Goal: Task Accomplishment & Management: Manage account settings

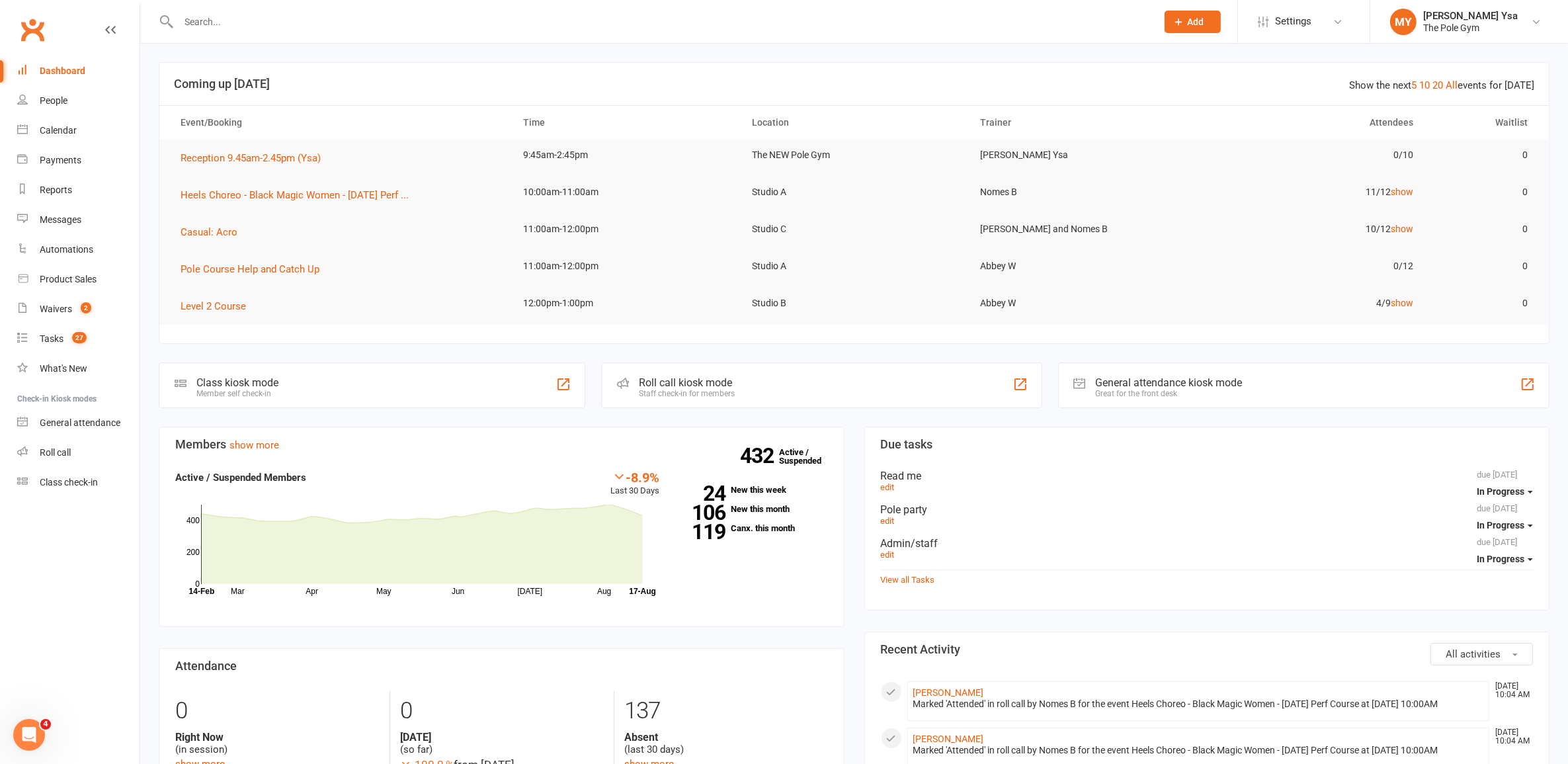
click at [307, 25] on input "text" at bounding box center [661, 21] width 973 height 18
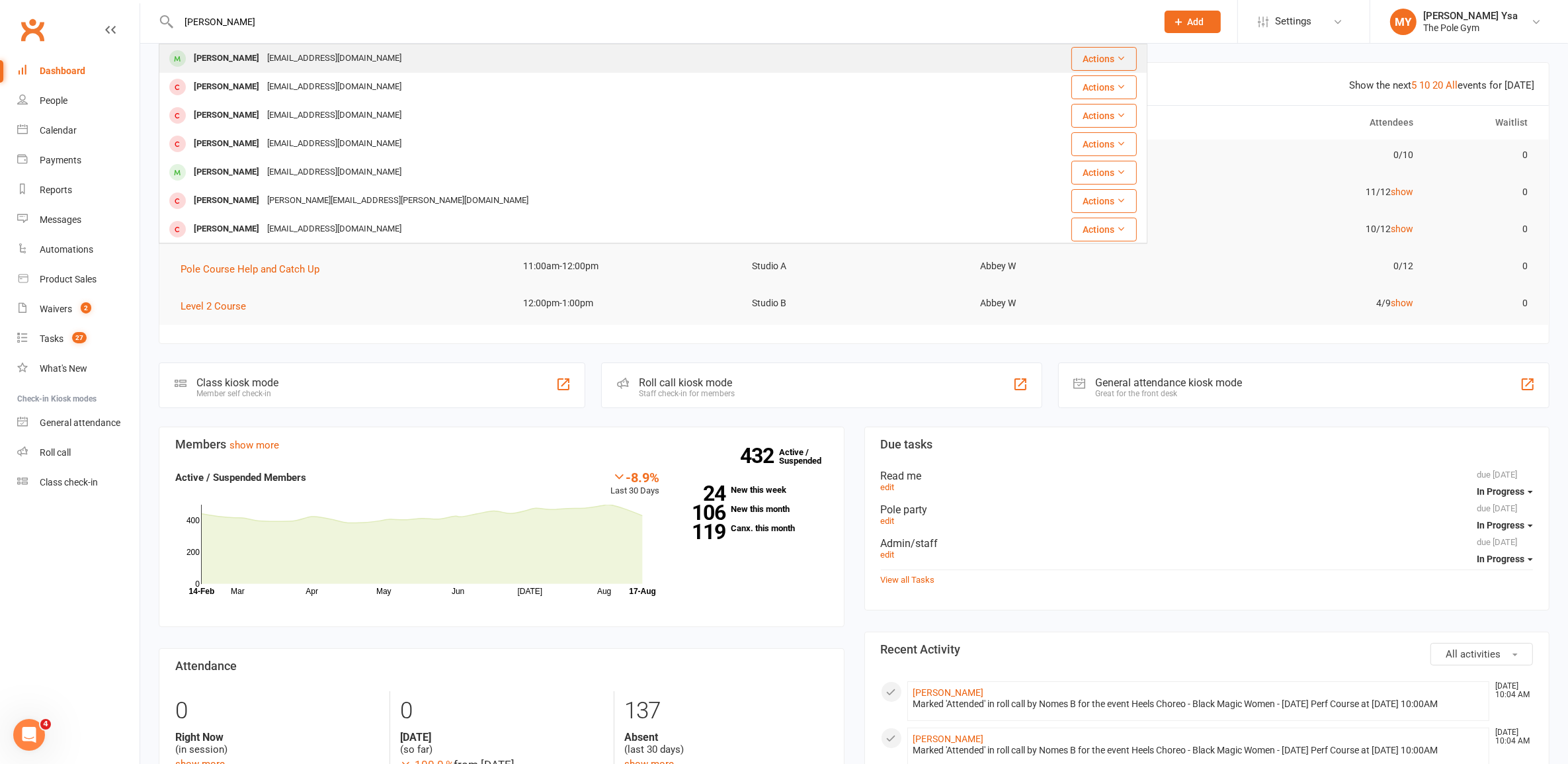
type input "craig m"
click at [360, 65] on div "craigmalcolm@y7mail.com" at bounding box center [334, 58] width 142 height 19
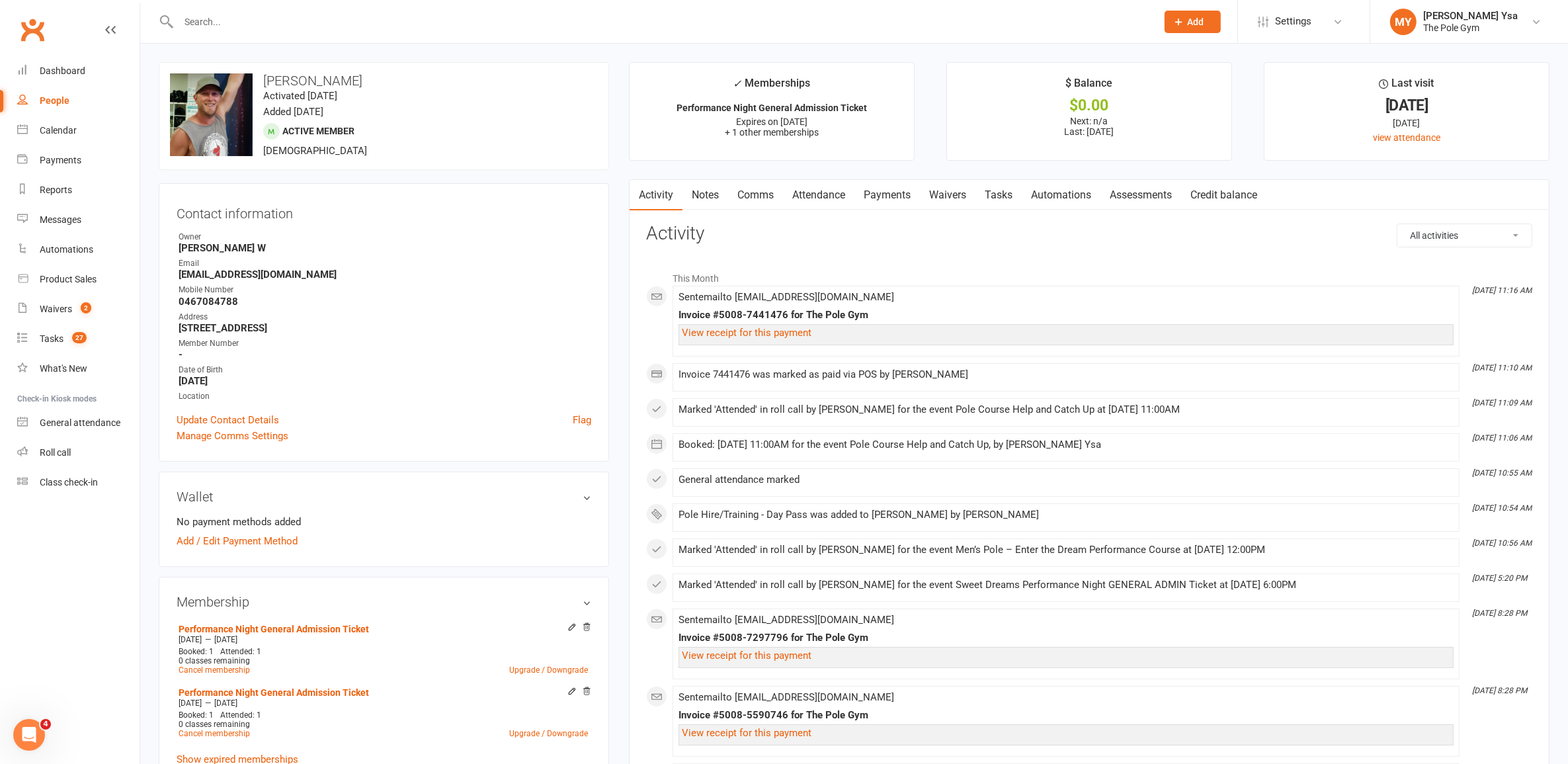
click at [298, 15] on input "text" at bounding box center [661, 21] width 973 height 18
click at [325, 15] on input "text" at bounding box center [661, 21] width 973 height 18
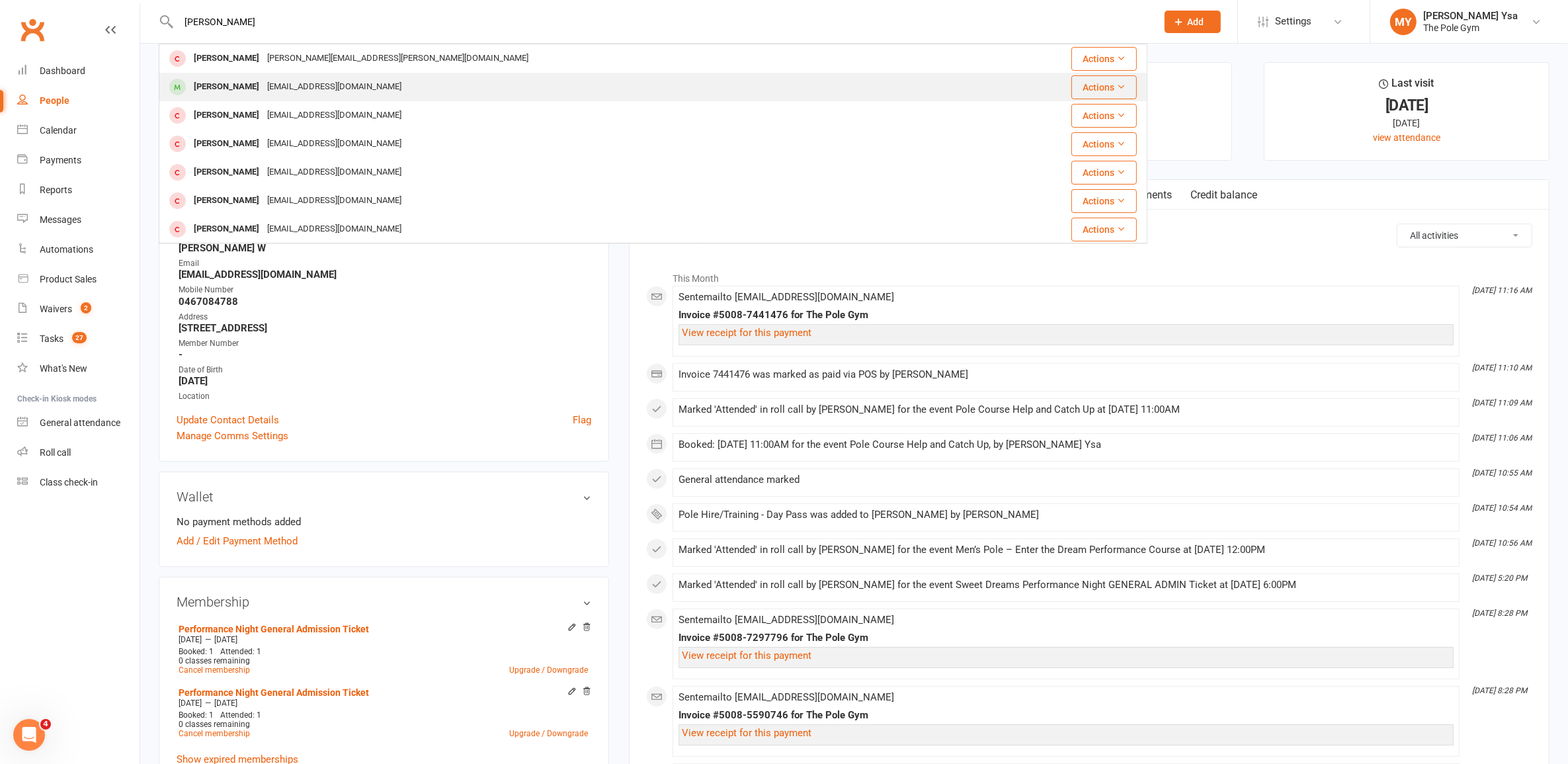
type input "rachel dury"
click at [293, 86] on div "rachelannjunedrury@gmail.com" at bounding box center [334, 87] width 142 height 19
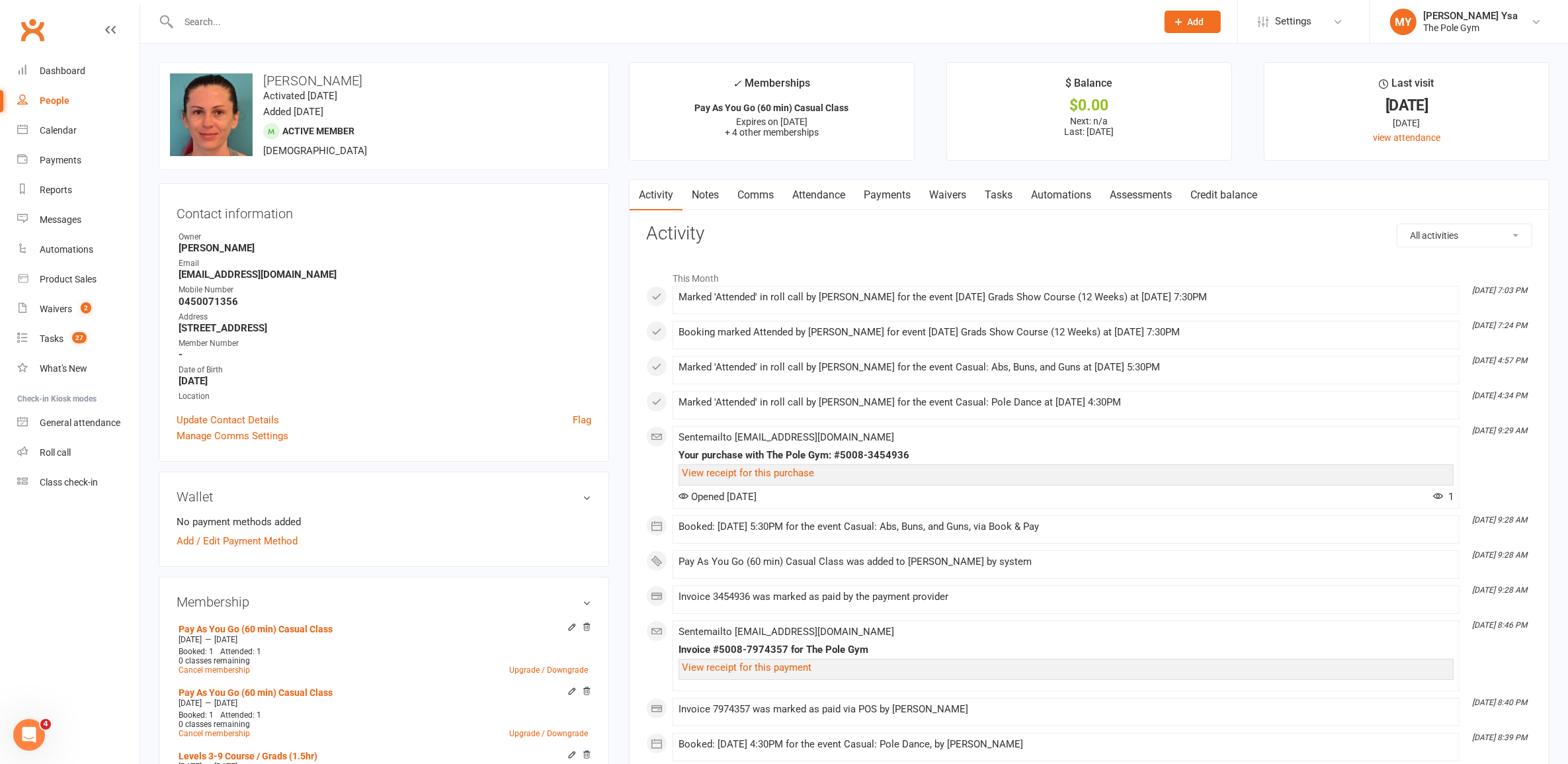
click at [887, 206] on link "Payments" at bounding box center [887, 194] width 66 height 30
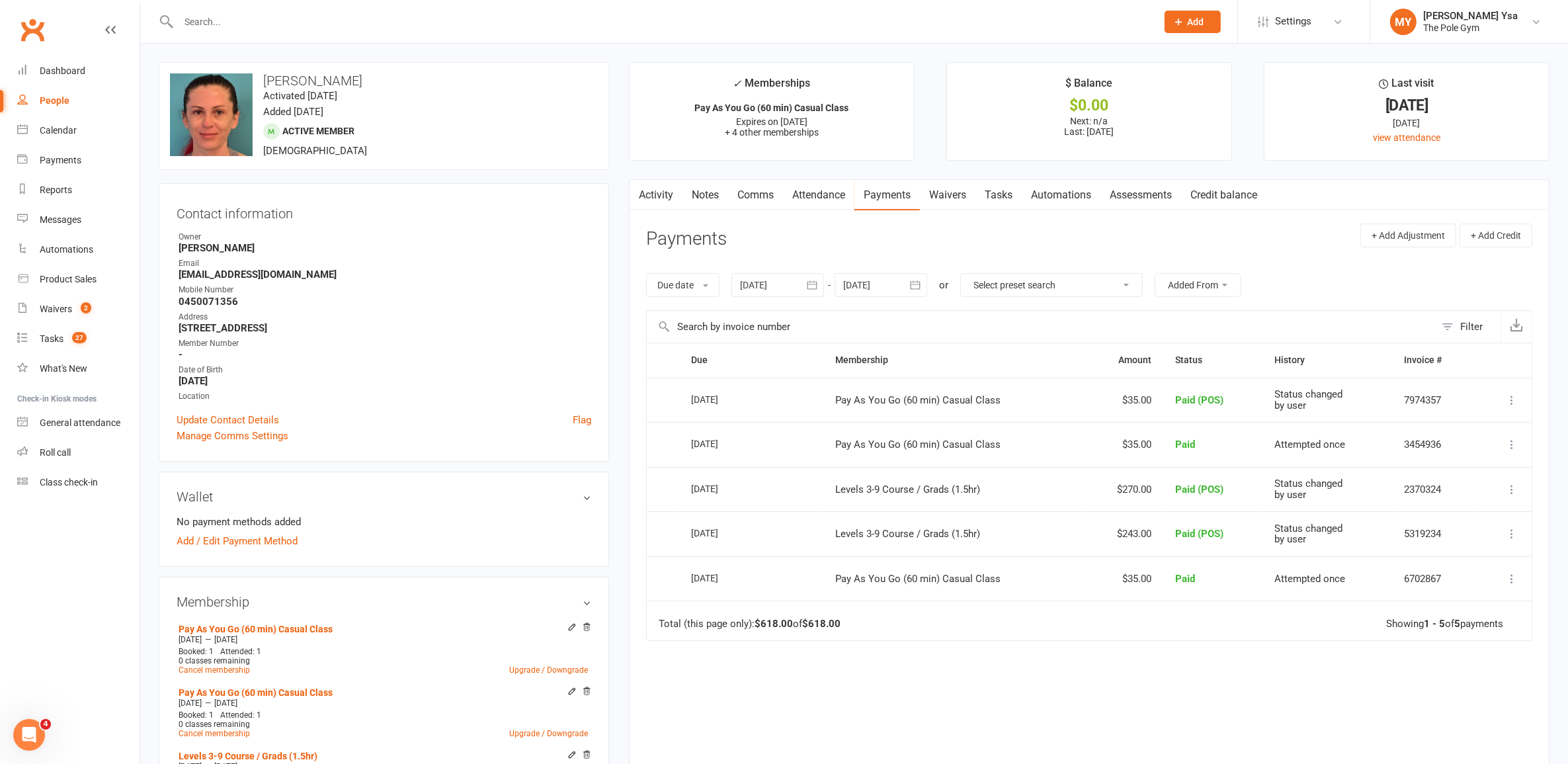
click at [941, 192] on link "Waivers" at bounding box center [947, 194] width 55 height 30
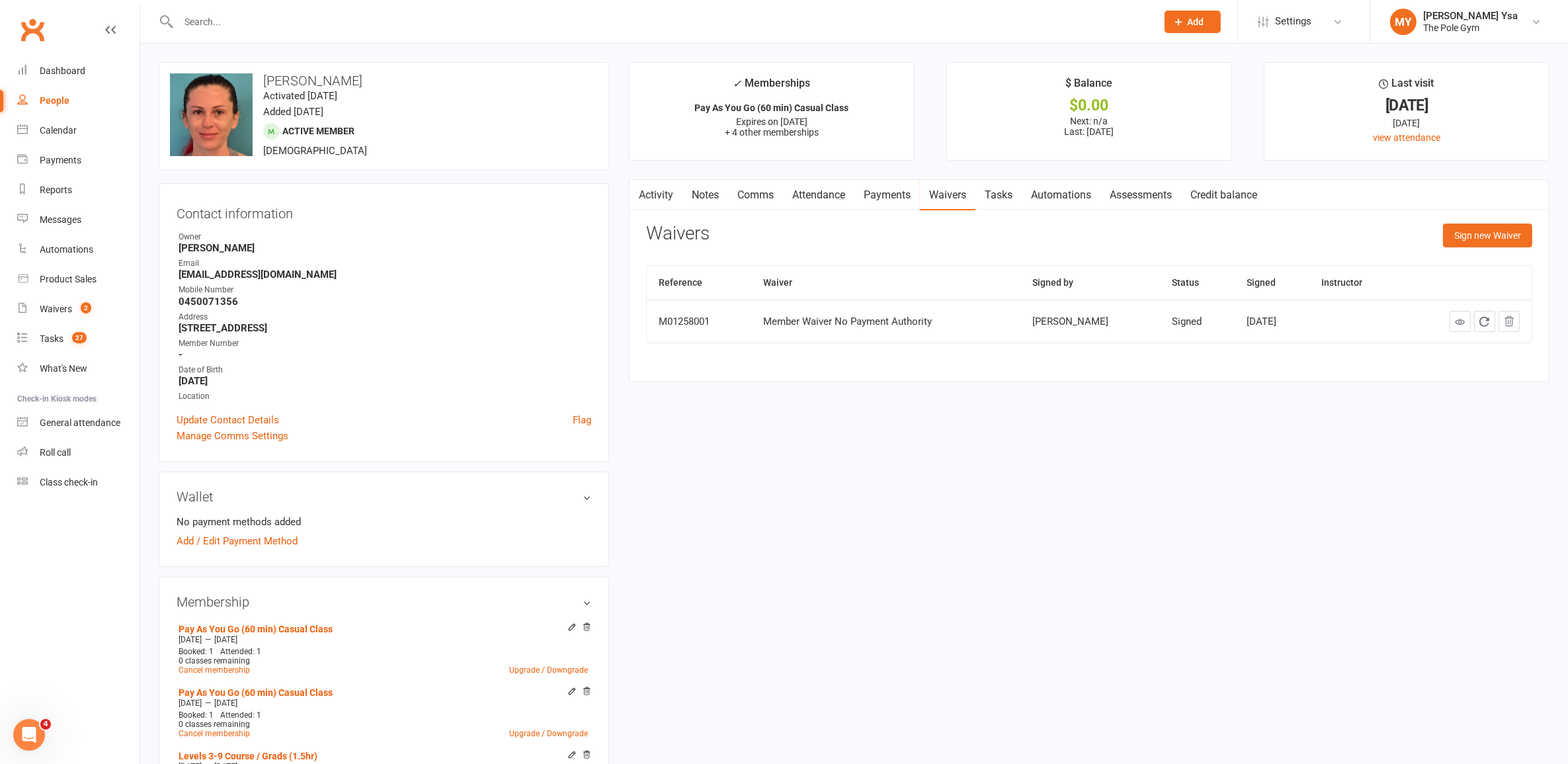
click at [657, 197] on link "Activity" at bounding box center [656, 194] width 53 height 30
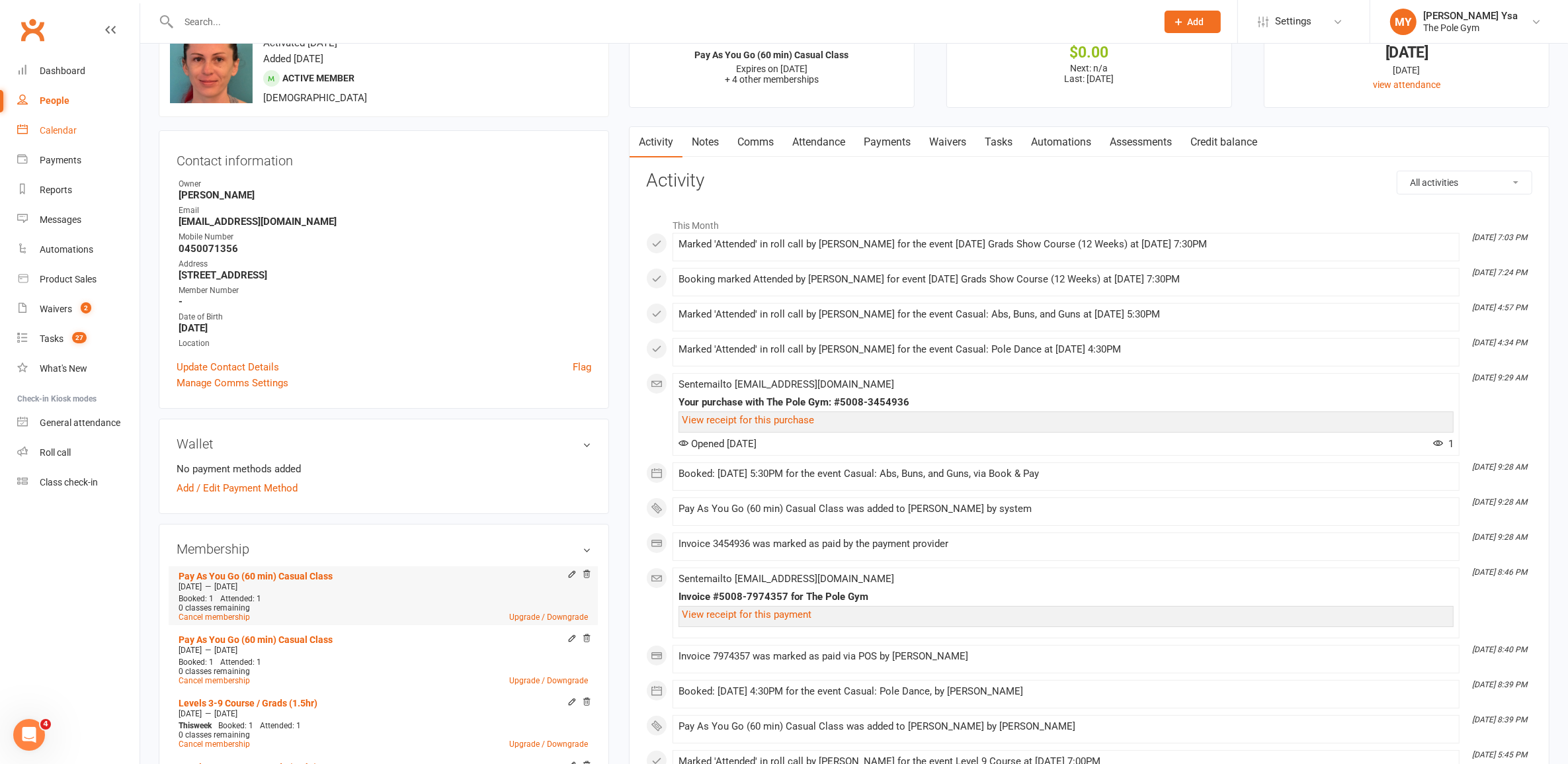
scroll to position [248, 0]
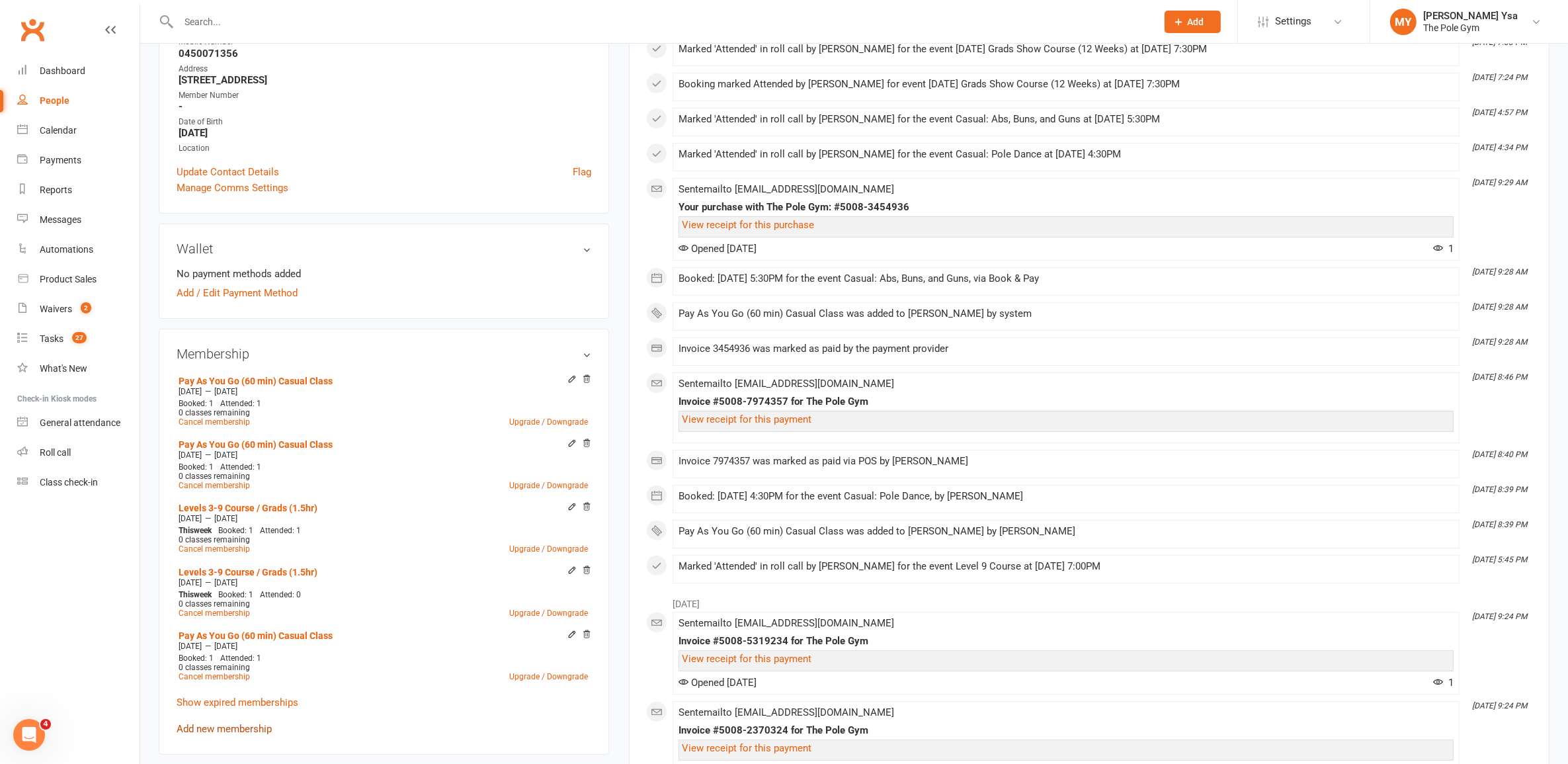
click at [214, 726] on link "Add new membership" at bounding box center [224, 729] width 95 height 12
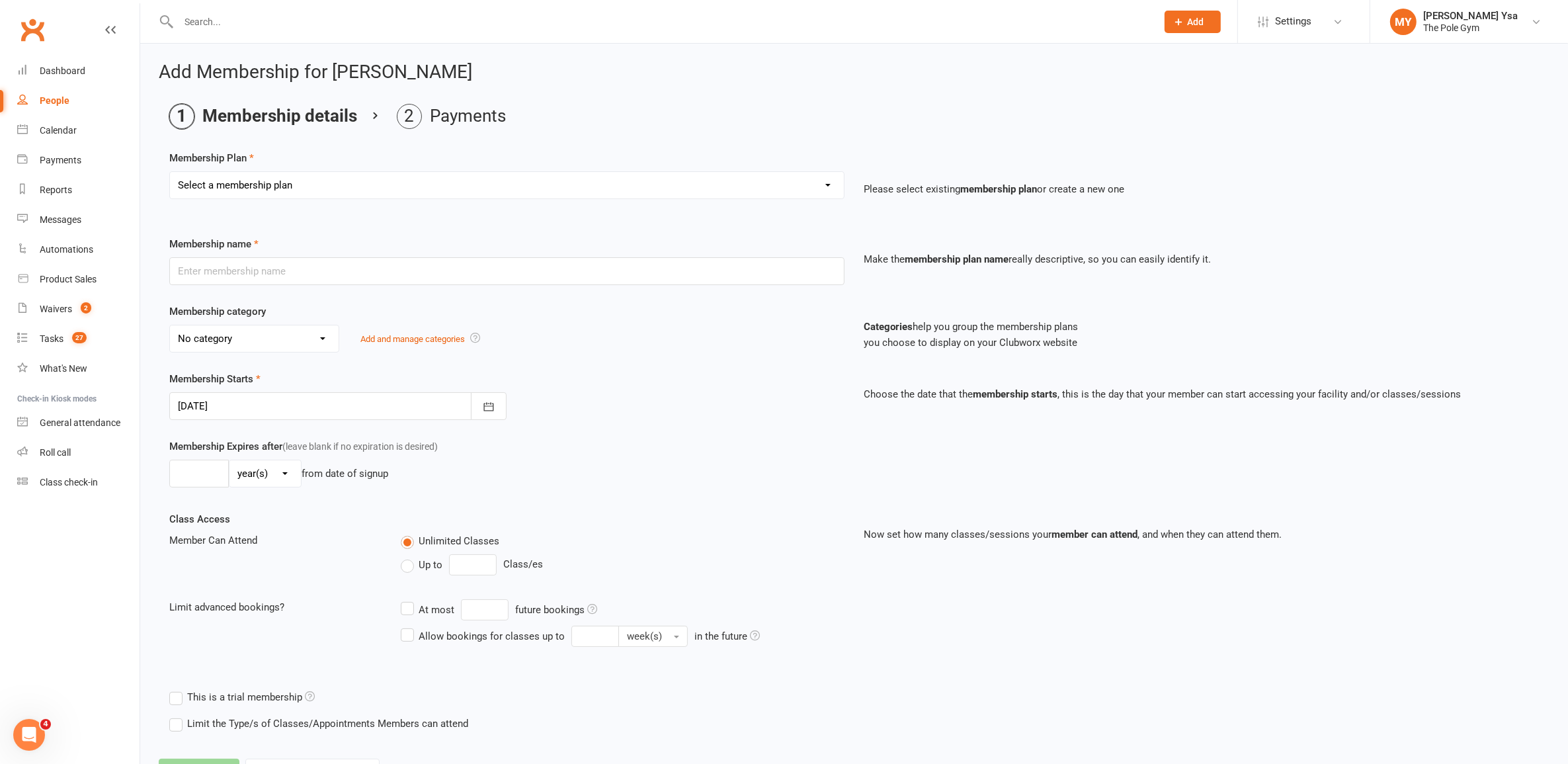
click at [546, 190] on select "Select a membership plan Create new Membership Plan Pay As You Go (45 min) Casu…" at bounding box center [507, 185] width 674 height 27
select select "2"
click at [170, 172] on select "Select a membership plan Create new Membership Plan Pay As You Go (45 min) Casu…" at bounding box center [507, 185] width 674 height 27
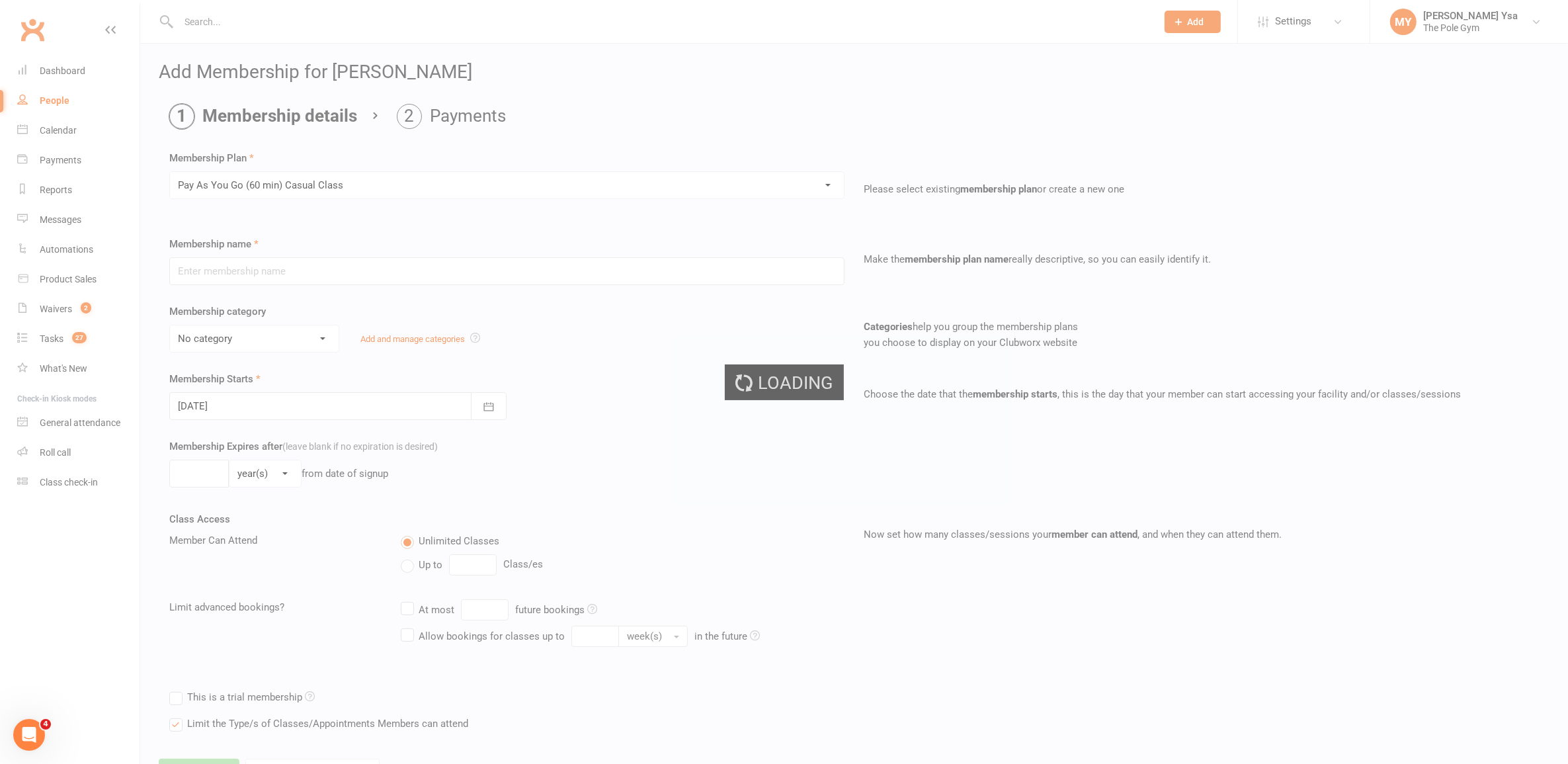
type input "Pay As You Go (60 min) Casual Class"
select select "5"
type input "6"
select select "1"
type input "1"
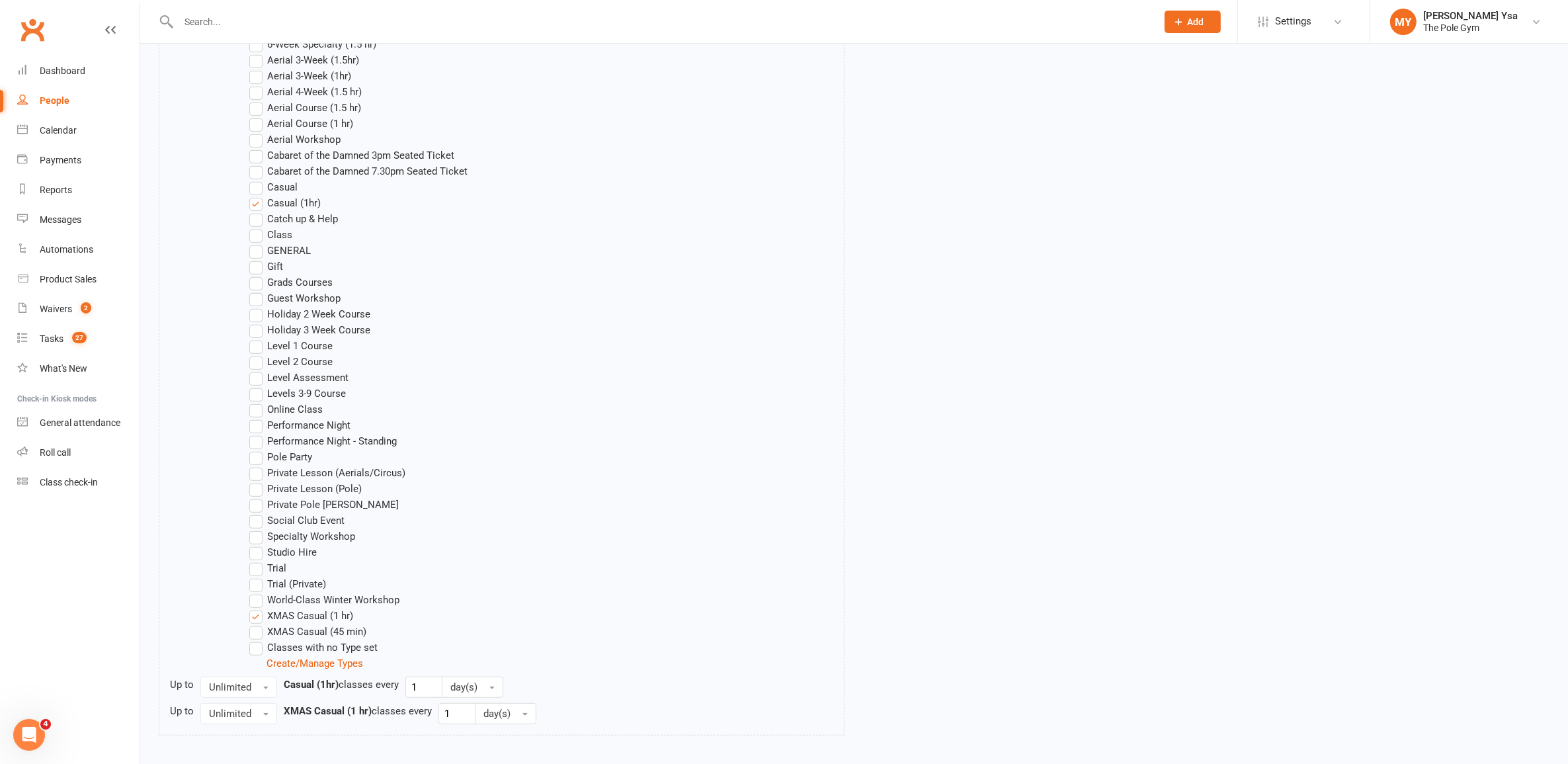
scroll to position [900, 0]
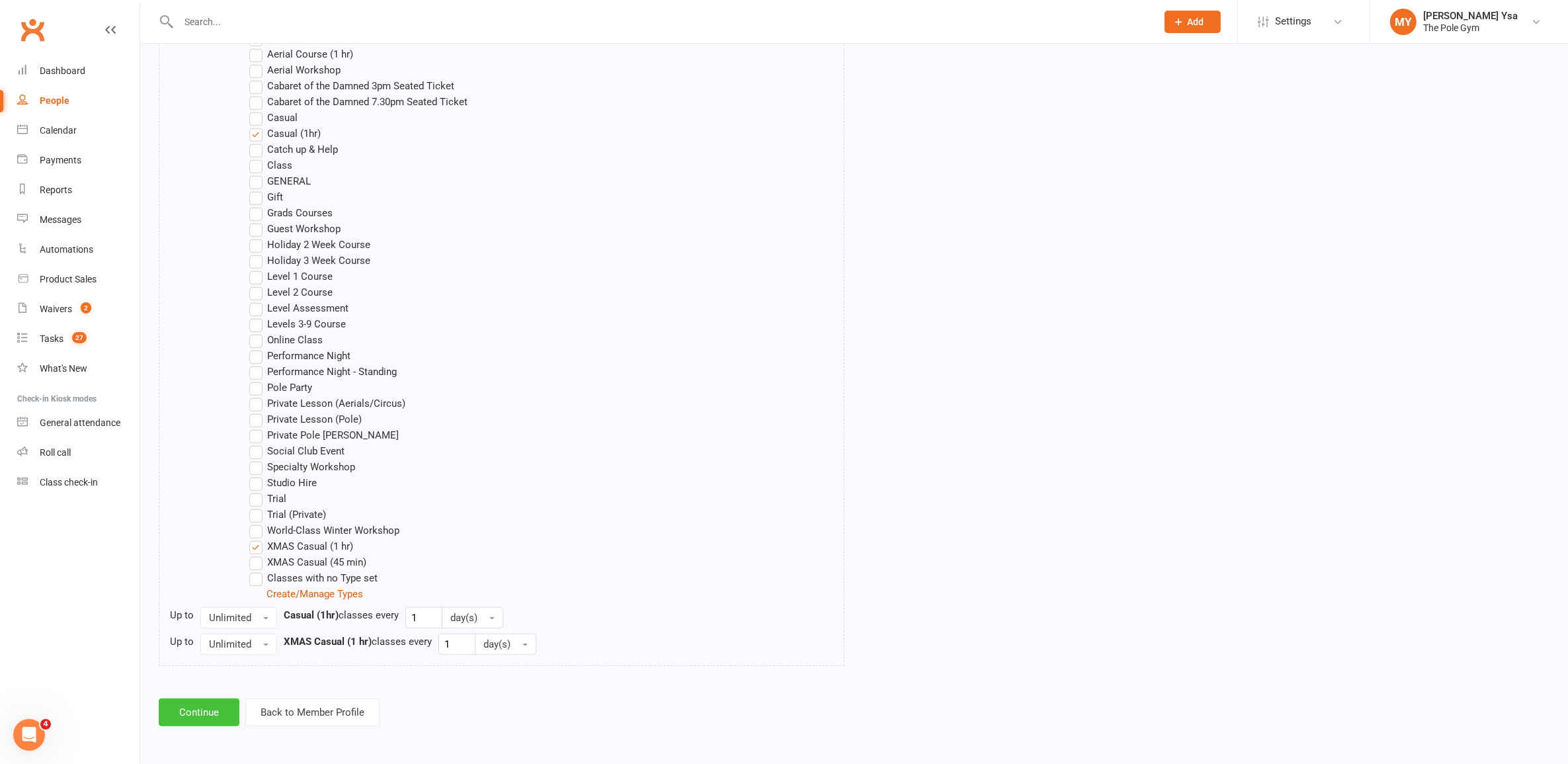
click at [218, 701] on button "Continue" at bounding box center [198, 712] width 80 height 28
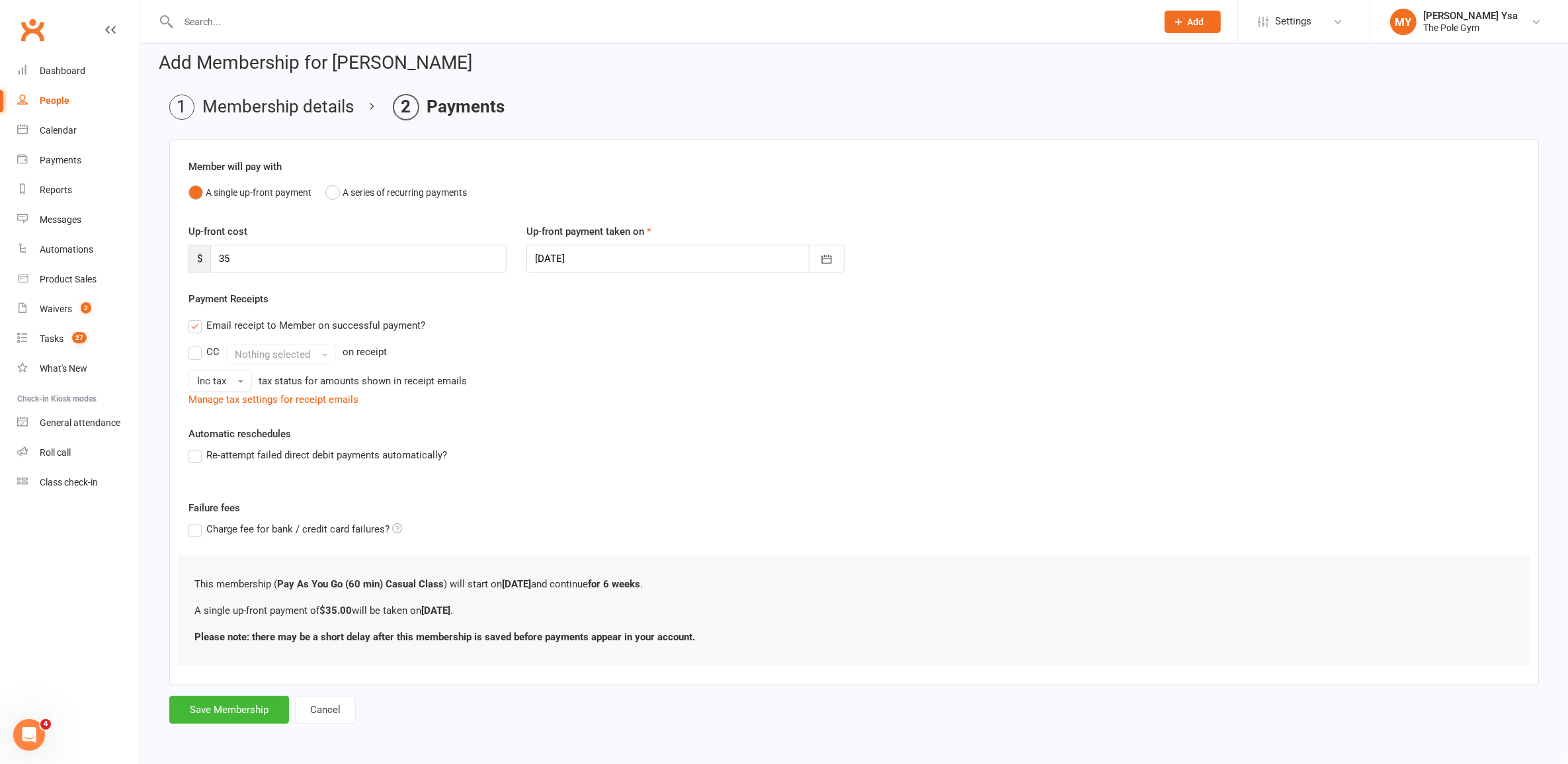
scroll to position [0, 0]
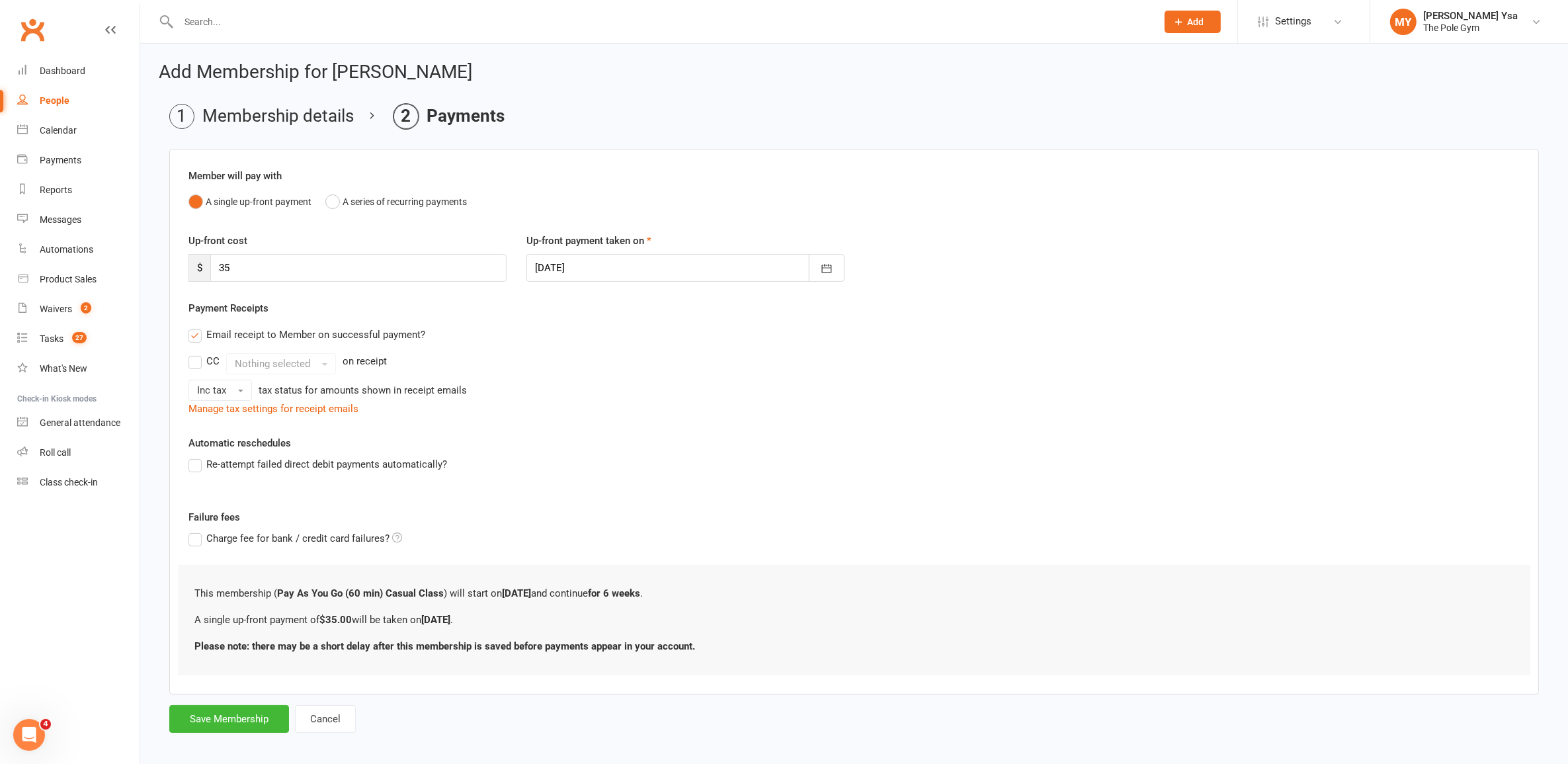
click at [719, 272] on div at bounding box center [685, 268] width 318 height 28
click at [599, 421] on button "18" at bounding box center [609, 427] width 28 height 24
type input "[DATE]"
click at [223, 721] on button "Save Membership" at bounding box center [229, 719] width 119 height 28
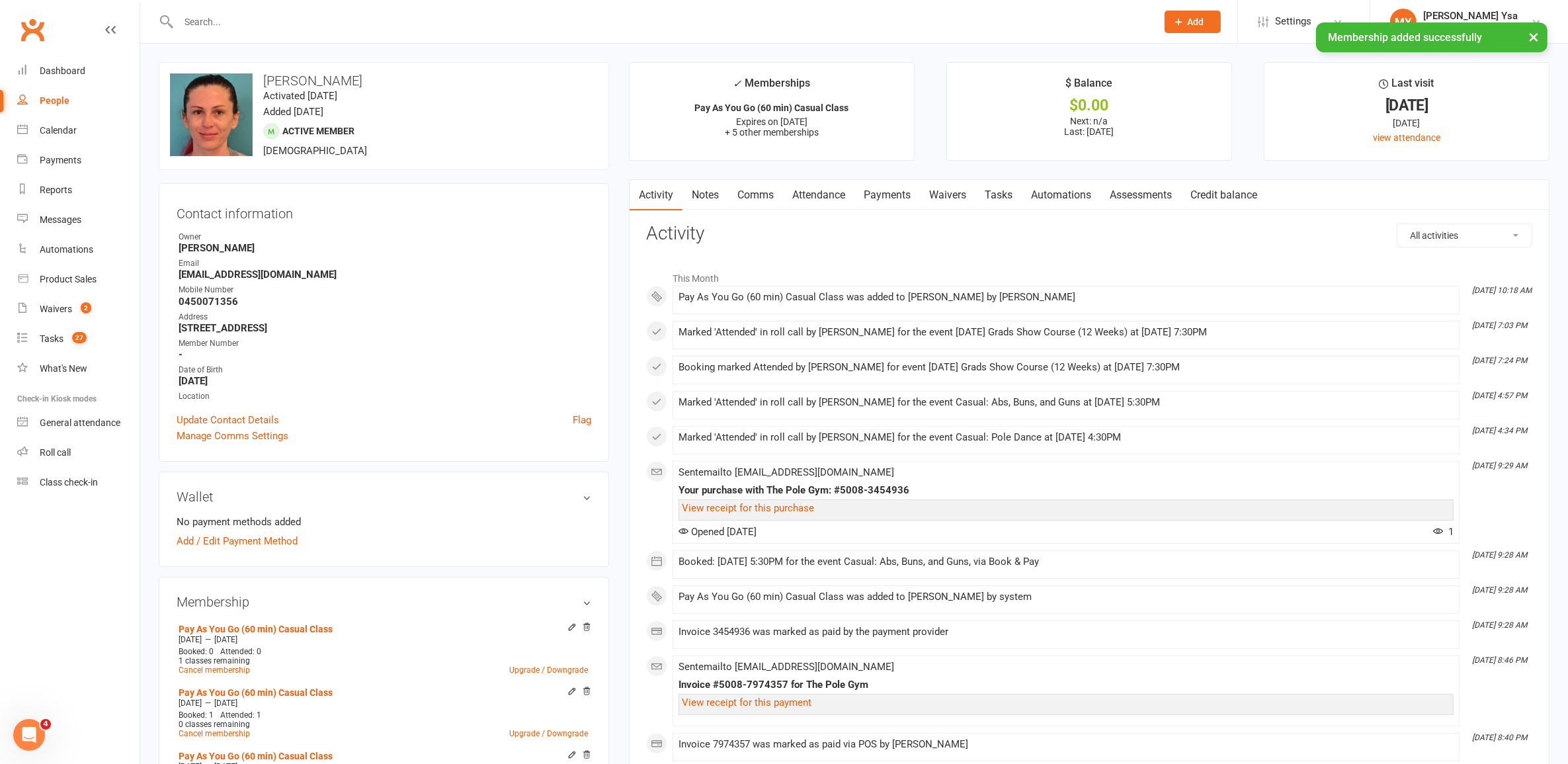
click at [958, 186] on link "Waivers" at bounding box center [947, 194] width 55 height 30
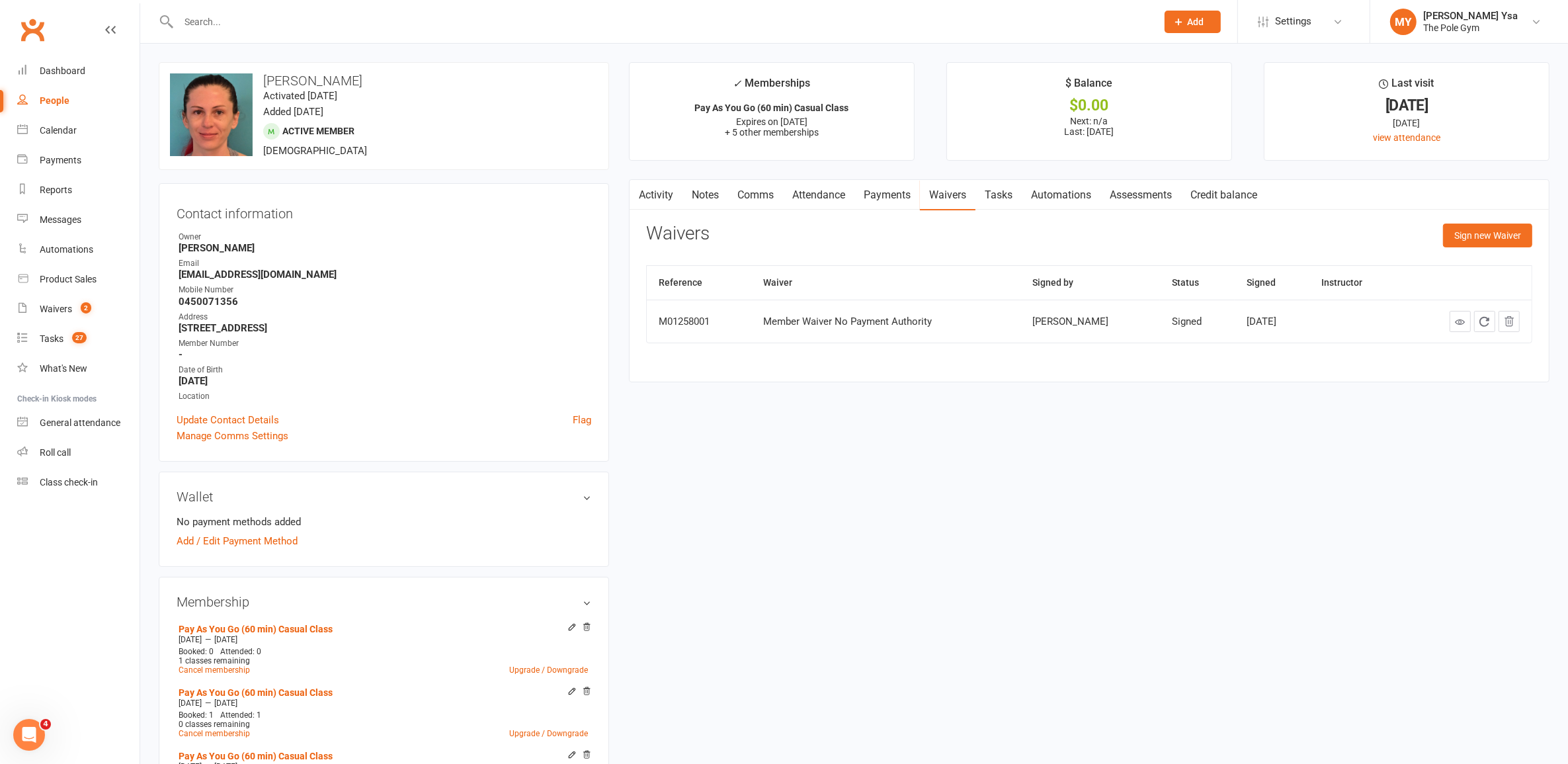
click at [883, 189] on link "Payments" at bounding box center [887, 194] width 66 height 30
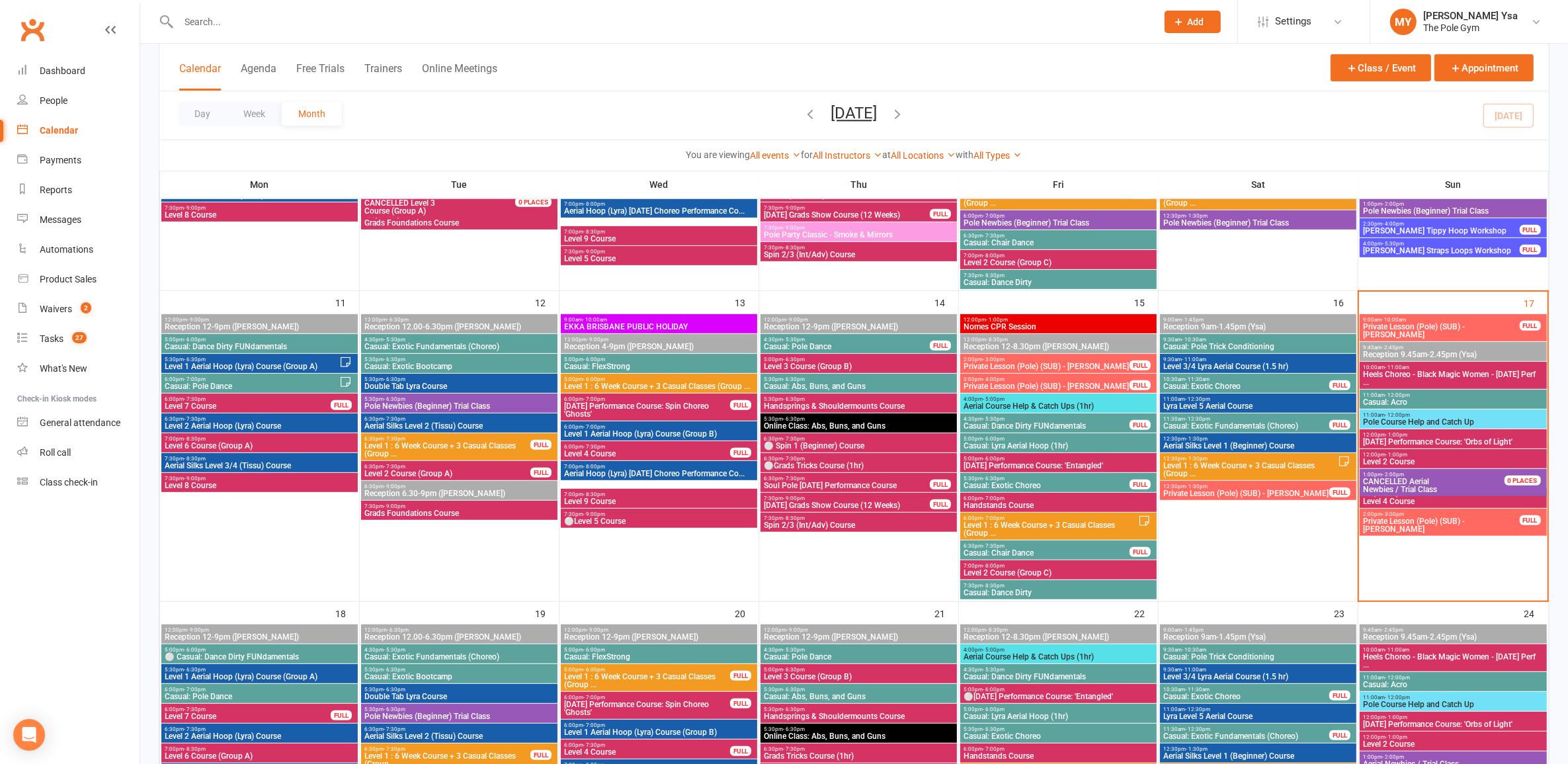
click at [1483, 402] on span "Casual: Acro" at bounding box center [1453, 402] width 181 height 8
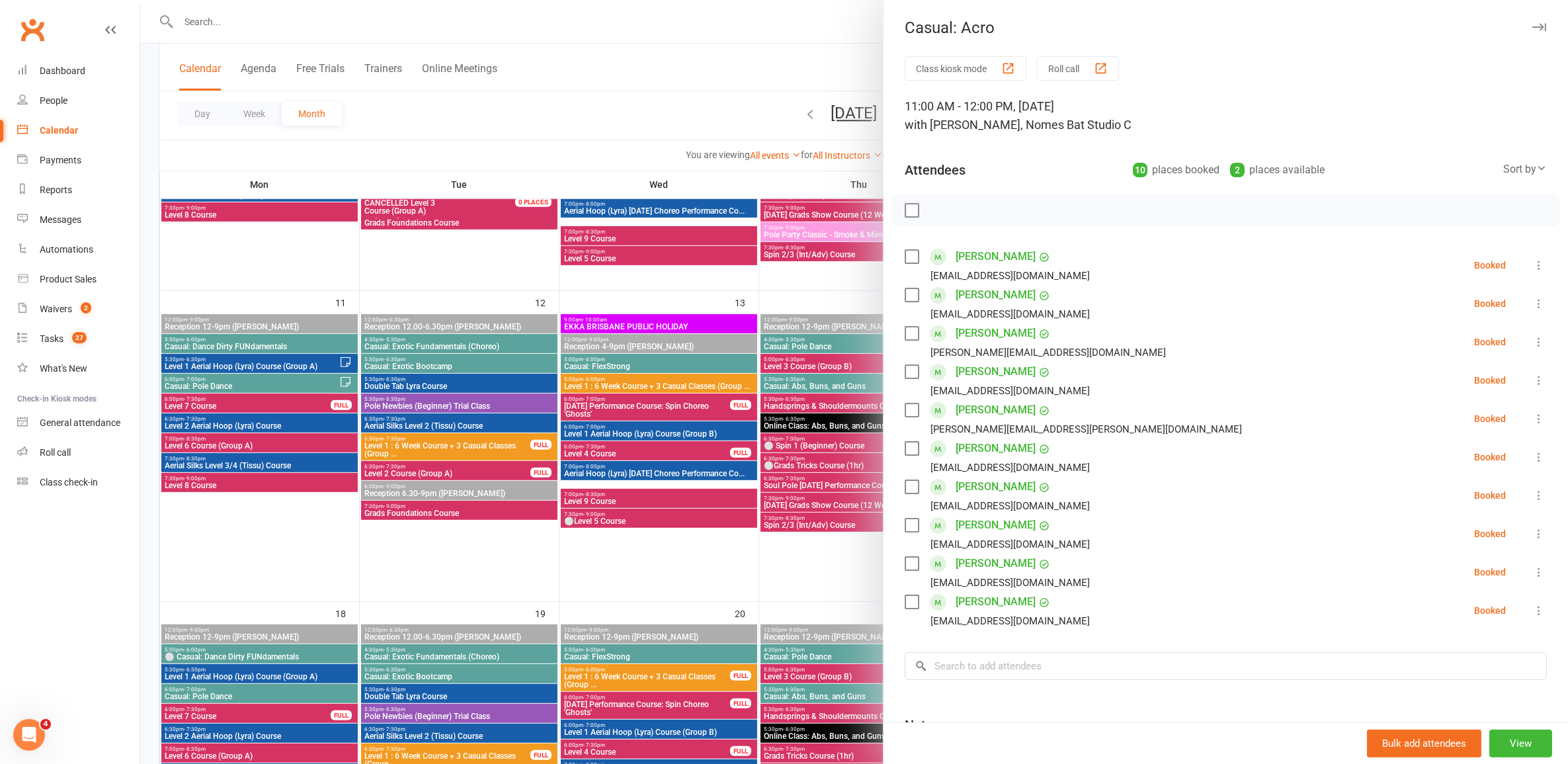
click at [559, 399] on div at bounding box center [854, 382] width 1428 height 764
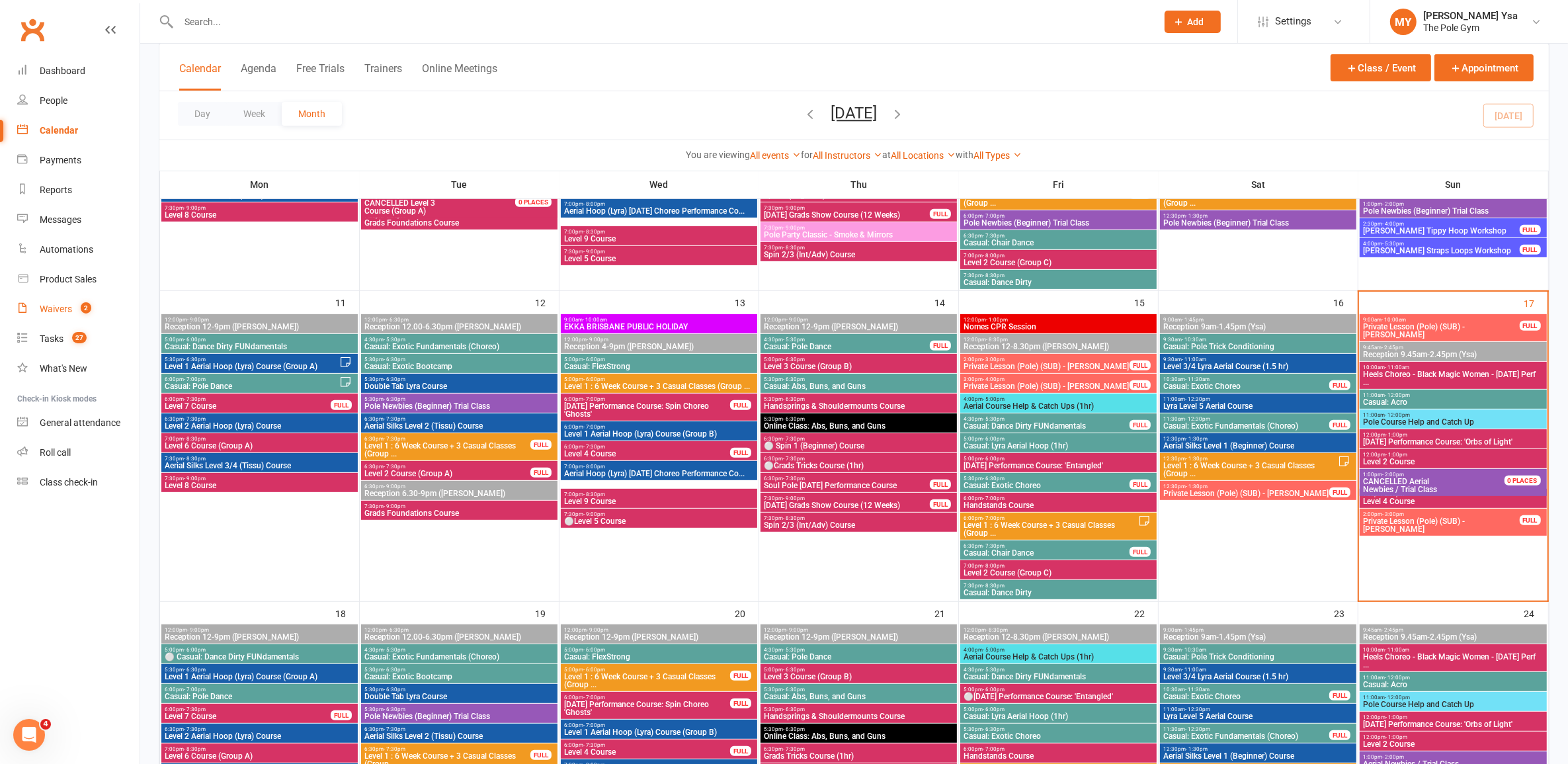
click at [57, 305] on div "Waivers" at bounding box center [56, 309] width 32 height 10
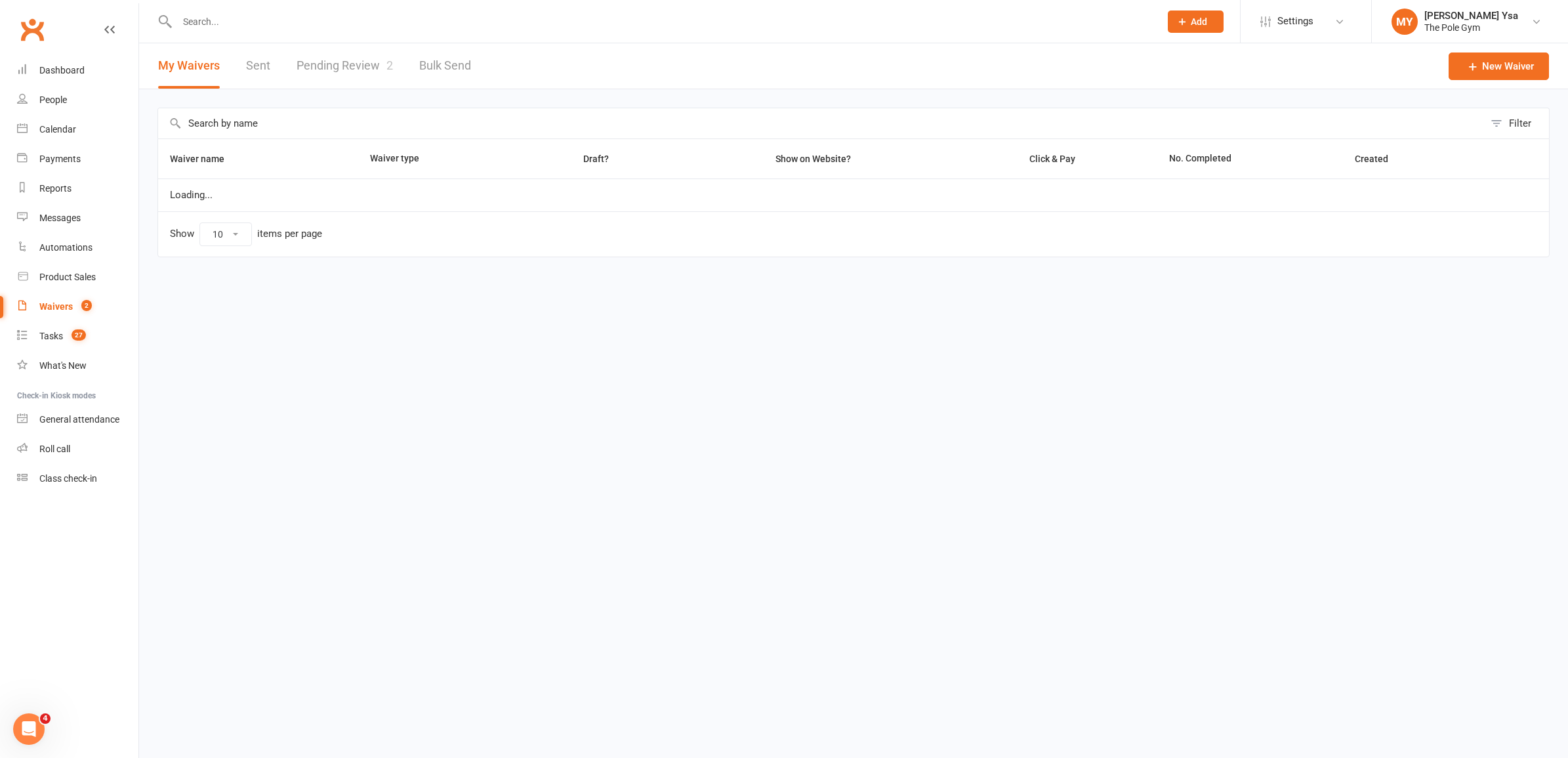
click at [368, 69] on link "Pending Review 2" at bounding box center [345, 66] width 96 height 45
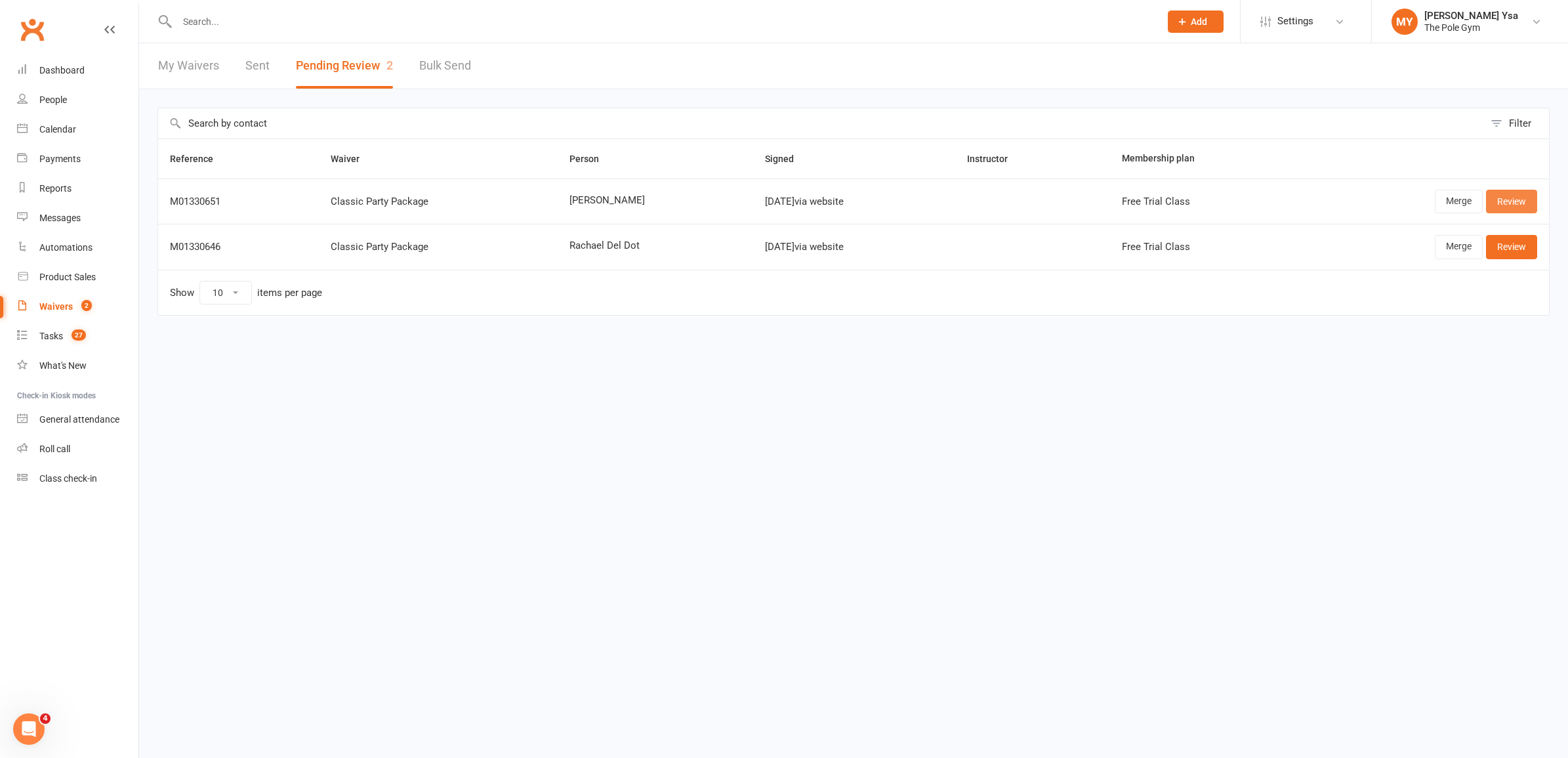
click at [1520, 201] on link "Review" at bounding box center [1512, 201] width 51 height 23
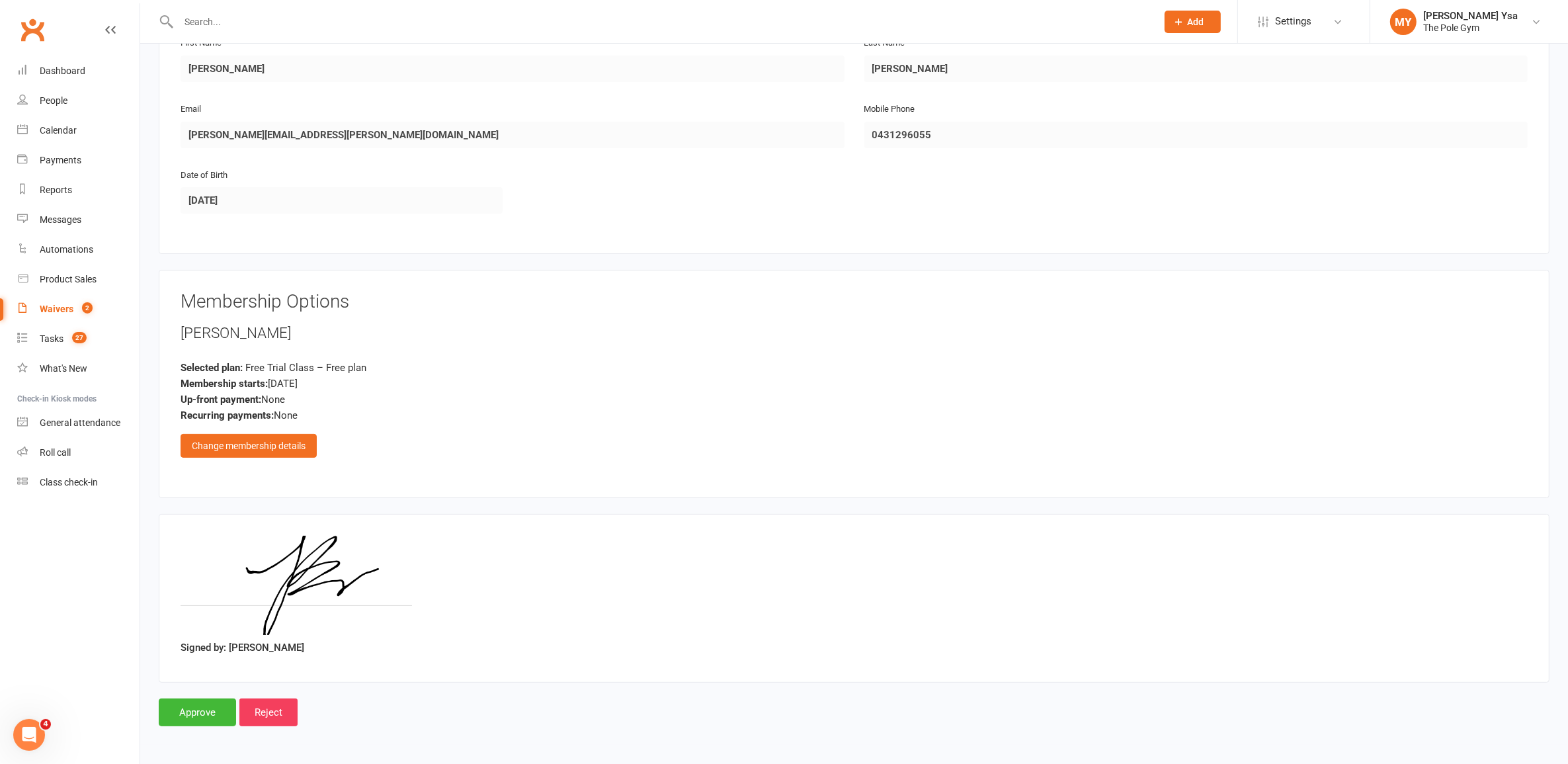
scroll to position [235, 0]
click at [203, 718] on input "Approve" at bounding box center [197, 712] width 77 height 28
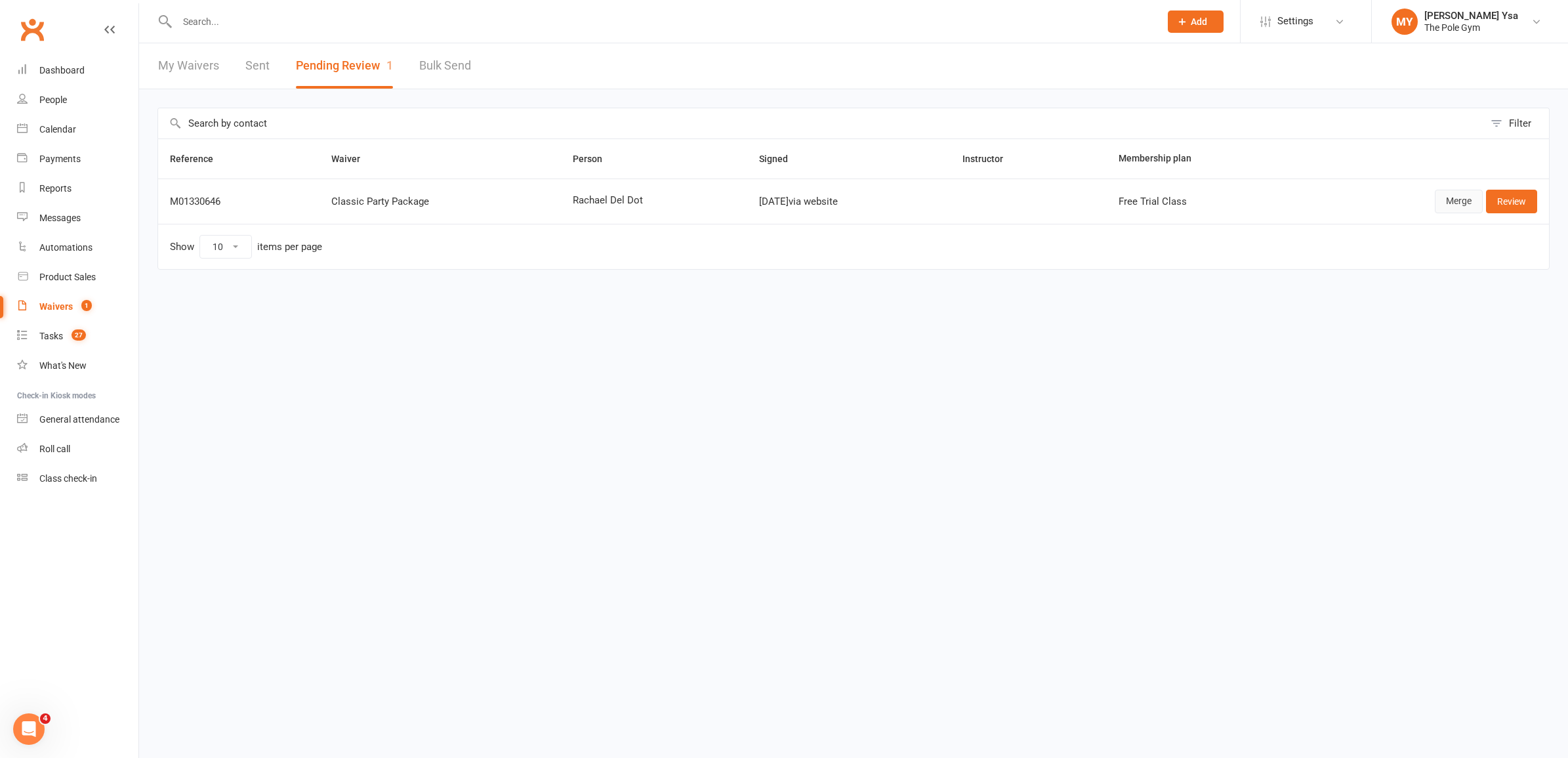
click at [1450, 202] on link "Merge" at bounding box center [1459, 201] width 48 height 23
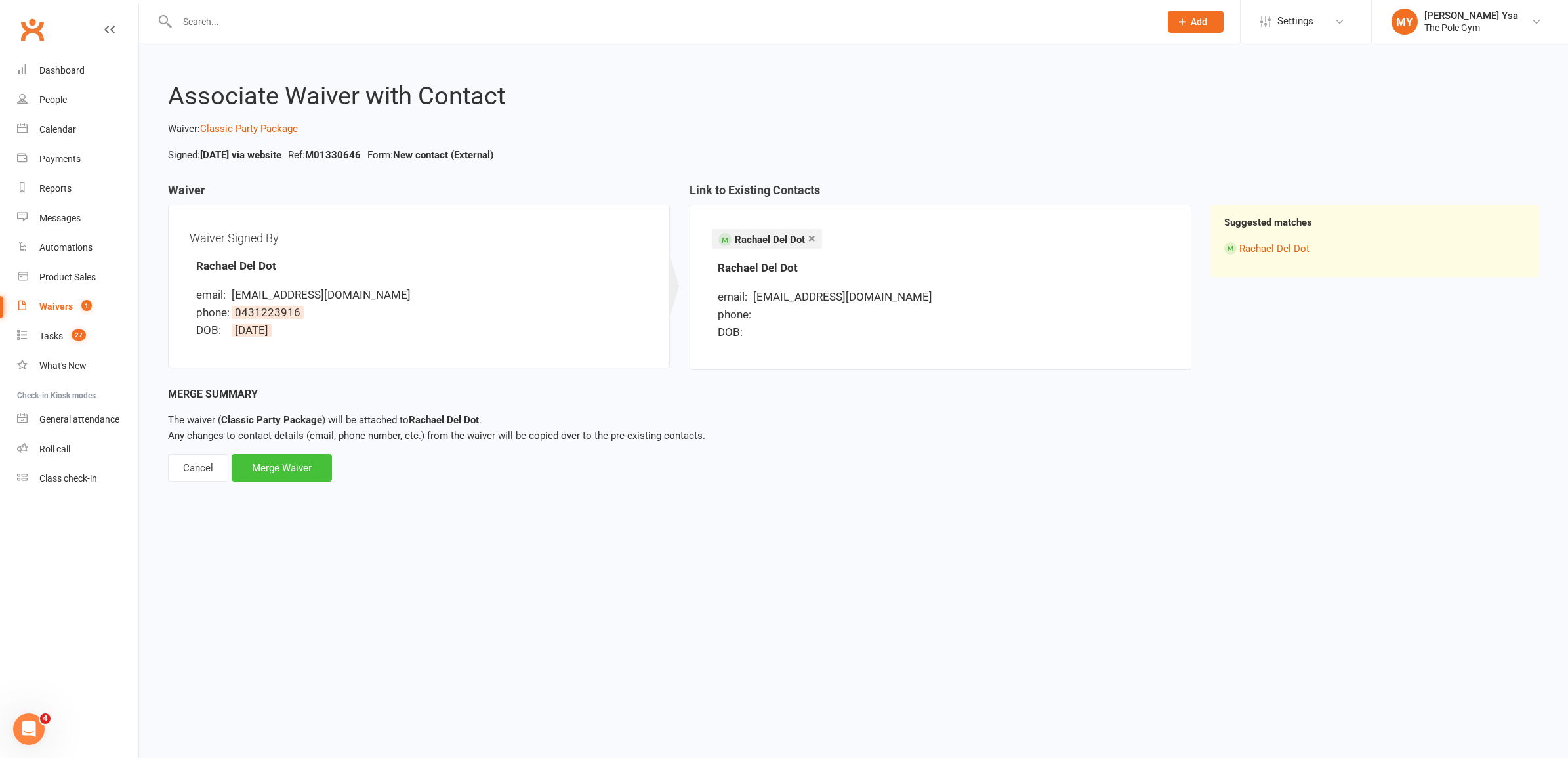
click at [294, 457] on div "Merge Waiver" at bounding box center [281, 468] width 100 height 28
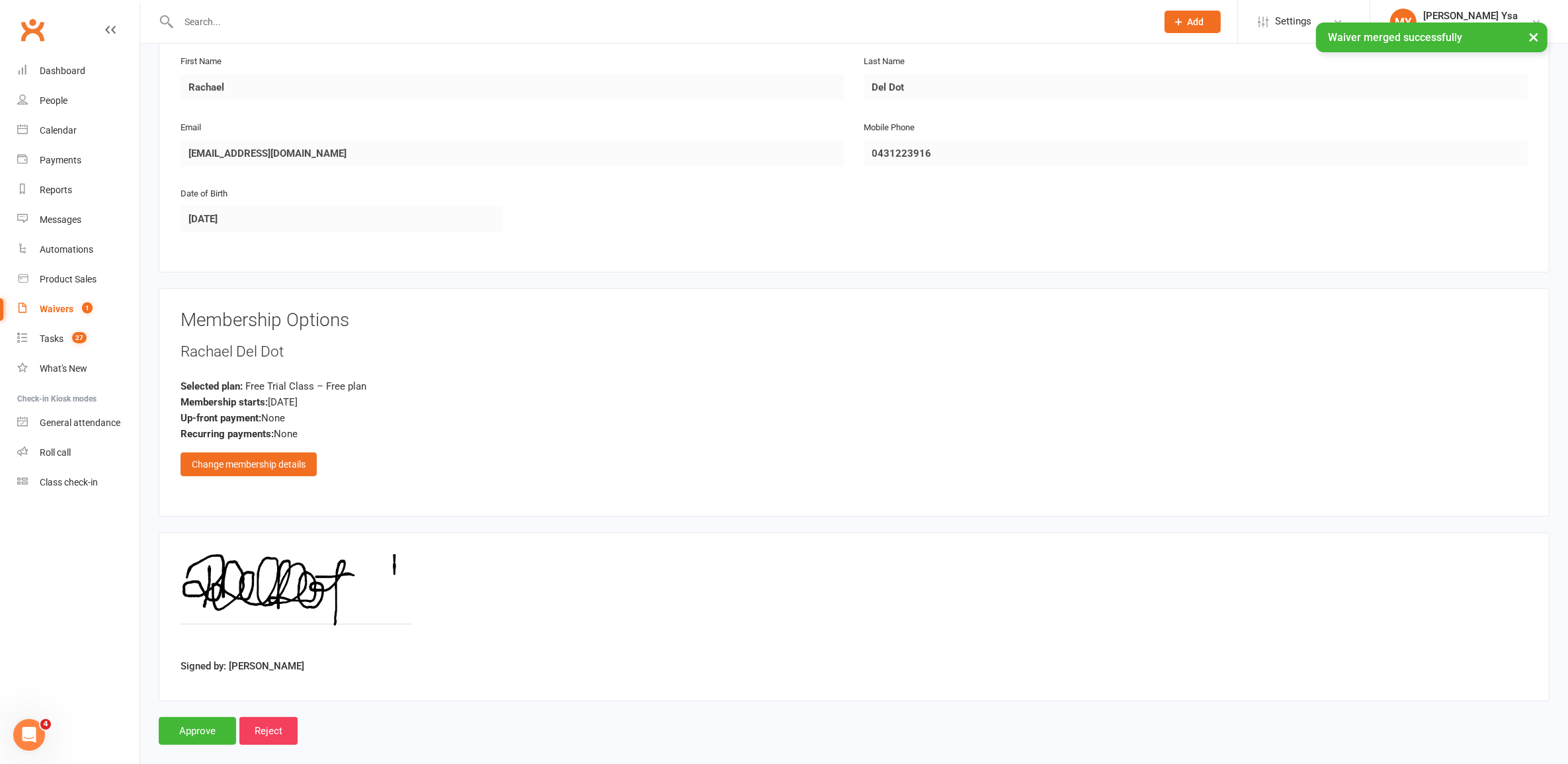
scroll to position [235, 0]
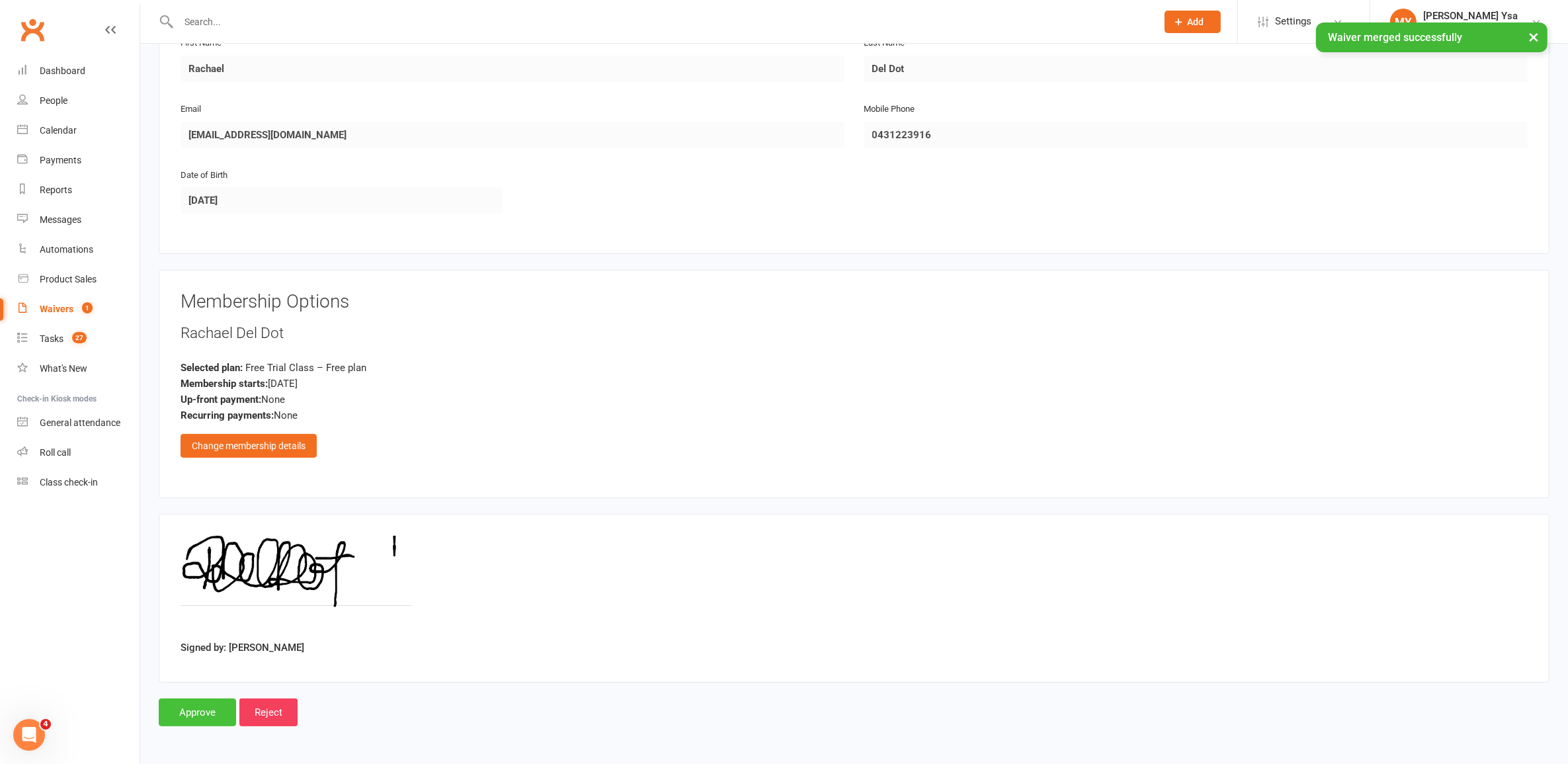
click at [206, 719] on input "Approve" at bounding box center [197, 712] width 77 height 28
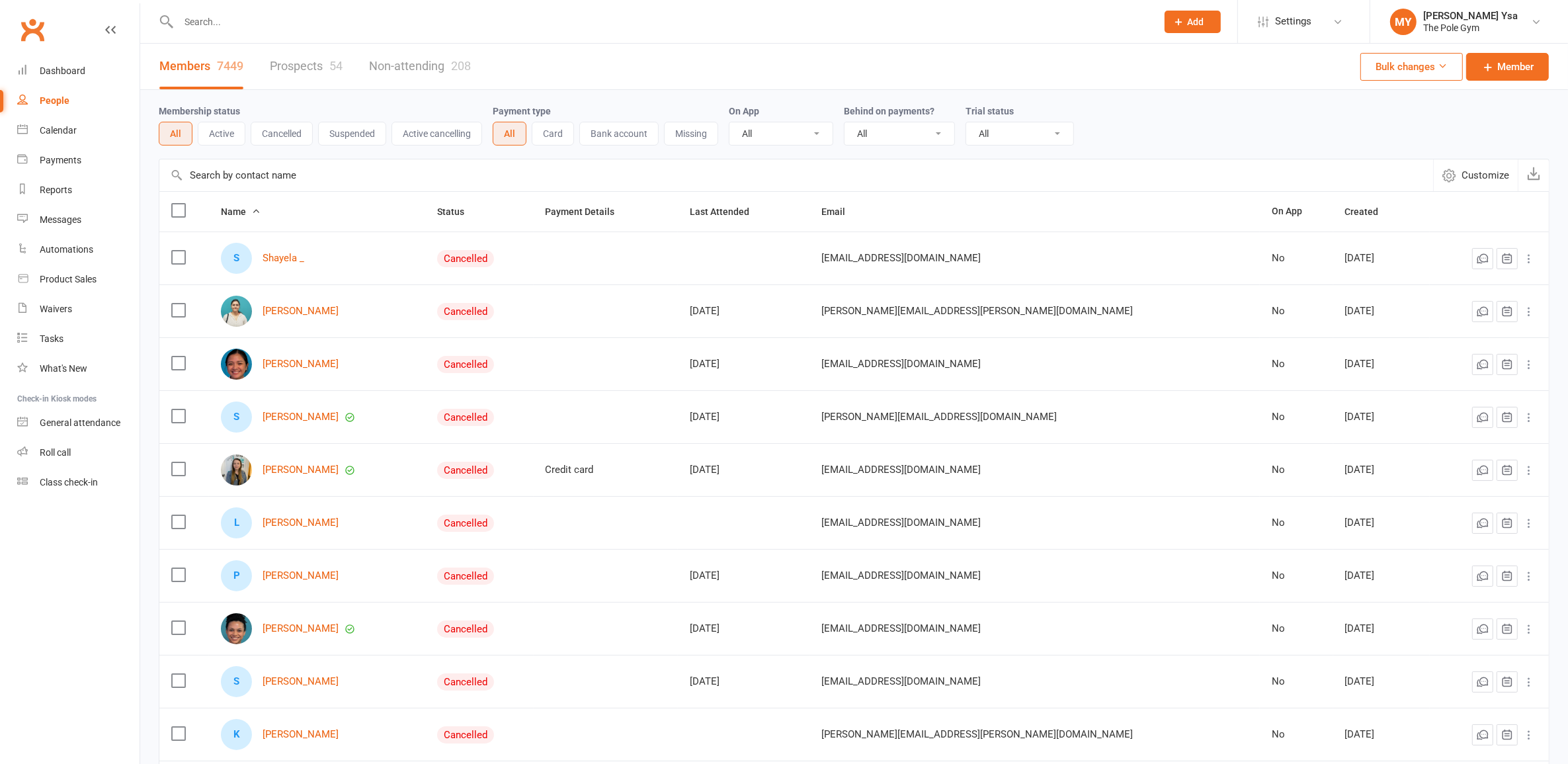
click at [273, 27] on input "text" at bounding box center [661, 21] width 973 height 18
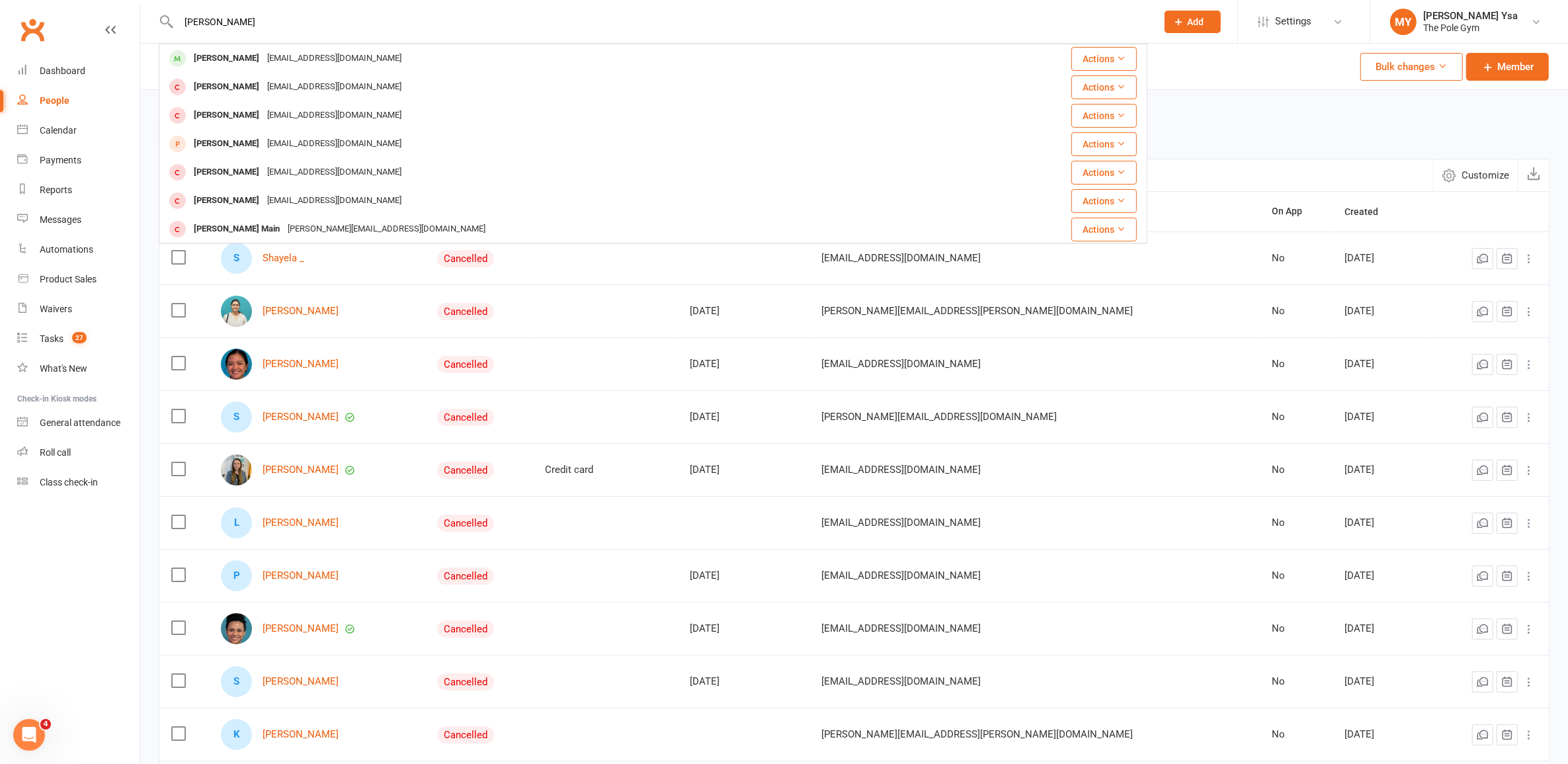
type input "craig malco"
click at [262, 70] on div "Craig Malcolm craigmalcolm@y7mail.com" at bounding box center [561, 58] width 803 height 27
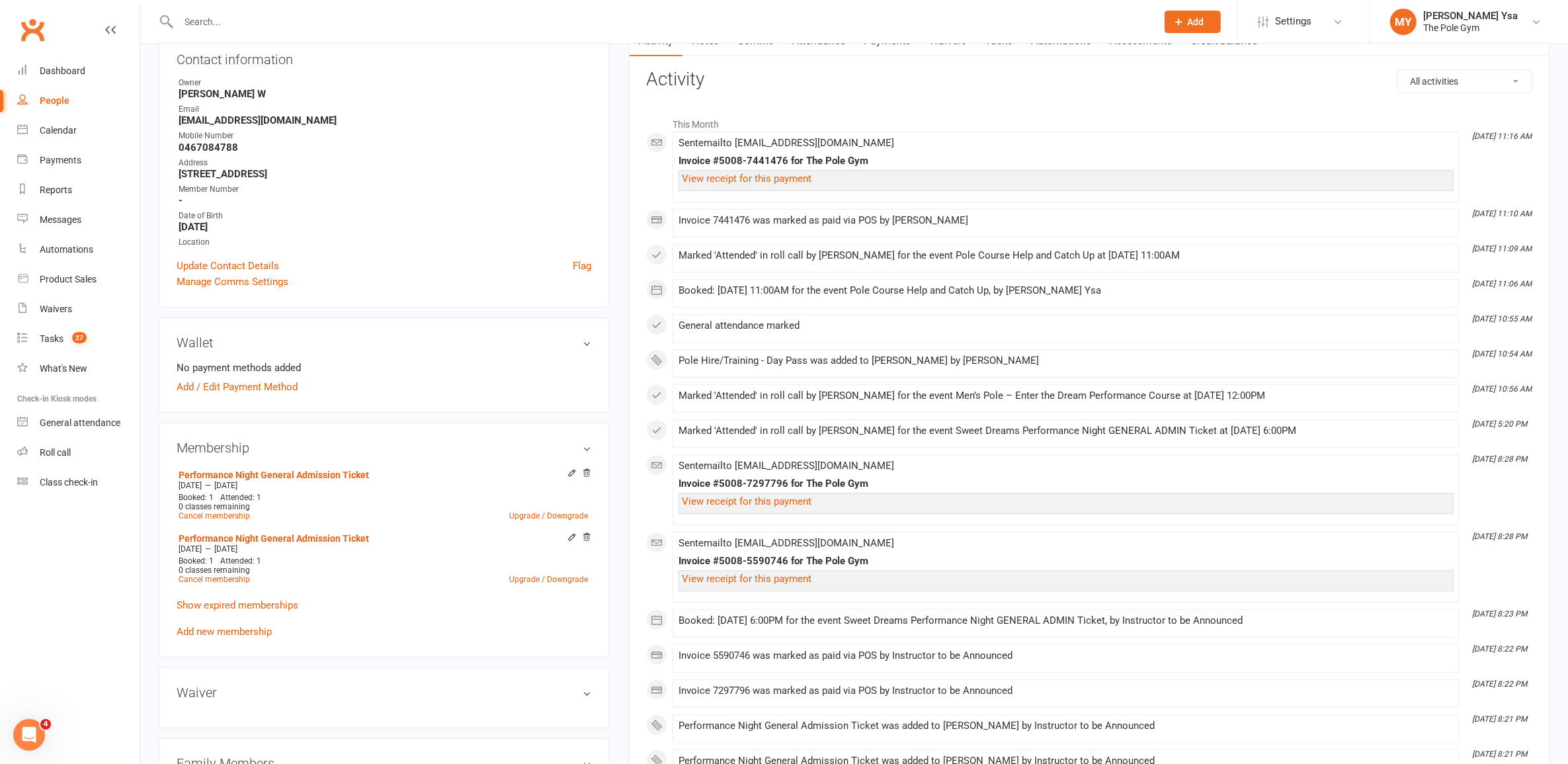
scroll to position [165, 0]
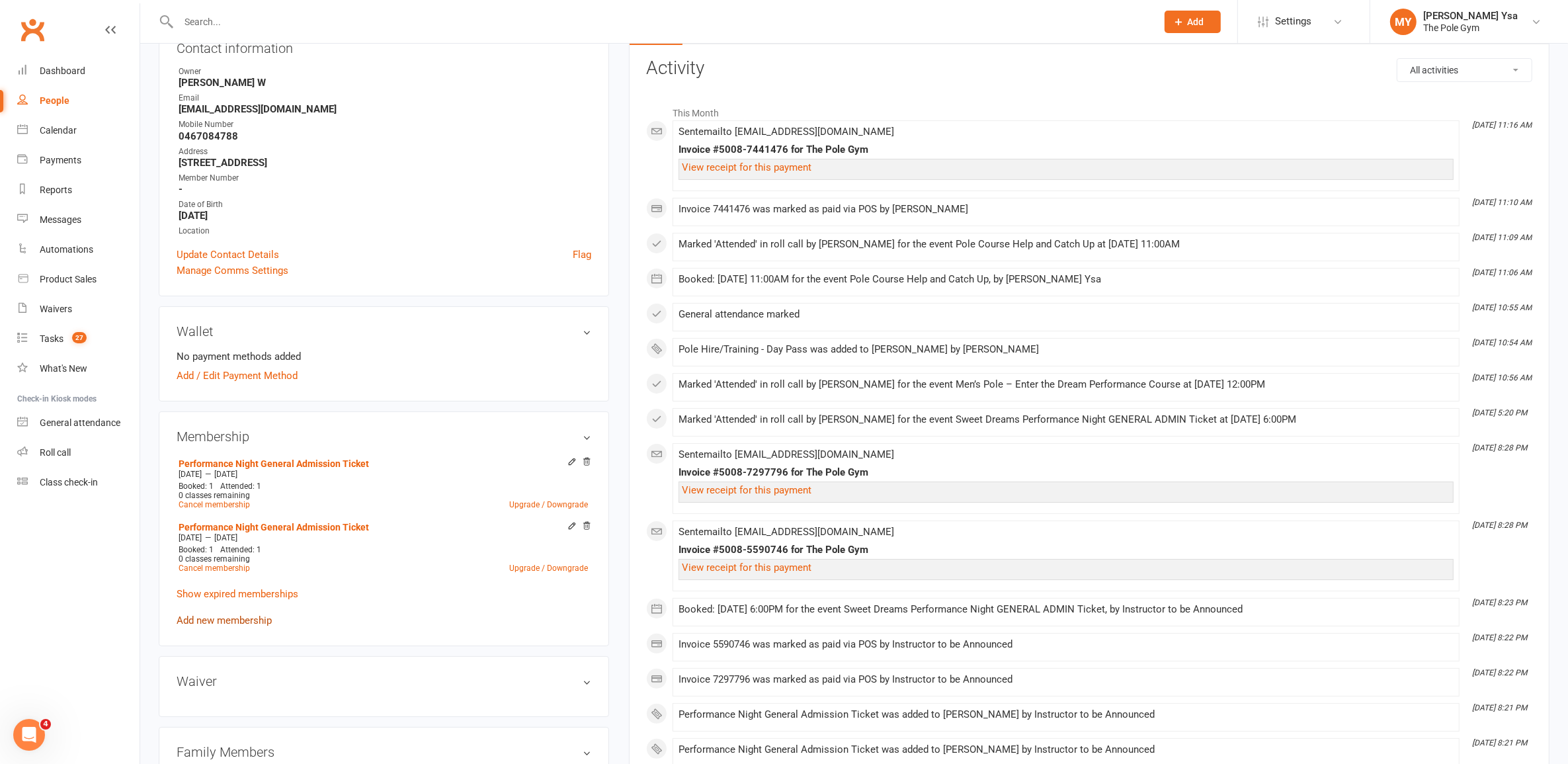
click at [235, 614] on link "Add new membership" at bounding box center [224, 620] width 95 height 12
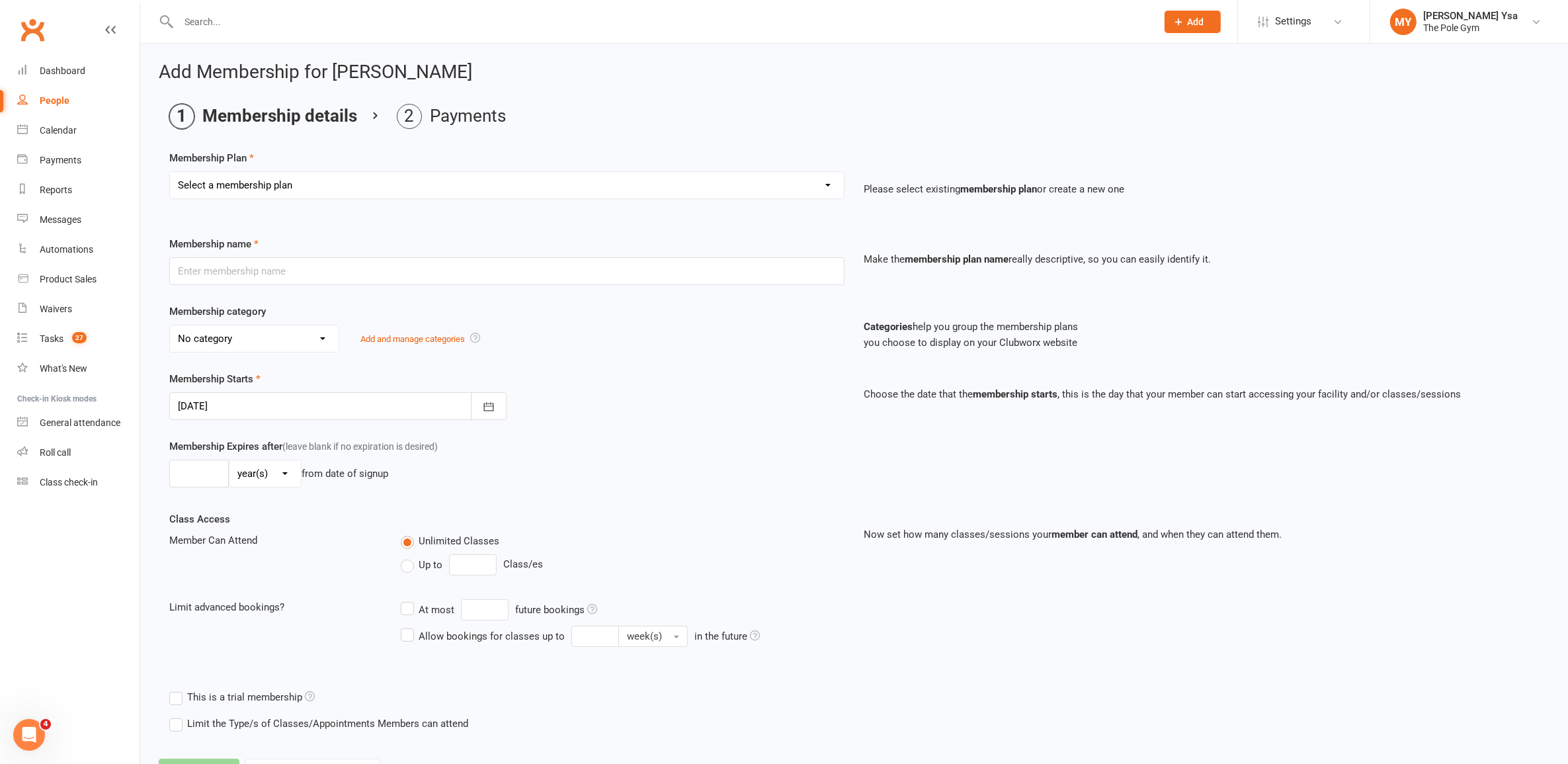
click at [547, 182] on select "Select a membership plan Create new Membership Plan Pay As You Go (45 min) Casu…" at bounding box center [507, 185] width 674 height 27
select select "31"
click at [170, 172] on select "Select a membership plan Create new Membership Plan Pay As You Go (45 min) Casu…" at bounding box center [507, 185] width 674 height 27
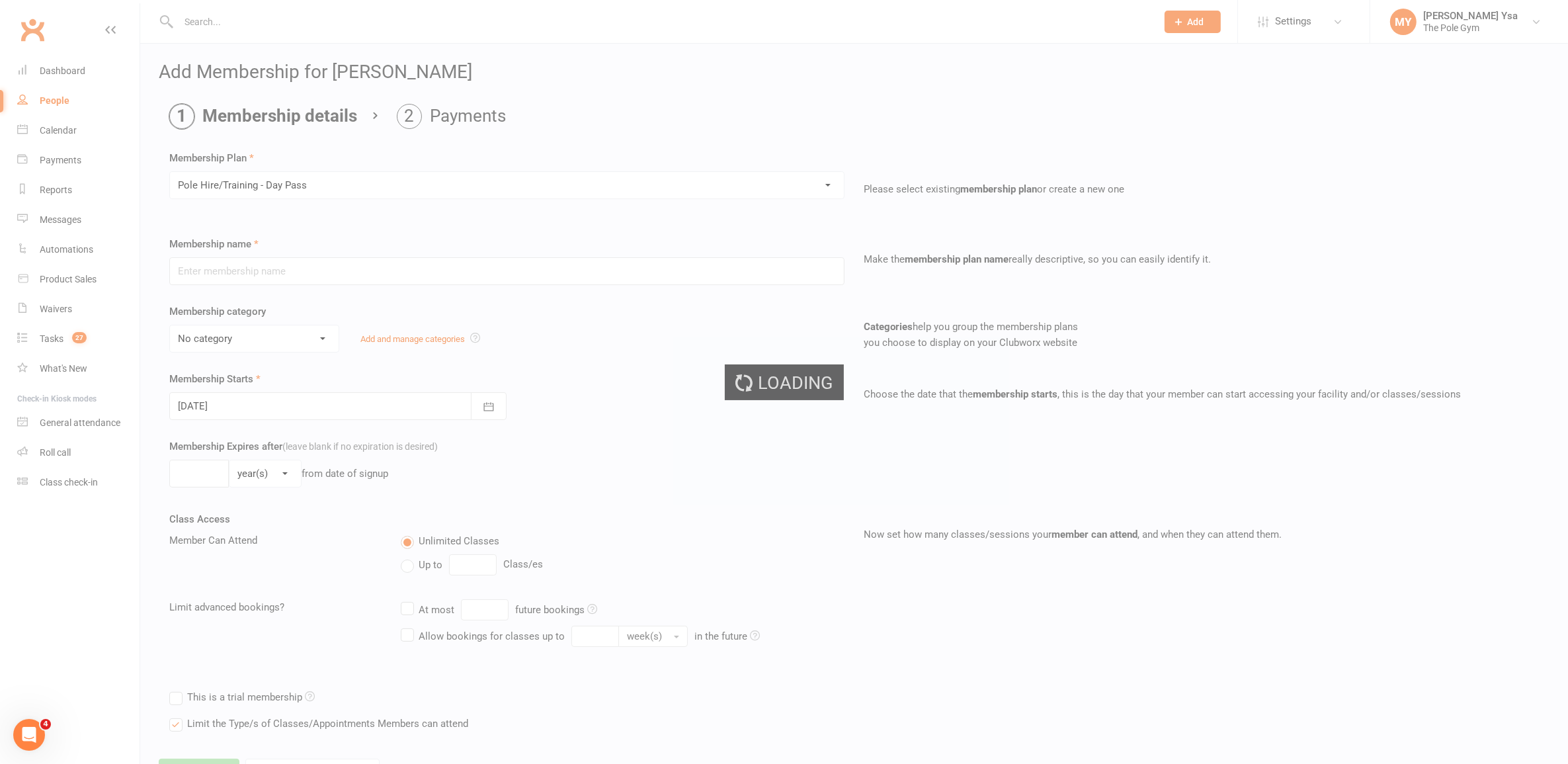
type input "Pole Hire/Training - Day Pass"
select select "12"
type input "1"
select select "0"
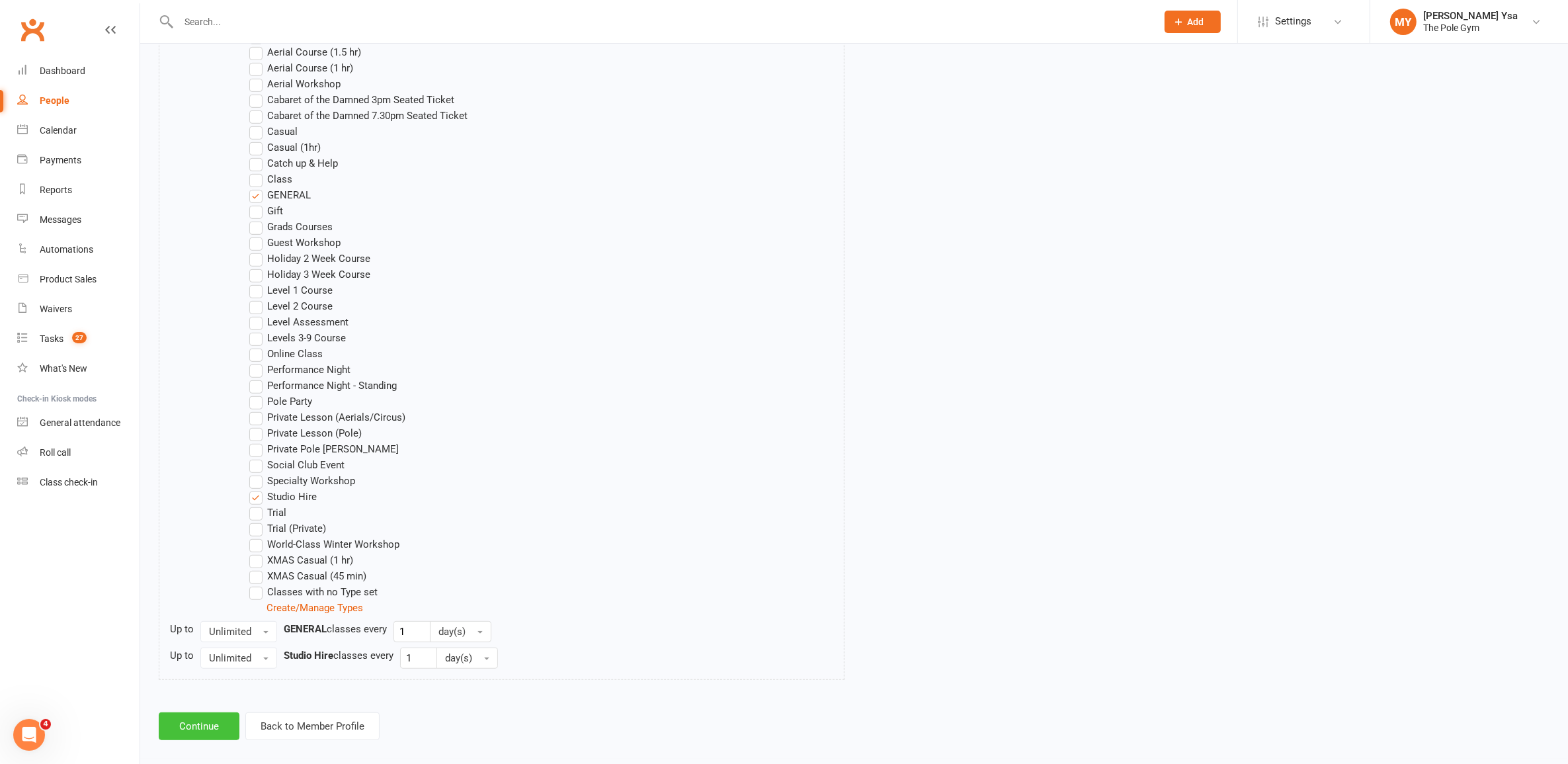
scroll to position [900, 0]
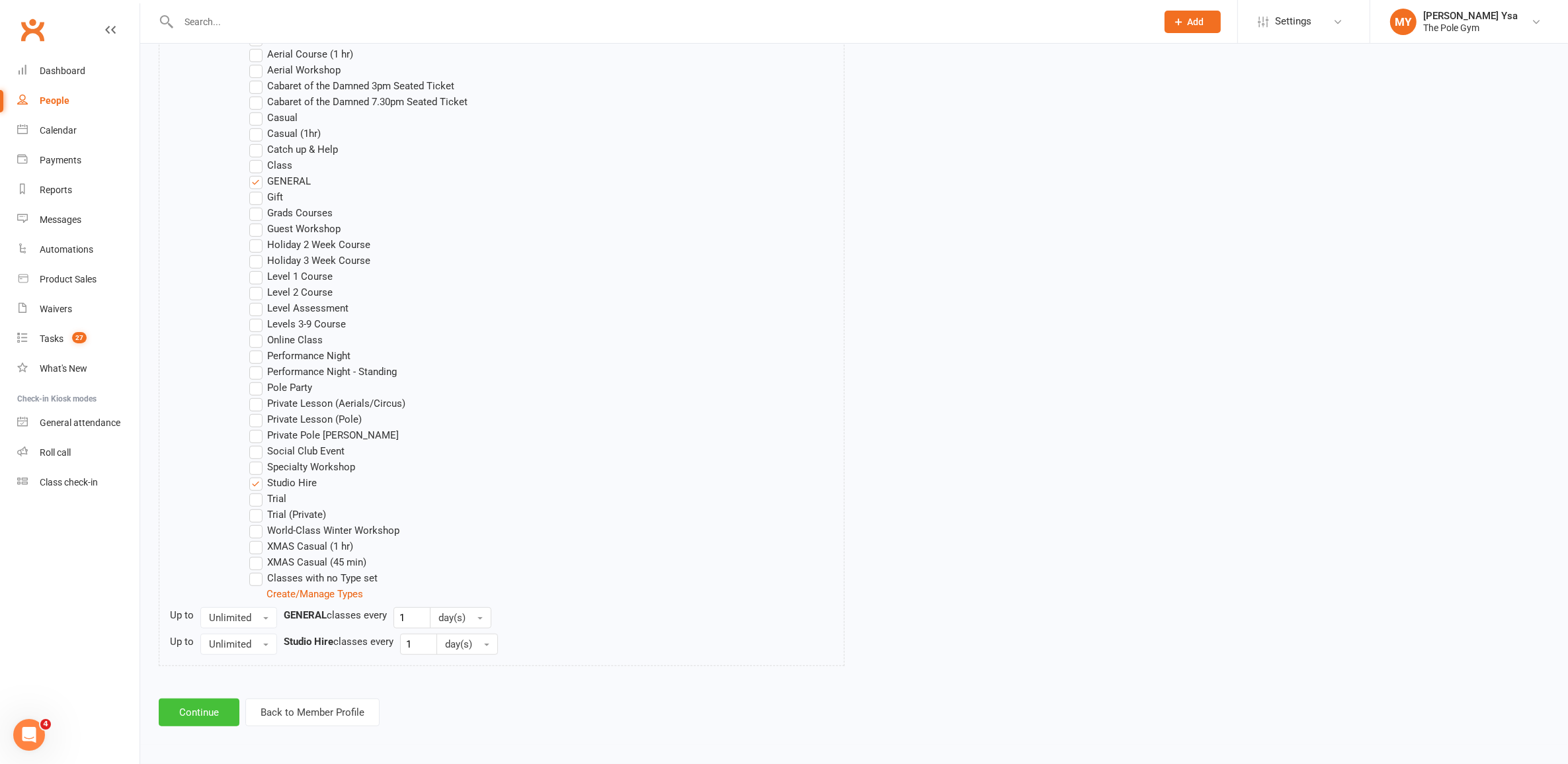
click at [216, 718] on button "Continue" at bounding box center [198, 712] width 80 height 28
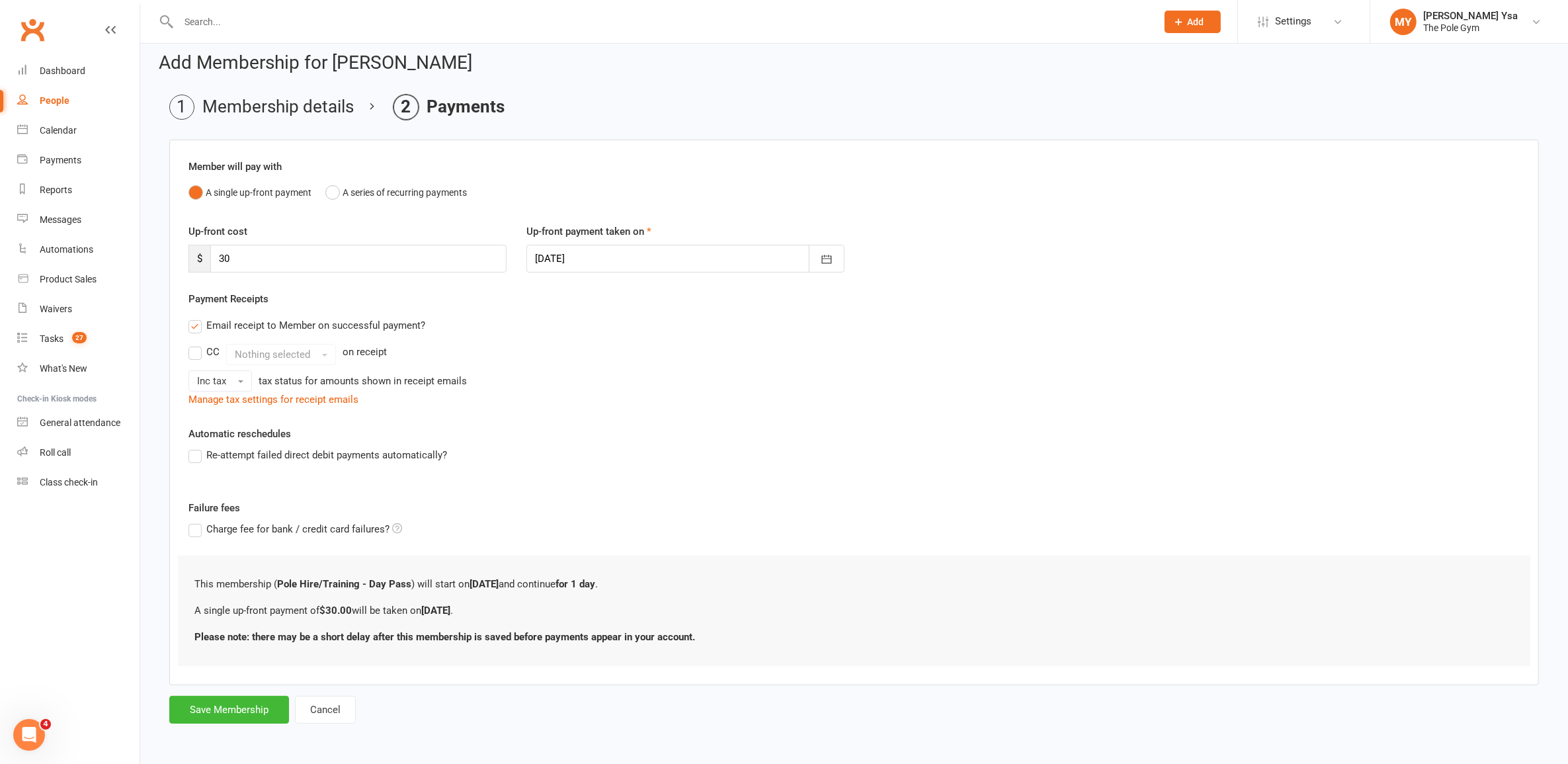
scroll to position [0, 0]
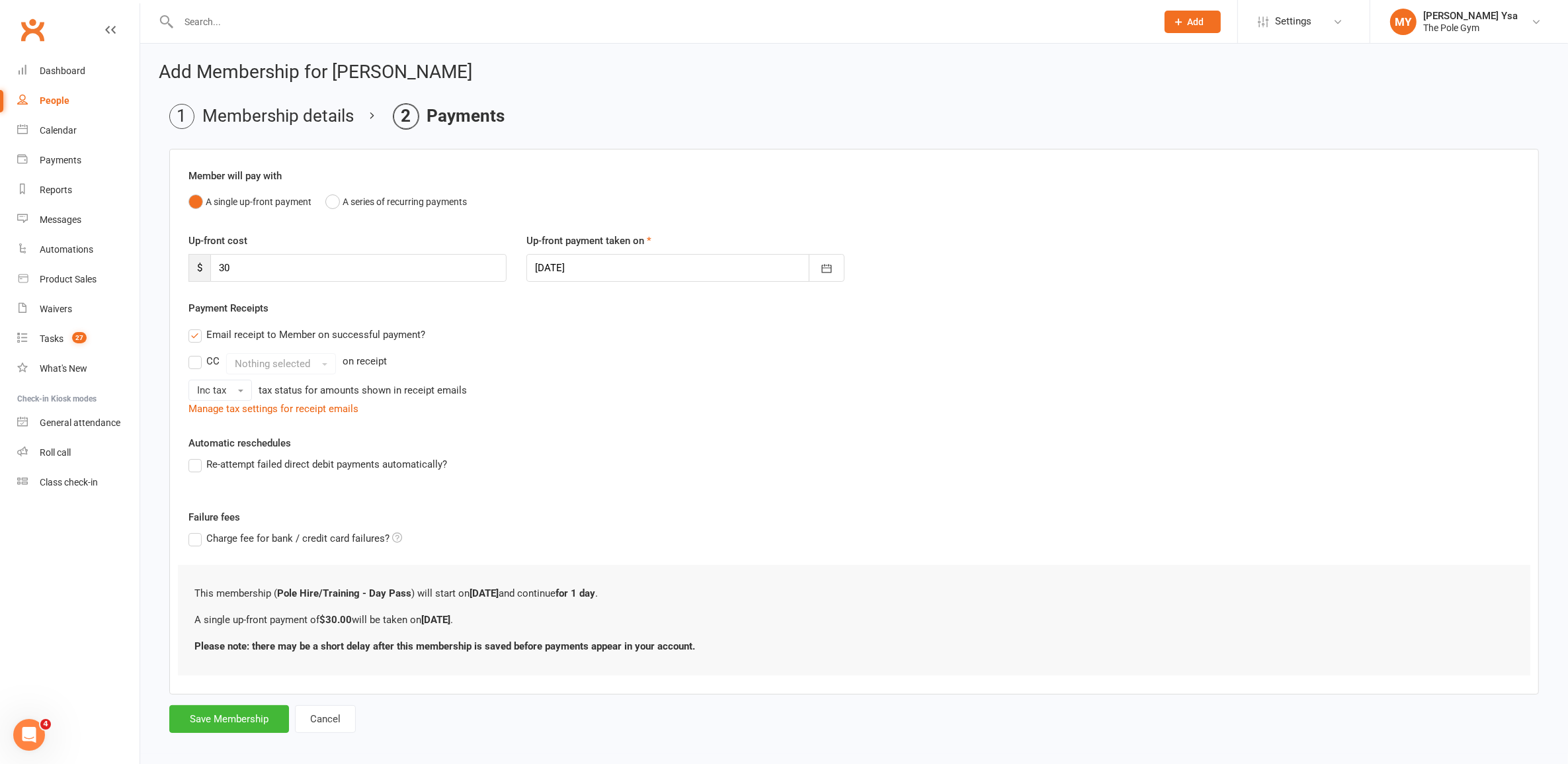
click at [662, 287] on div "Up-front cost $ 30 Up-front payment taken on 17 Aug 2025 August 2025 Sun Mon Tu…" at bounding box center [854, 267] width 1351 height 68
click at [666, 273] on div at bounding box center [685, 268] width 318 height 28
click at [601, 416] on button "18" at bounding box center [609, 427] width 28 height 24
type input "[DATE]"
click at [255, 719] on button "Save Membership" at bounding box center [229, 719] width 119 height 28
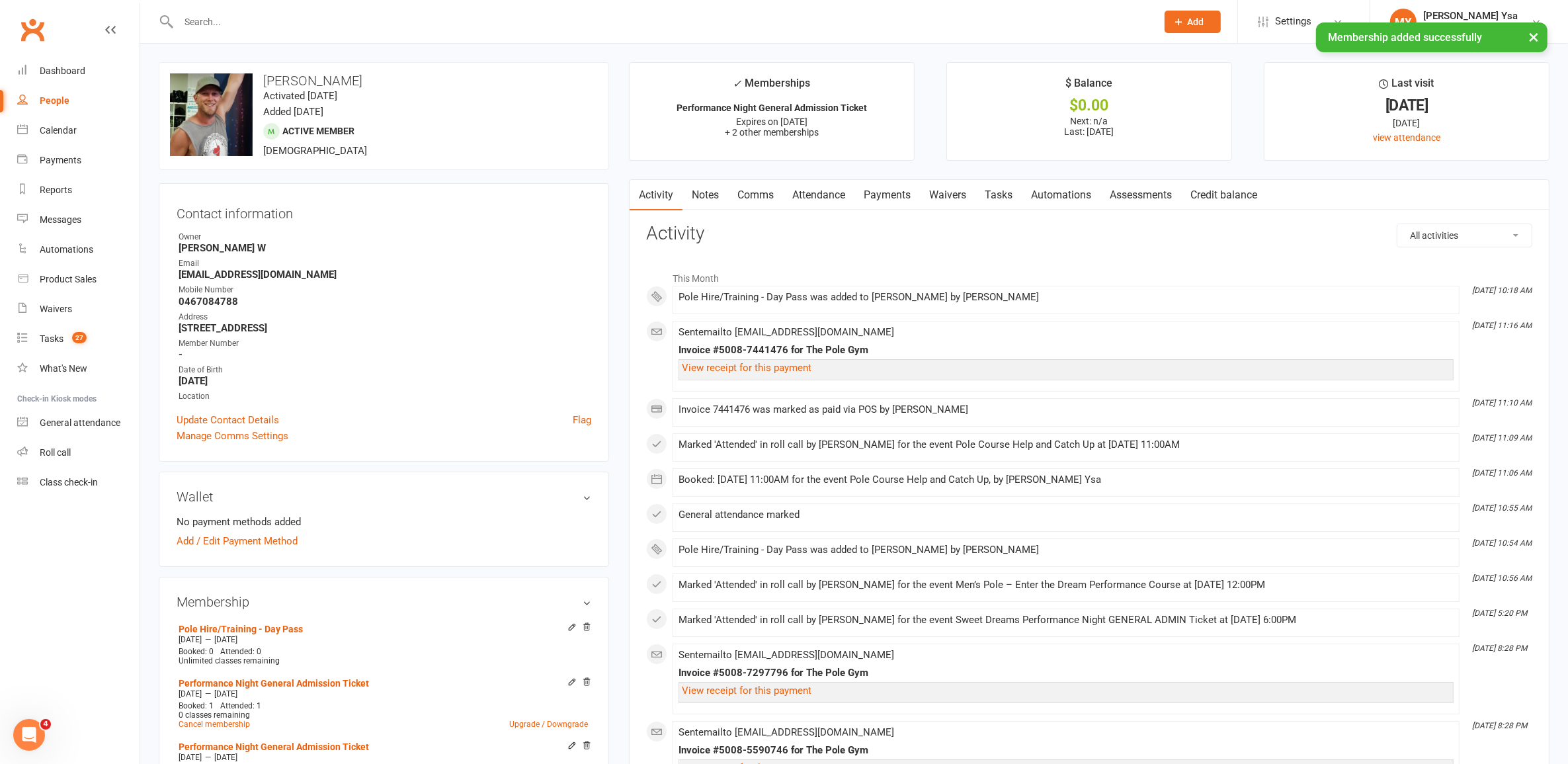
click at [875, 192] on link "Payments" at bounding box center [887, 194] width 66 height 30
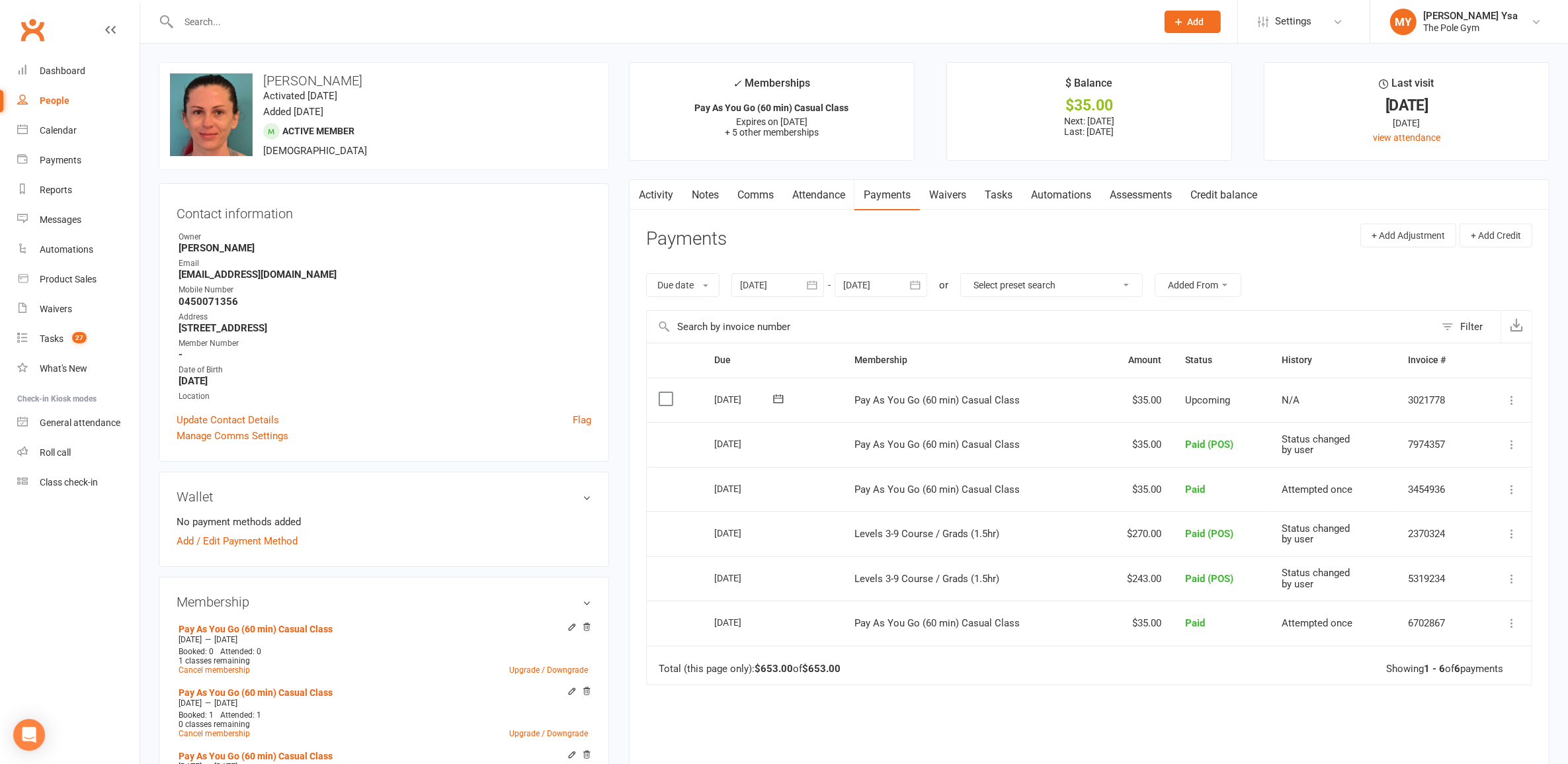
click at [1512, 402] on icon at bounding box center [1512, 400] width 13 height 13
click at [1446, 446] on link "Mark as Paid (POS)" at bounding box center [1454, 452] width 131 height 27
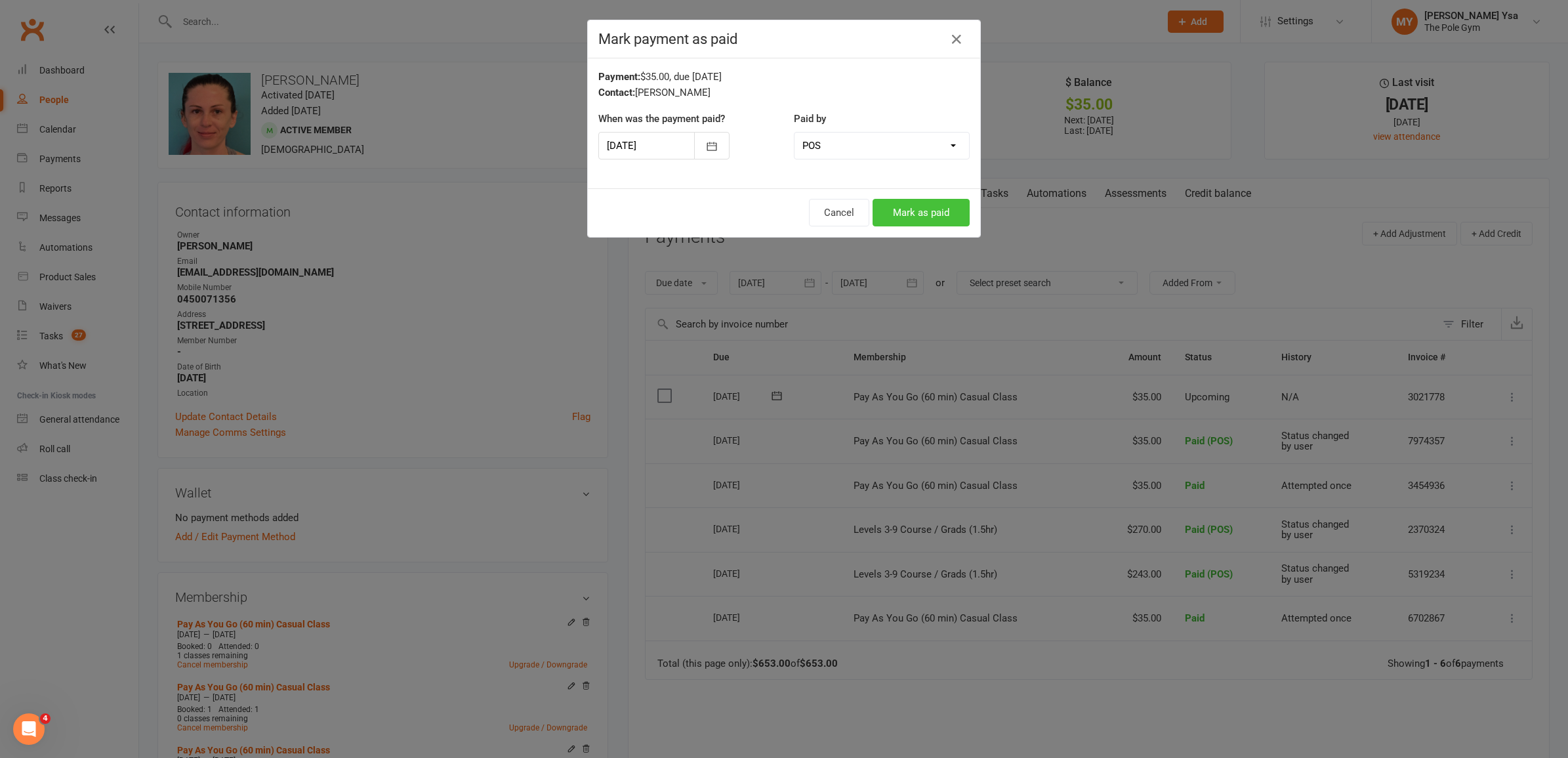
click at [898, 211] on button "Mark as paid" at bounding box center [921, 213] width 97 height 28
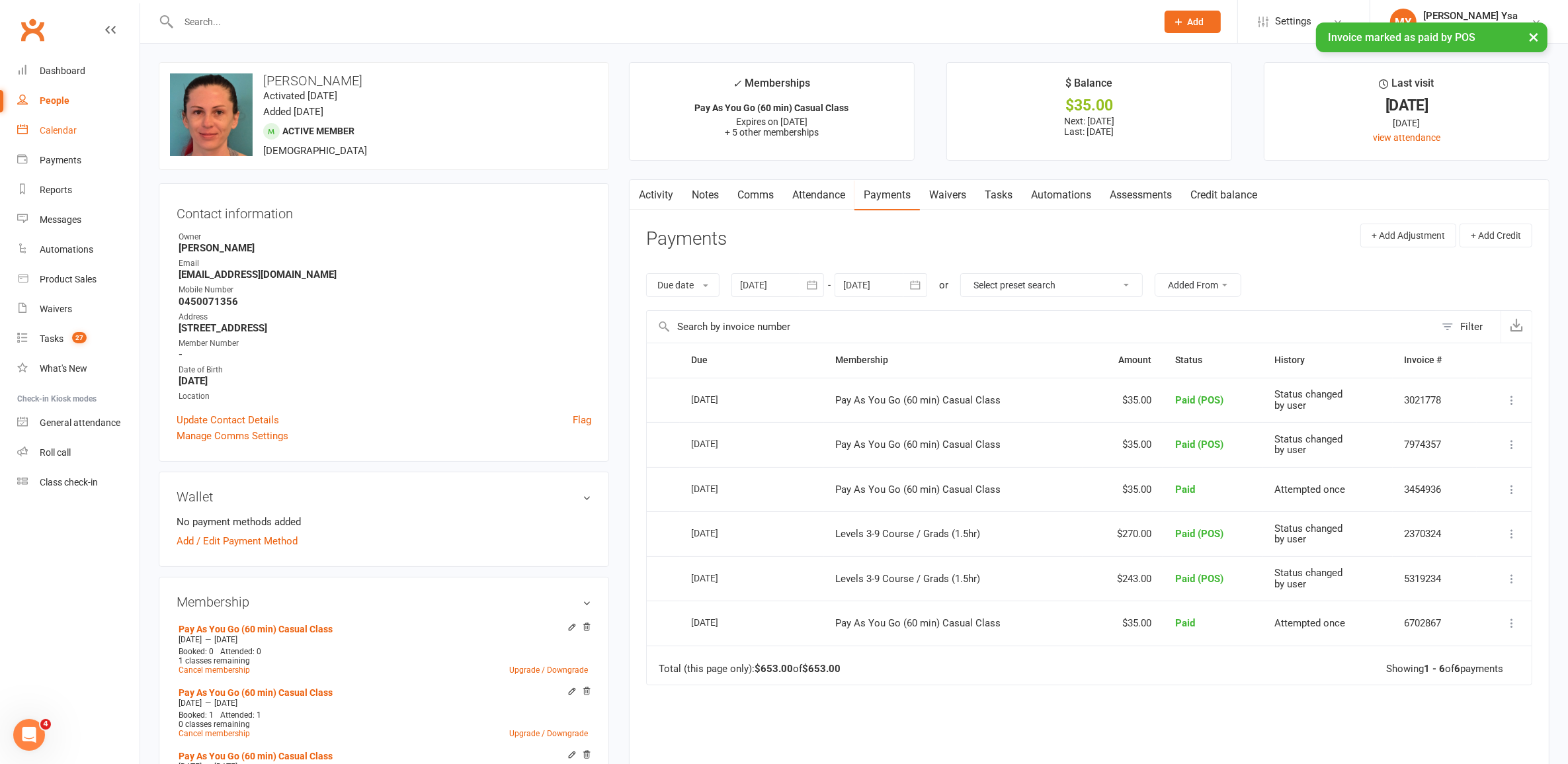
click at [48, 136] on link "Calendar" at bounding box center [78, 130] width 122 height 29
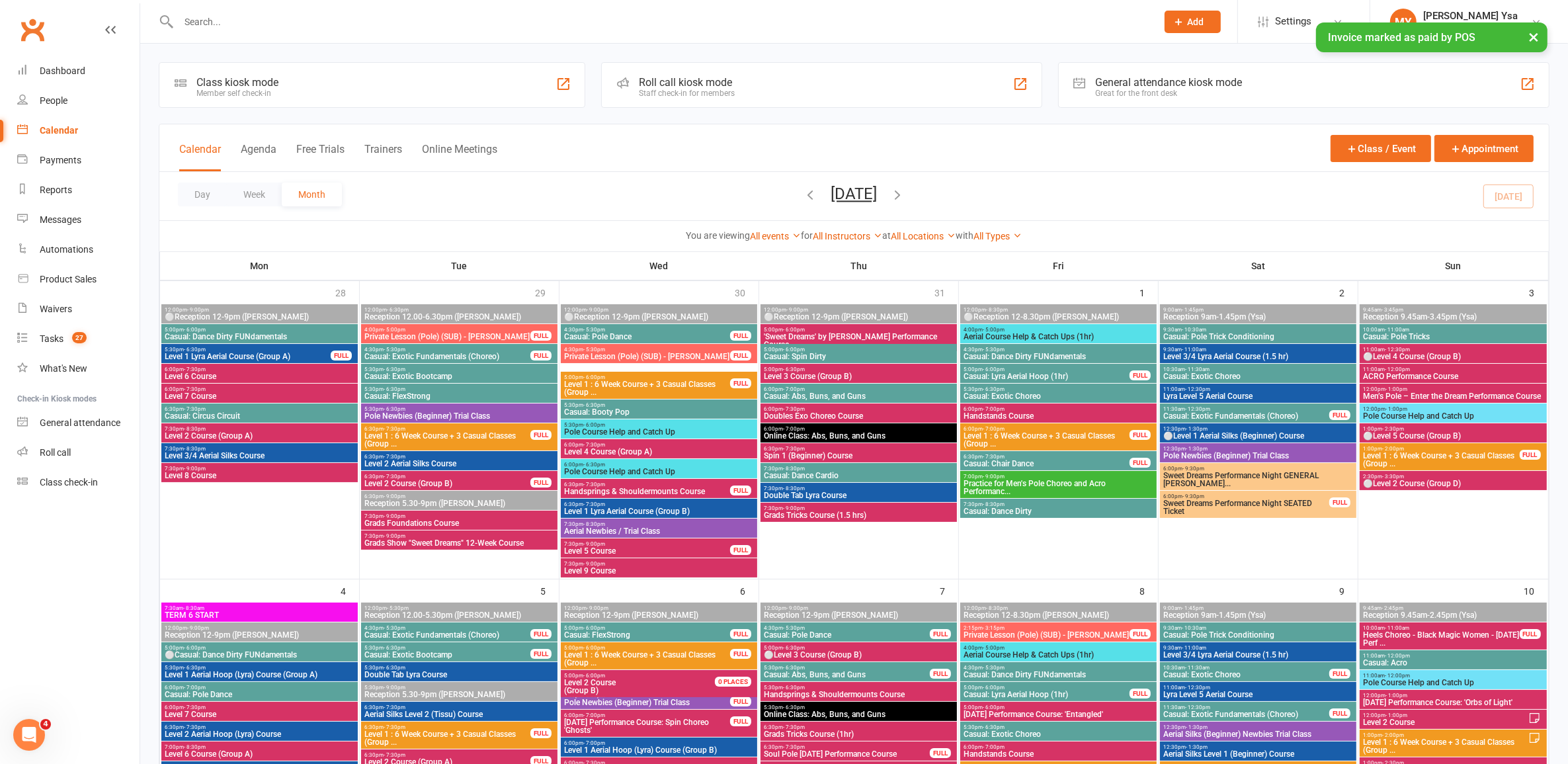
scroll to position [578, 0]
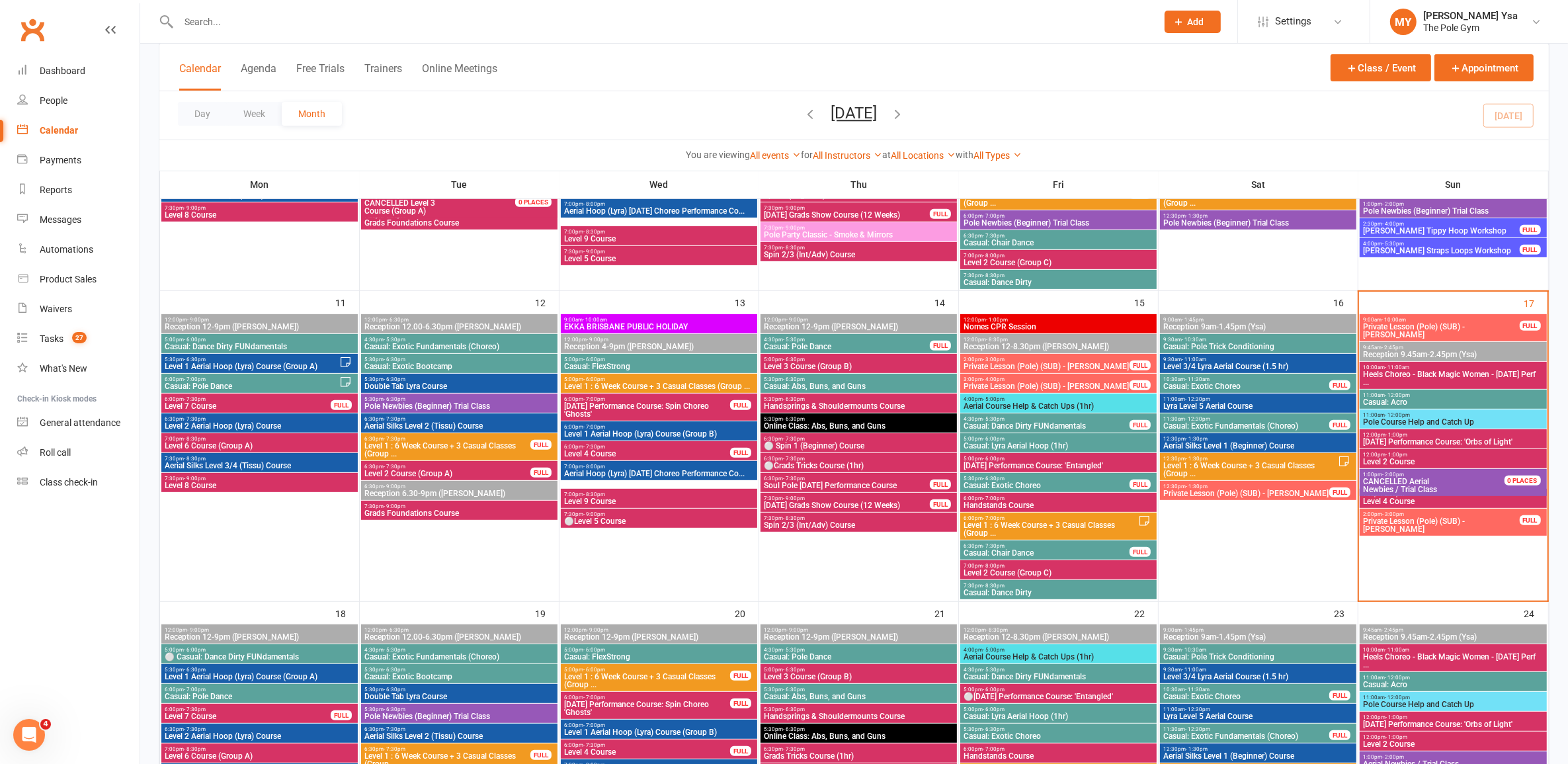
click at [1446, 400] on span "Casual: Acro" at bounding box center [1453, 402] width 181 height 8
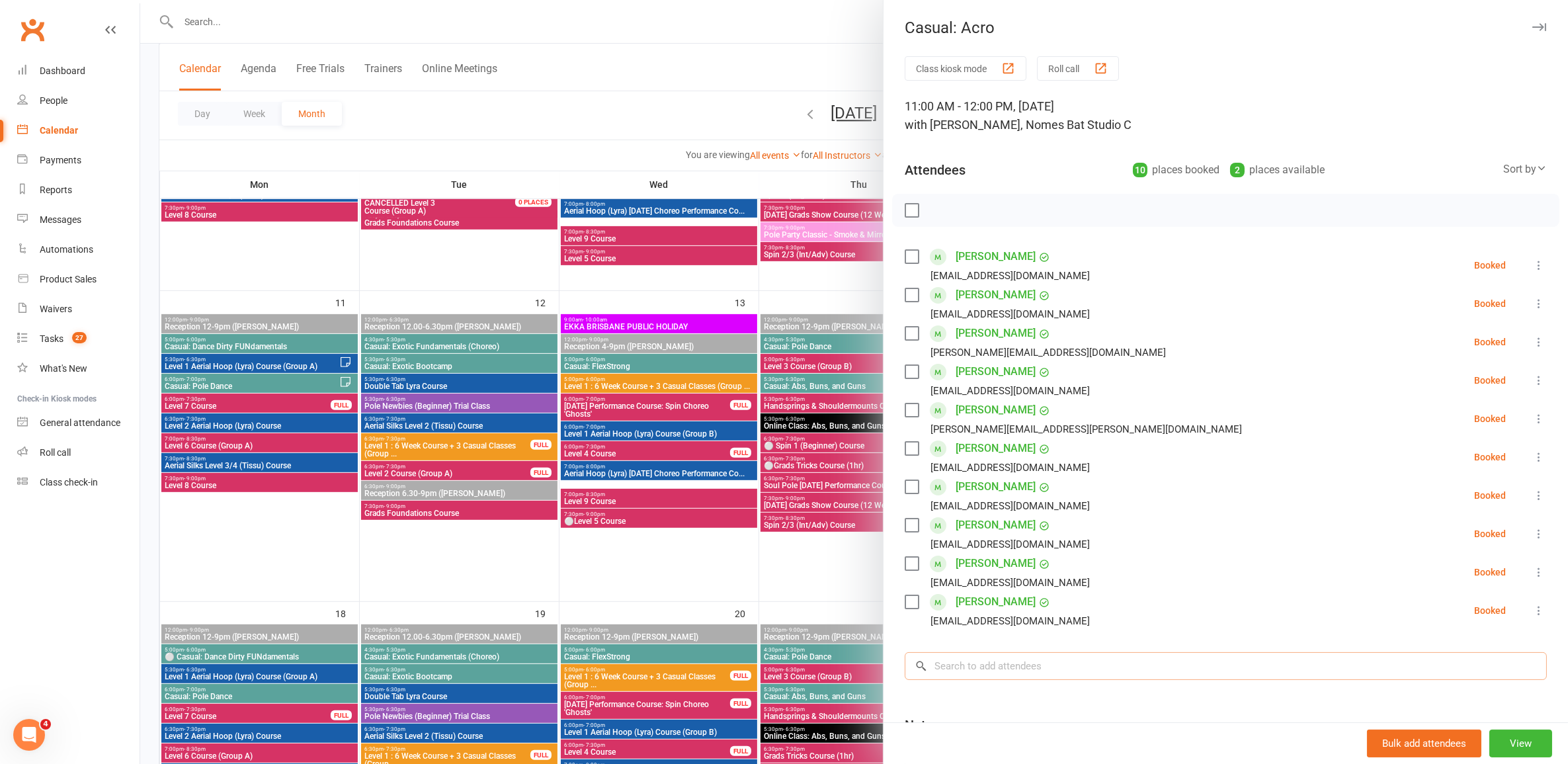
click at [1046, 658] on input "search" at bounding box center [1225, 666] width 642 height 28
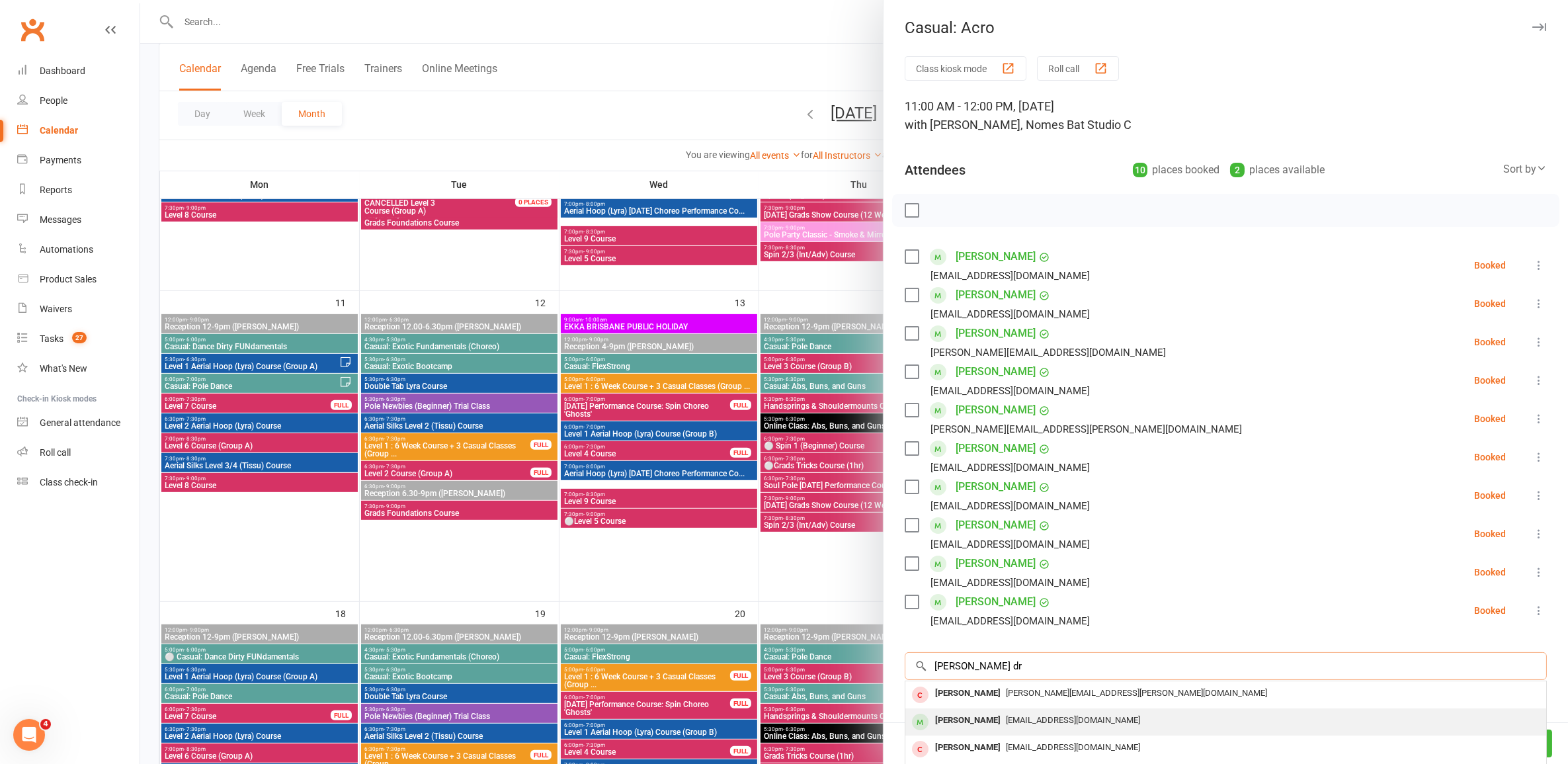
type input "rachel dr"
click at [1006, 719] on span "[EMAIL_ADDRESS][DOMAIN_NAME]" at bounding box center [1073, 719] width 134 height 10
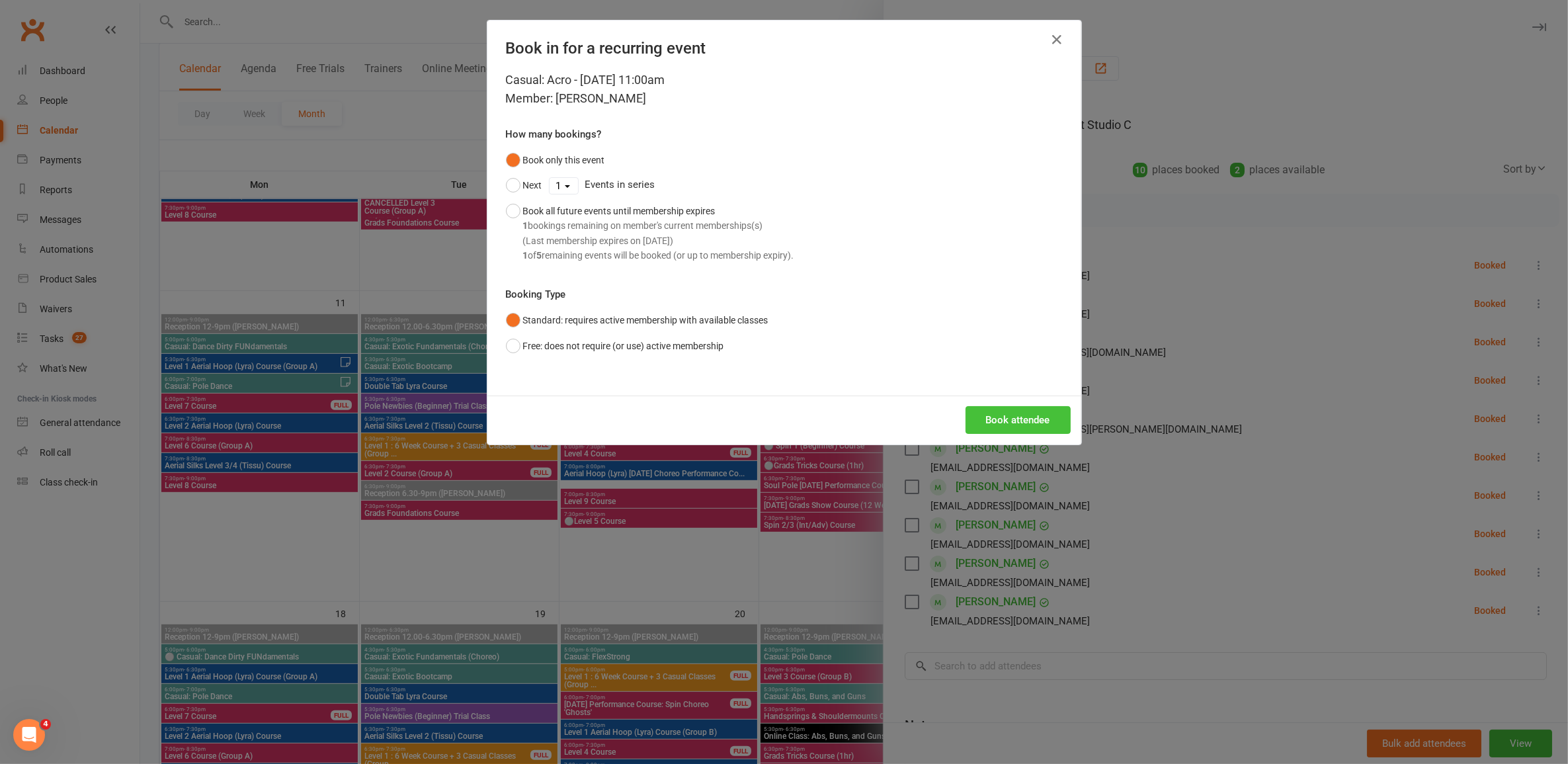
click at [1029, 411] on button "Book attendee" at bounding box center [1018, 420] width 105 height 28
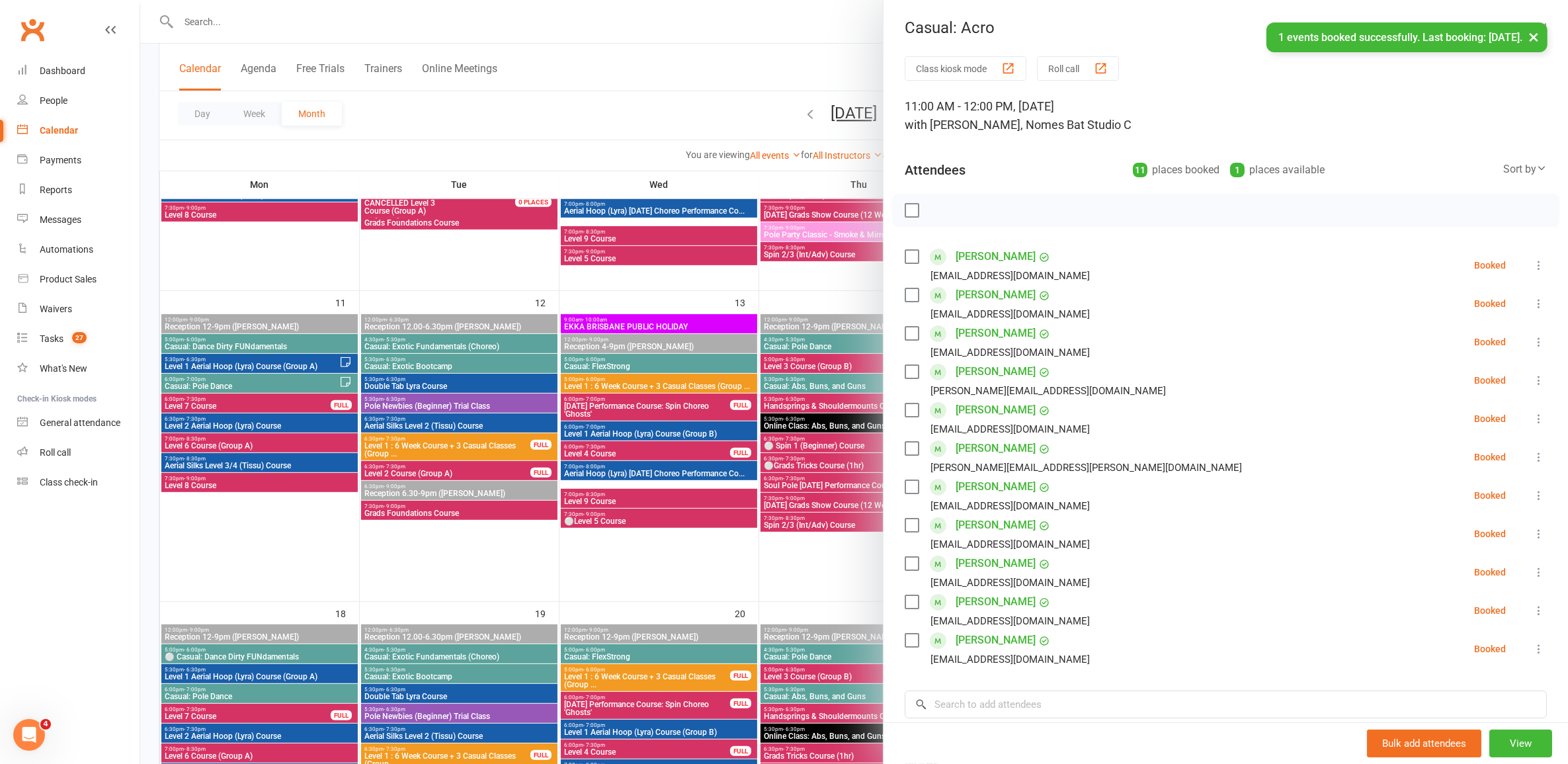
click at [629, 486] on div at bounding box center [854, 382] width 1428 height 764
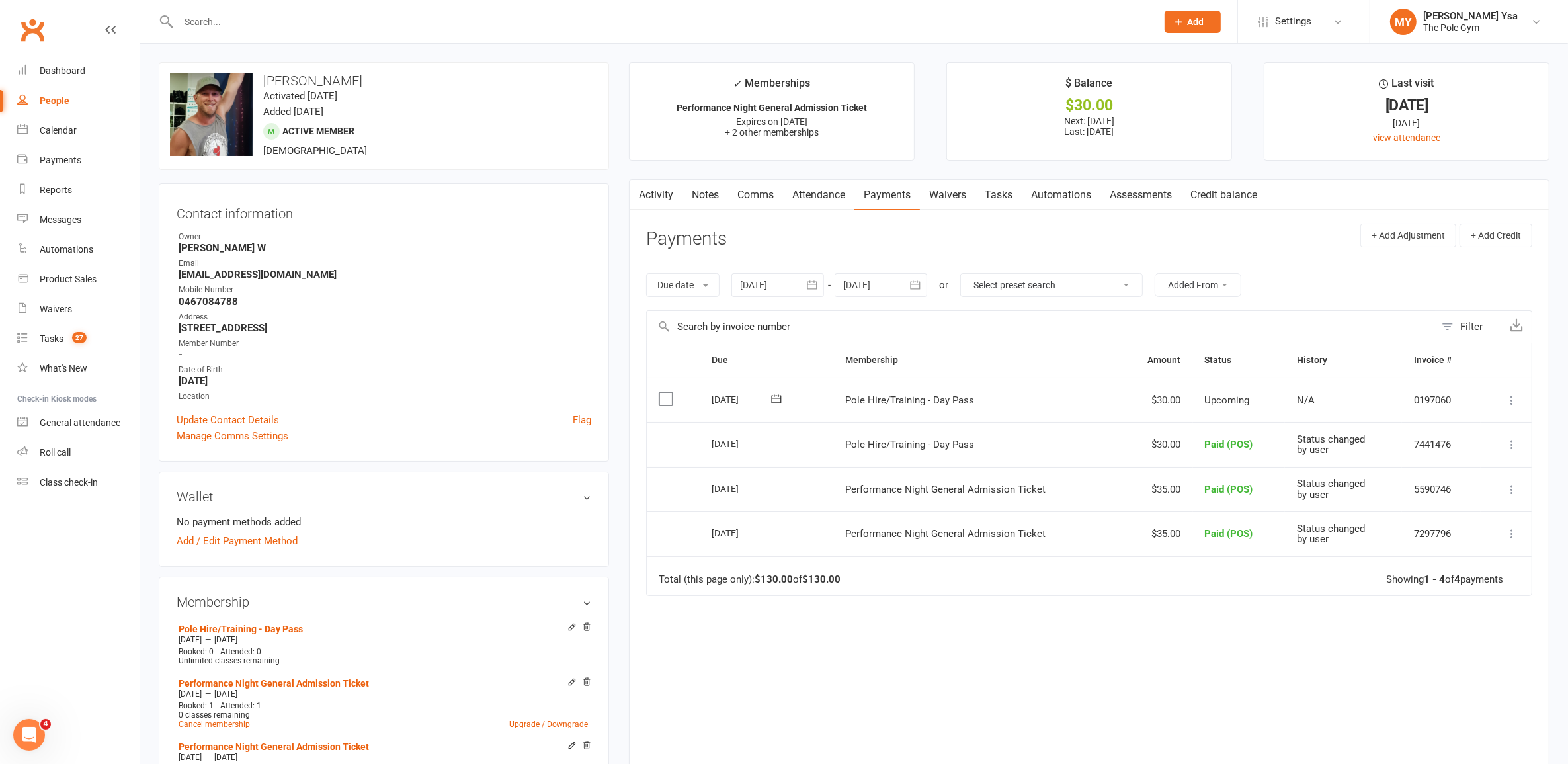
click at [1513, 399] on icon at bounding box center [1512, 400] width 13 height 13
click at [1486, 449] on link "Mark as Paid (POS)" at bounding box center [1454, 452] width 131 height 27
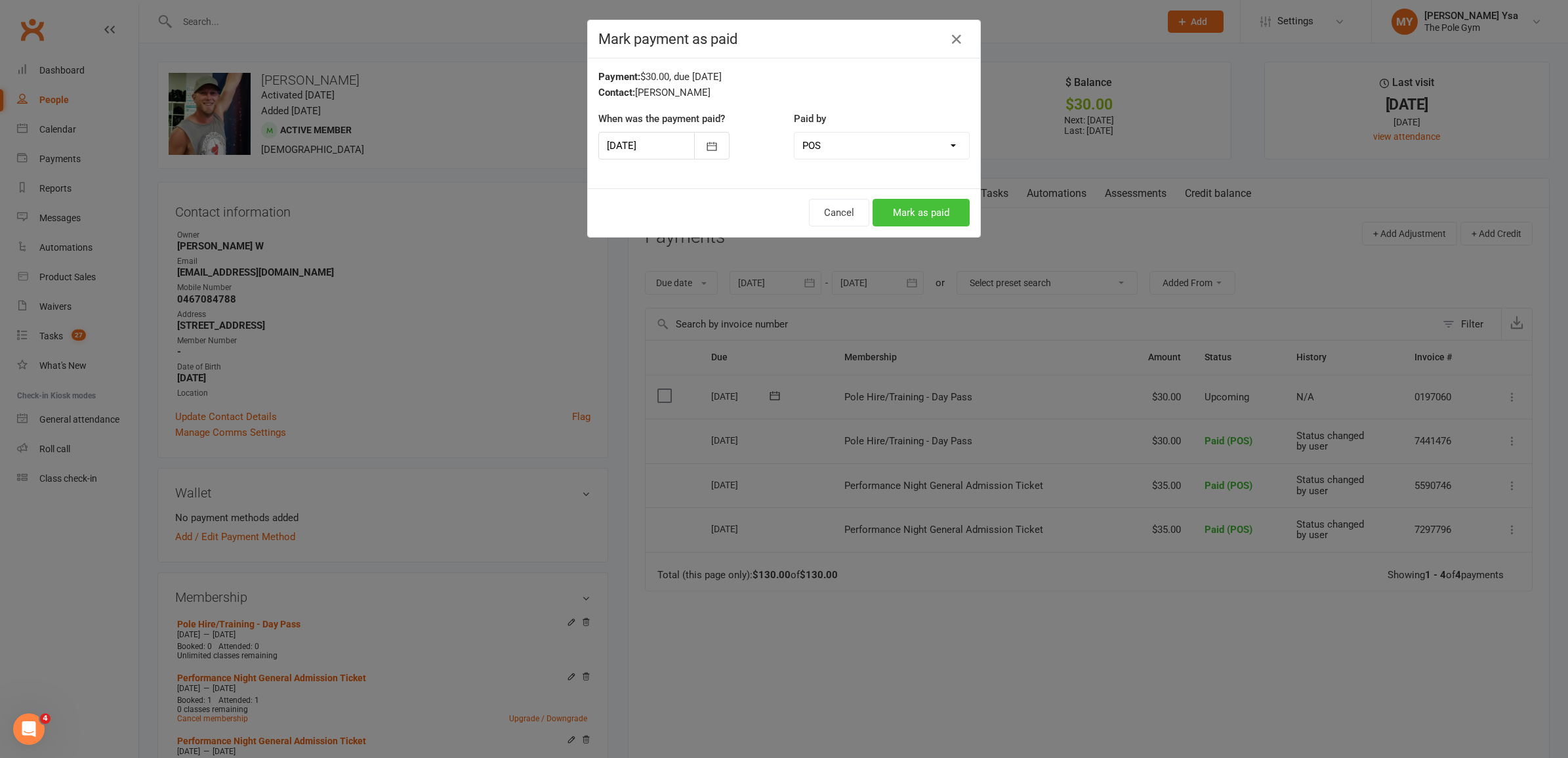
click at [903, 216] on button "Mark as paid" at bounding box center [921, 213] width 97 height 28
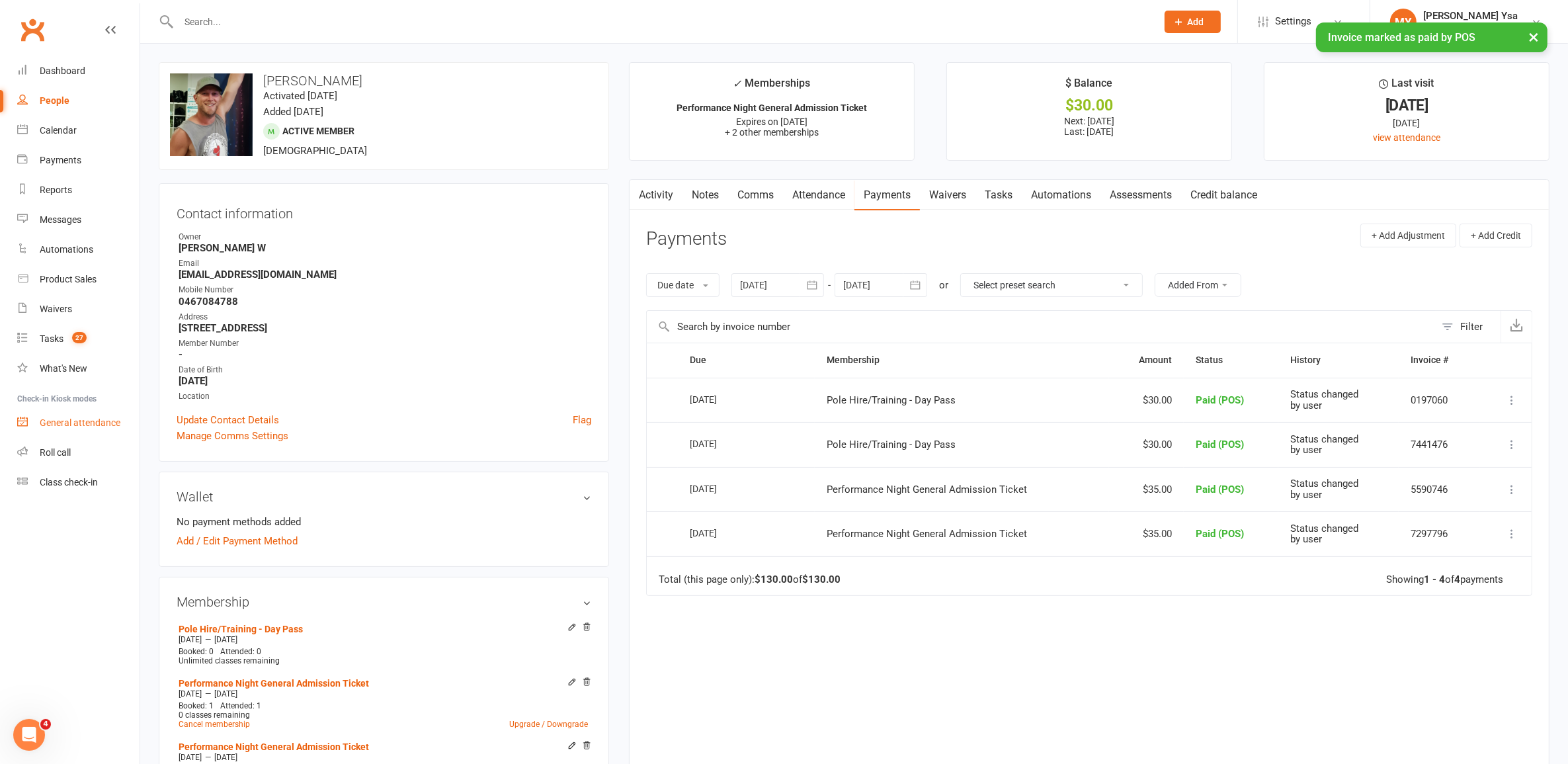
click at [90, 433] on link "General attendance" at bounding box center [78, 423] width 122 height 29
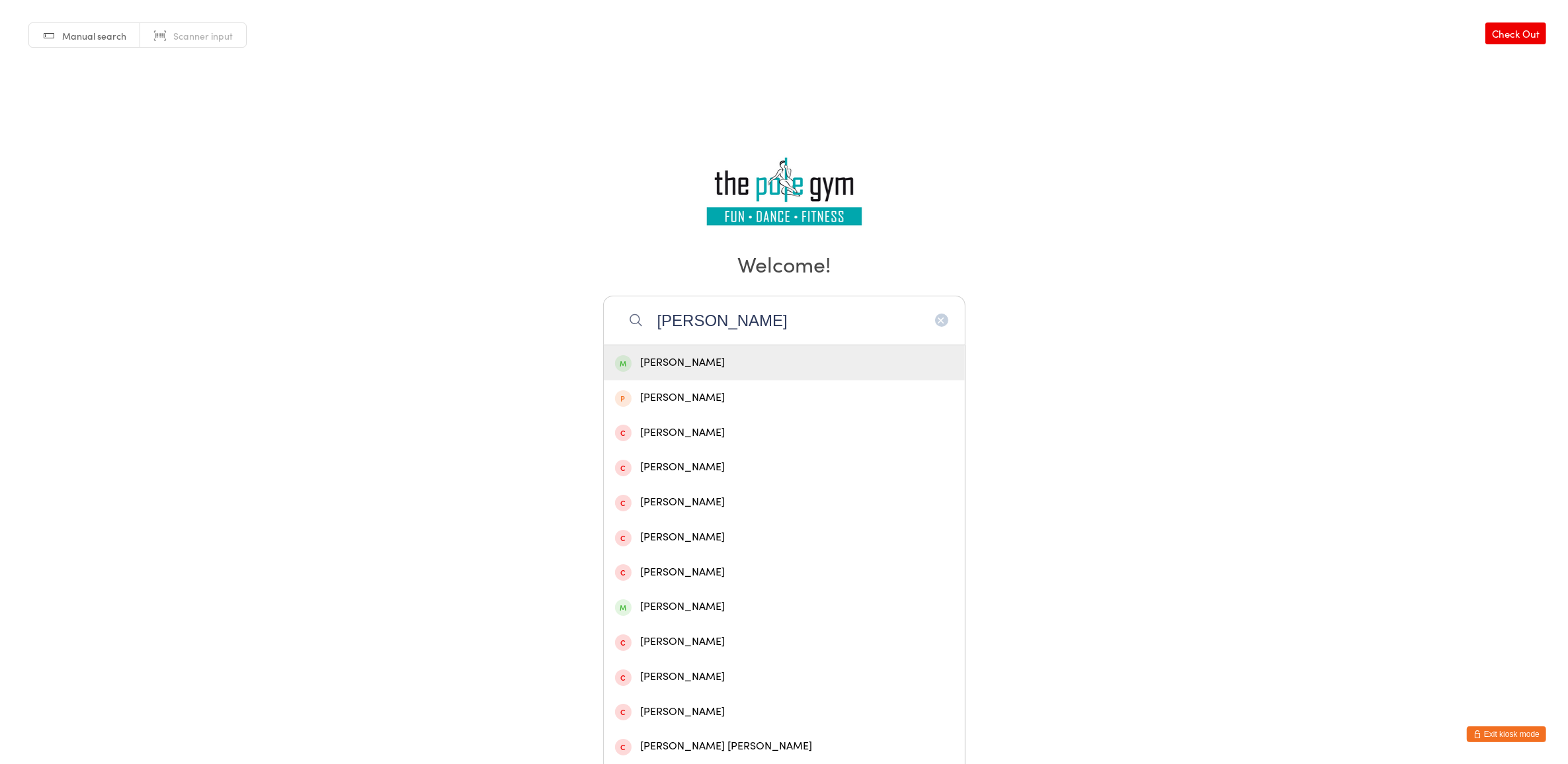
type input "craig malcolm"
click at [712, 354] on div "[PERSON_NAME]" at bounding box center [785, 362] width 339 height 18
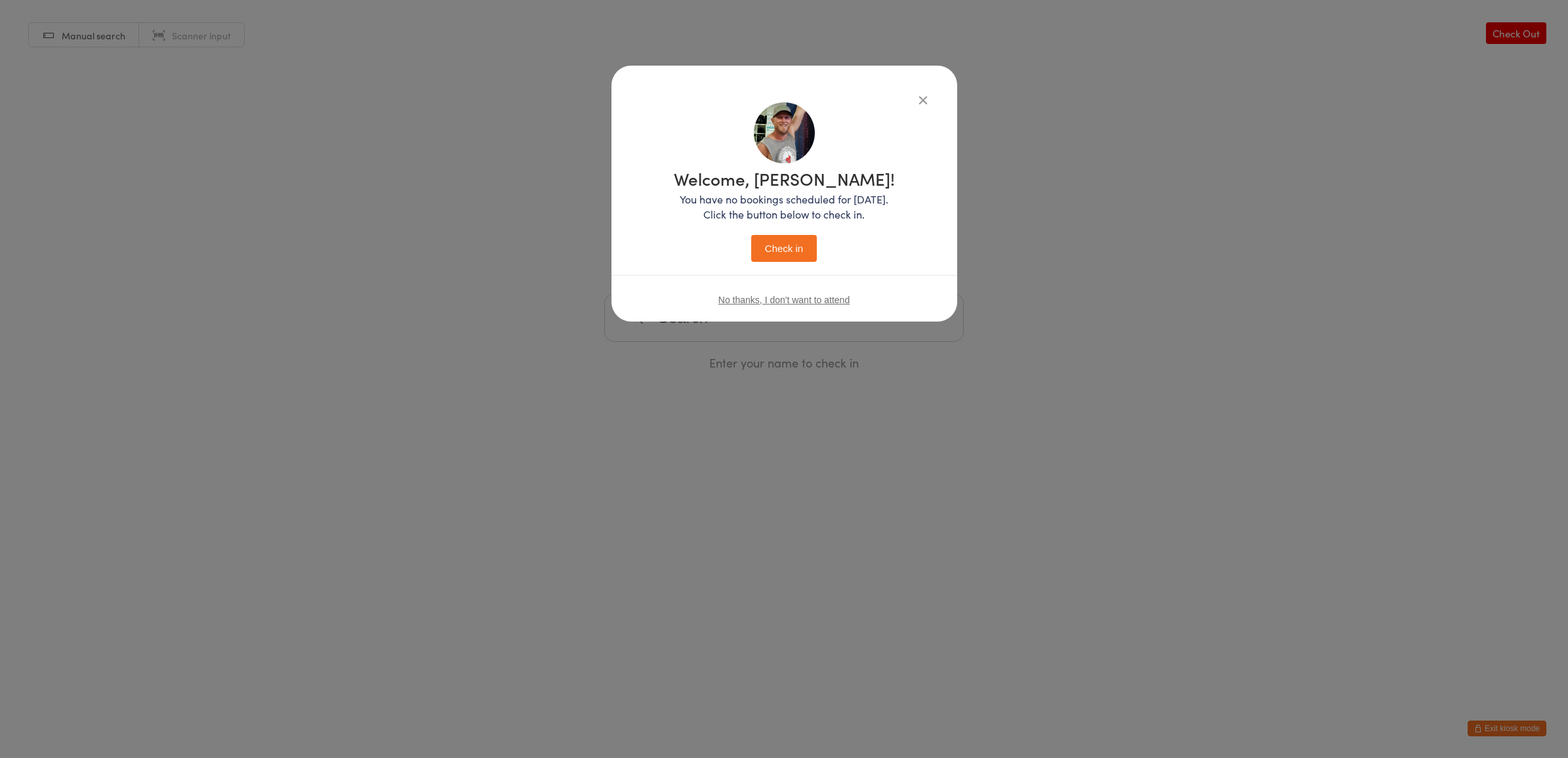
click at [790, 257] on button "Check in" at bounding box center [784, 248] width 66 height 27
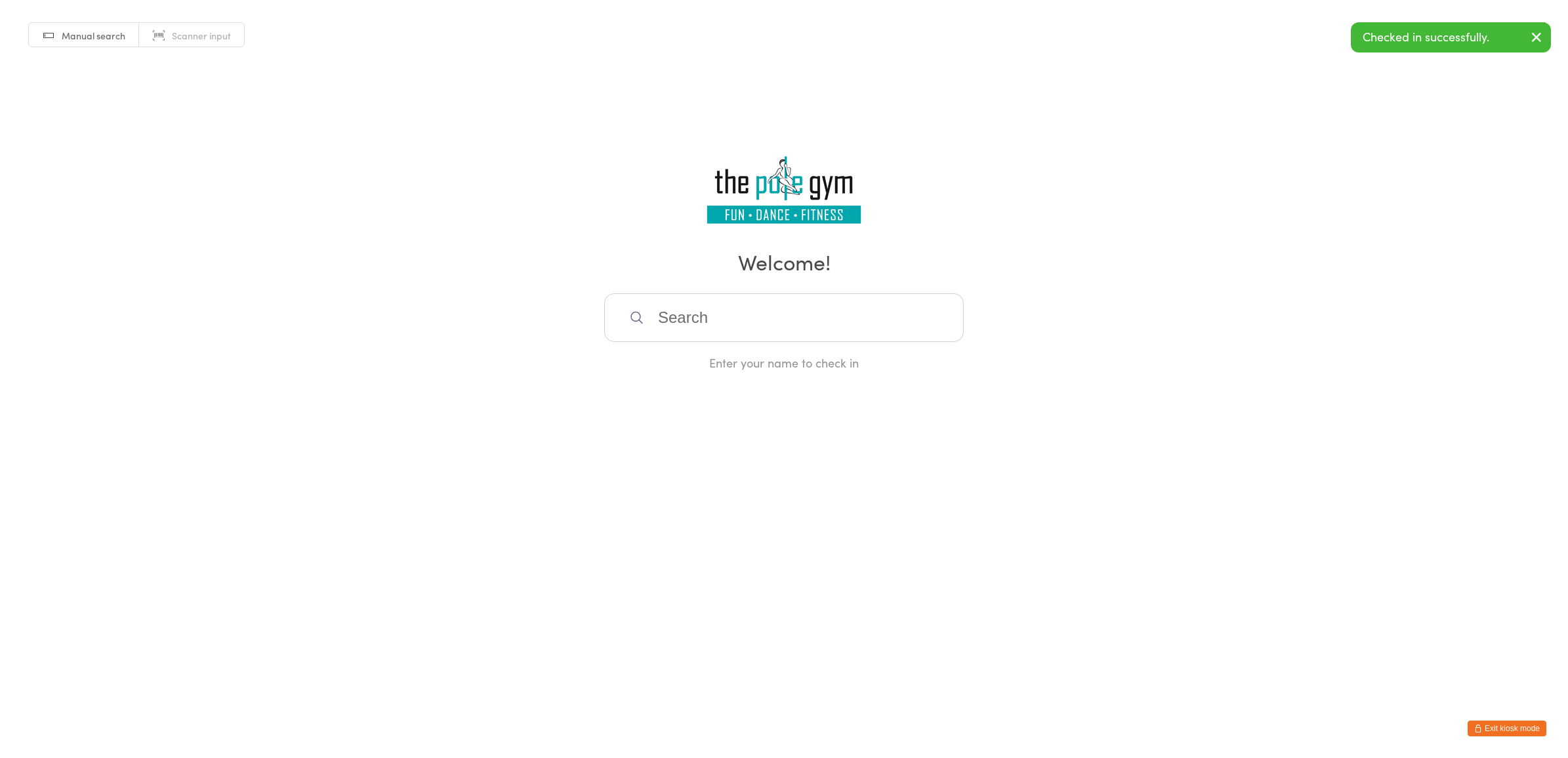
click at [1501, 724] on button "Exit kiosk mode" at bounding box center [1507, 728] width 79 height 16
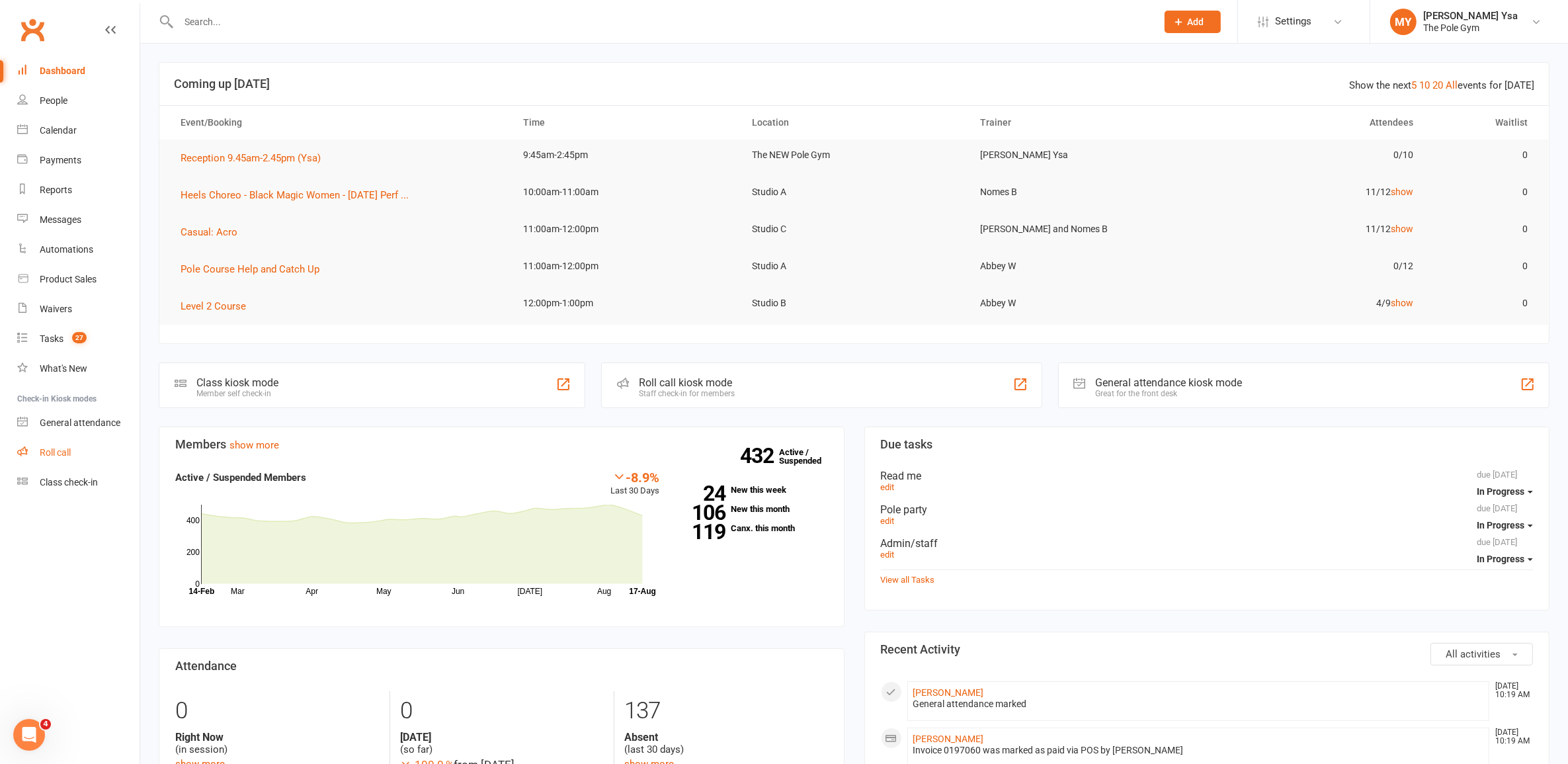
click at [63, 449] on div "Roll call" at bounding box center [55, 452] width 31 height 10
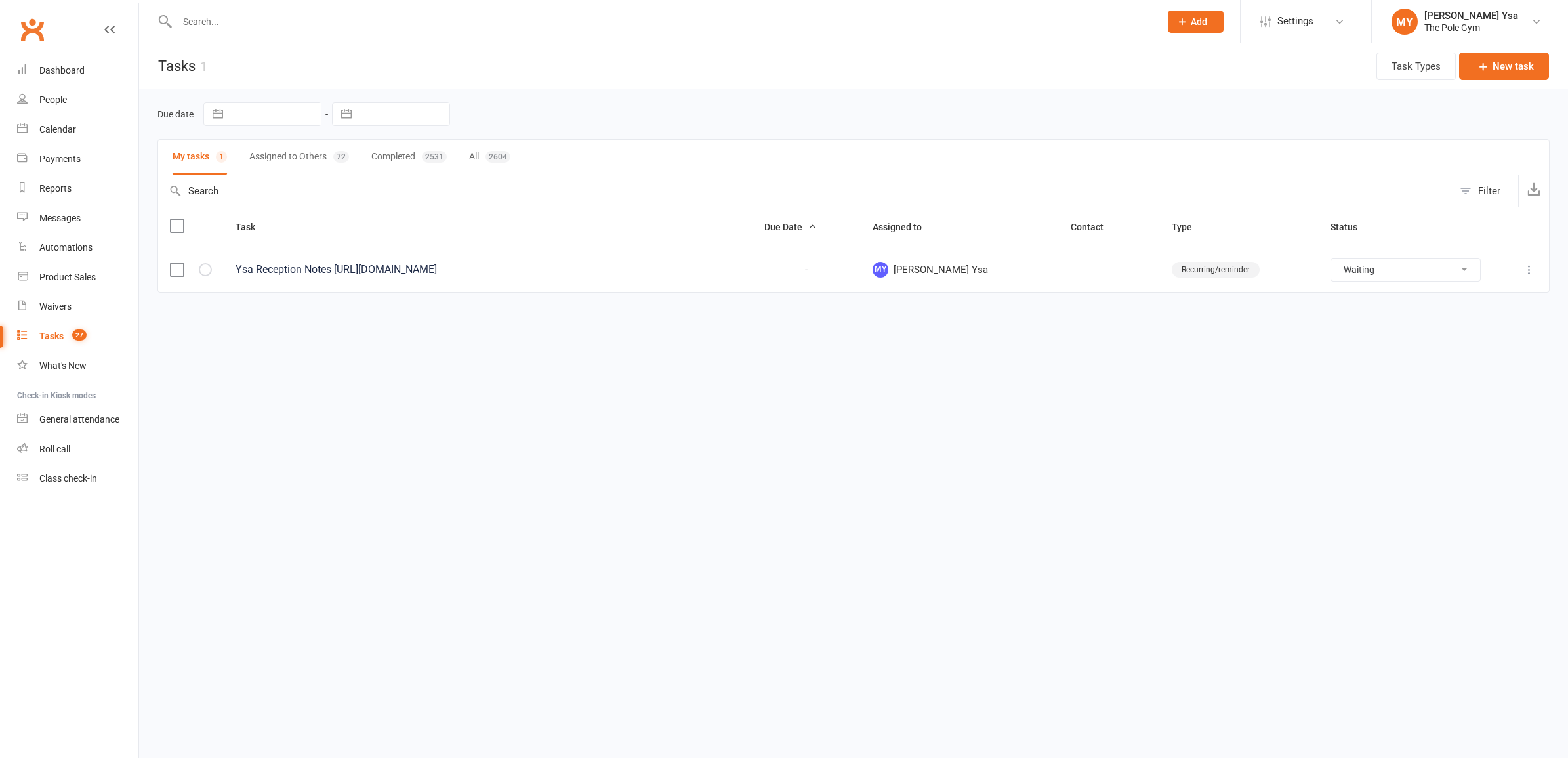
select select "waiting"
click at [292, 162] on button "Assigned to Others 72" at bounding box center [299, 157] width 99 height 35
select select "waiting"
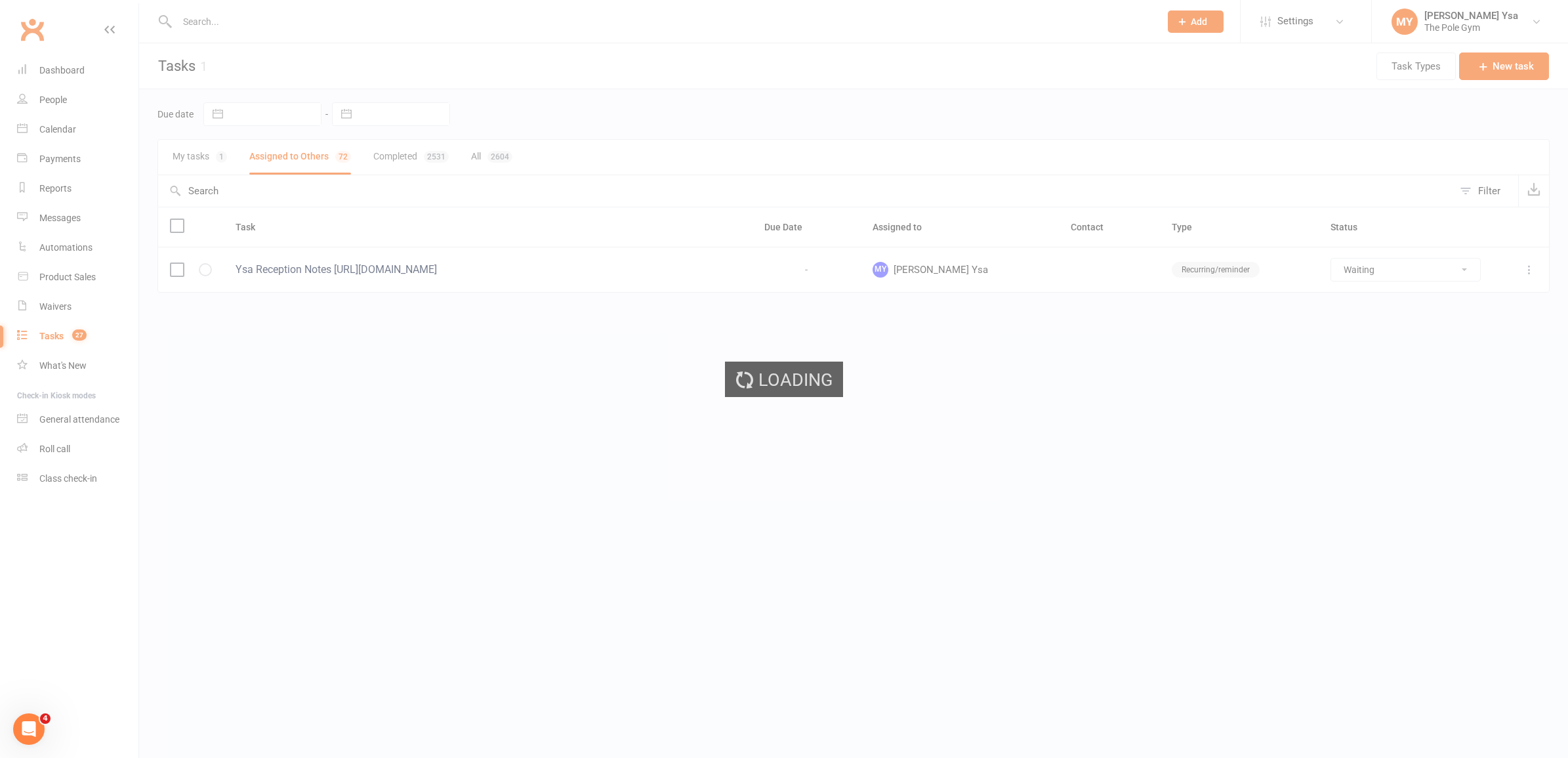
select select "waiting"
select select "started"
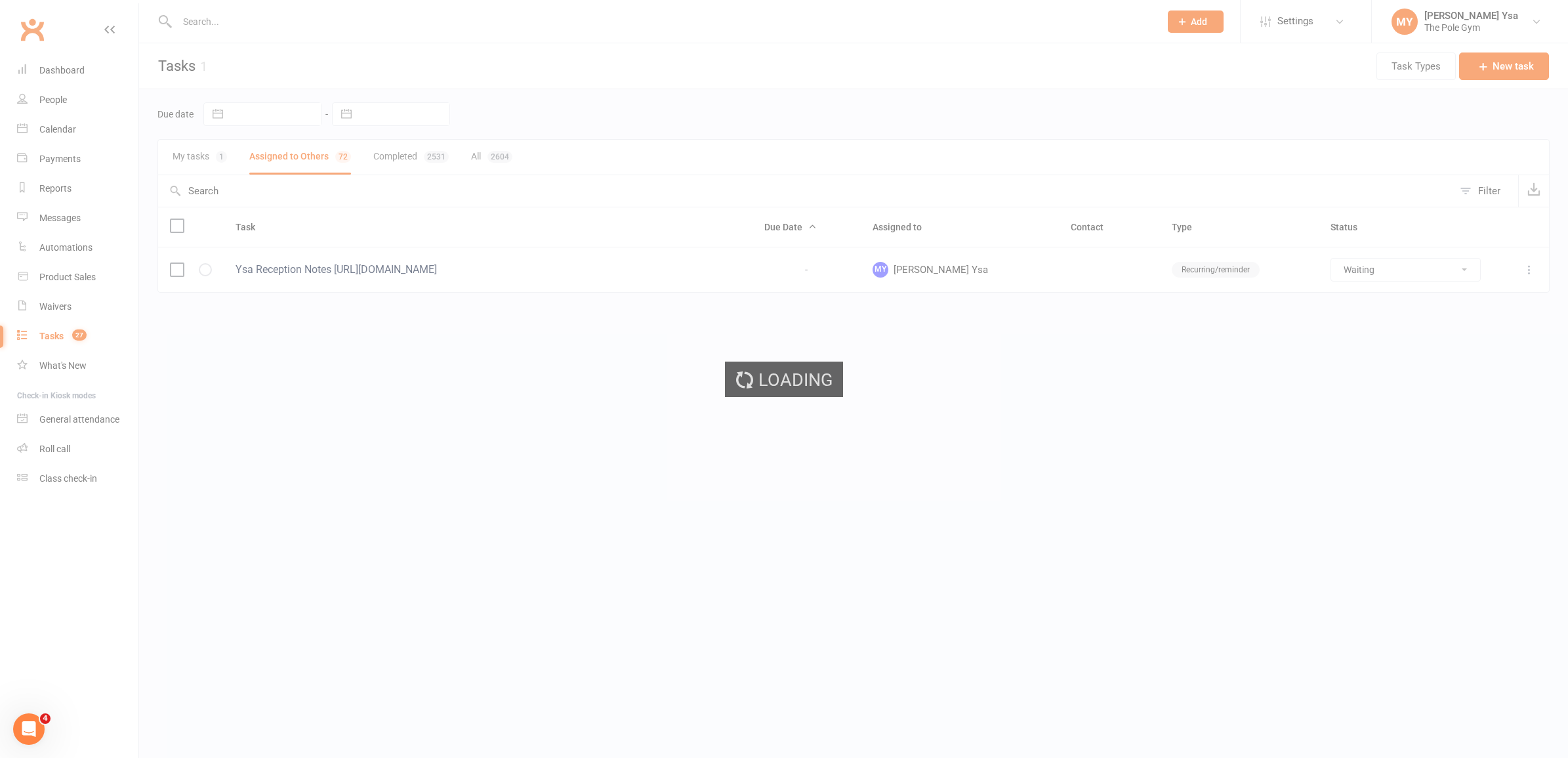
select select "started"
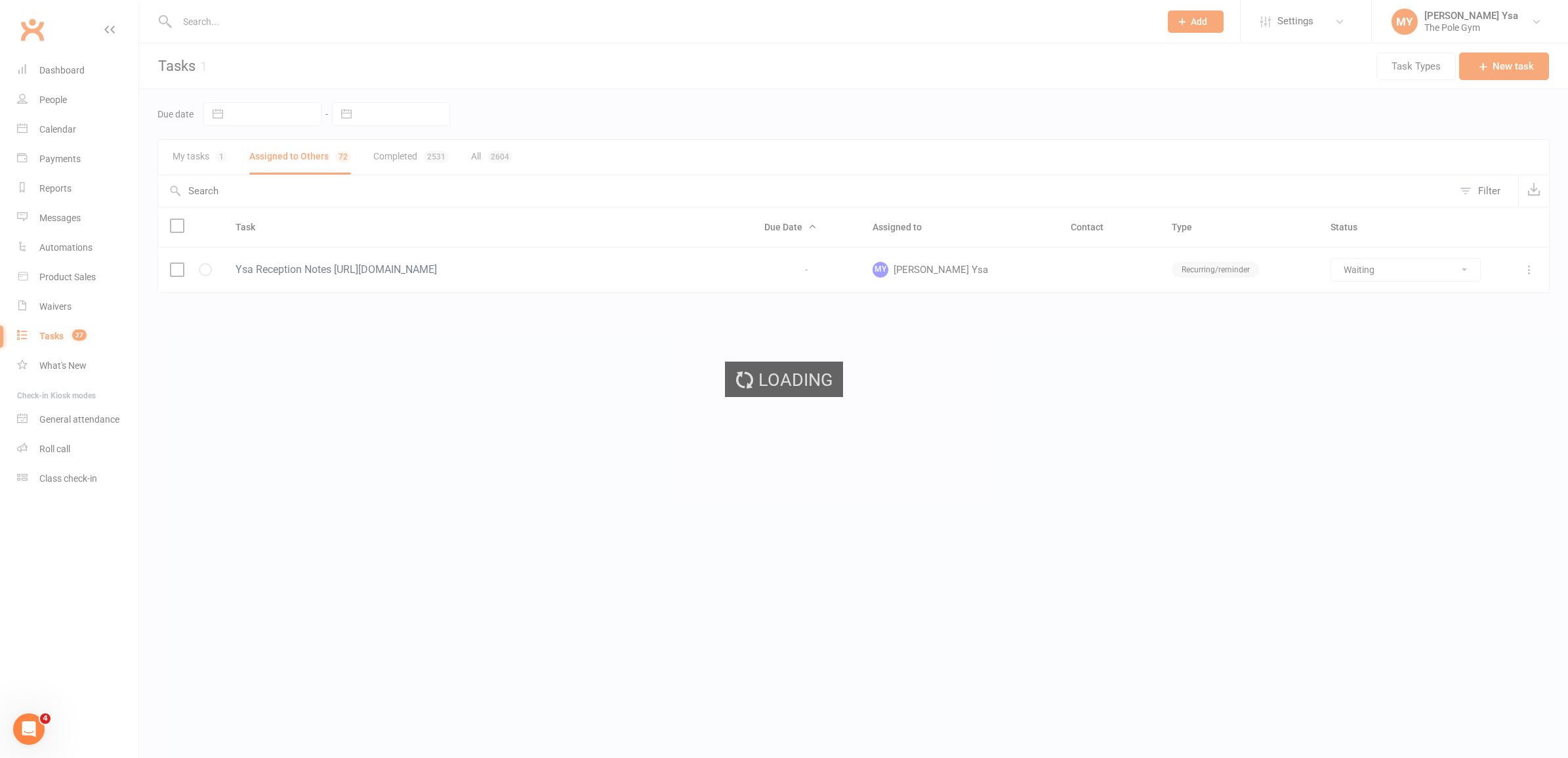
select select "waiting"
select select "started"
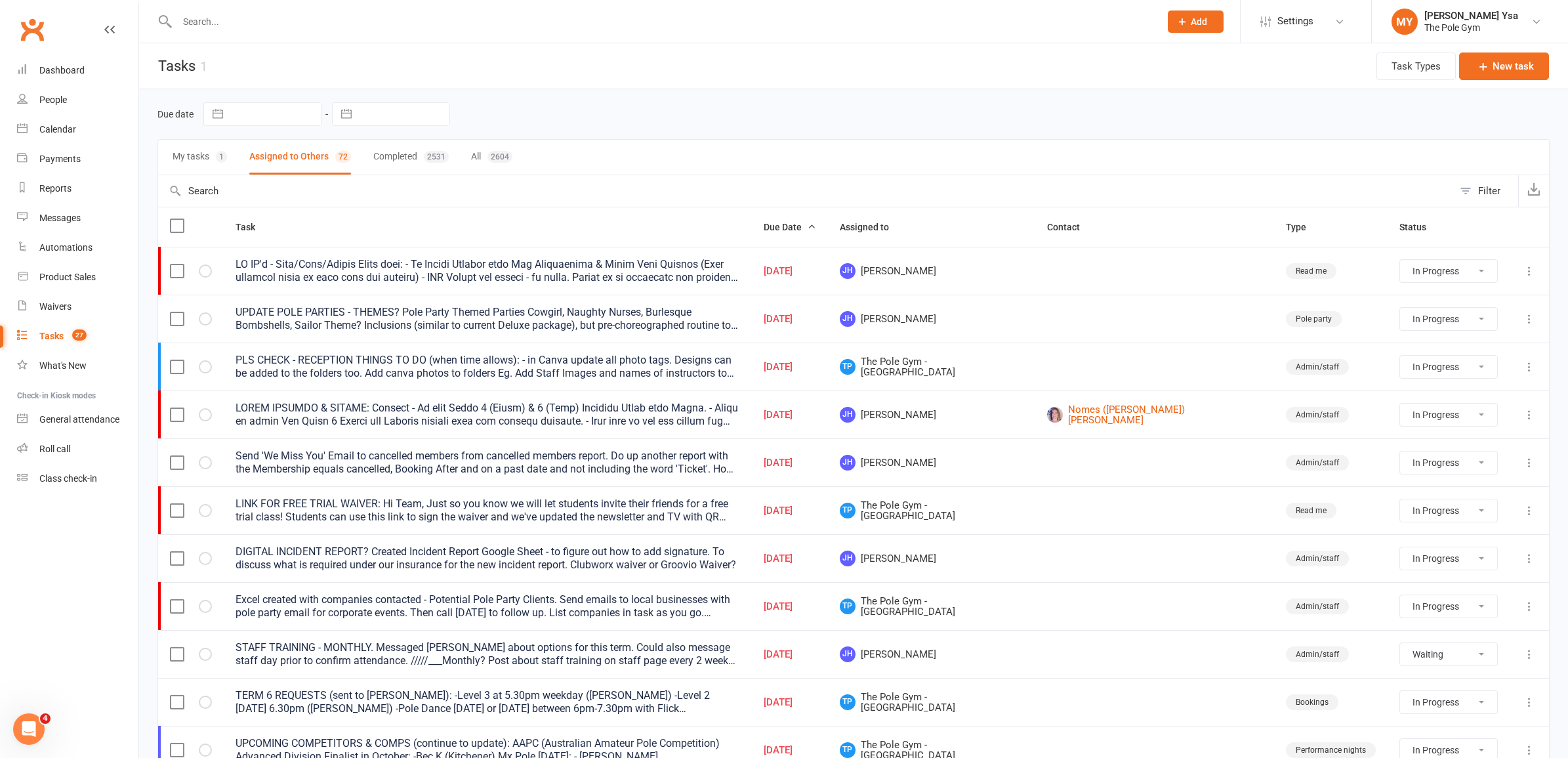
click at [270, 110] on input "text" at bounding box center [275, 114] width 91 height 23
select select "6"
select select "2025"
select select "7"
select select "2025"
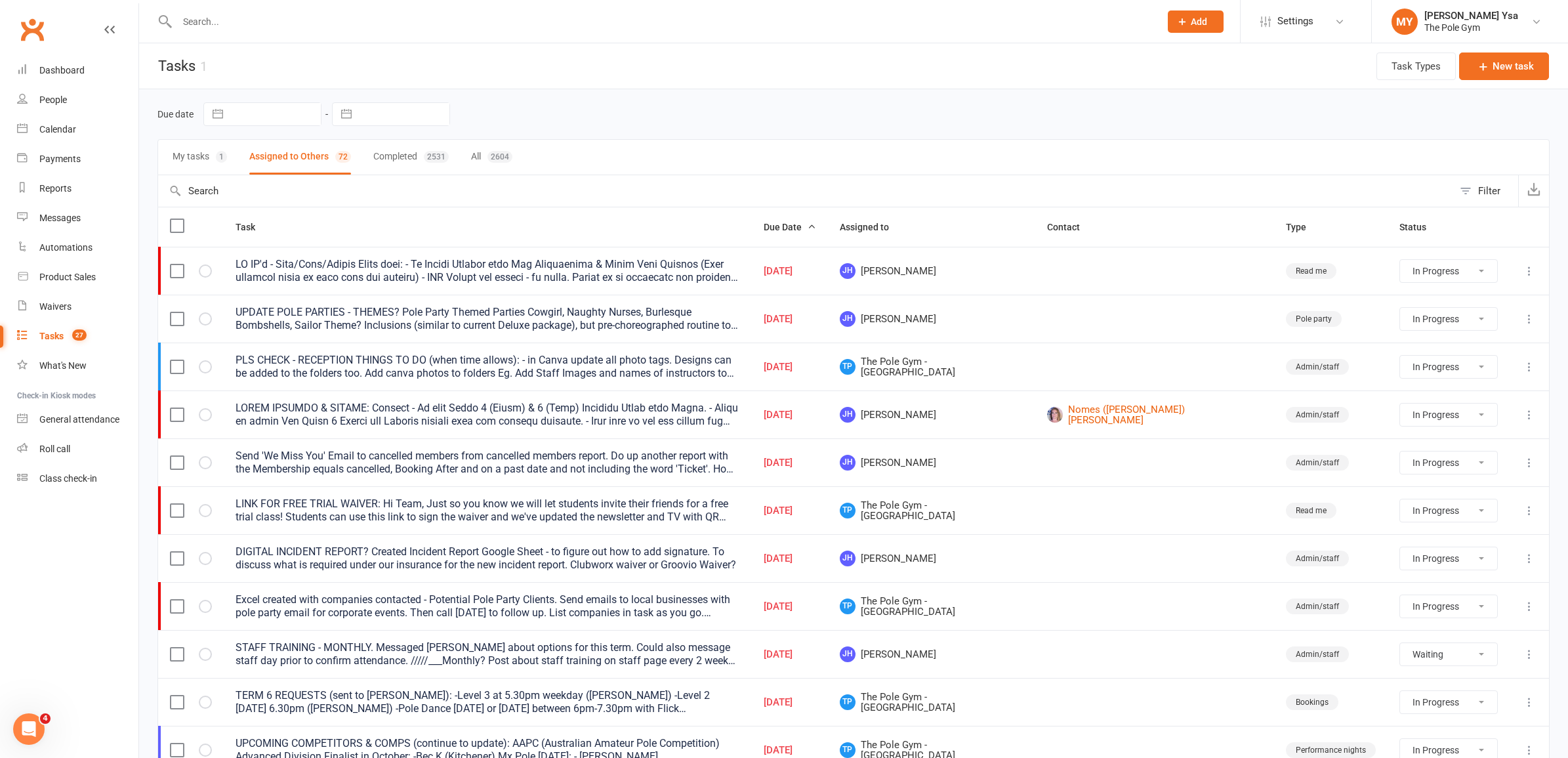
select select "8"
select select "2025"
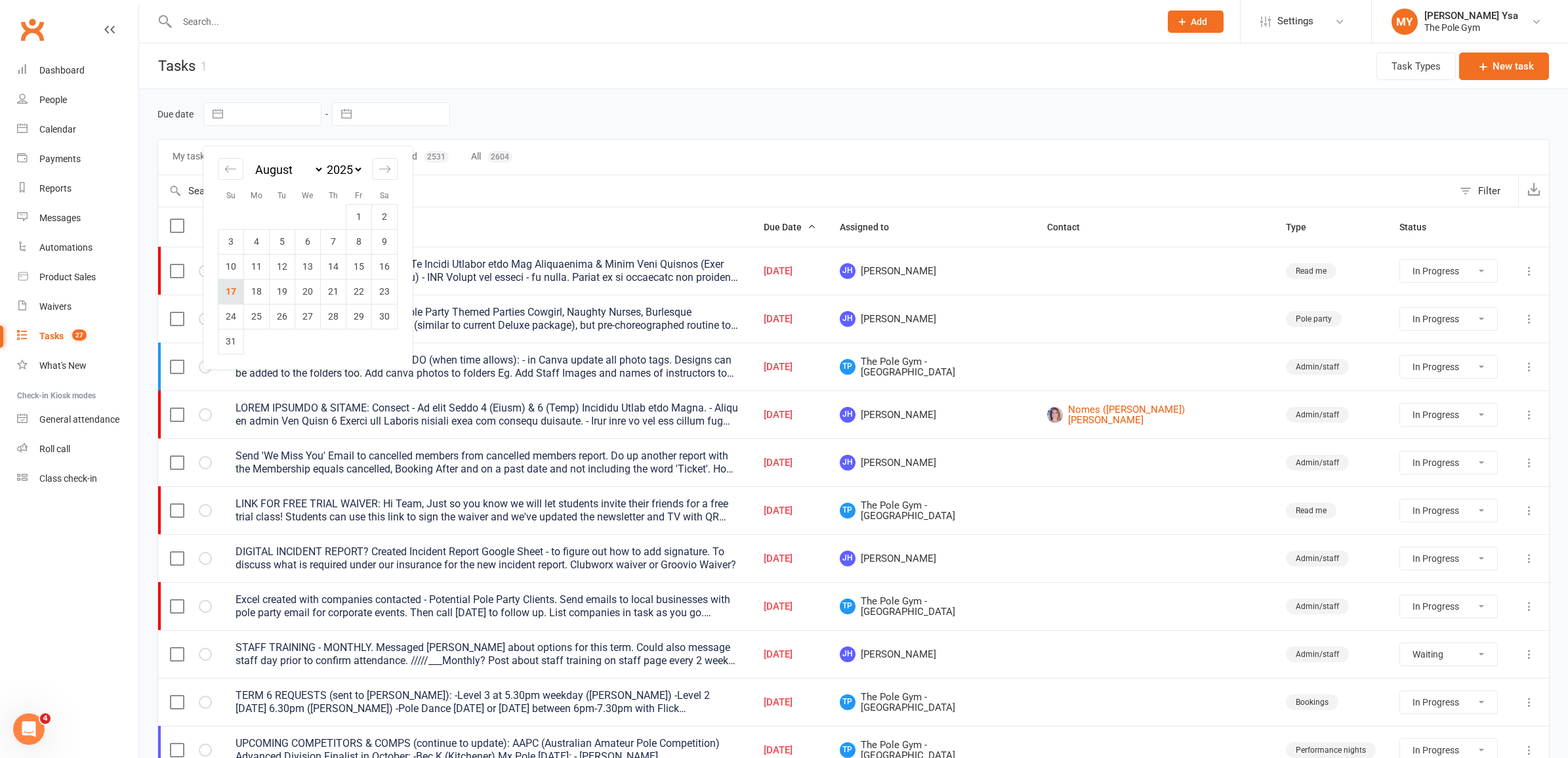
click at [228, 291] on td "17" at bounding box center [231, 291] width 26 height 25
type input "17 Aug 2025"
select select "started"
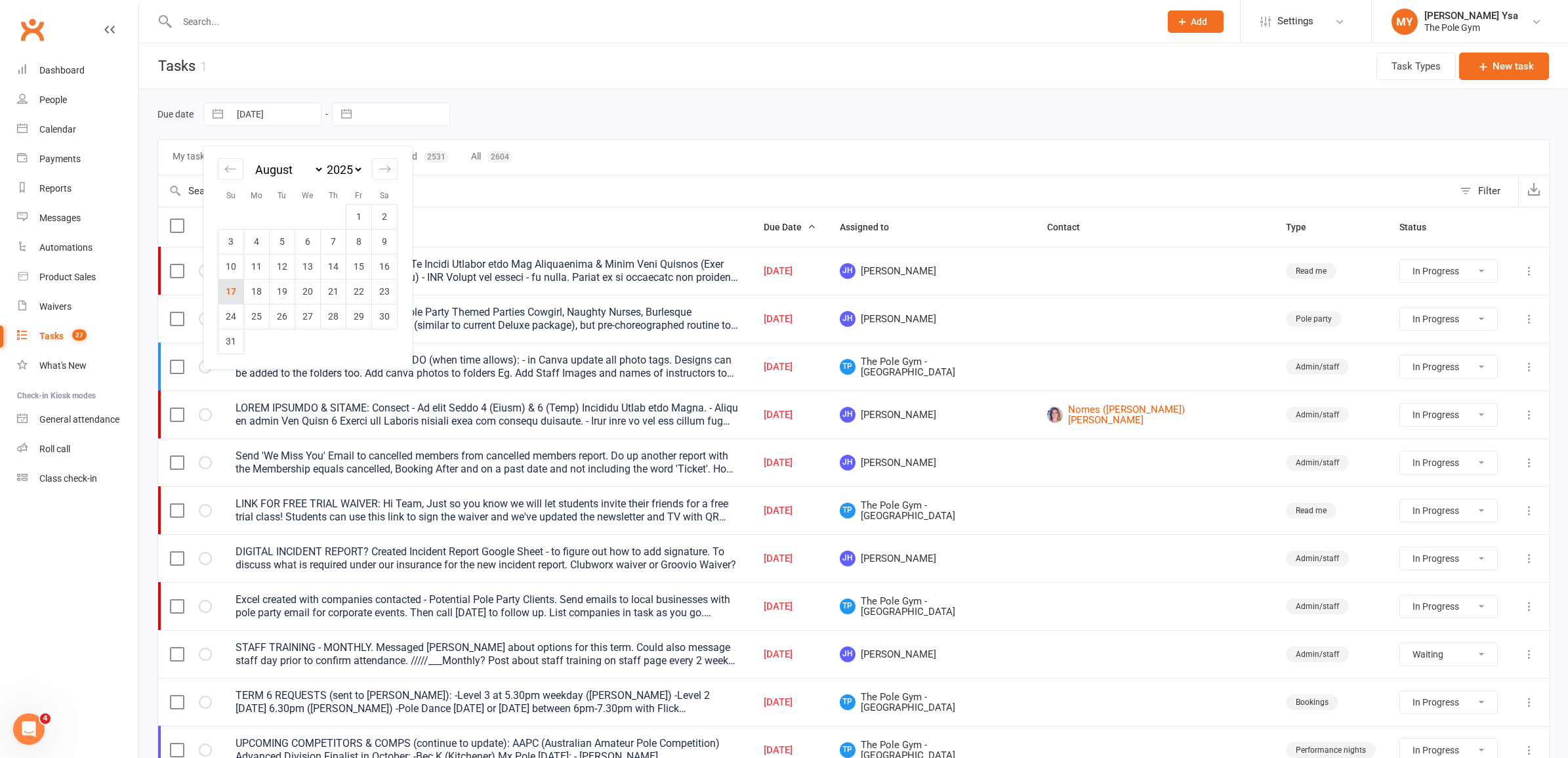
select select "started"
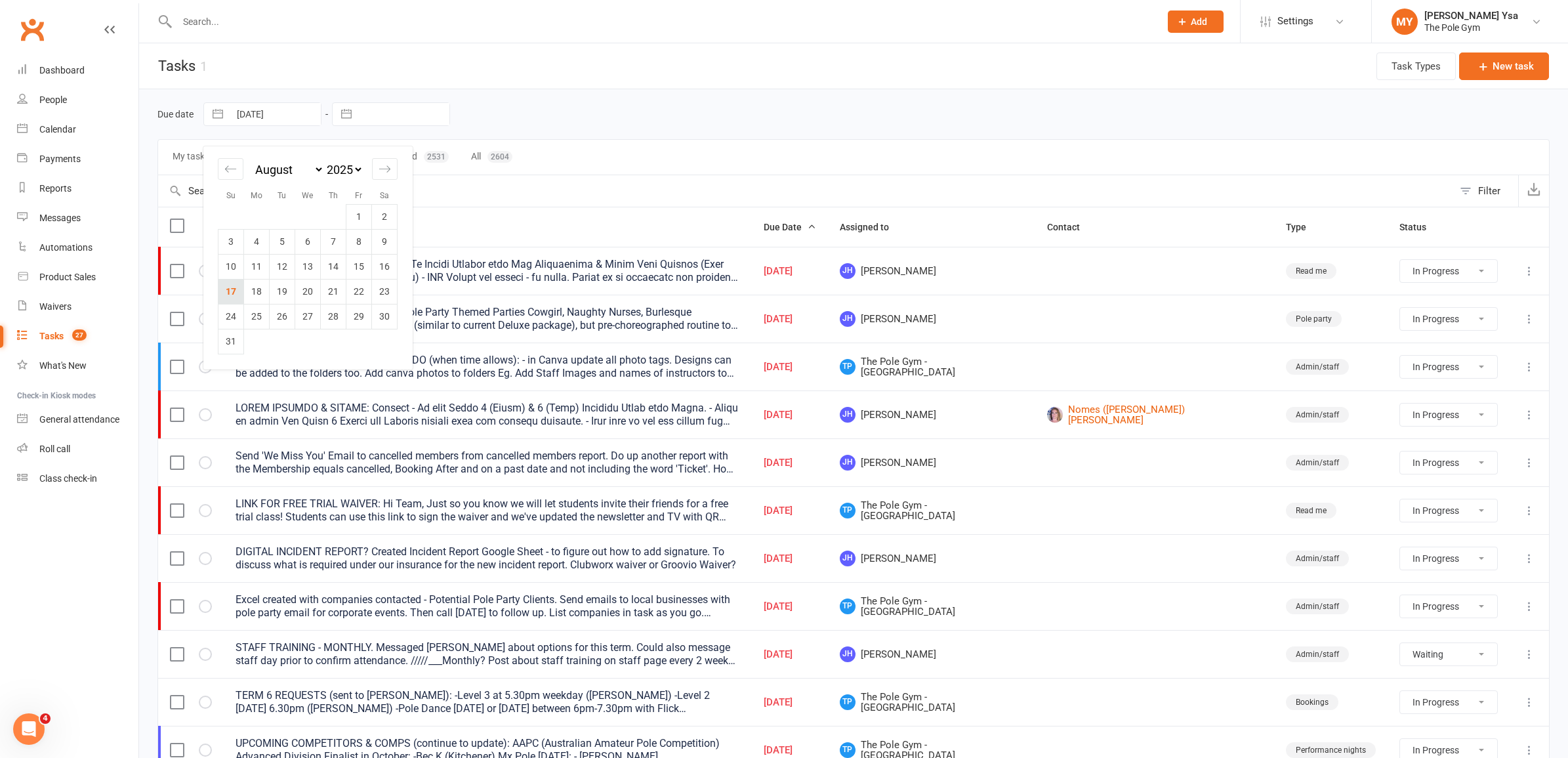
select select "waiting"
select select "started"
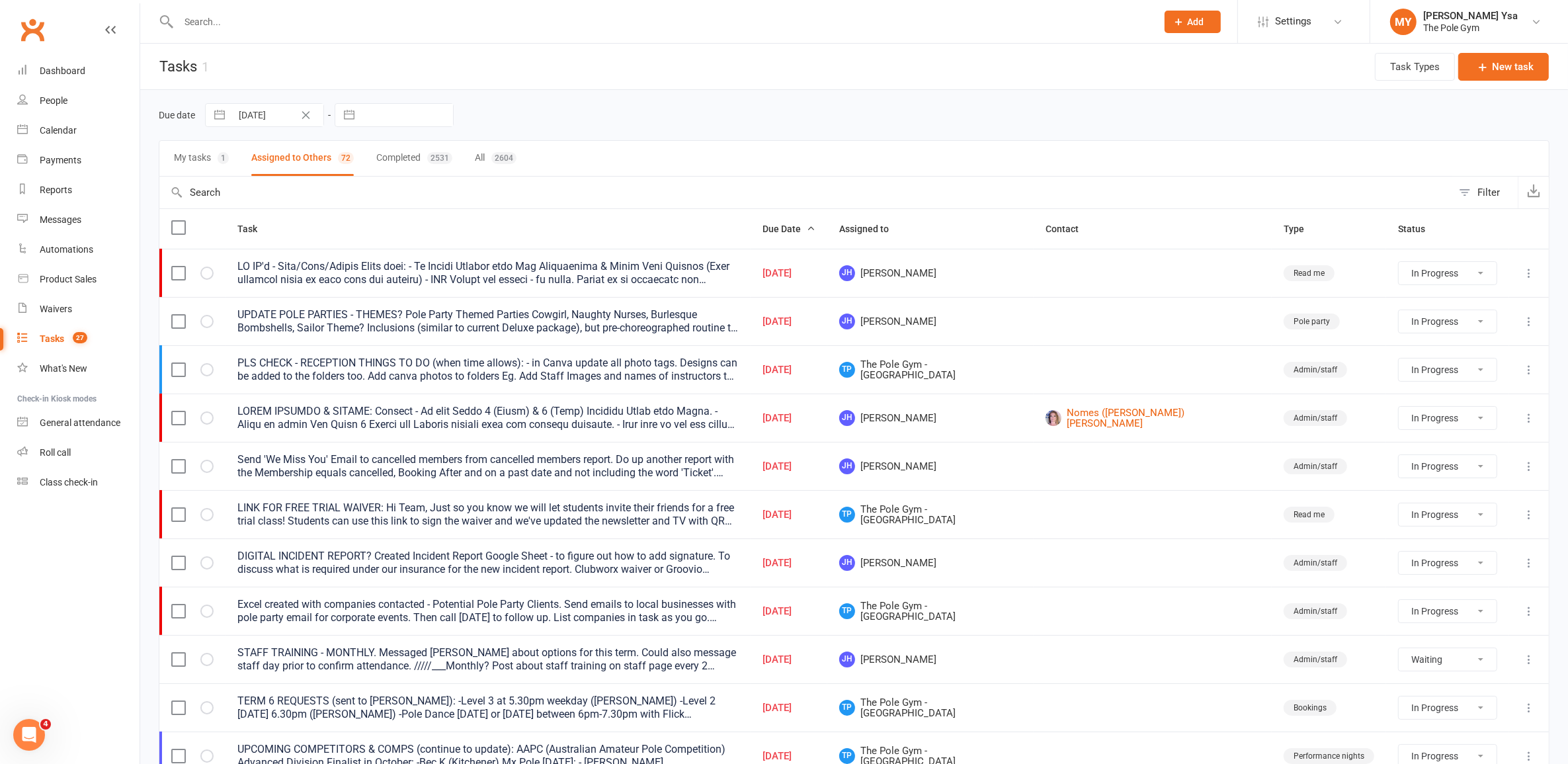
select select "started"
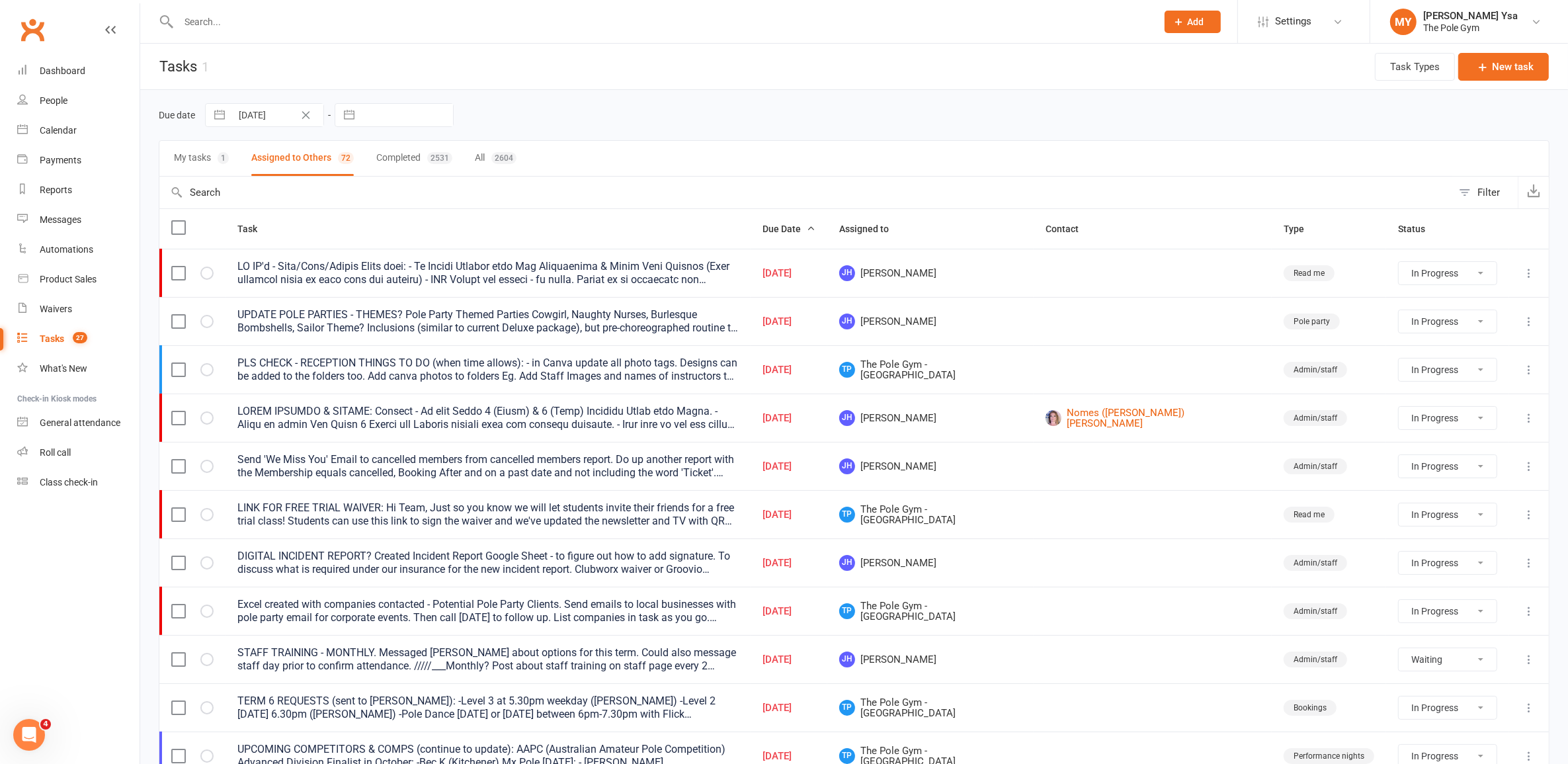
select select "started"
select select "waiting"
select select "started"
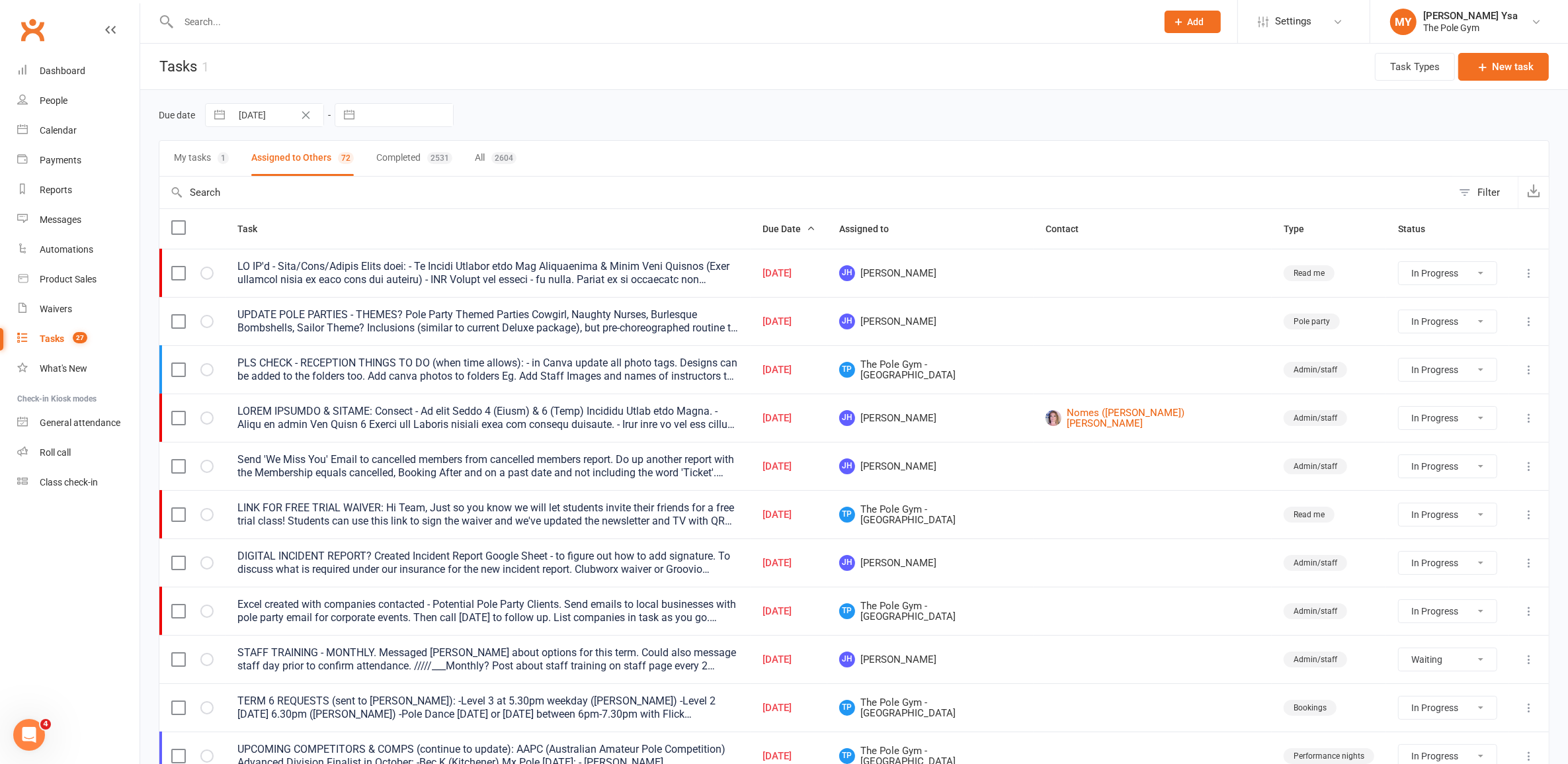
select select "started"
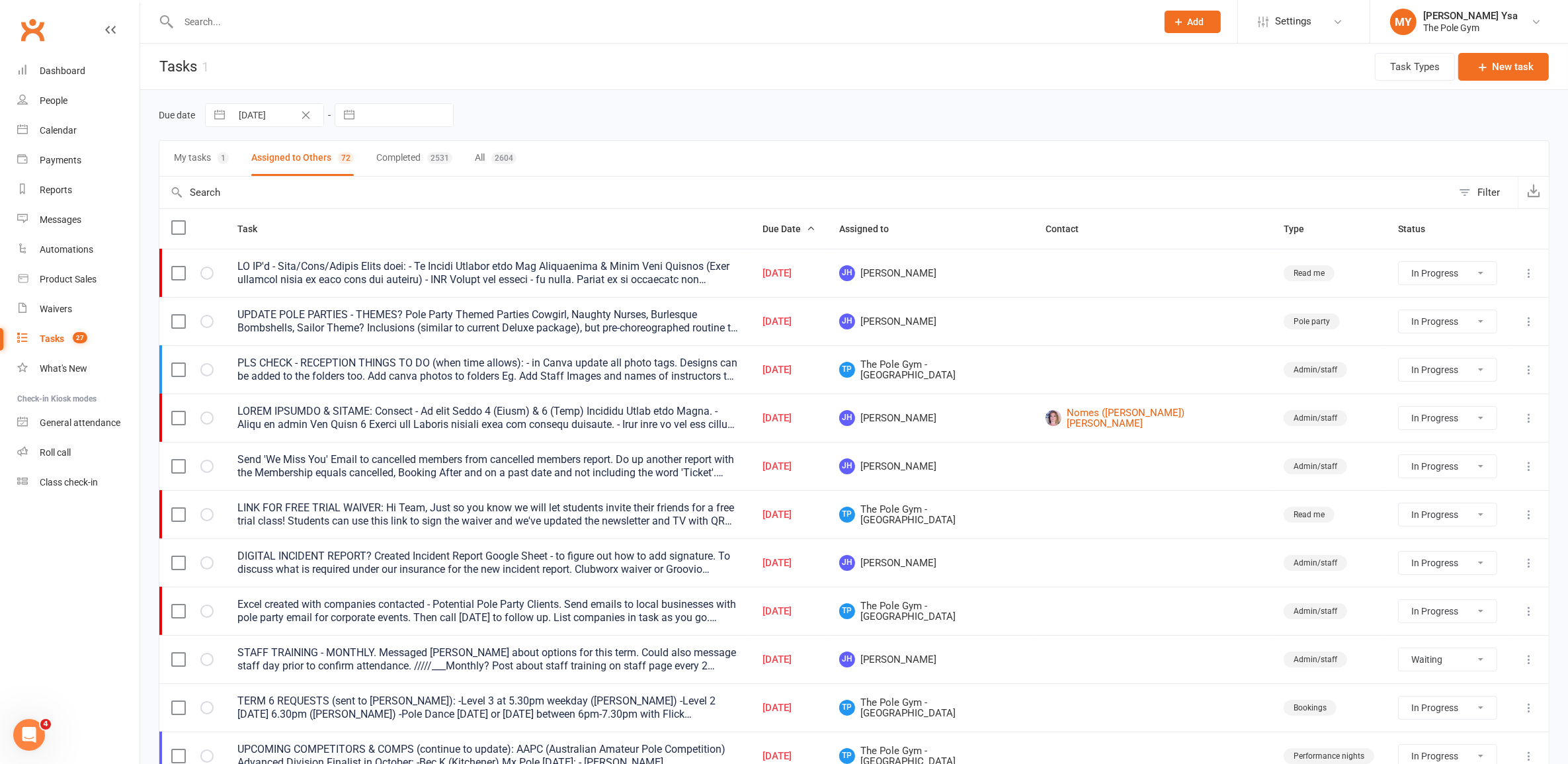
select select "waiting"
select select "started"
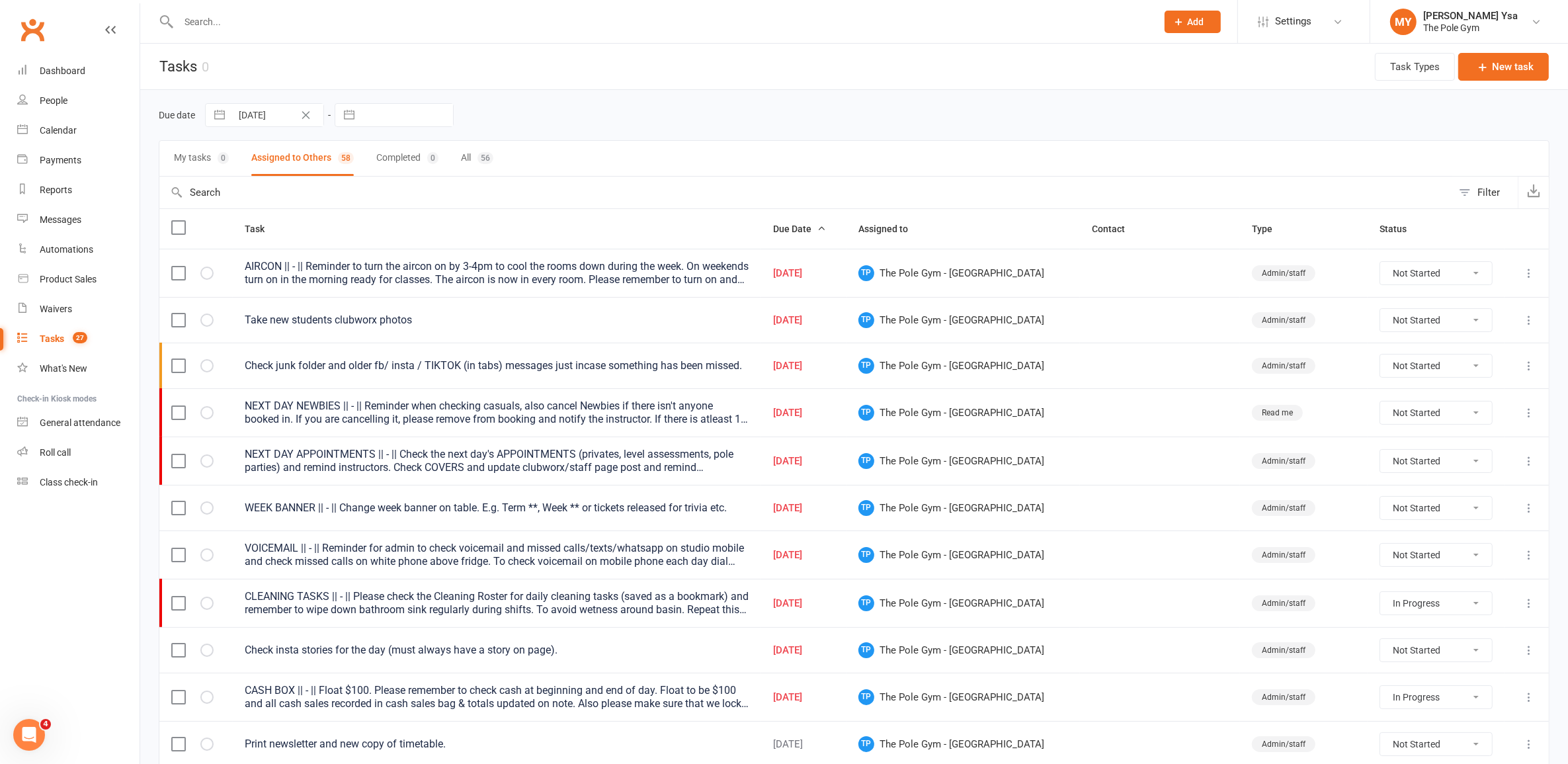
click at [332, 265] on div "AIRCON || - || Reminder to turn the aircon on by 3-4pm to cool the rooms down d…" at bounding box center [497, 273] width 504 height 27
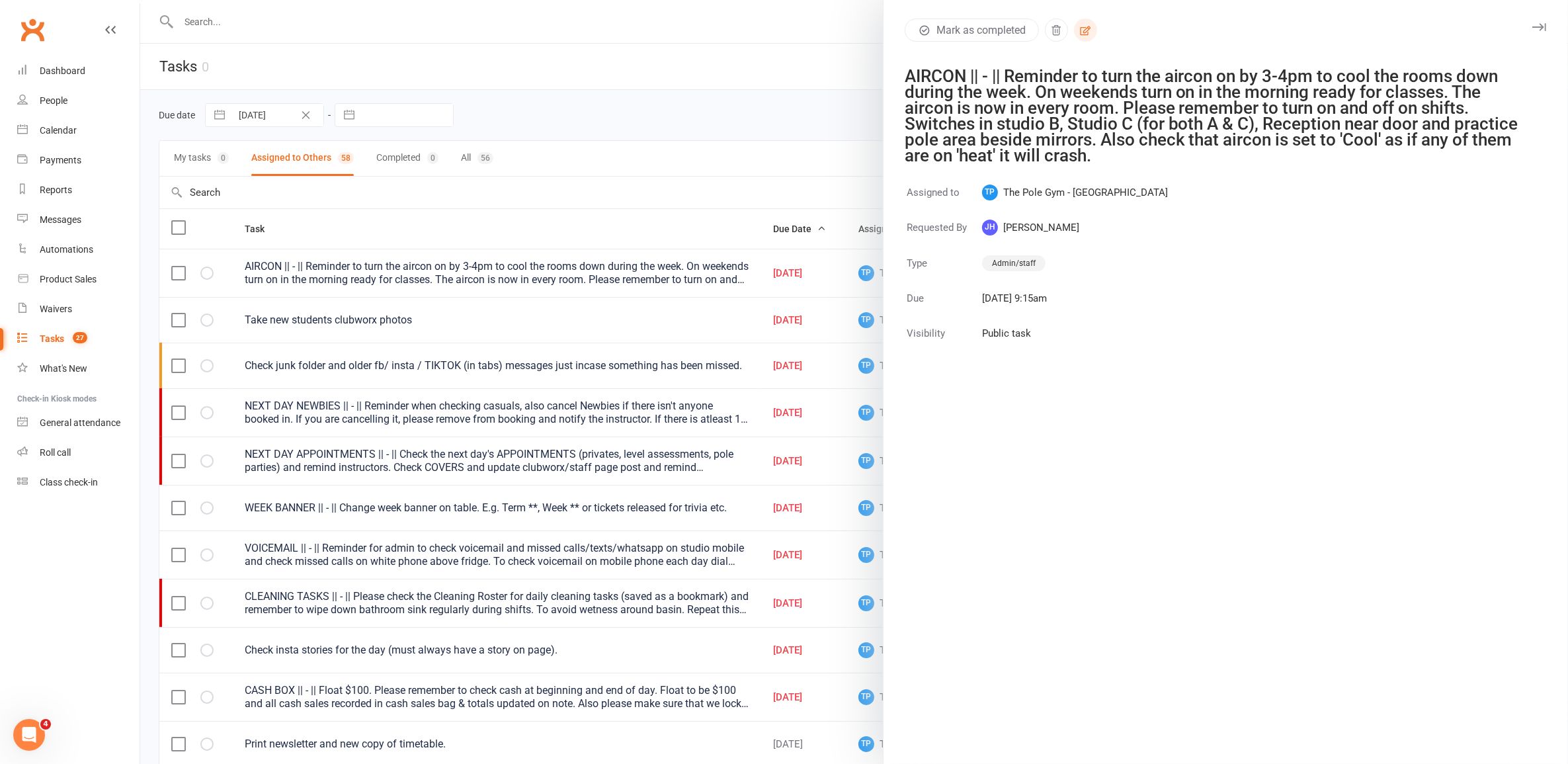
click at [1079, 34] on icon "button" at bounding box center [1085, 30] width 12 height 12
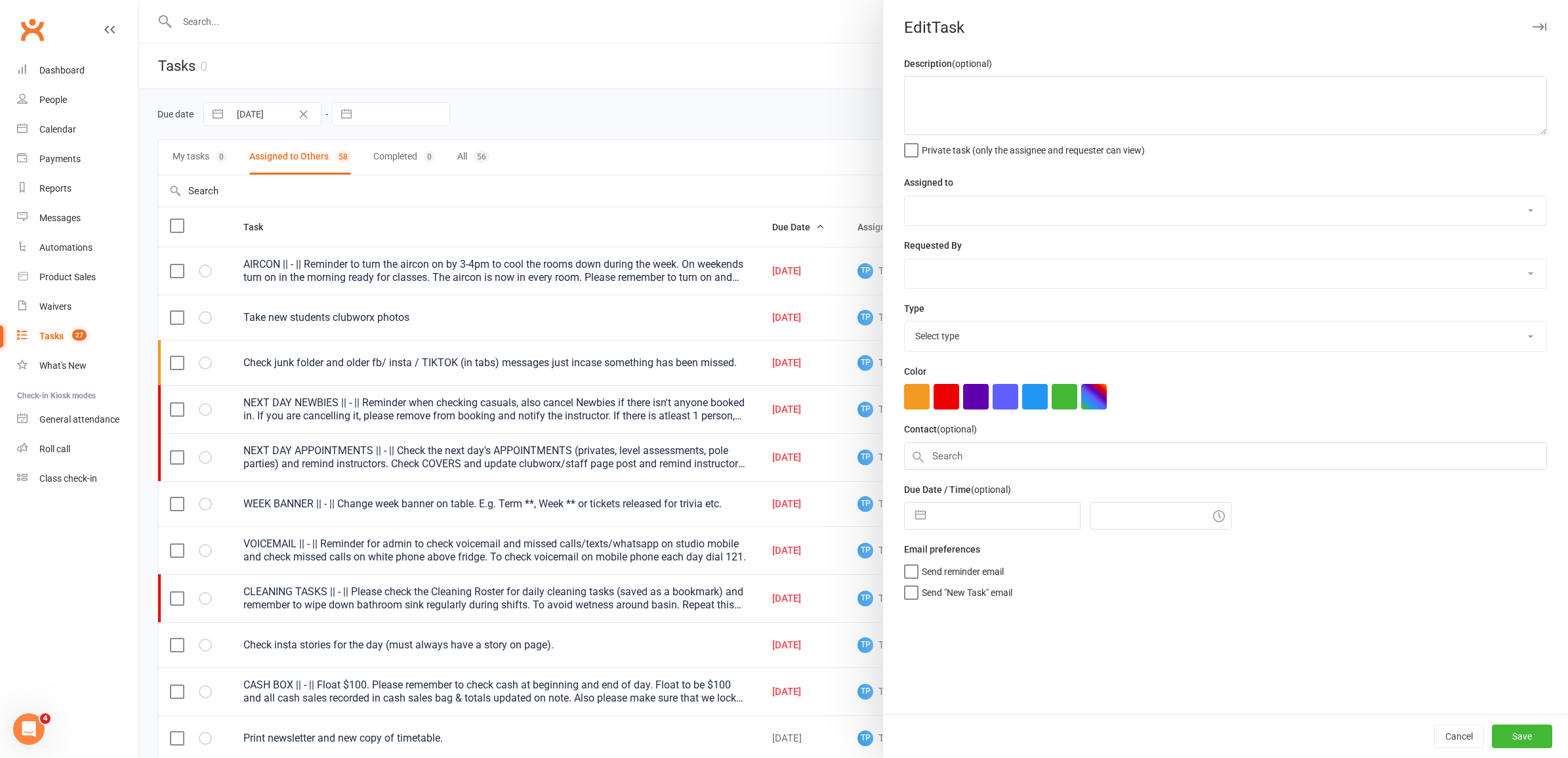
type textarea "AIRCON || - || Reminder to turn the aircon on by 3-4pm to cool the rooms down d…"
select select "33291"
select select "32541"
type input "17 Aug 2025"
type input "9:15am"
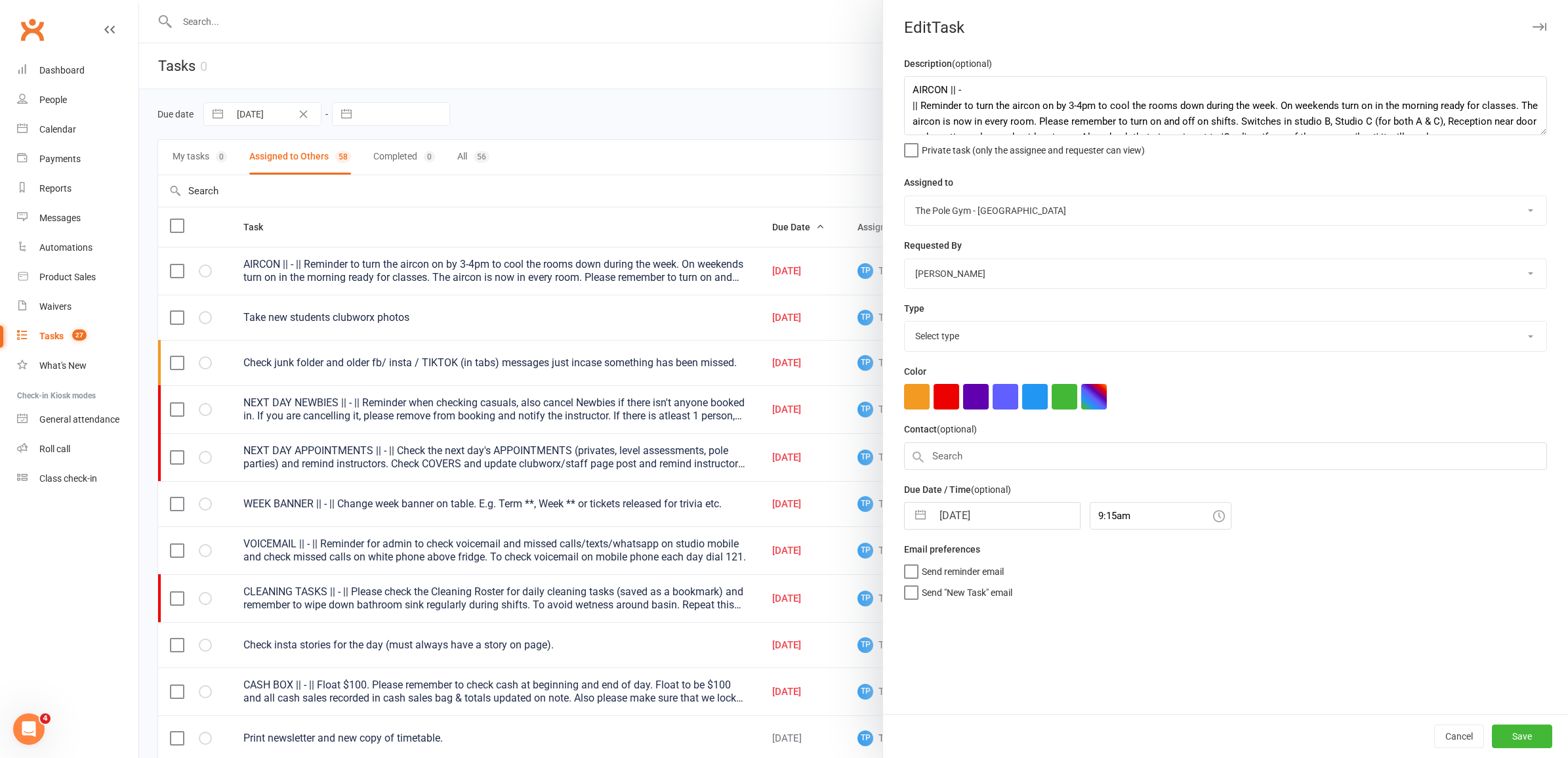
select select "18330"
click at [952, 518] on input "17 Aug 2025" at bounding box center [1006, 515] width 148 height 26
select select "6"
select select "2025"
select select "7"
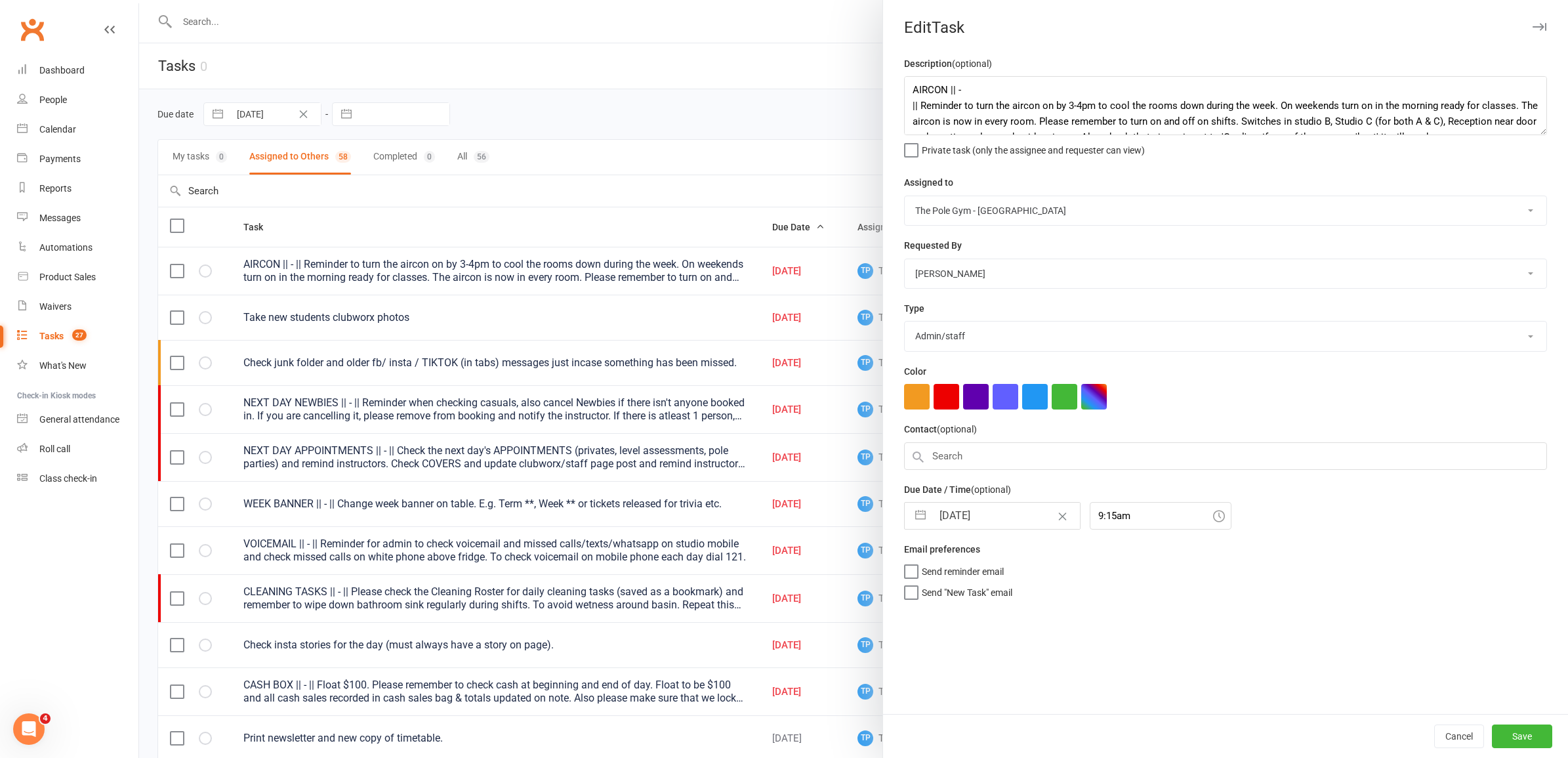
select select "2025"
select select "8"
select select "2025"
click at [952, 686] on td "18" at bounding box center [957, 690] width 26 height 25
type input "18 Aug 2025"
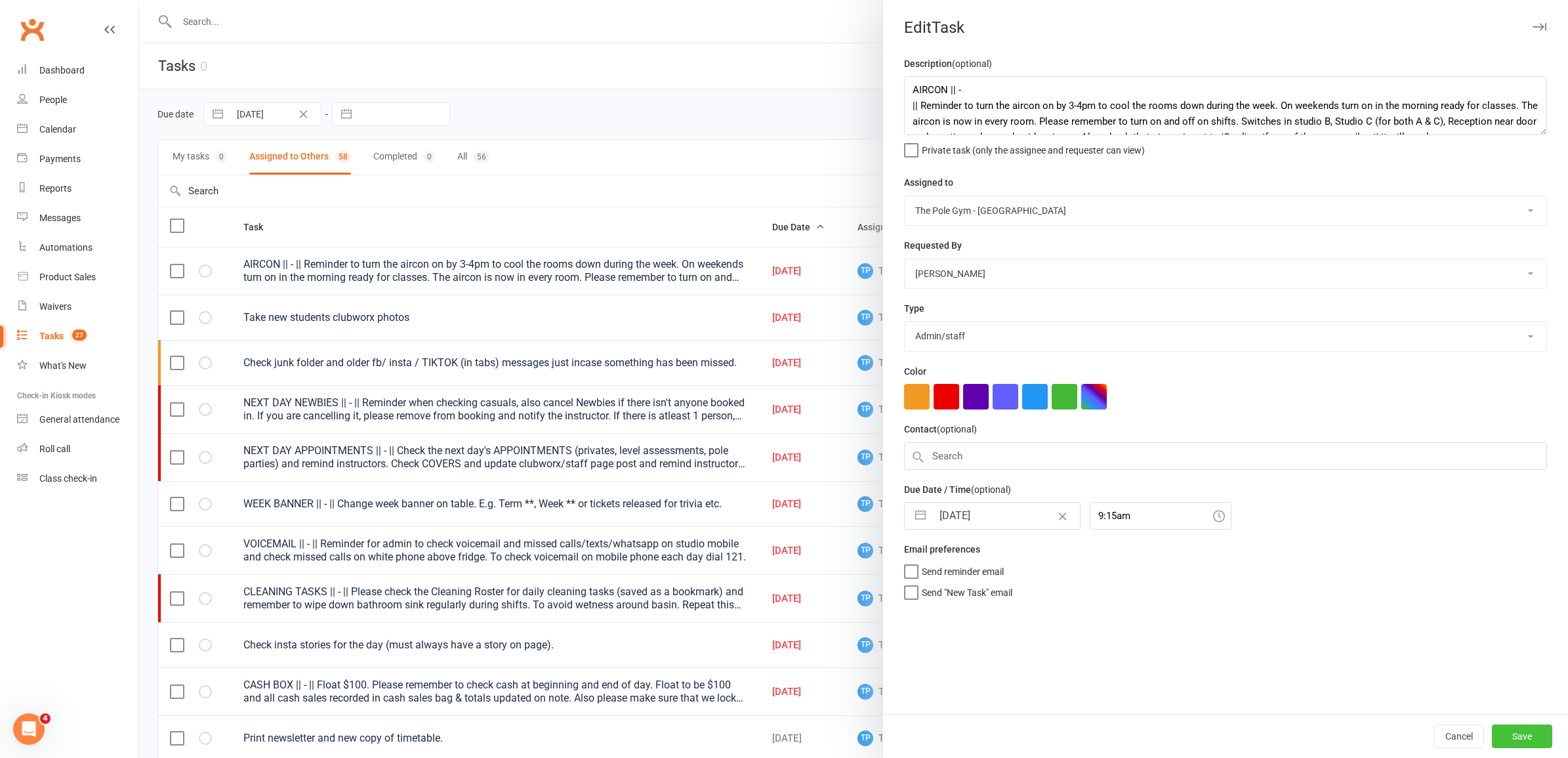
click at [1522, 729] on button "Save" at bounding box center [1522, 736] width 61 height 23
select select "started"
select select "waiting"
select select "started"
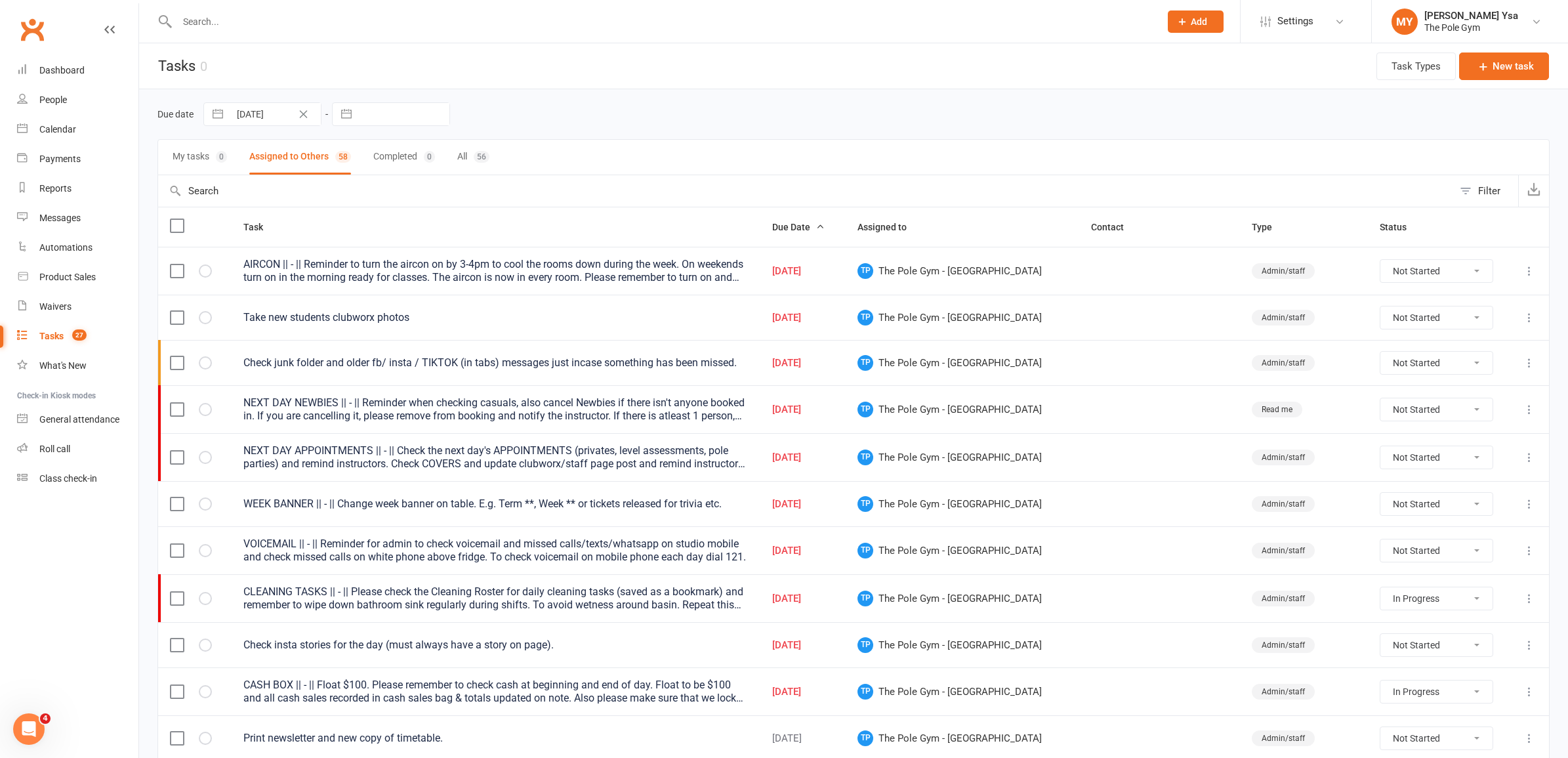
select select "started"
select select "waiting"
select select "started"
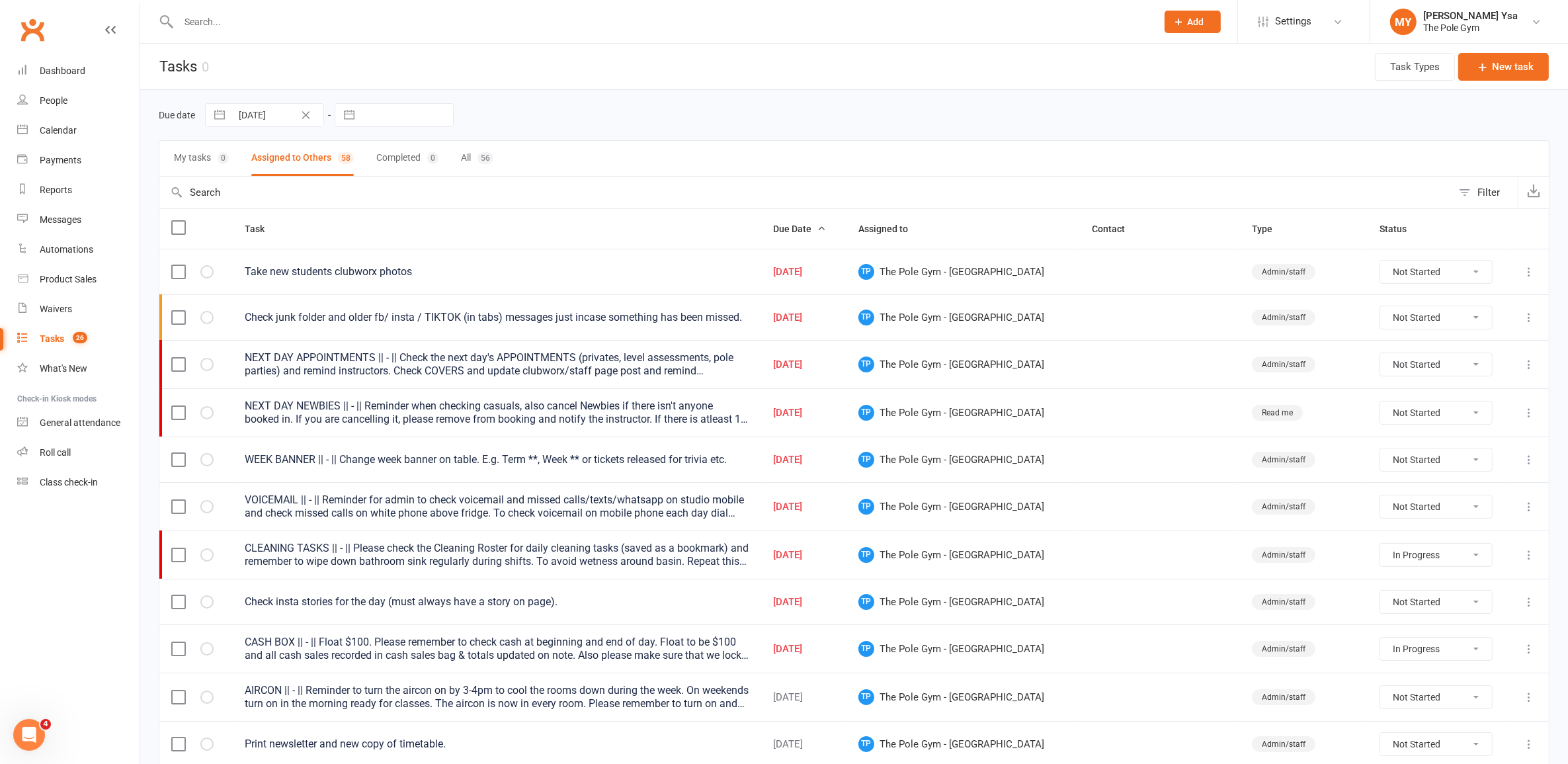
click at [418, 377] on div "NEXT DAY APPOINTMENTS || - || Check the next day's APPOINTMENTS (privates, leve…" at bounding box center [497, 365] width 504 height 27
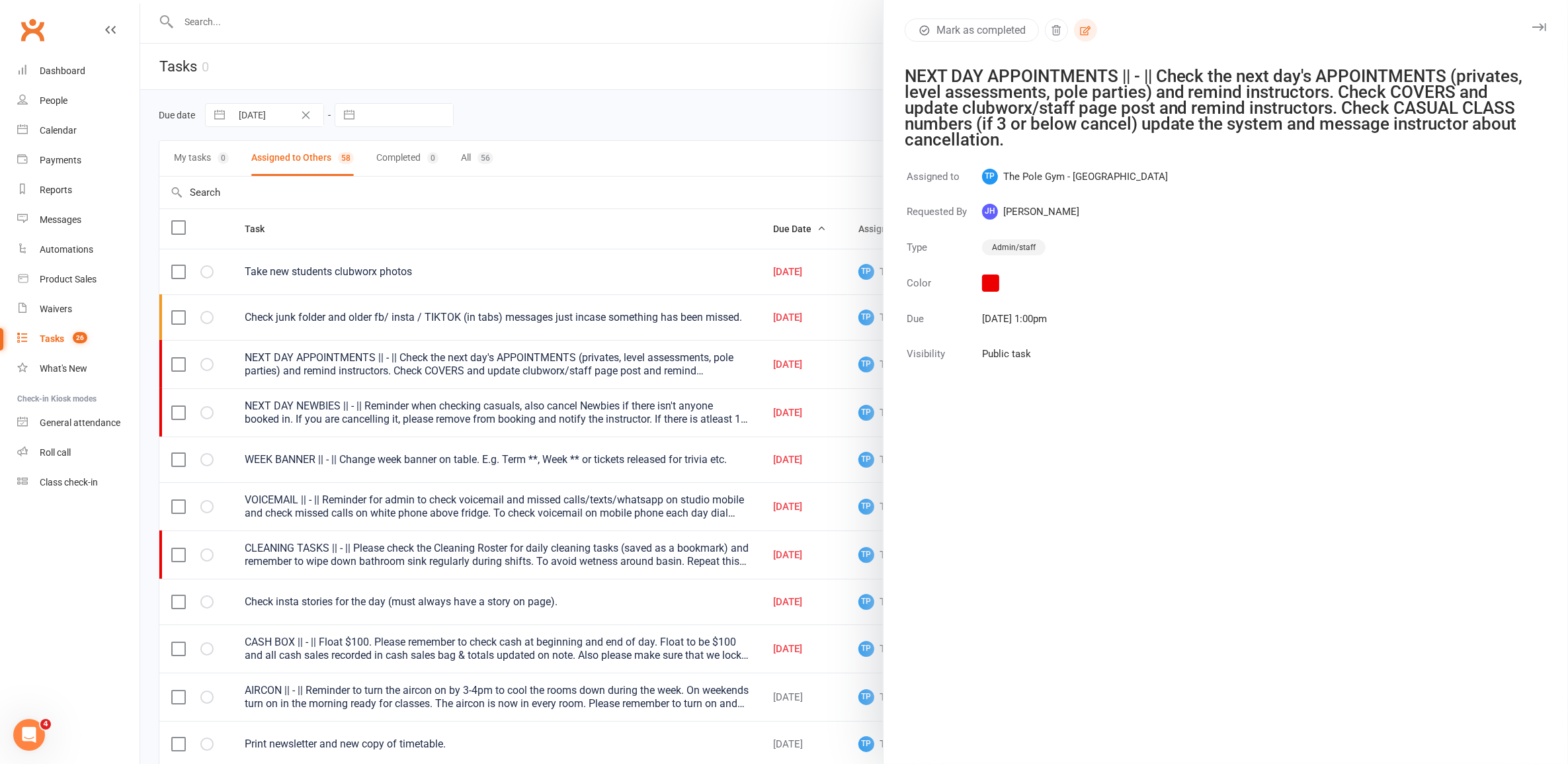
click at [1079, 29] on icon "button" at bounding box center [1085, 30] width 12 height 12
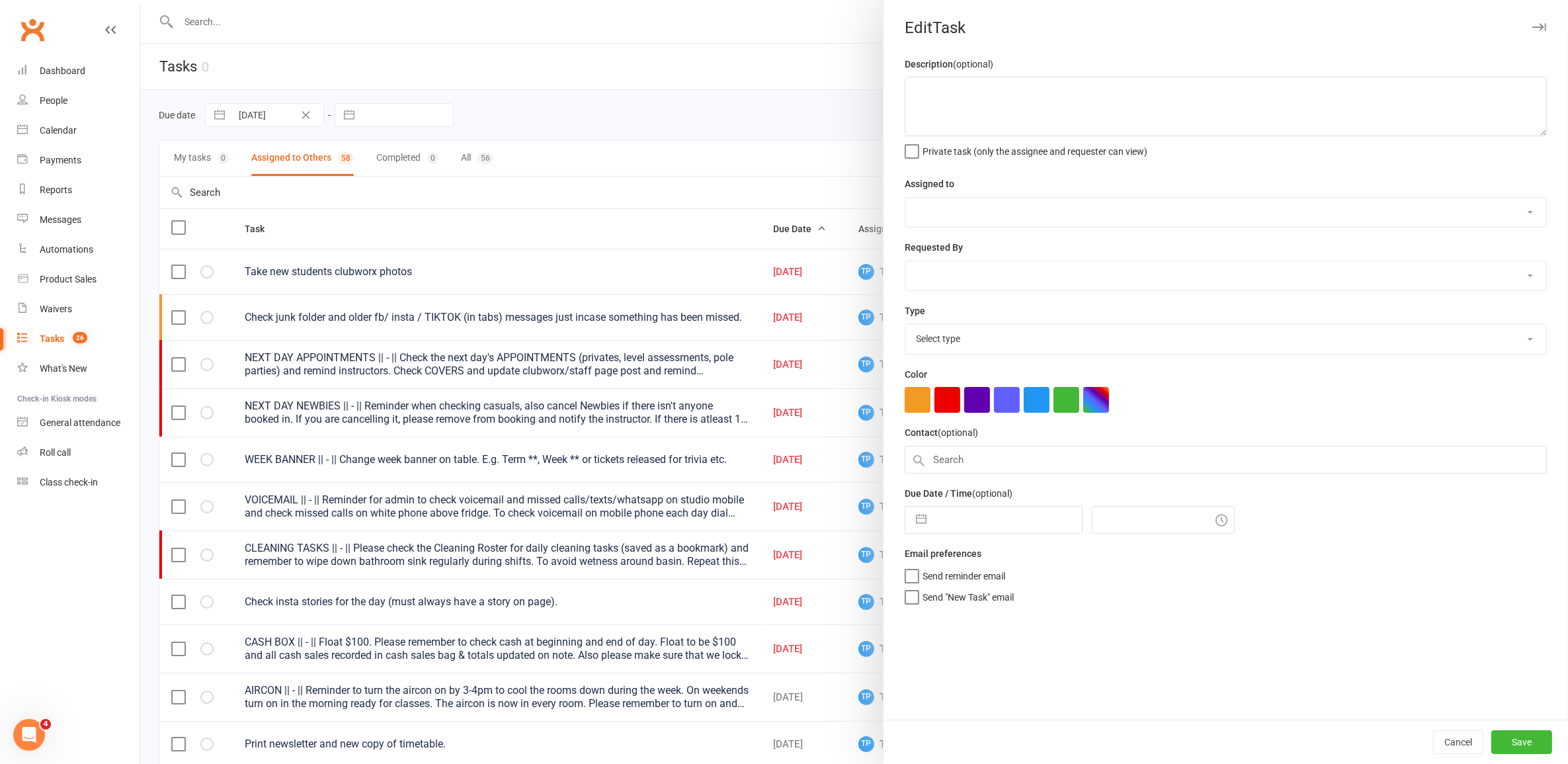
type textarea "NEXT DAY APPOINTMENTS || - || Check the next day's APPOINTMENTS (privates, leve…"
select select "33291"
select select "32541"
type input "[DATE]"
type input "1:00pm"
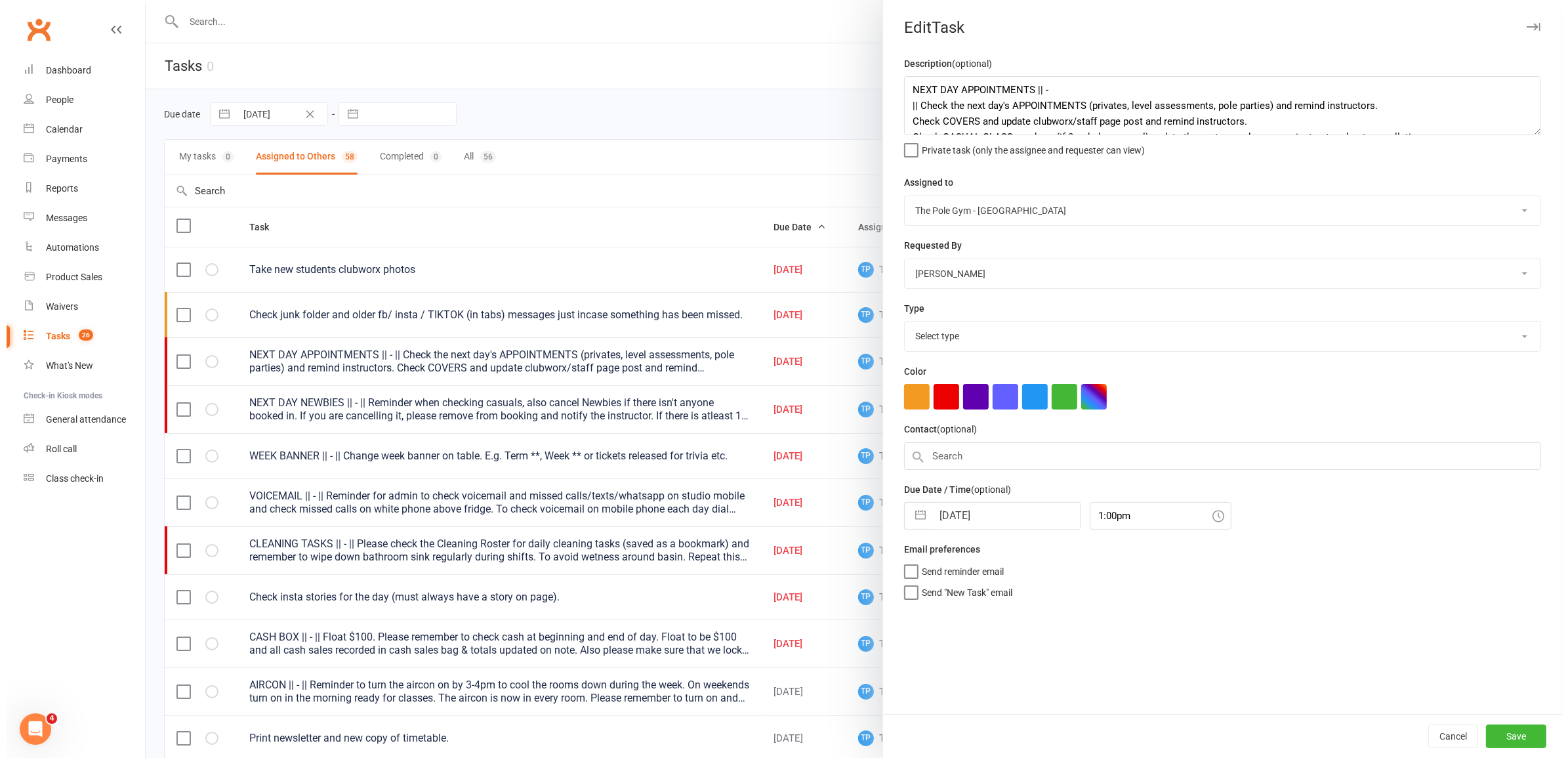
select select "18330"
click at [995, 520] on input "[DATE]" at bounding box center [1006, 515] width 148 height 26
select select "6"
select select "2025"
select select "7"
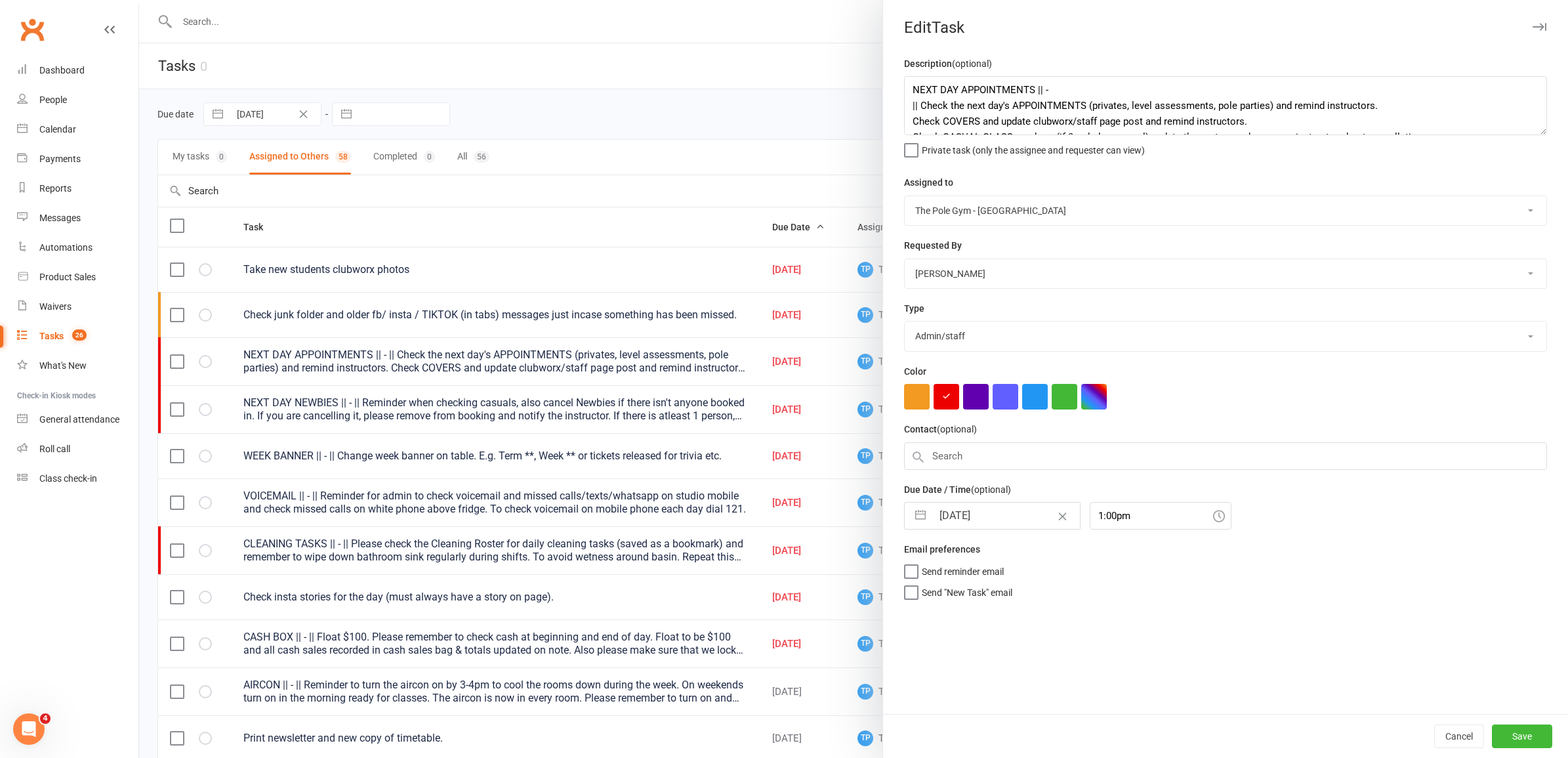
select select "2025"
select select "8"
select select "2025"
click at [950, 683] on td "18" at bounding box center [957, 690] width 26 height 25
type input "18 Aug 2025"
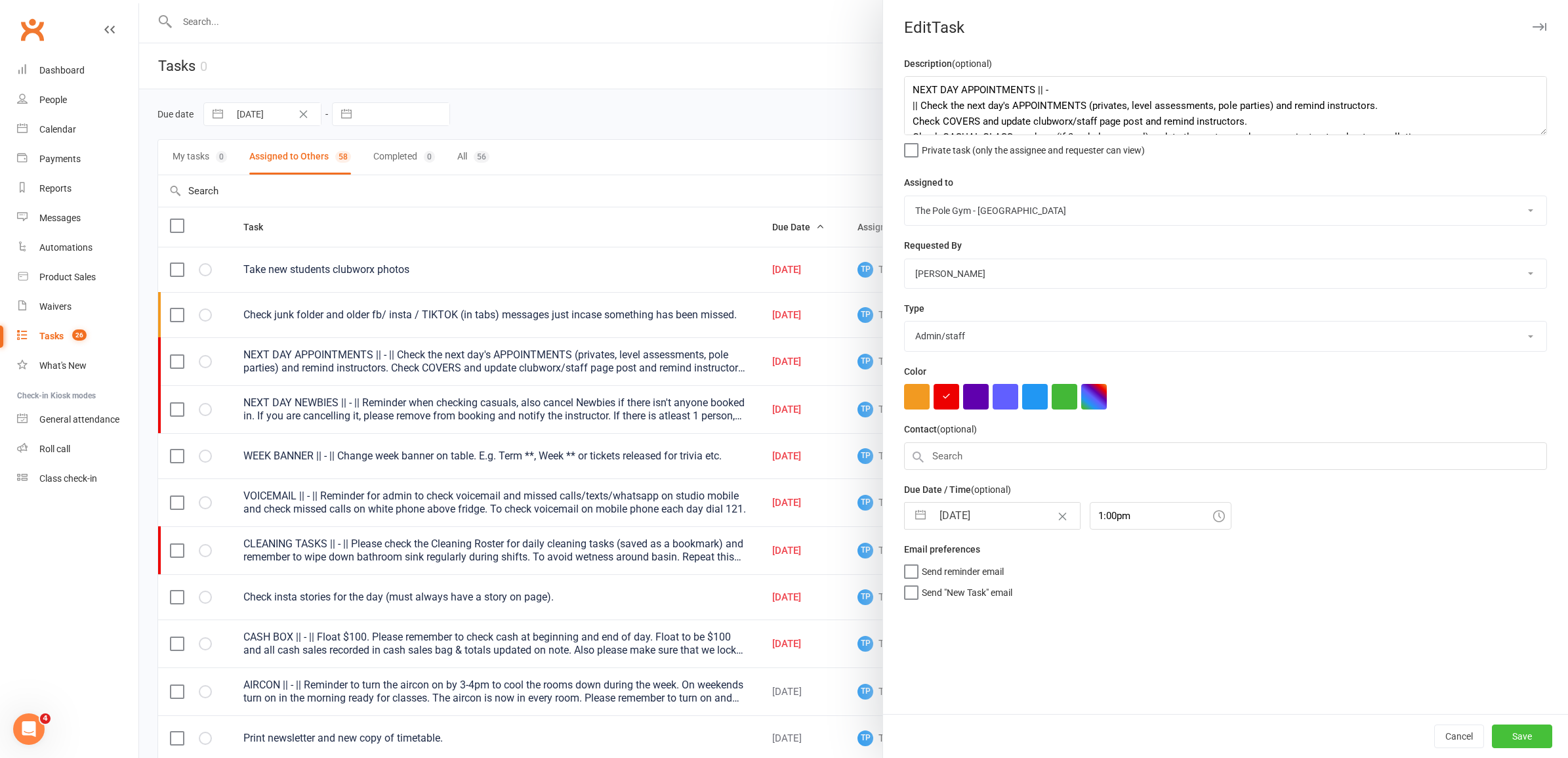
click at [1501, 739] on button "Save" at bounding box center [1522, 736] width 61 height 23
select select "waiting"
select select "started"
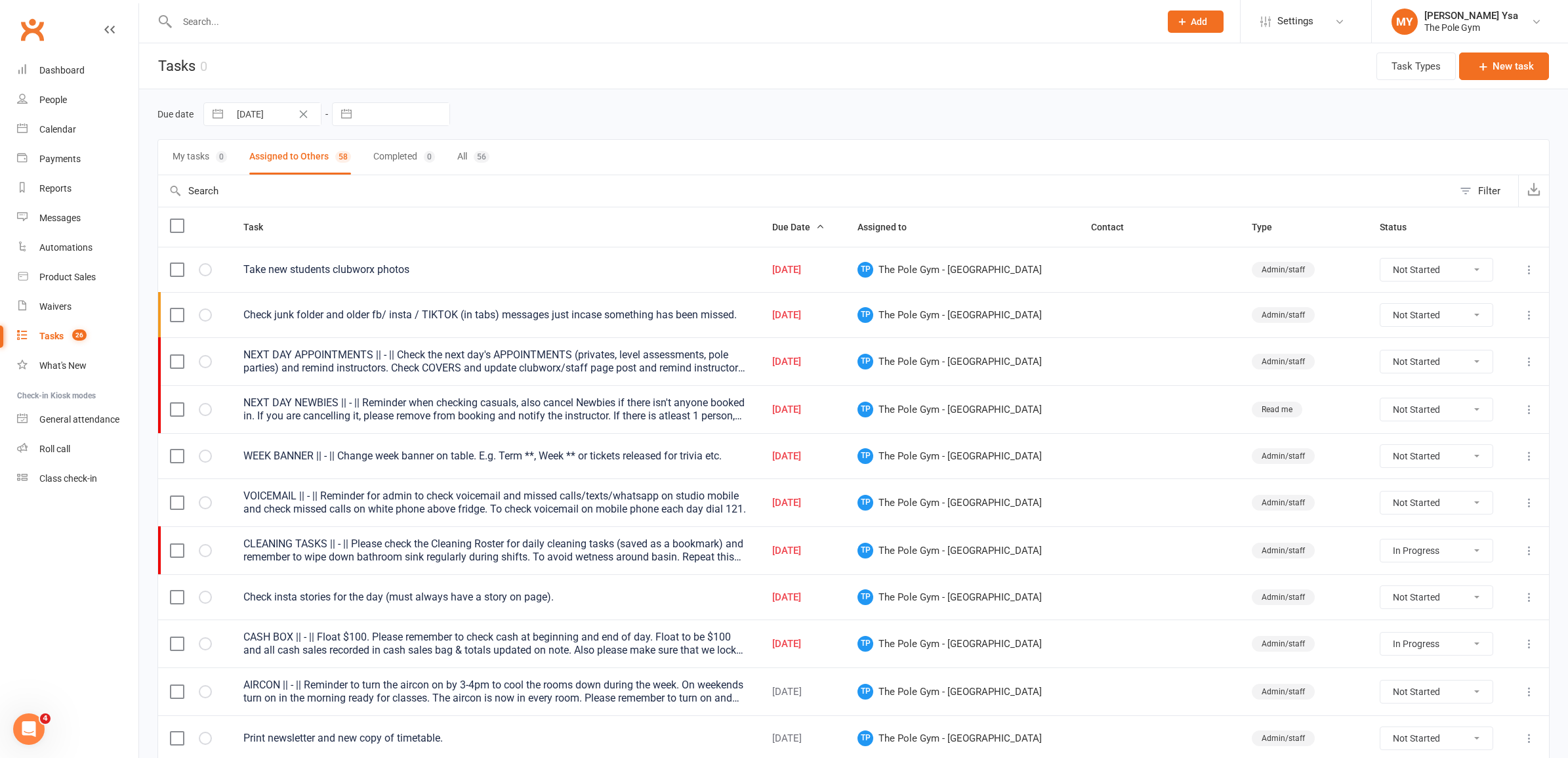
select select "started"
select select "waiting"
select select "started"
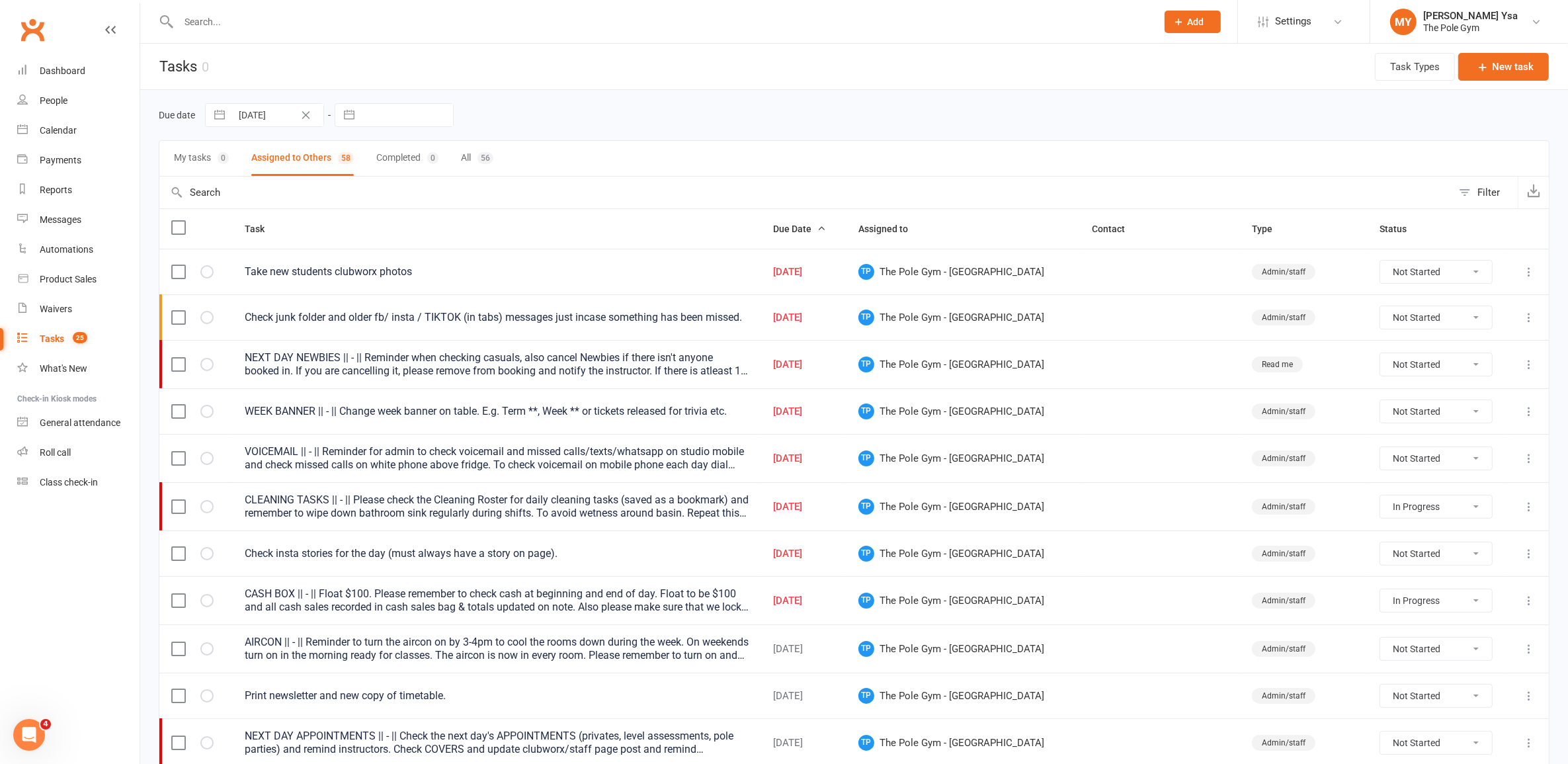
click at [392, 361] on div "NEXT DAY NEWBIES || - || Reminder when checking casuals, also cancel Newbies if…" at bounding box center [497, 365] width 504 height 27
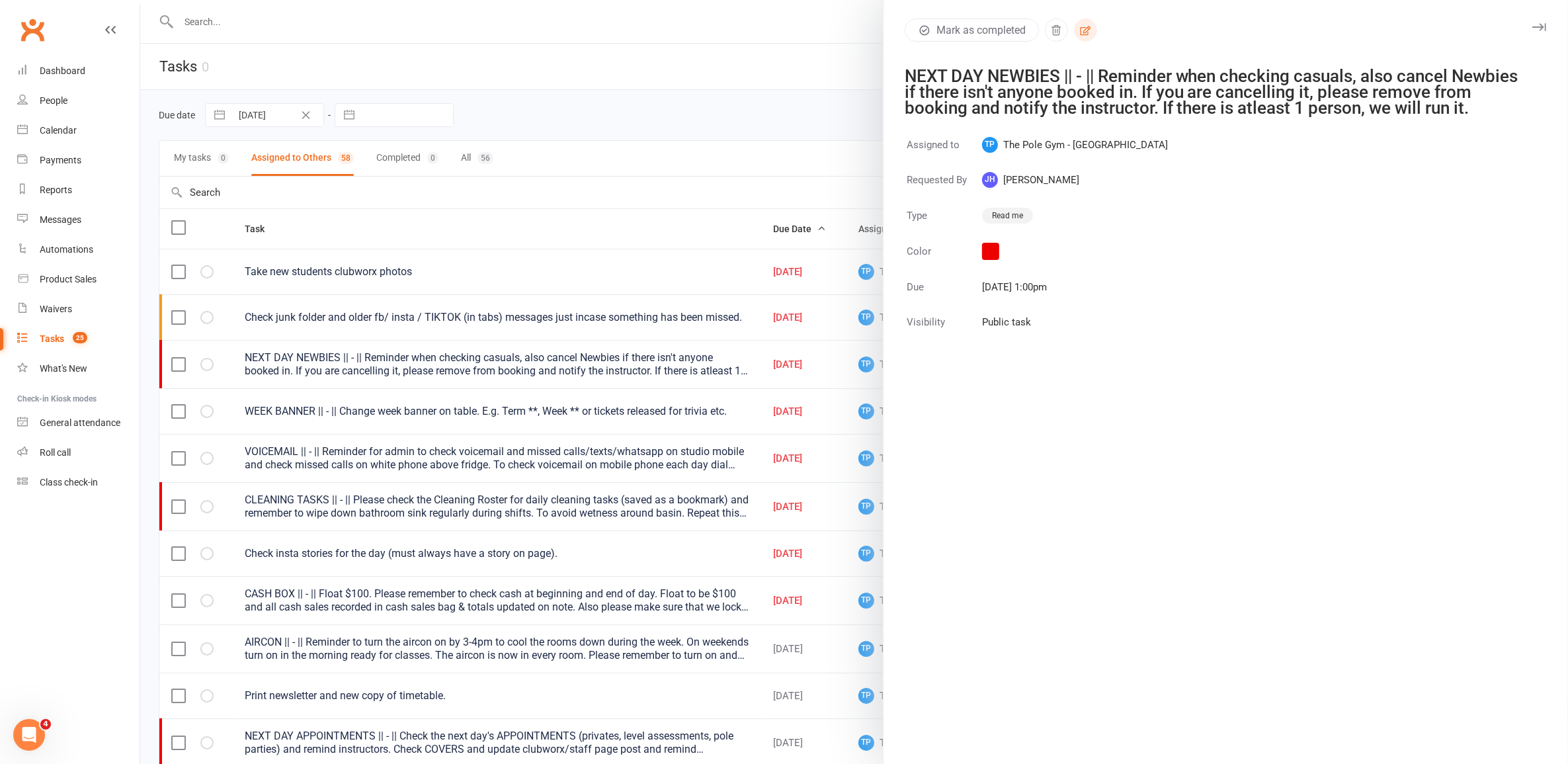
click at [1091, 28] on button "button" at bounding box center [1085, 29] width 23 height 23
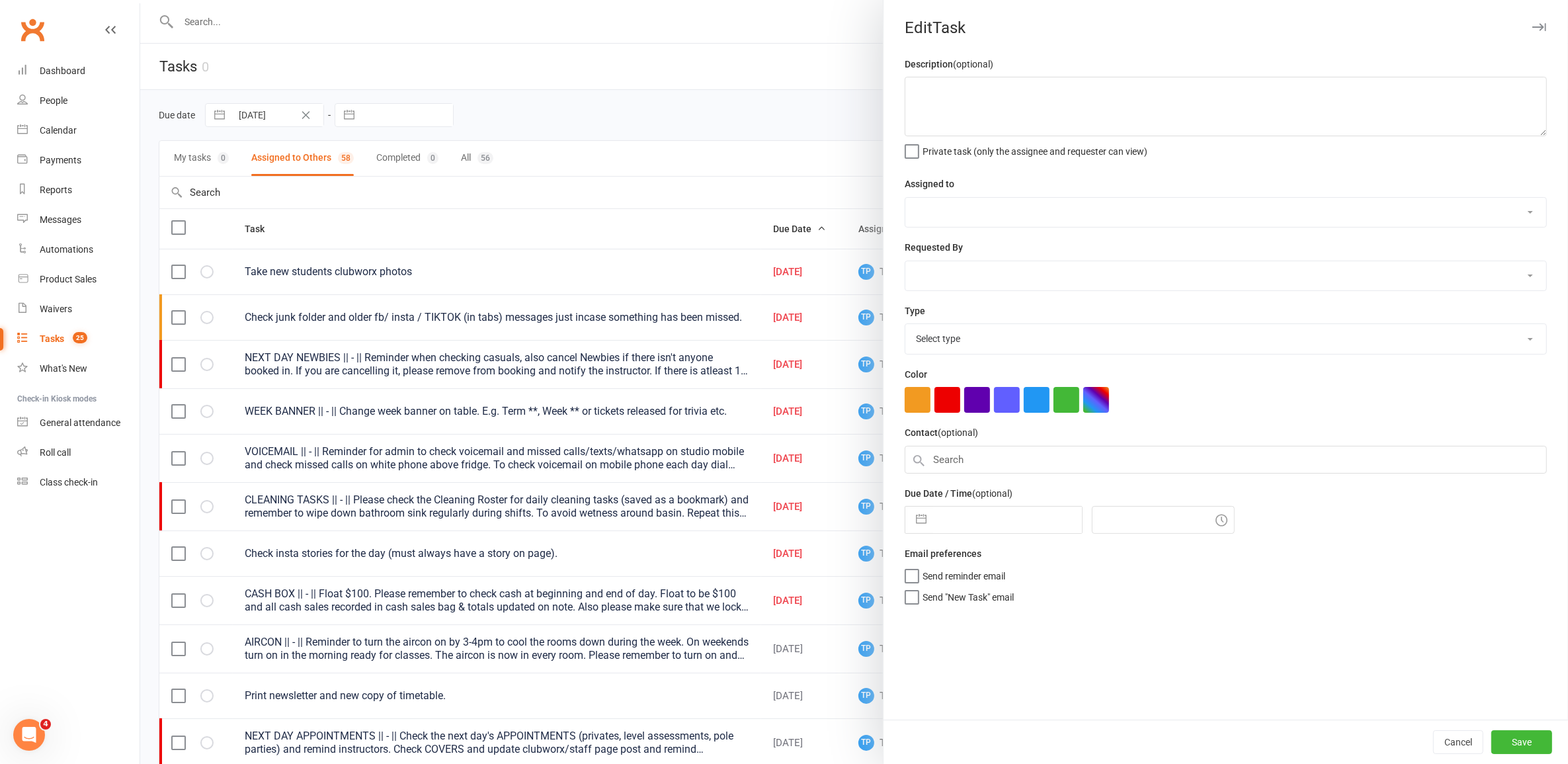
type textarea "NEXT DAY NEWBIES || - || Reminder when checking casuals, also cancel Newbies if…"
select select "33291"
select select "32541"
type input "[DATE]"
type input "1:00pm"
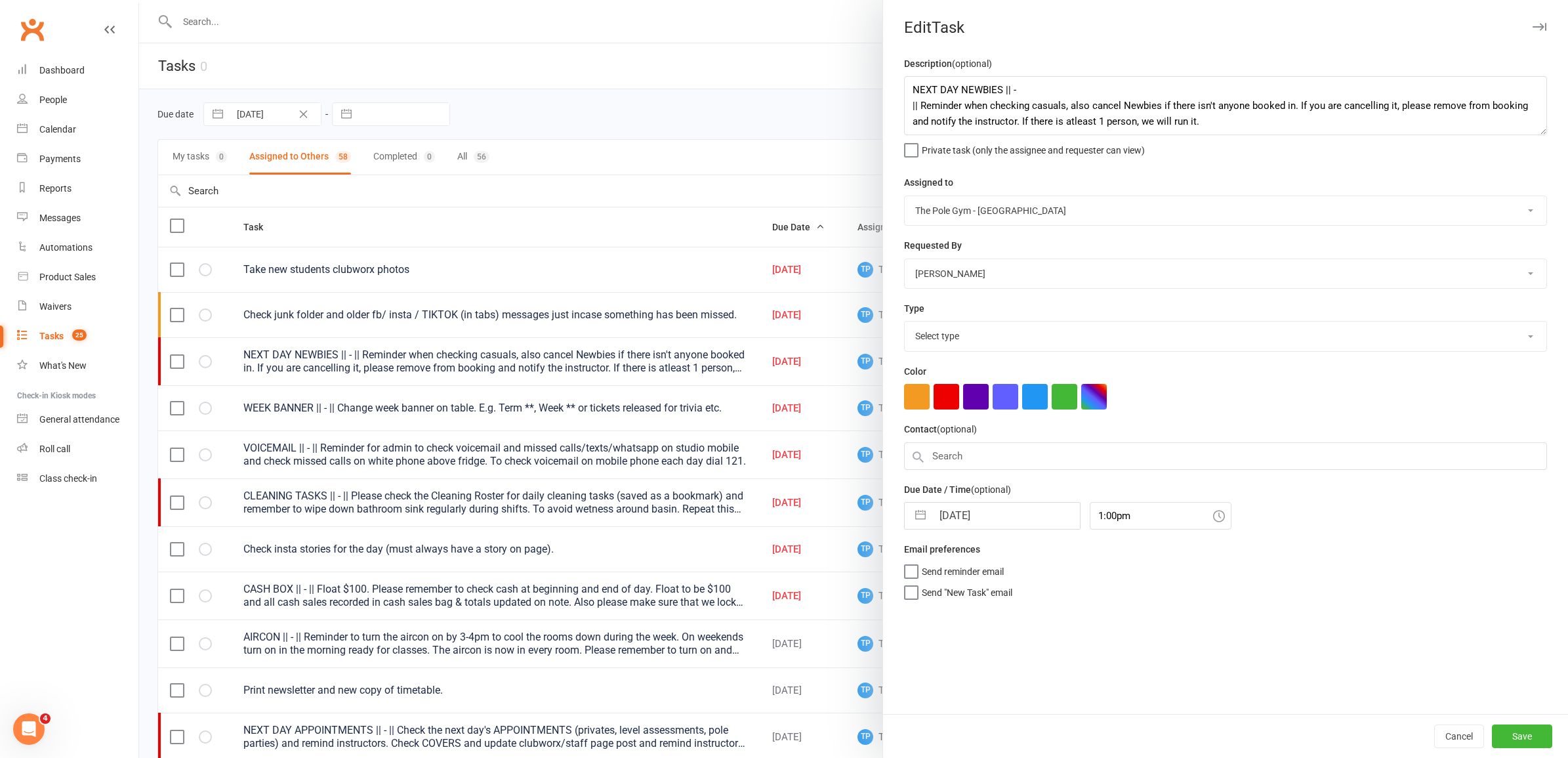
select select "16718"
click at [970, 523] on input "[DATE]" at bounding box center [1006, 515] width 148 height 26
select select "6"
select select "2025"
select select "7"
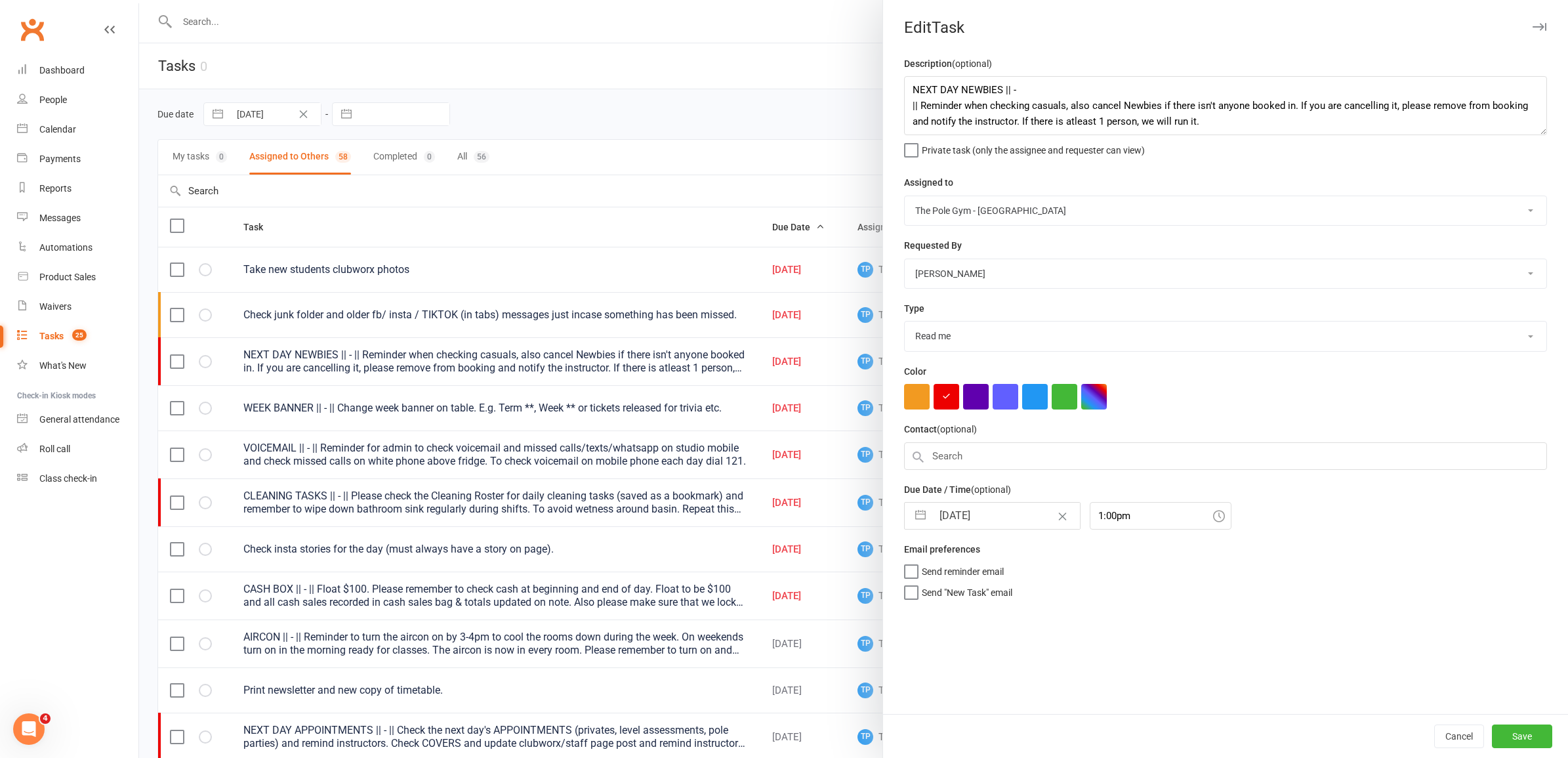
select select "2025"
select select "8"
select select "2025"
click at [952, 686] on td "18" at bounding box center [957, 690] width 26 height 25
type input "18 Aug 2025"
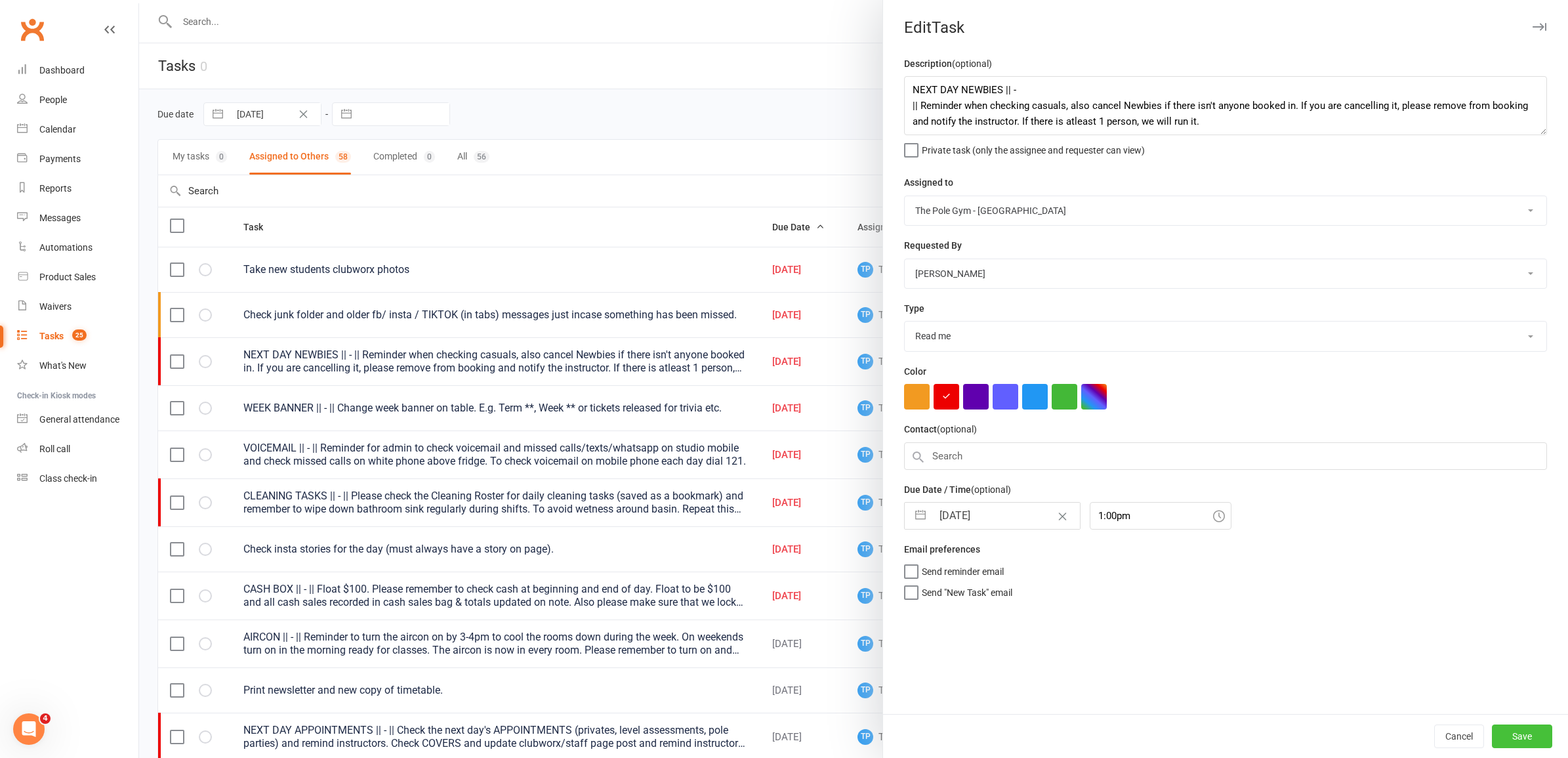
click at [1515, 736] on button "Save" at bounding box center [1522, 736] width 61 height 23
select select "waiting"
select select "started"
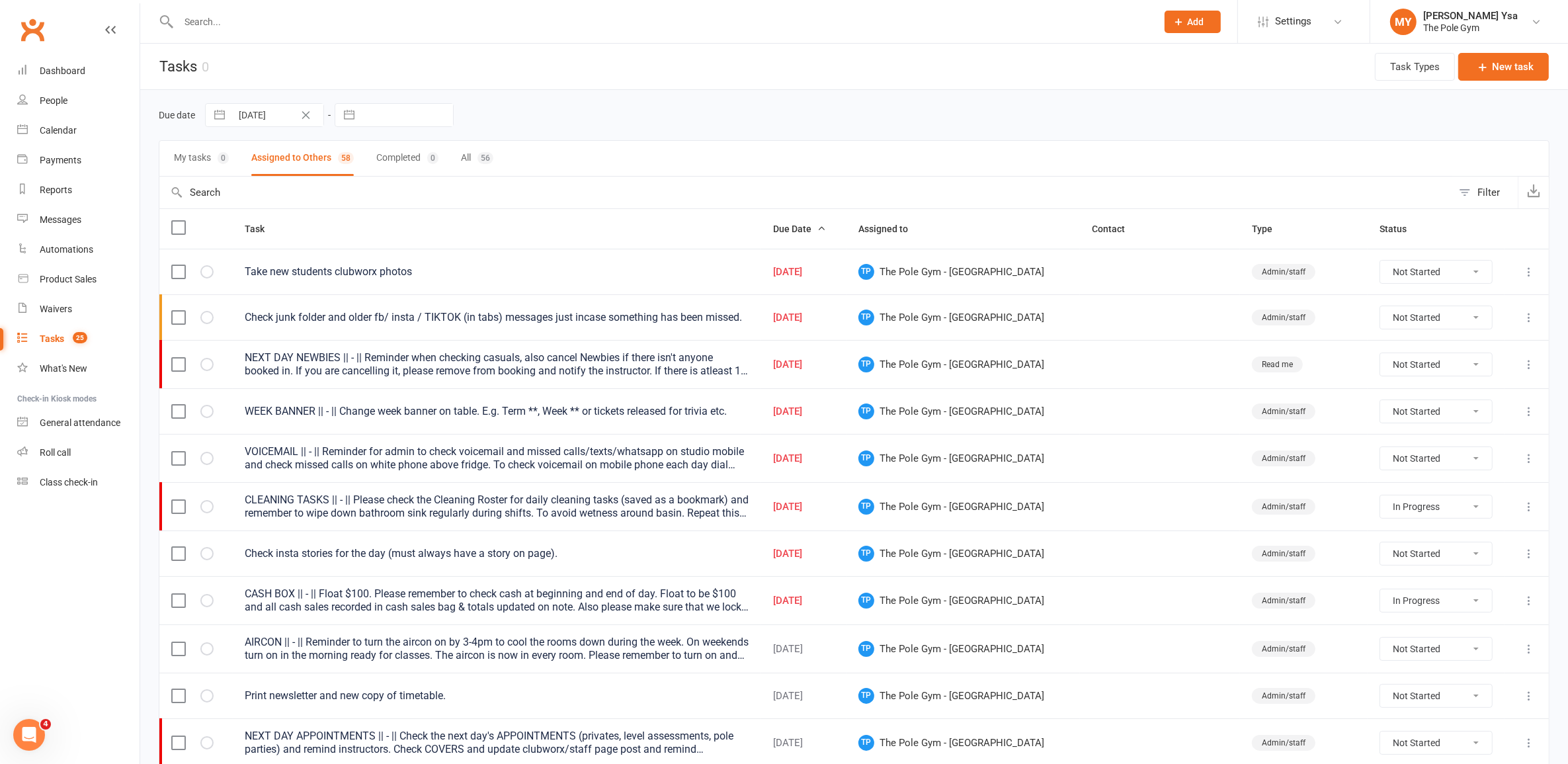
select select "started"
select select "waiting"
select select "started"
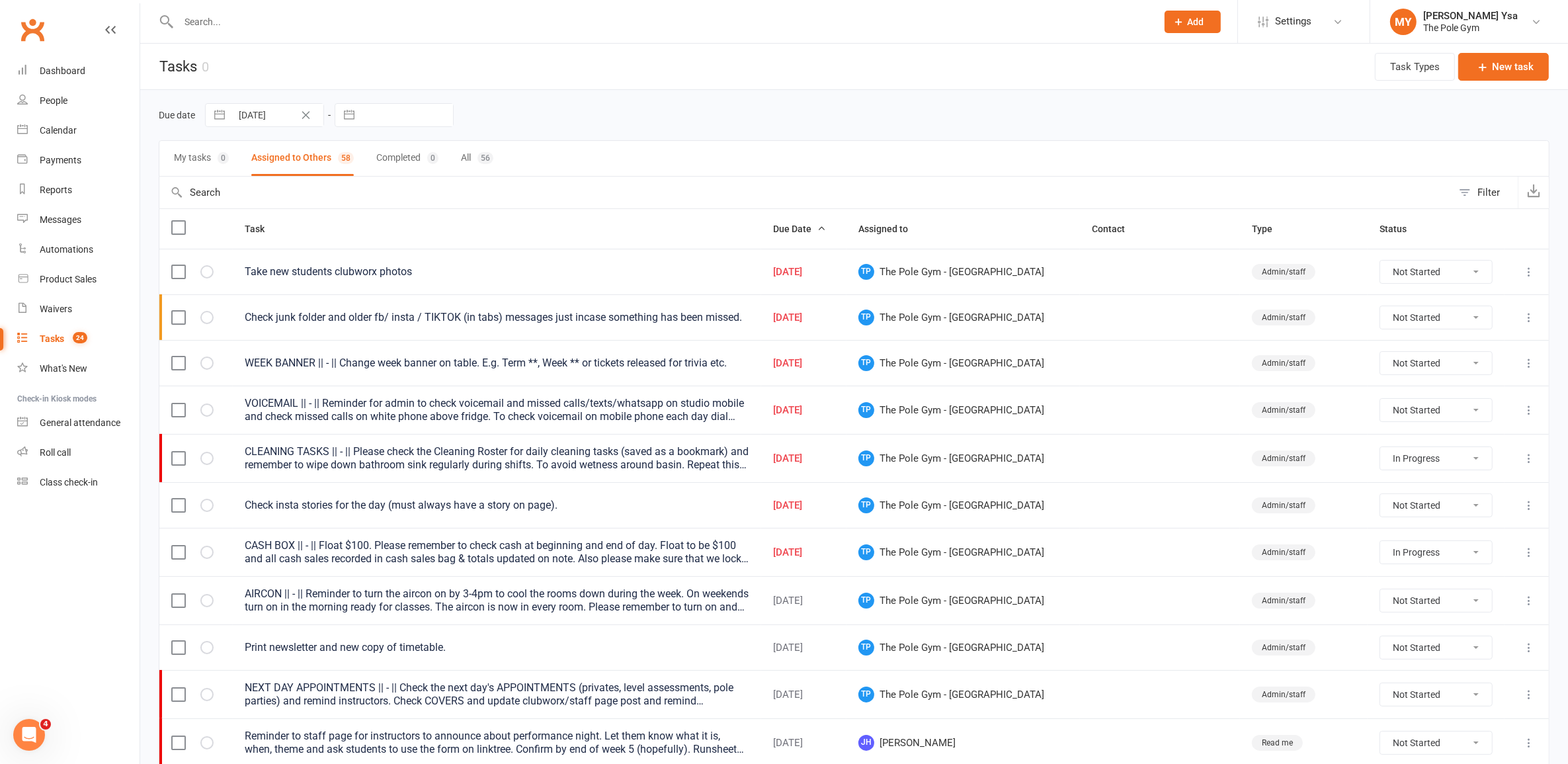
click at [381, 402] on div "VOICEMAIL || - || Reminder for admin to check voicemail and missed calls/texts/…" at bounding box center [497, 410] width 504 height 27
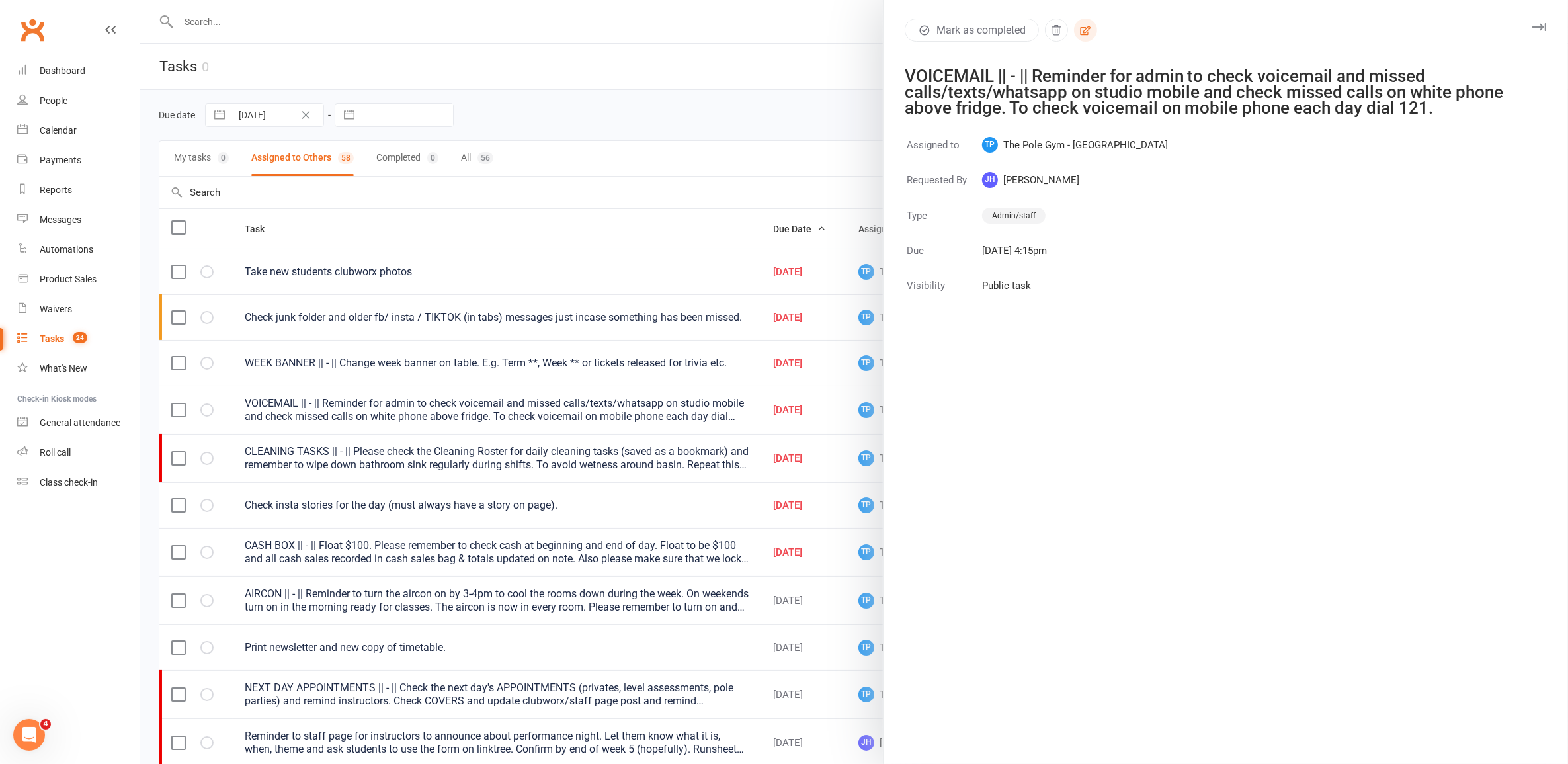
click at [1083, 31] on icon "button" at bounding box center [1085, 30] width 12 height 12
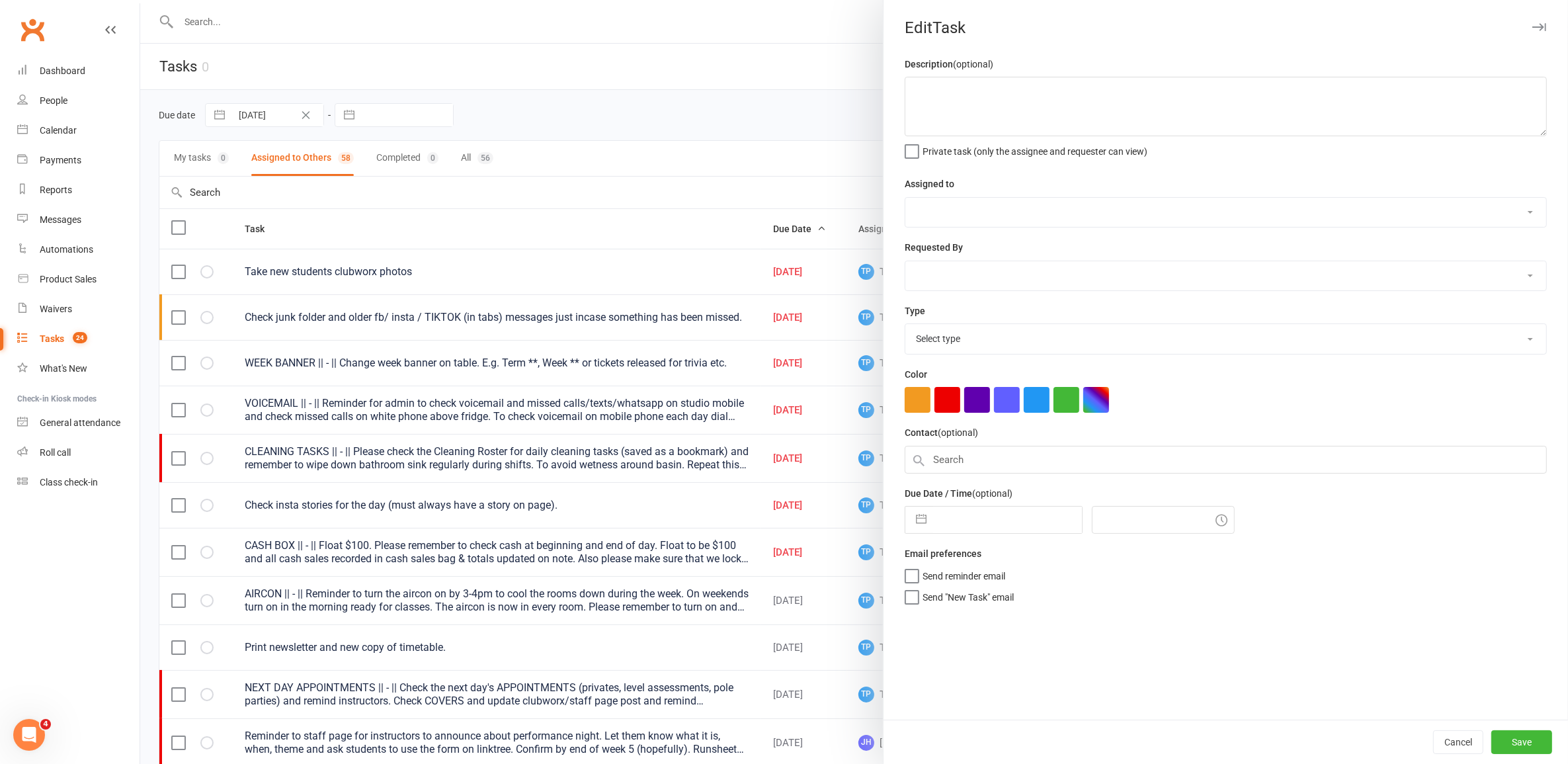
type textarea "VOICEMAIL || - || Reminder for admin to check voicemail and missed calls/texts/…"
select select "33291"
select select "32541"
type input "[DATE]"
type input "4:15pm"
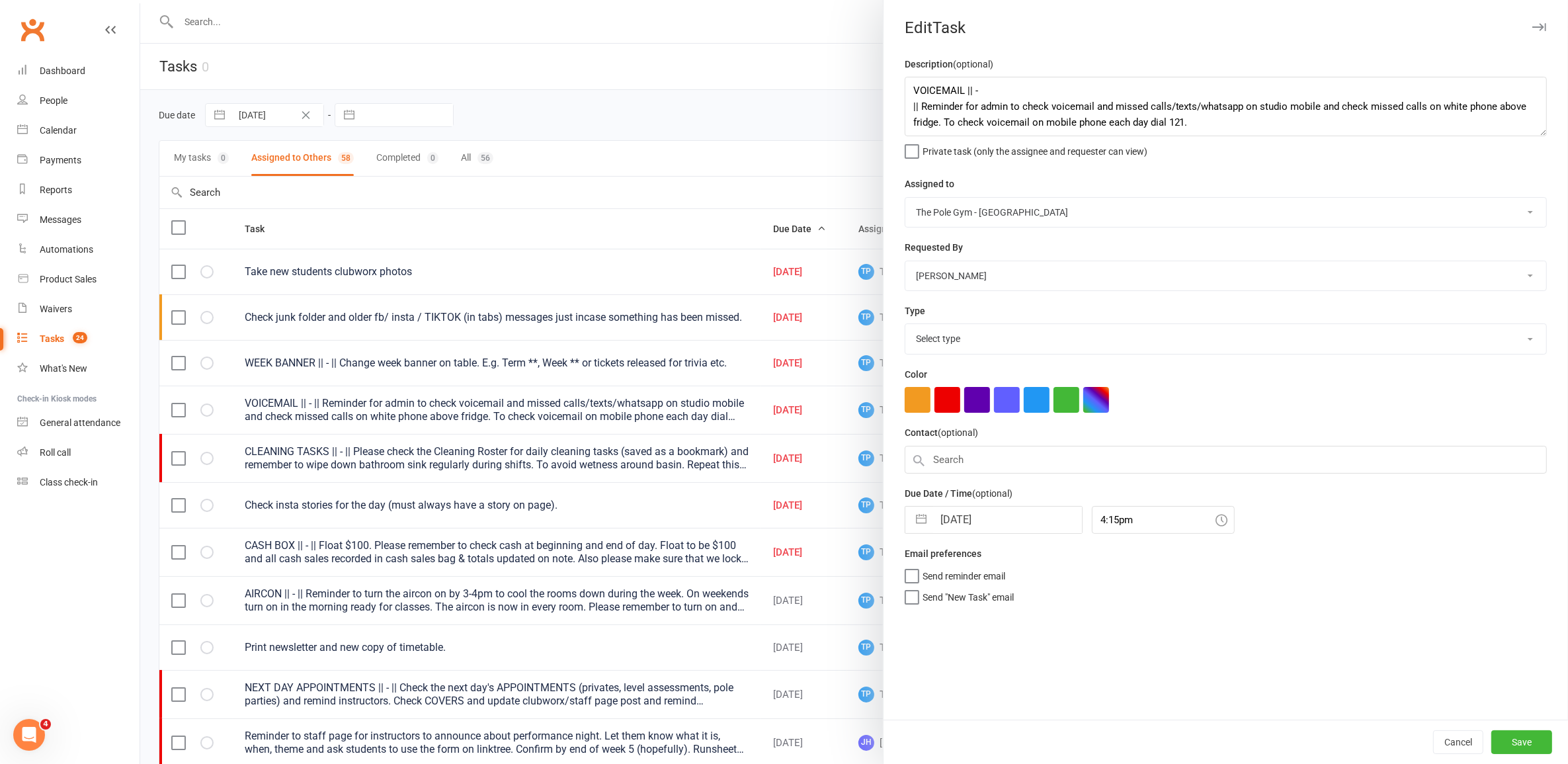
select select "18330"
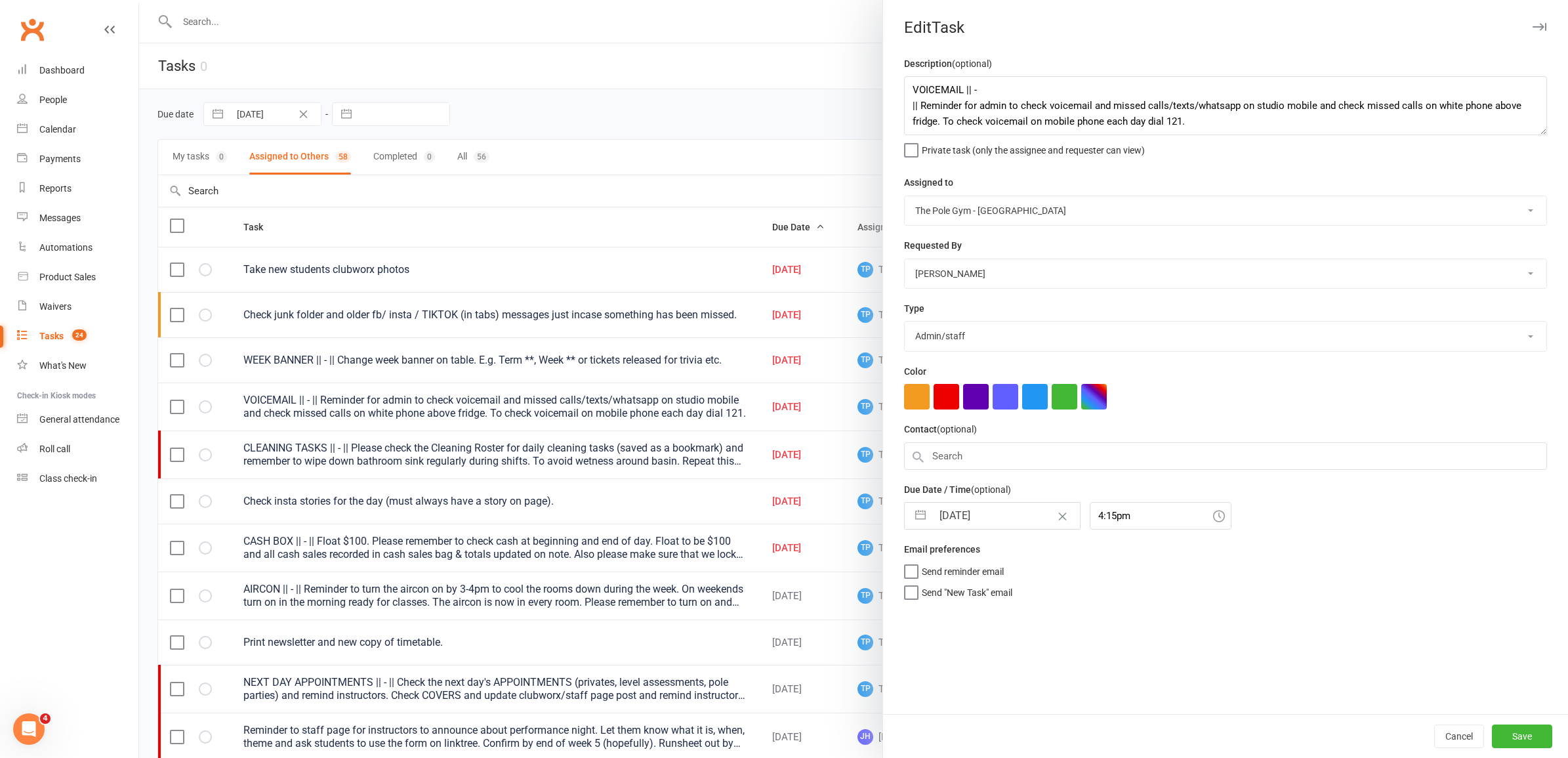
click at [989, 526] on input "[DATE]" at bounding box center [1006, 515] width 148 height 26
select select "6"
select select "2025"
select select "7"
select select "2025"
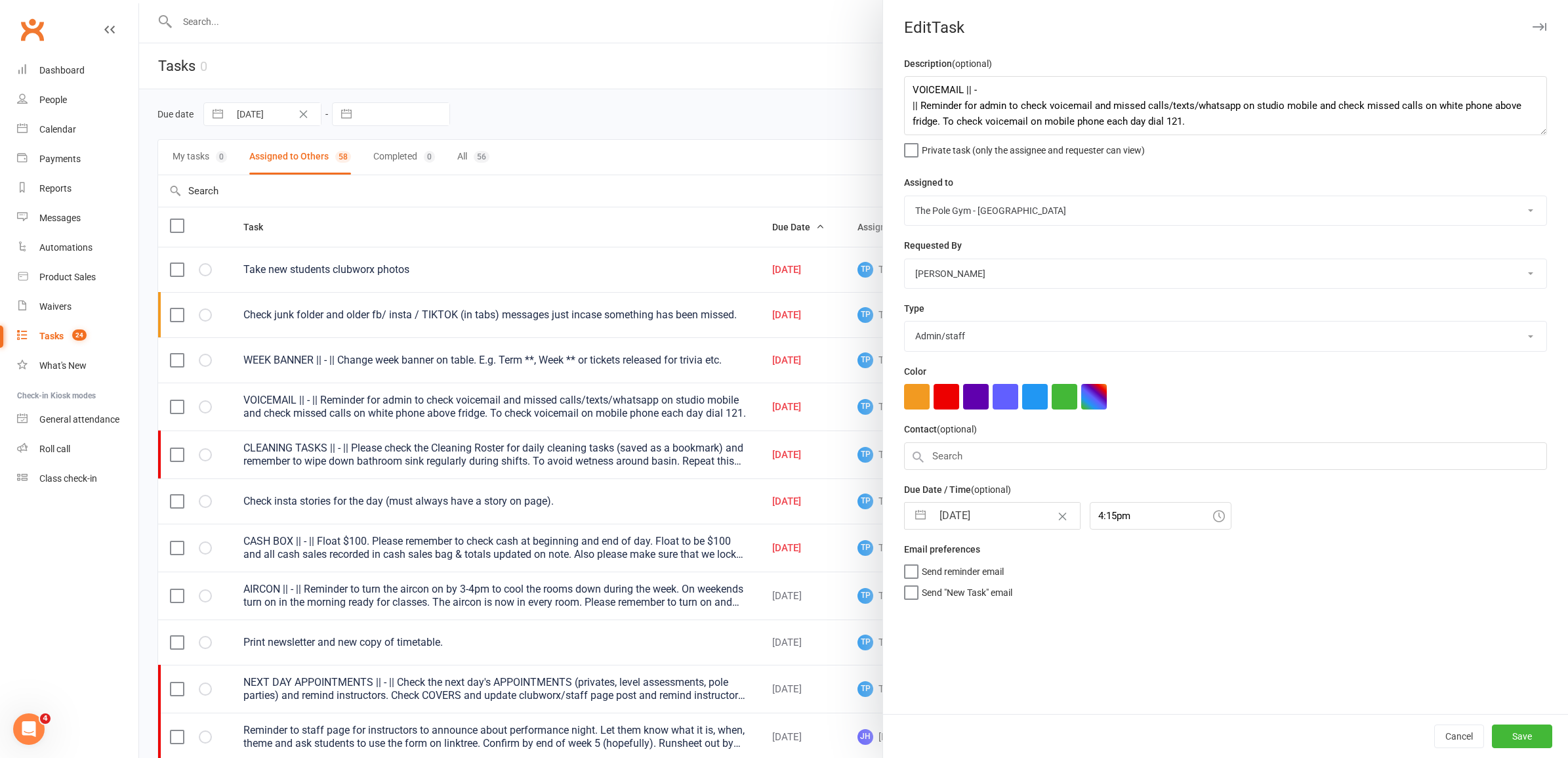
select select "8"
select select "2025"
click at [950, 695] on td "18" at bounding box center [957, 690] width 26 height 25
type input "18 Aug 2025"
click at [1510, 728] on button "Save" at bounding box center [1522, 736] width 61 height 23
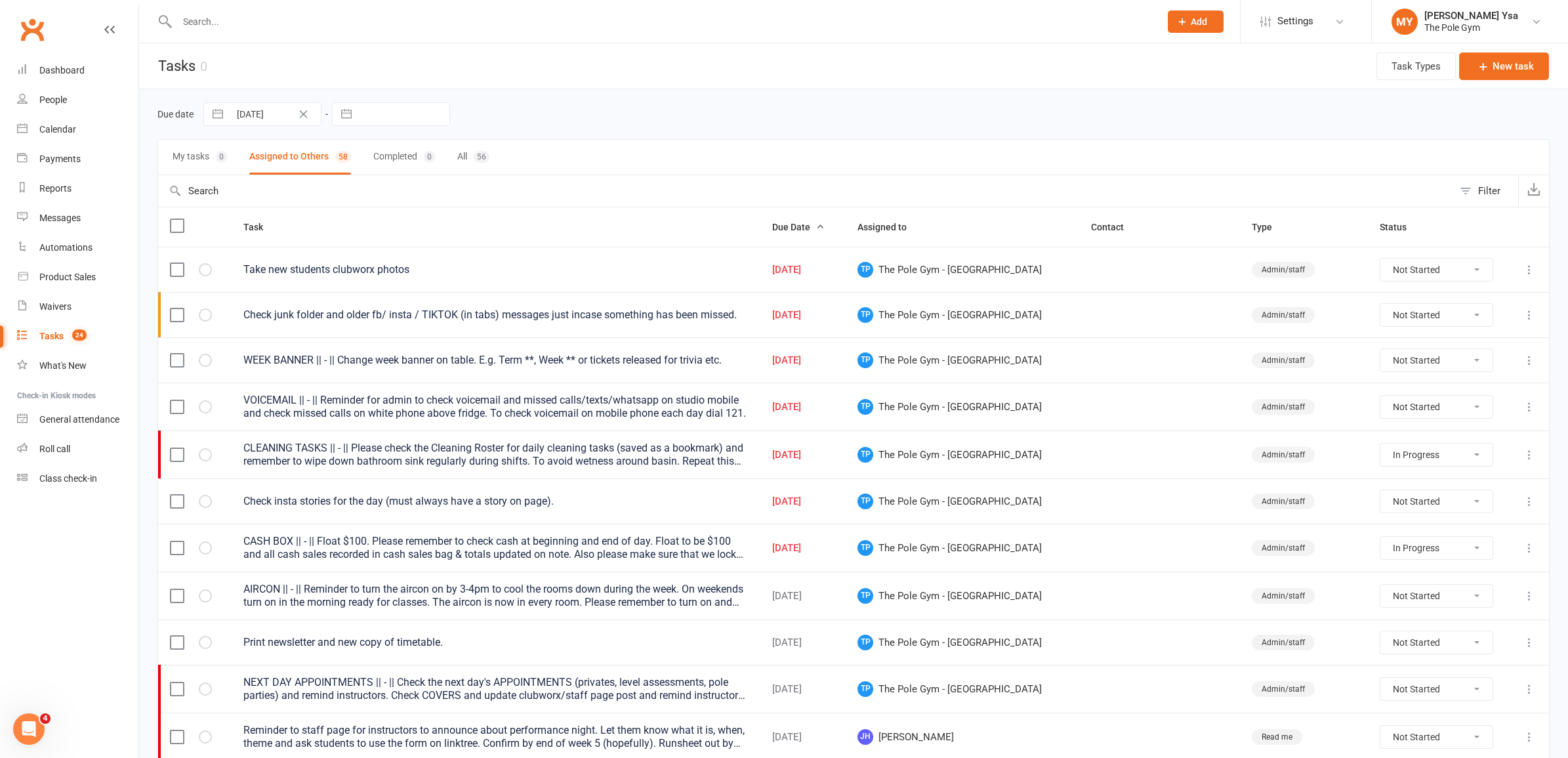
select select "started"
select select "waiting"
select select "started"
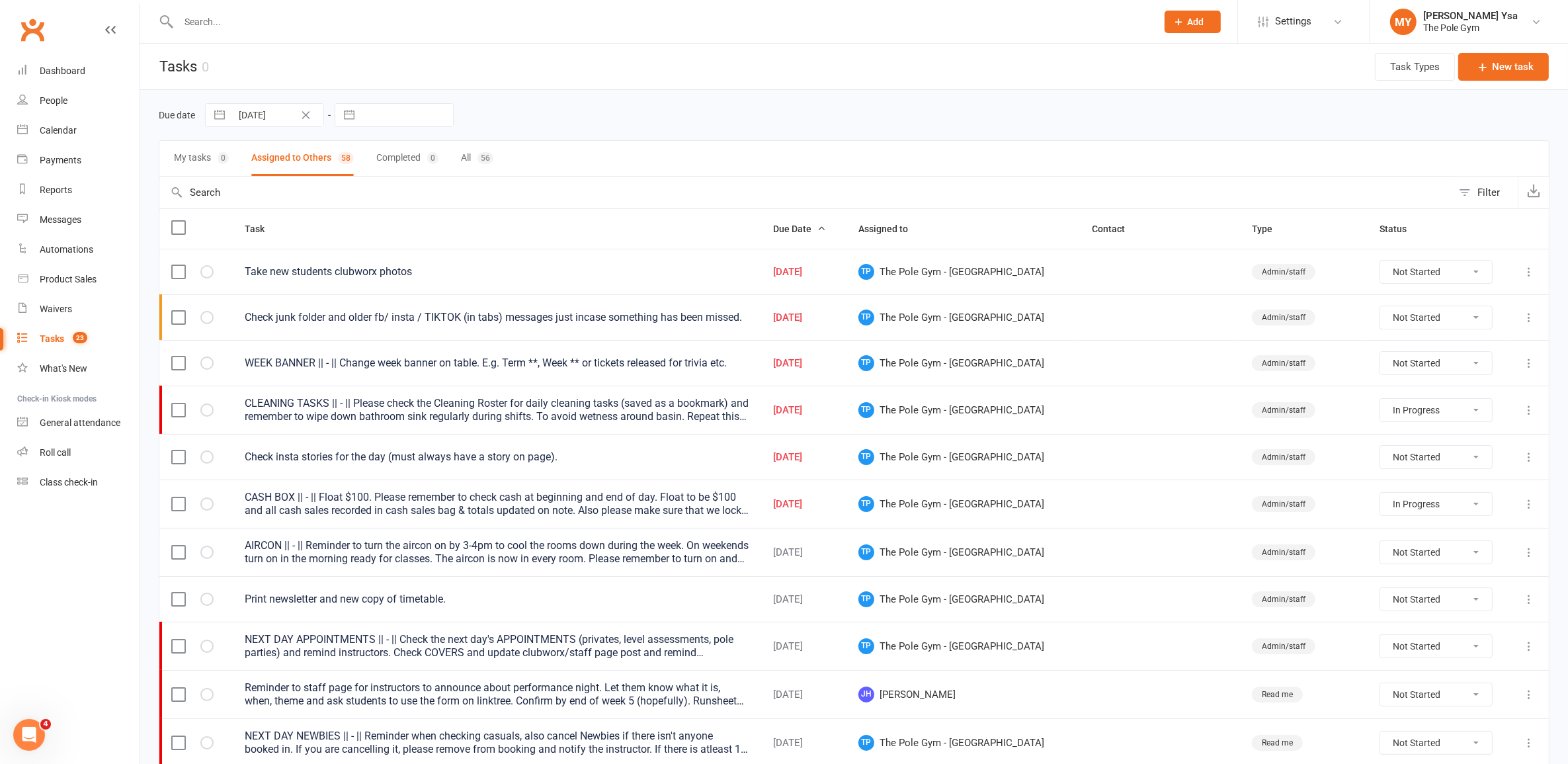
click at [452, 460] on div "Check insta stories for the day (must always have a story on page)." at bounding box center [497, 457] width 504 height 13
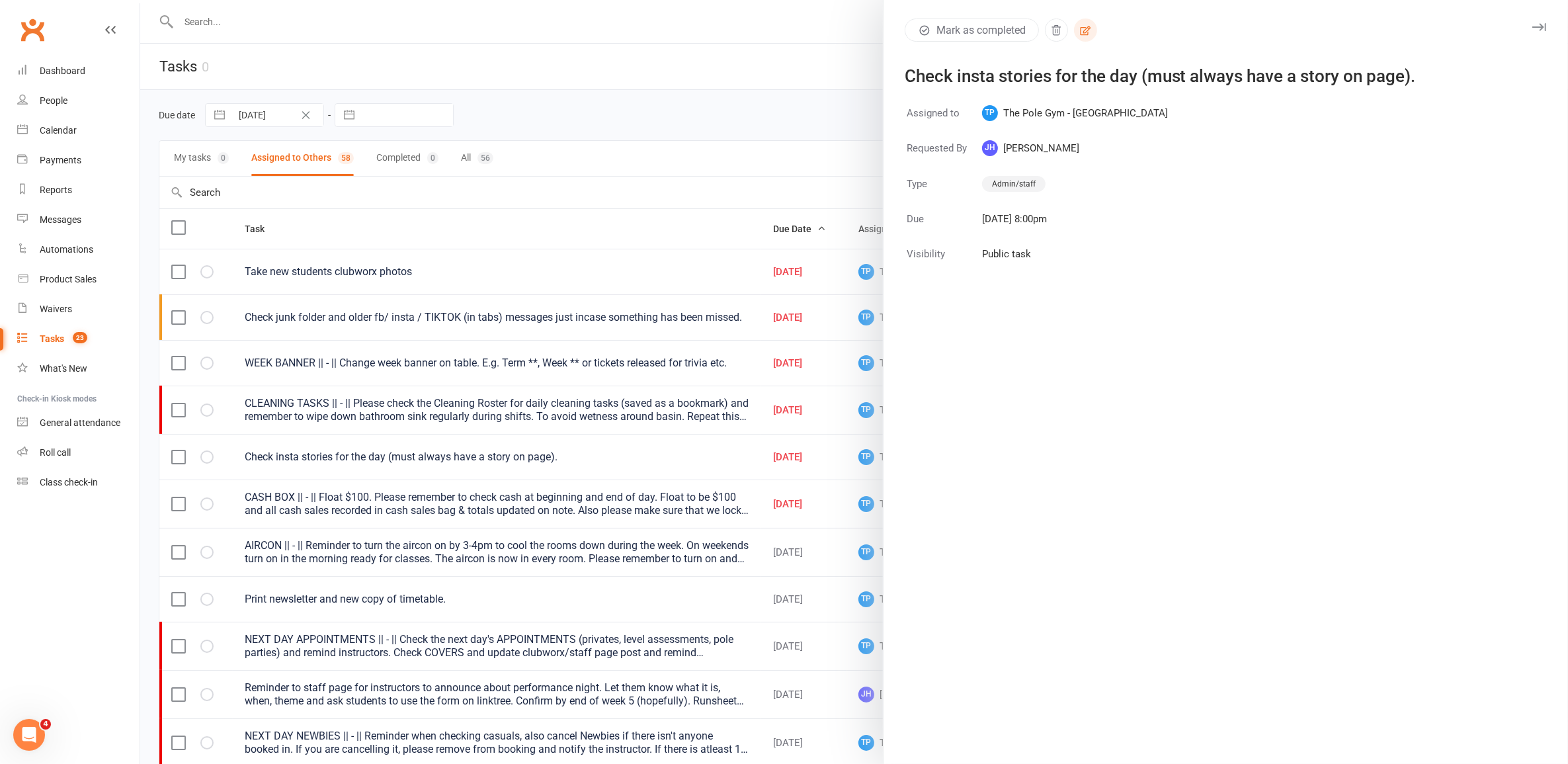
click at [1085, 33] on icon "button" at bounding box center [1085, 30] width 12 height 12
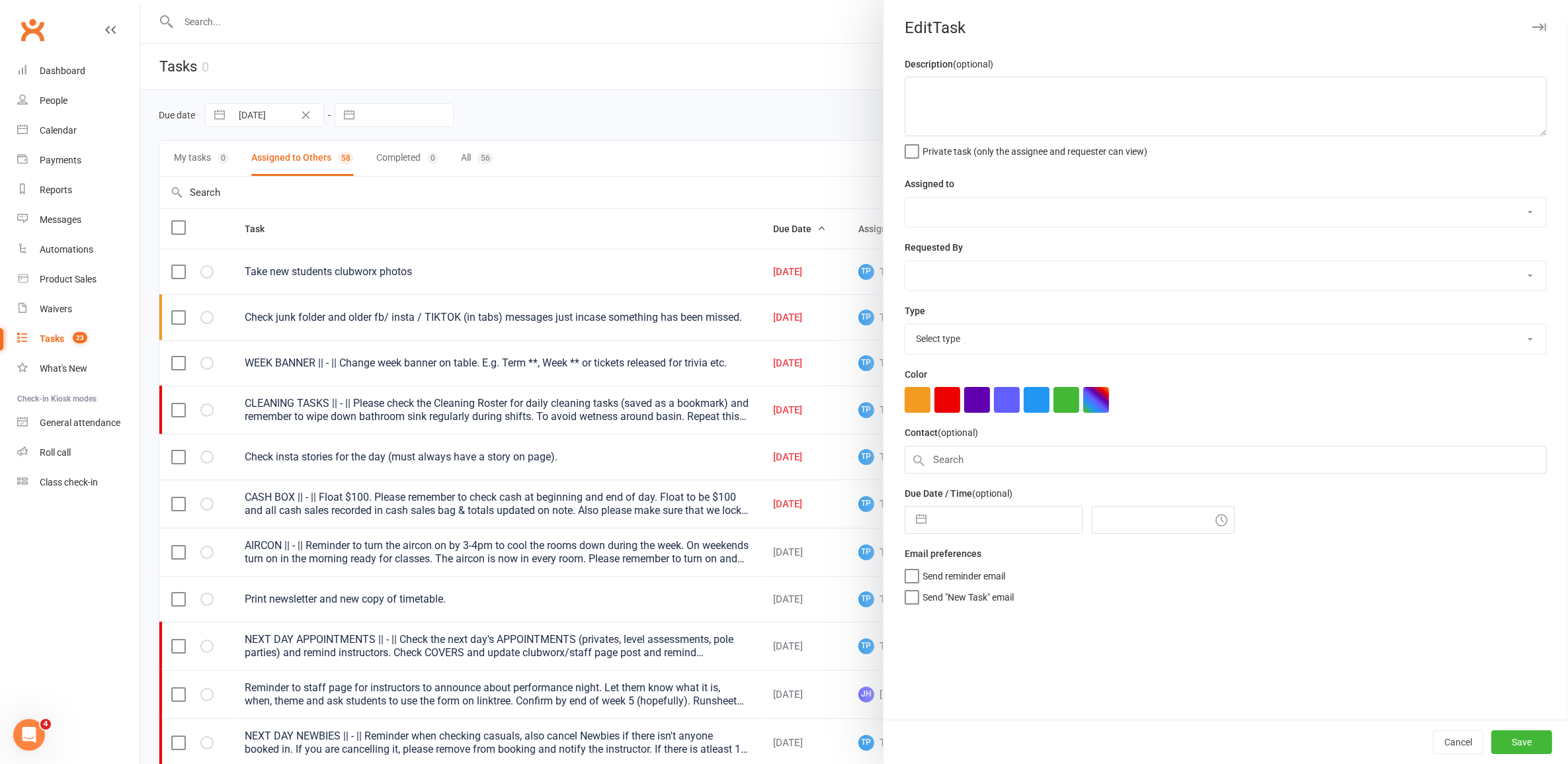
type textarea "Check insta stories for the day (must always have a story on page)."
select select "33291"
select select "32541"
type input "[DATE]"
type input "8:00pm"
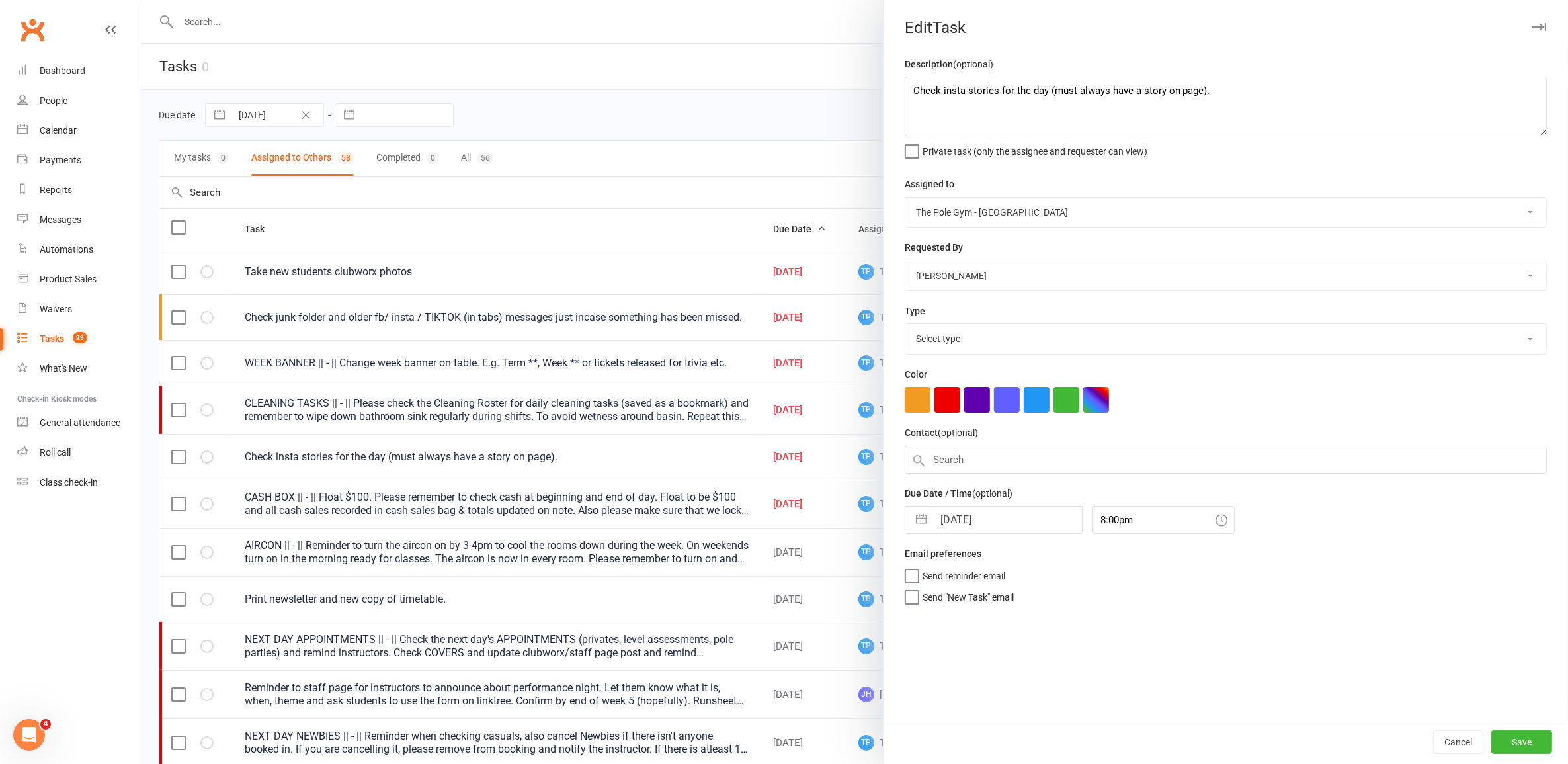
select select "18330"
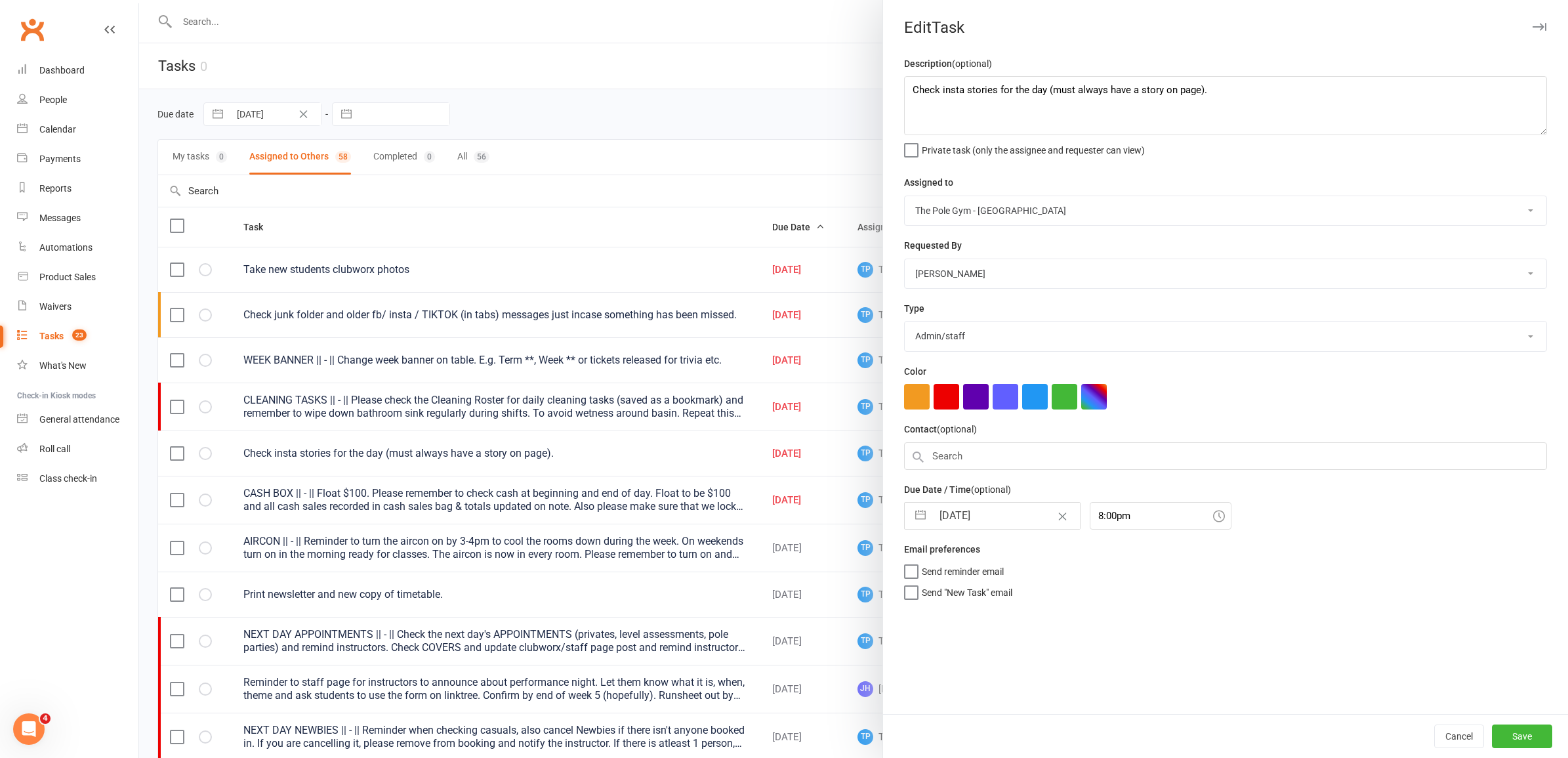
click at [1001, 516] on input "[DATE]" at bounding box center [1006, 515] width 148 height 26
select select "6"
select select "2025"
select select "7"
select select "2025"
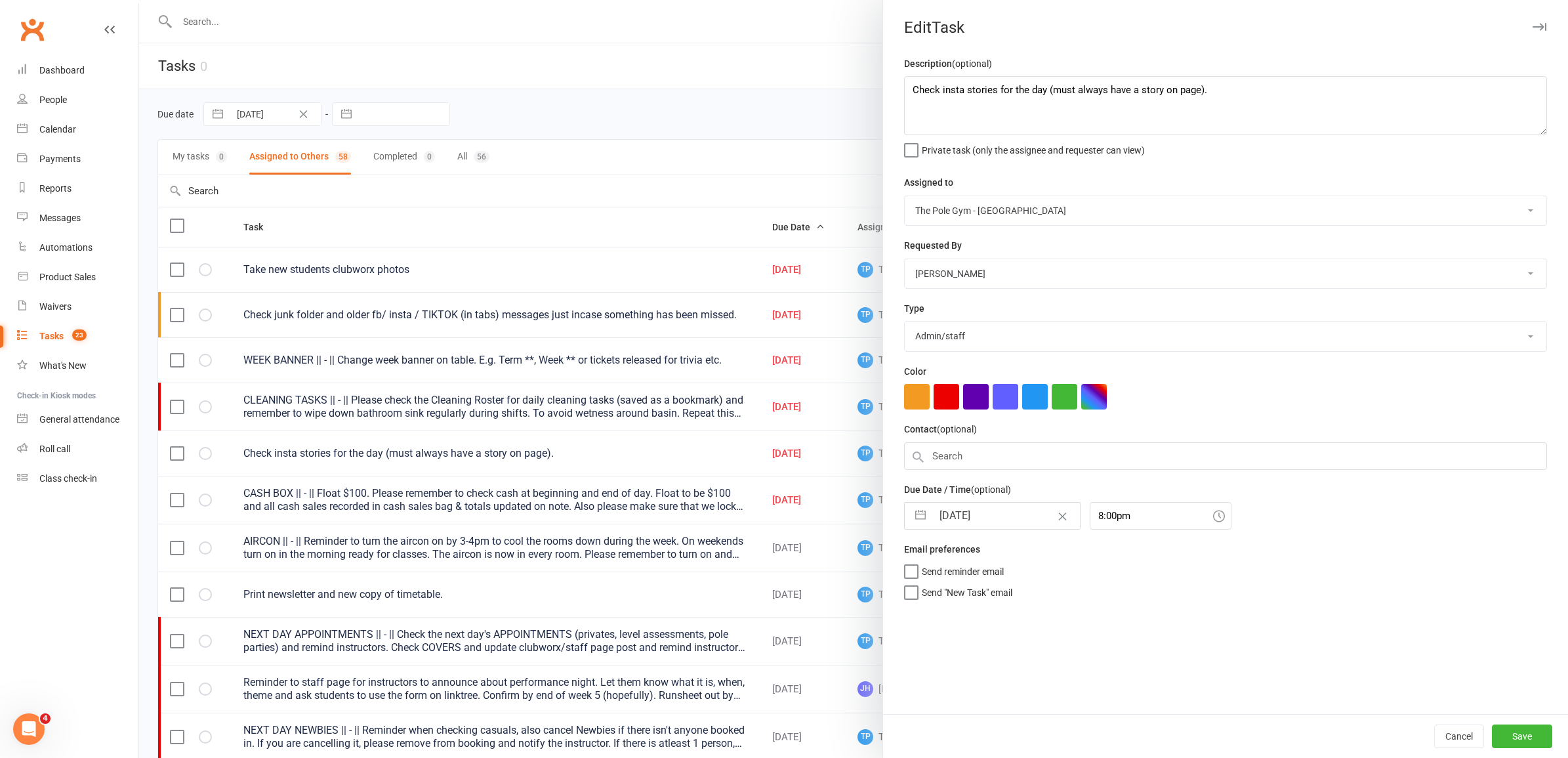
select select "8"
select select "2025"
click at [947, 689] on td "18" at bounding box center [957, 690] width 26 height 25
type input "18 Aug 2025"
click at [1526, 735] on button "Save" at bounding box center [1522, 736] width 61 height 23
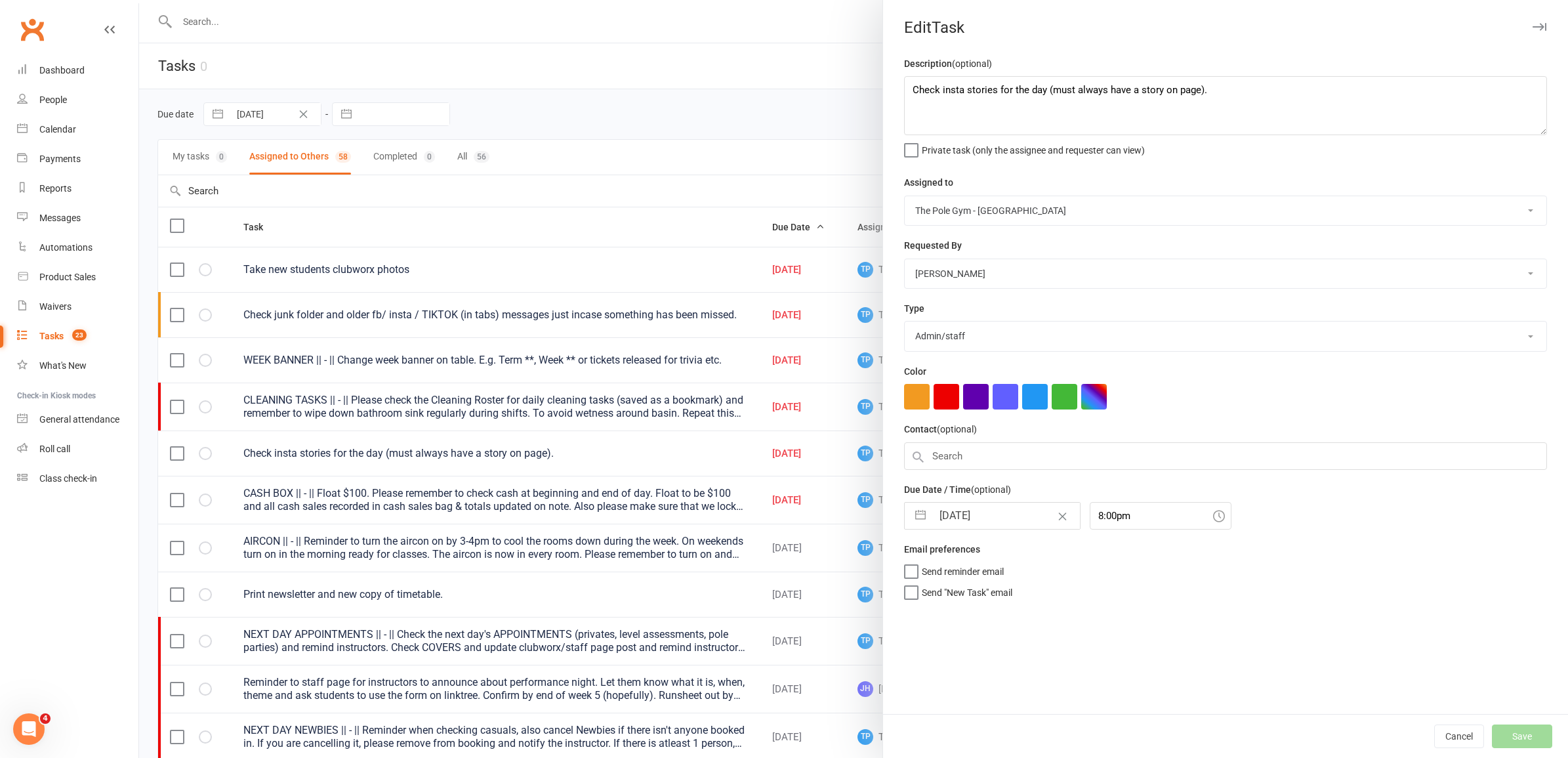
select select "started"
select select "waiting"
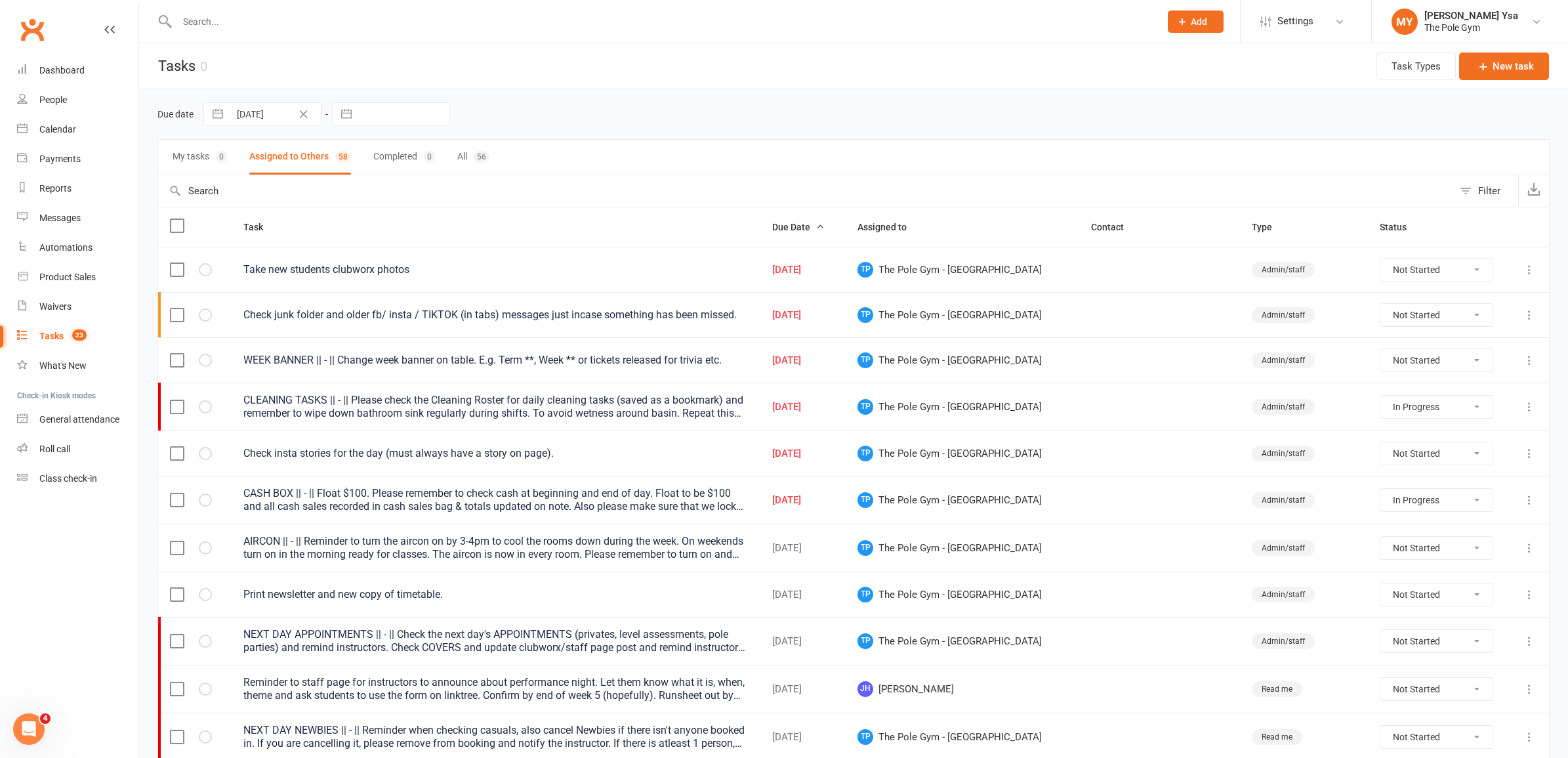
select select "started"
select select "waiting"
select select "started"
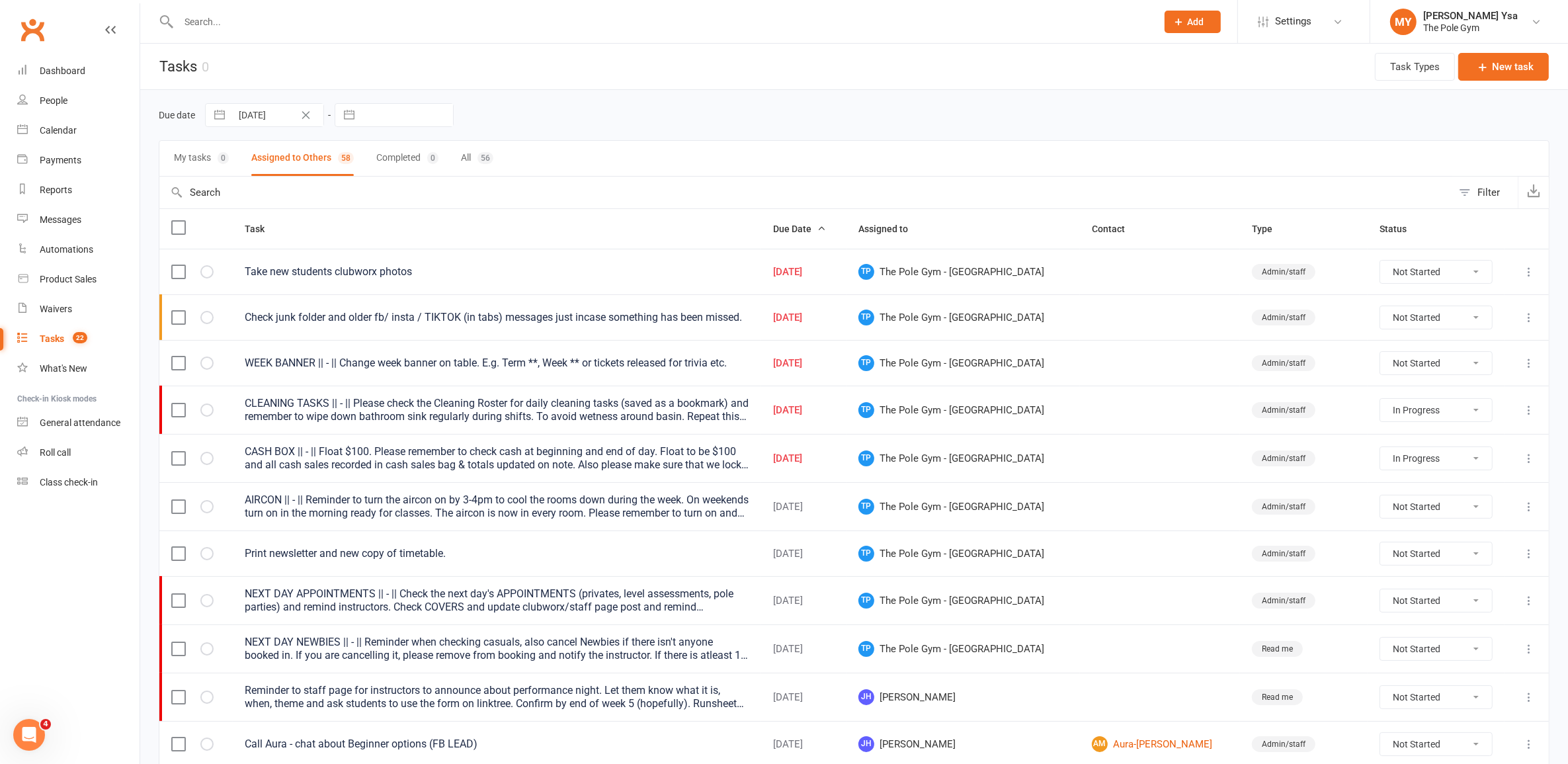
click at [371, 315] on div "Check junk folder and older fb/ insta / TIKTOK (in tabs) messages just incase s…" at bounding box center [497, 318] width 504 height 13
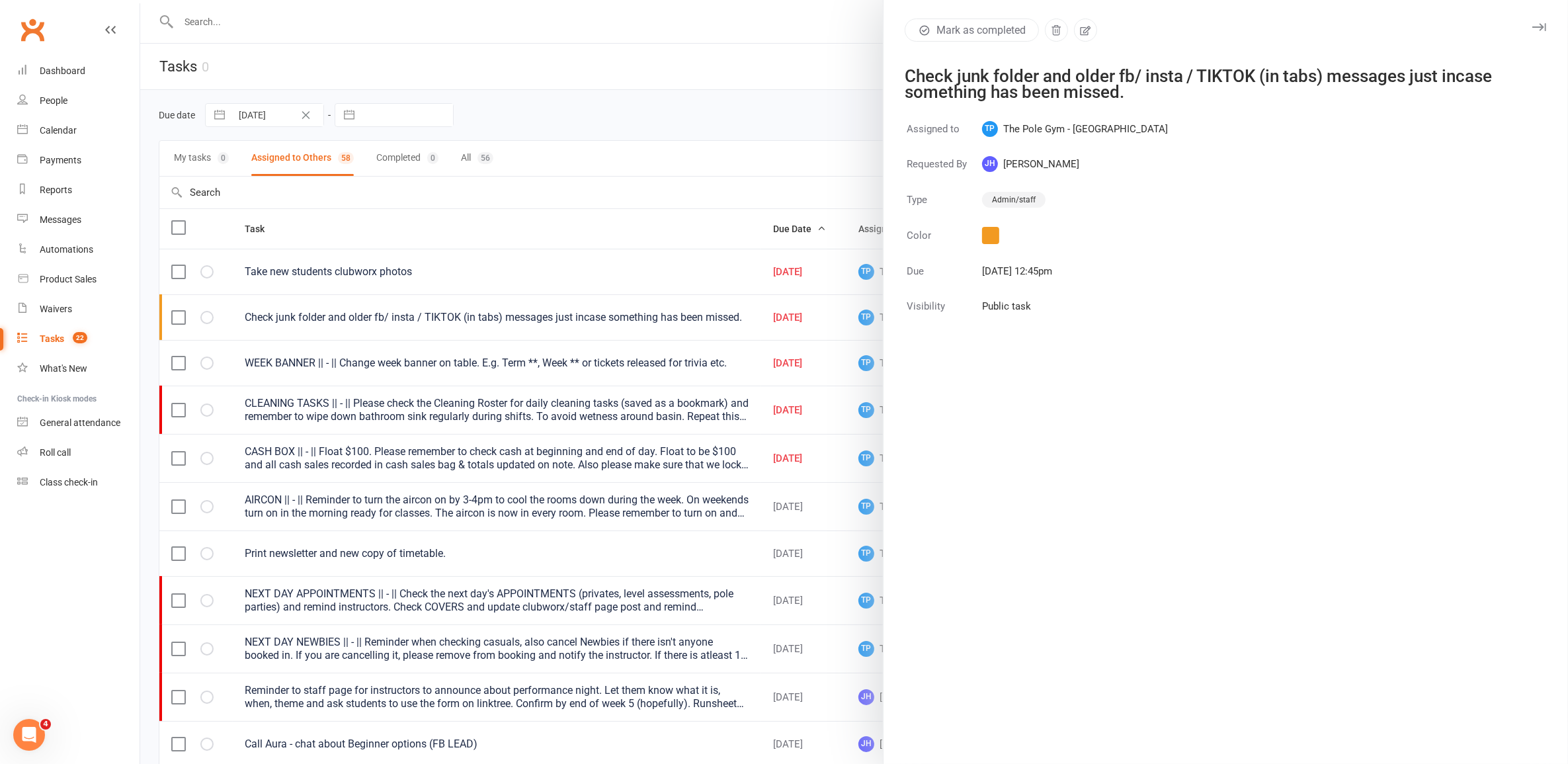
click at [1083, 17] on div "Mark as completed Check junk folder and older fb/ insta / TIKTOK (in tabs) mess…" at bounding box center [1225, 382] width 685 height 764
click at [1083, 25] on icon "button" at bounding box center [1085, 30] width 12 height 12
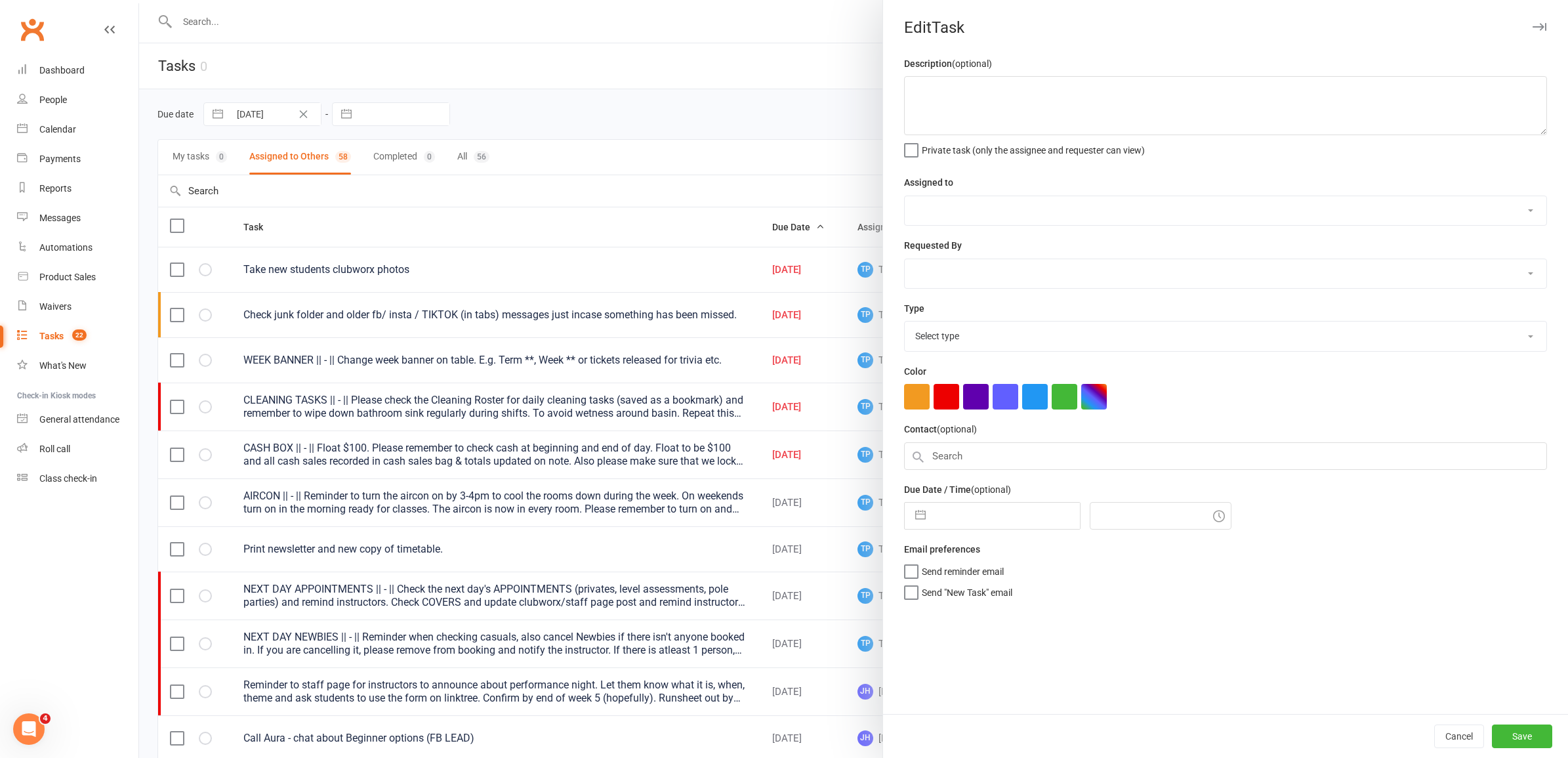
type textarea "Check junk folder and older fb/ insta / TIKTOK (in tabs) messages just incase s…"
select select "33291"
select select "32541"
type input "[DATE]"
type input "12:45pm"
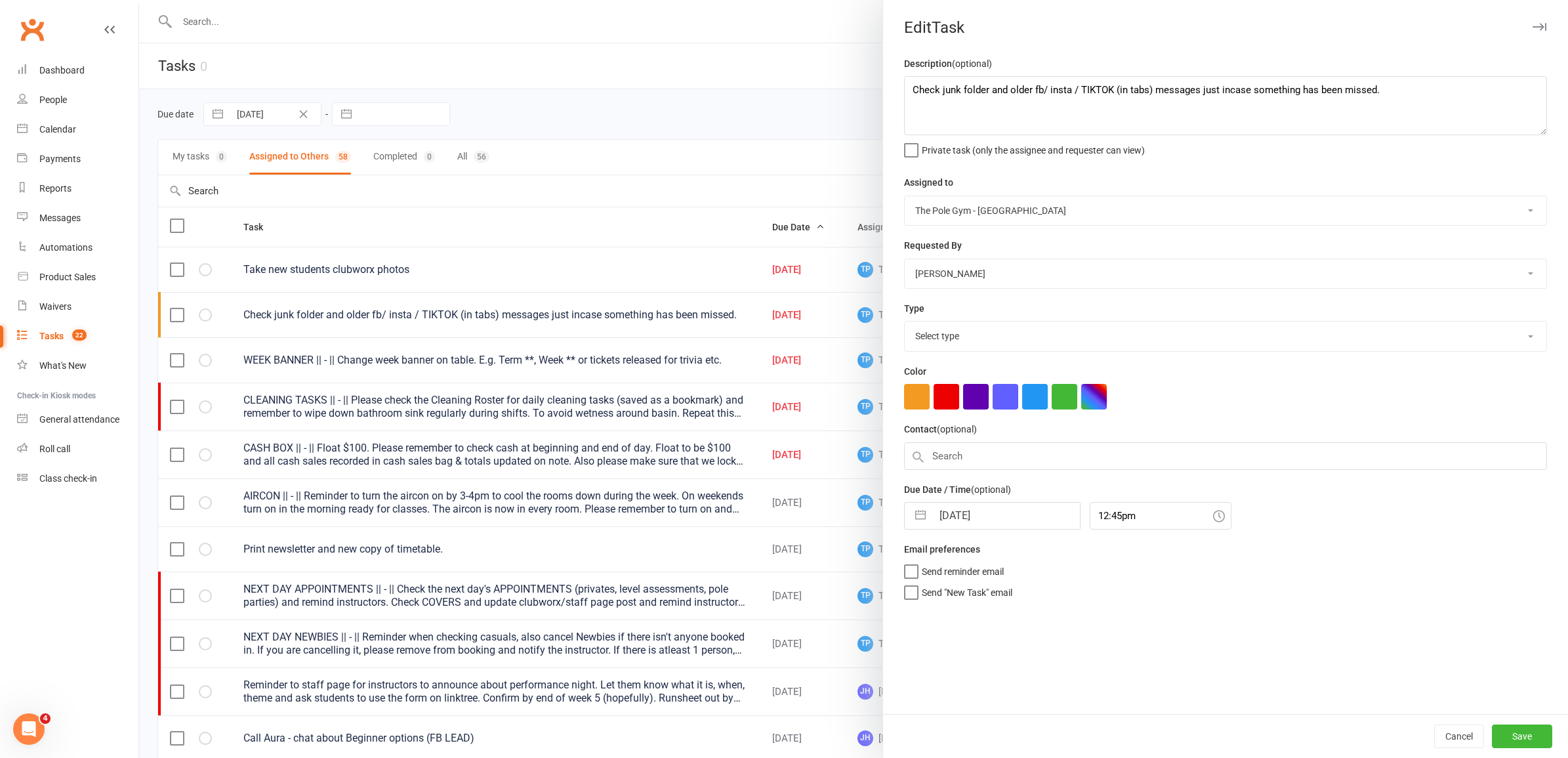
select select "18330"
click at [1004, 526] on input "[DATE]" at bounding box center [1006, 515] width 148 height 26
select select "6"
select select "2025"
select select "7"
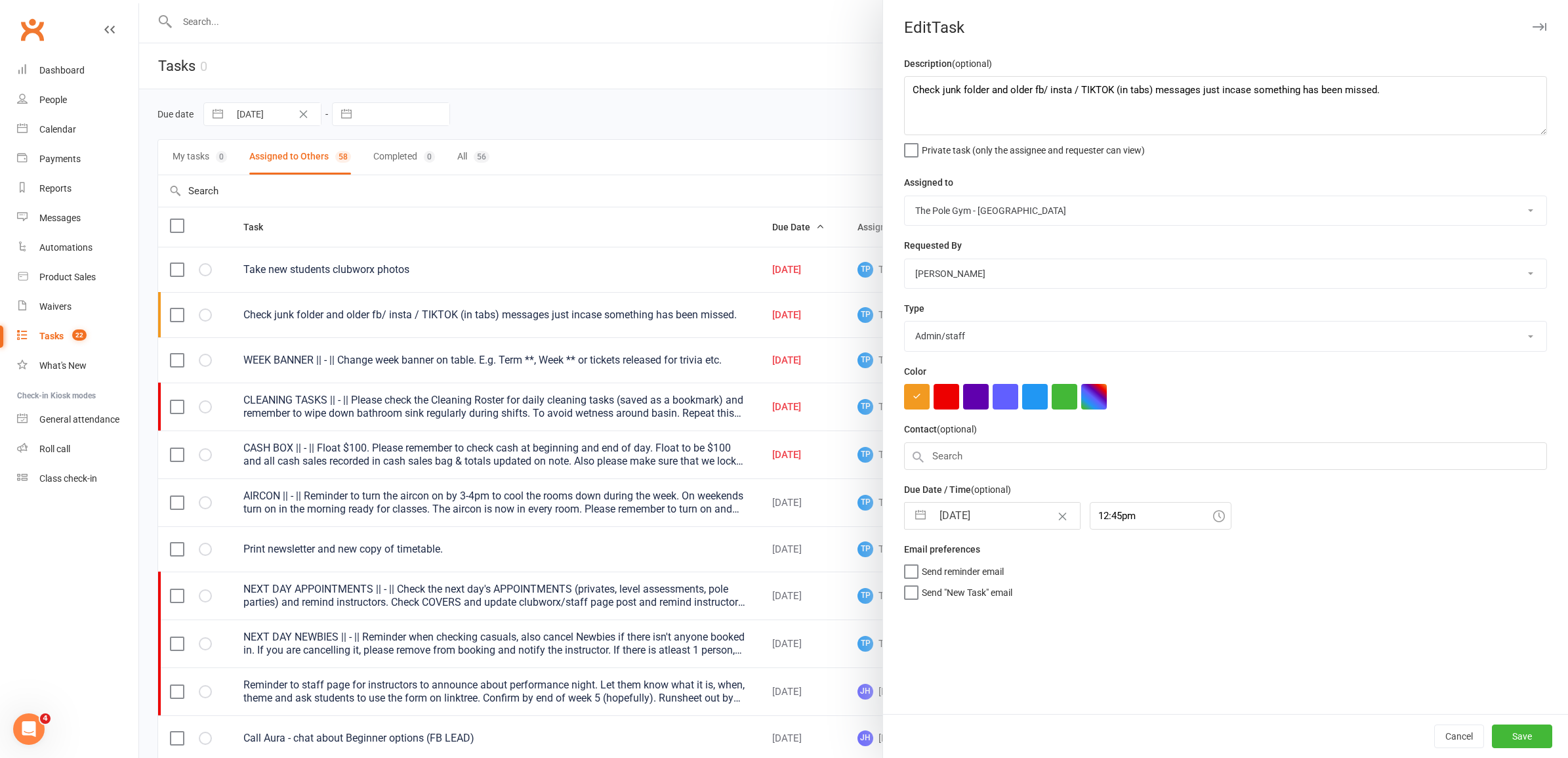
select select "2025"
select select "8"
select select "2025"
click at [960, 687] on td "18" at bounding box center [957, 690] width 26 height 25
type input "18 Aug 2025"
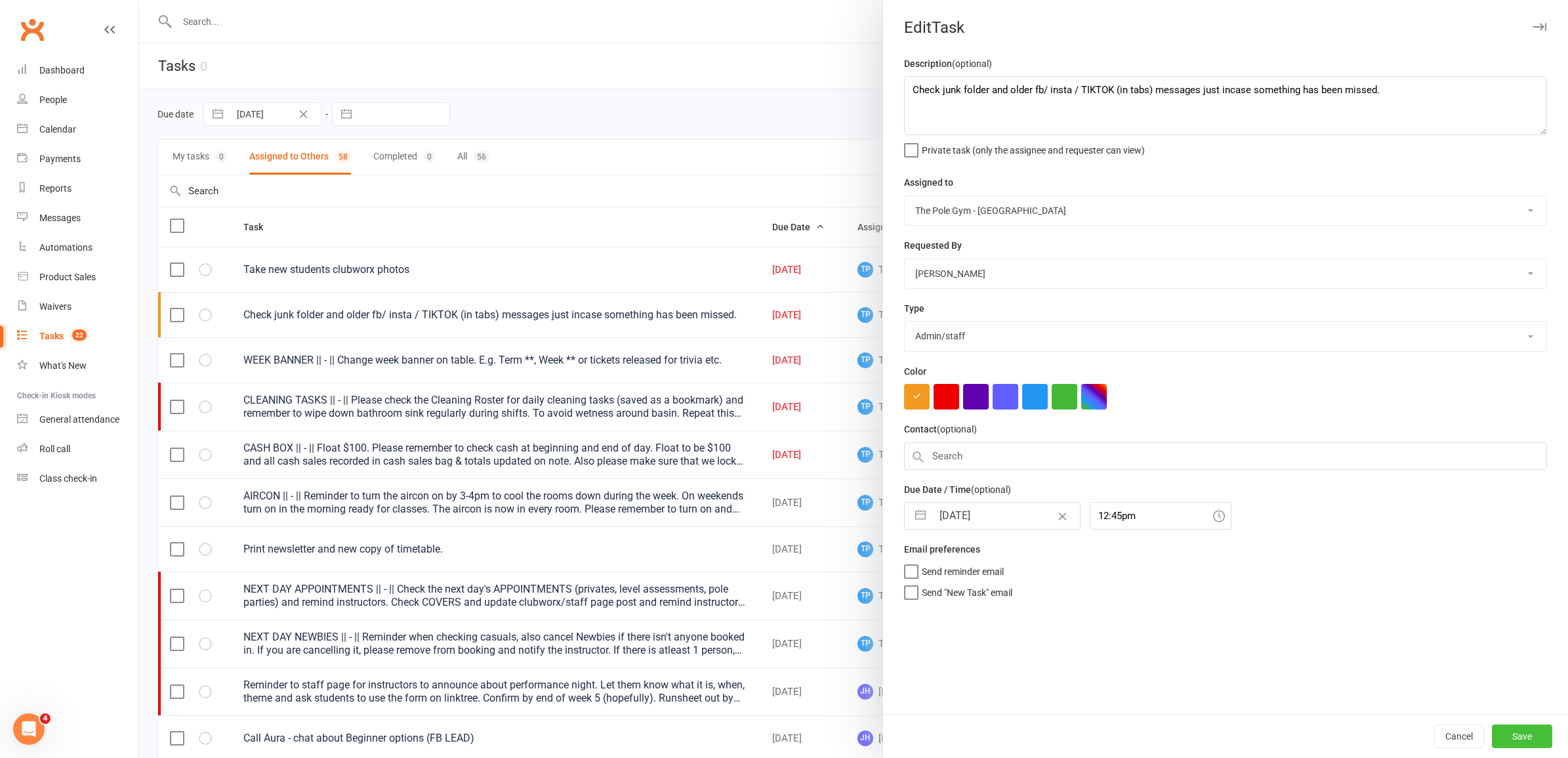
click at [1519, 732] on button "Save" at bounding box center [1522, 736] width 61 height 23
select select "started"
select select "waiting"
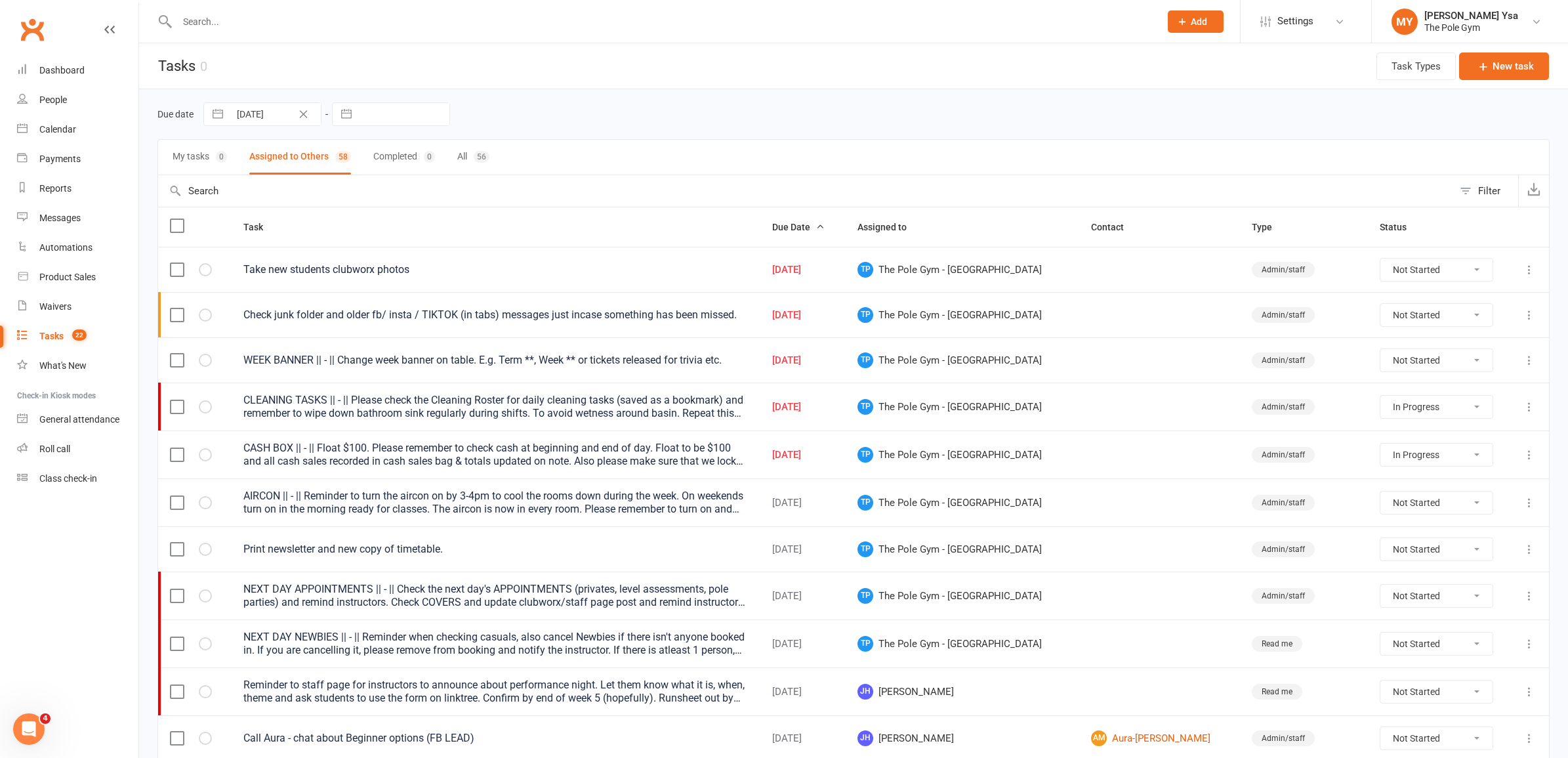
select select "started"
select select "waiting"
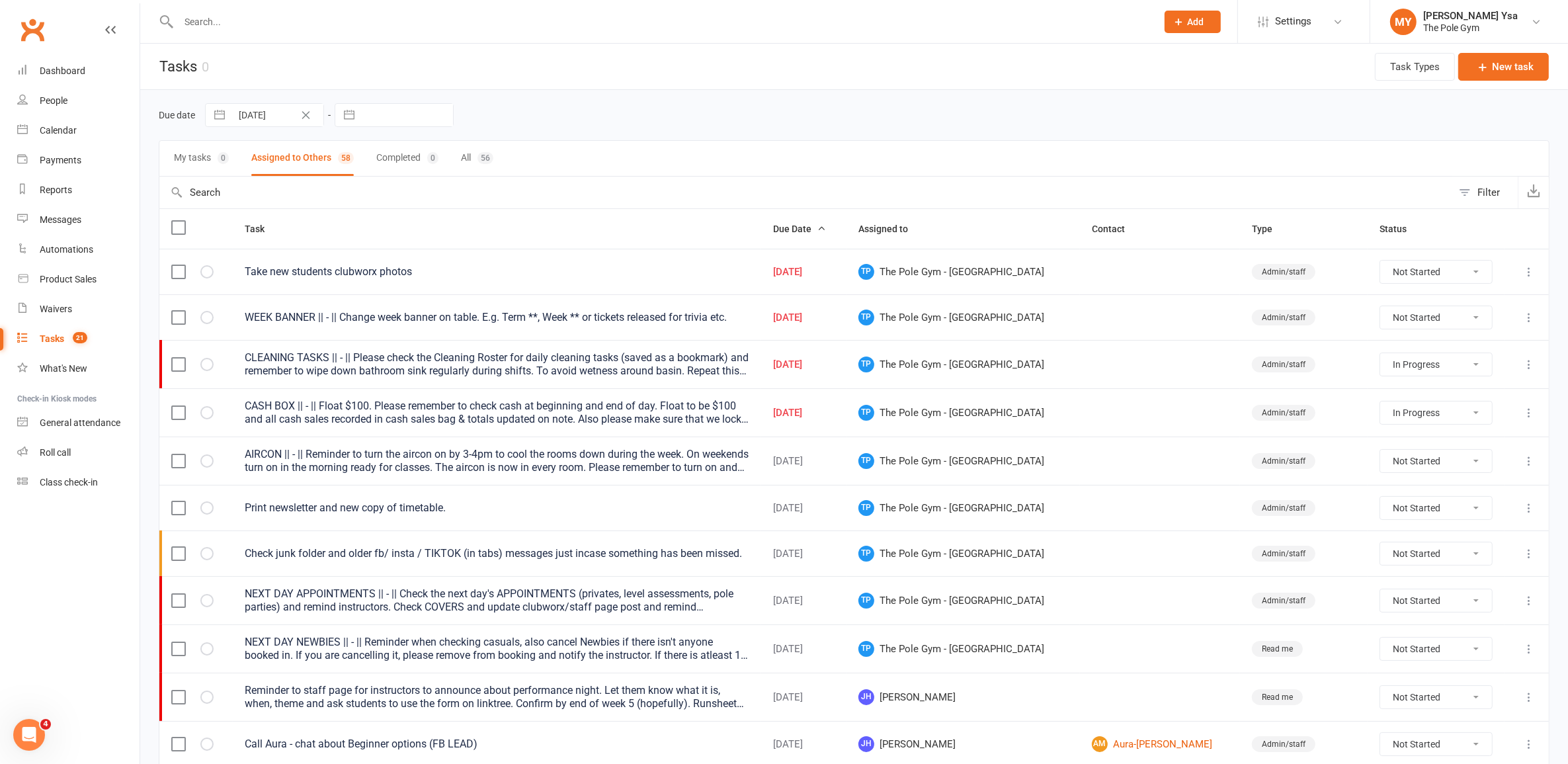
scroll to position [83, 0]
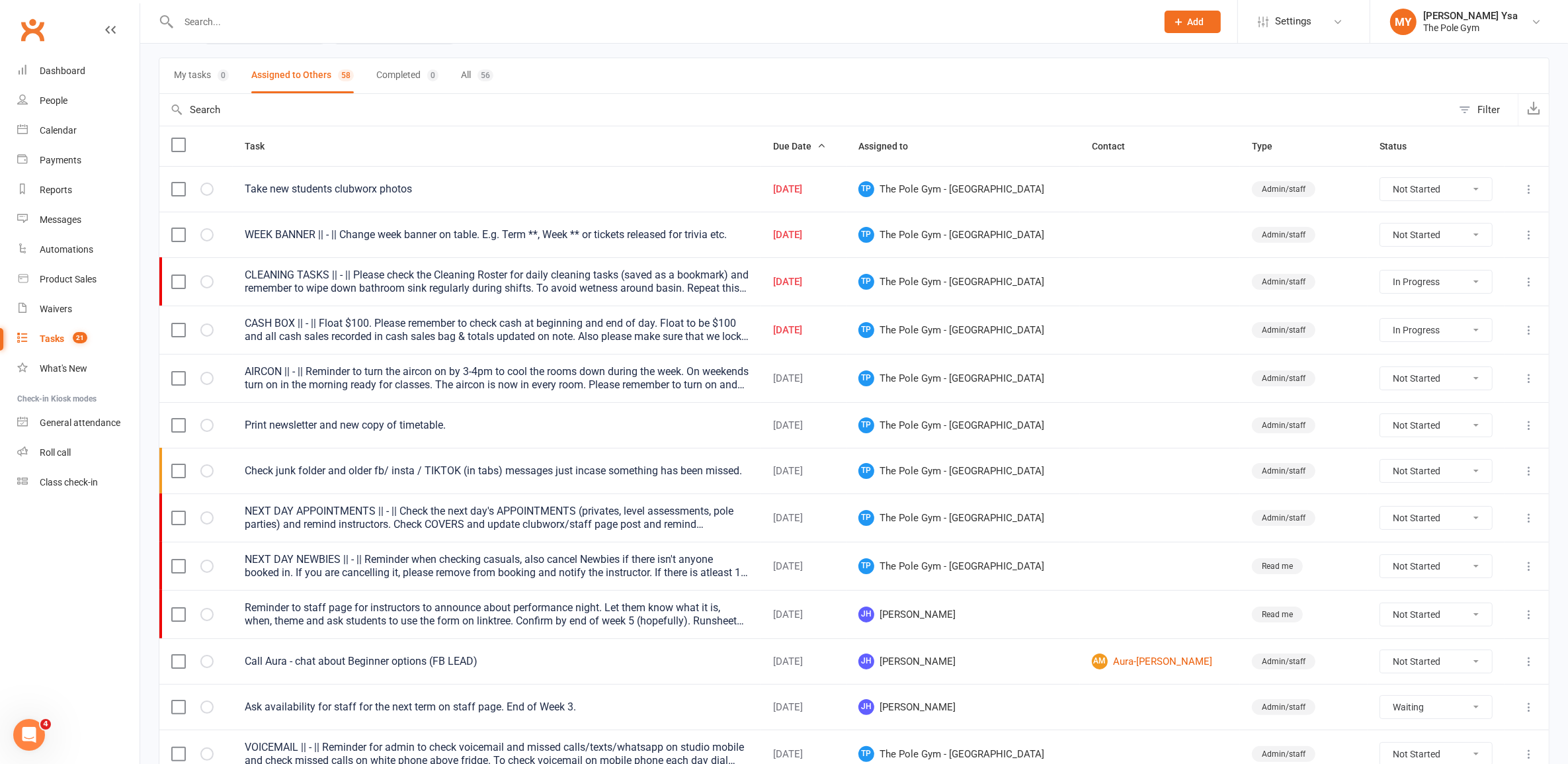
click at [339, 192] on div "Take new students clubworx photos" at bounding box center [497, 189] width 504 height 13
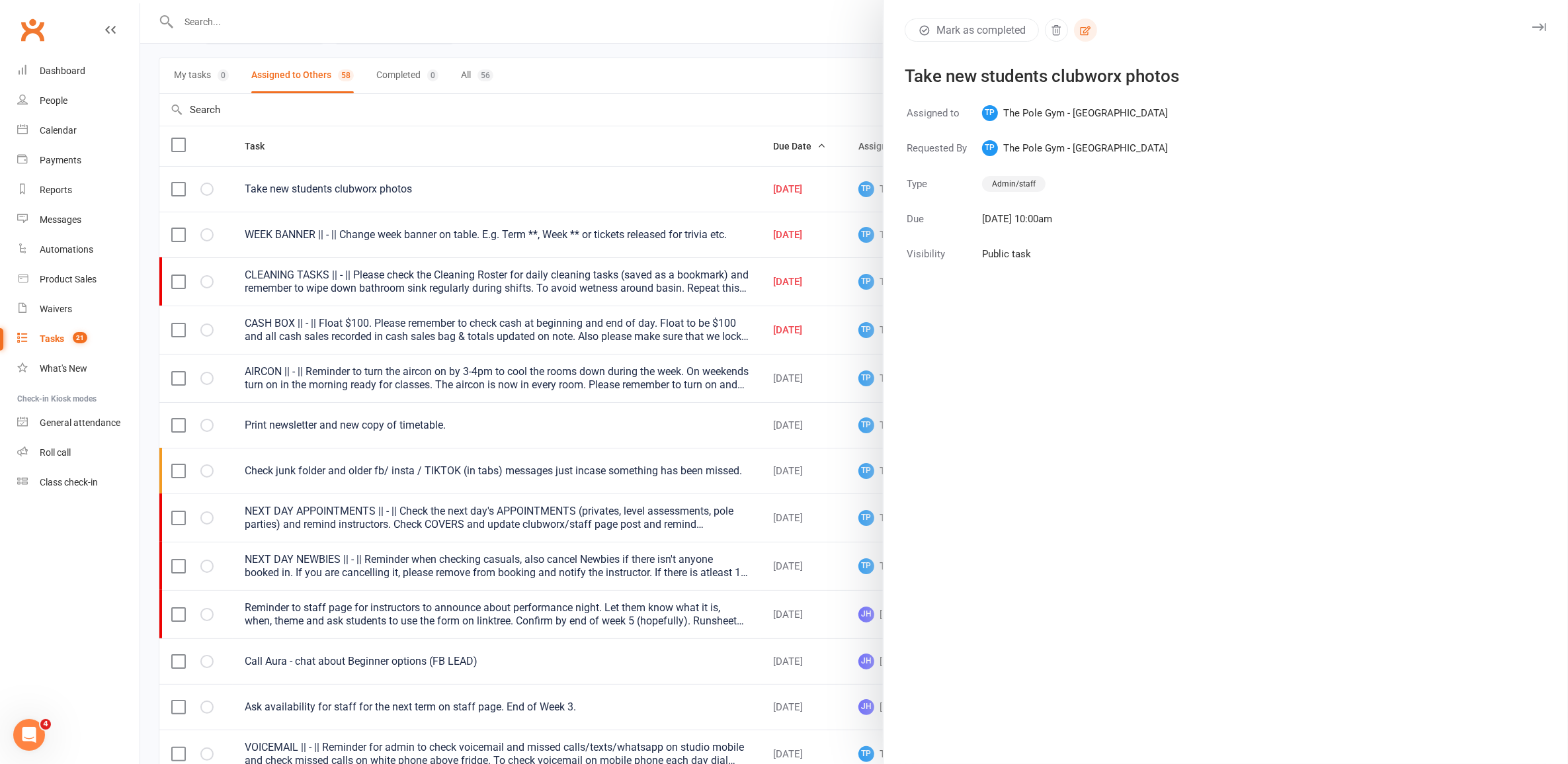
click at [1086, 32] on icon "button" at bounding box center [1085, 30] width 12 height 12
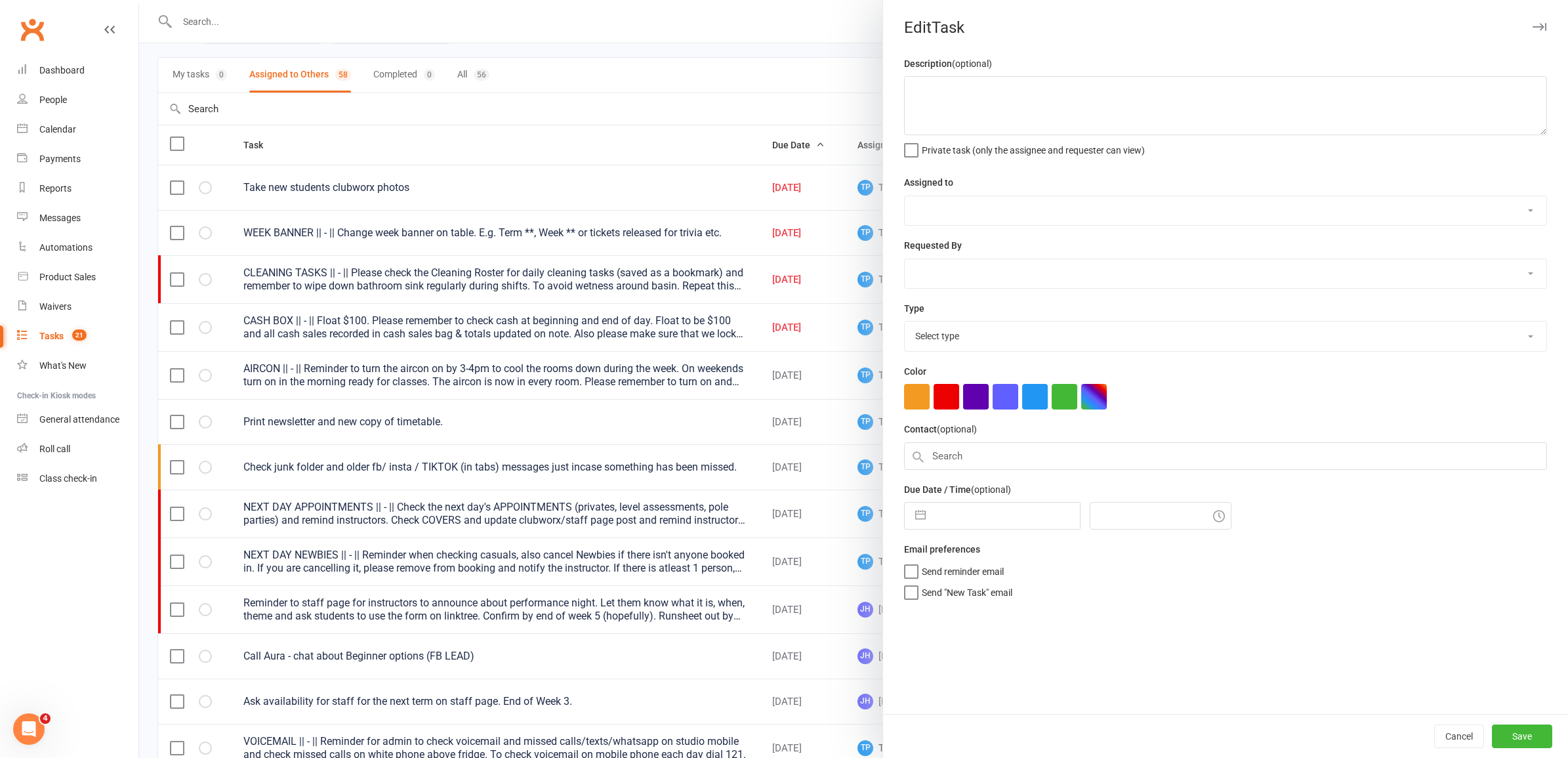
type textarea "Take new students clubworx photos"
select select "33291"
type input "[DATE]"
type input "10:00am"
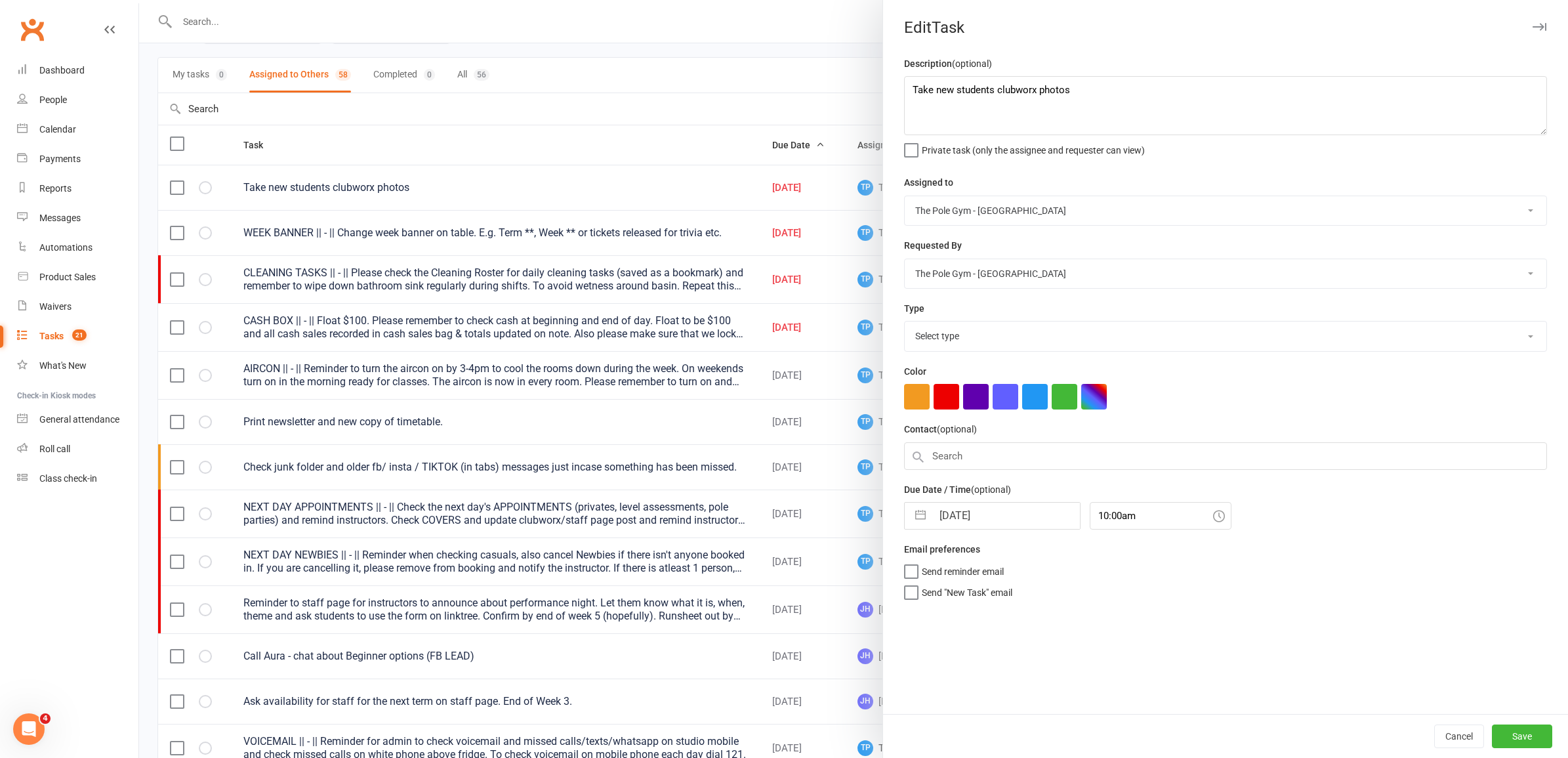
select select "18330"
click at [972, 514] on input "[DATE]" at bounding box center [1006, 515] width 148 height 26
select select "6"
select select "2025"
select select "7"
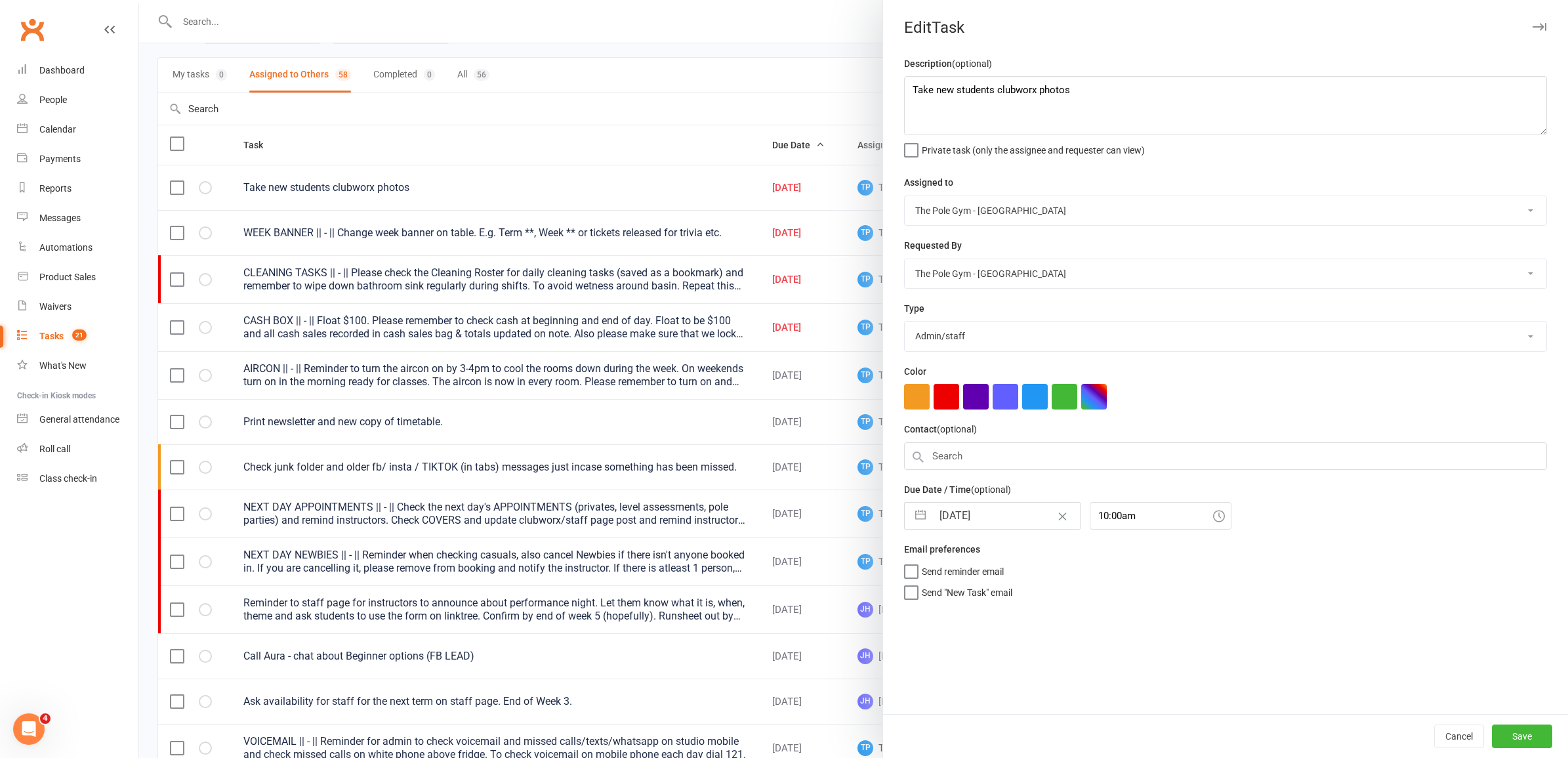
select select "2025"
select select "8"
select select "2025"
click at [951, 694] on td "18" at bounding box center [957, 690] width 26 height 25
type input "18 Aug 2025"
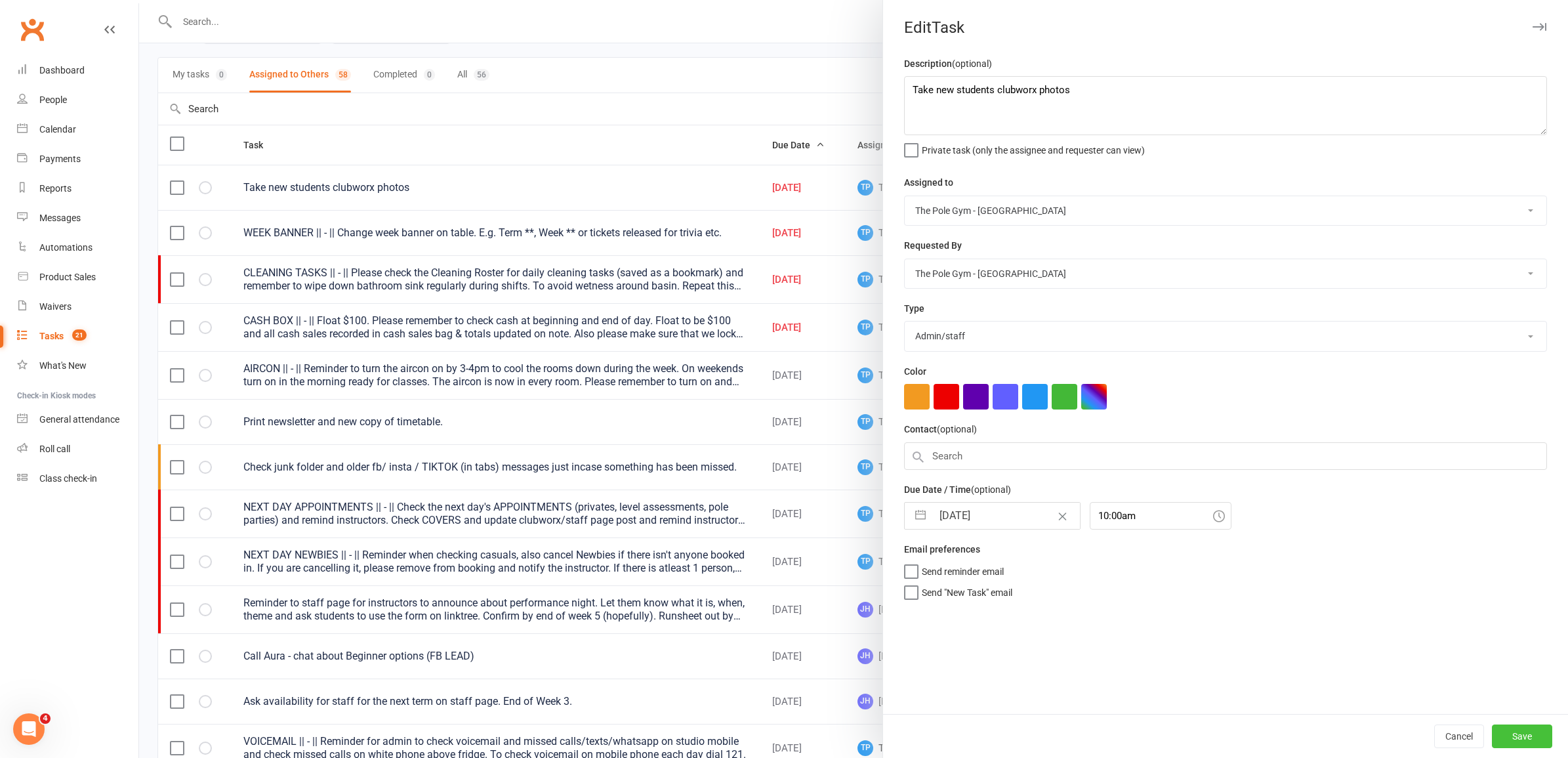
click at [1513, 741] on button "Save" at bounding box center [1522, 736] width 61 height 23
select select "started"
select select "waiting"
select select "started"
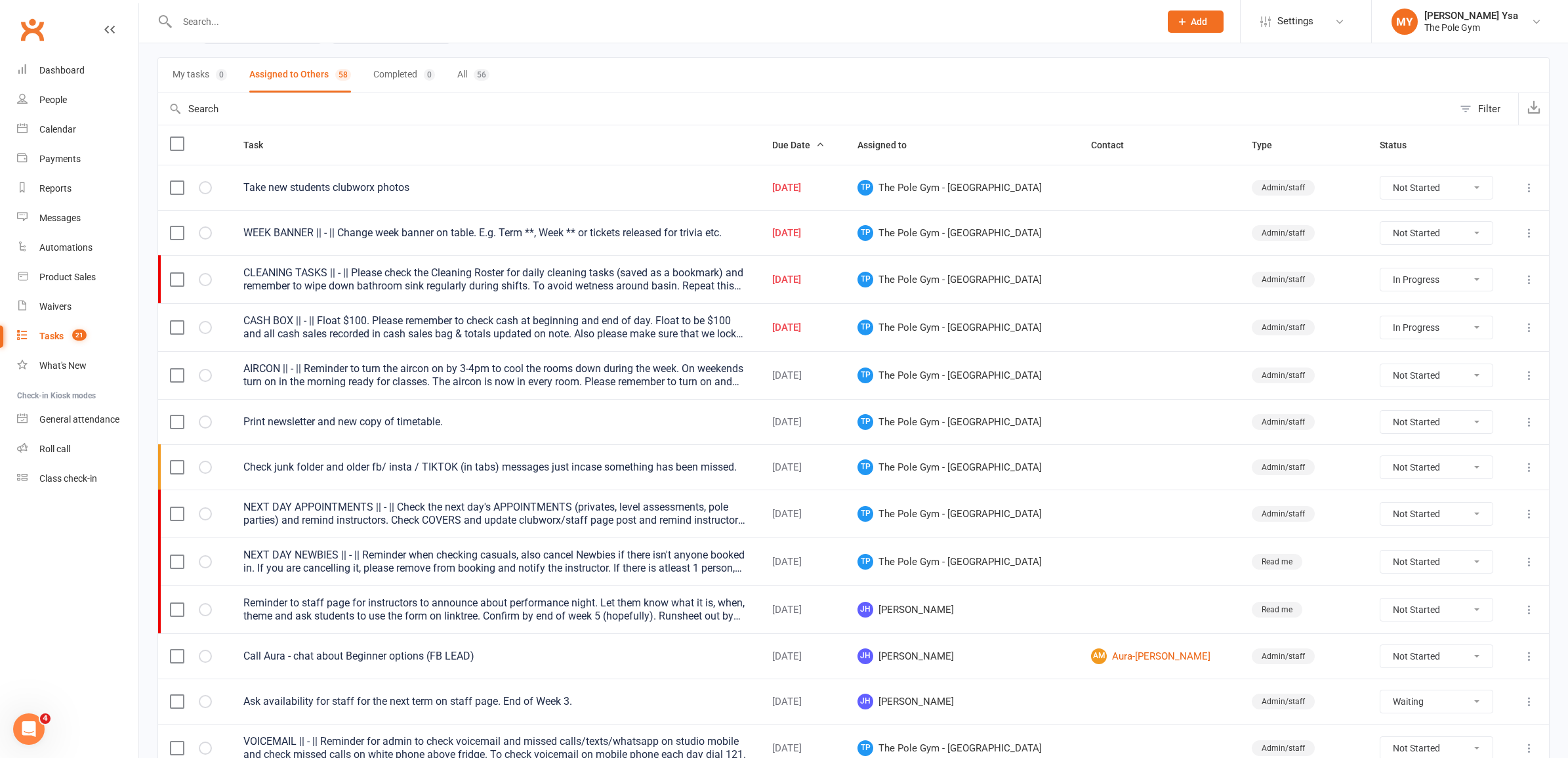
select select "started"
select select "waiting"
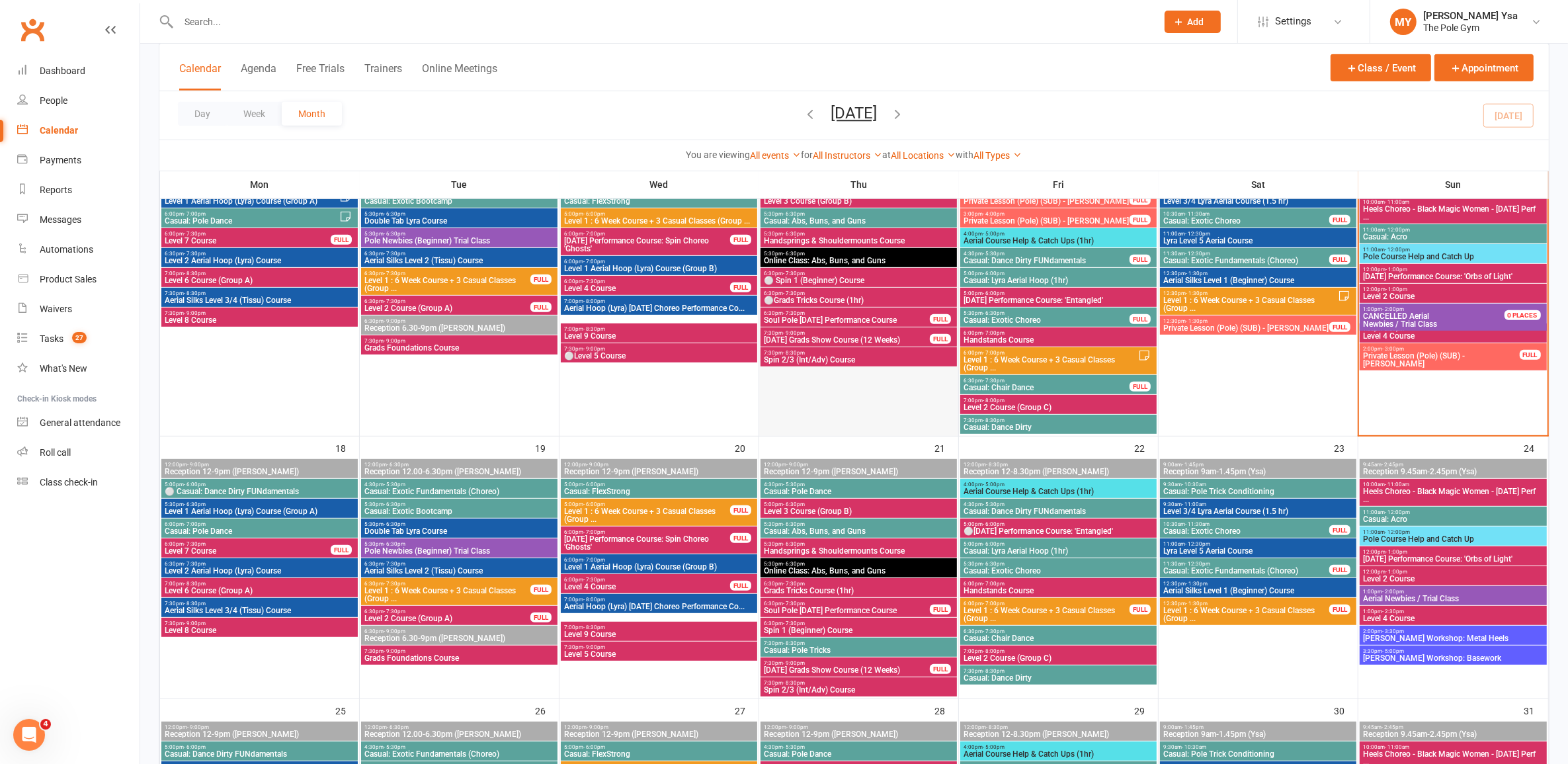
scroll to position [662, 0]
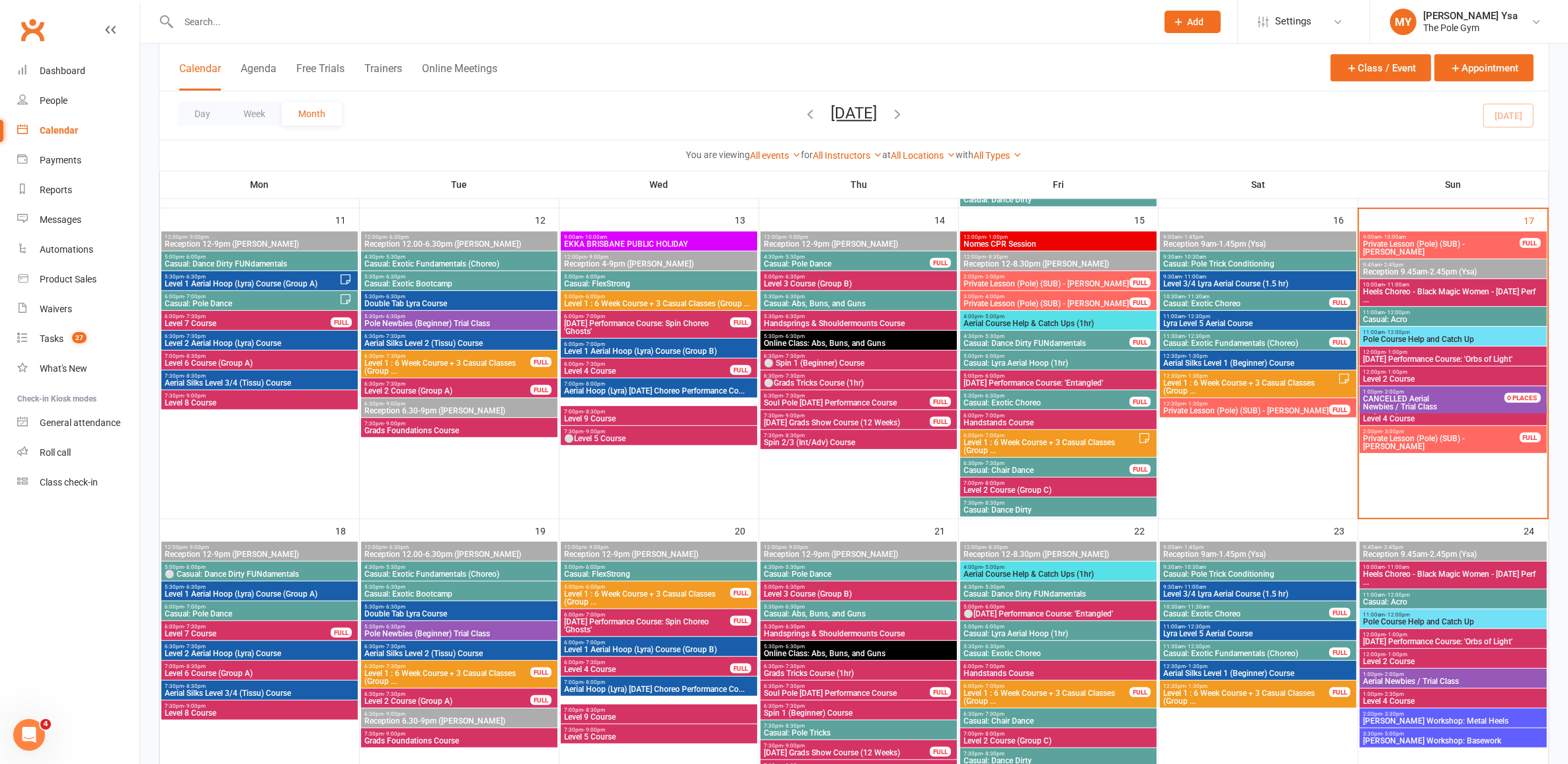
click at [252, 603] on div "6:00pm - 7:00pm Casual: Pole Dance" at bounding box center [259, 611] width 197 height 19
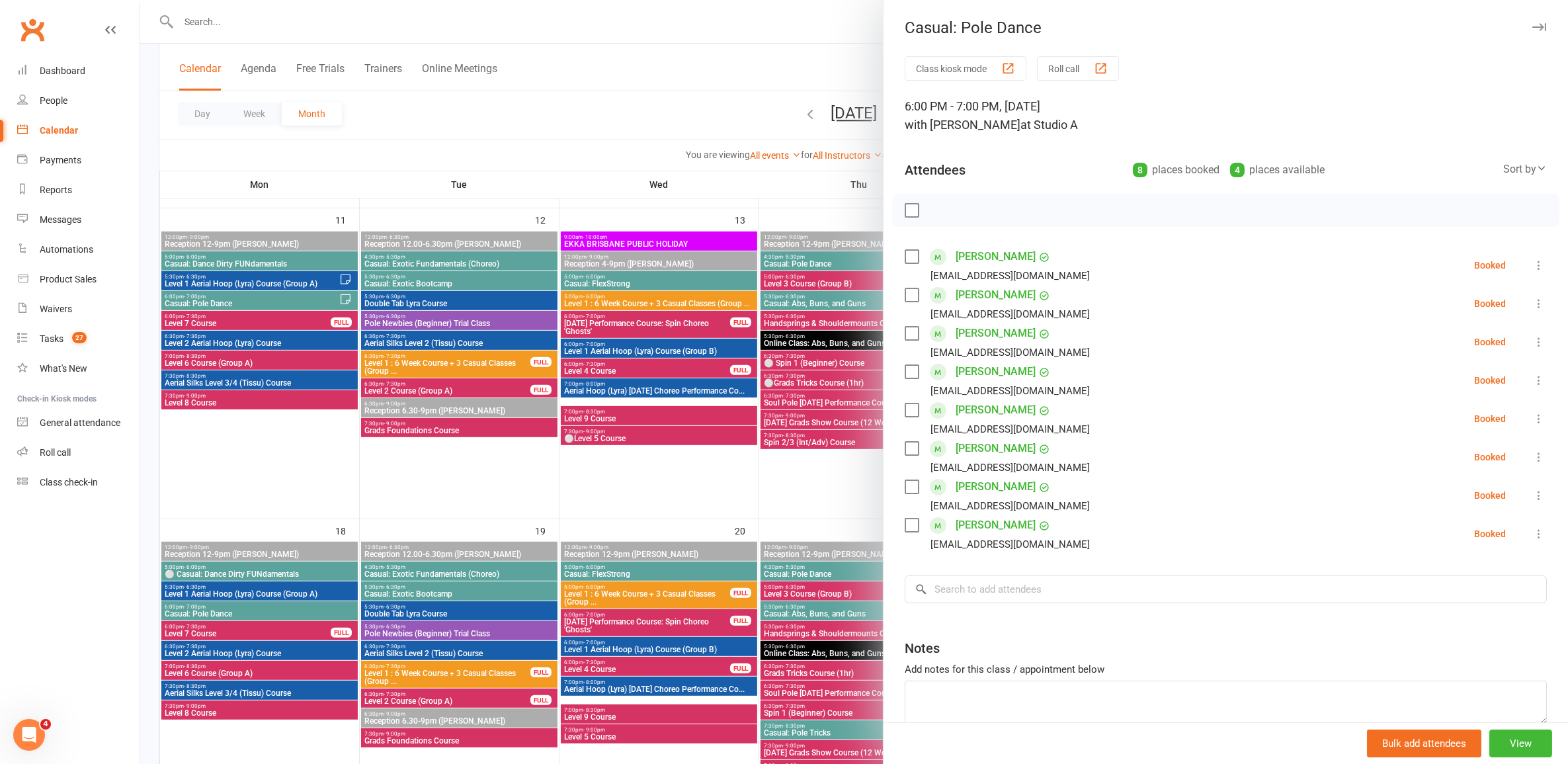
click at [250, 605] on div at bounding box center [854, 382] width 1428 height 764
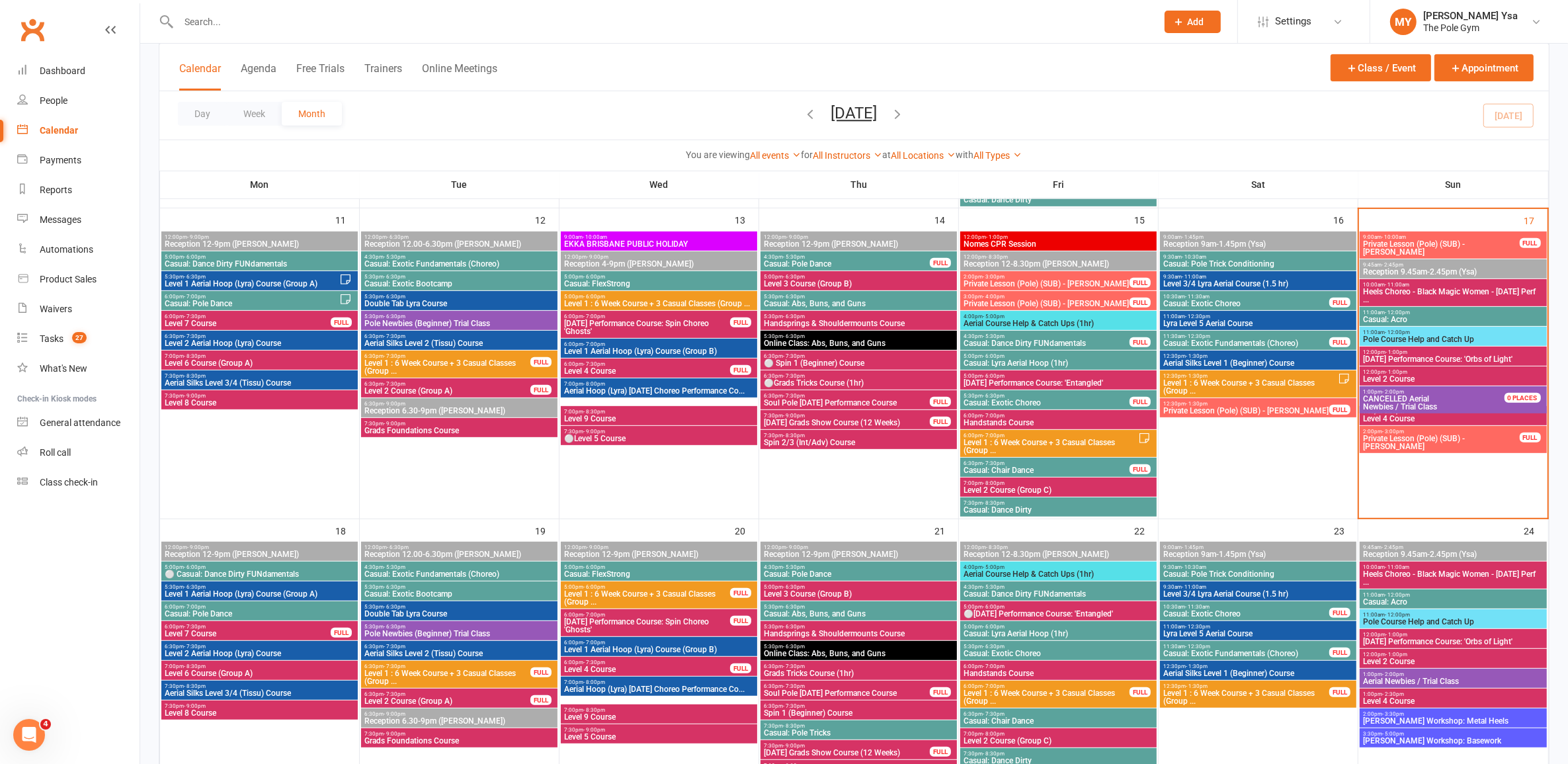
click at [267, 571] on span "⚪ Casual: Dance Dirty FUNdamentals" at bounding box center [259, 574] width 191 height 8
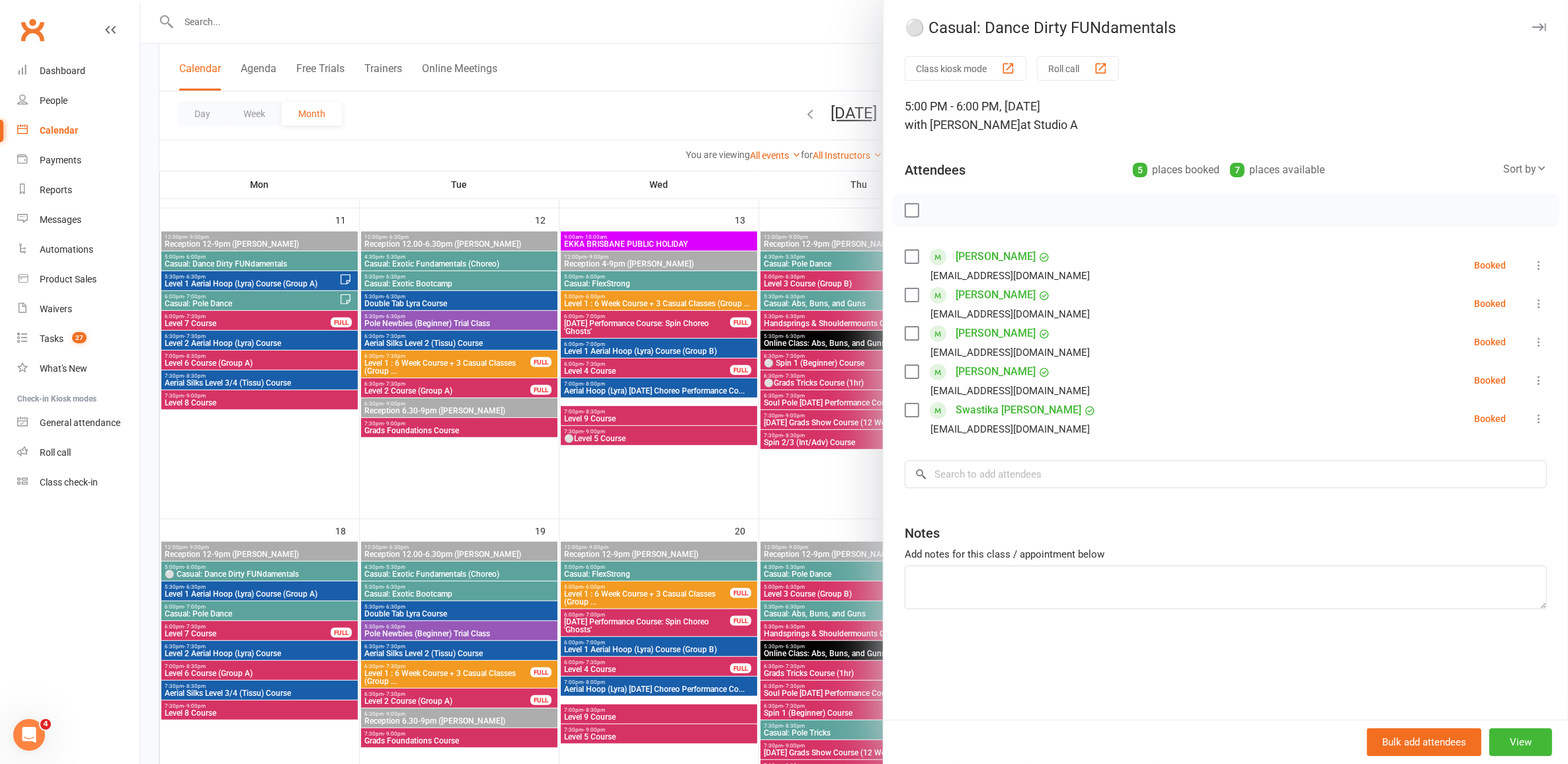
click at [255, 592] on div at bounding box center [854, 382] width 1428 height 764
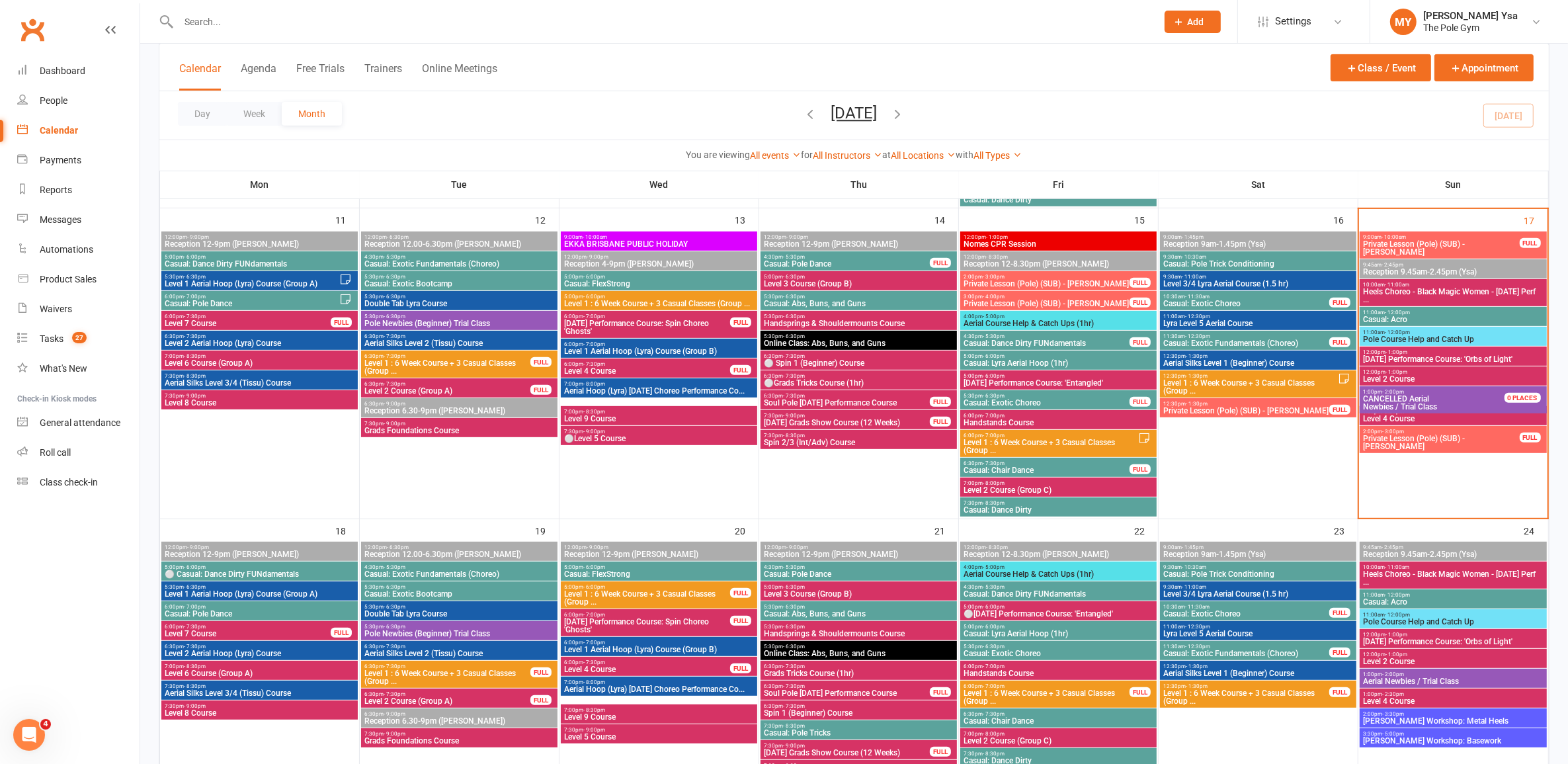
click at [223, 628] on span "6:00pm - 7:30pm" at bounding box center [248, 626] width 167 height 6
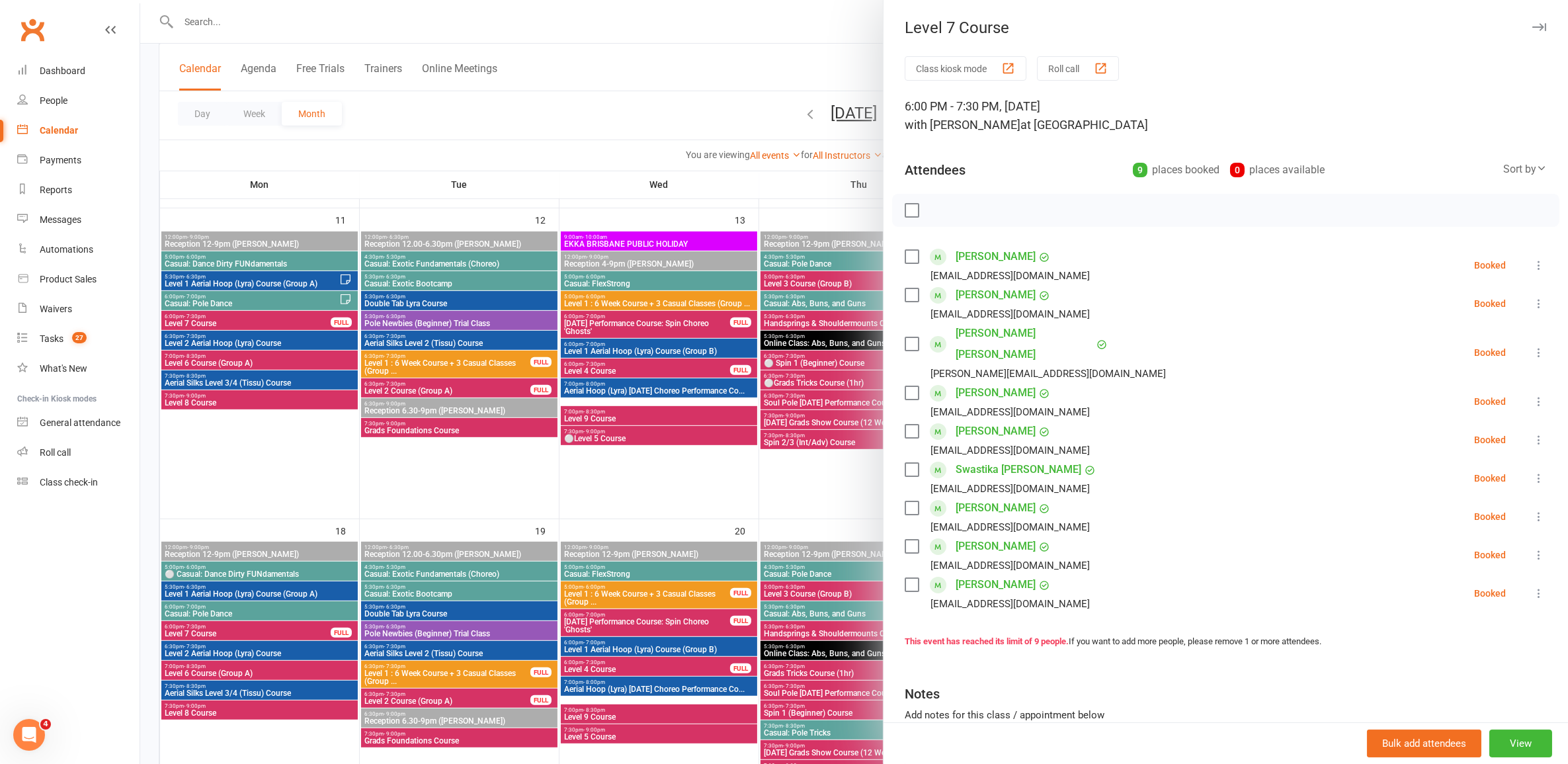
click at [223, 627] on div at bounding box center [854, 382] width 1428 height 764
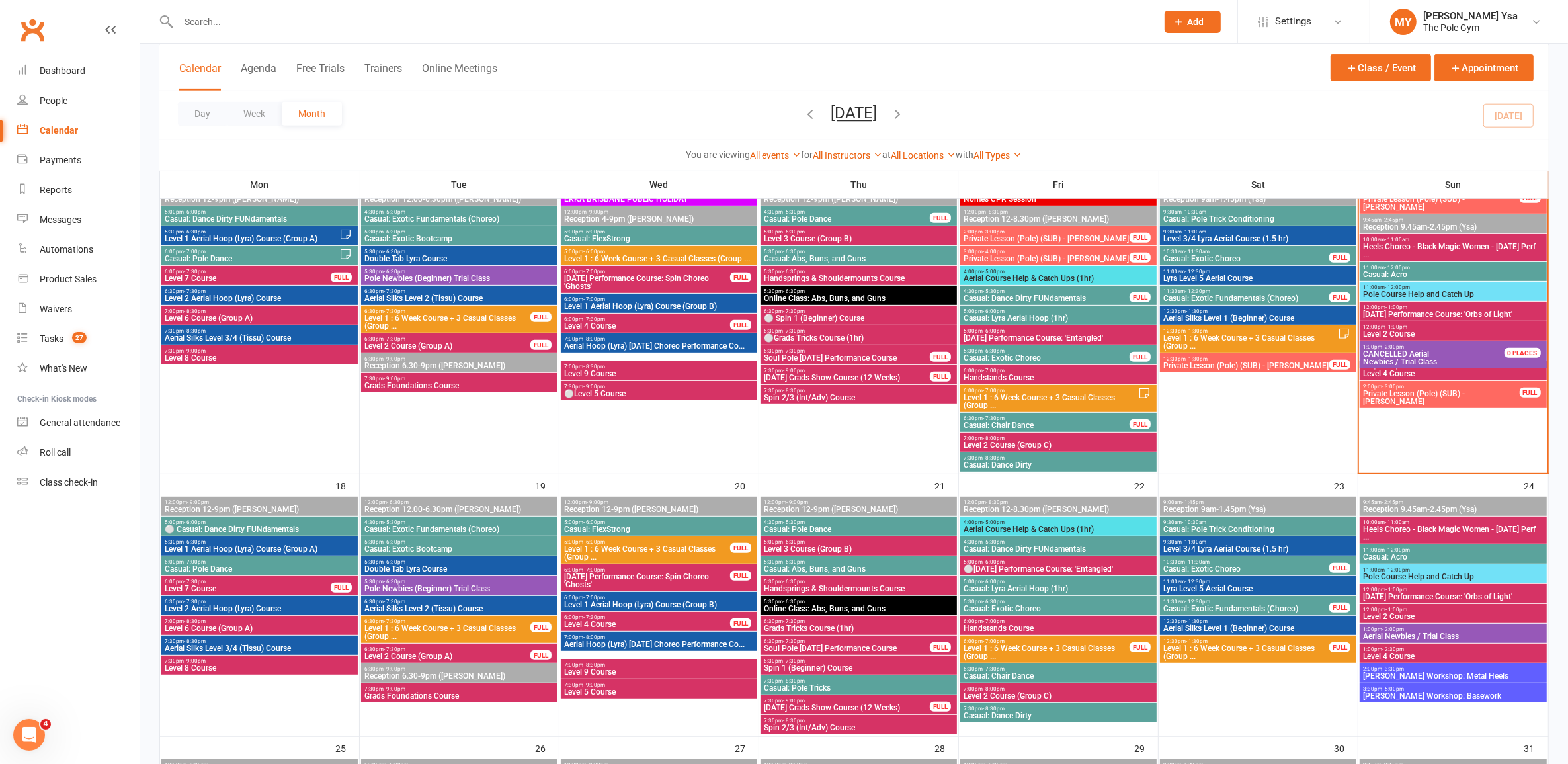
scroll to position [744, 0]
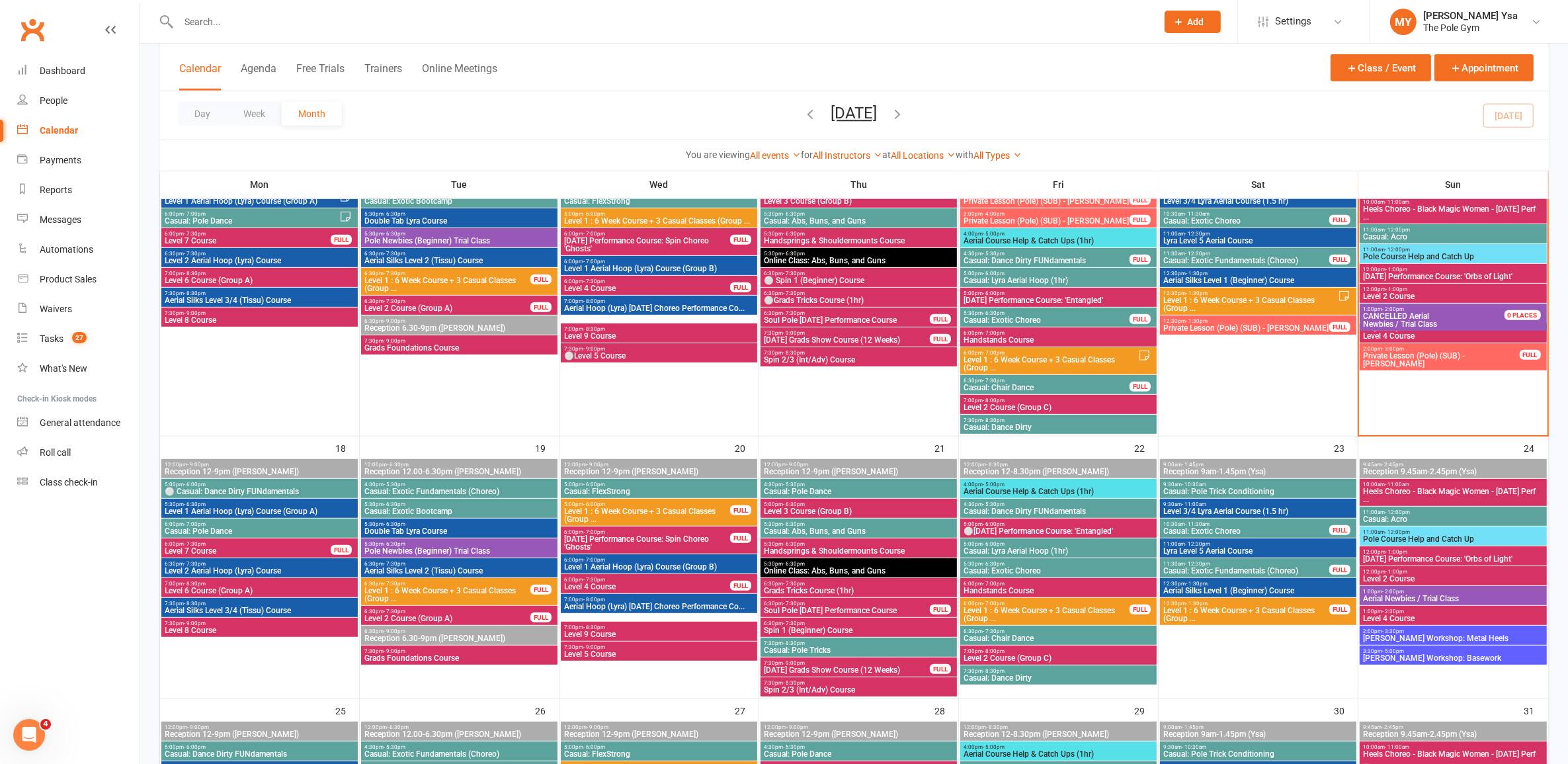
click at [223, 628] on span "Level 8 Course" at bounding box center [259, 630] width 191 height 8
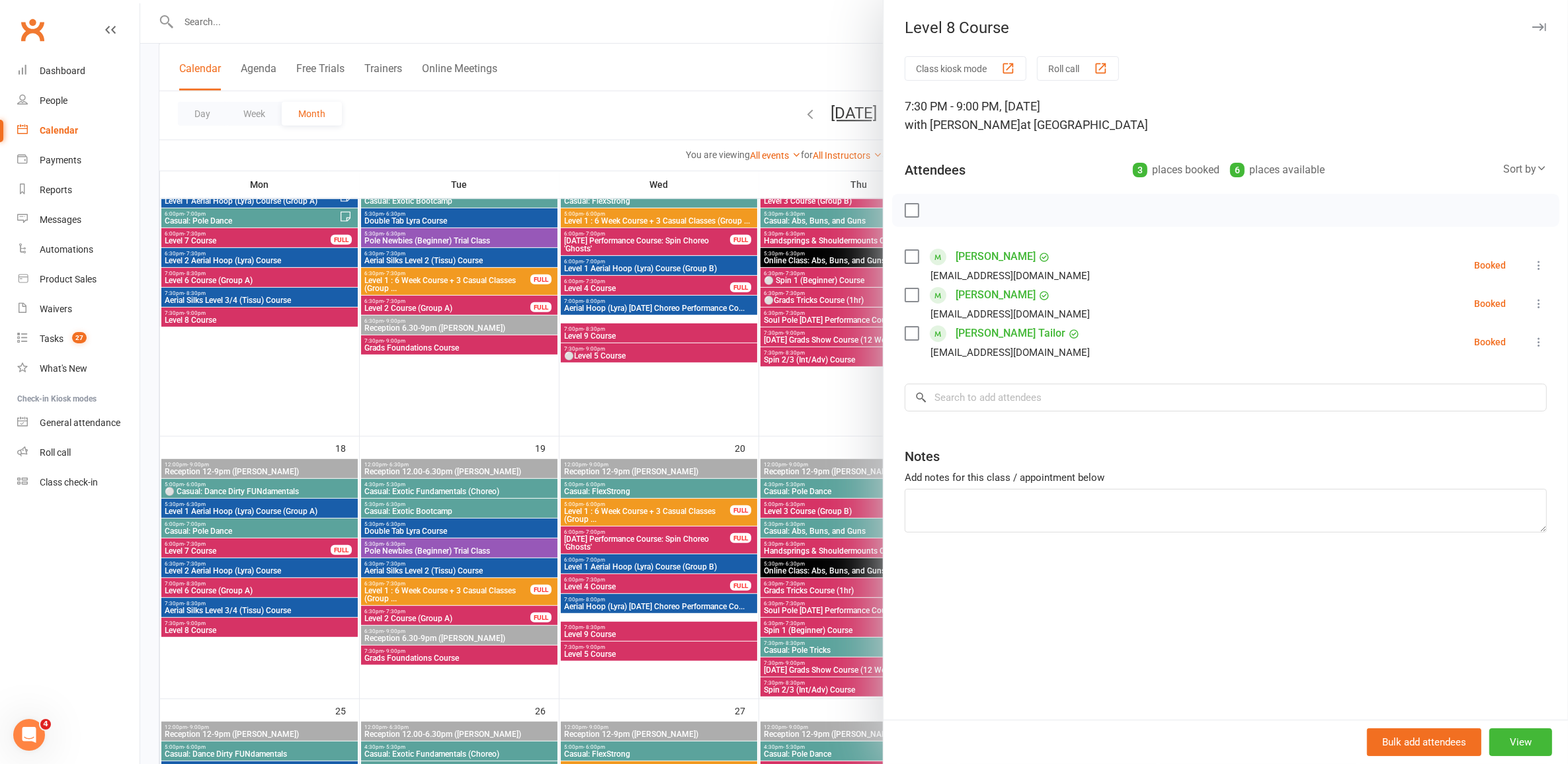
click at [223, 628] on div at bounding box center [854, 382] width 1428 height 764
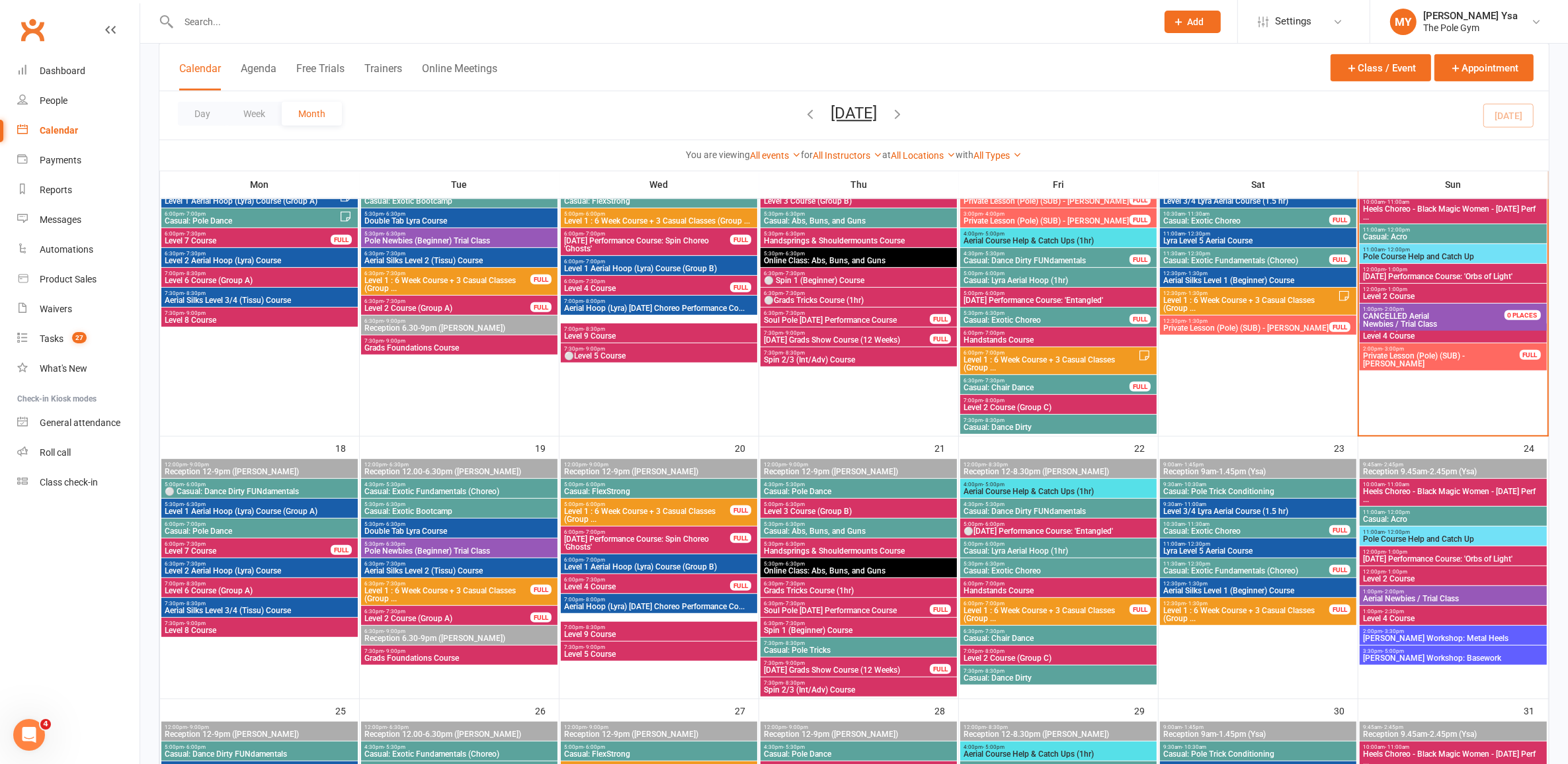
click at [218, 483] on span "5:00pm - 6:00pm" at bounding box center [259, 484] width 191 height 6
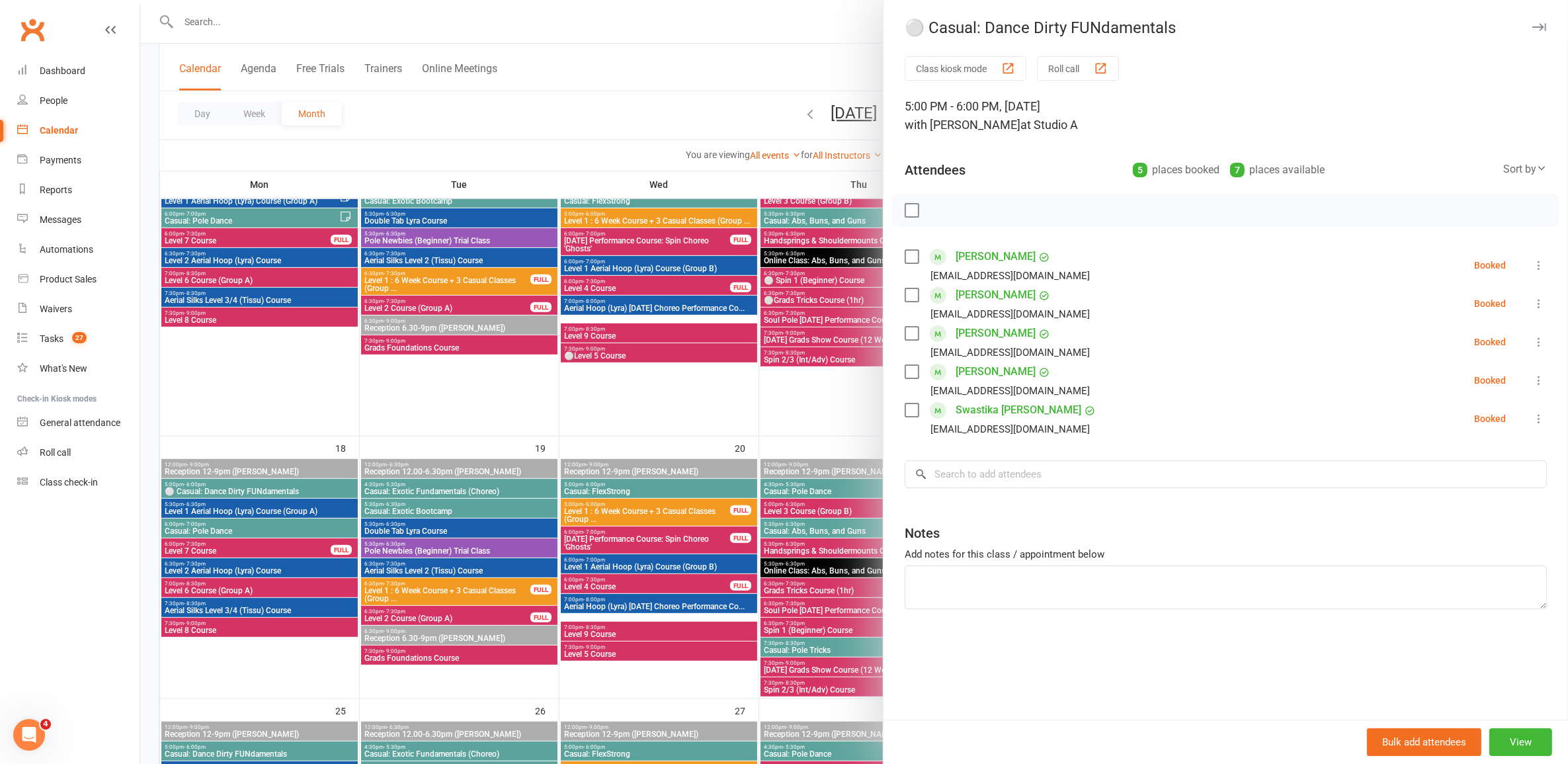
click at [218, 483] on div at bounding box center [854, 382] width 1428 height 764
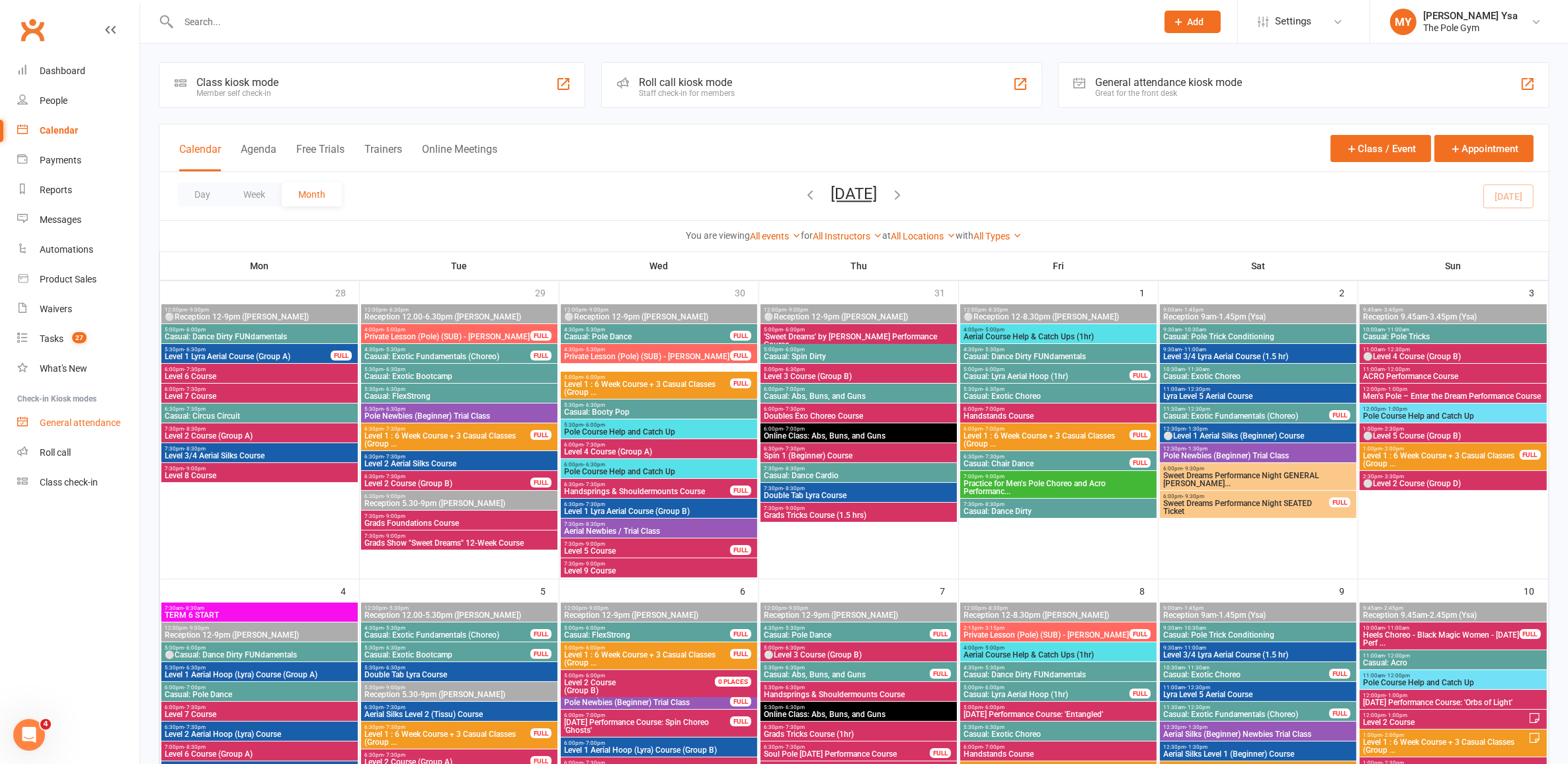
click at [74, 418] on div "General attendance" at bounding box center [80, 422] width 80 height 10
click at [66, 273] on link "Product Sales" at bounding box center [78, 279] width 122 height 29
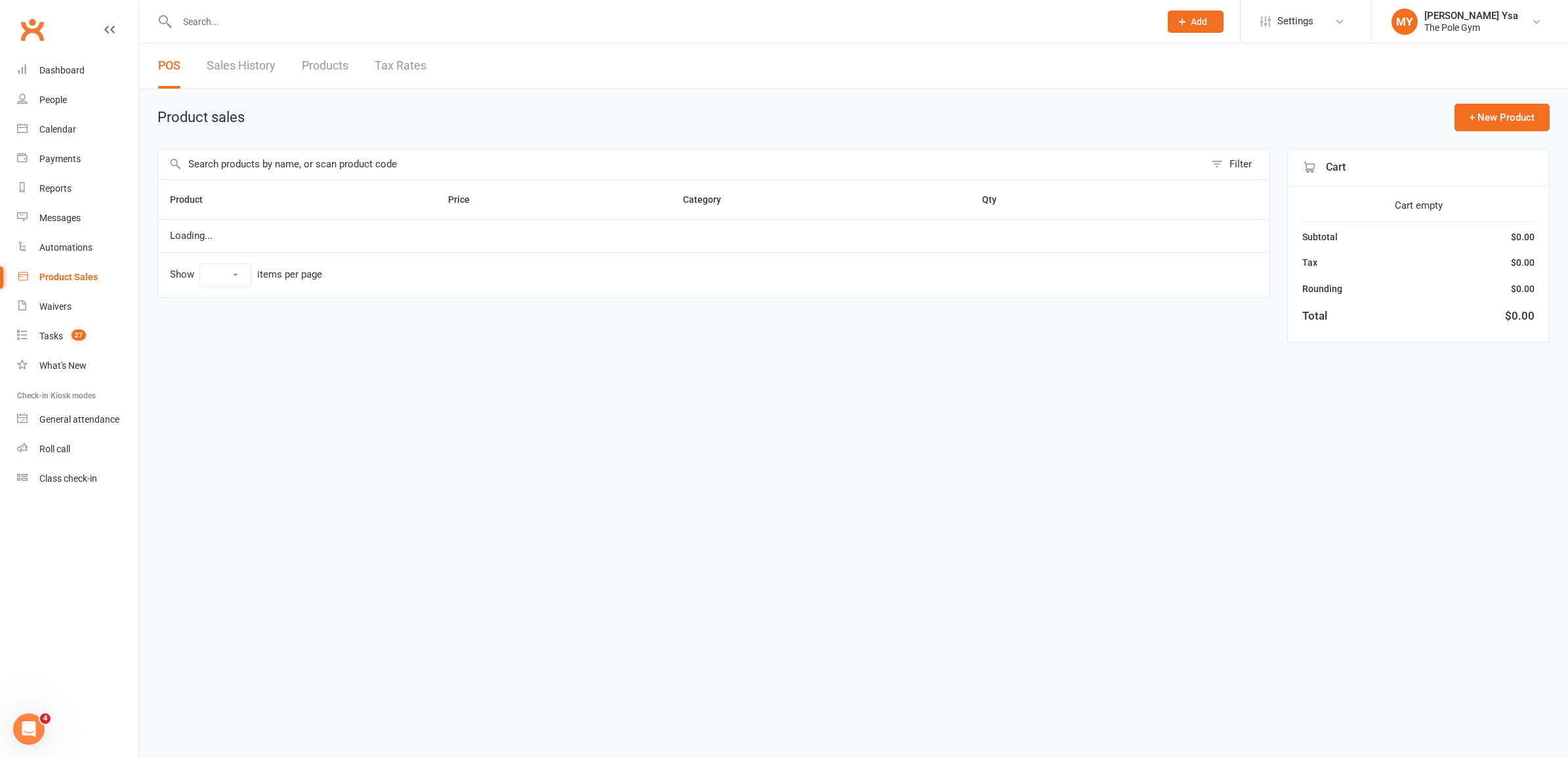
select select "25"
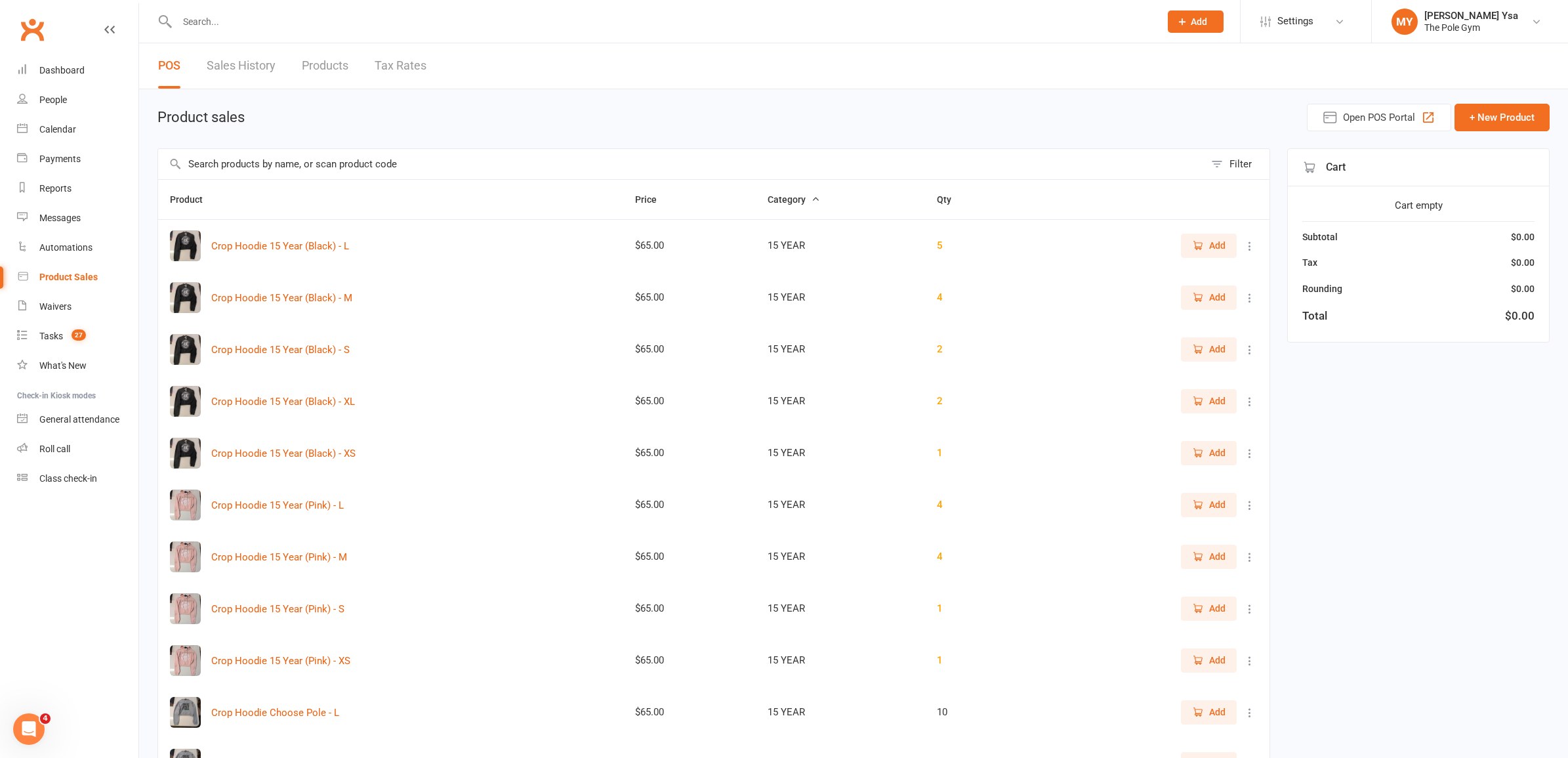
click at [336, 179] on input "text" at bounding box center [681, 164] width 1047 height 30
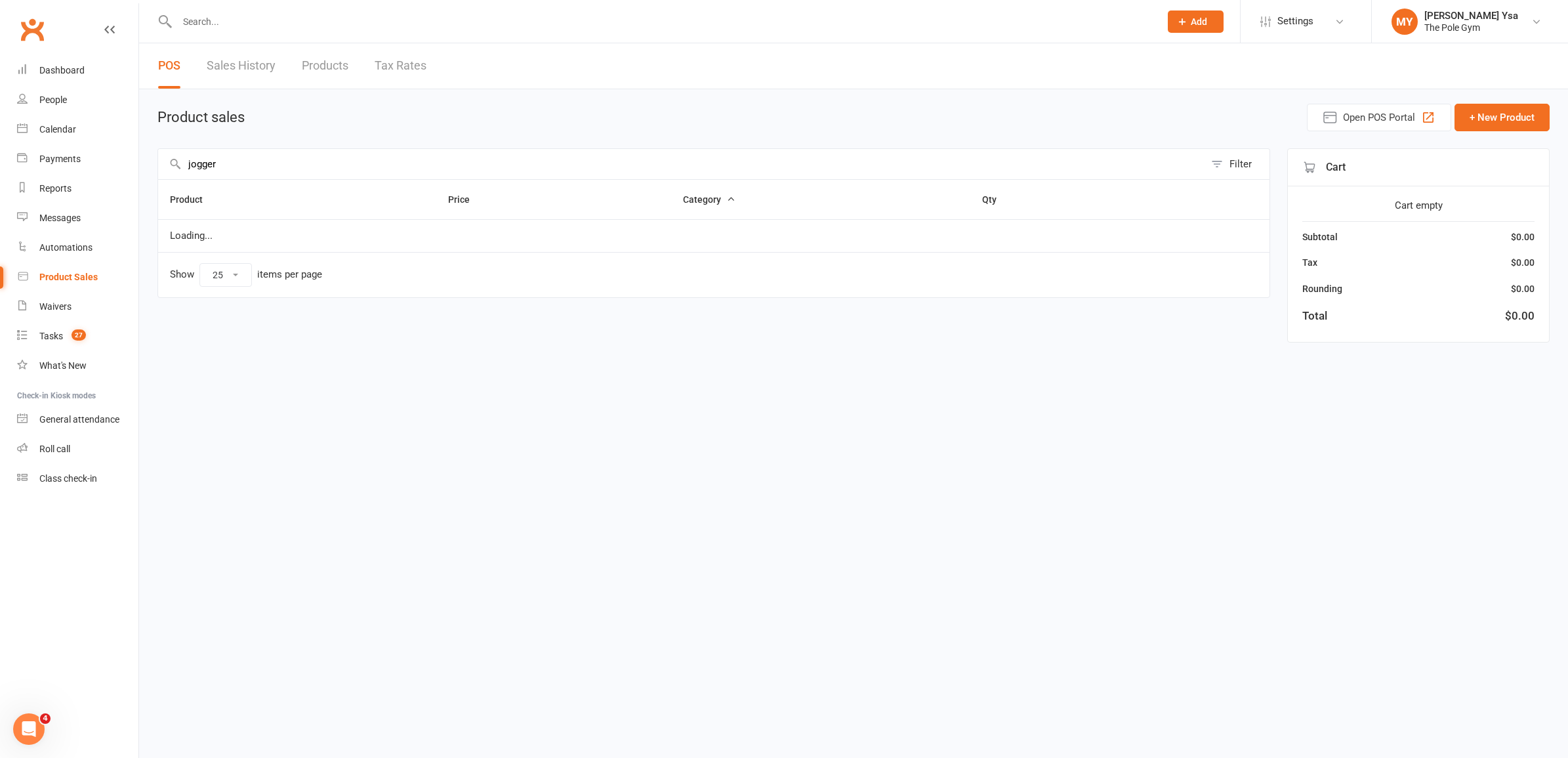
type input "joggers"
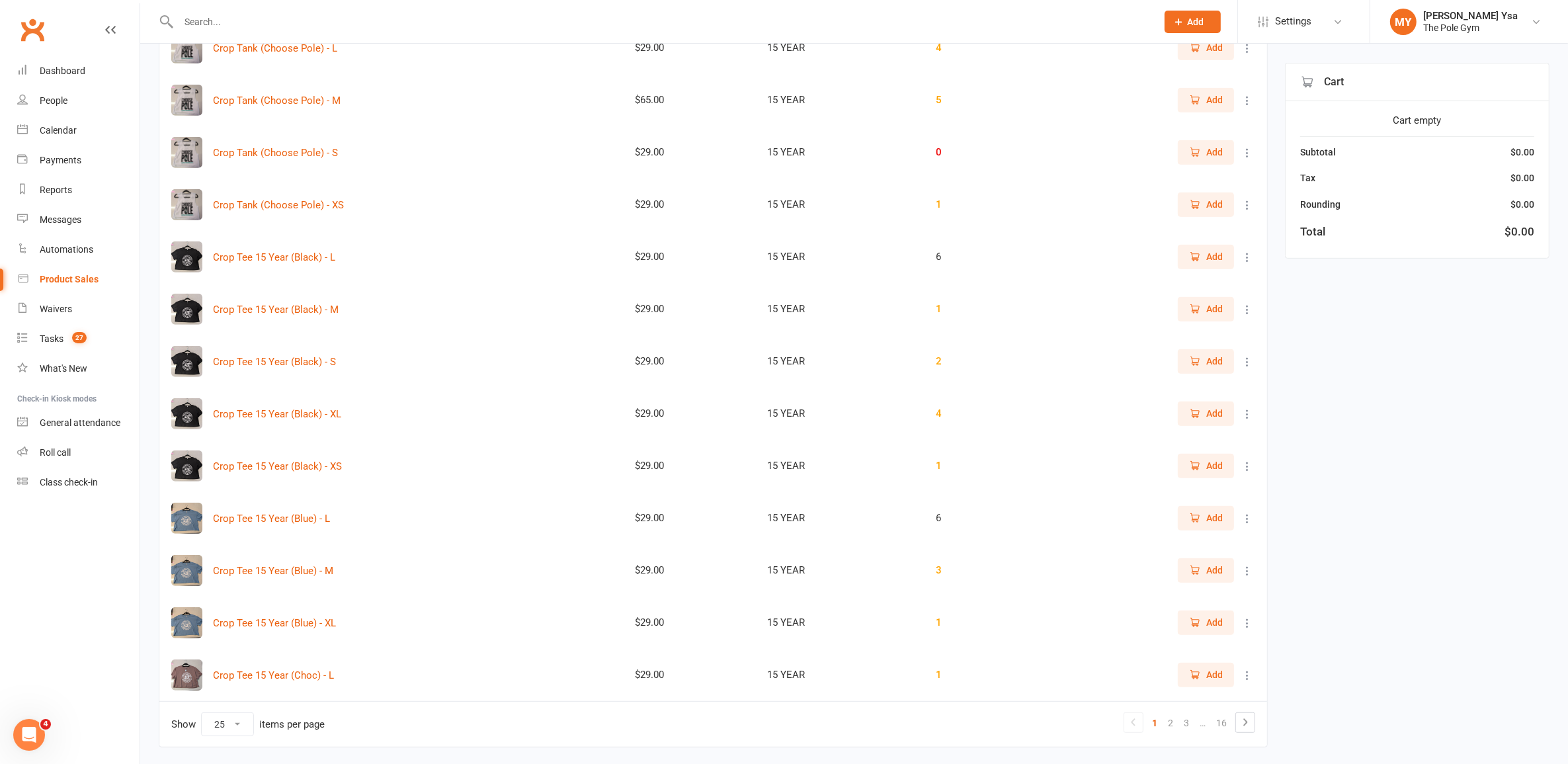
scroll to position [868, 0]
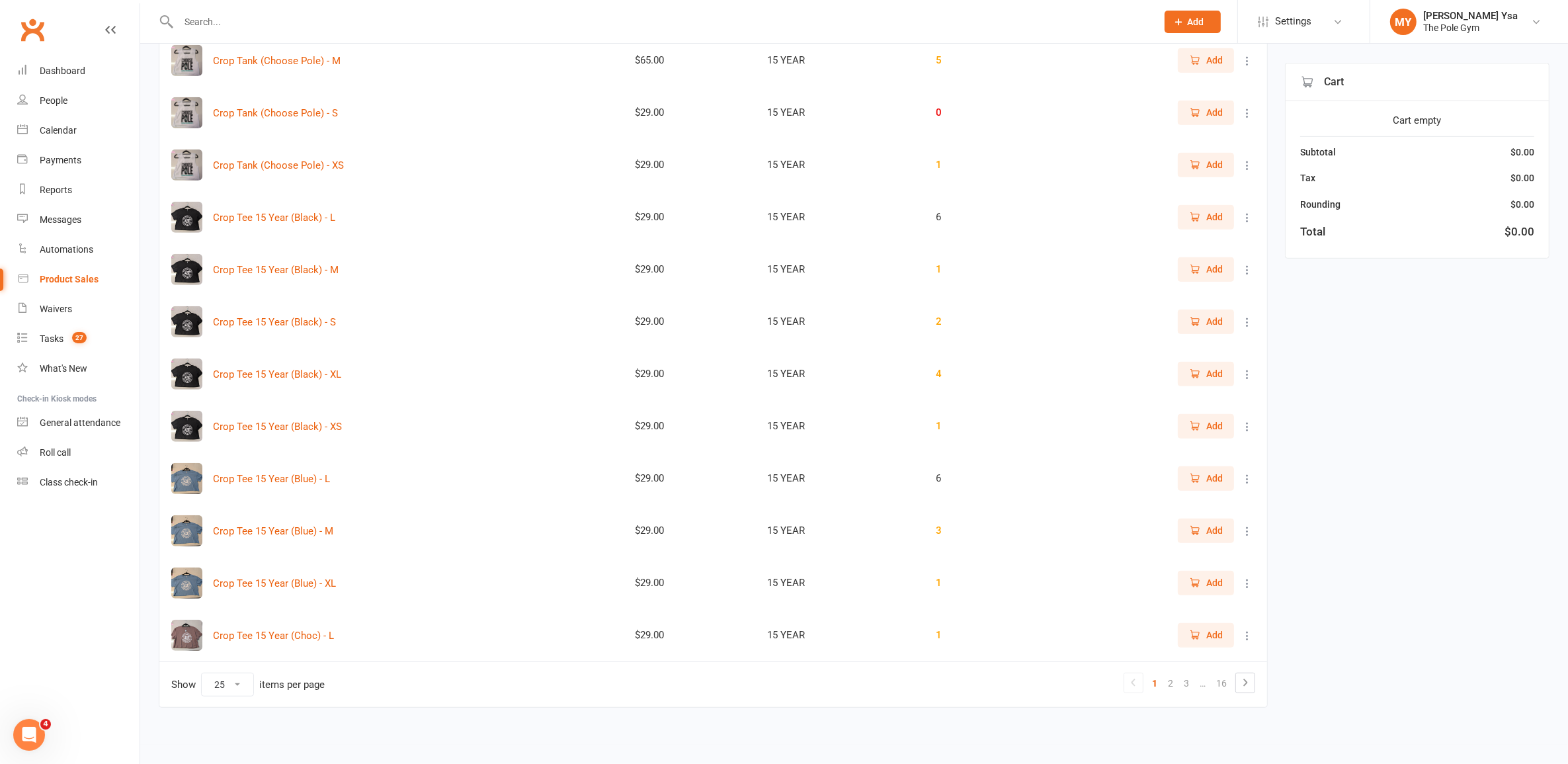
click at [1156, 683] on link "1" at bounding box center [1155, 683] width 16 height 18
click at [1166, 681] on link "2" at bounding box center [1171, 683] width 16 height 18
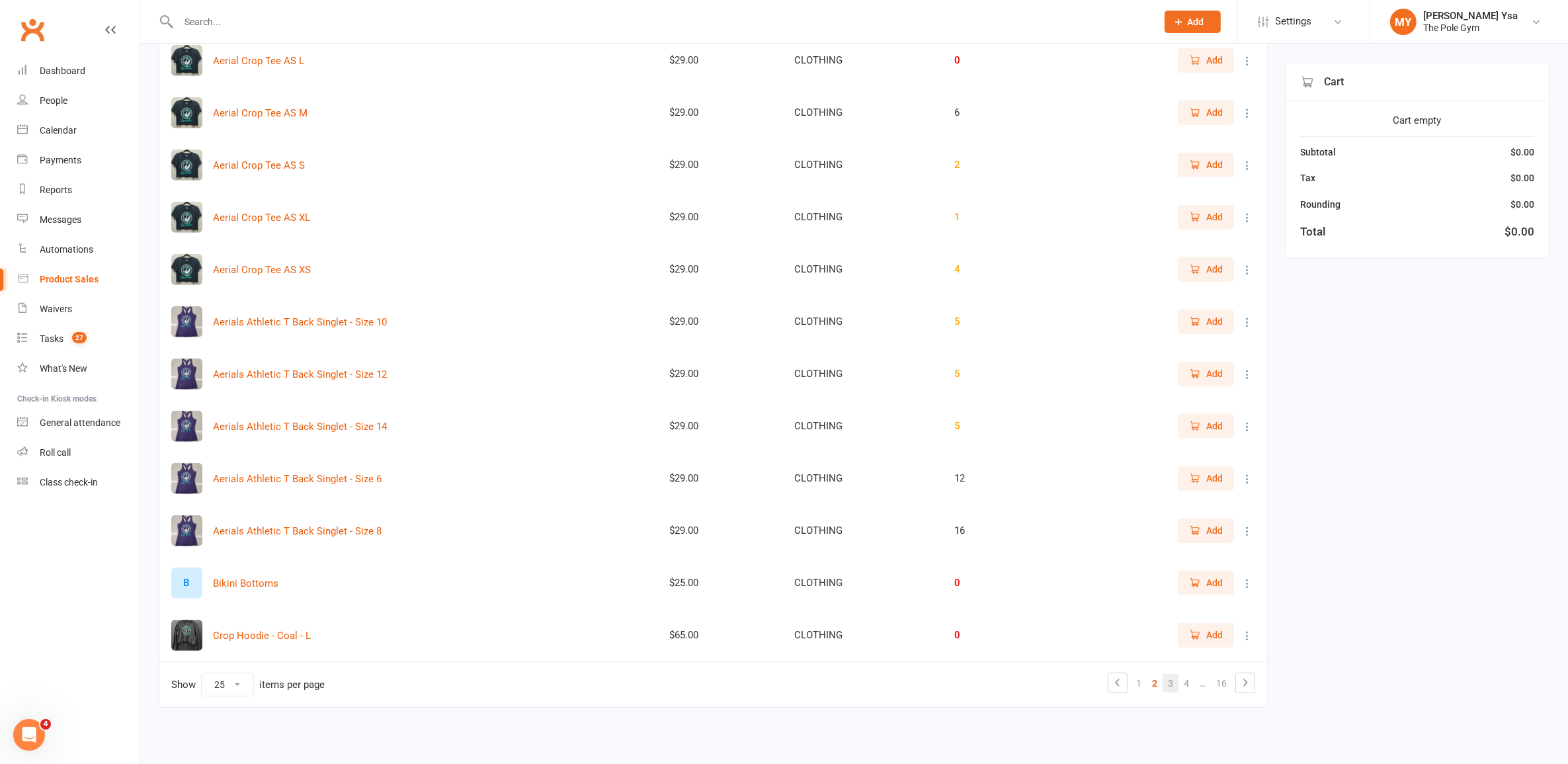
click at [1171, 684] on link "3" at bounding box center [1171, 683] width 16 height 18
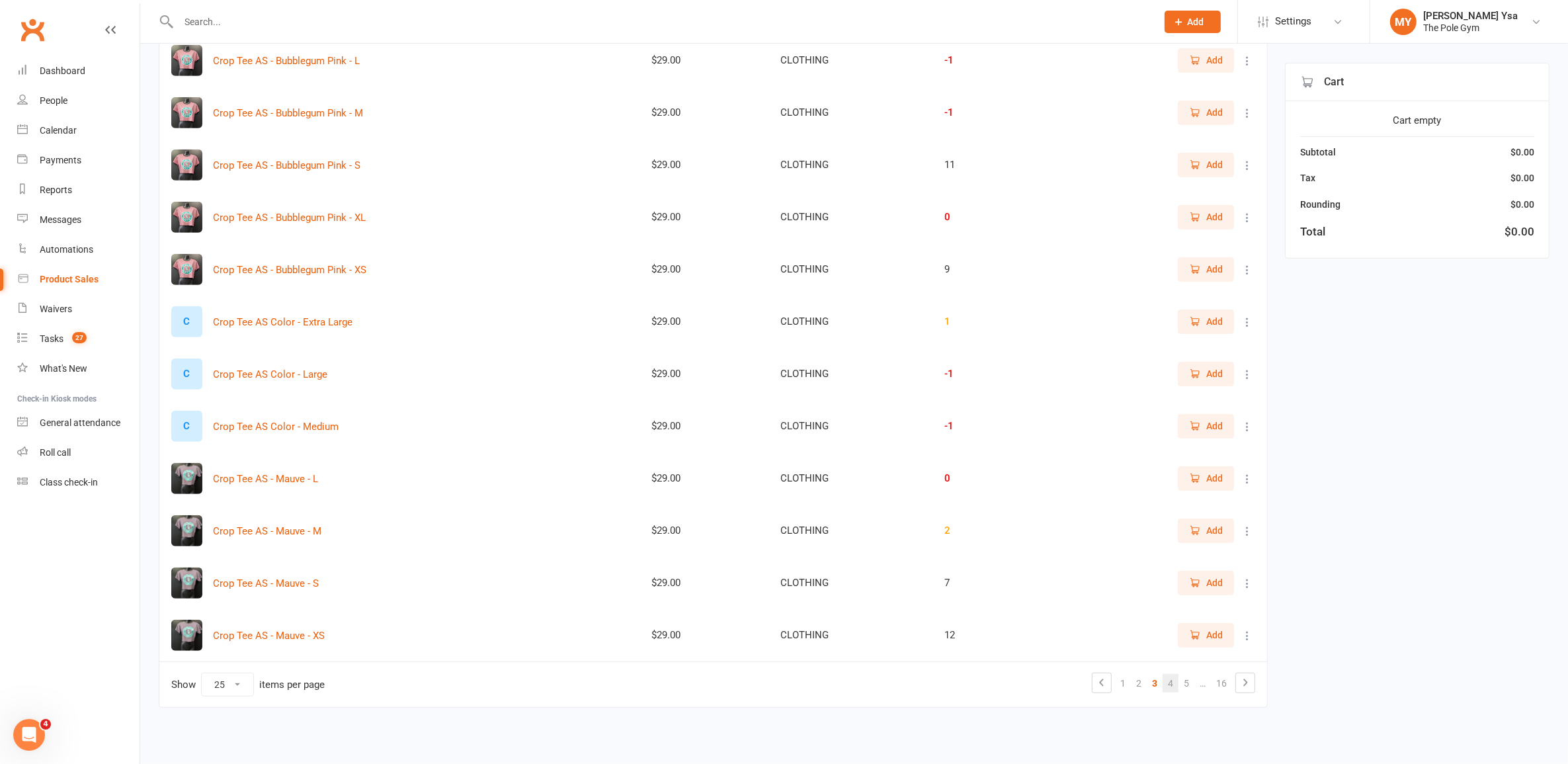
click at [1174, 682] on link "4" at bounding box center [1171, 683] width 16 height 18
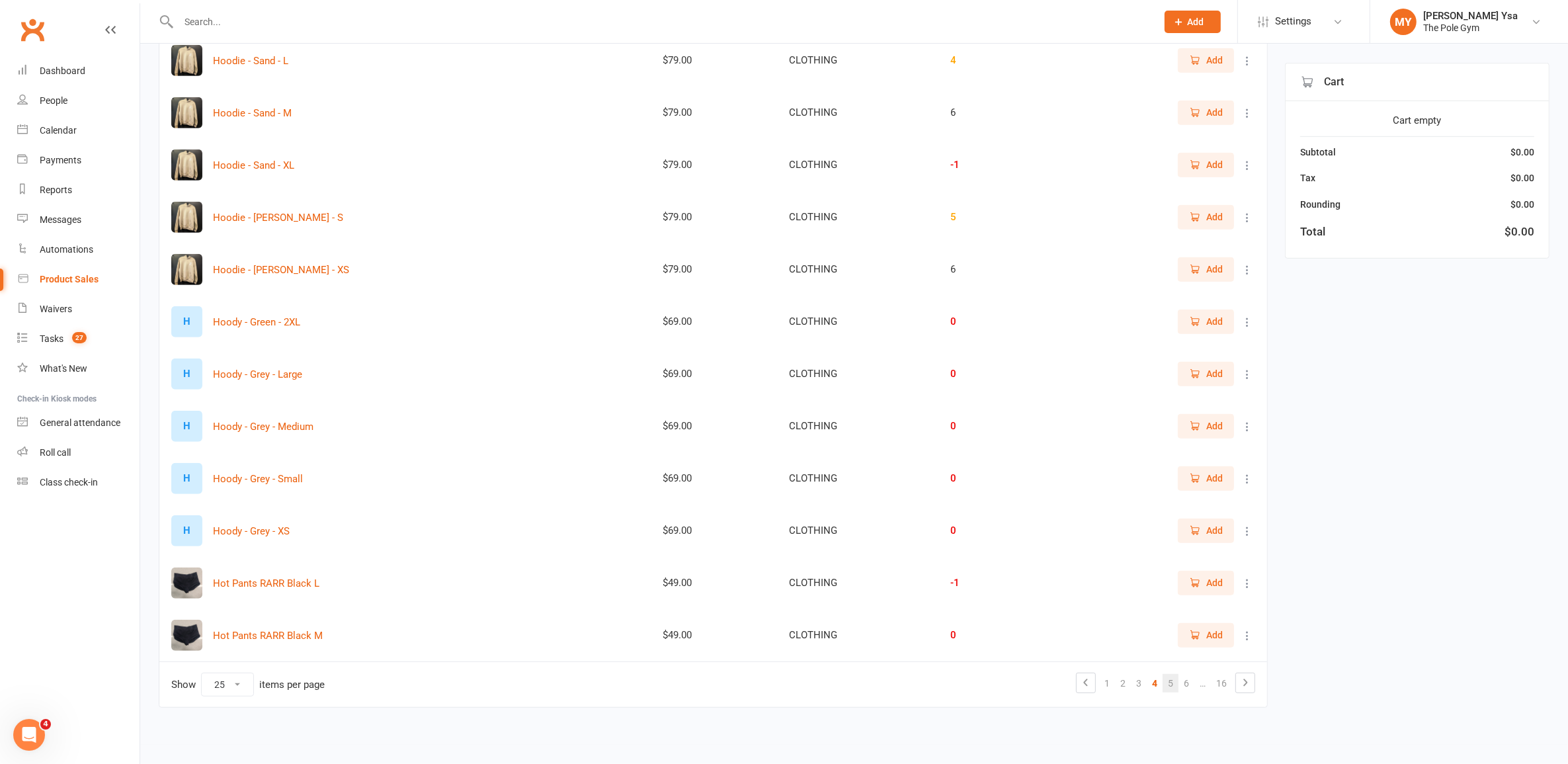
click at [1172, 681] on link "5" at bounding box center [1171, 683] width 16 height 18
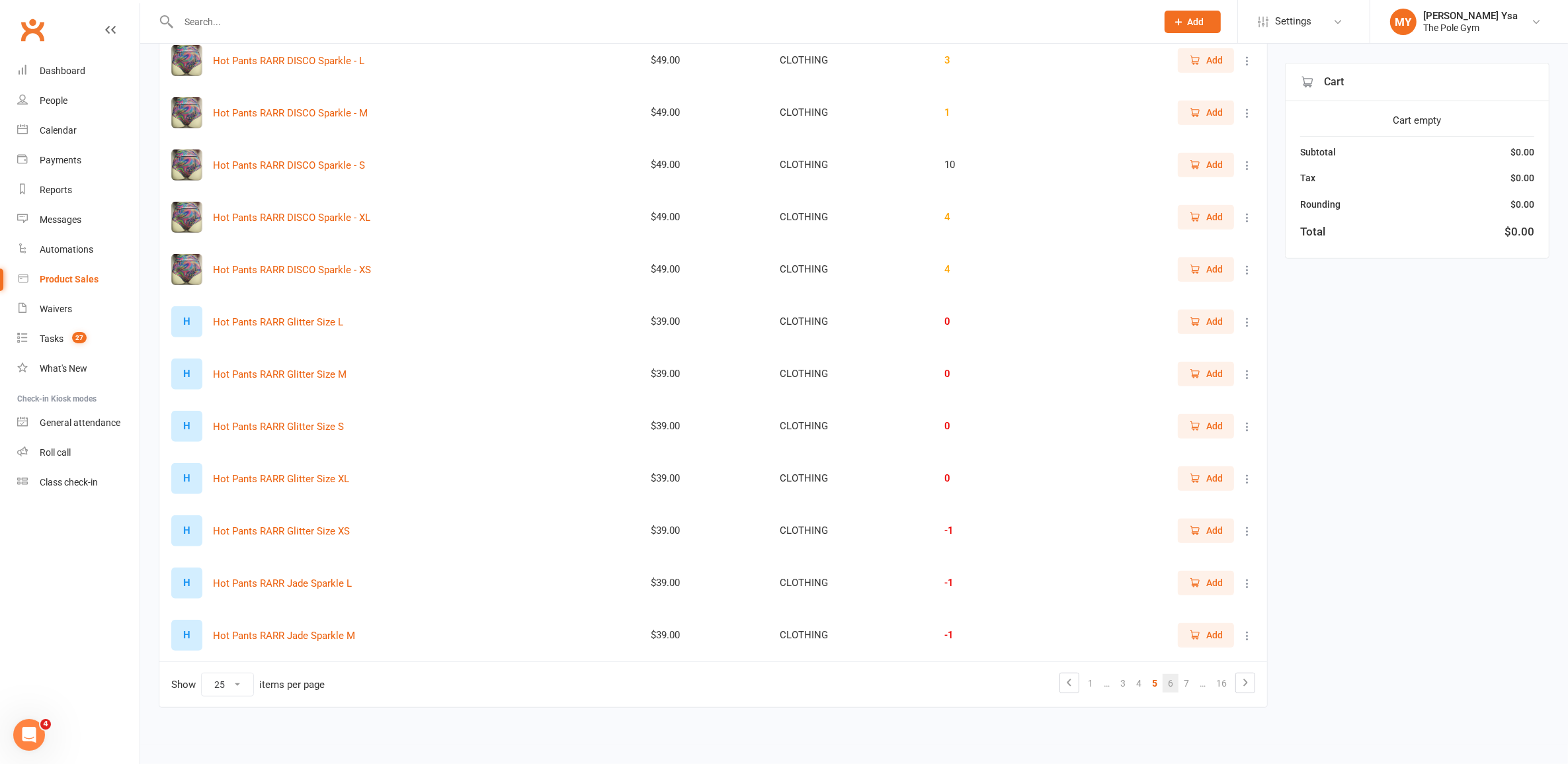
click at [1172, 680] on link "6" at bounding box center [1171, 683] width 16 height 18
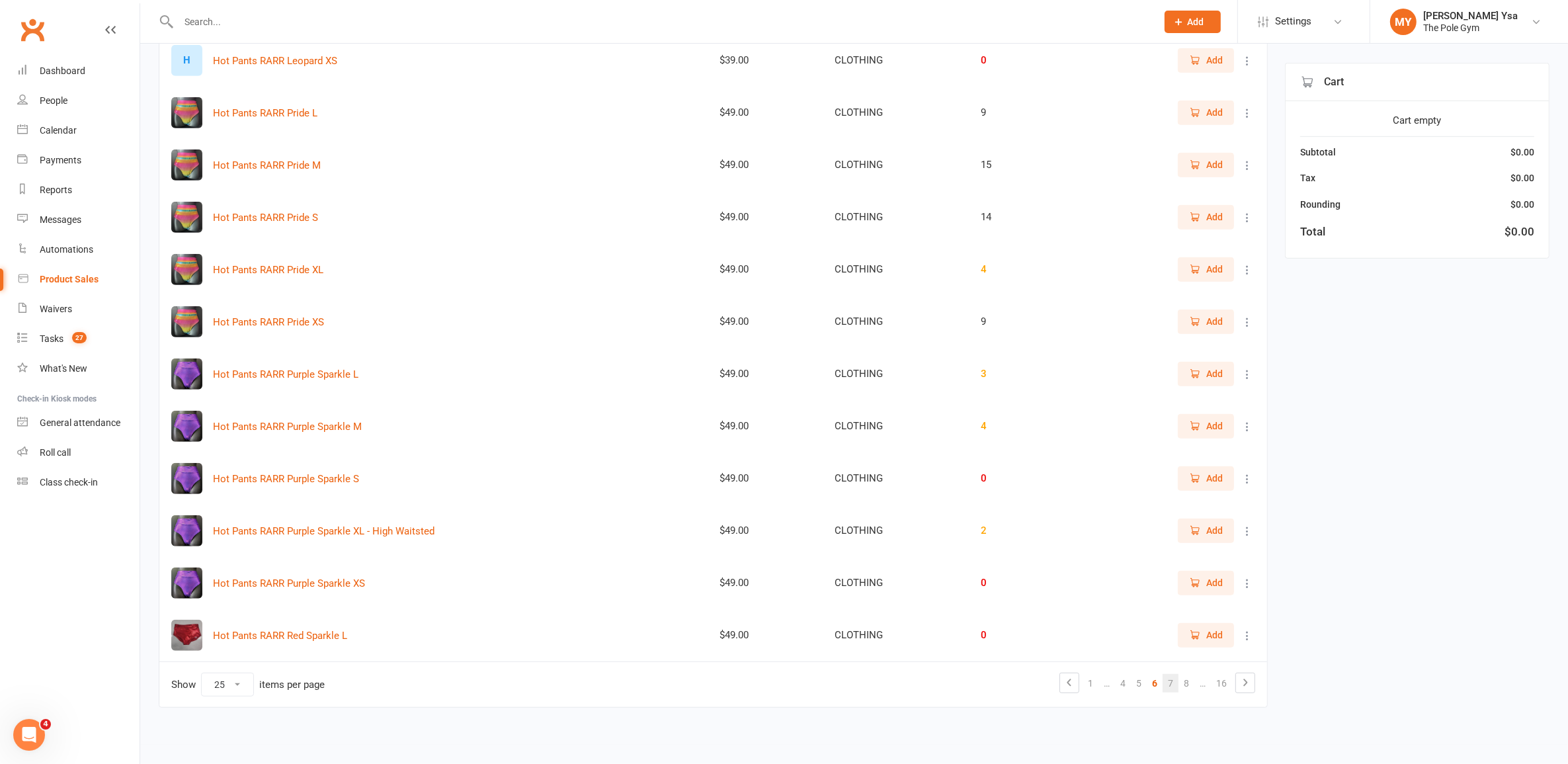
click at [1175, 685] on link "7" at bounding box center [1171, 683] width 16 height 18
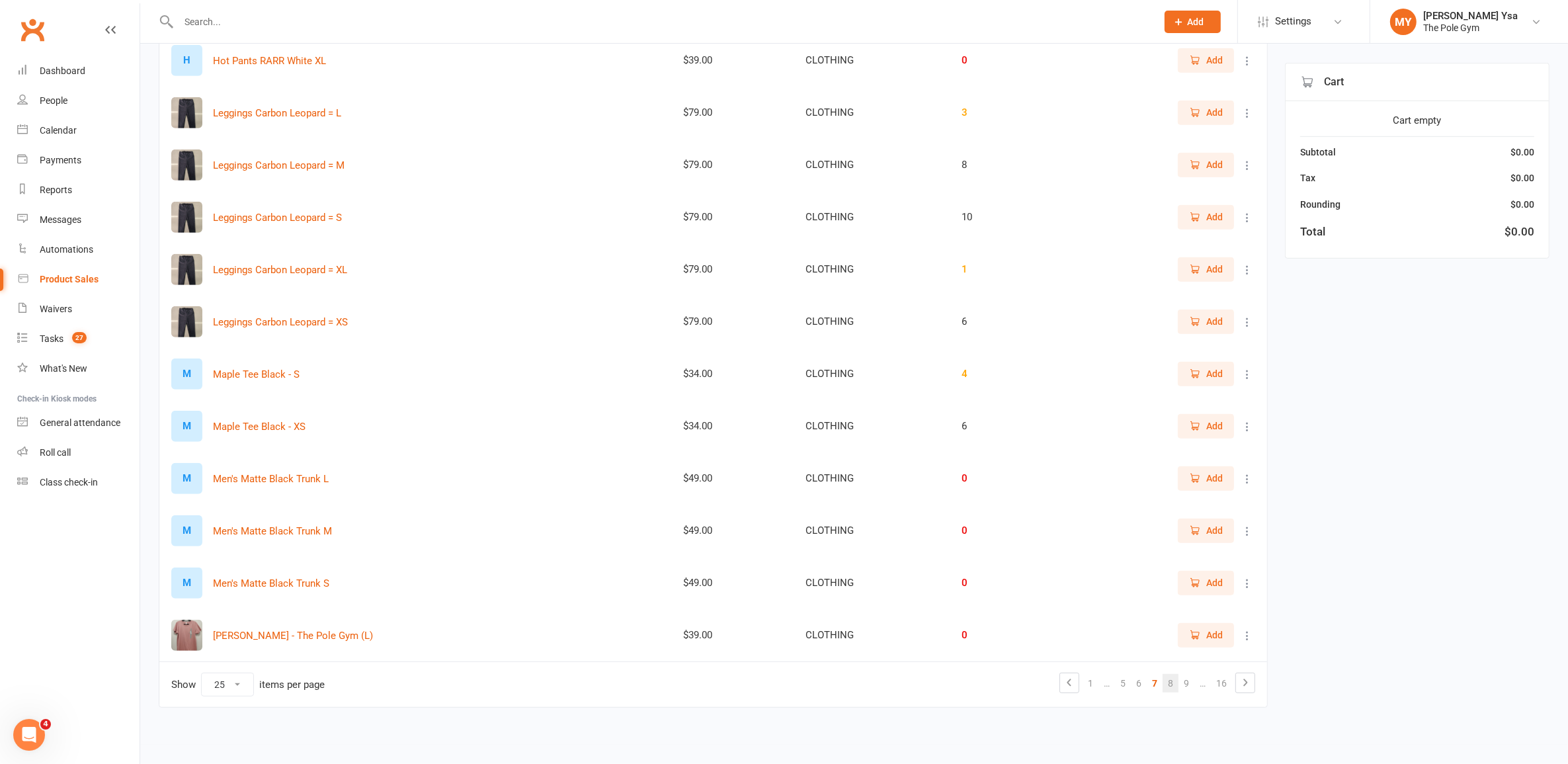
click at [1175, 684] on link "8" at bounding box center [1171, 683] width 16 height 18
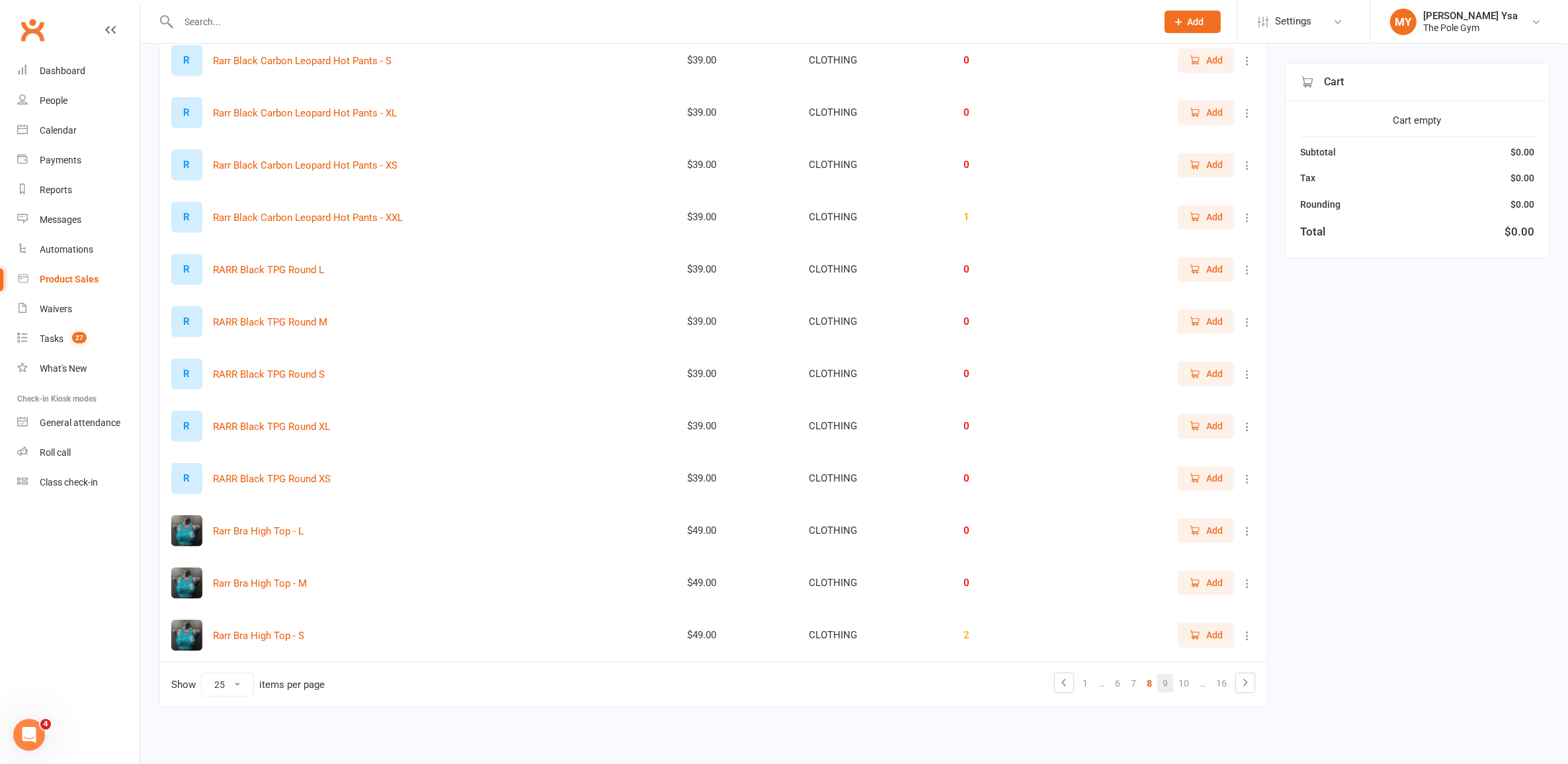
click at [1171, 685] on link "9" at bounding box center [1166, 683] width 16 height 18
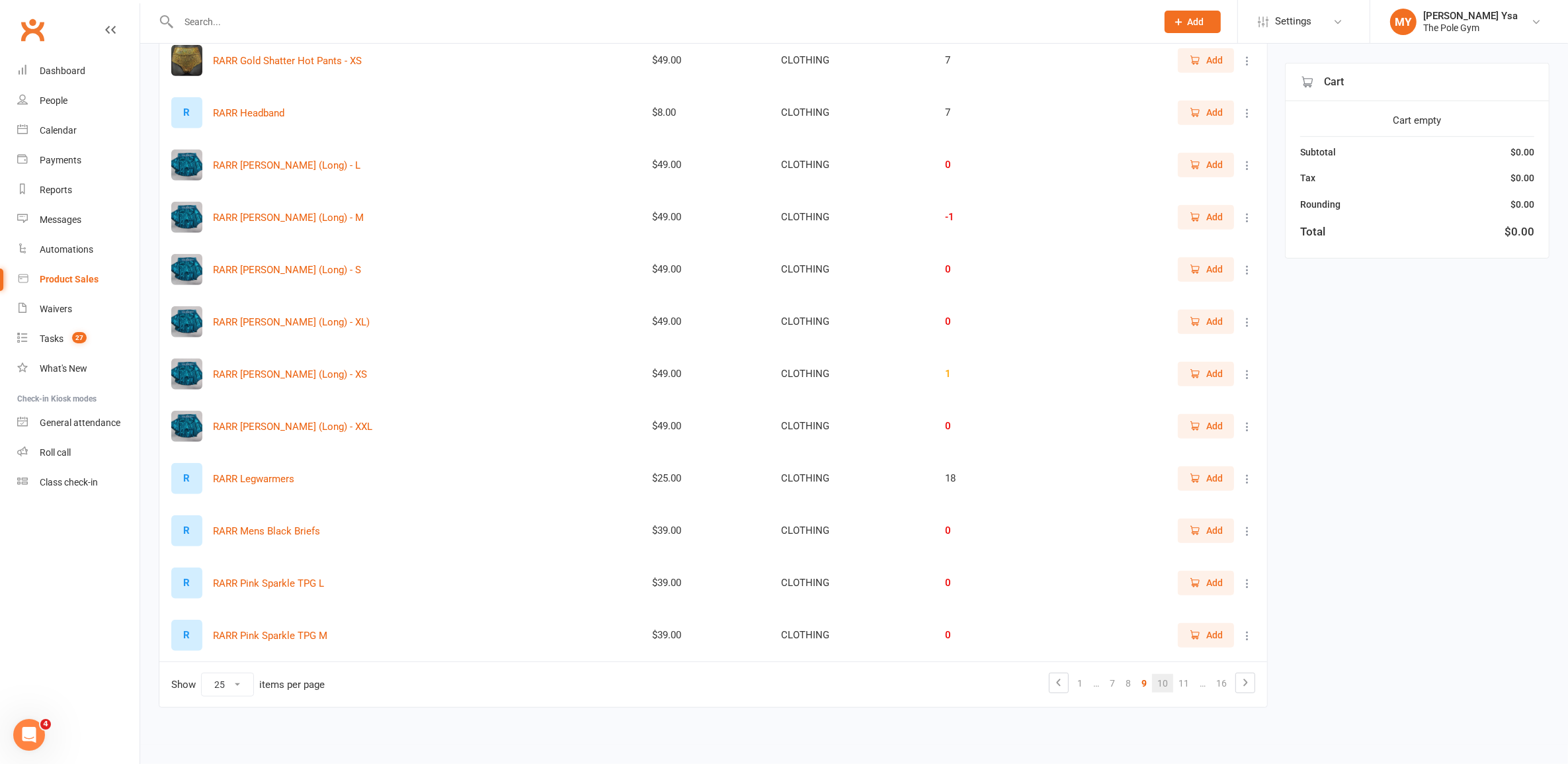
click at [1164, 688] on link "10" at bounding box center [1162, 683] width 21 height 18
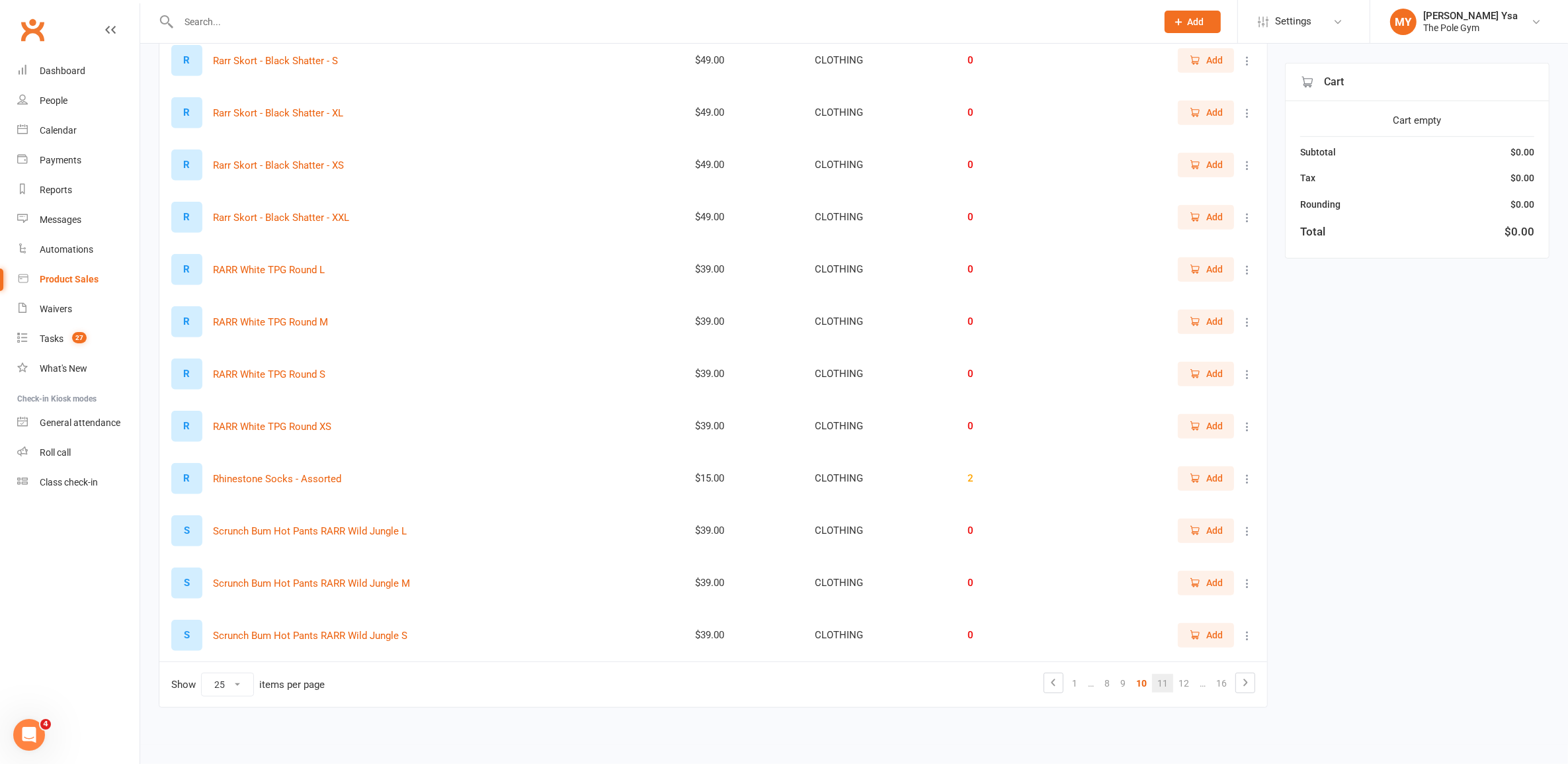
click at [1164, 688] on link "11" at bounding box center [1162, 683] width 21 height 18
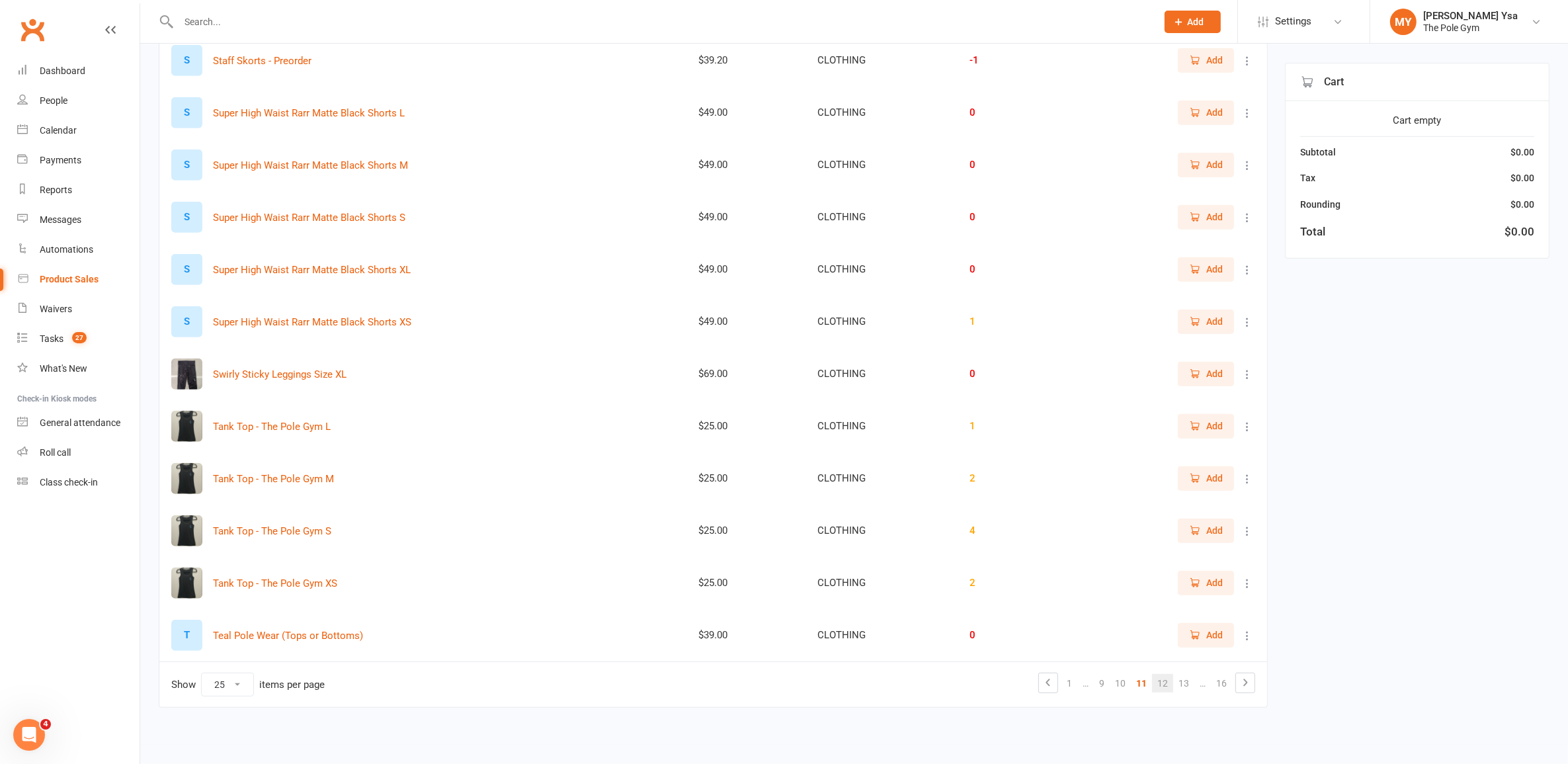
click at [1171, 683] on link "12" at bounding box center [1162, 683] width 21 height 18
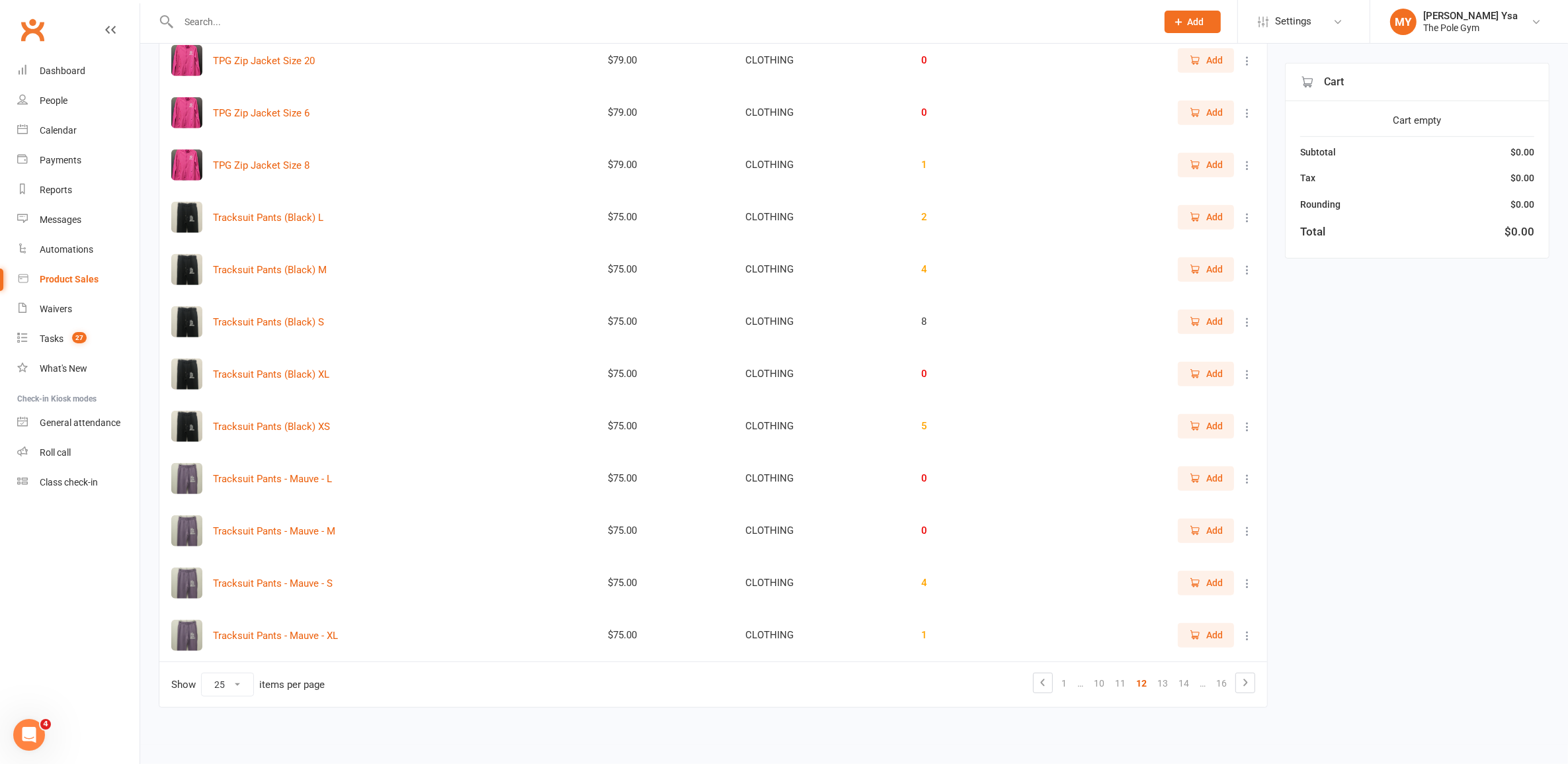
click at [1539, 341] on div "Filter Product Price Category Qty The Pole Gym Tee - L $34.00 CLOTHING 6 Add Th…" at bounding box center [853, 4] width 1390 height 1443
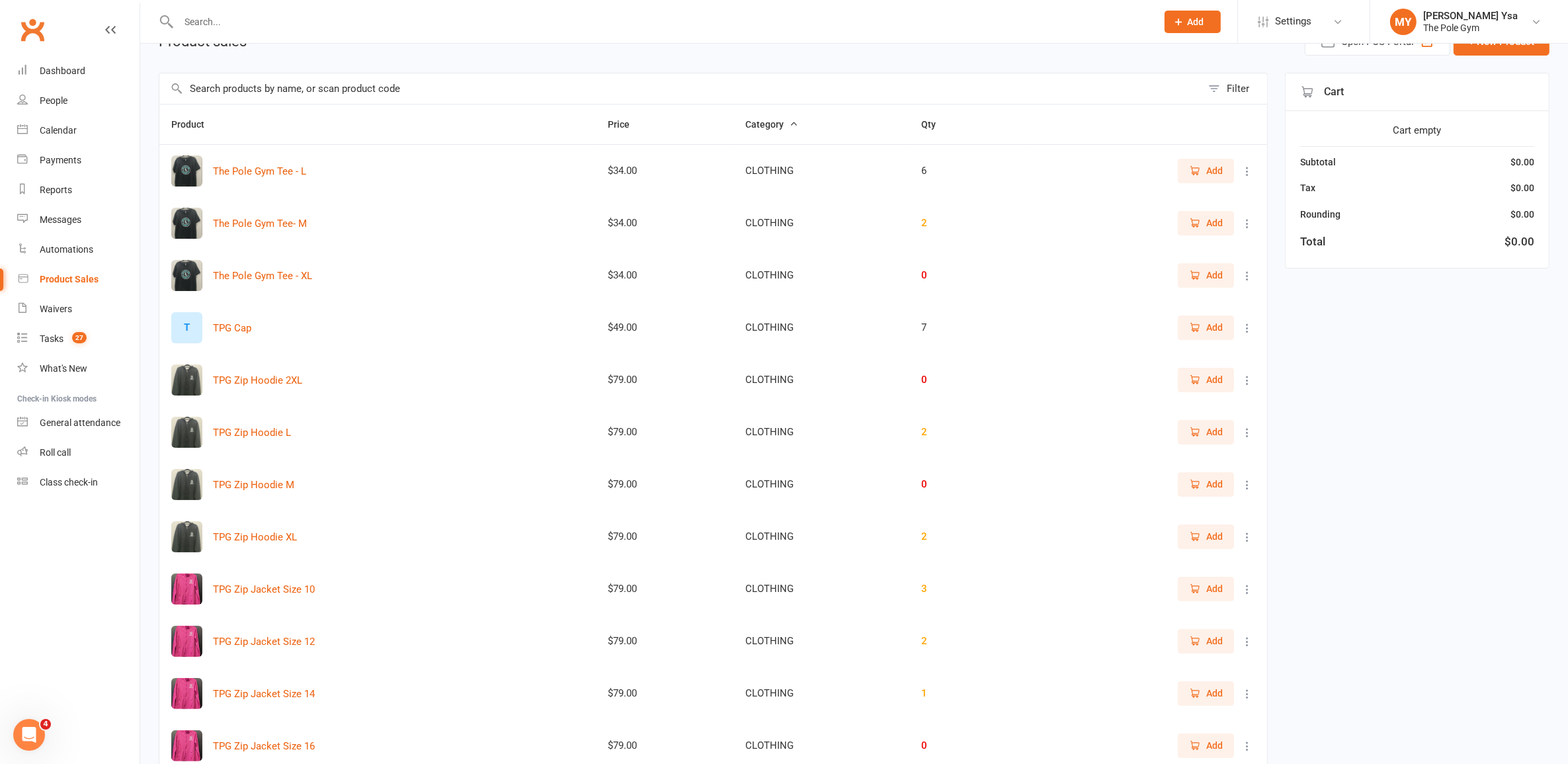
scroll to position [0, 0]
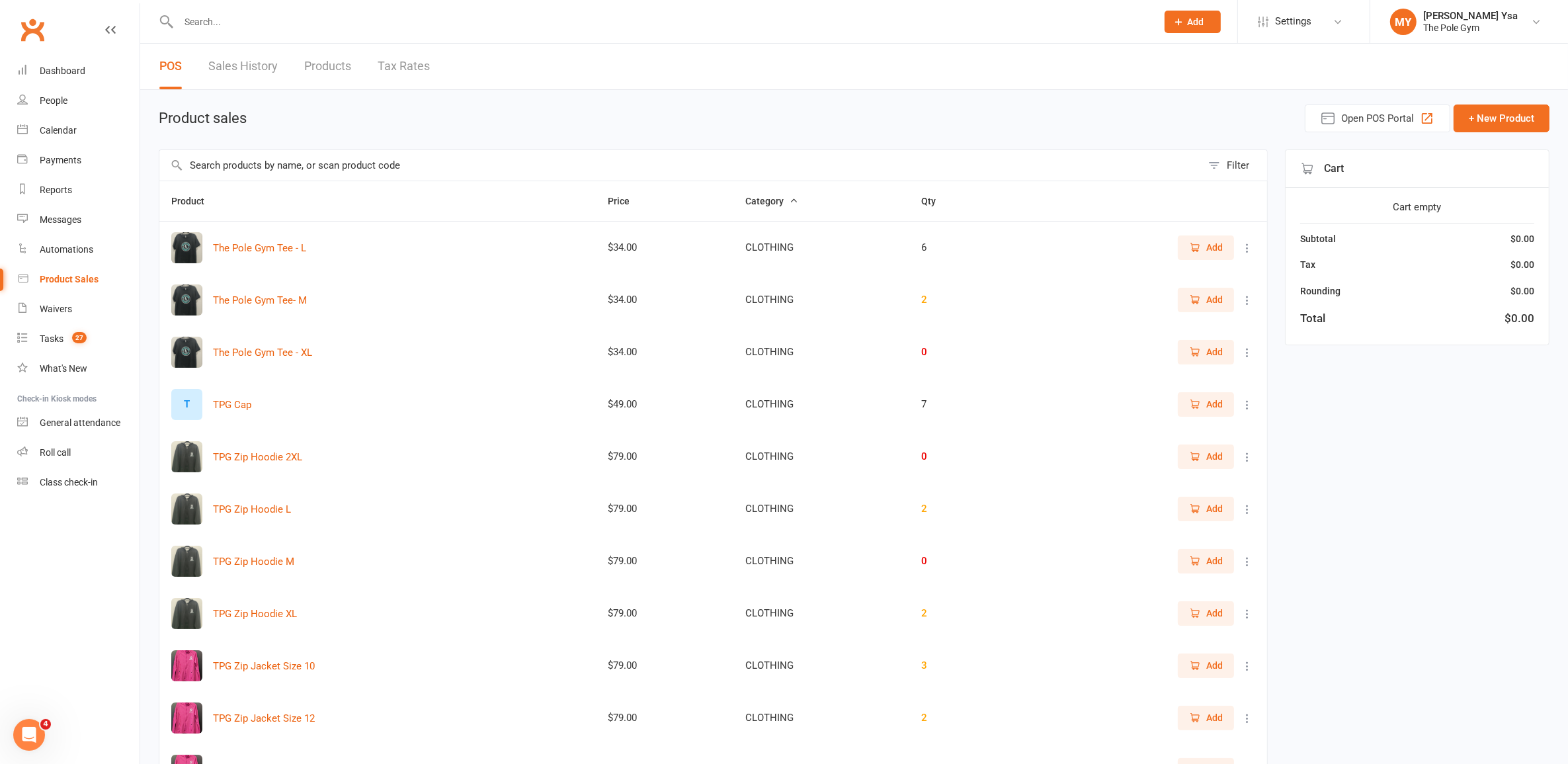
click at [306, 50] on link "Products" at bounding box center [328, 66] width 47 height 46
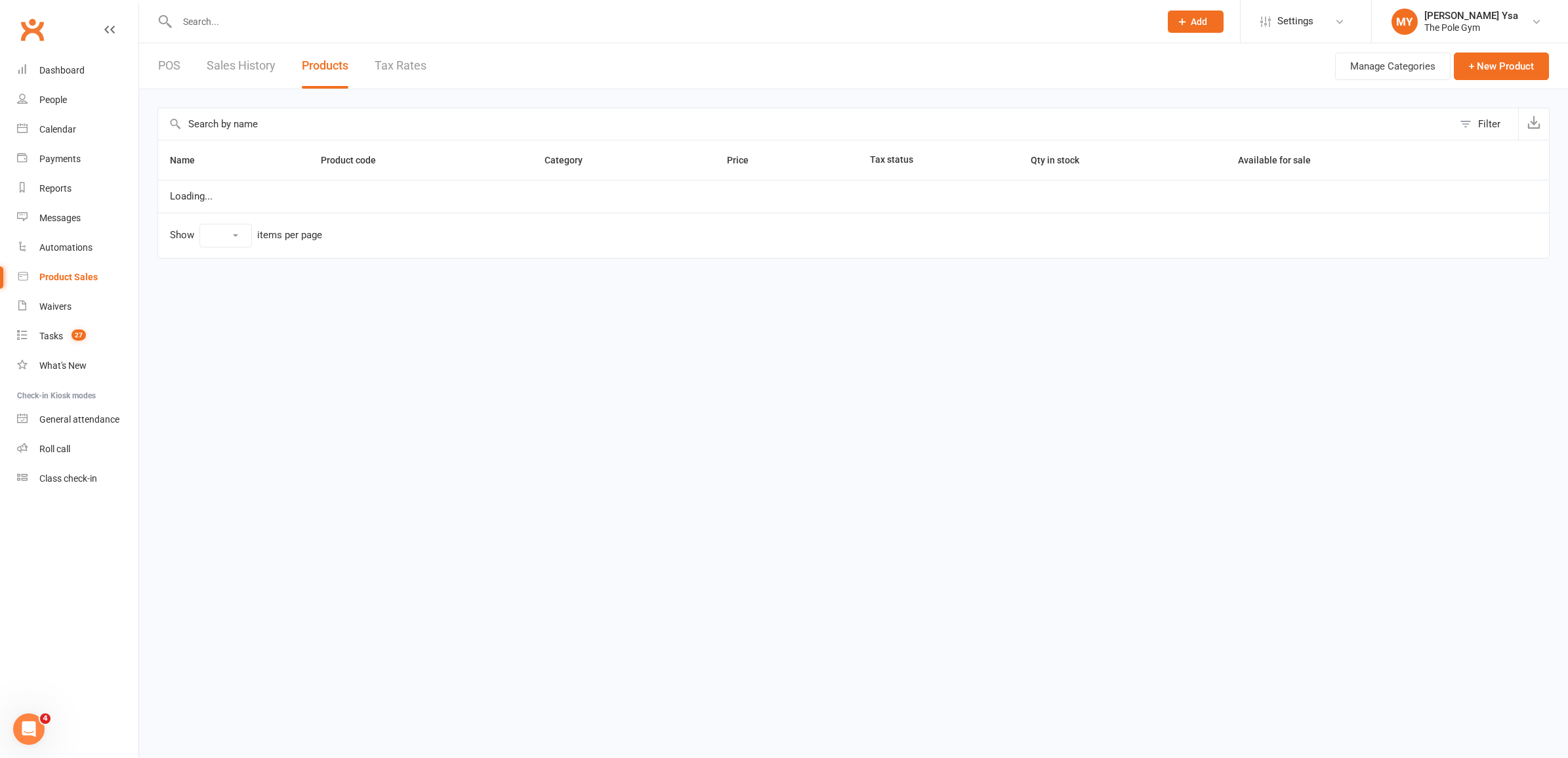
select select "100"
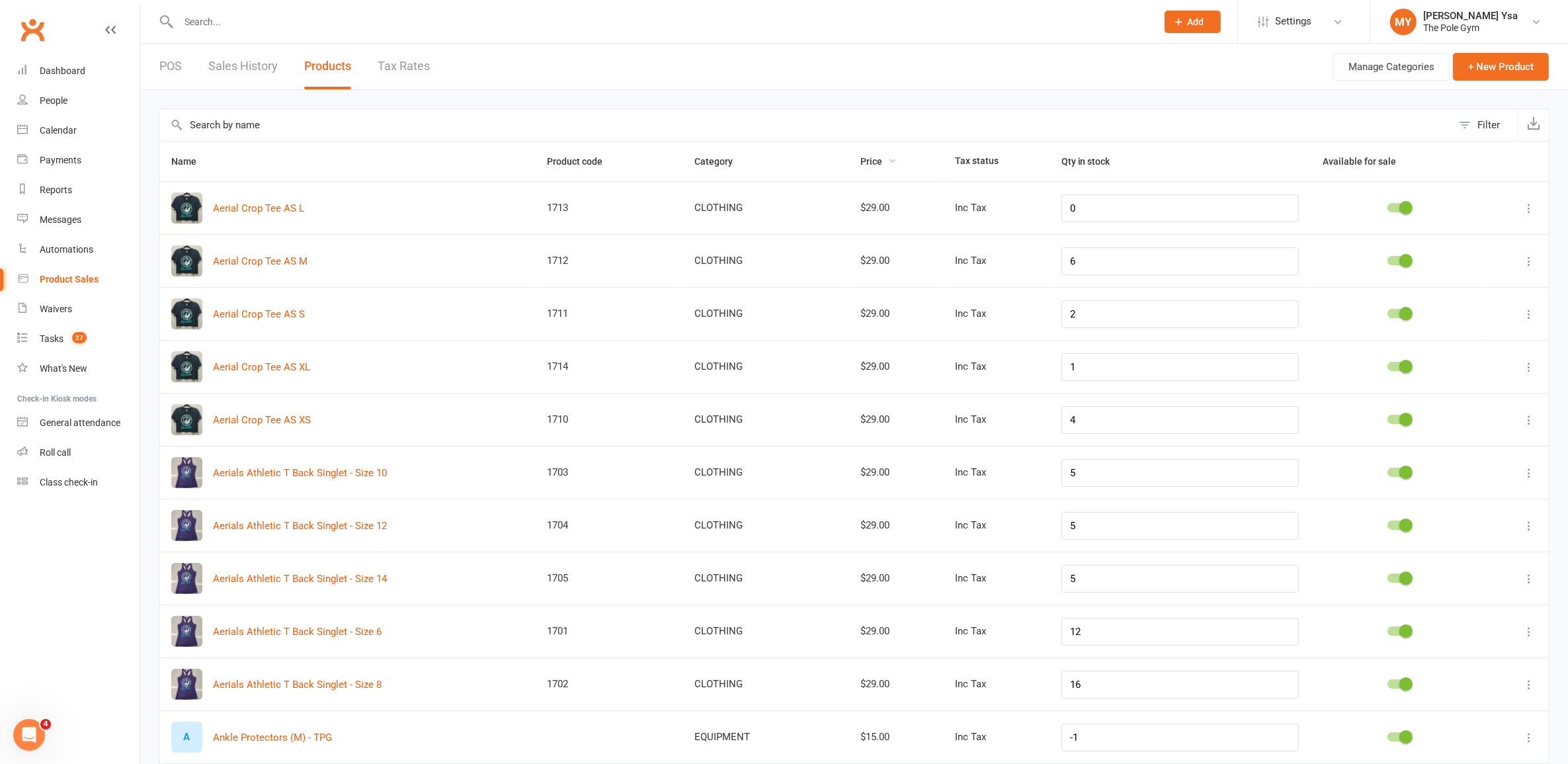
click at [894, 157] on span "Price" at bounding box center [879, 161] width 36 height 10
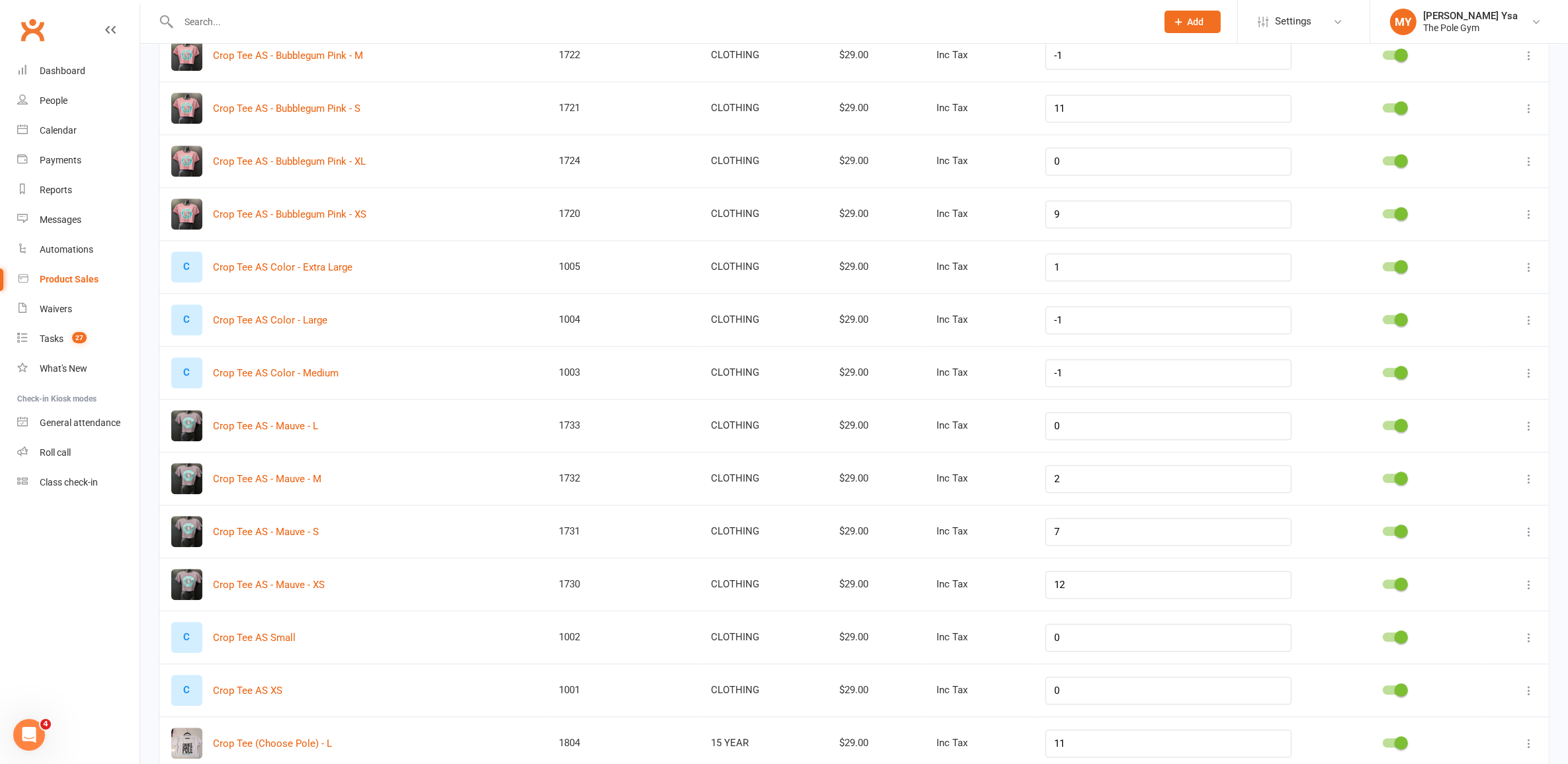
scroll to position [3885, 0]
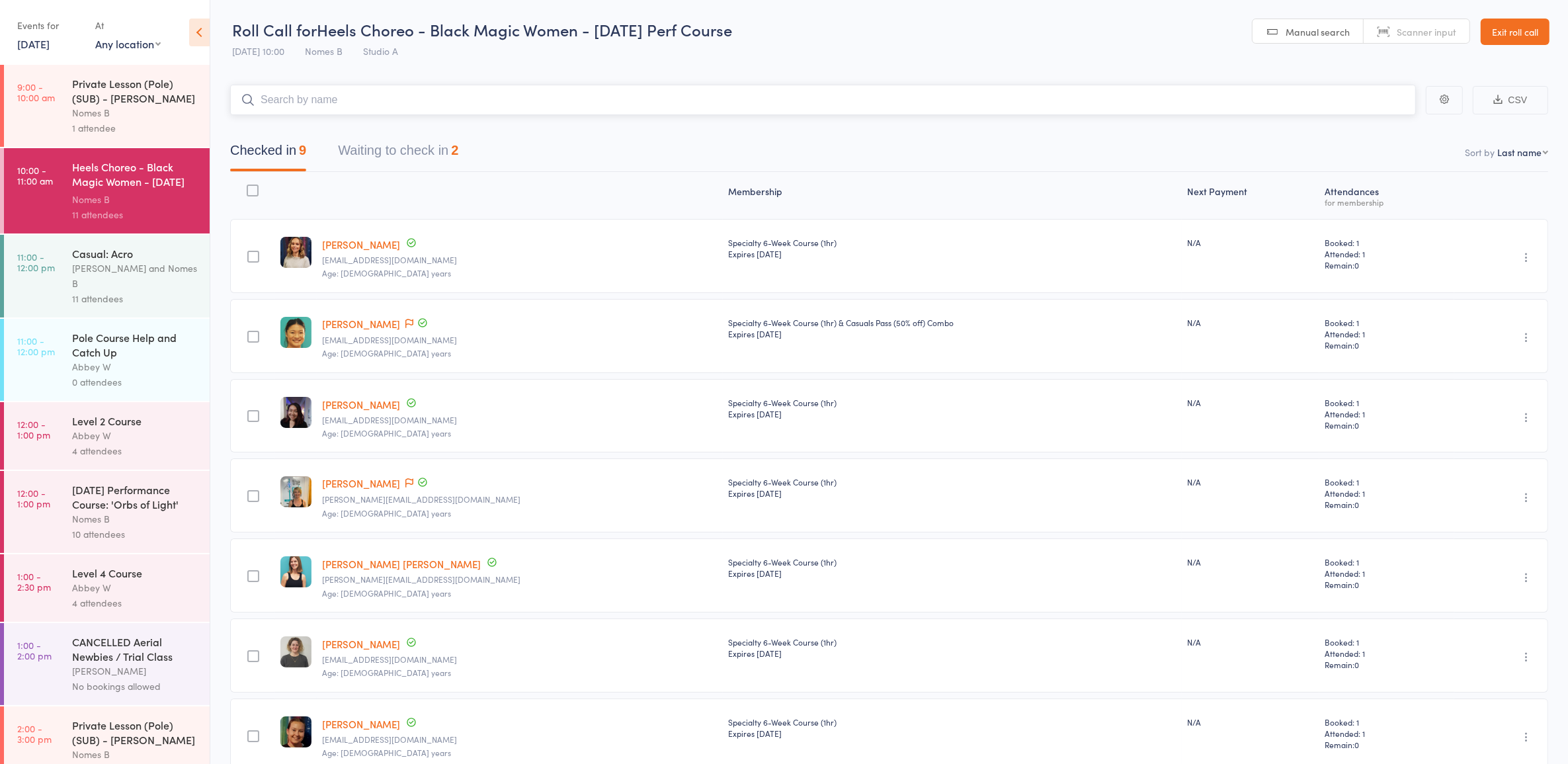
click at [433, 153] on button "Waiting to check in 2" at bounding box center [398, 154] width 120 height 35
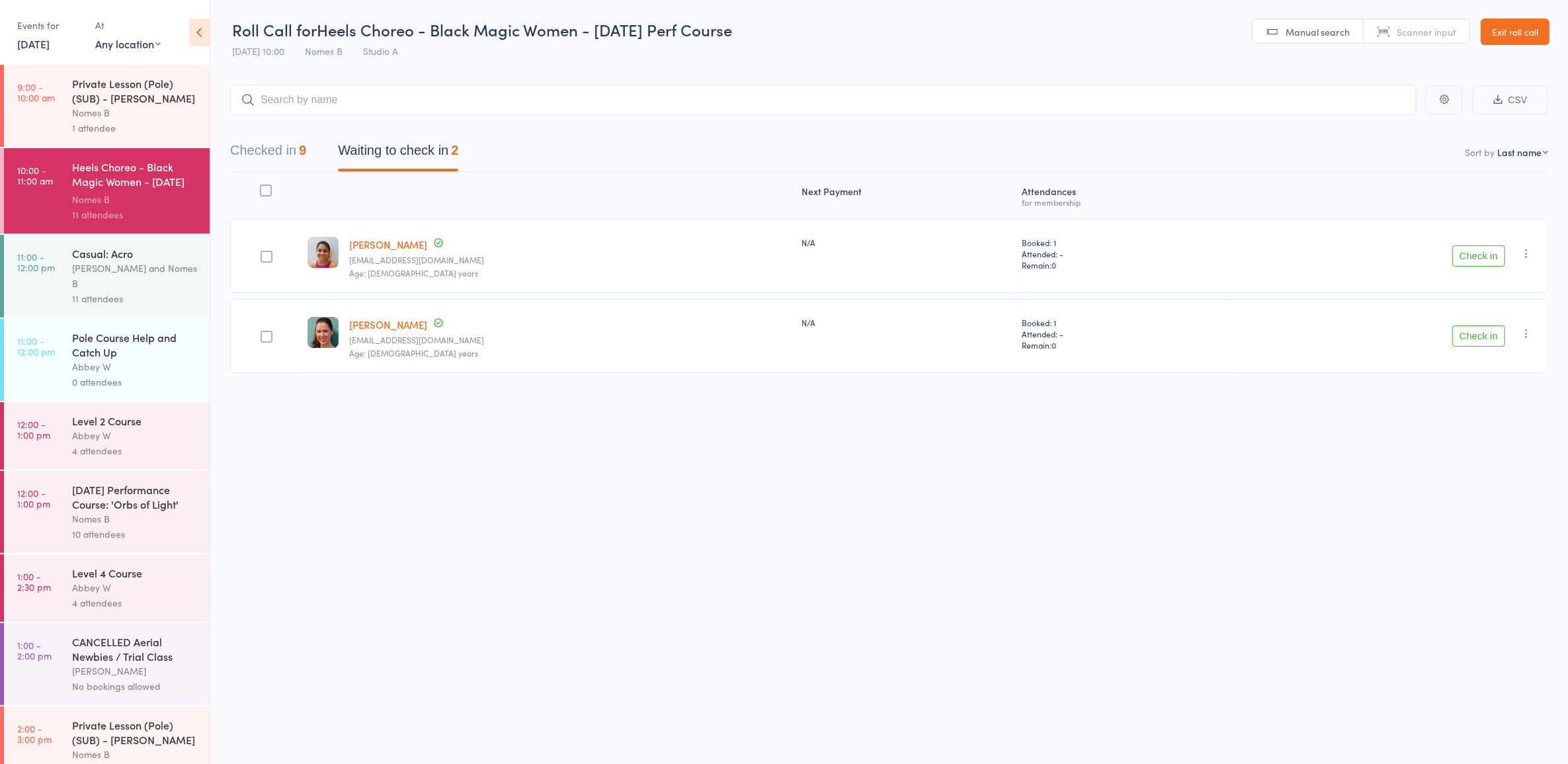
click at [1489, 331] on button "Check in" at bounding box center [1479, 336] width 53 height 21
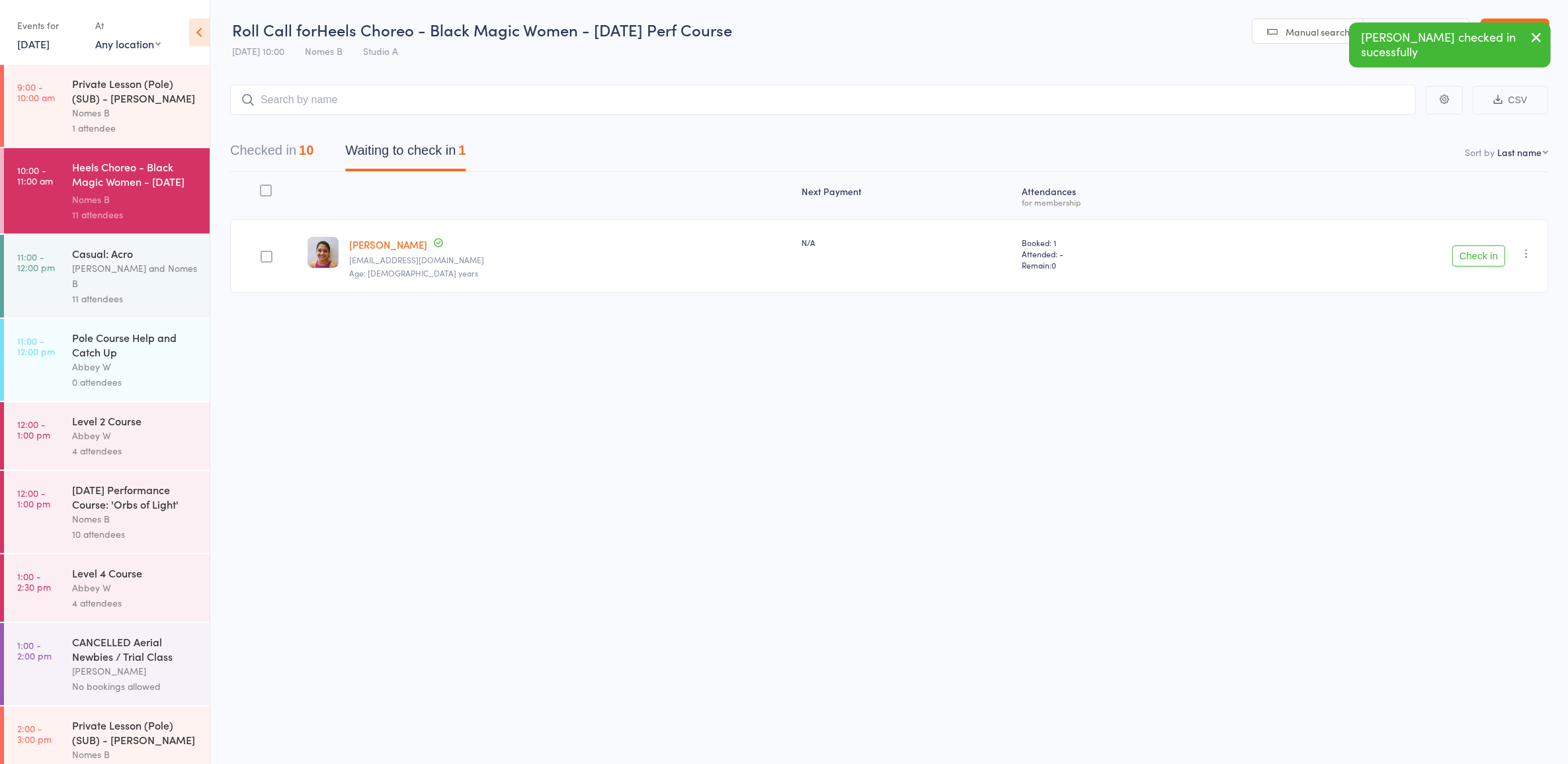
click at [1525, 255] on icon "button" at bounding box center [1526, 253] width 13 height 13
click at [1493, 377] on li "Mark absent" at bounding box center [1479, 386] width 109 height 18
click at [94, 100] on div "Private Lesson (Pole) (SUB) - [PERSON_NAME]" at bounding box center [135, 90] width 126 height 29
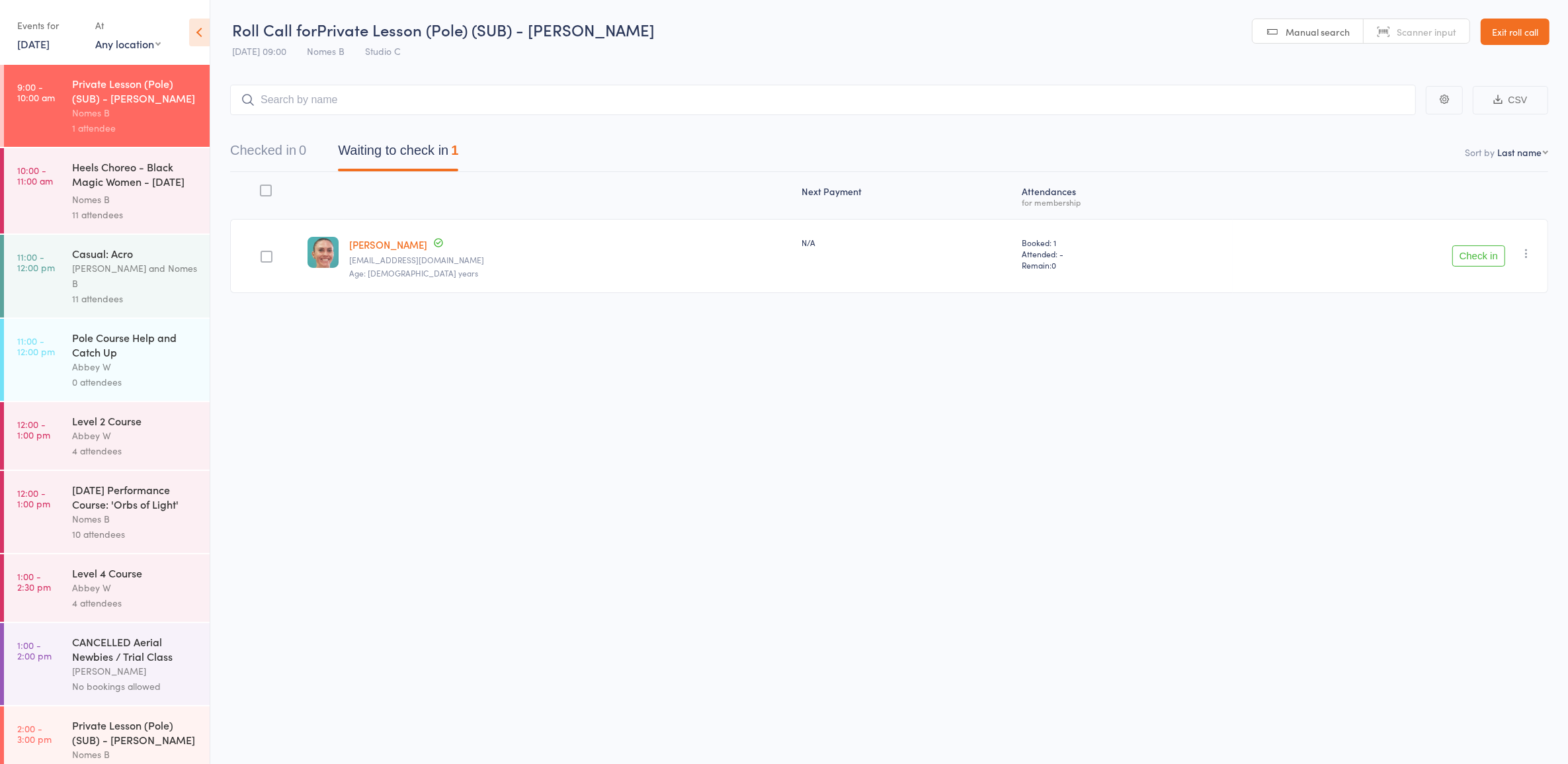
click at [1453, 256] on button "Check in" at bounding box center [1479, 256] width 53 height 21
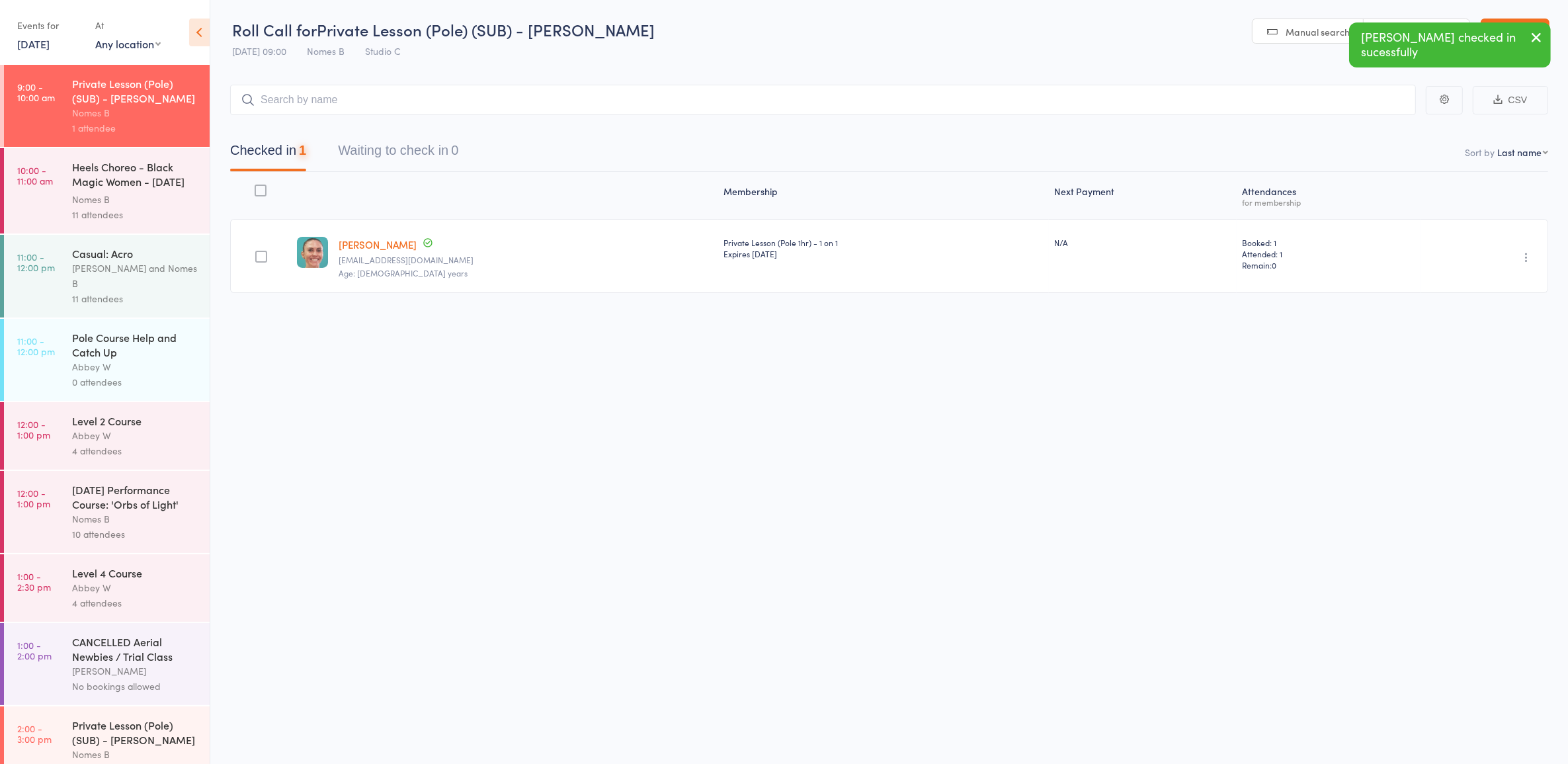
click at [41, 256] on time "11:00 - 12:00 pm" at bounding box center [35, 262] width 38 height 21
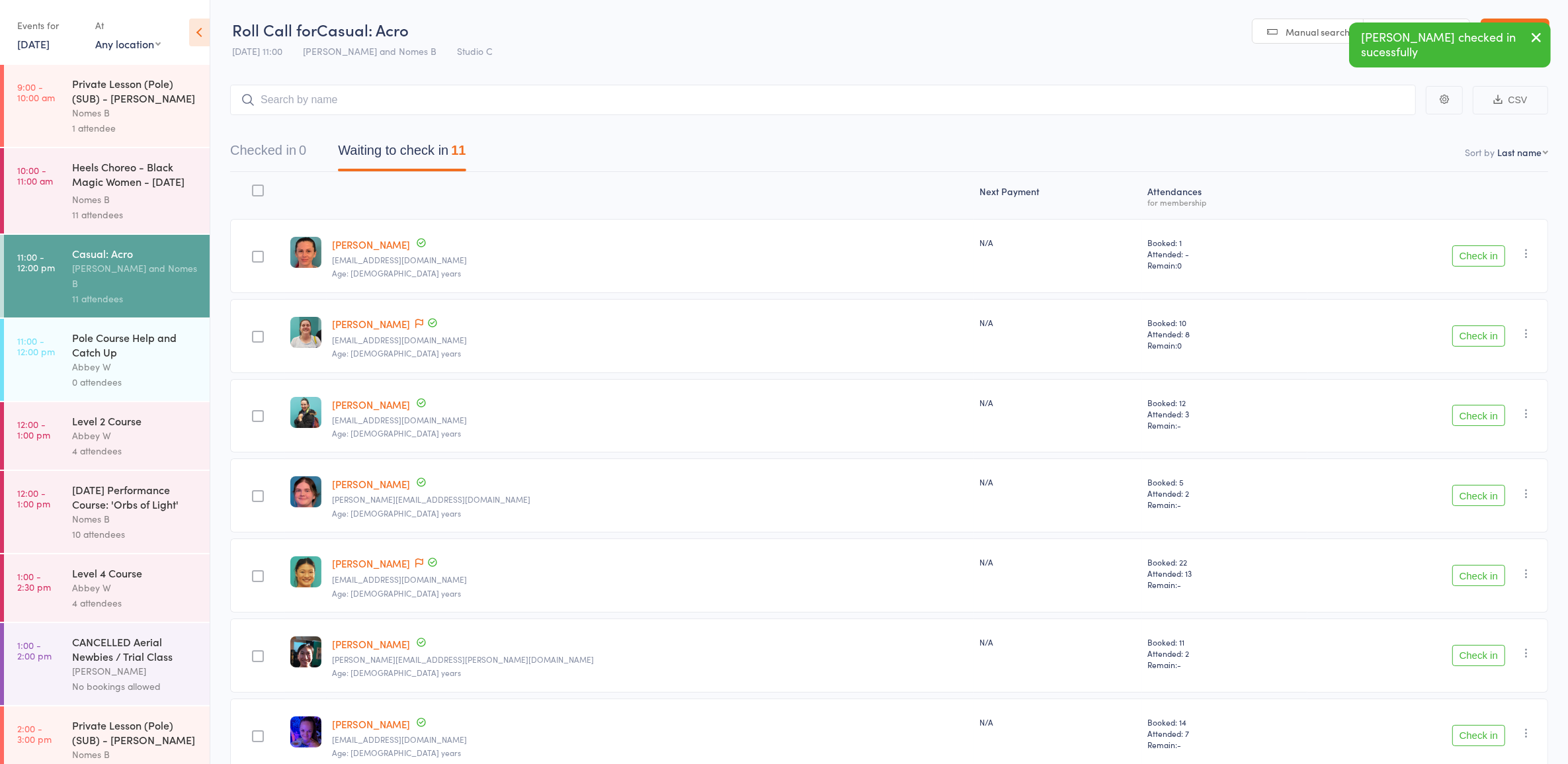
click at [1490, 252] on button "Check in" at bounding box center [1479, 256] width 53 height 21
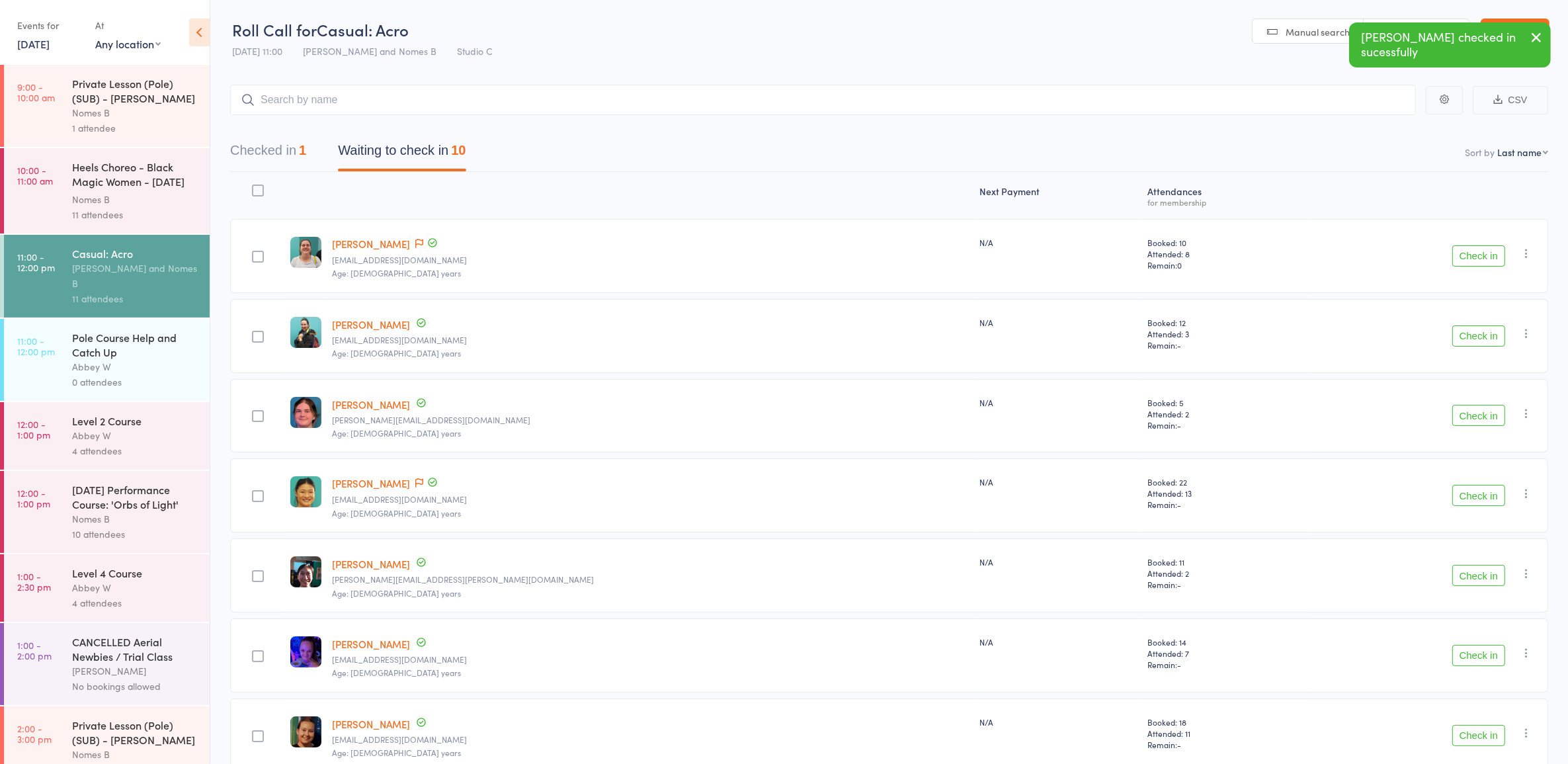
click at [1495, 327] on button "Check in" at bounding box center [1479, 336] width 53 height 21
click at [1481, 413] on button "Check in" at bounding box center [1479, 415] width 53 height 21
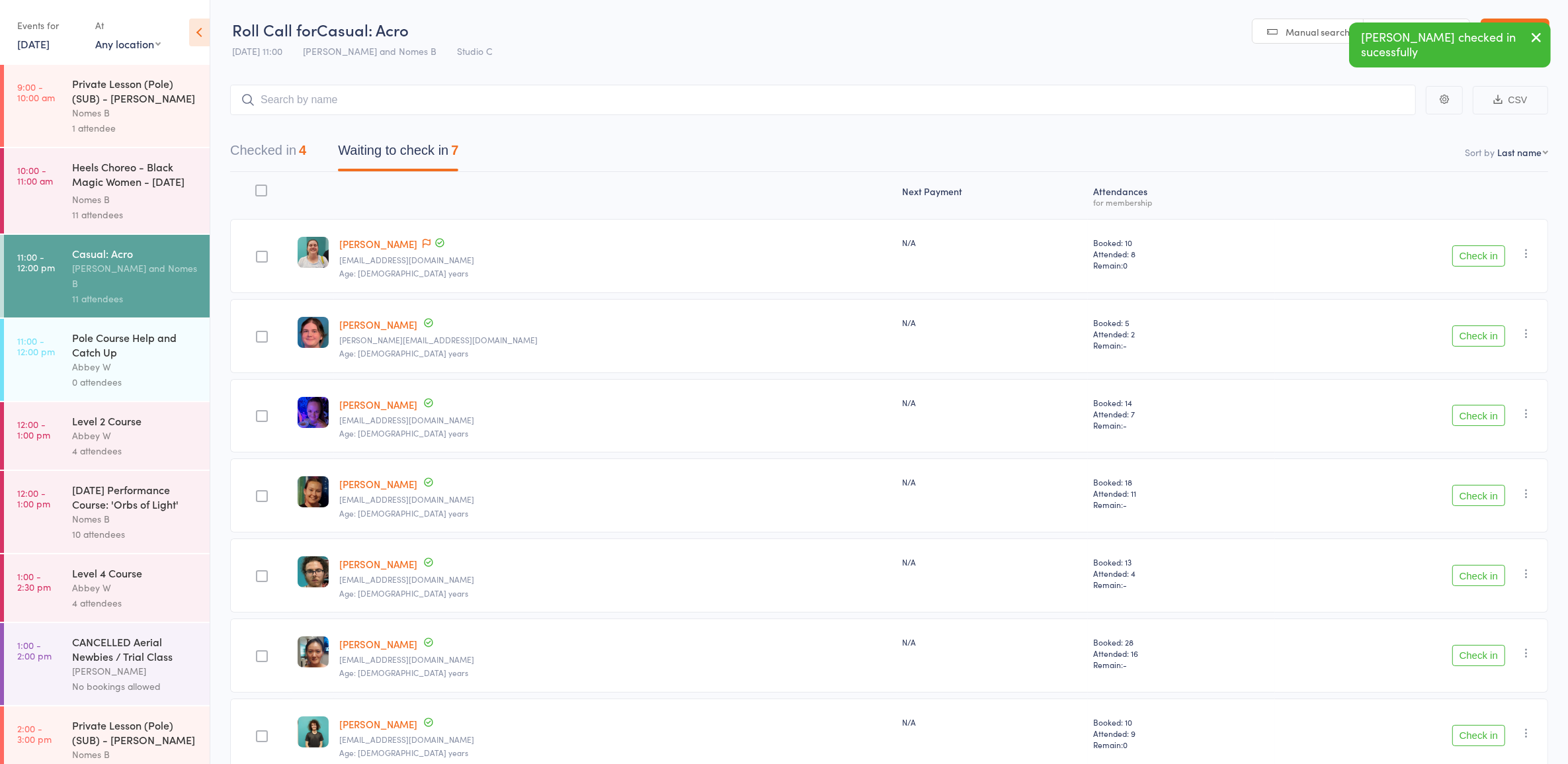
click at [1481, 413] on button "Check in" at bounding box center [1479, 415] width 53 height 21
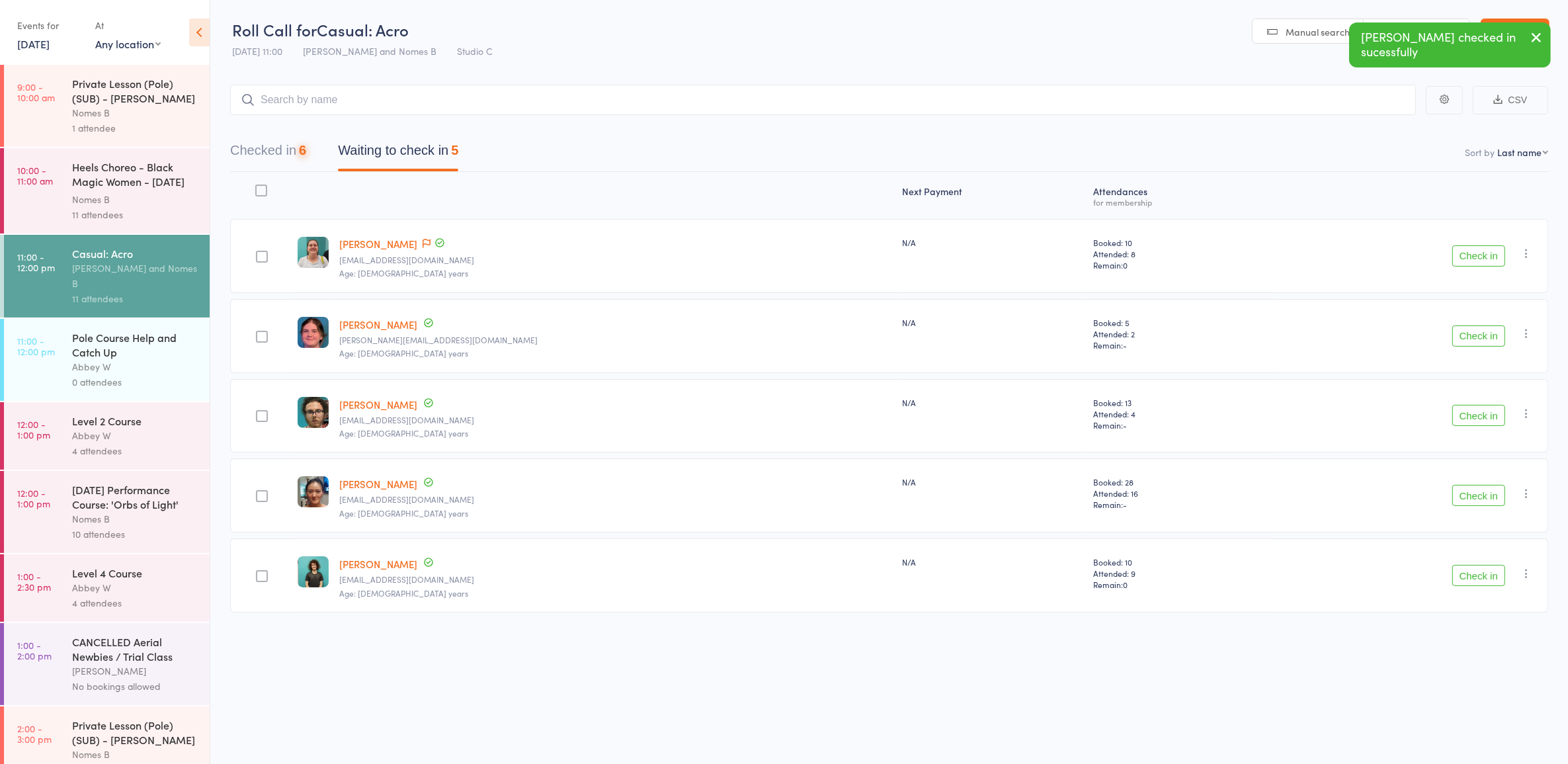
click at [1481, 413] on button "Check in" at bounding box center [1479, 415] width 53 height 21
click at [110, 428] on div "Abbey W" at bounding box center [135, 435] width 126 height 15
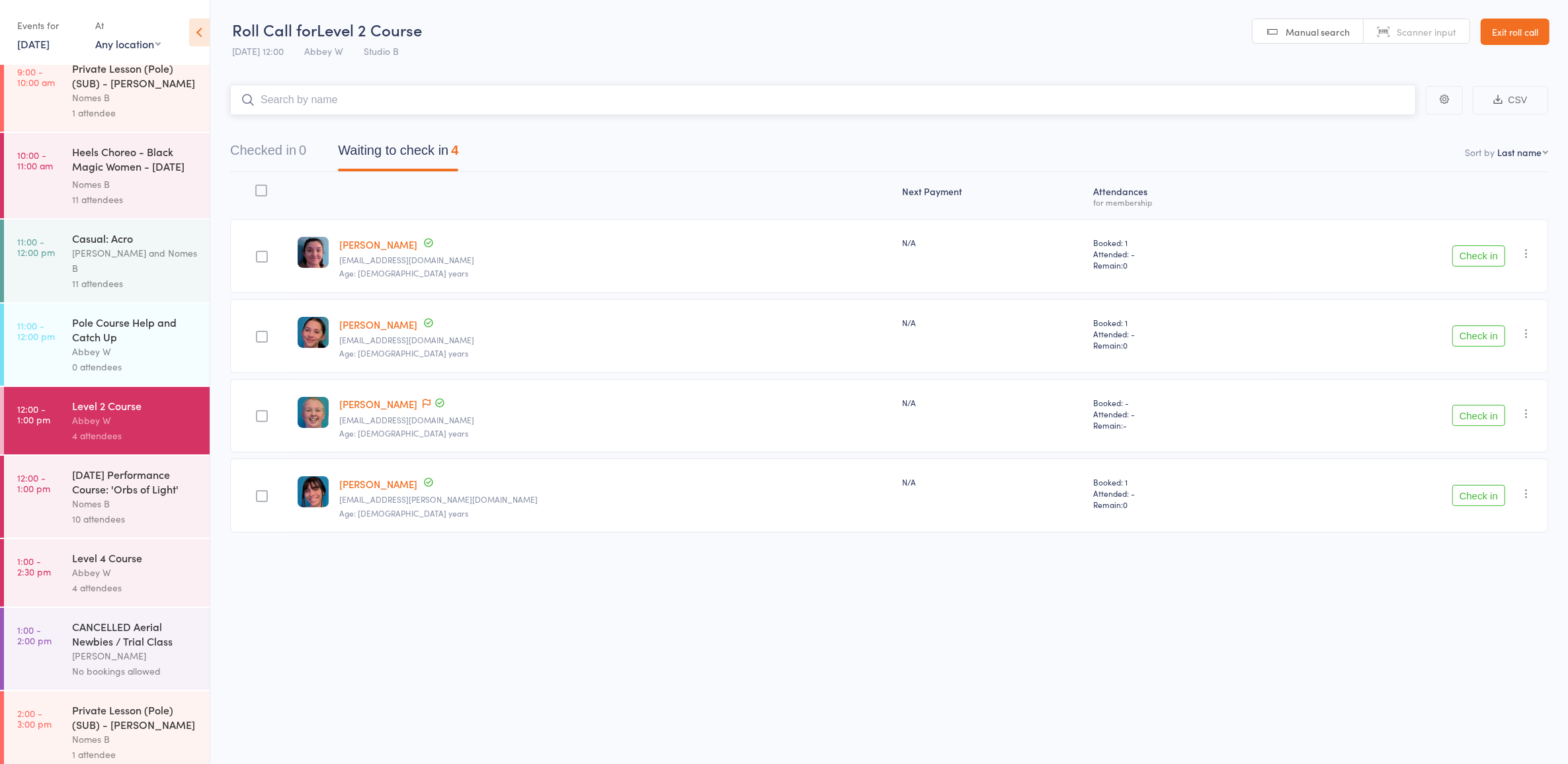
scroll to position [20, 0]
click at [123, 709] on div "Private Lesson (Pole) (SUB) - [PERSON_NAME]" at bounding box center [135, 712] width 126 height 29
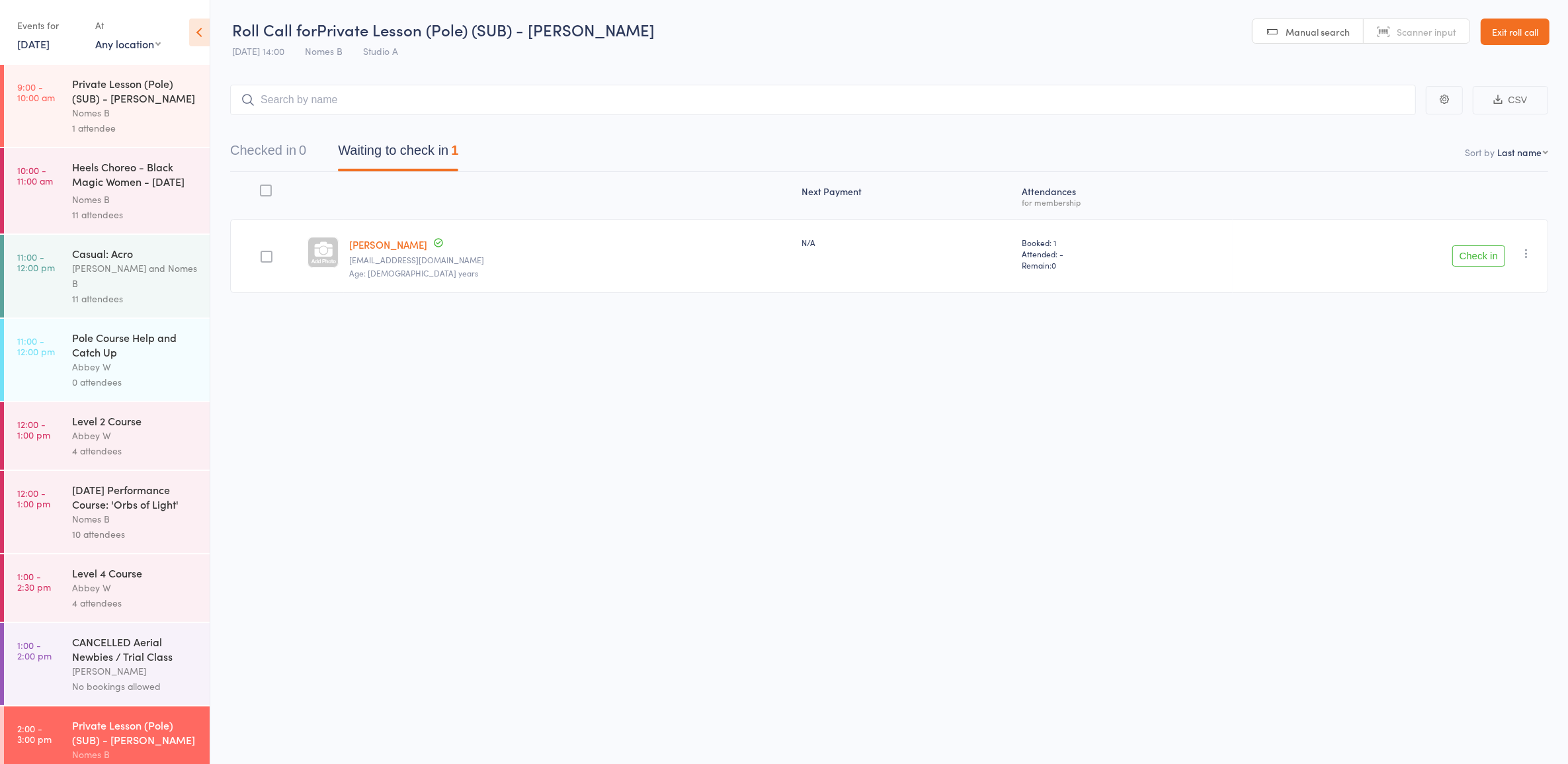
scroll to position [20, 0]
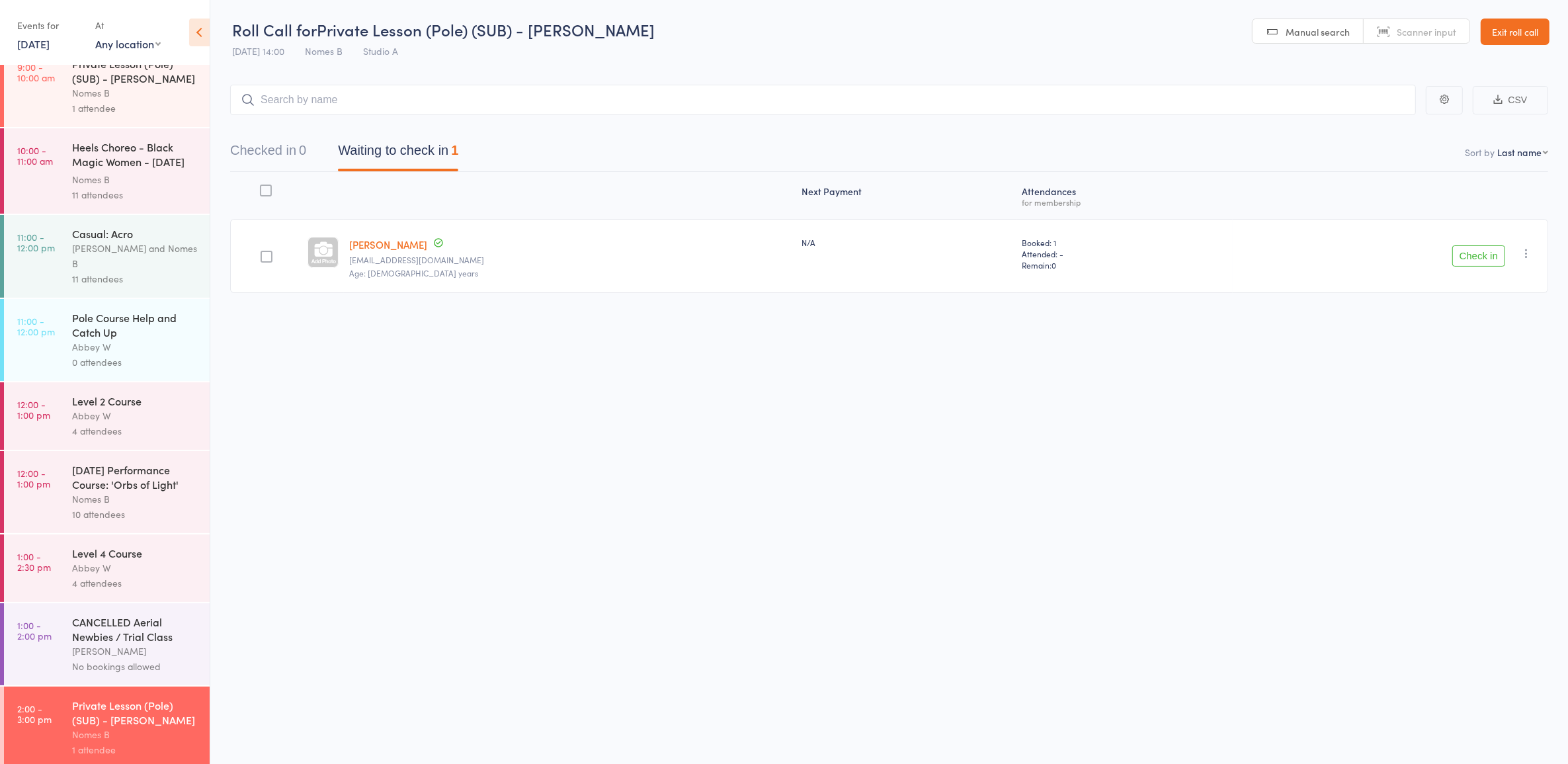
click at [149, 583] on div "Level 4 Course Abbey W 4 attendees" at bounding box center [141, 568] width 138 height 68
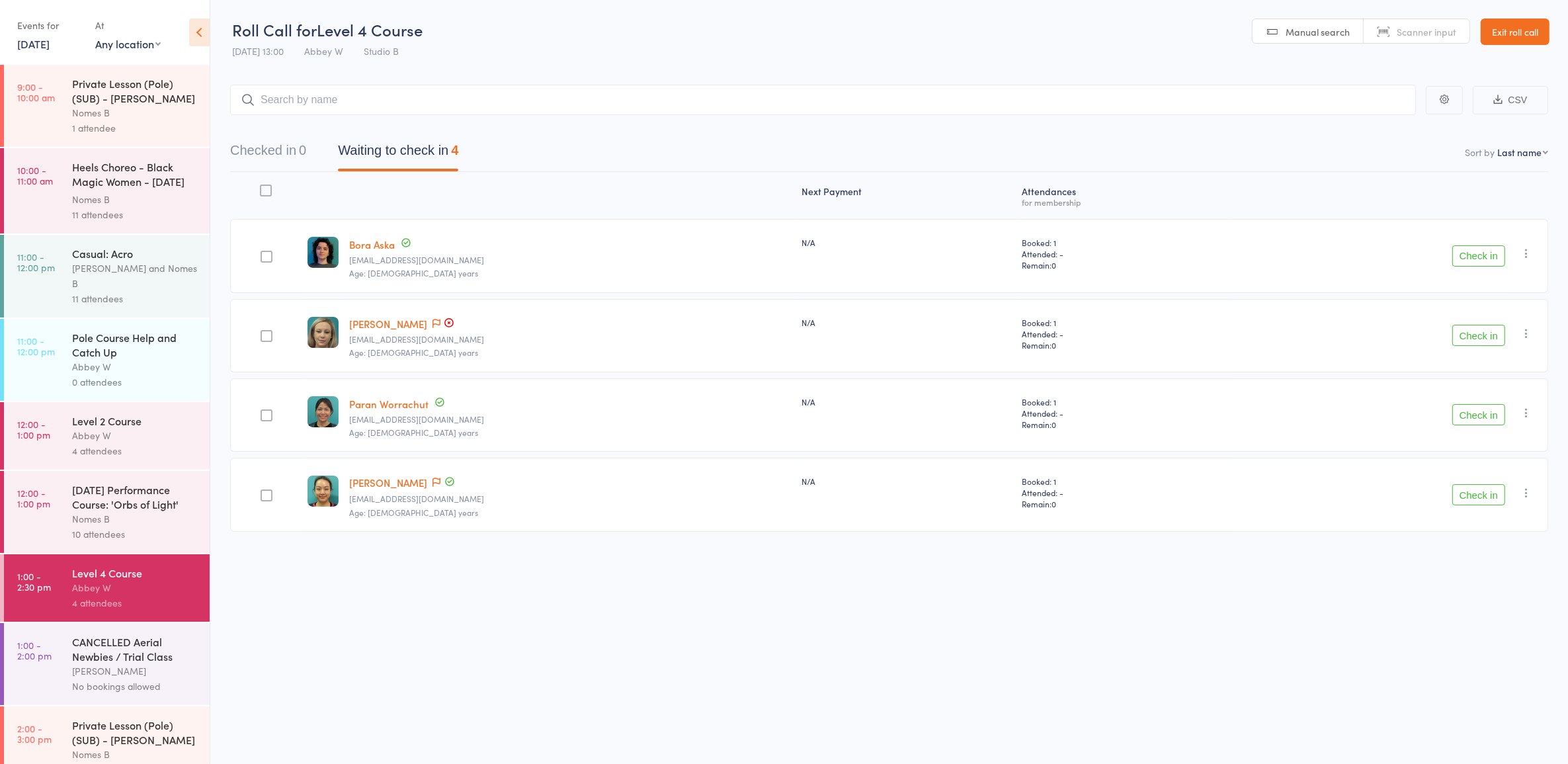
click at [118, 530] on div "10 attendees" at bounding box center [135, 533] width 126 height 15
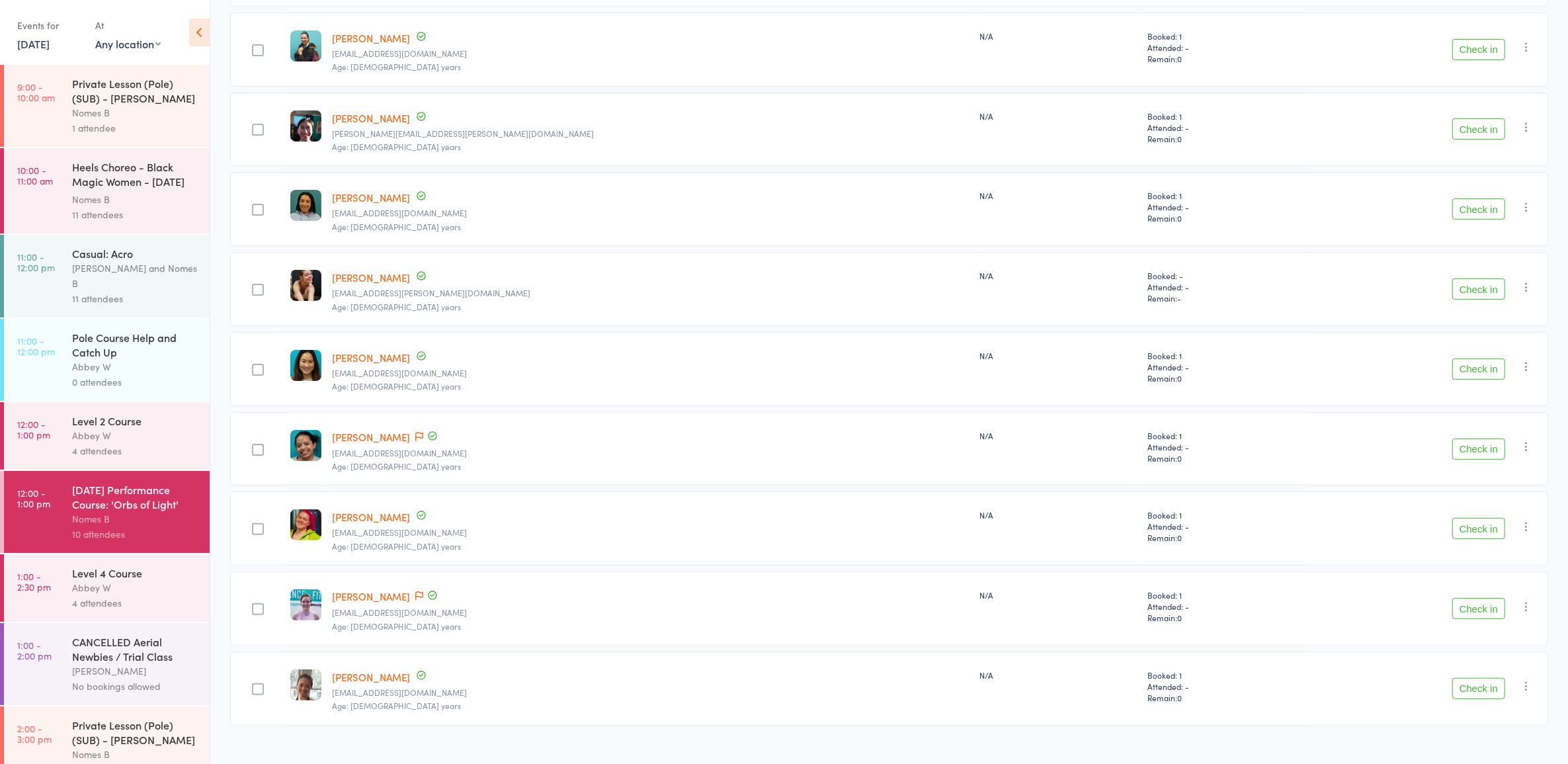
scroll to position [306, 0]
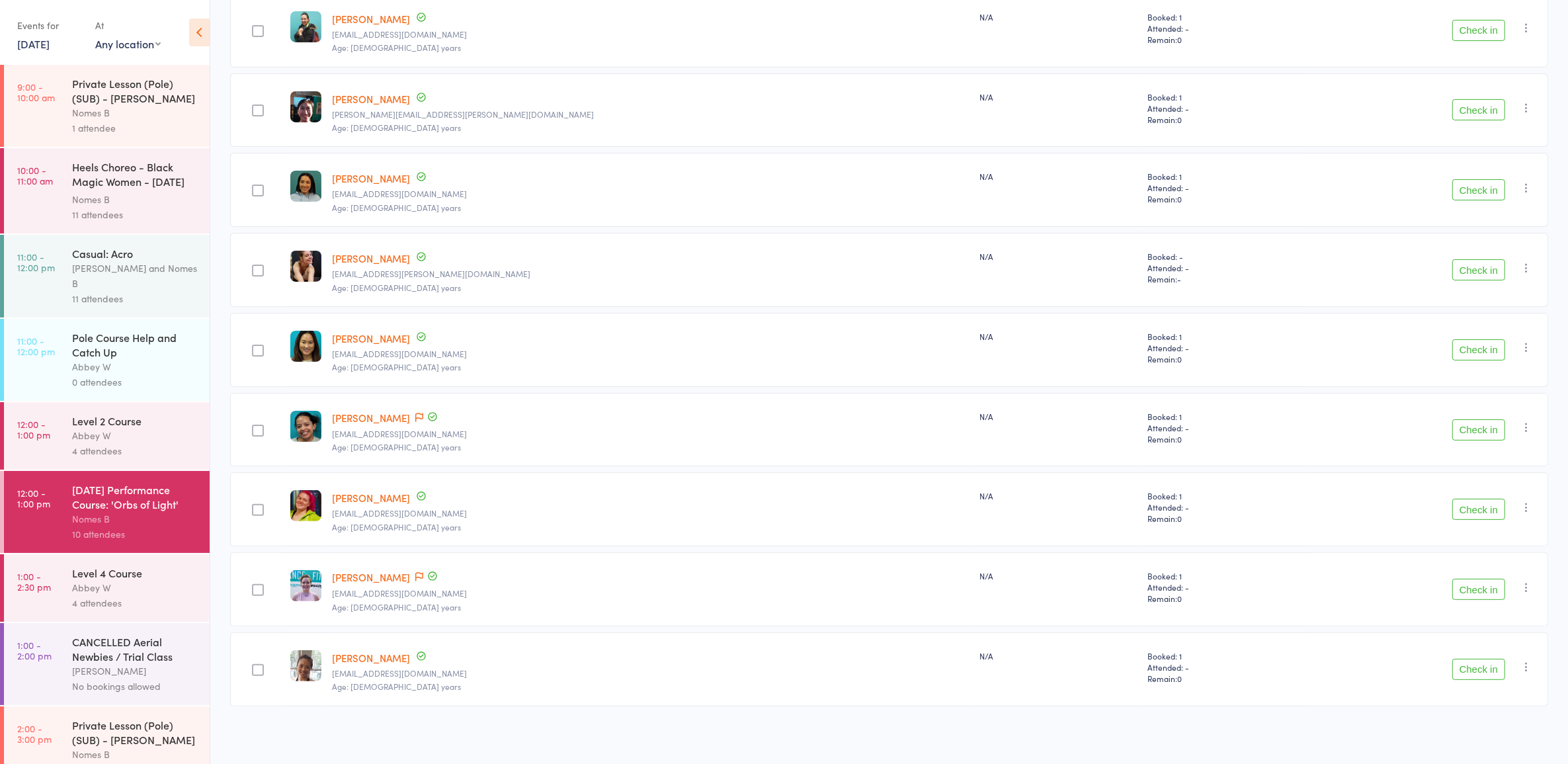
click at [138, 443] on div "4 attendees" at bounding box center [135, 450] width 126 height 15
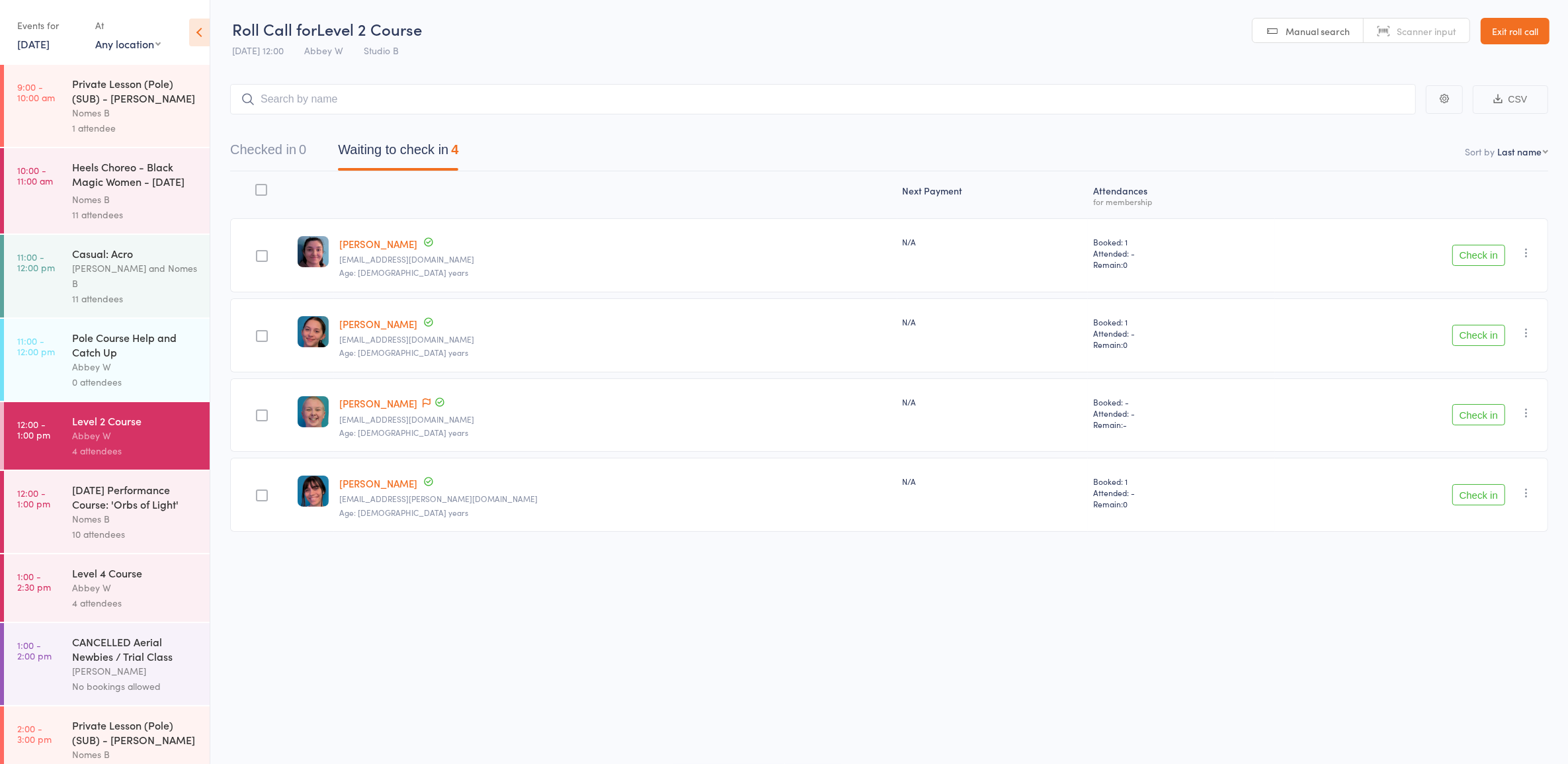
click at [104, 276] on div "Ali H and Nomes B" at bounding box center [135, 276] width 126 height 30
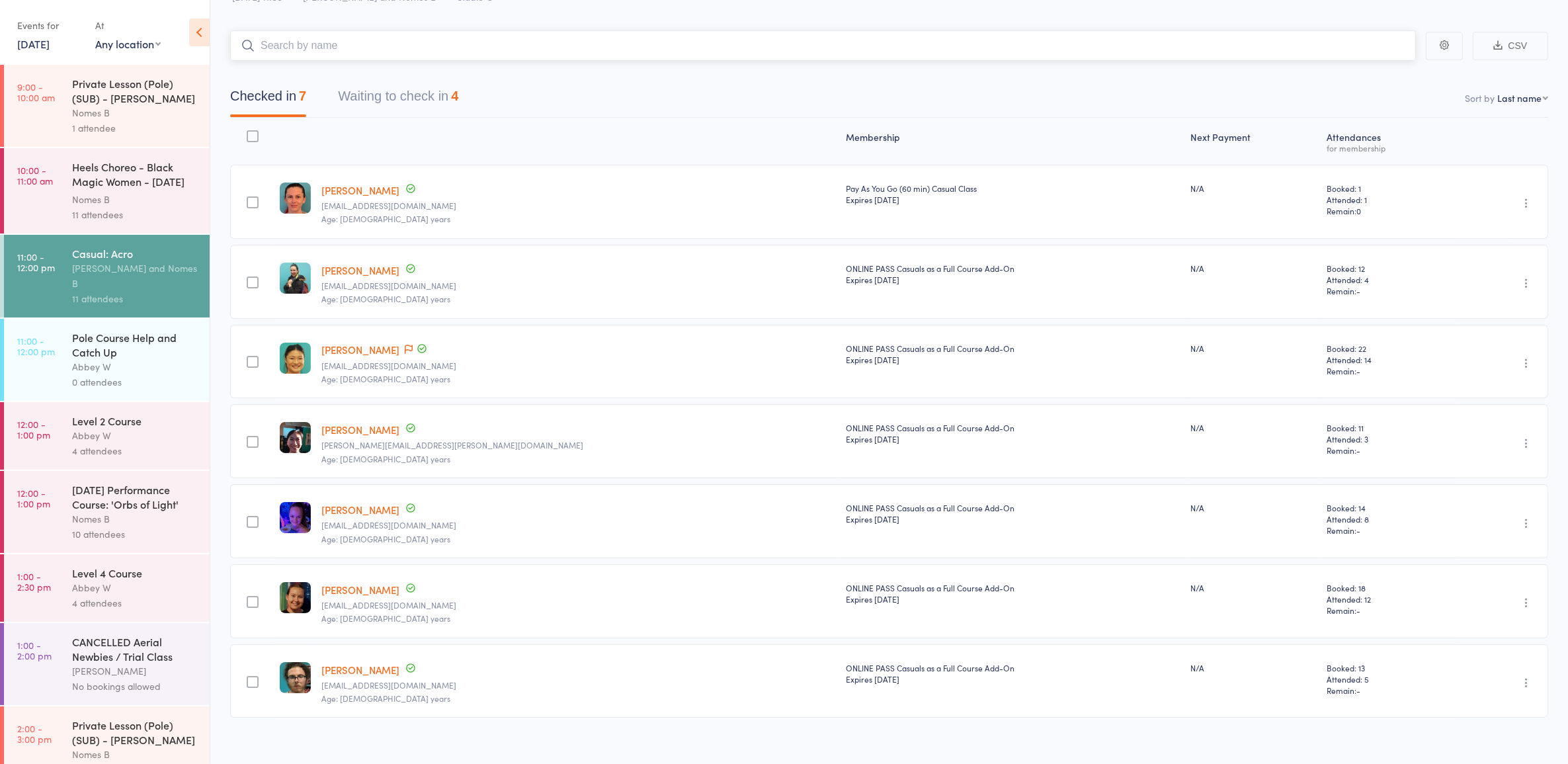
scroll to position [66, 0]
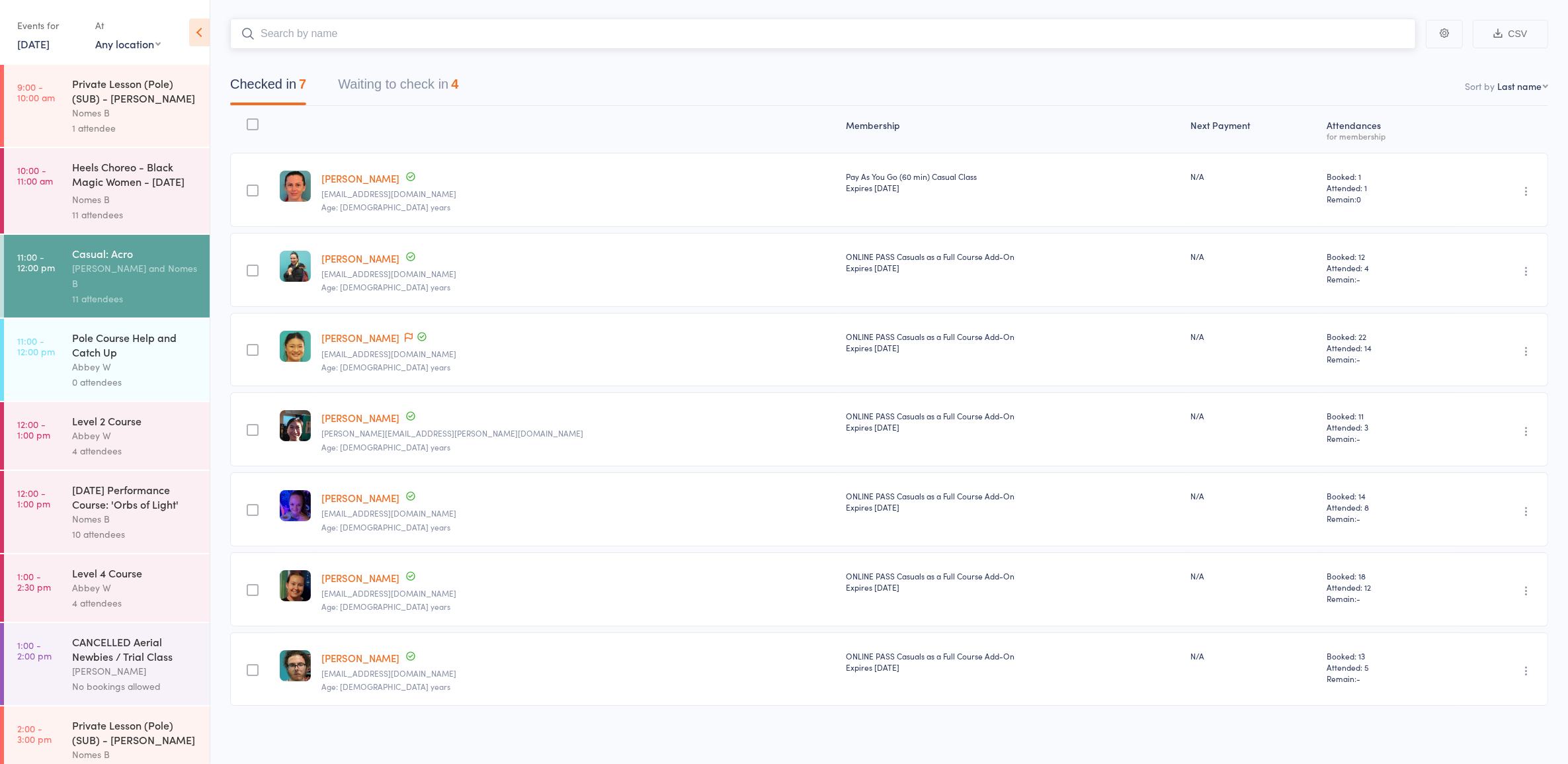
click at [391, 80] on button "Waiting to check in 4" at bounding box center [398, 88] width 120 height 35
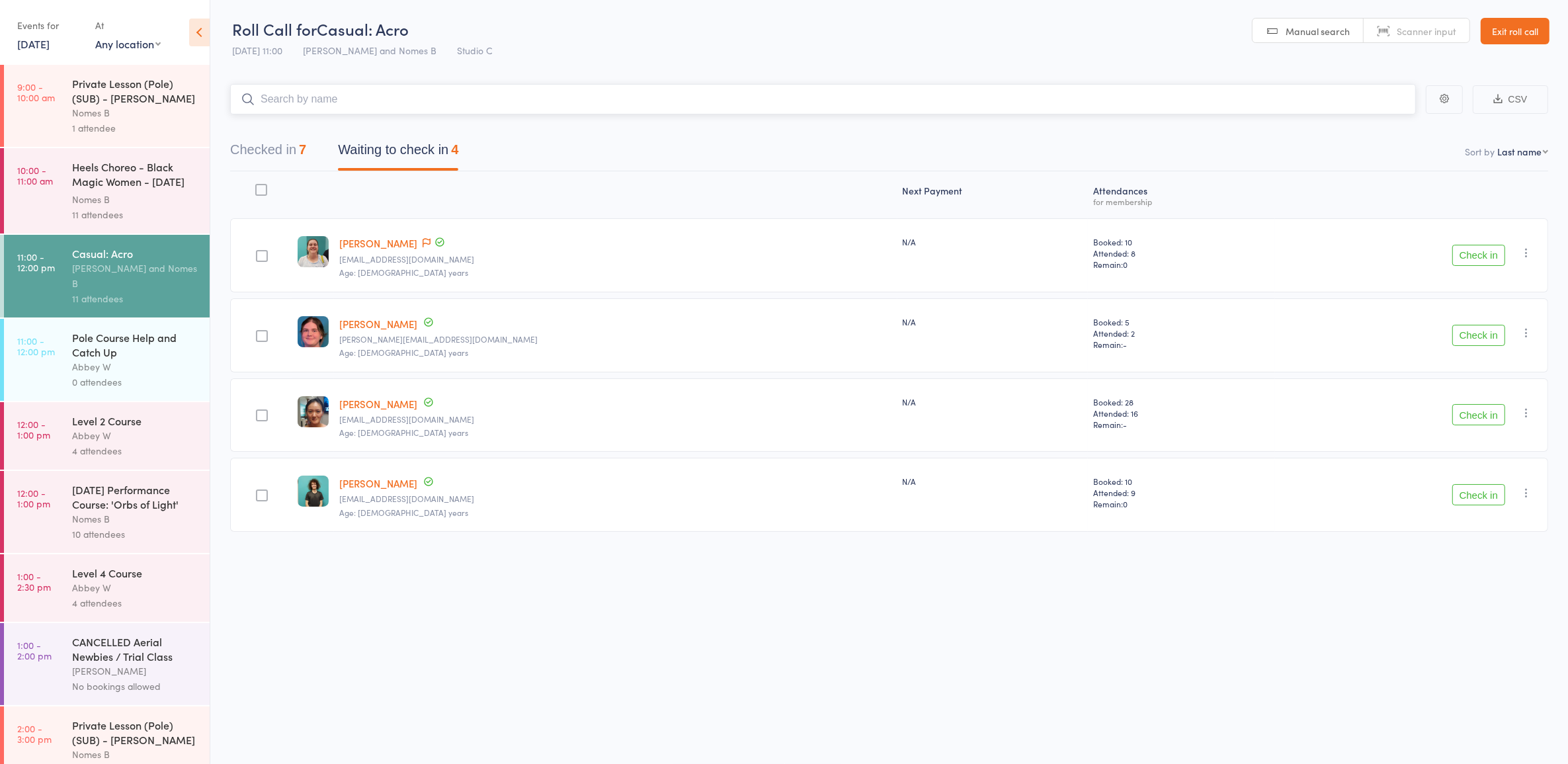
scroll to position [1, 0]
click at [1485, 248] on button "Check in" at bounding box center [1479, 255] width 53 height 21
click at [1485, 340] on button "Check in" at bounding box center [1479, 335] width 53 height 21
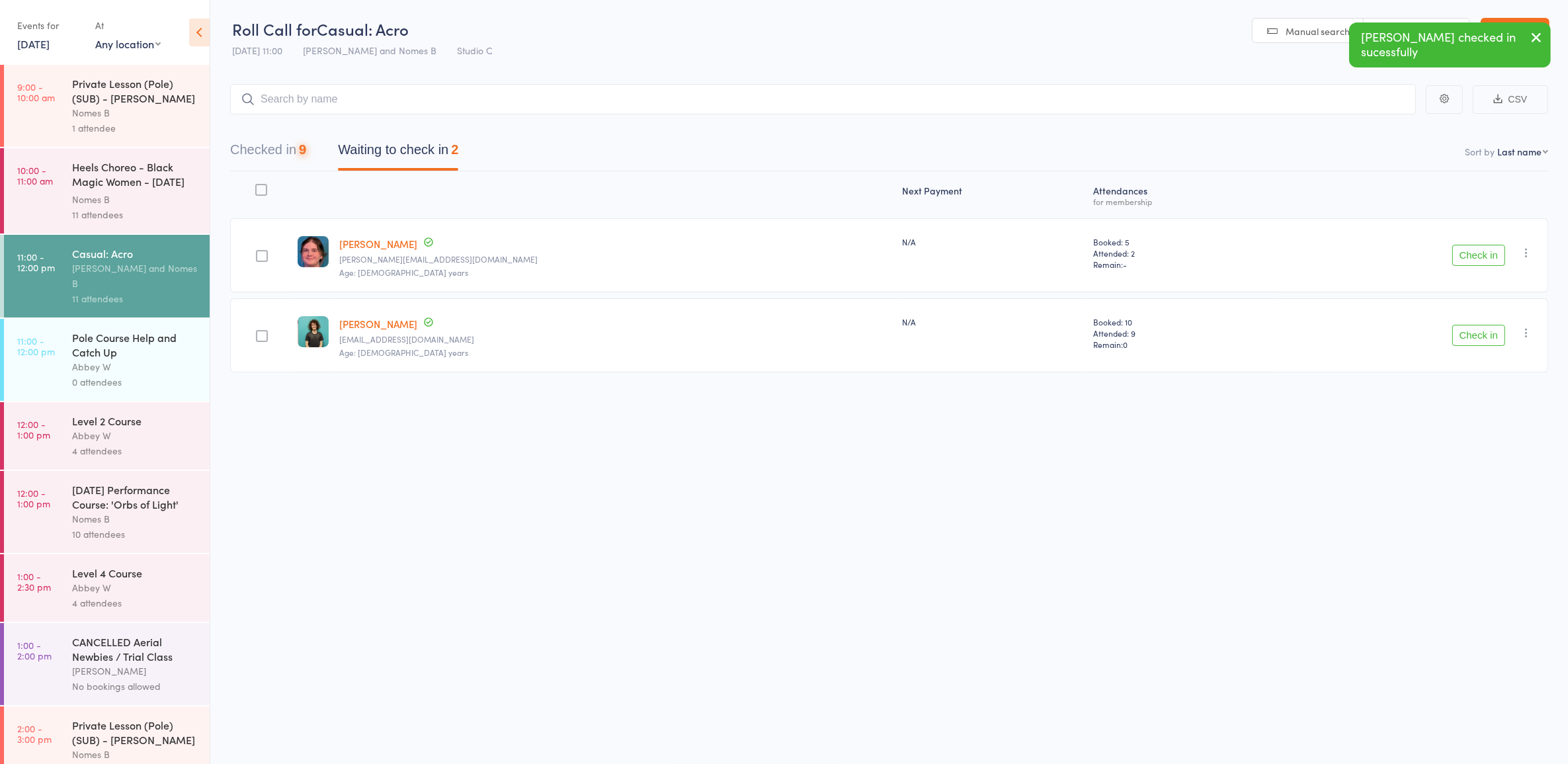
click at [1485, 337] on button "Check in" at bounding box center [1479, 335] width 53 height 21
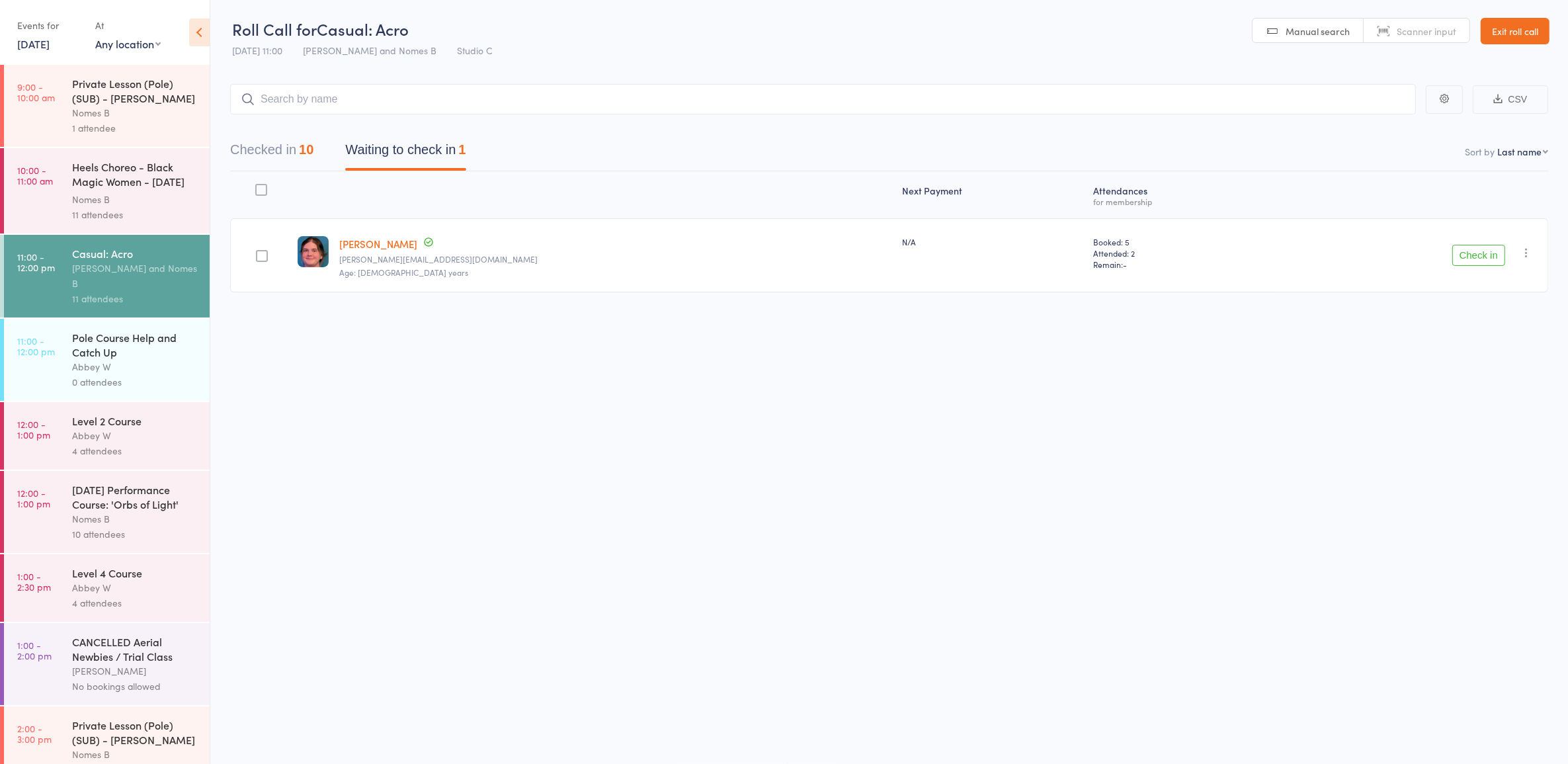
click at [1526, 253] on icon "button" at bounding box center [1526, 253] width 13 height 13
click at [1518, 384] on li "Mark absent" at bounding box center [1479, 385] width 109 height 18
click at [73, 190] on div "Heels Choreo - Black Magic Women - [DATE] Perf ..." at bounding box center [135, 175] width 126 height 32
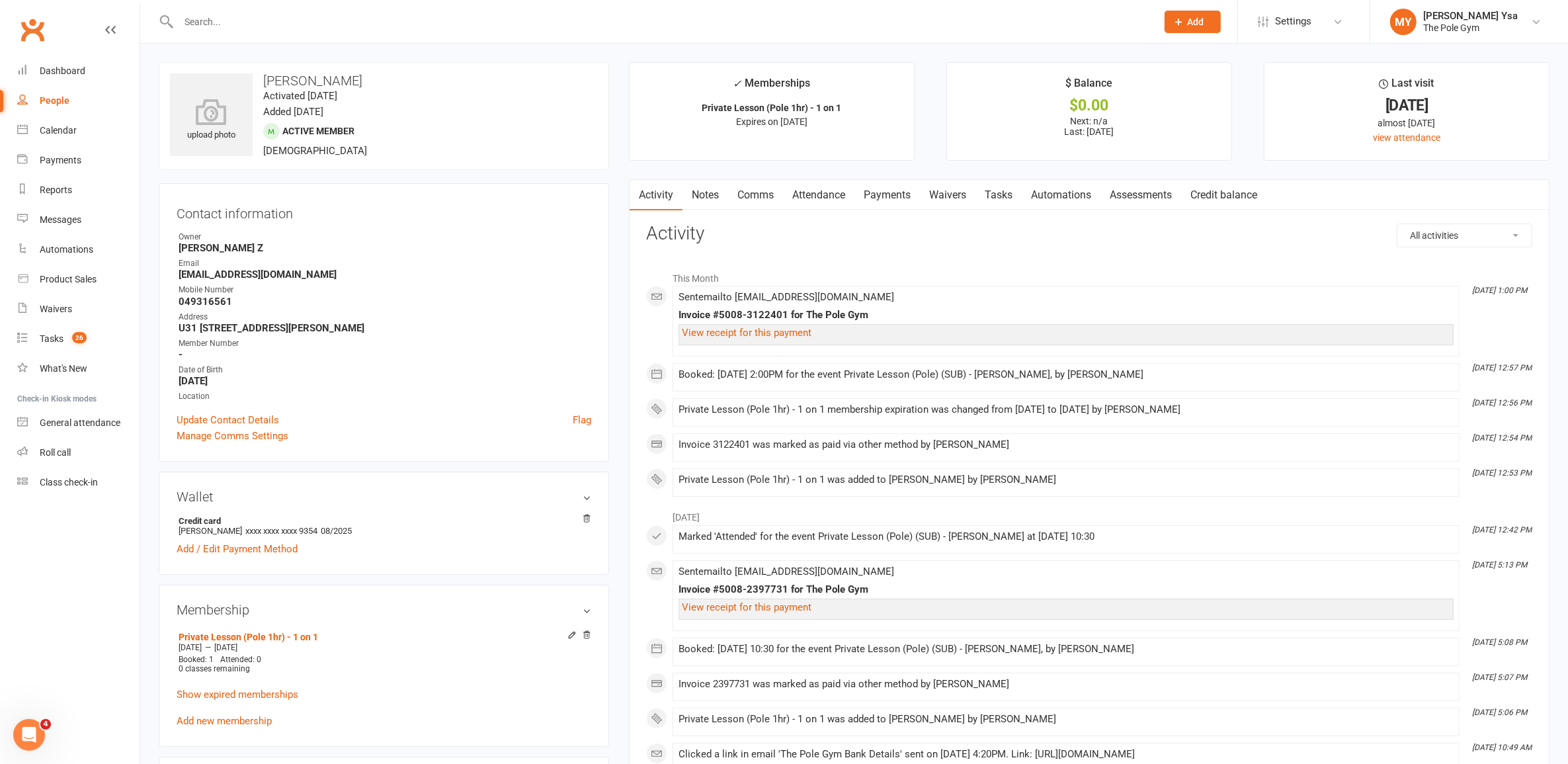
click at [943, 196] on link "Waivers" at bounding box center [947, 194] width 55 height 30
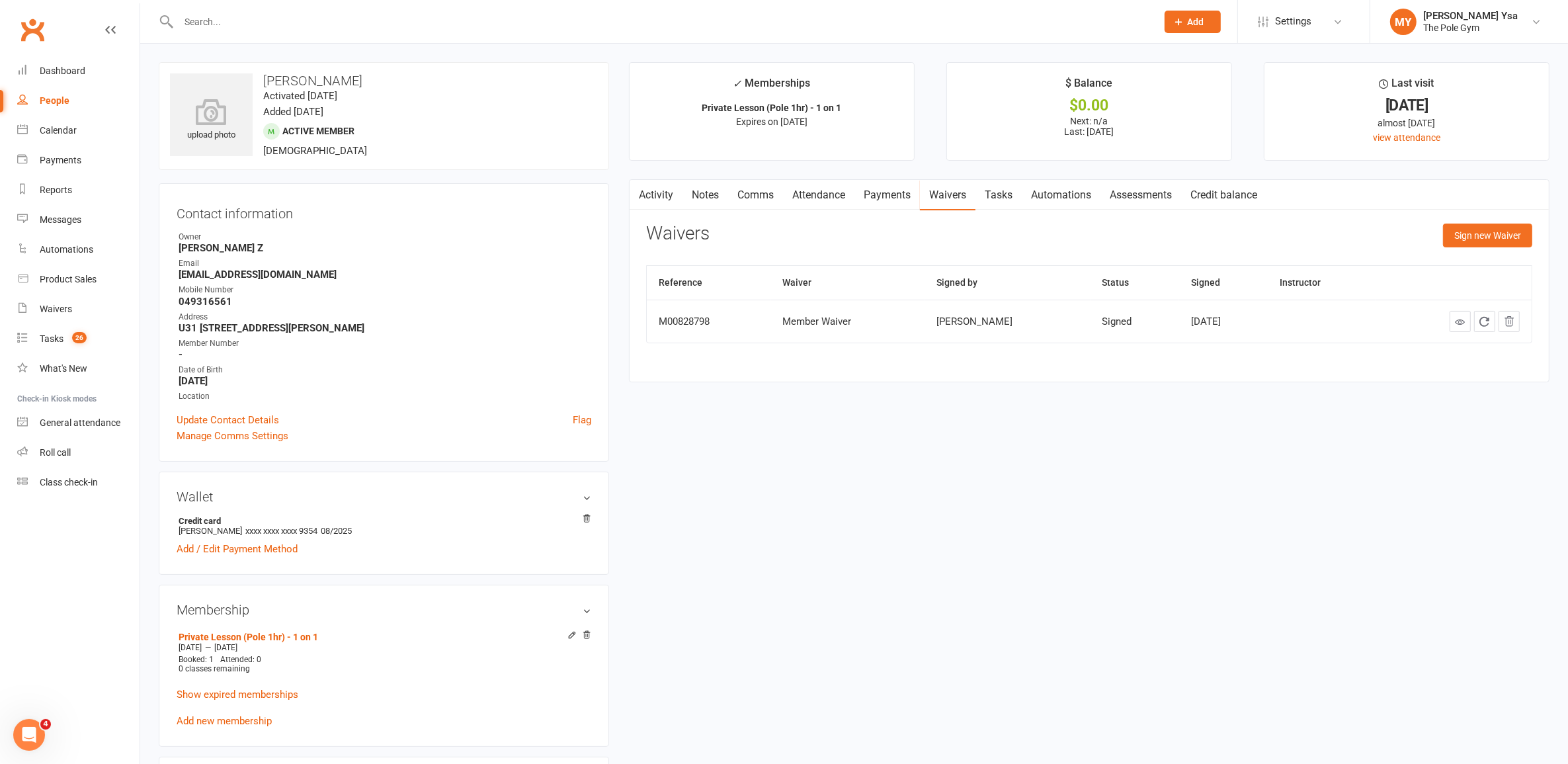
click at [864, 192] on link "Payments" at bounding box center [887, 194] width 66 height 30
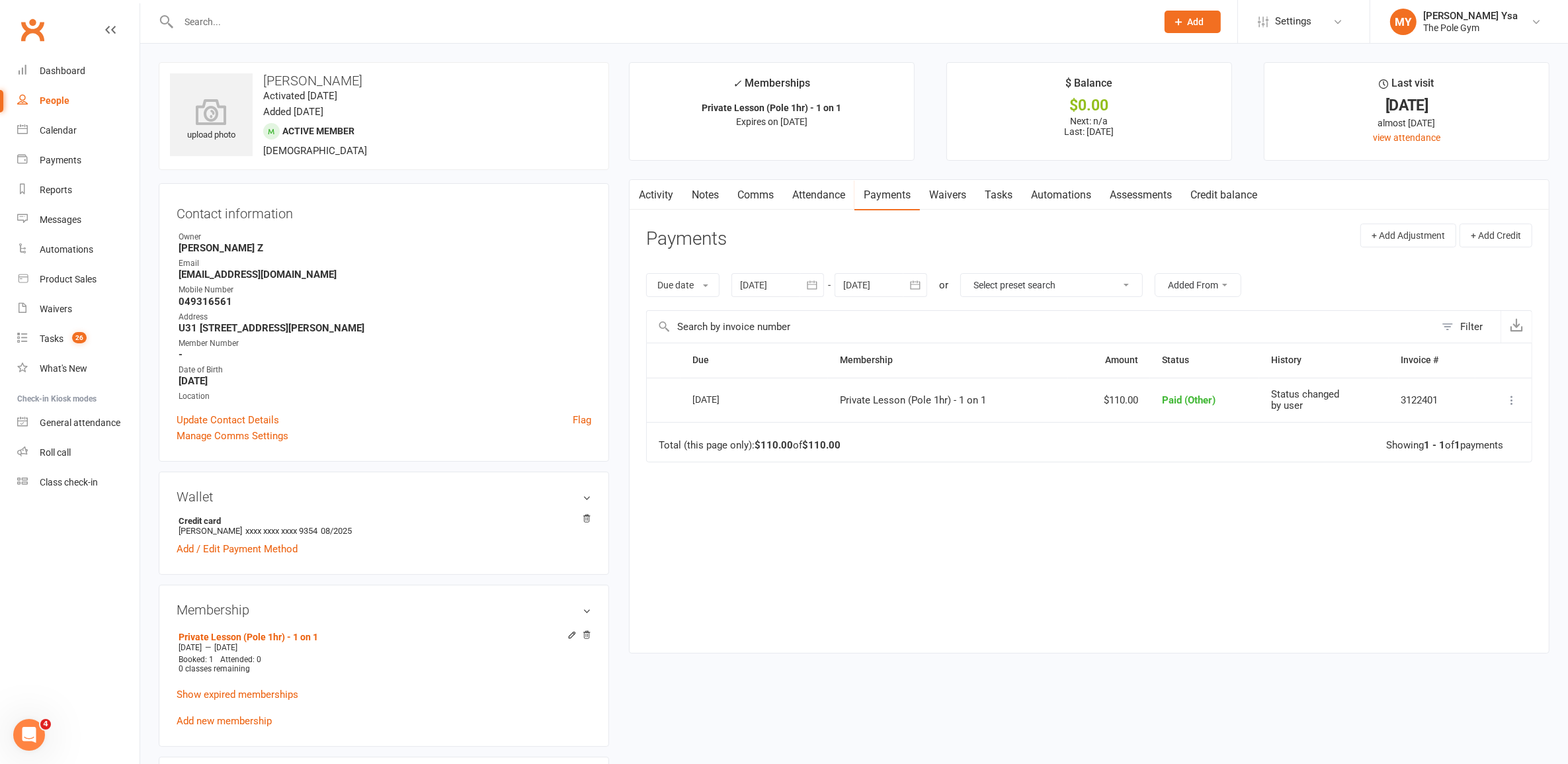
click at [802, 189] on link "Attendance" at bounding box center [819, 194] width 71 height 30
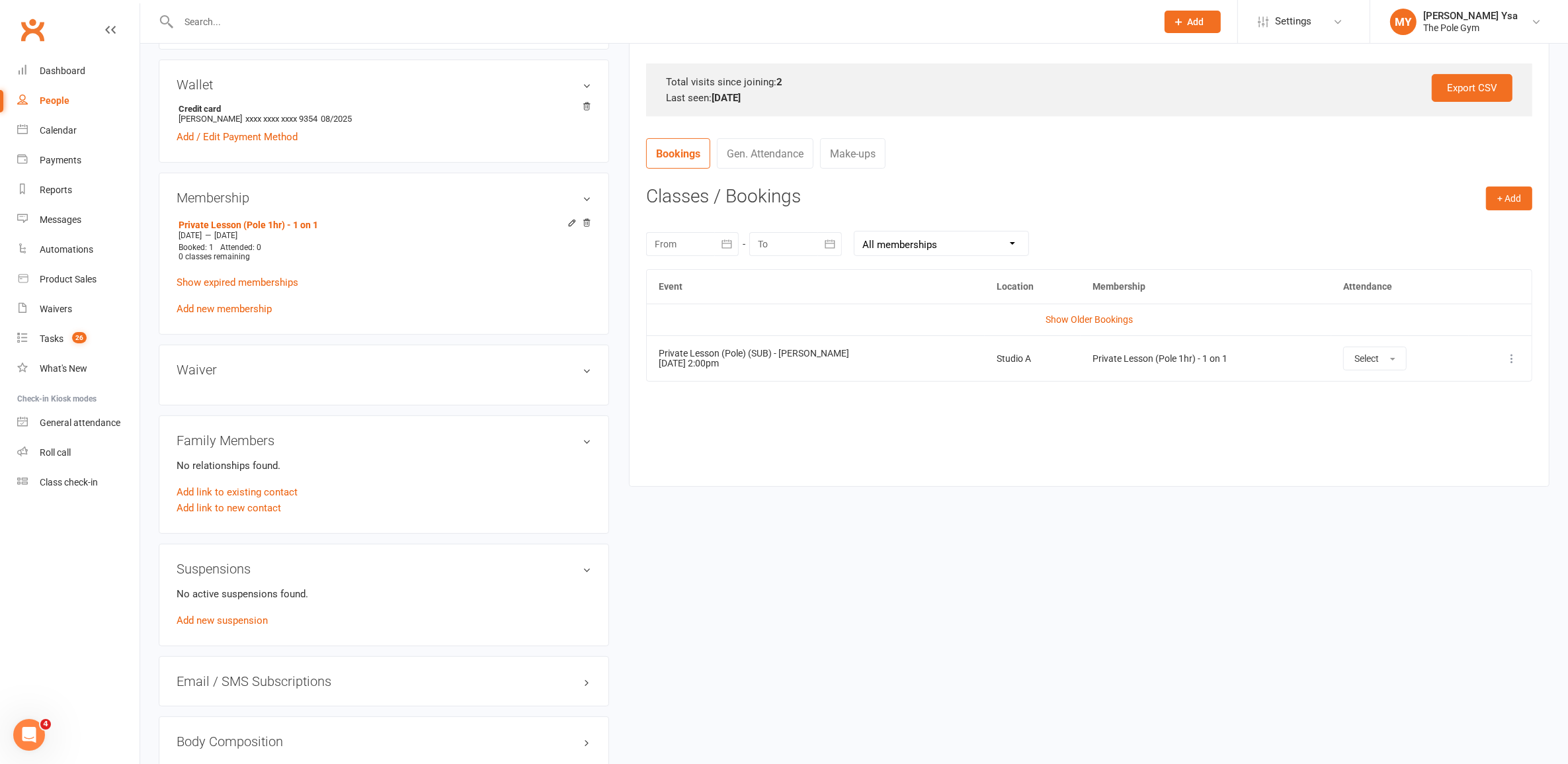
scroll to position [413, 0]
click at [1069, 322] on link "Show Older Bookings" at bounding box center [1089, 318] width 87 height 10
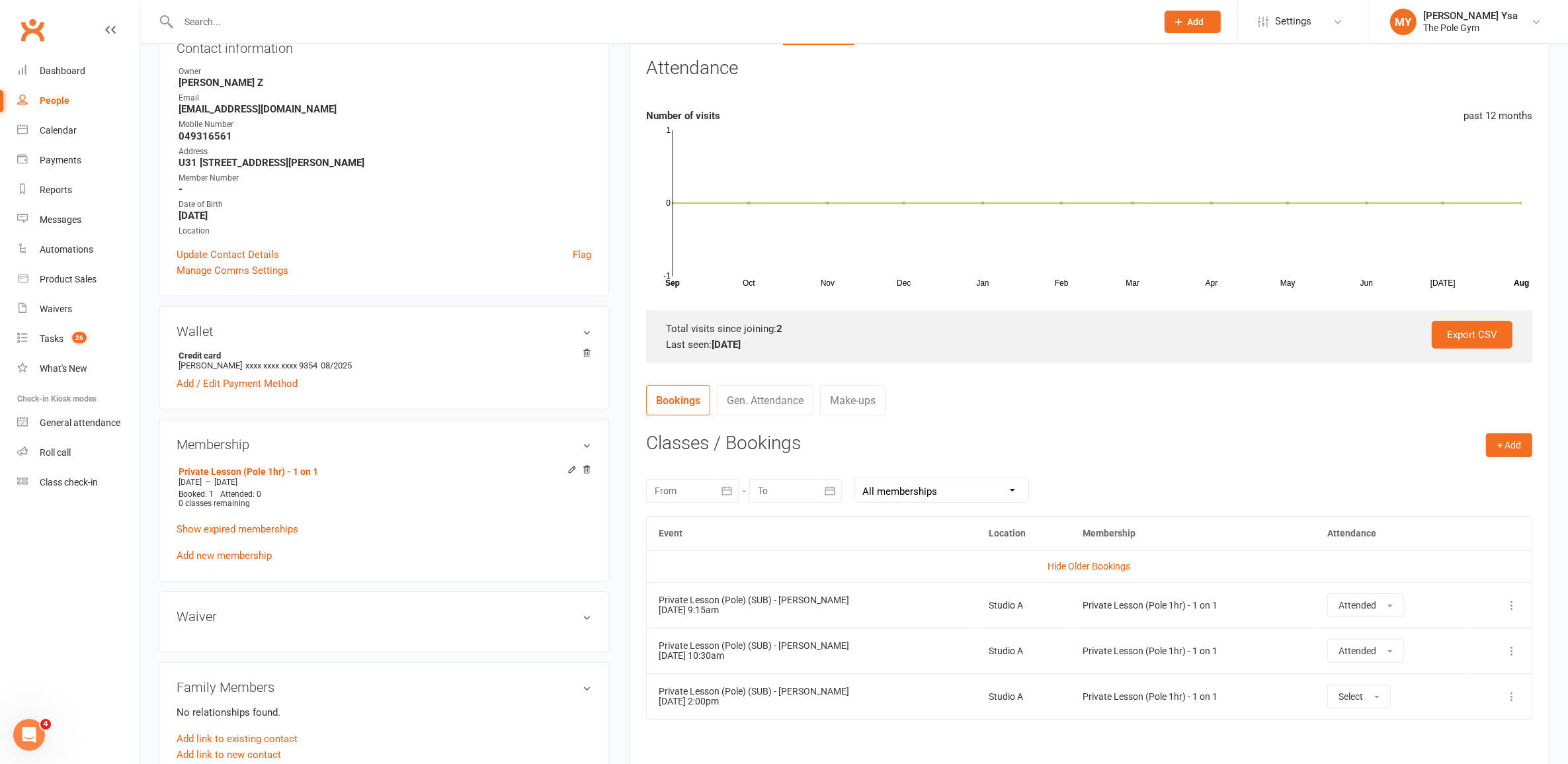
scroll to position [0, 0]
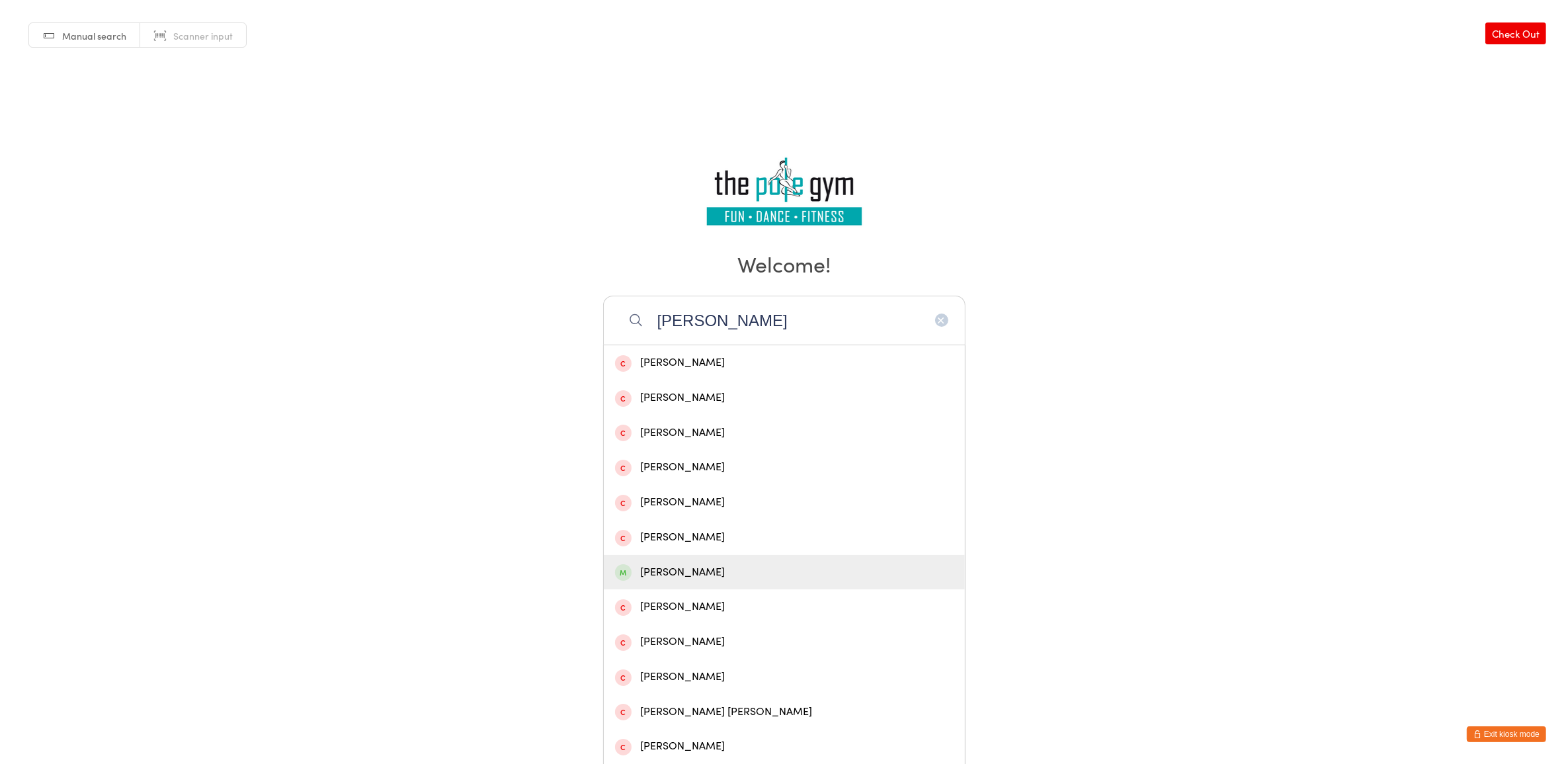
type input "[PERSON_NAME]"
click at [665, 567] on div "[PERSON_NAME]" at bounding box center [785, 572] width 339 height 18
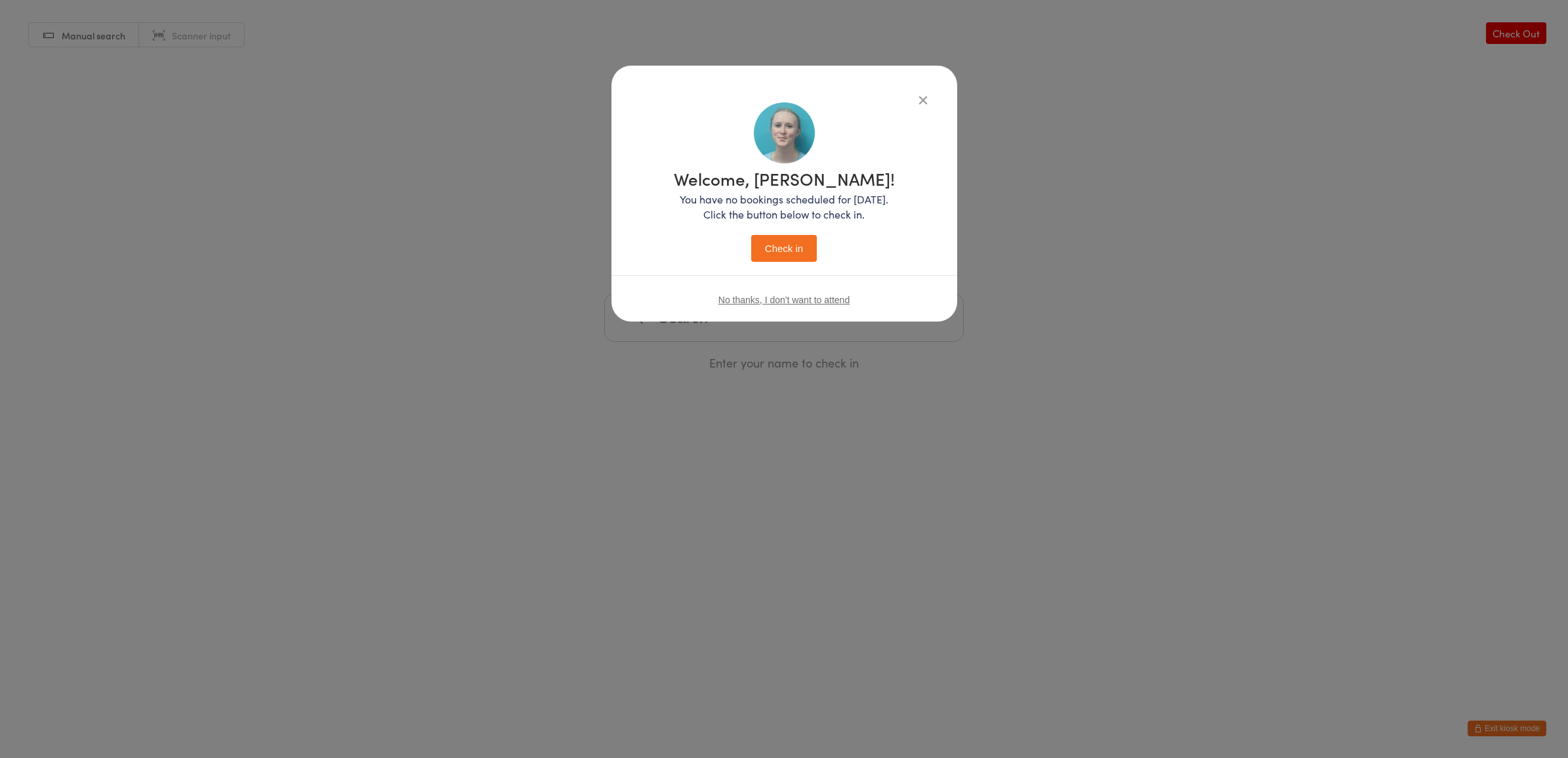
click at [771, 251] on button "Check in" at bounding box center [784, 248] width 66 height 27
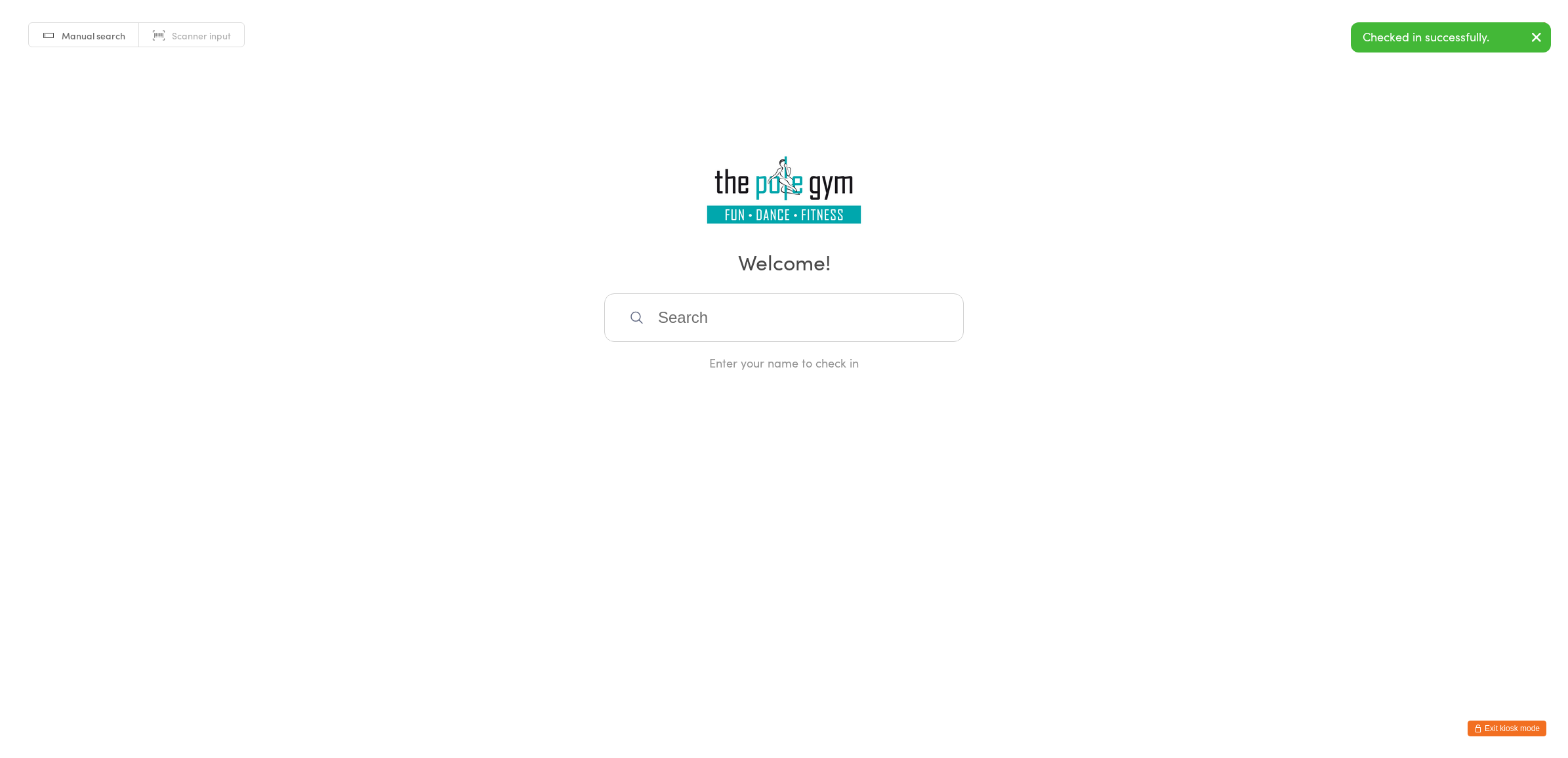
click at [1529, 725] on button "Exit kiosk mode" at bounding box center [1507, 728] width 79 height 16
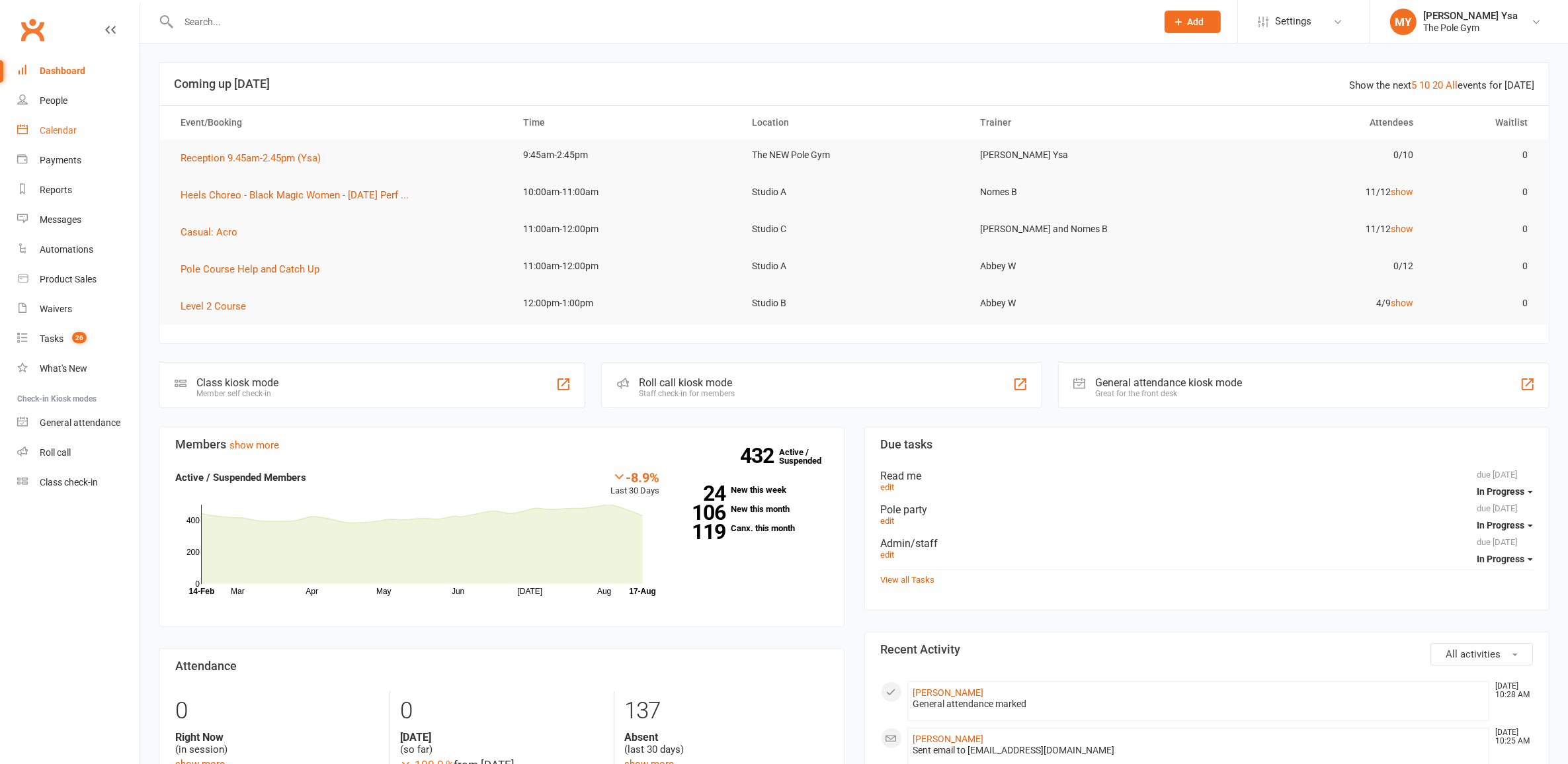
click at [45, 126] on div "Calendar" at bounding box center [58, 130] width 37 height 10
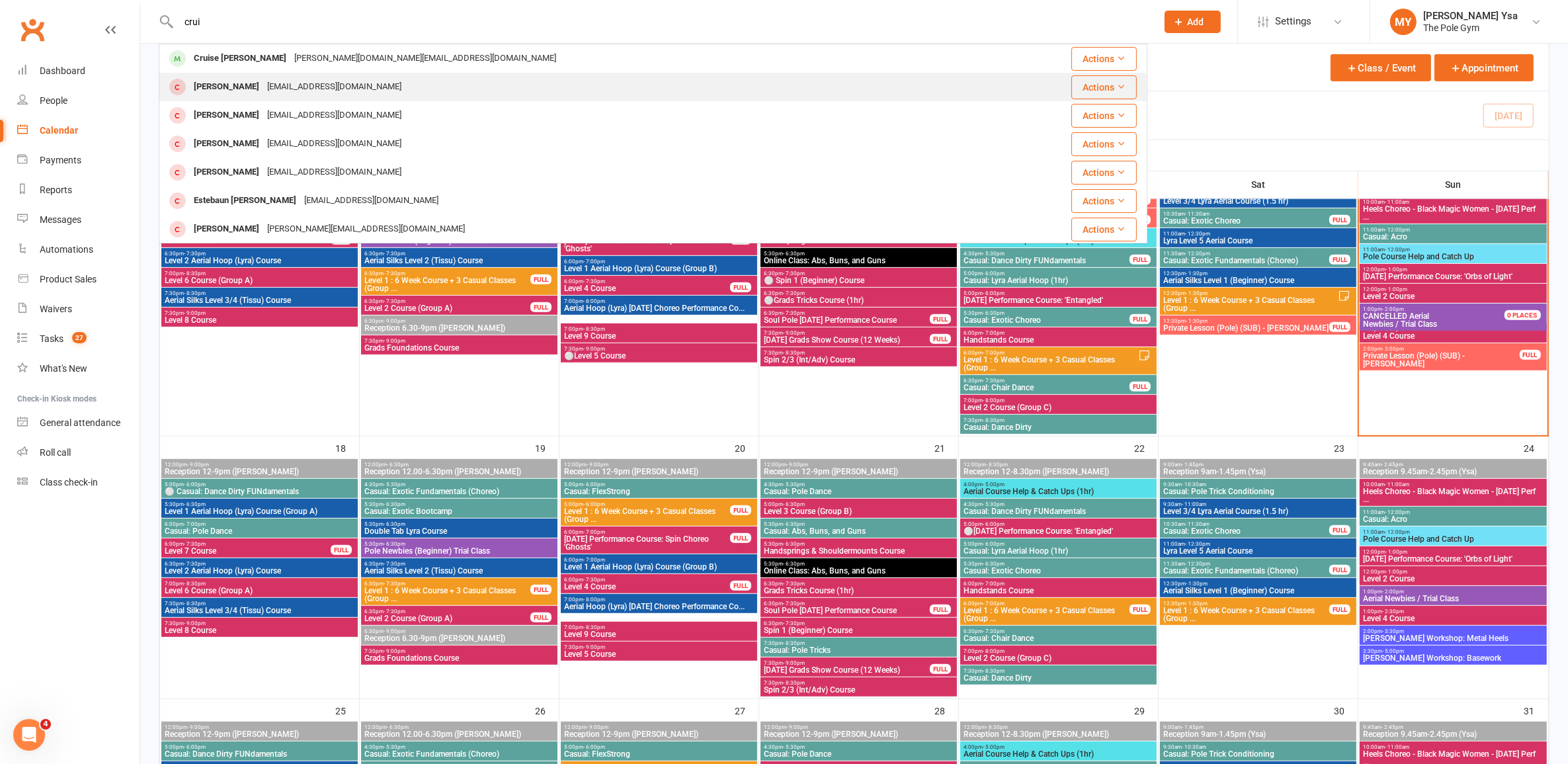
type input "crui"
click at [609, 74] on div "Shay Cruice Shayc1415@gmail.com" at bounding box center [575, 87] width 830 height 27
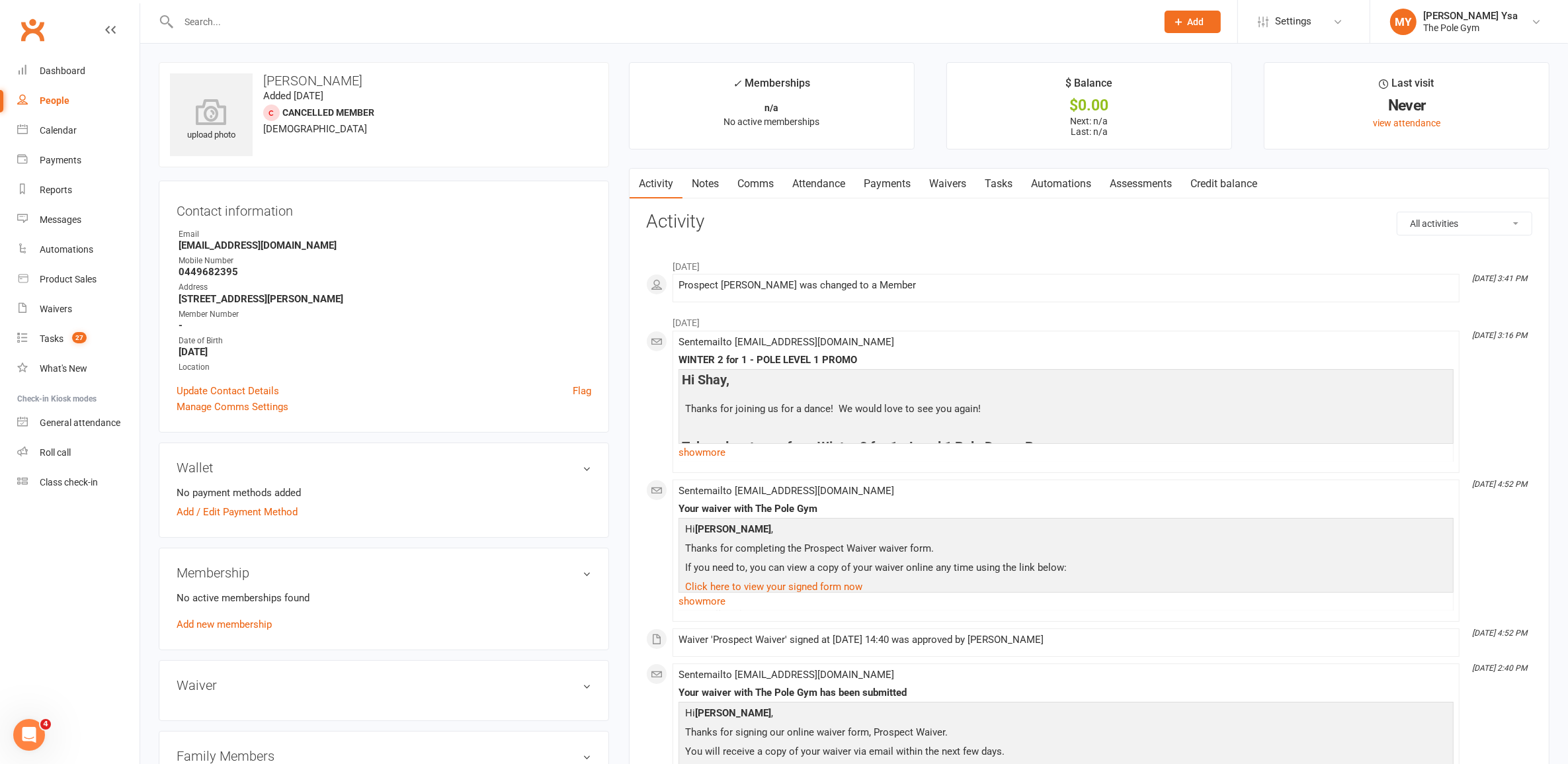
click at [471, 27] on input "text" at bounding box center [661, 21] width 973 height 18
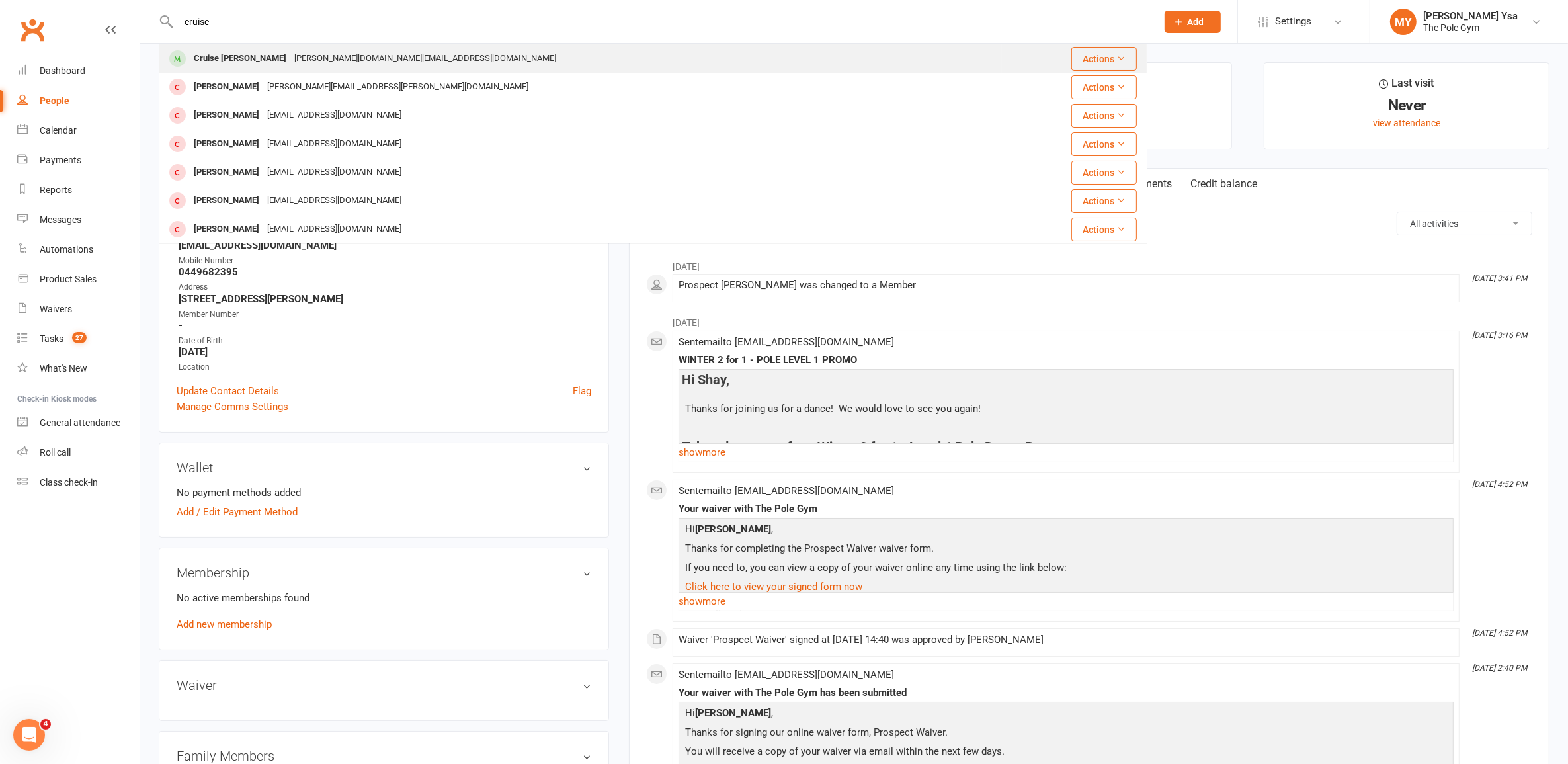
type input "cruise"
click at [599, 46] on div "Cruise Walsh walsh.cruise@gmail.com" at bounding box center [581, 58] width 841 height 27
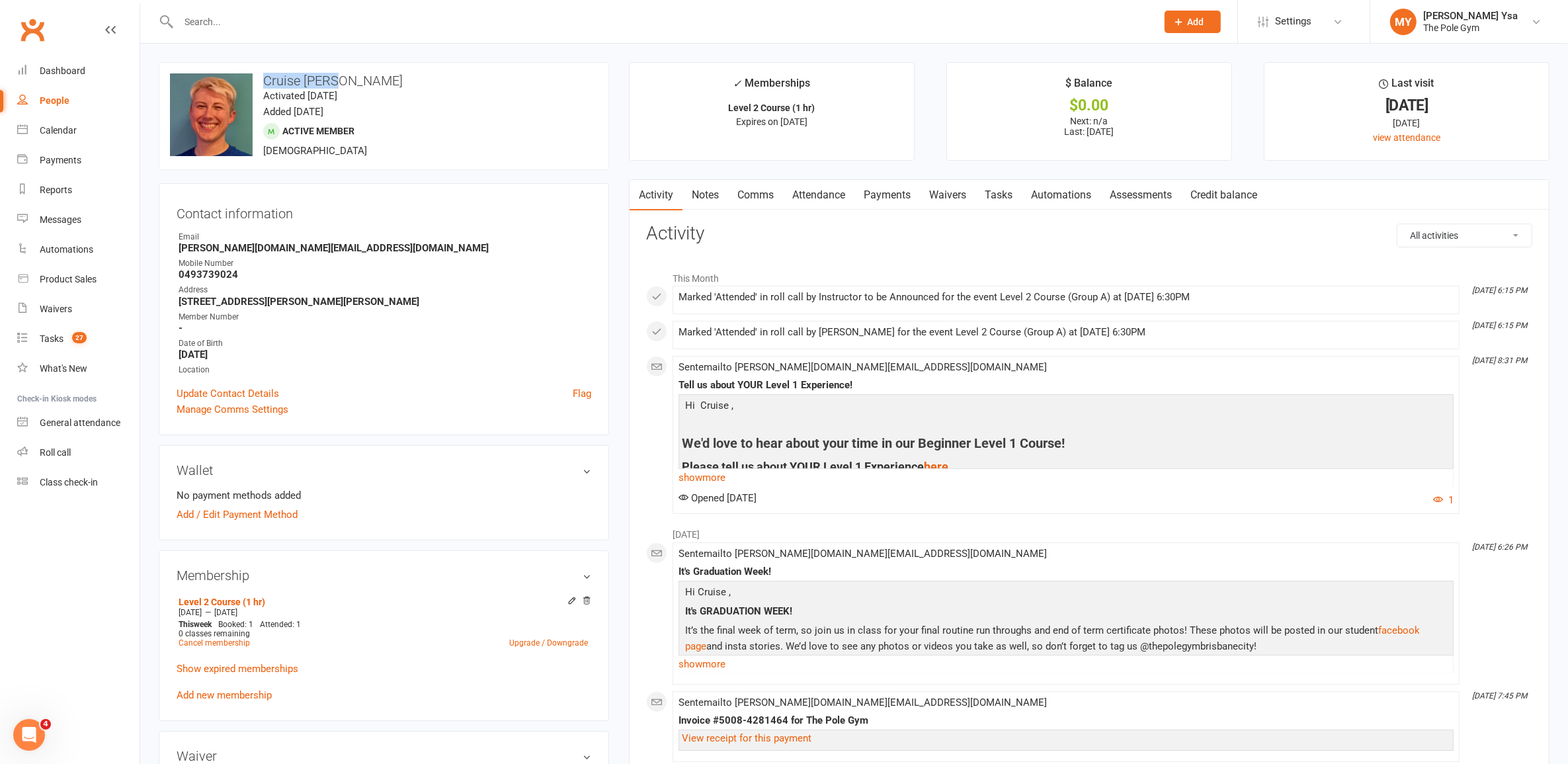
drag, startPoint x: 344, startPoint y: 83, endPoint x: 256, endPoint y: 83, distance: 88.0
click at [256, 83] on h3 "Cruise Walsh" at bounding box center [384, 81] width 428 height 15
copy h3 "Cruise Walsh"
click at [113, 421] on div "General attendance" at bounding box center [80, 422] width 80 height 10
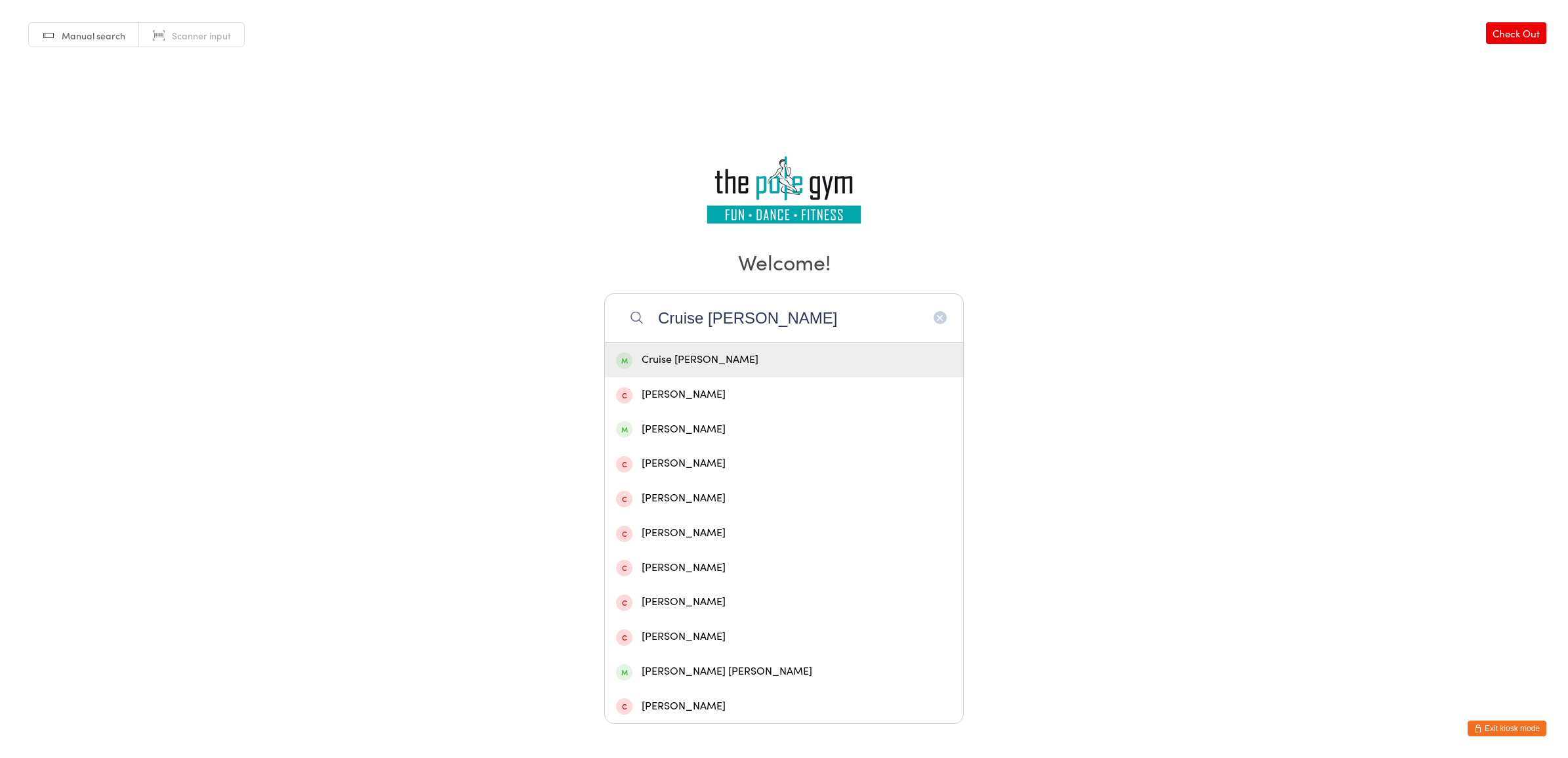
type input "Cruise [PERSON_NAME]"
click at [715, 349] on div "Cruise [PERSON_NAME]" at bounding box center [784, 360] width 358 height 35
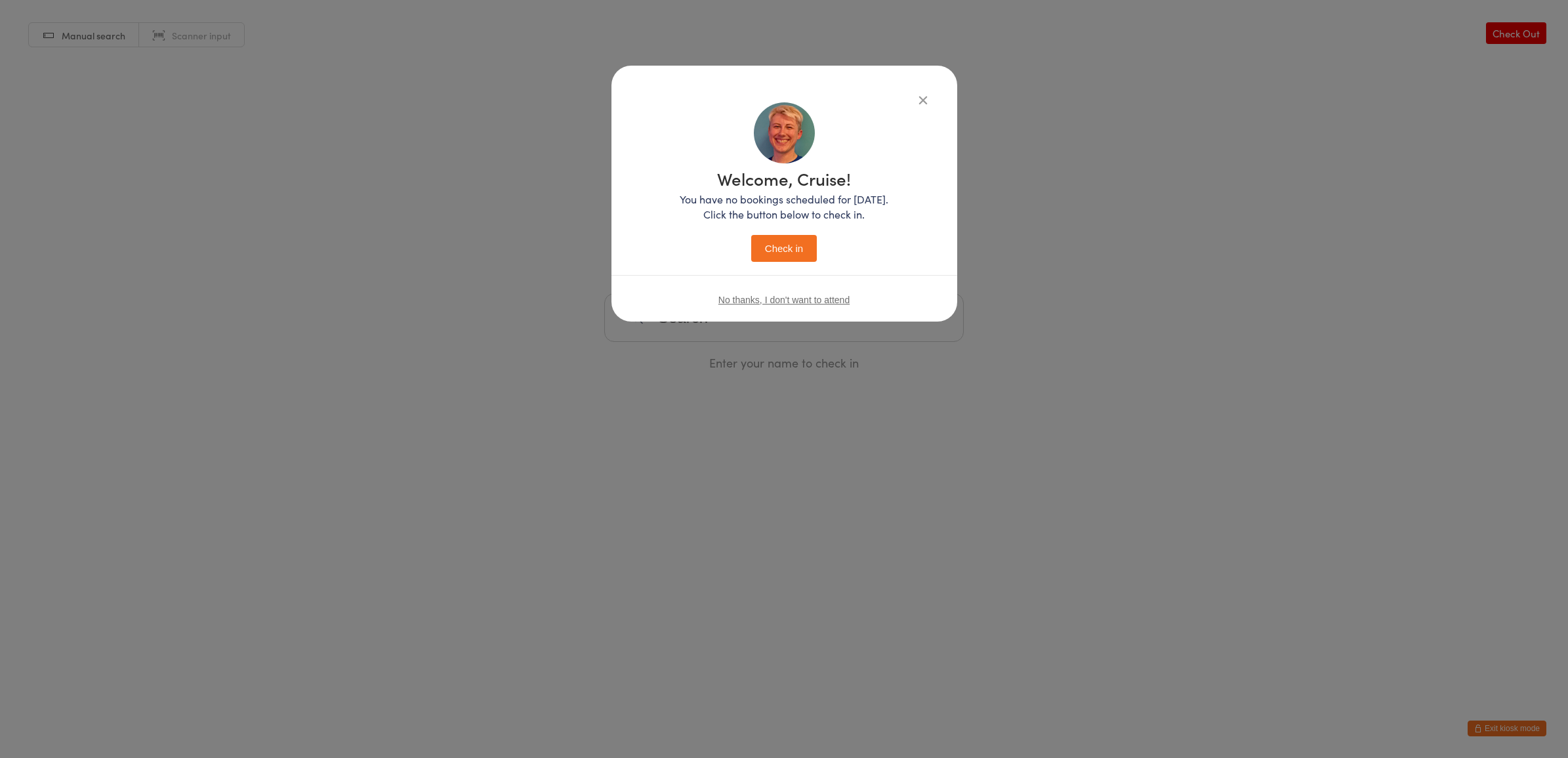
click at [770, 246] on button "Check in" at bounding box center [784, 248] width 66 height 27
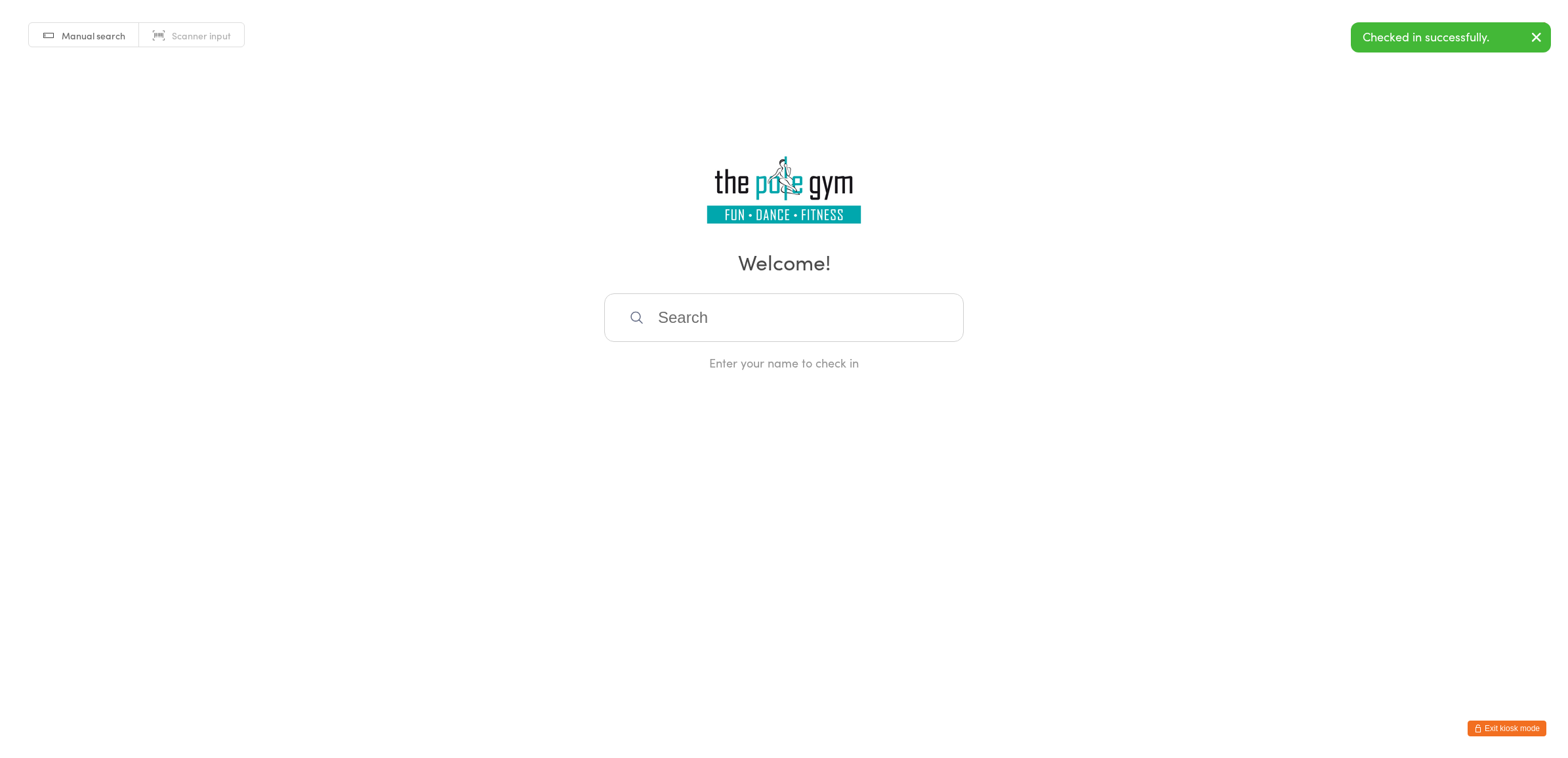
click at [1517, 723] on button "Exit kiosk mode" at bounding box center [1507, 728] width 79 height 16
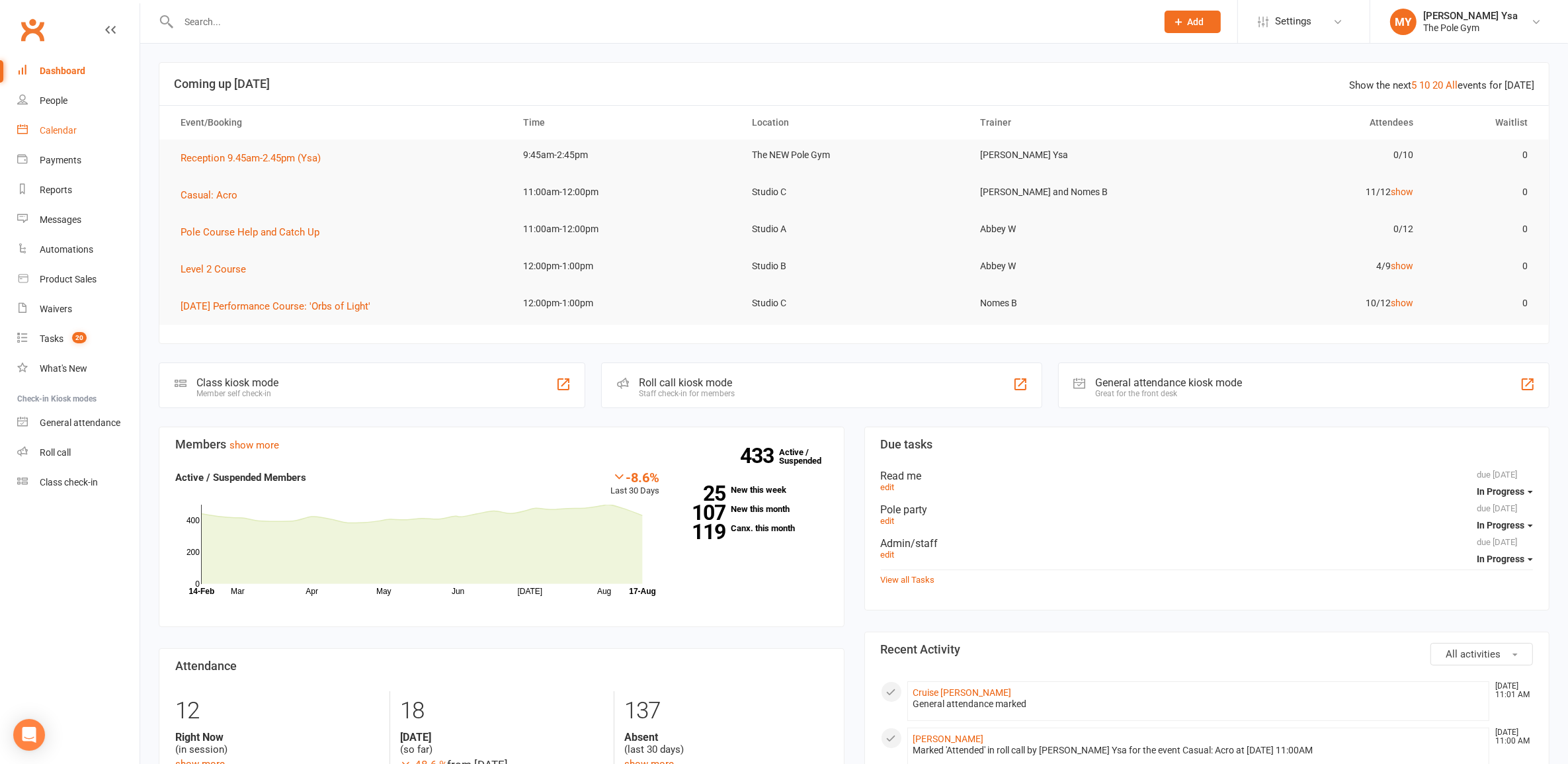
click at [94, 130] on link "Calendar" at bounding box center [78, 130] width 122 height 29
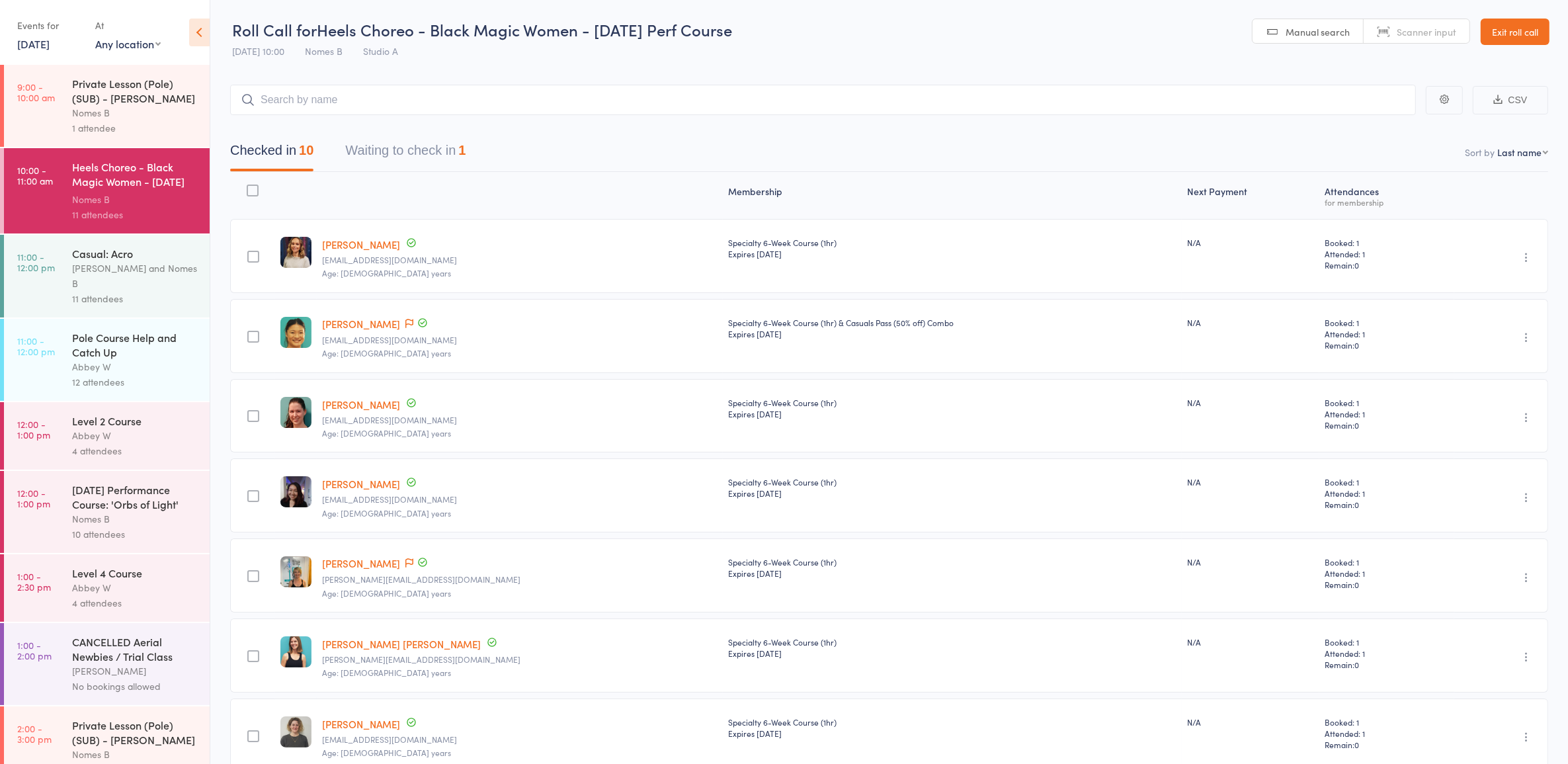
click at [447, 161] on button "Waiting to check in 1" at bounding box center [405, 154] width 120 height 35
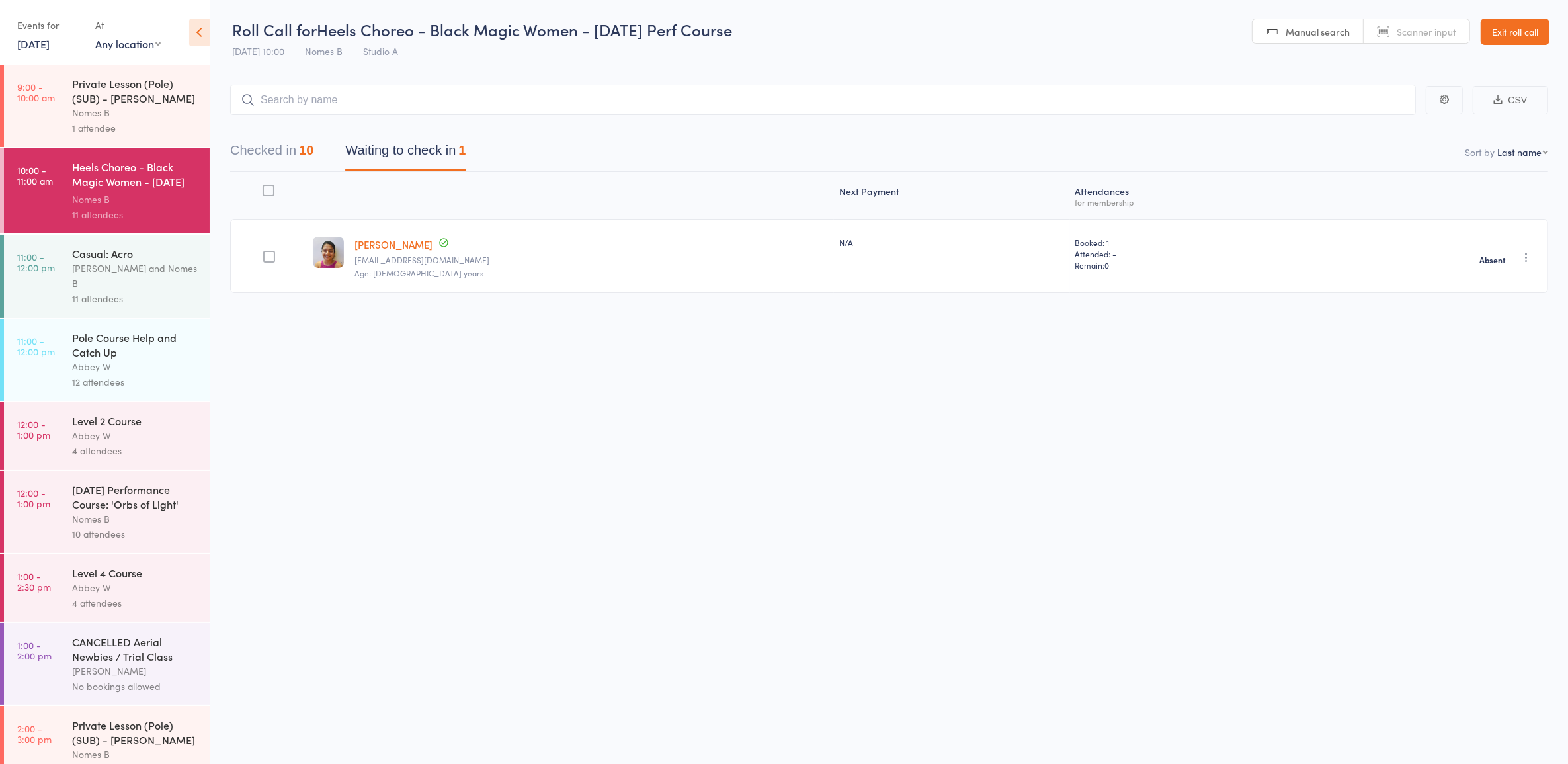
click at [111, 275] on div "[PERSON_NAME] and Nomes B" at bounding box center [135, 276] width 126 height 30
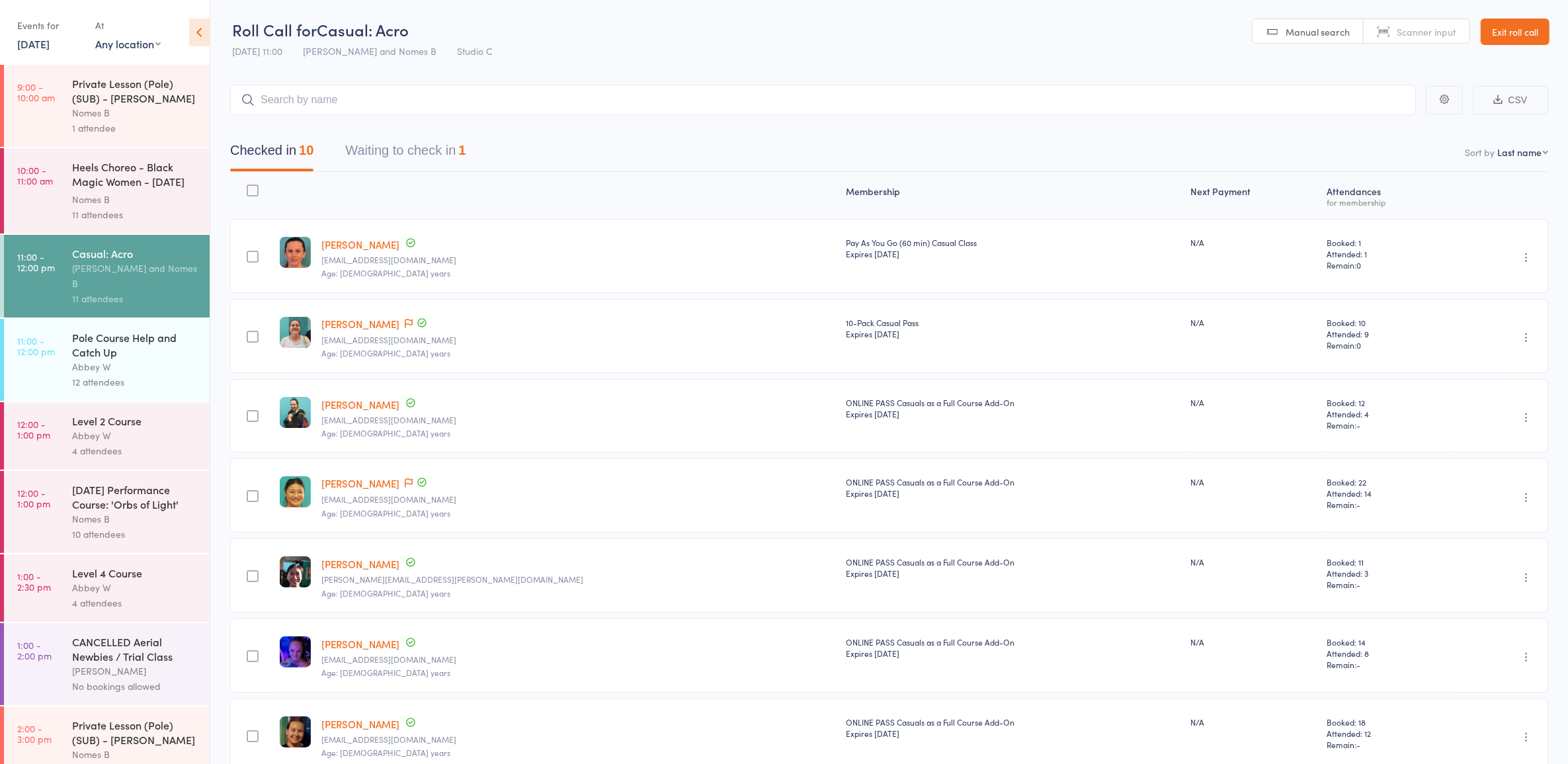
click at [387, 150] on button "Waiting to check in 1" at bounding box center [405, 154] width 120 height 35
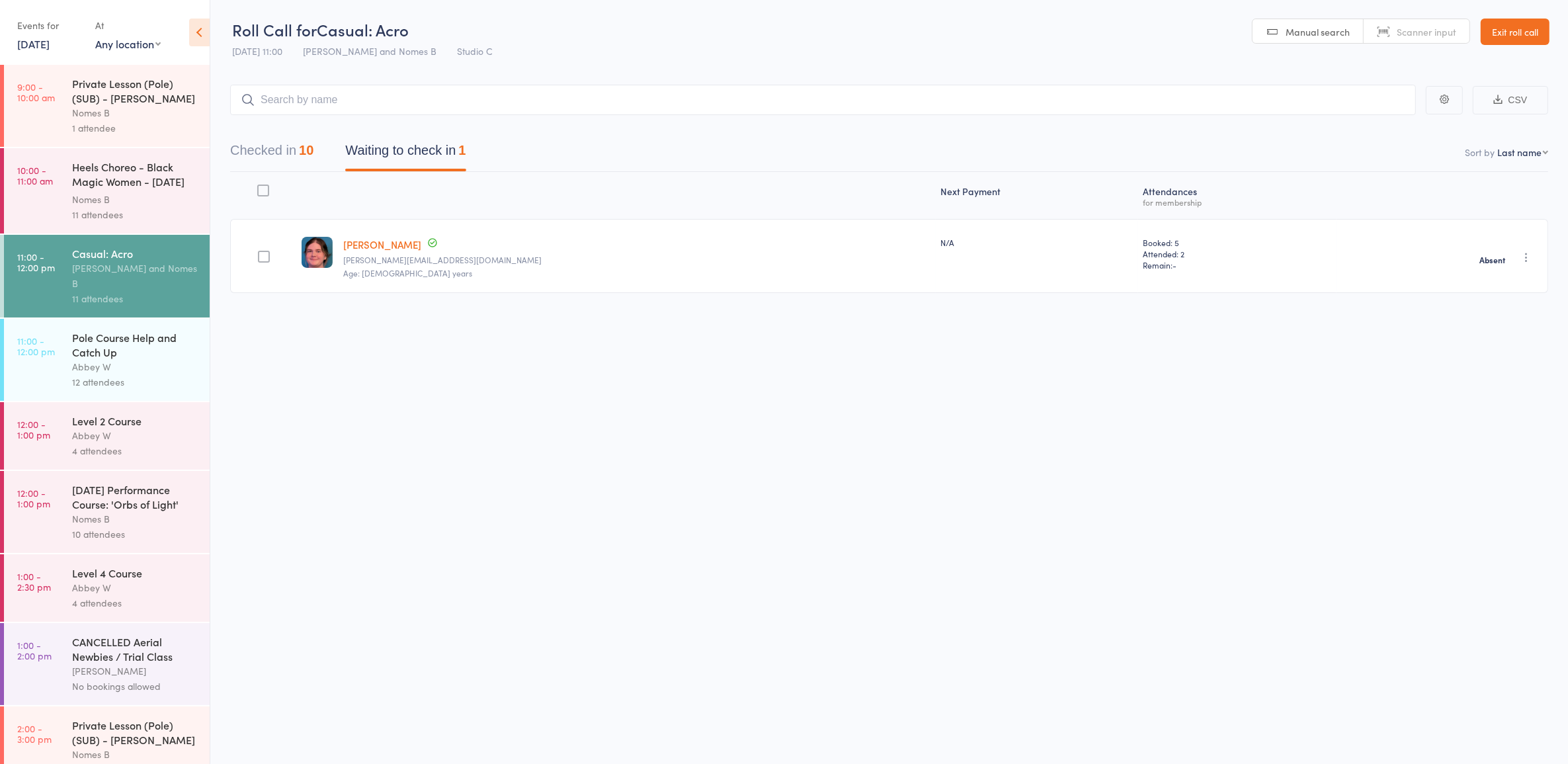
click at [147, 341] on div "Pole Course Help and Catch Up" at bounding box center [135, 344] width 126 height 29
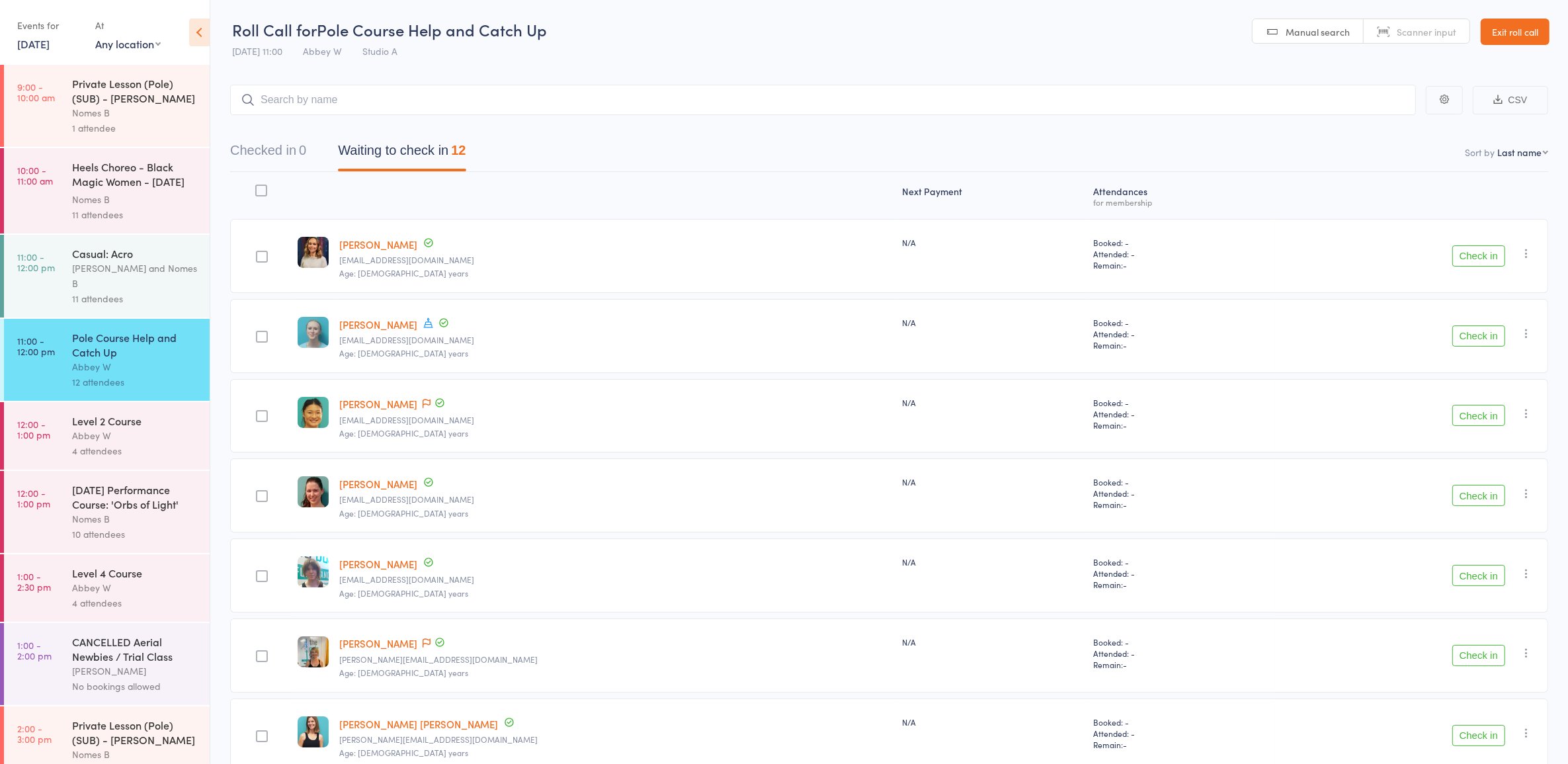
click at [1488, 253] on button "Check in" at bounding box center [1479, 256] width 53 height 21
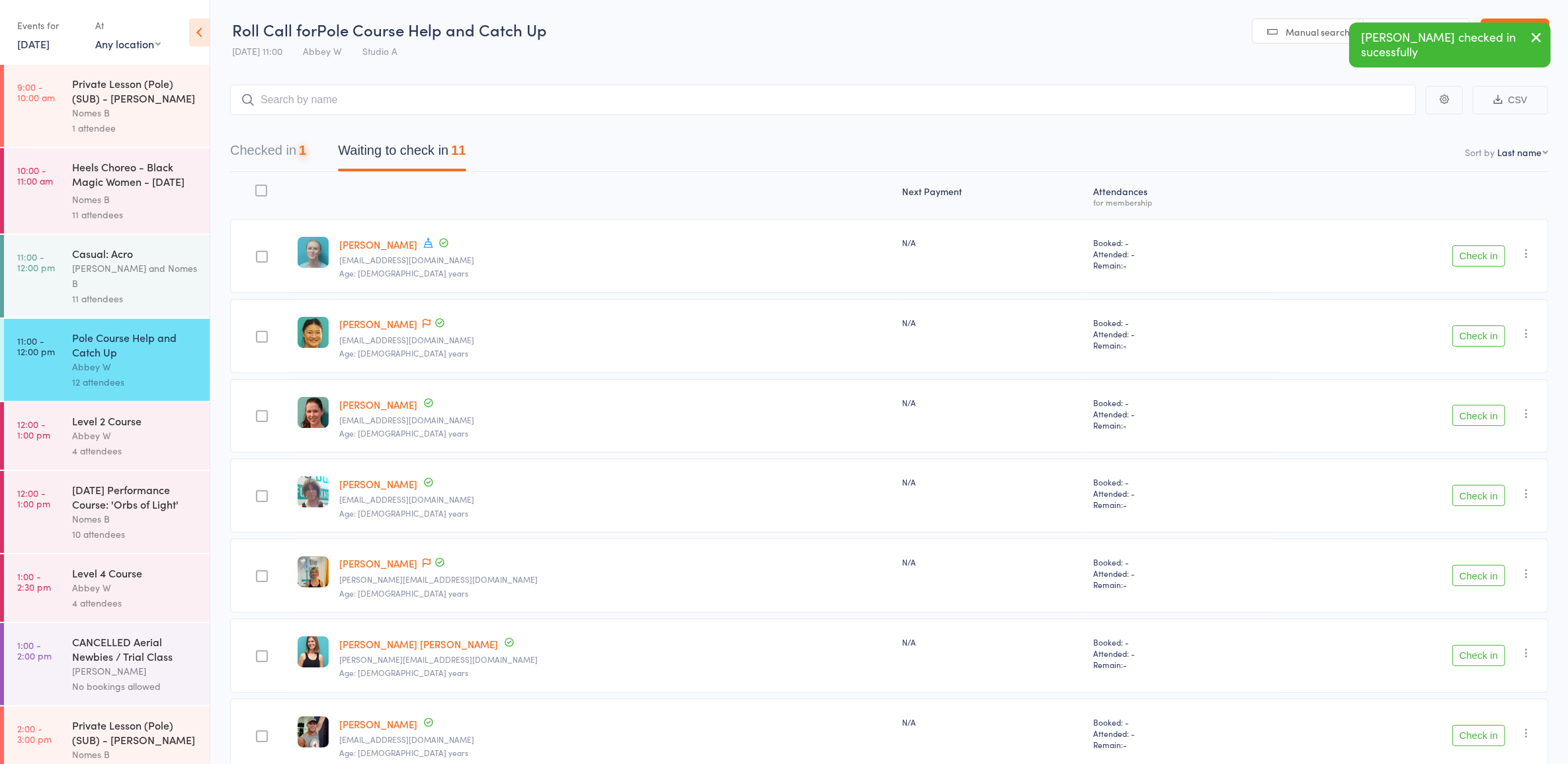
click at [1488, 253] on button "Check in" at bounding box center [1479, 256] width 53 height 21
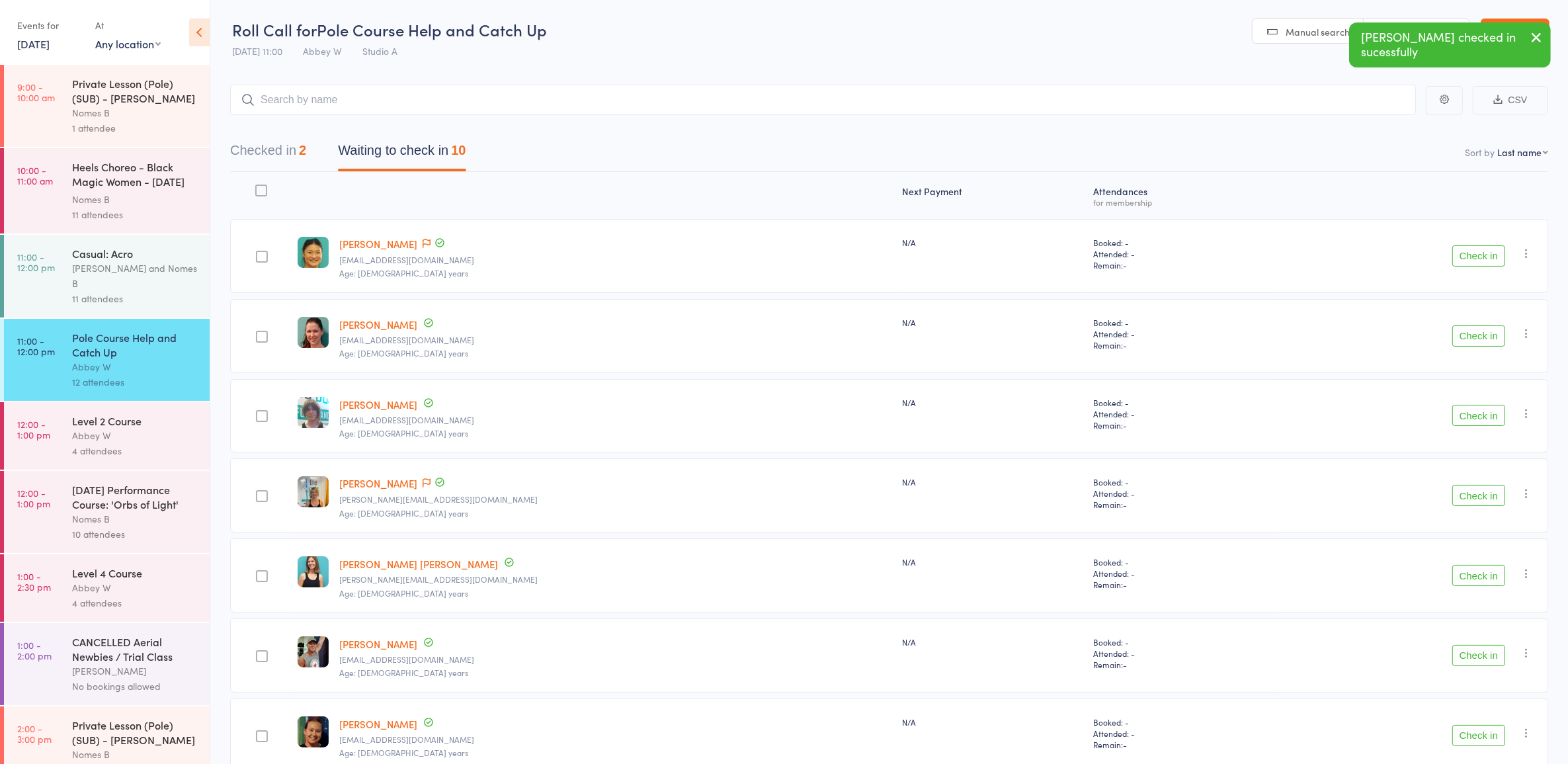
click at [1488, 253] on button "Check in" at bounding box center [1479, 256] width 53 height 21
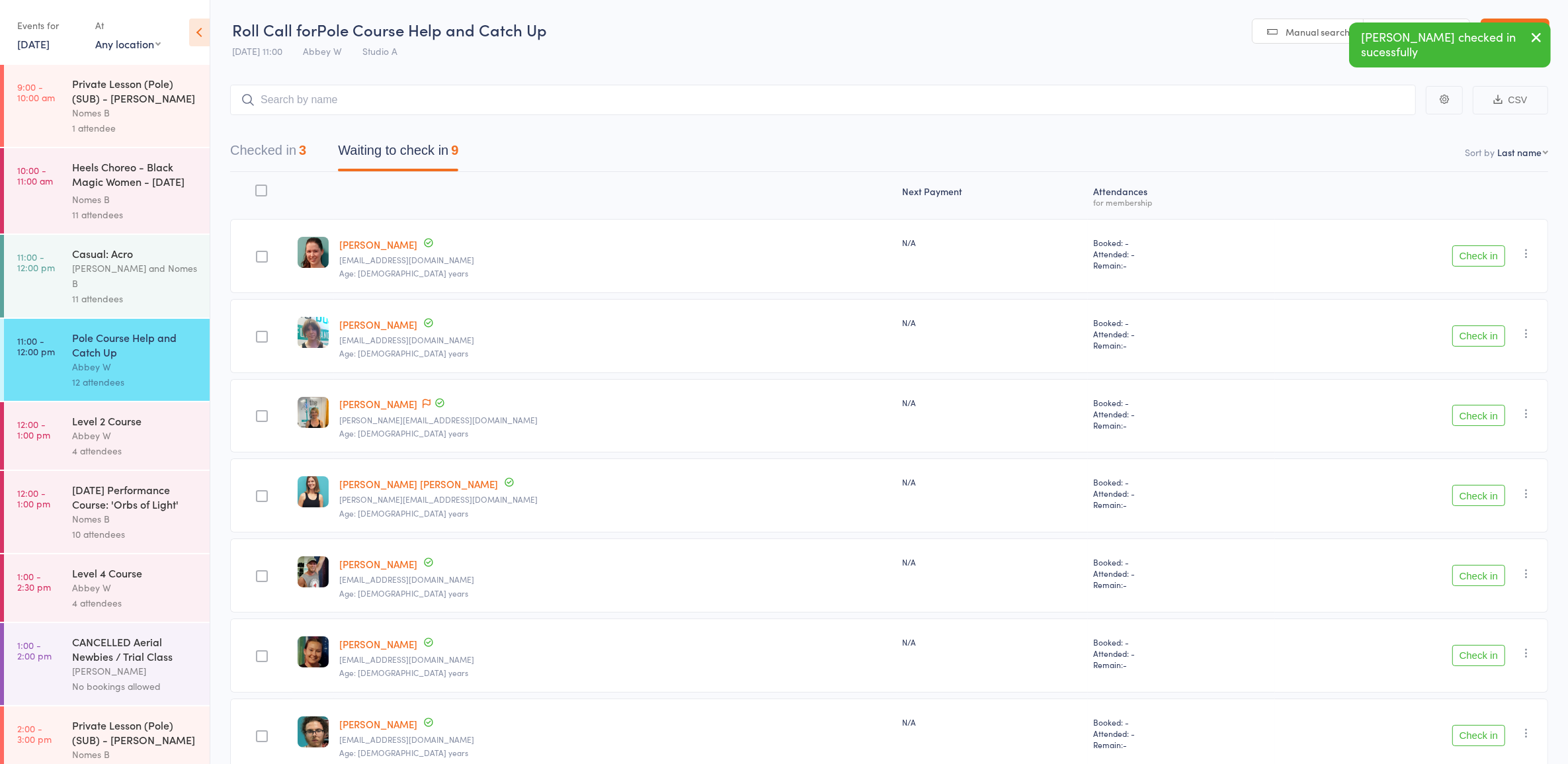
click at [1488, 253] on button "Check in" at bounding box center [1479, 256] width 53 height 21
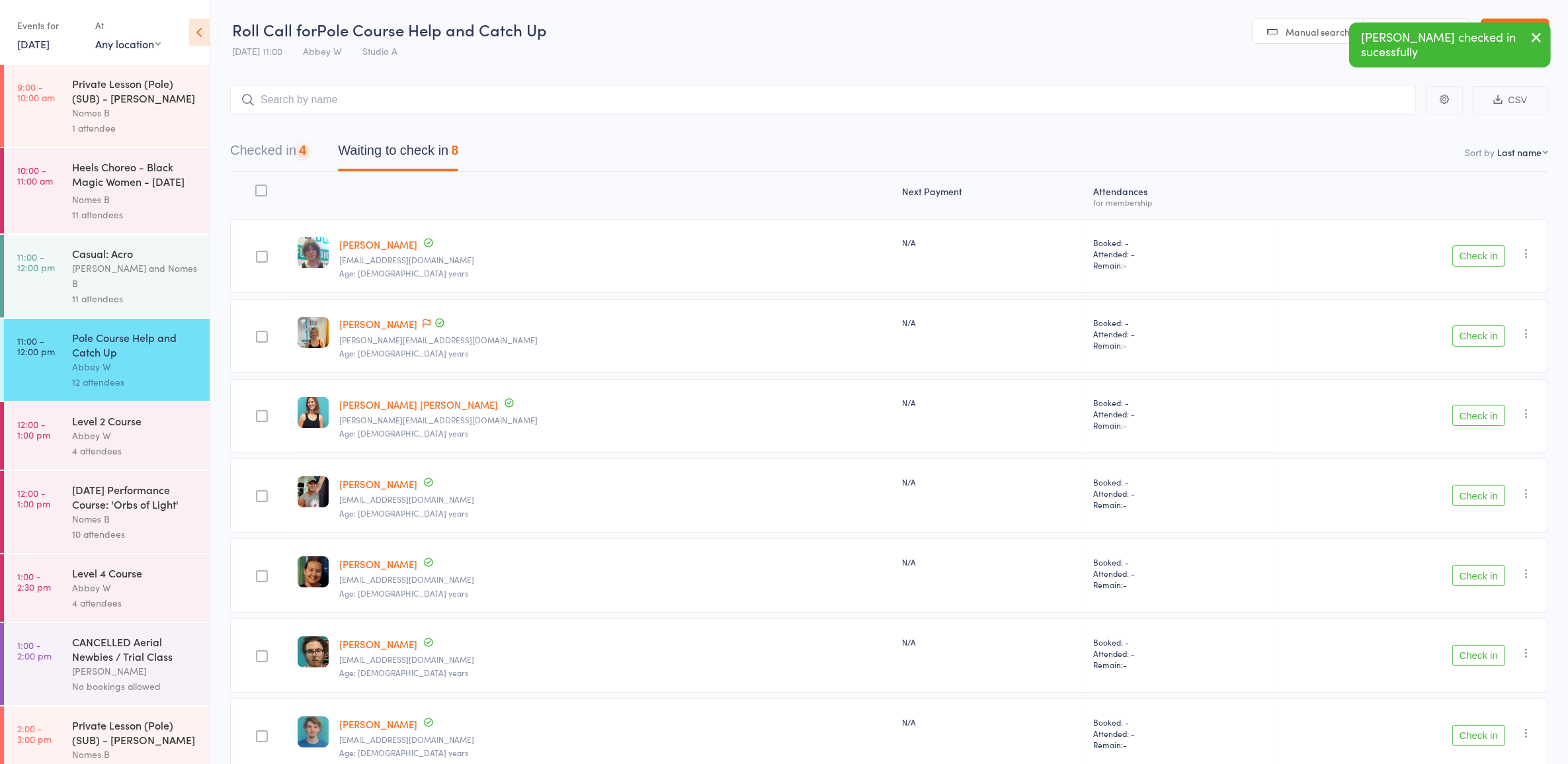
click at [1488, 253] on button "Check in" at bounding box center [1479, 256] width 53 height 21
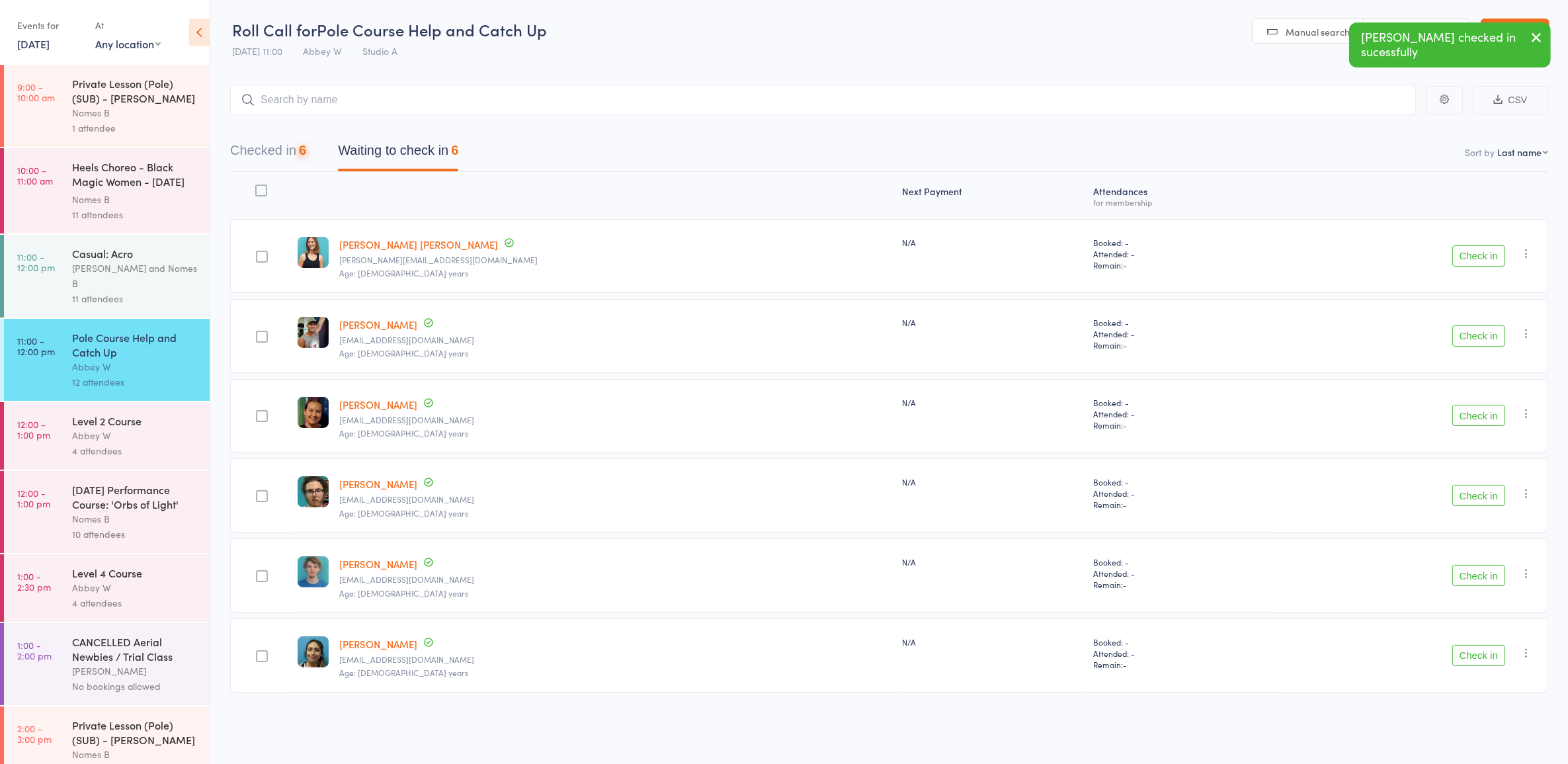
click at [1488, 253] on button "Check in" at bounding box center [1479, 256] width 53 height 21
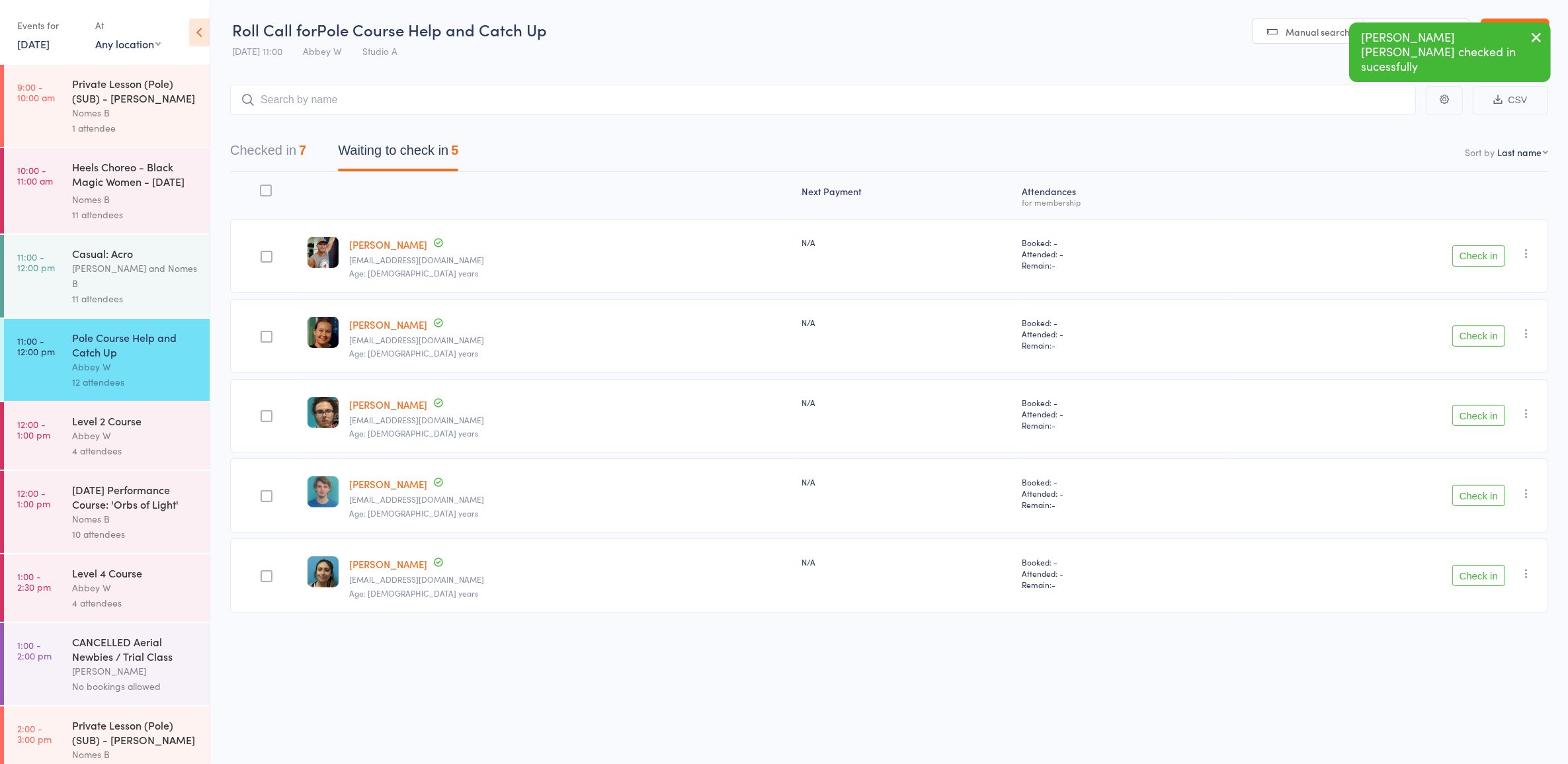
click at [1488, 253] on button "Check in" at bounding box center [1479, 256] width 53 height 21
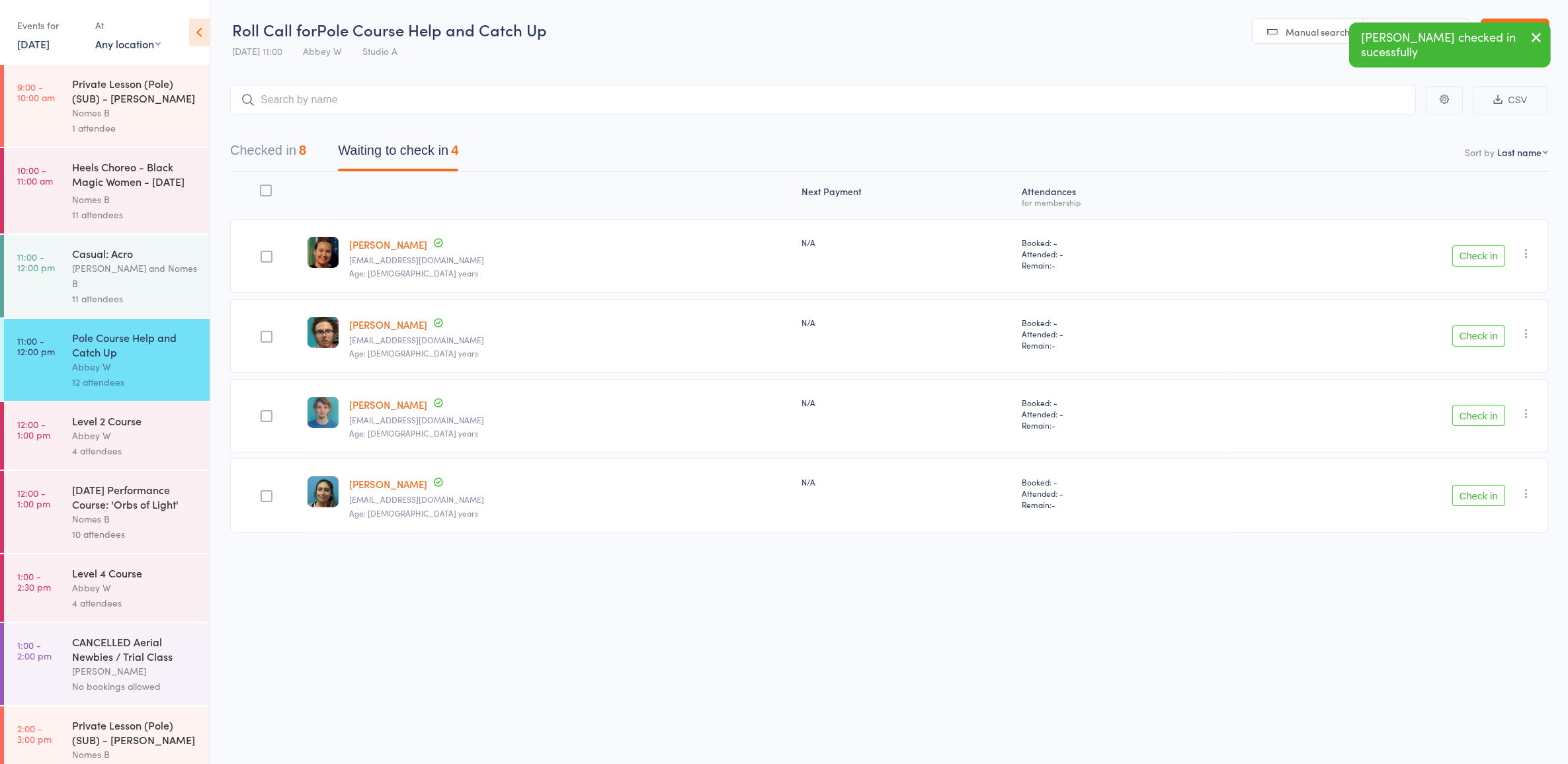
click at [1488, 253] on button "Check in" at bounding box center [1479, 256] width 53 height 21
click at [1488, 326] on button "Check in" at bounding box center [1479, 336] width 53 height 21
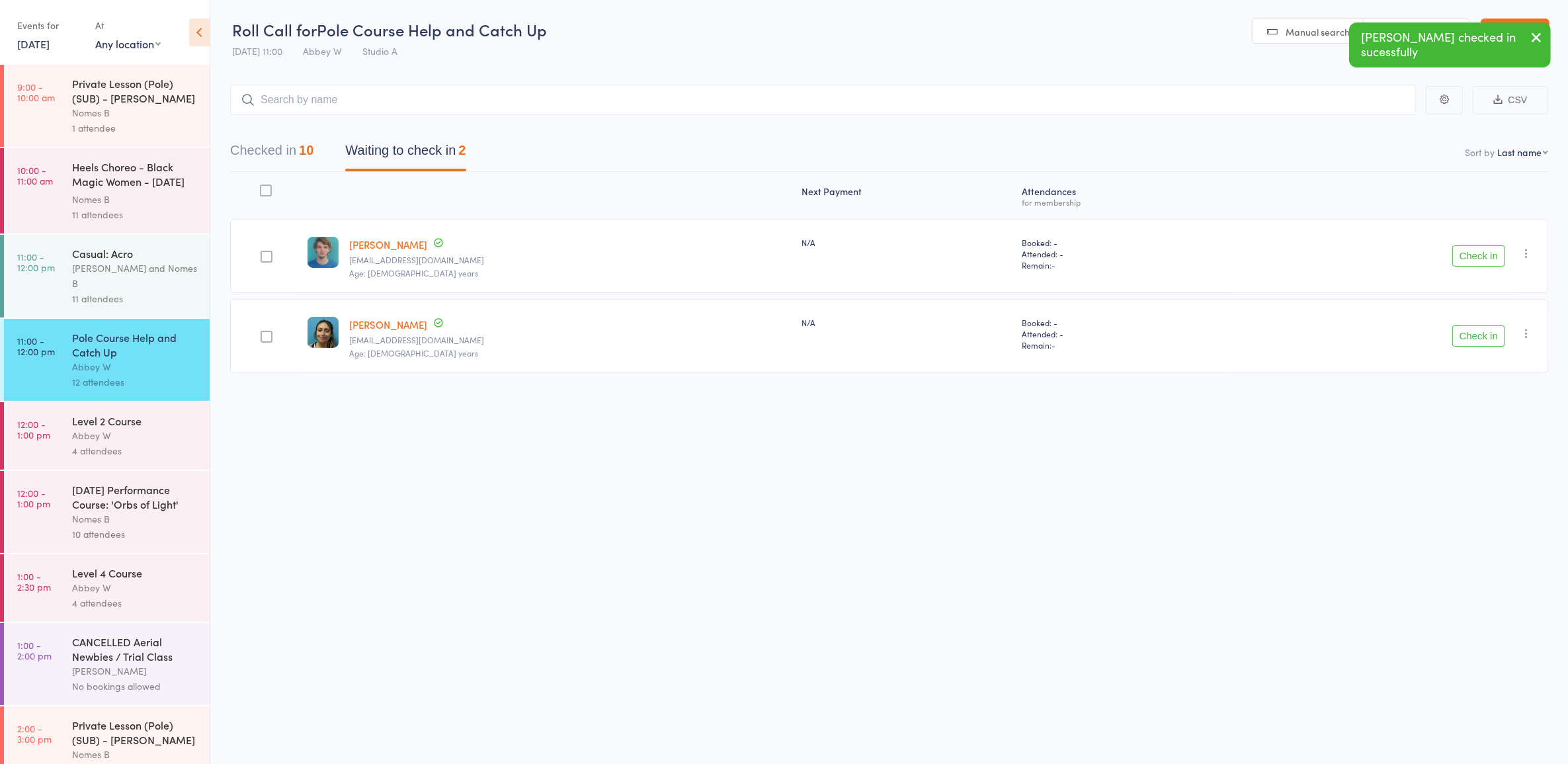
click at [1488, 326] on button "Check in" at bounding box center [1479, 336] width 53 height 21
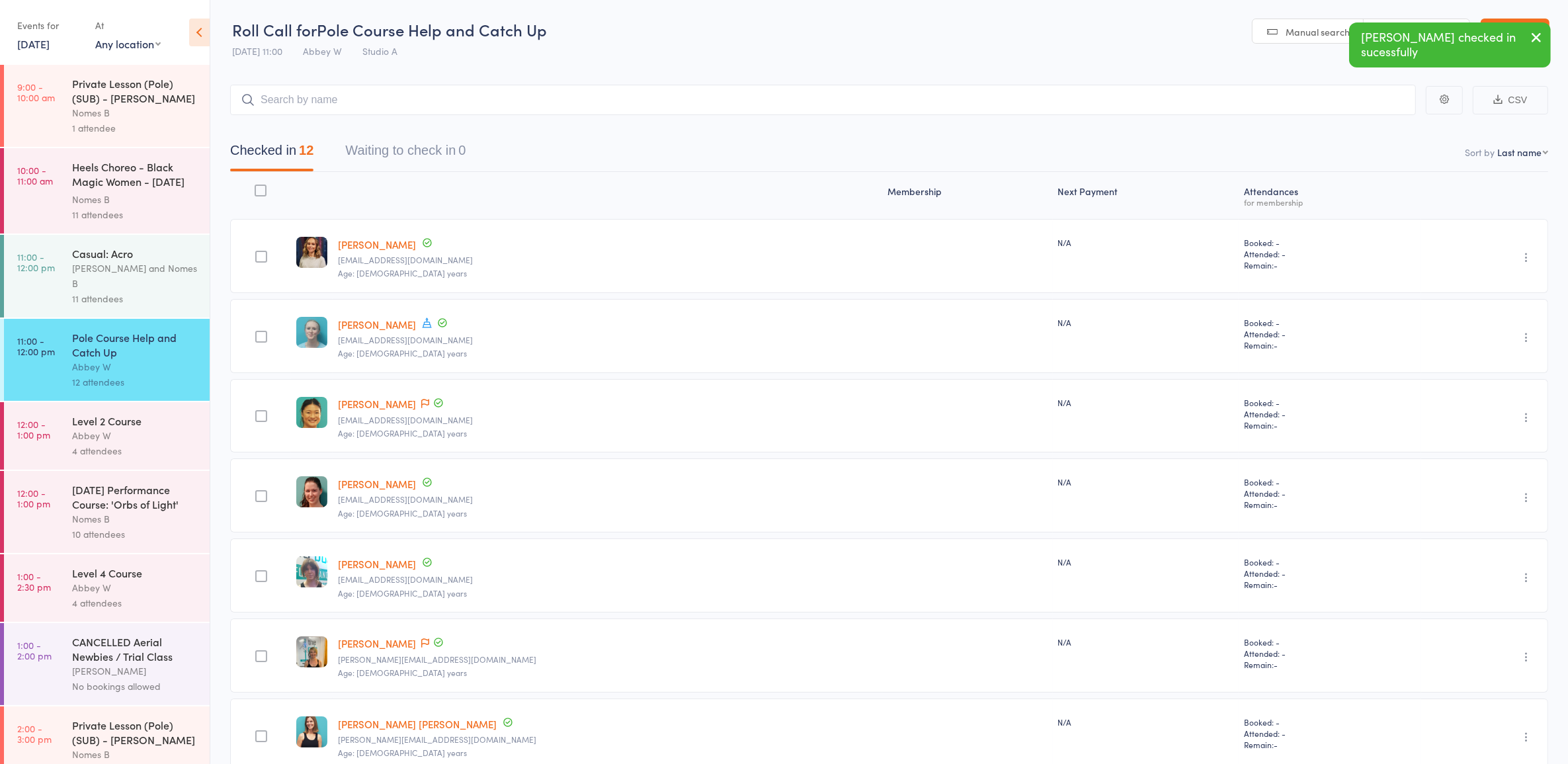
click at [169, 443] on div "4 attendees" at bounding box center [135, 450] width 126 height 15
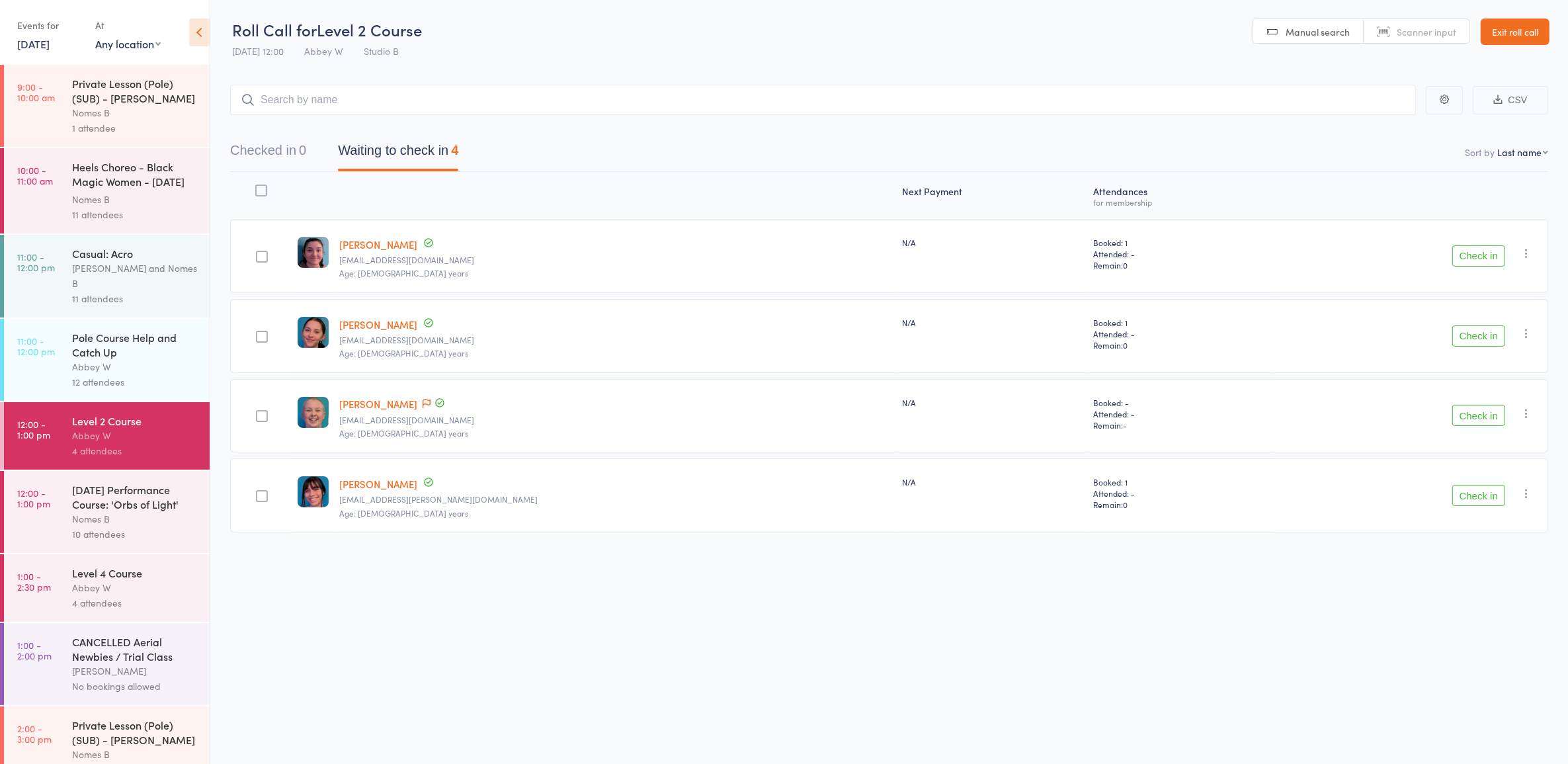
click at [1485, 414] on button "Check in" at bounding box center [1479, 415] width 53 height 21
click at [1485, 253] on button "Check in" at bounding box center [1479, 256] width 53 height 21
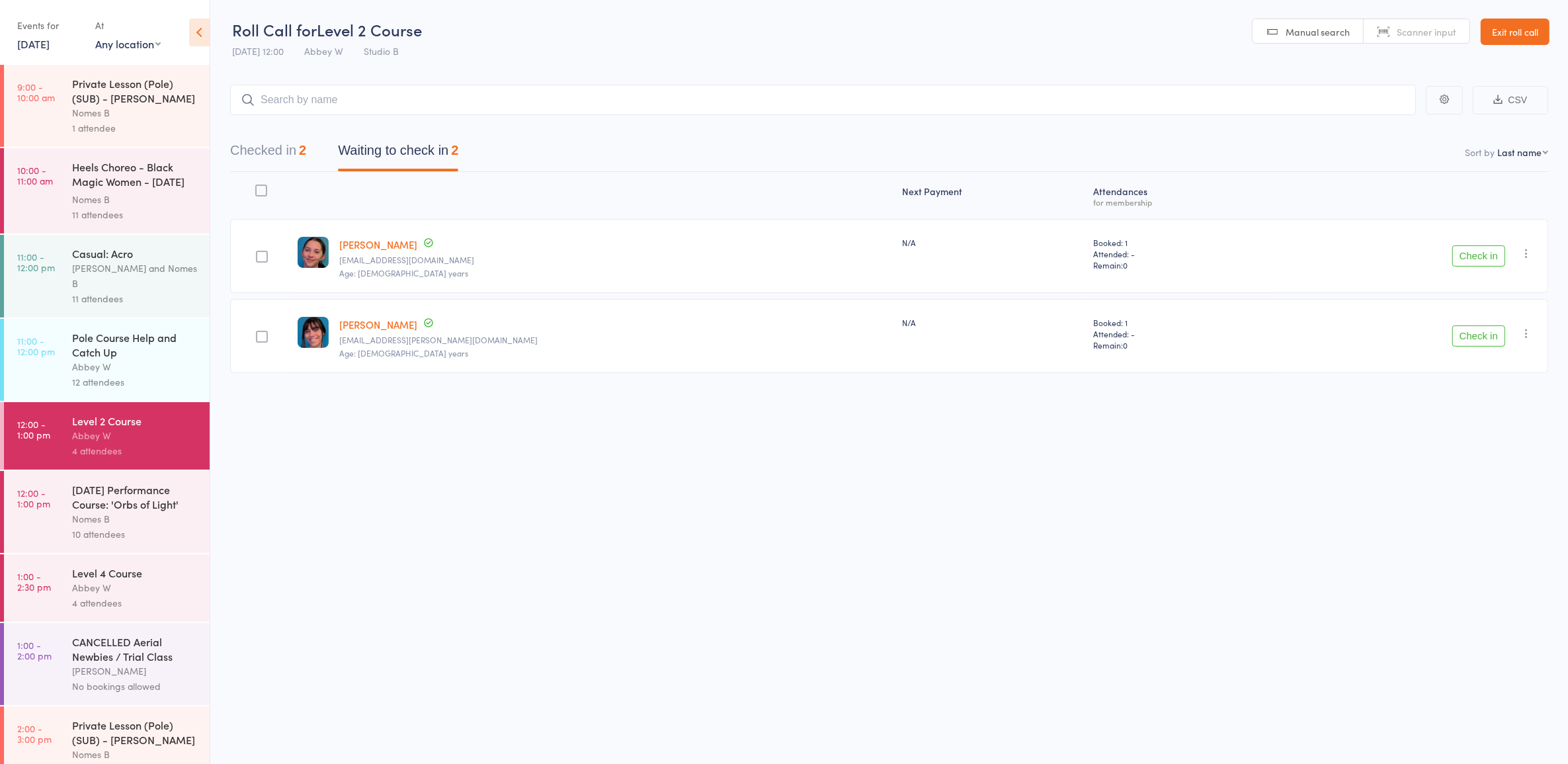
click at [1493, 348] on div "Check in Check in Send message Add Note Add Task Add Flag Remove [PERSON_NAME] …" at bounding box center [1411, 336] width 273 height 74
click at [1493, 339] on button "Check in" at bounding box center [1479, 336] width 53 height 21
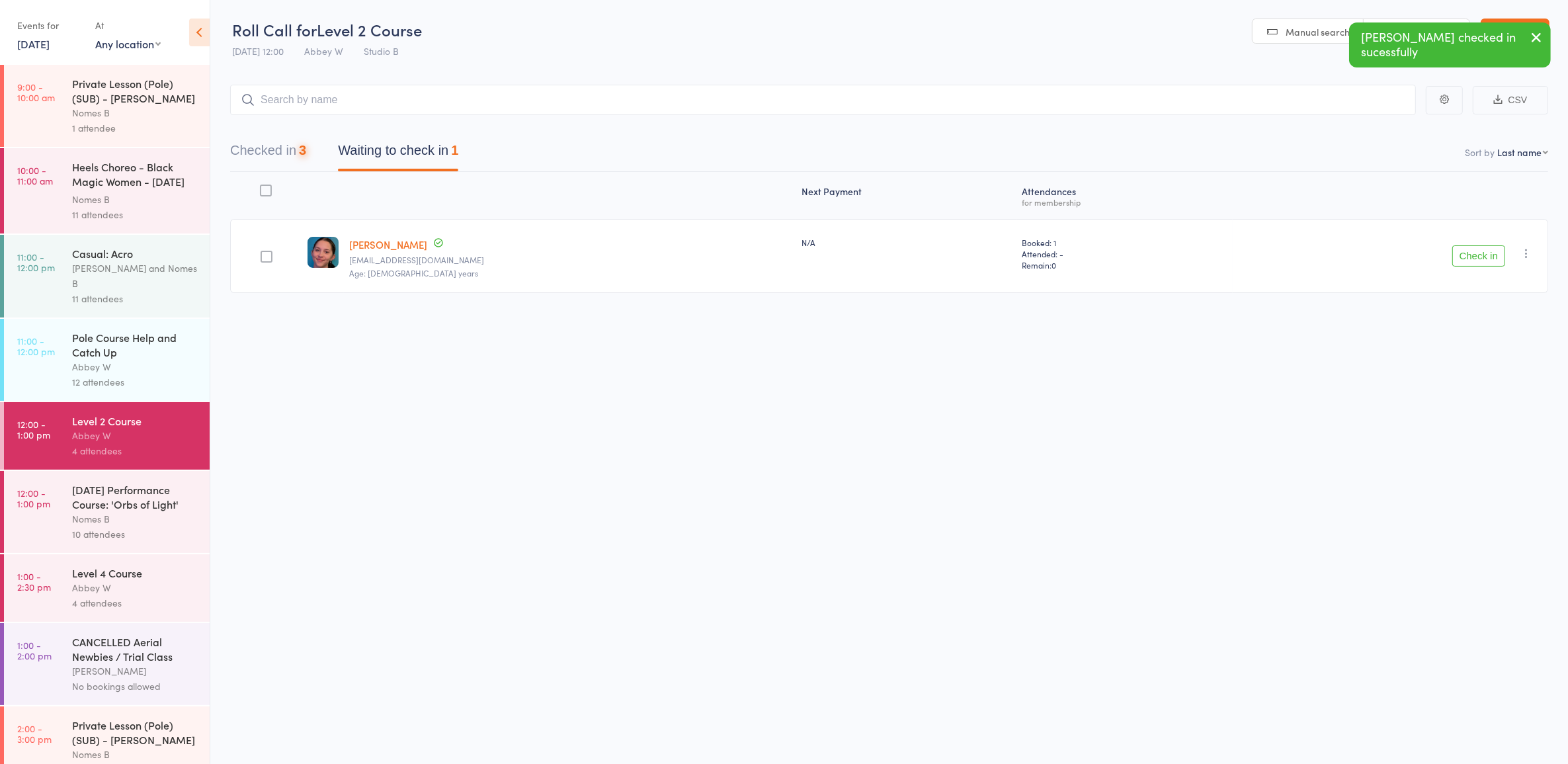
click at [1479, 255] on button "Check in" at bounding box center [1479, 256] width 53 height 21
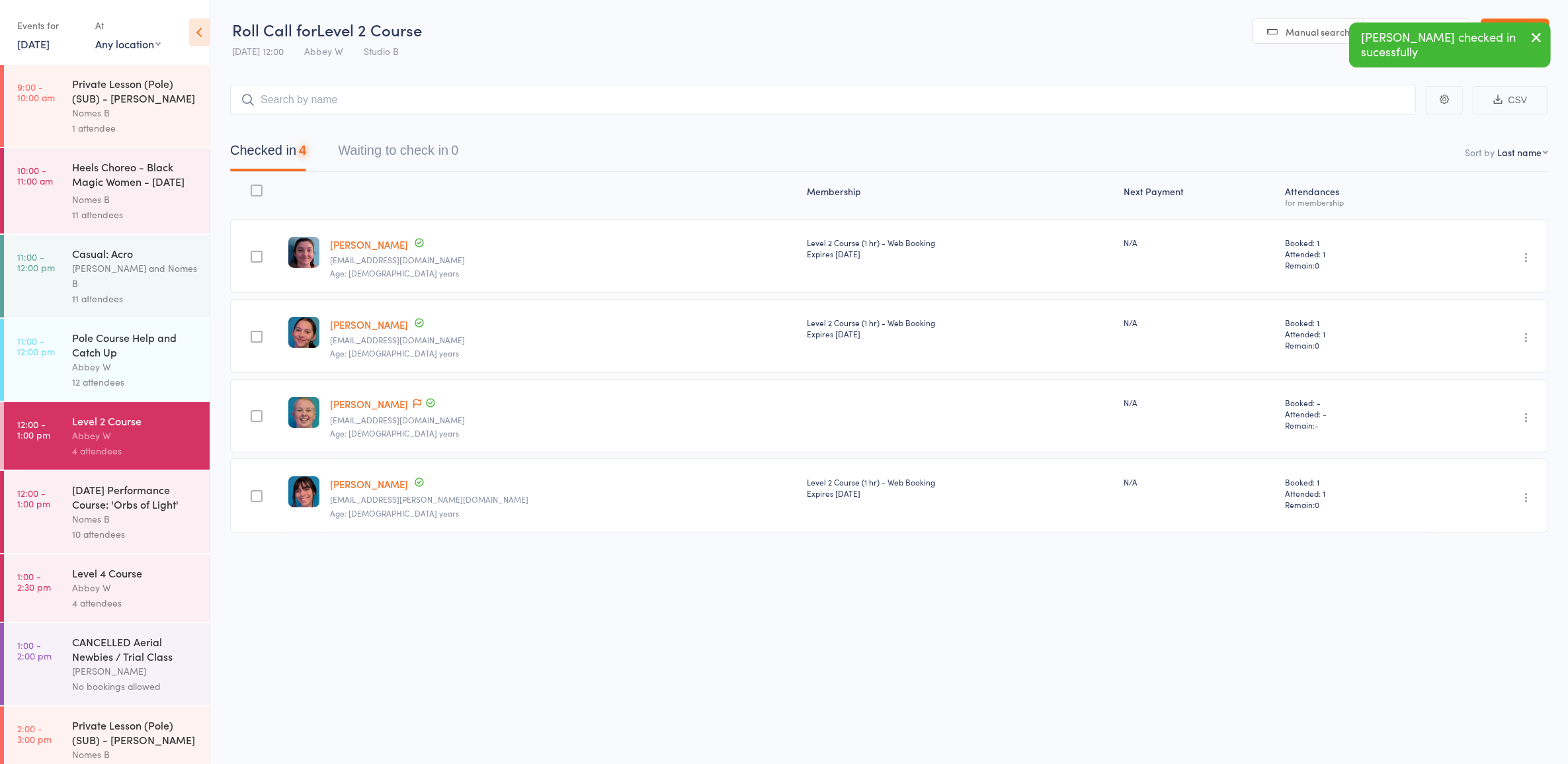
click at [63, 496] on link "12:00 - 1:00 pm [DATE] Performance Course: 'Orbs of Light' Nomes B 10 attendees" at bounding box center [106, 511] width 206 height 82
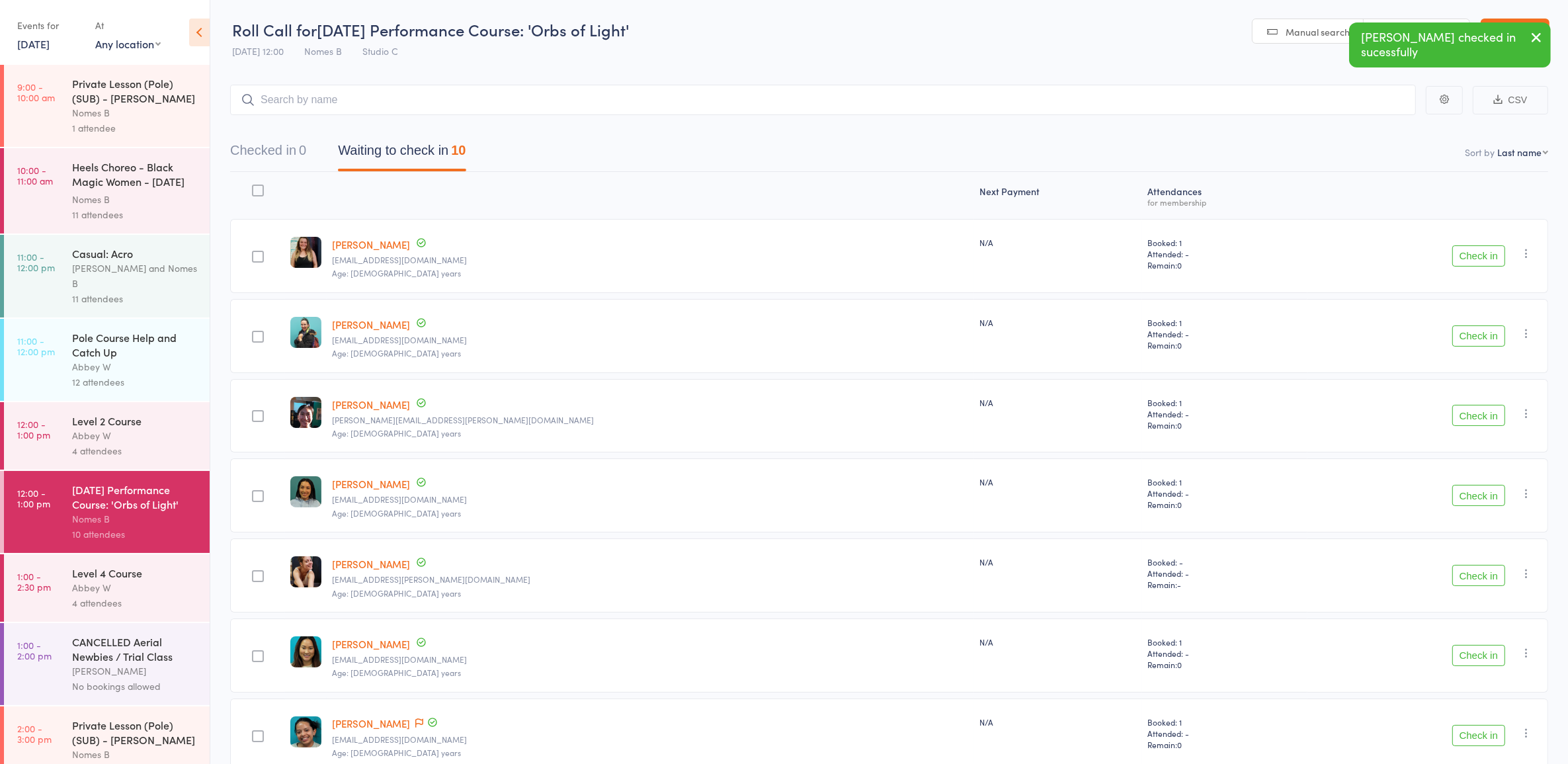
click at [1482, 255] on button "Check in" at bounding box center [1479, 256] width 53 height 21
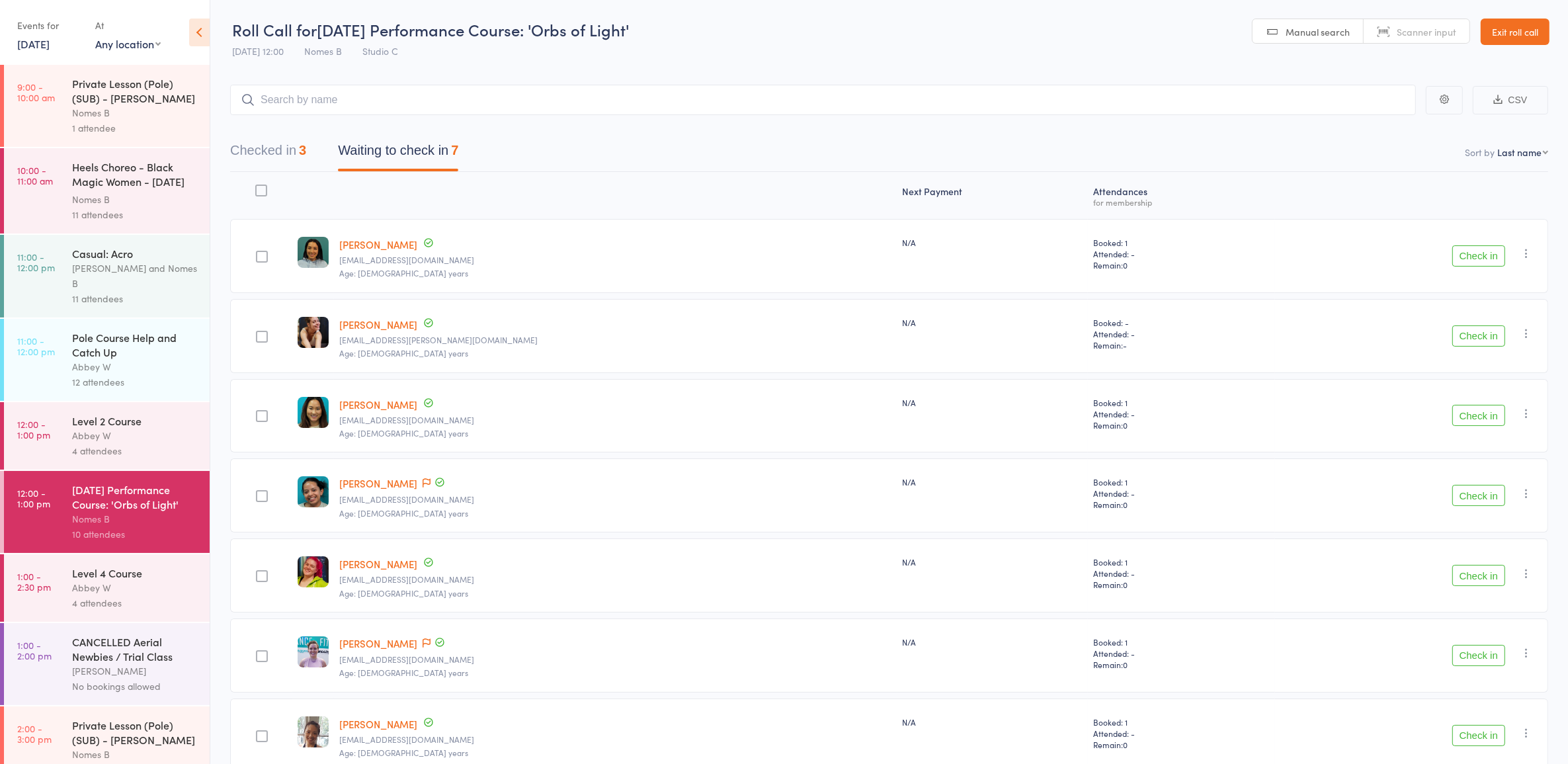
scroll to position [67, 0]
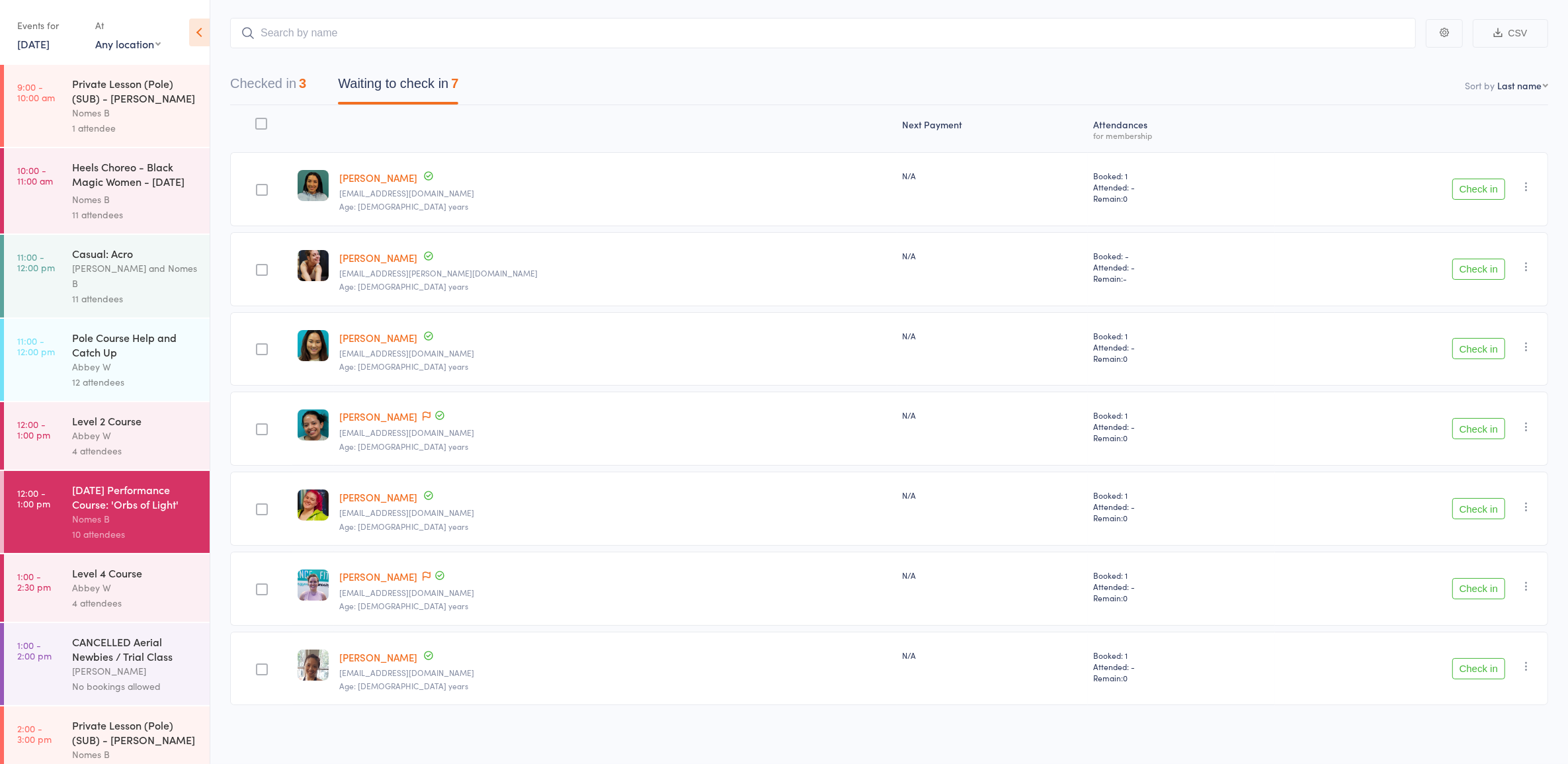
click at [1490, 590] on button "Check in" at bounding box center [1479, 588] width 53 height 21
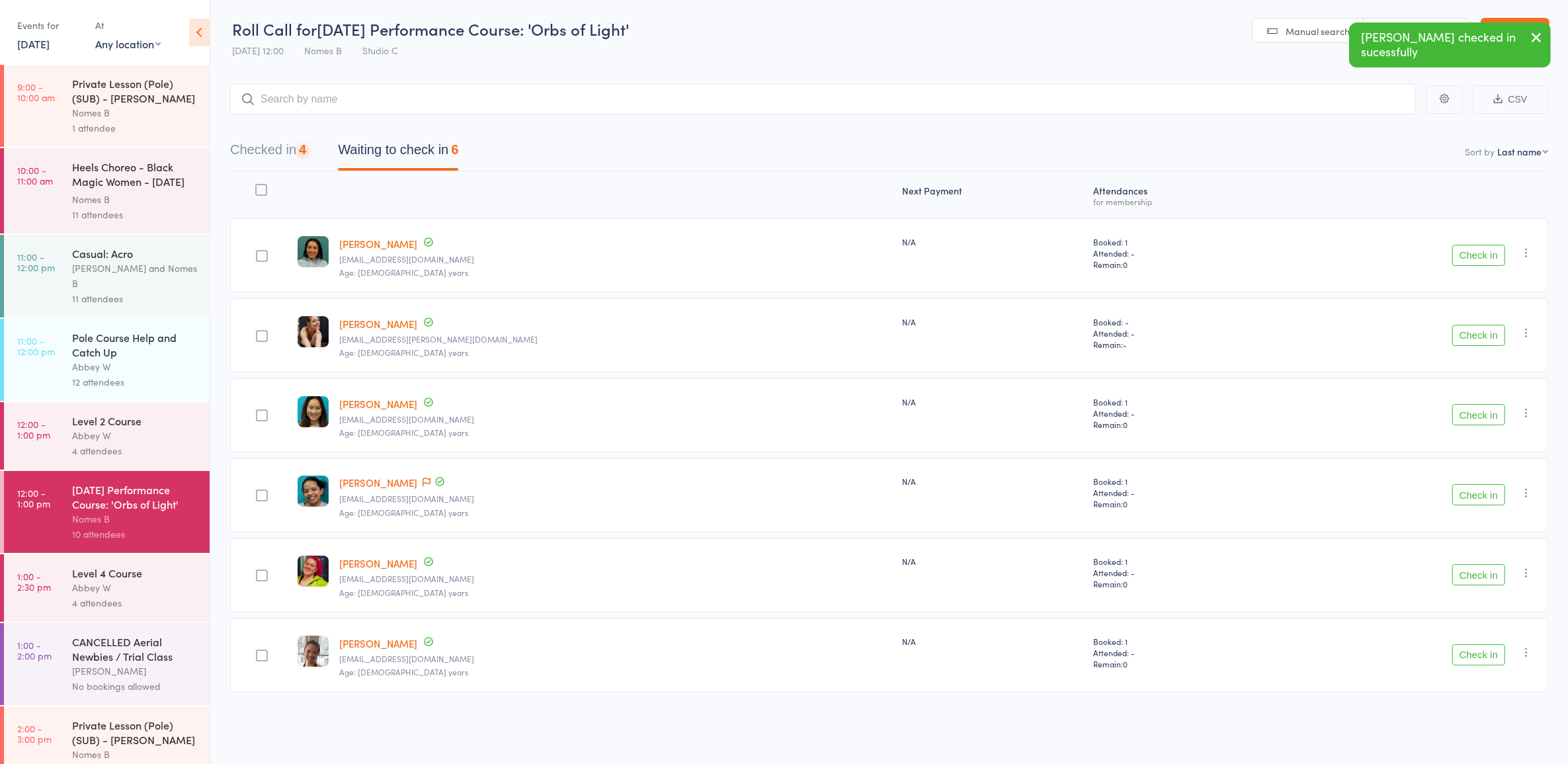
scroll to position [1, 0]
click at [1477, 575] on button "Check in" at bounding box center [1479, 575] width 53 height 21
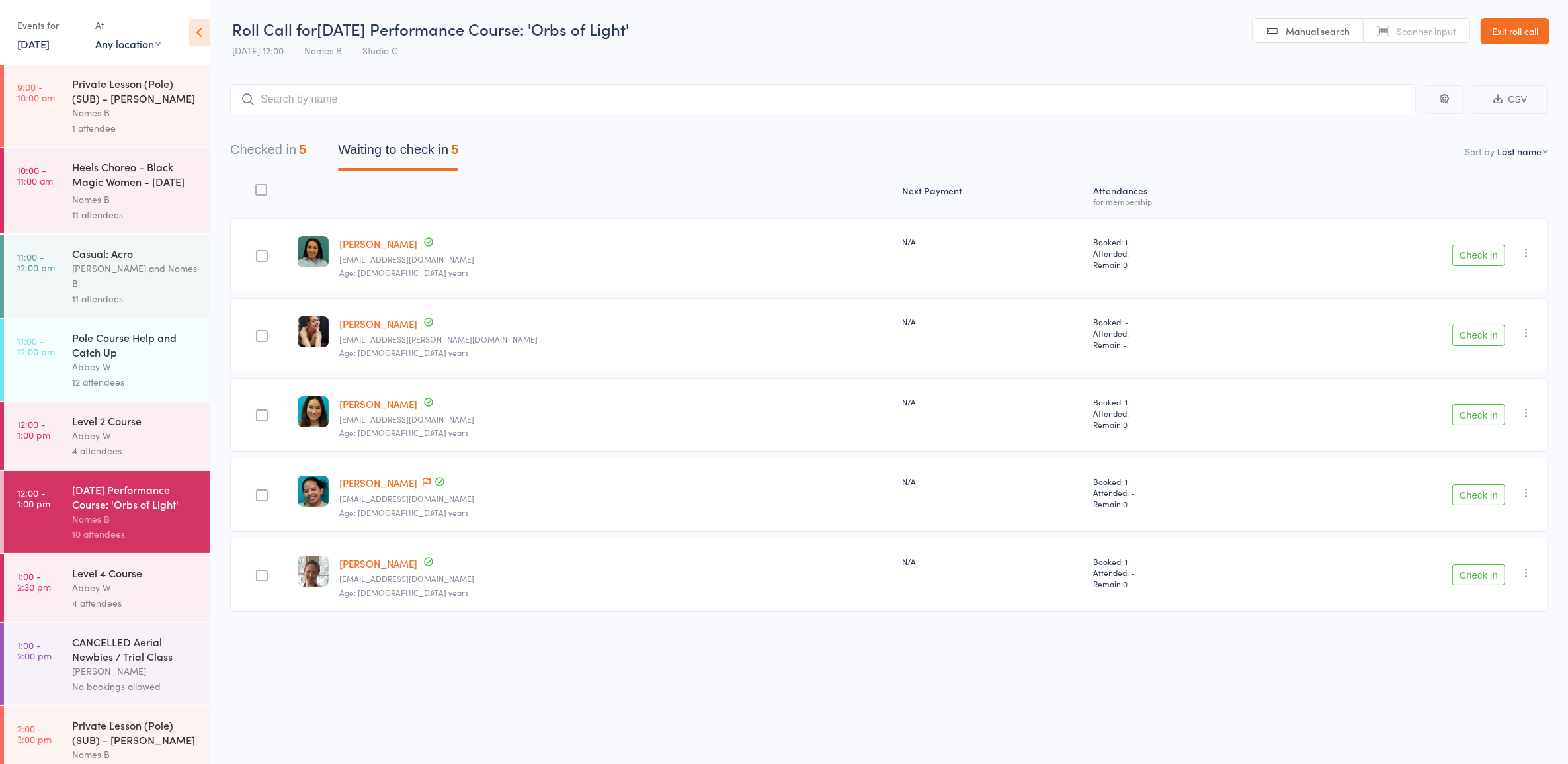
click at [1461, 340] on button "Check in" at bounding box center [1479, 335] width 53 height 21
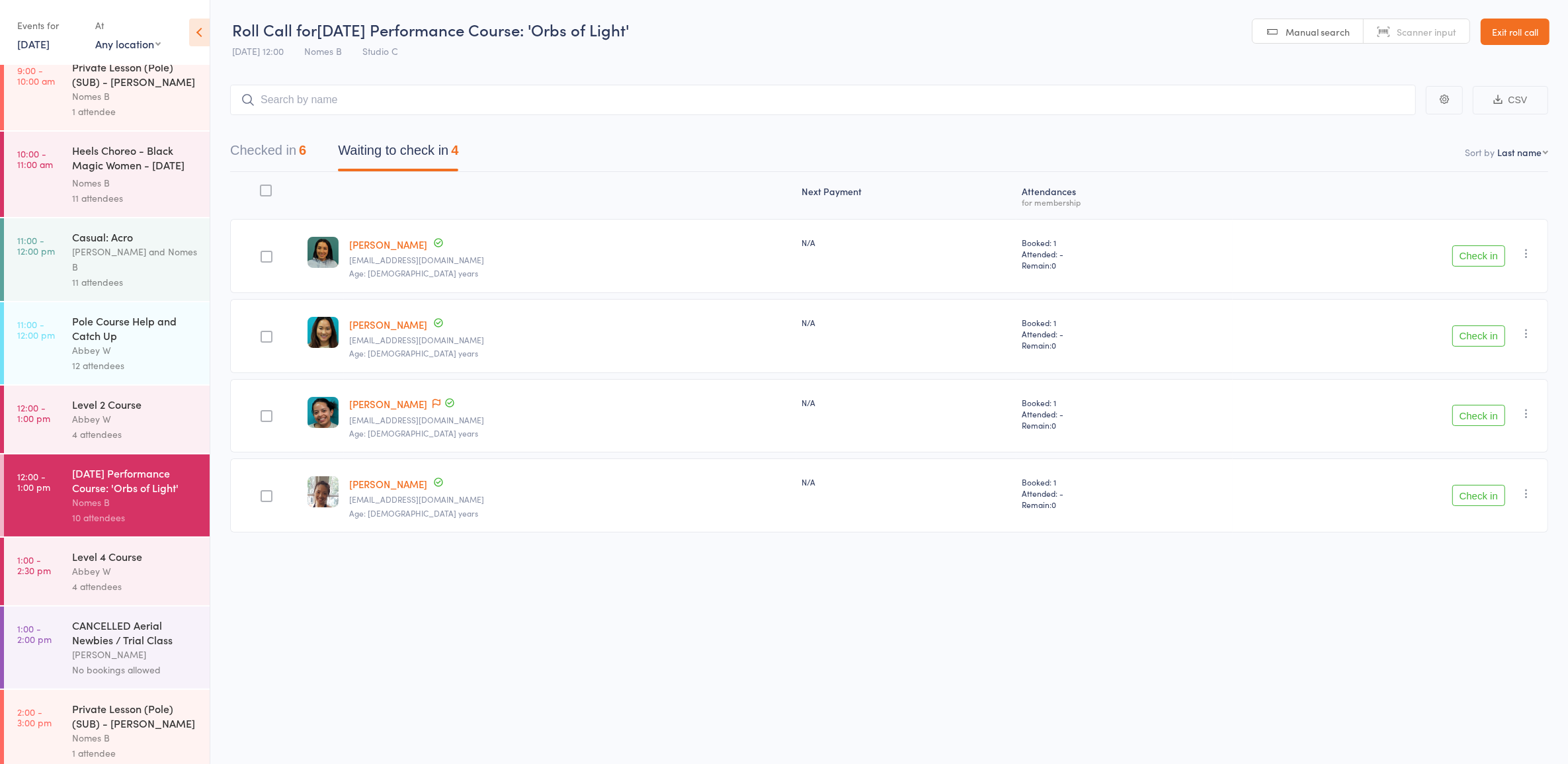
scroll to position [20, 0]
click at [55, 570] on link "1:00 - 2:30 pm Level 4 Course Abbey W 4 attendees" at bounding box center [106, 568] width 206 height 68
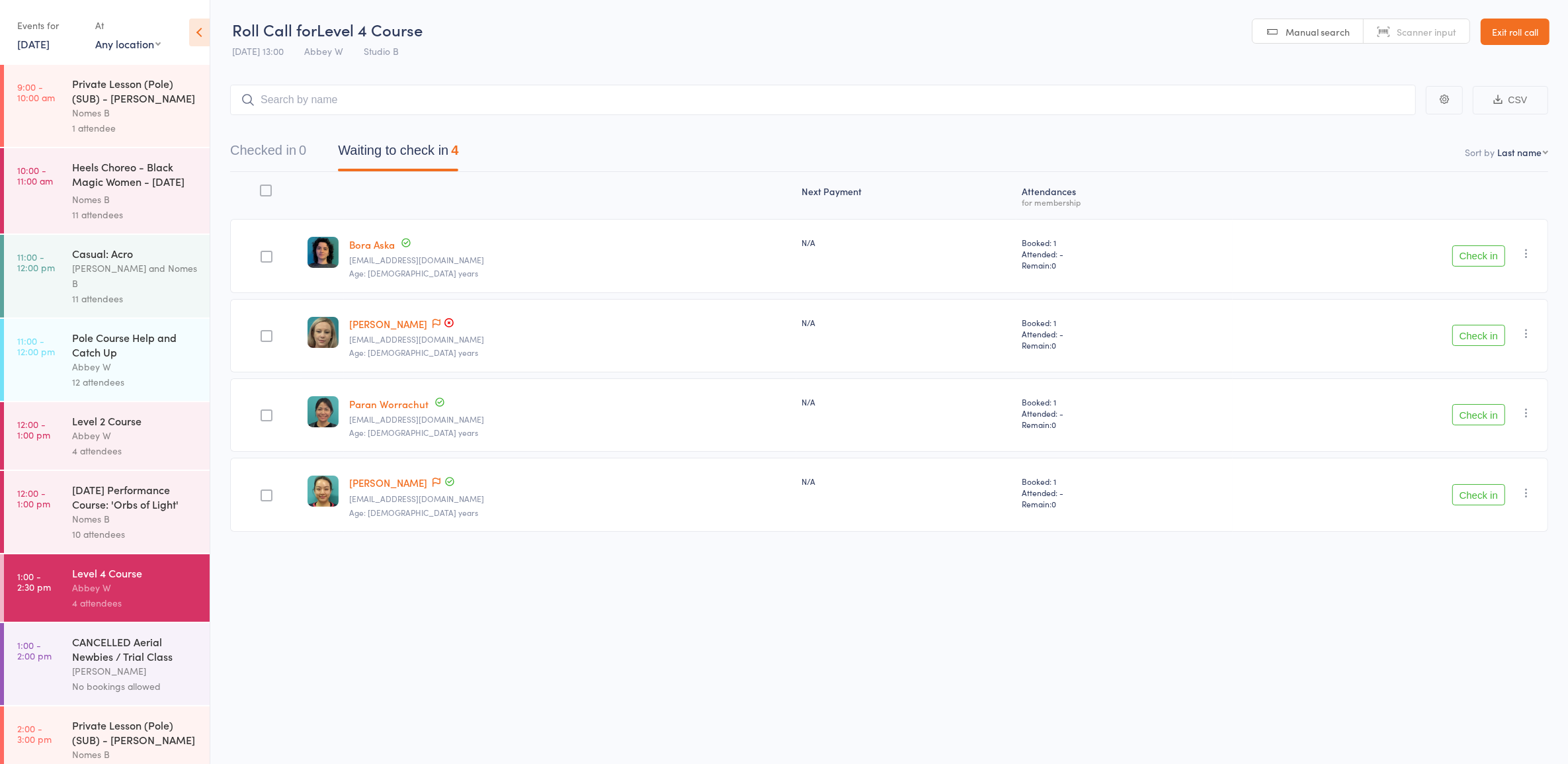
click at [57, 508] on link "12:00 - 1:00 pm [DATE] Performance Course: 'Orbs of Light' Nomes B 10 attendees" at bounding box center [106, 511] width 206 height 82
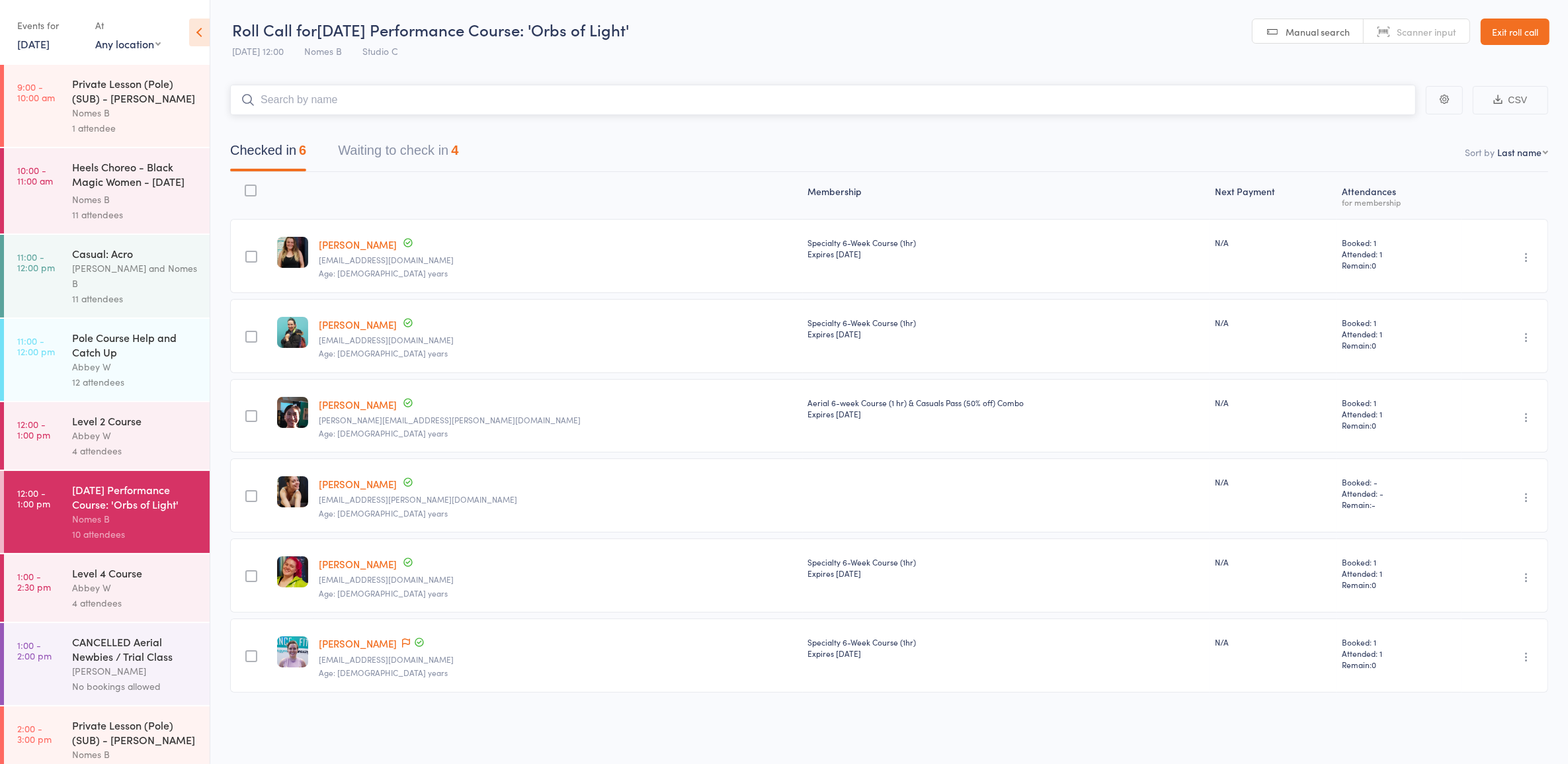
click at [403, 150] on button "Waiting to check in 4" at bounding box center [398, 154] width 120 height 35
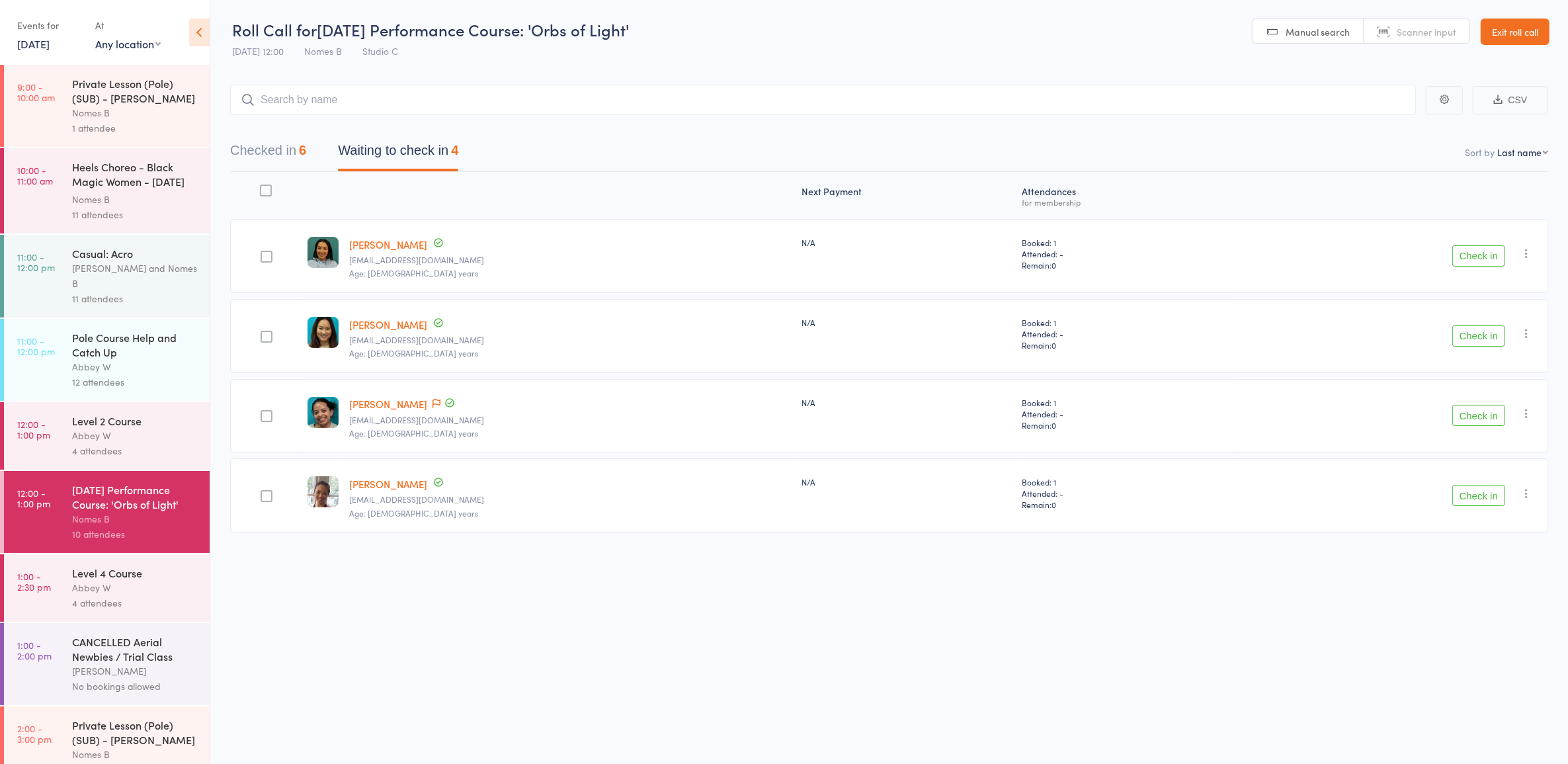
click at [1472, 250] on button "Check in" at bounding box center [1479, 256] width 53 height 21
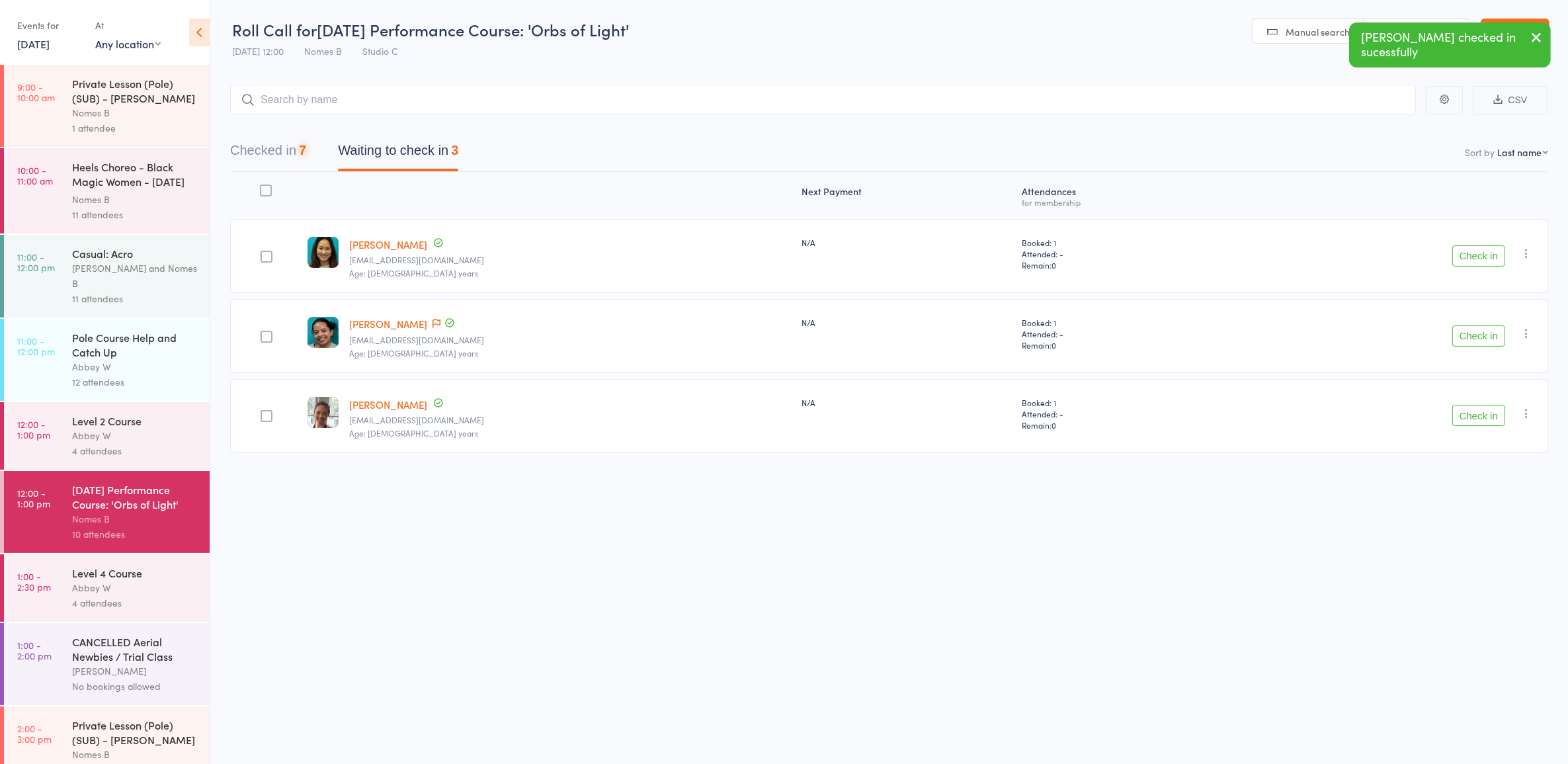
click at [1477, 252] on button "Check in" at bounding box center [1479, 256] width 53 height 21
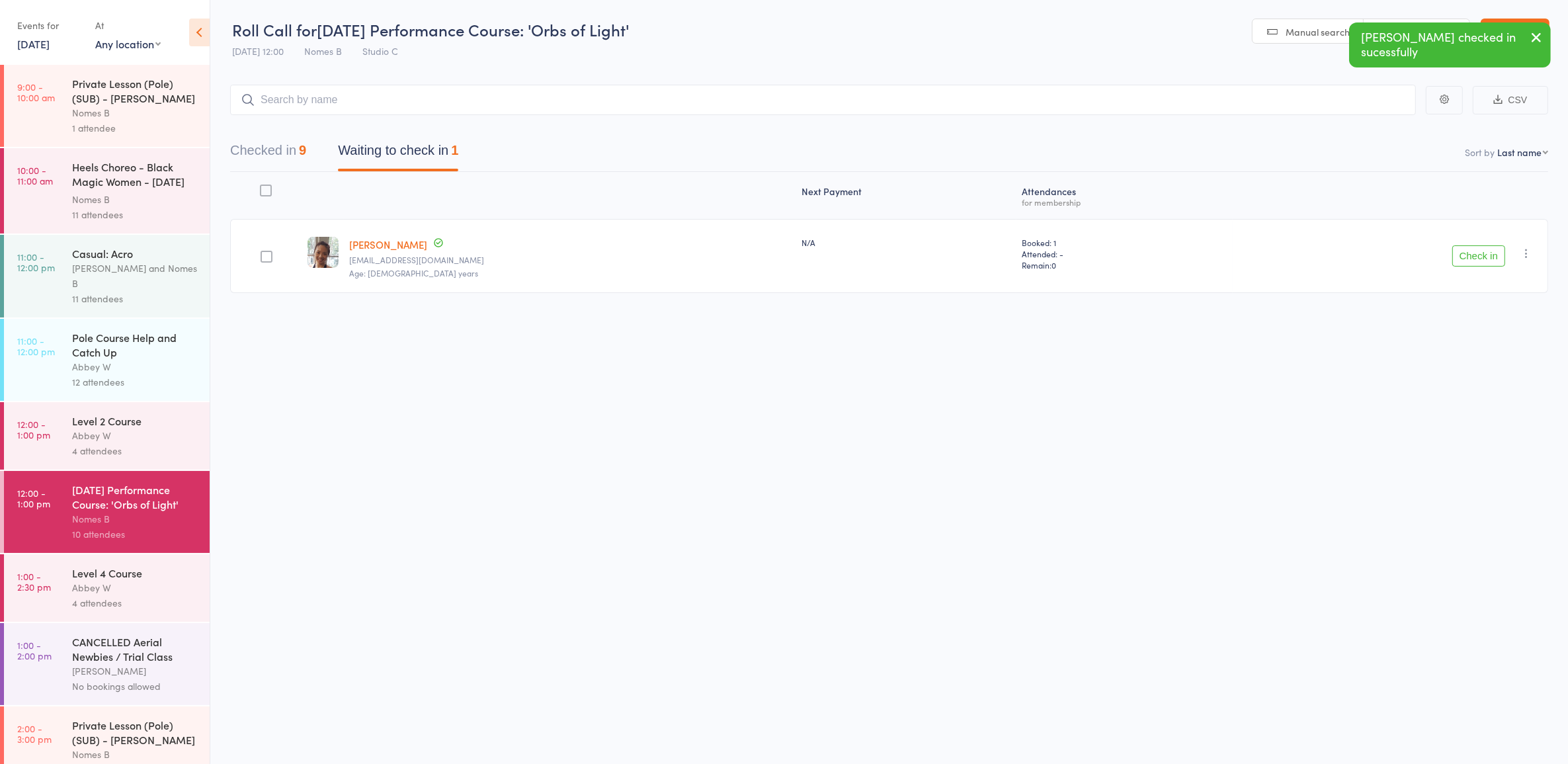
click at [262, 158] on button "Checked in 9" at bounding box center [267, 154] width 76 height 35
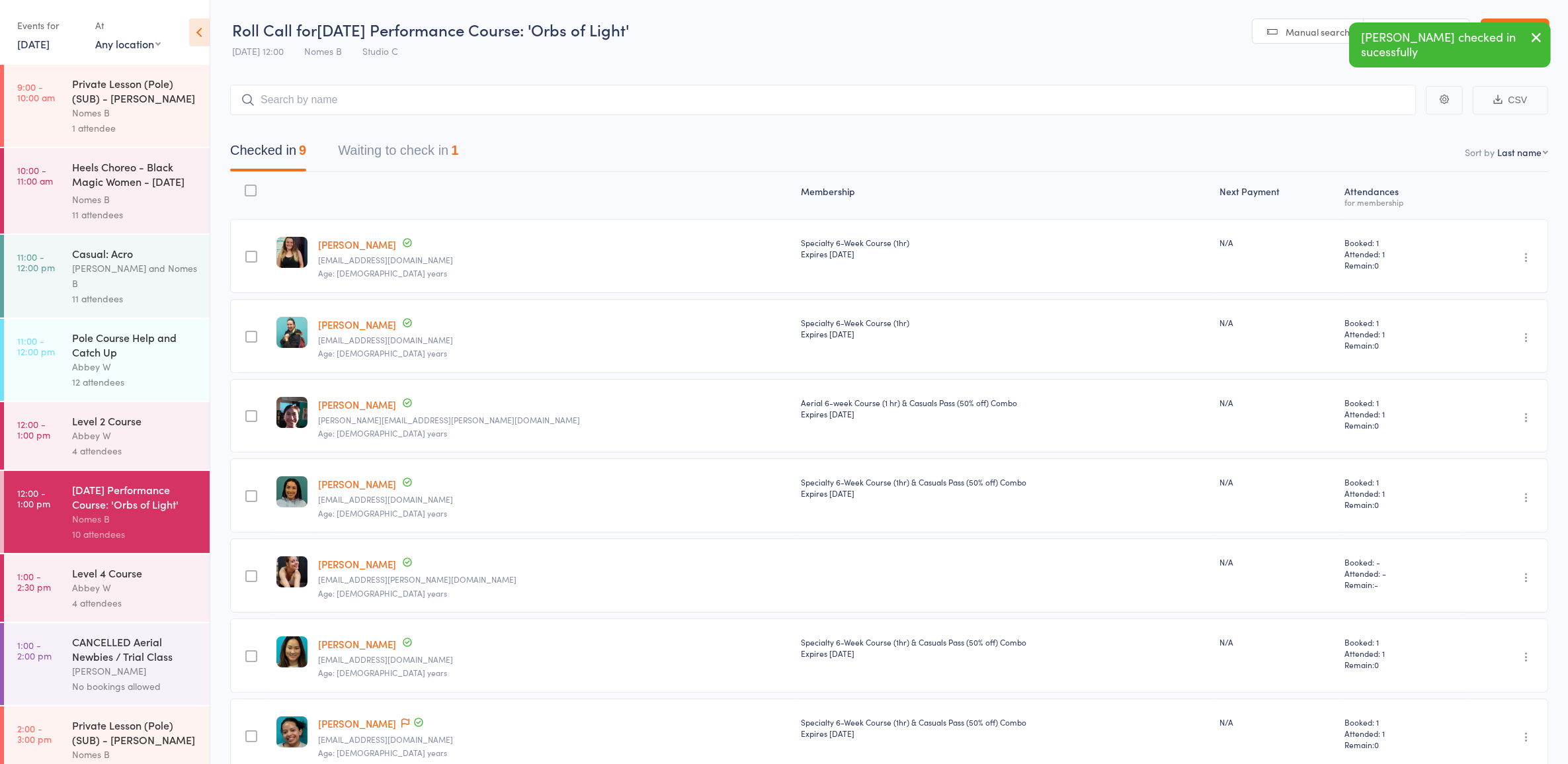
click at [380, 157] on button "Waiting to check in 1" at bounding box center [398, 154] width 120 height 35
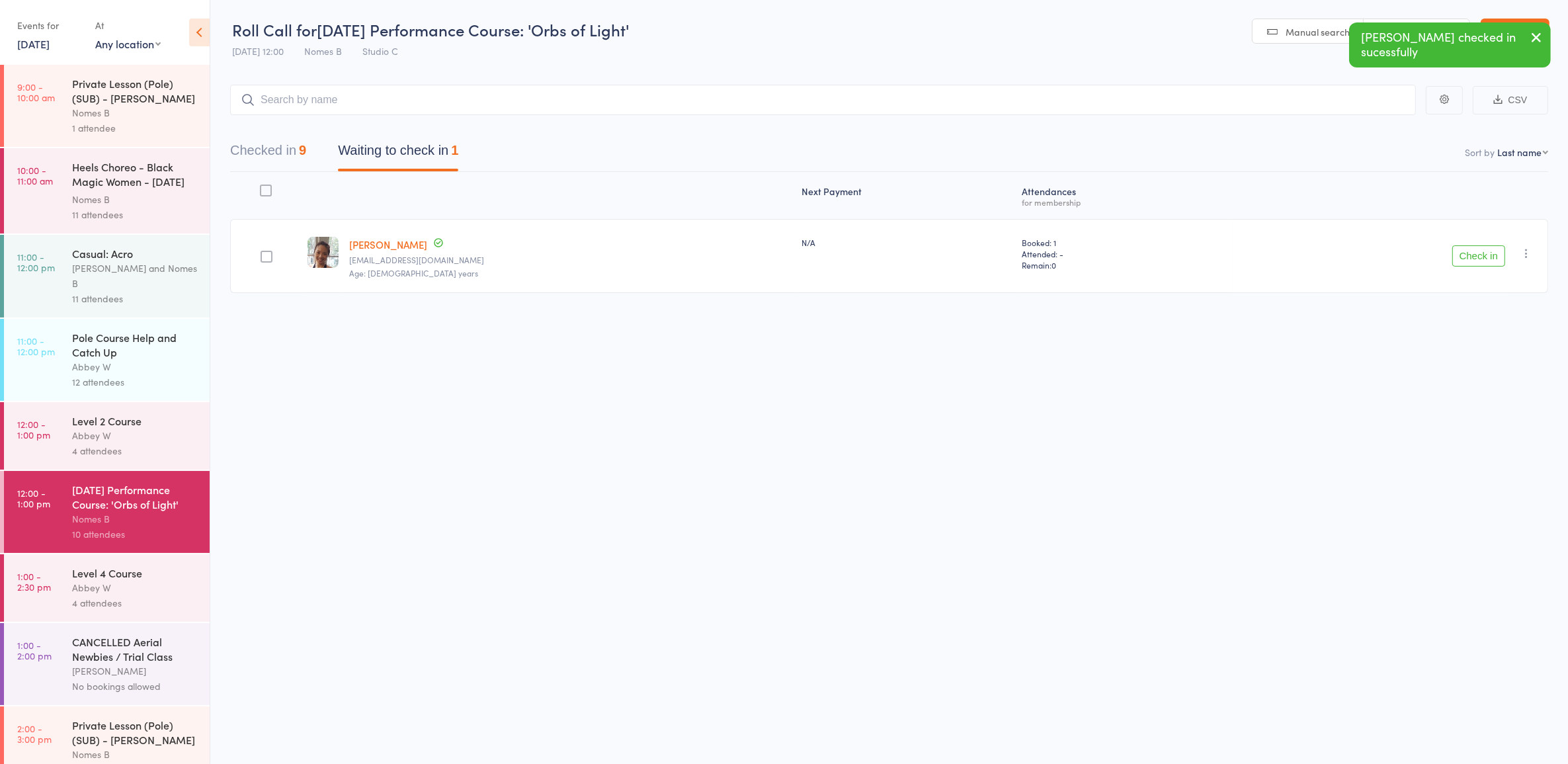
click at [380, 157] on button "Waiting to check in 1" at bounding box center [398, 154] width 120 height 35
click at [137, 580] on div "Abbey W" at bounding box center [135, 587] width 126 height 15
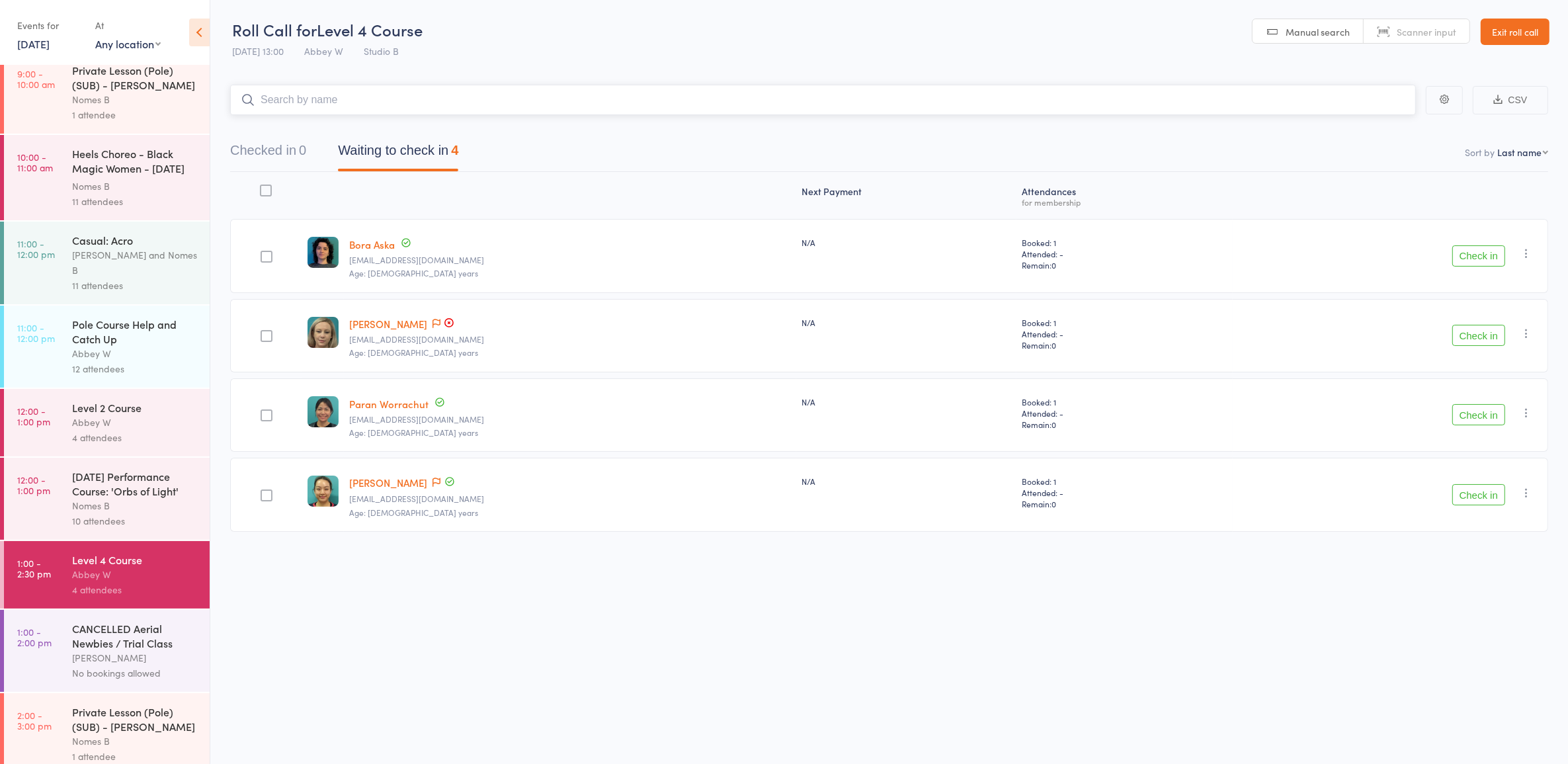
scroll to position [20, 0]
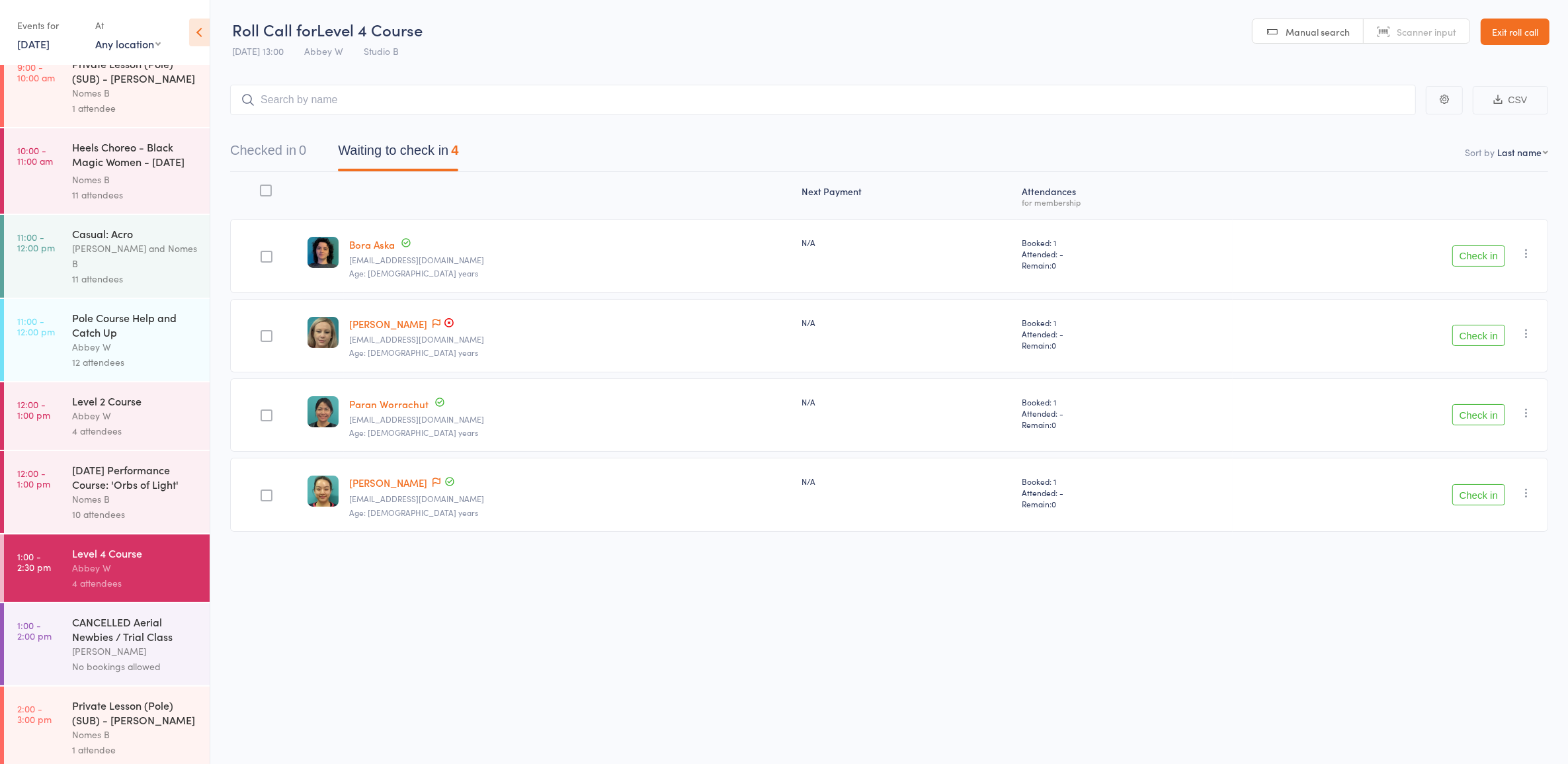
click at [149, 706] on div "Private Lesson (Pole) (SUB) - [PERSON_NAME]" at bounding box center [135, 712] width 126 height 29
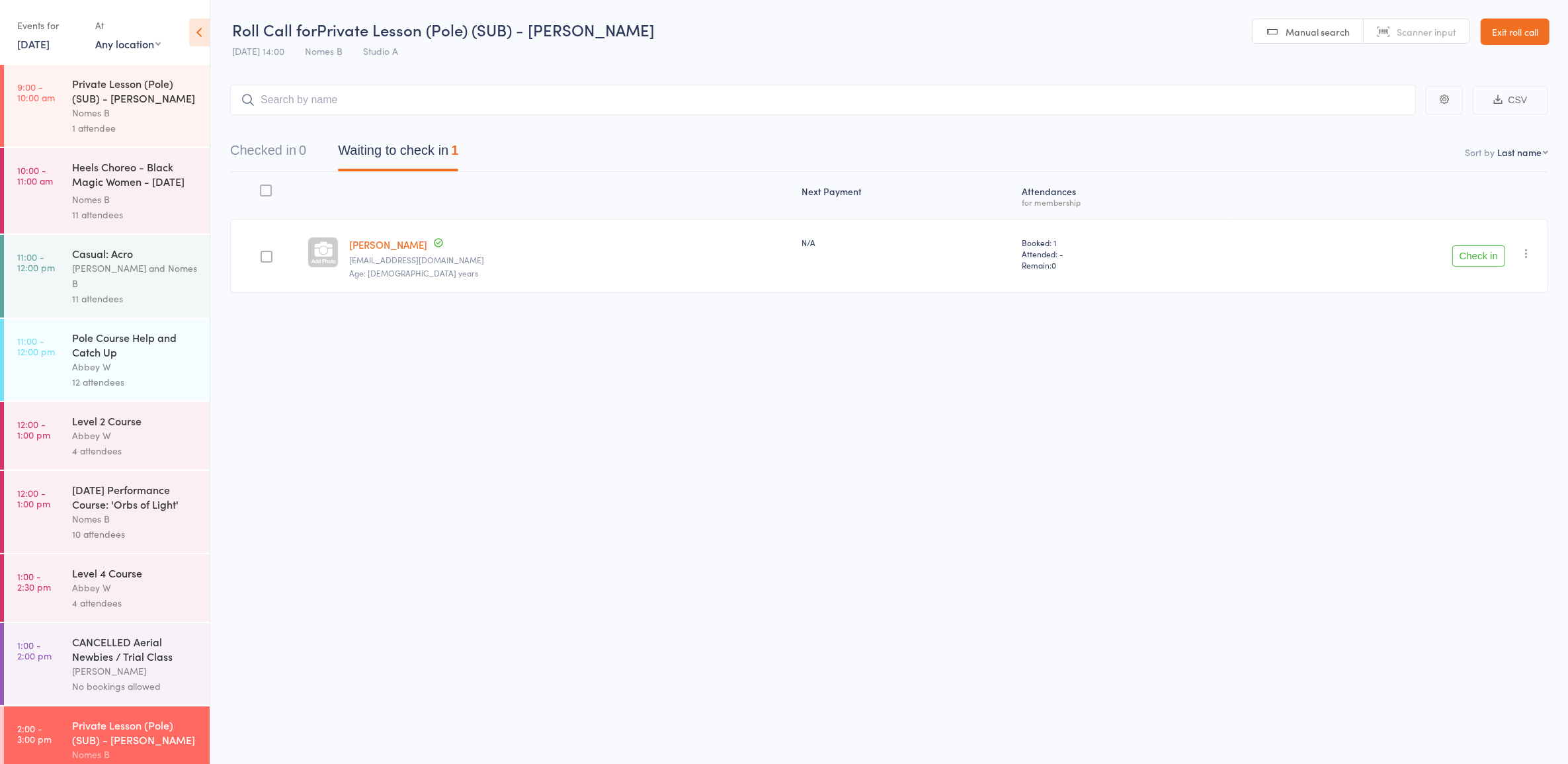
click at [134, 671] on div "[PERSON_NAME]" at bounding box center [135, 670] width 126 height 15
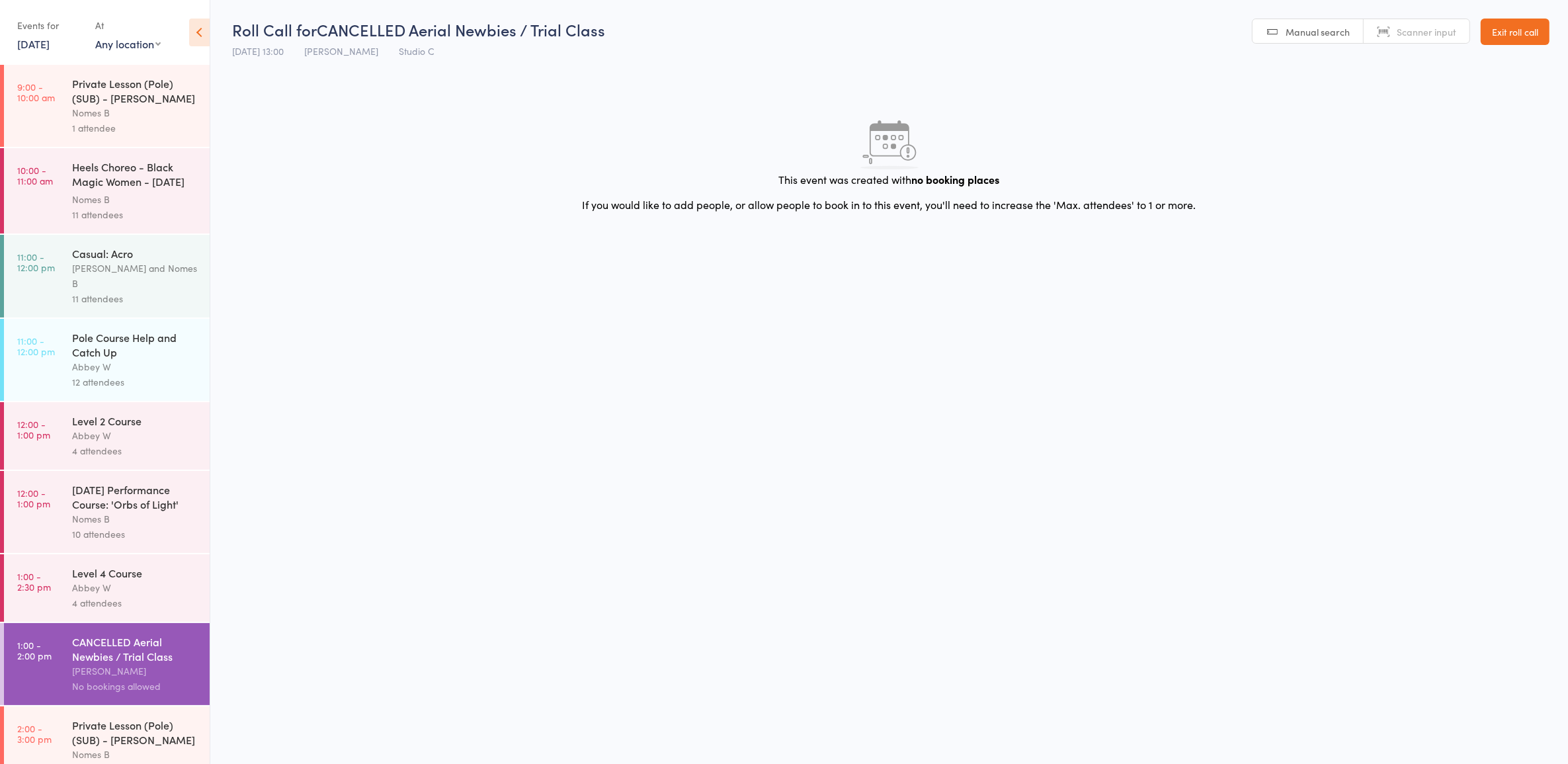
click at [166, 707] on div "Private Lesson (Pole) (SUB) - [PERSON_NAME] Nomes B 1 attendee" at bounding box center [141, 747] width 138 height 82
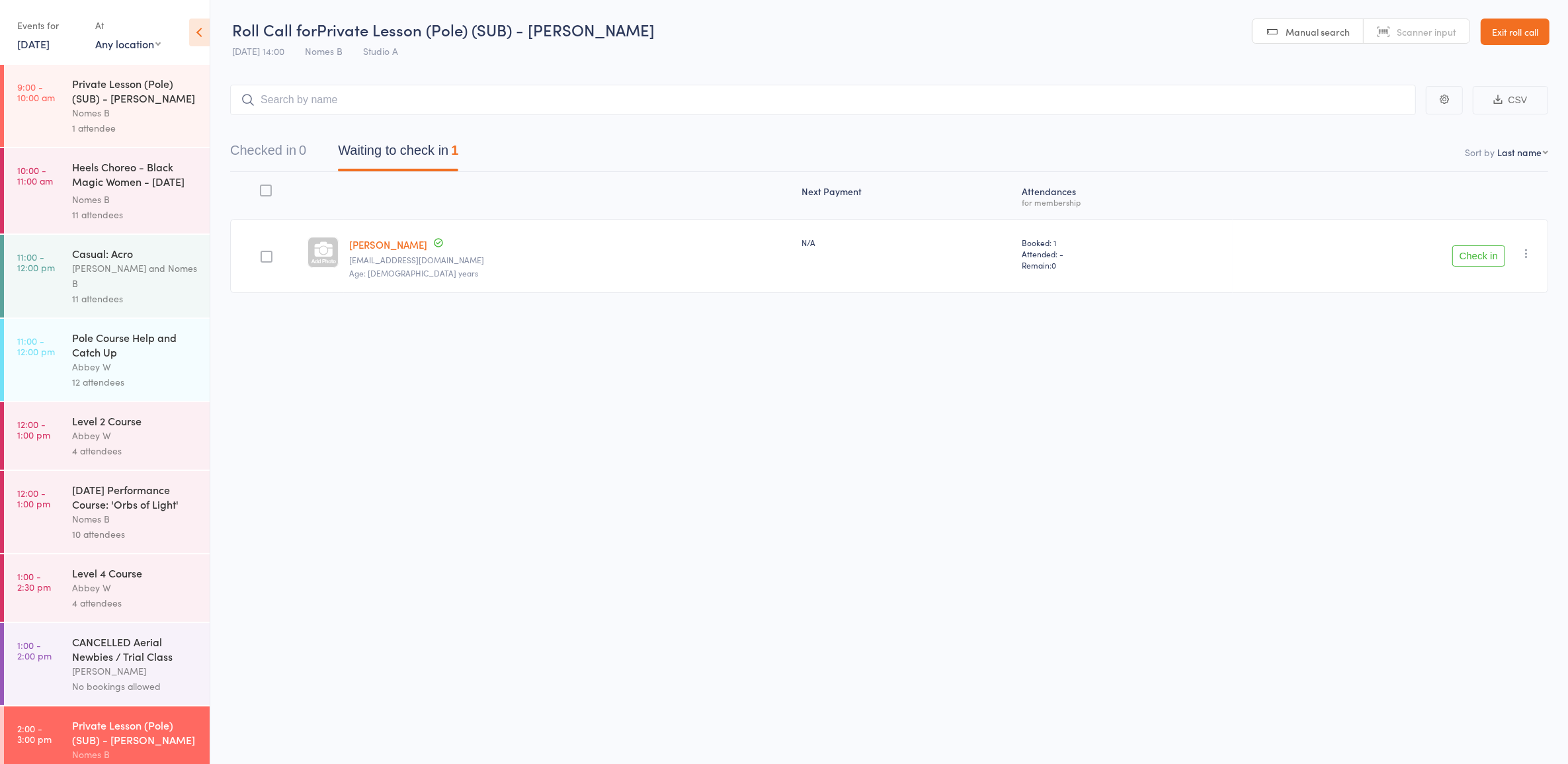
scroll to position [20, 0]
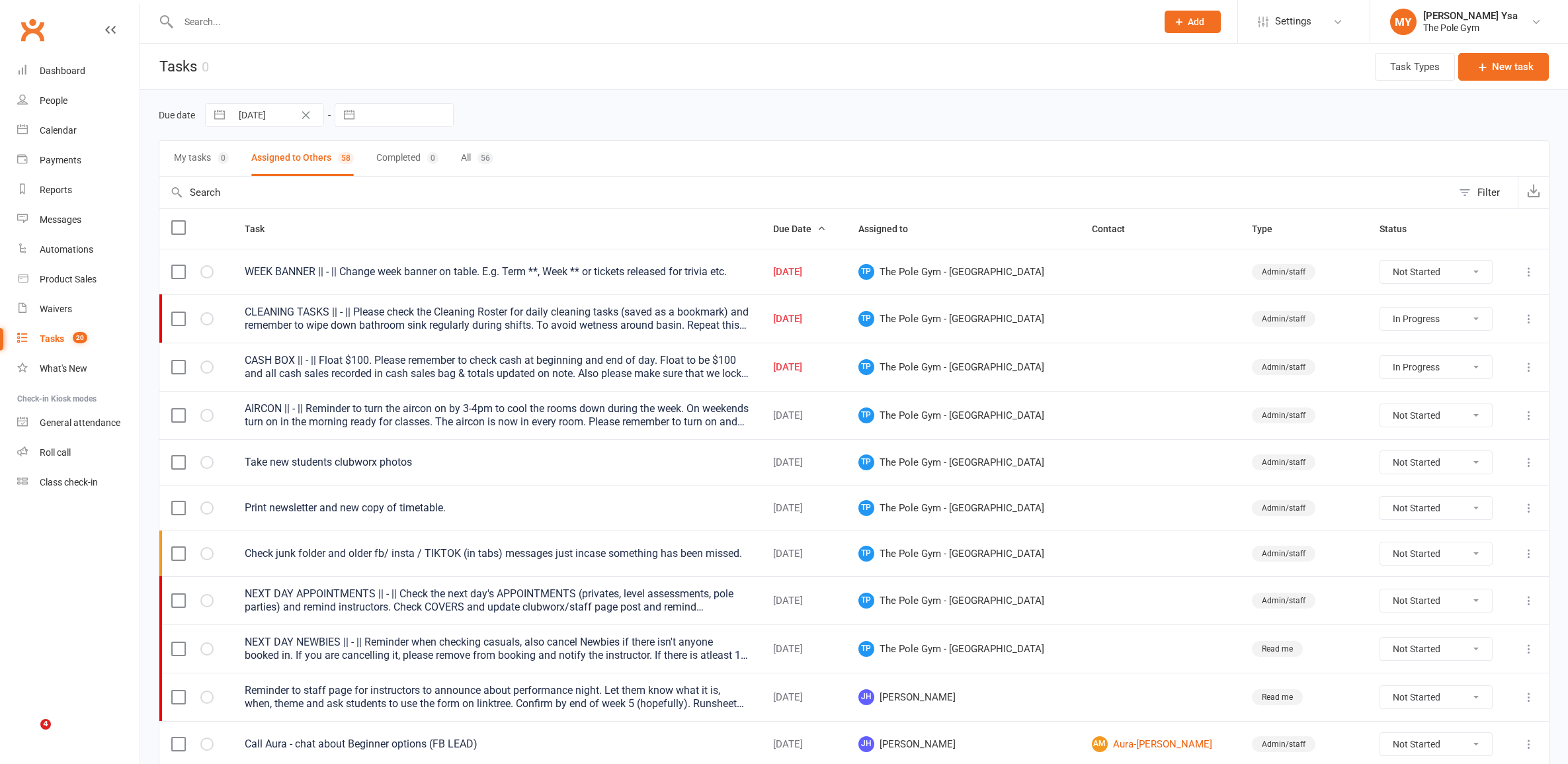
select select "started"
select select "waiting"
select select "started"
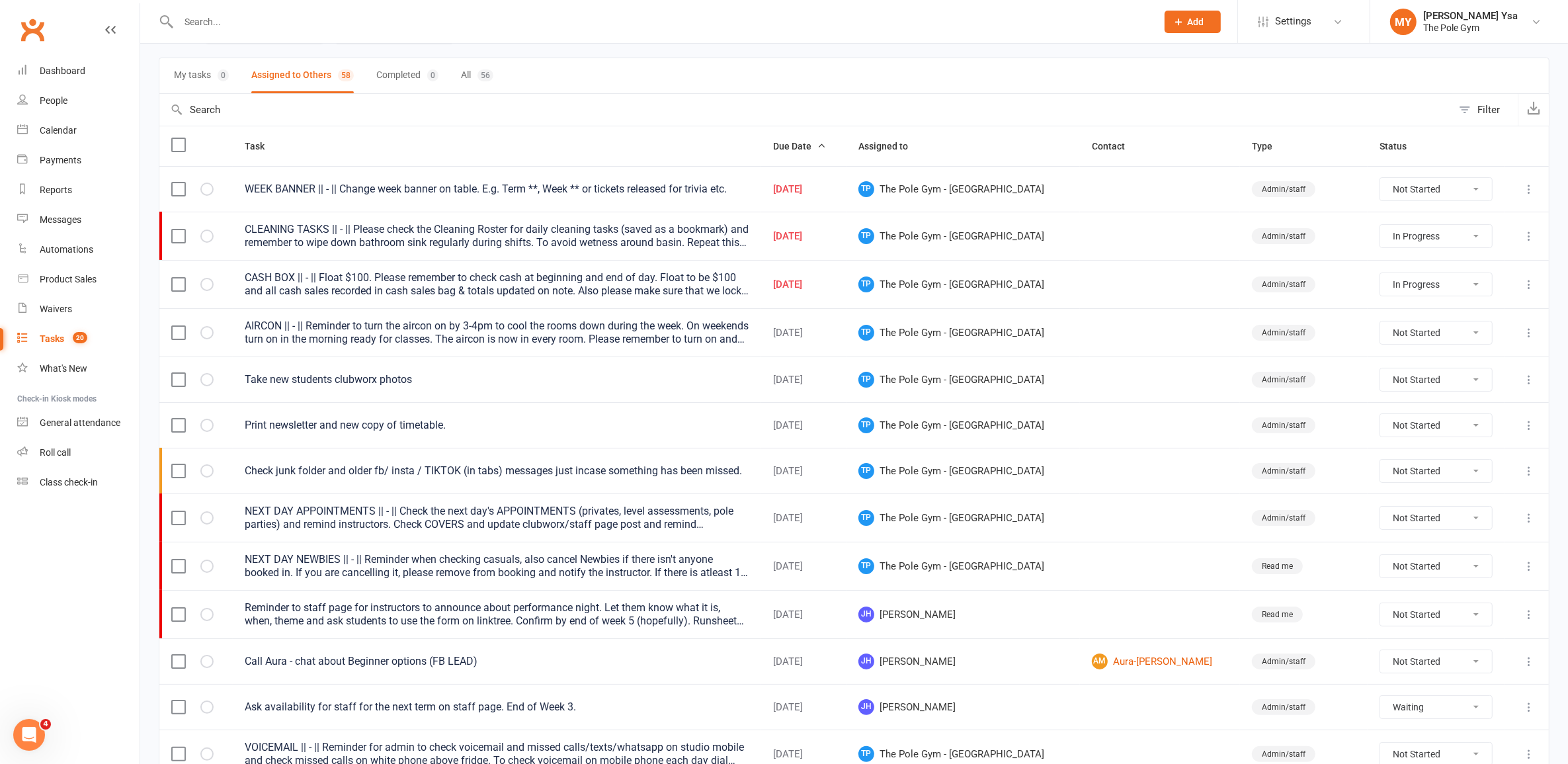
click at [451, 192] on div "WEEK BANNER || - || Change week banner on table. E.g. Term **, Week ** or ticke…" at bounding box center [497, 189] width 504 height 13
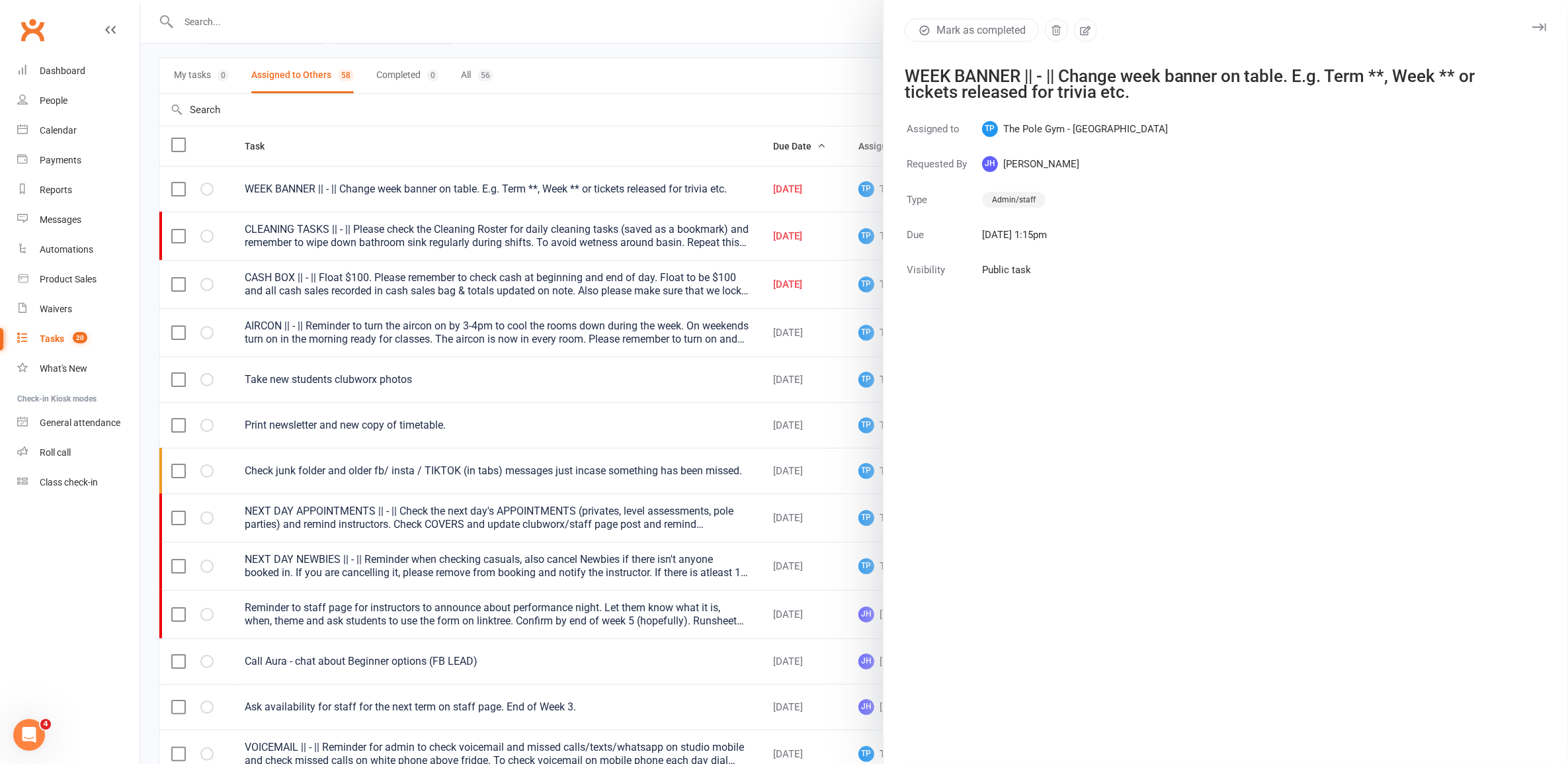
click at [451, 199] on div at bounding box center [854, 382] width 1428 height 764
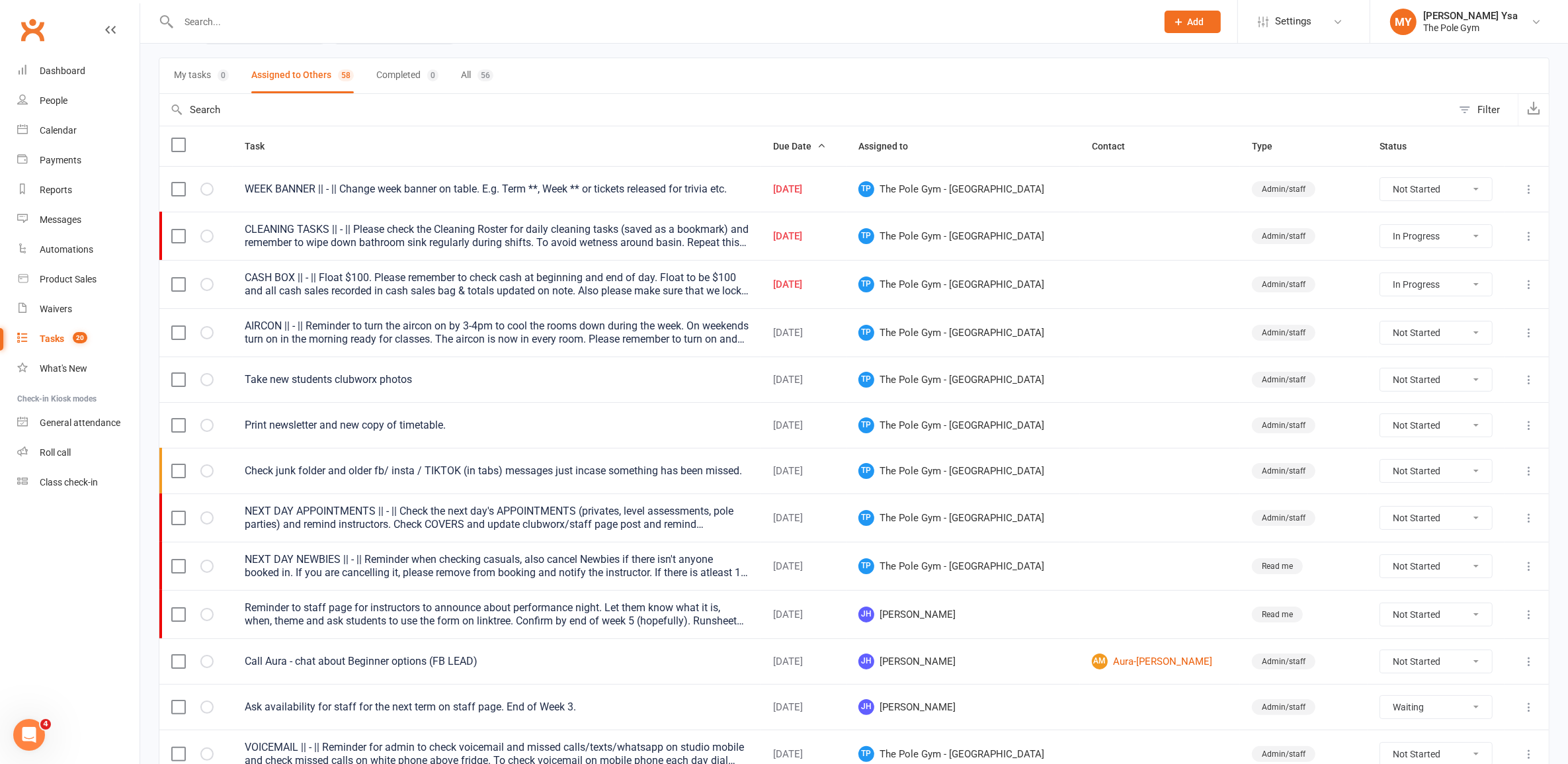
click at [537, 239] on div "CLEANING TASKS || - || Please check the Cleaning Roster for daily cleaning task…" at bounding box center [497, 236] width 504 height 27
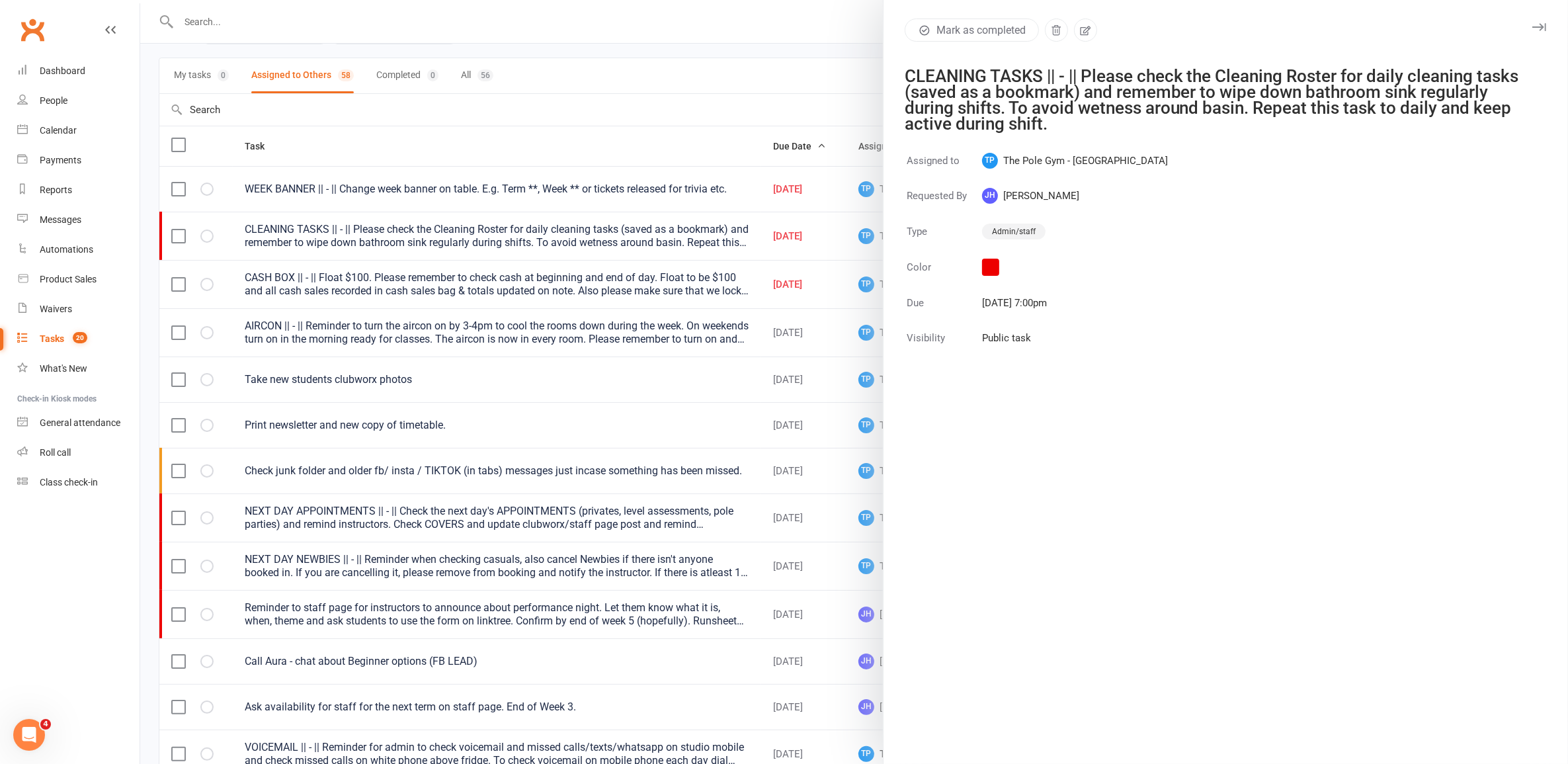
click at [547, 236] on div at bounding box center [854, 382] width 1428 height 764
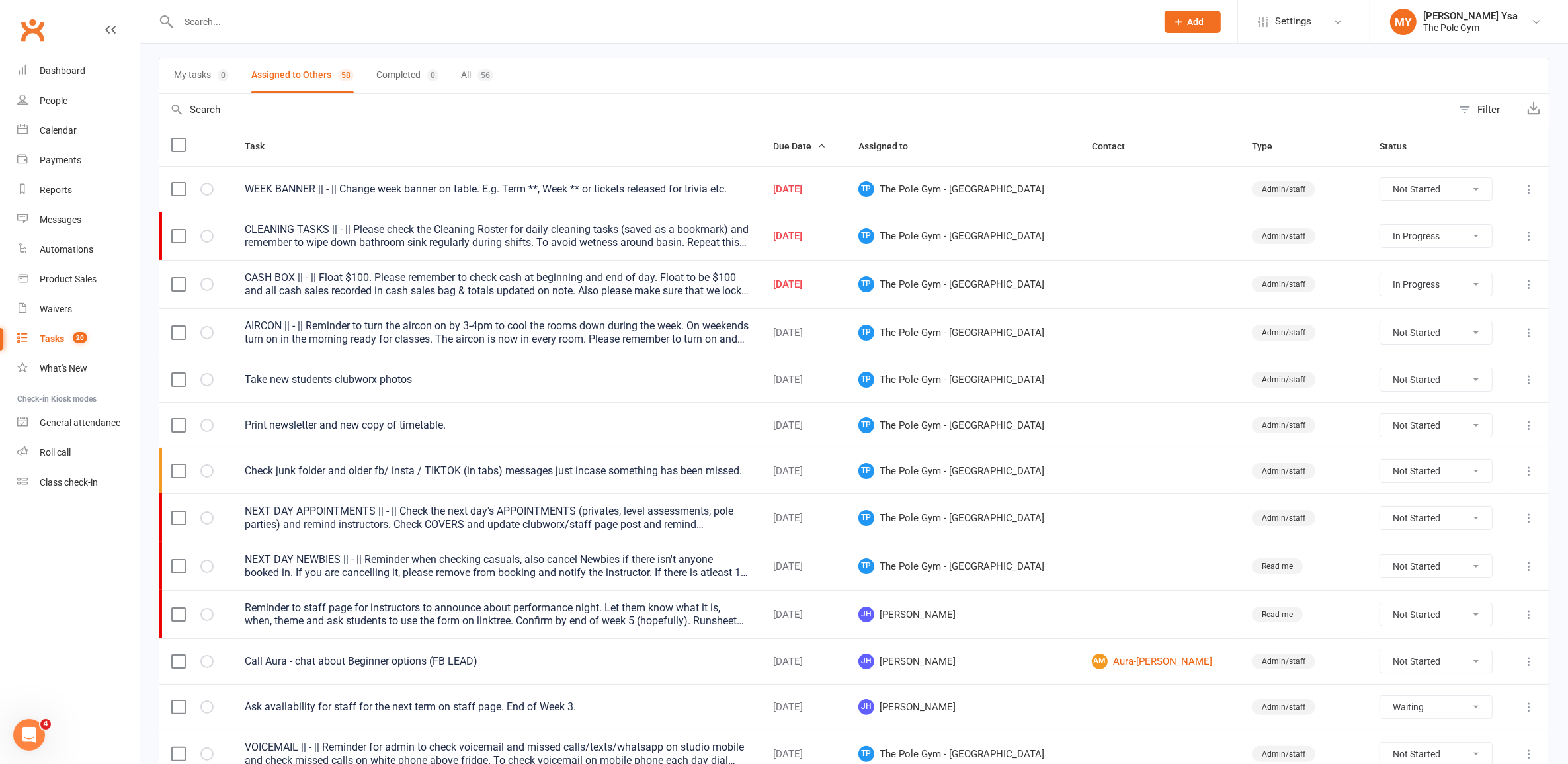
click at [609, 236] on div "CLEANING TASKS || - || Please check the Cleaning Roster for daily cleaning task…" at bounding box center [497, 236] width 504 height 27
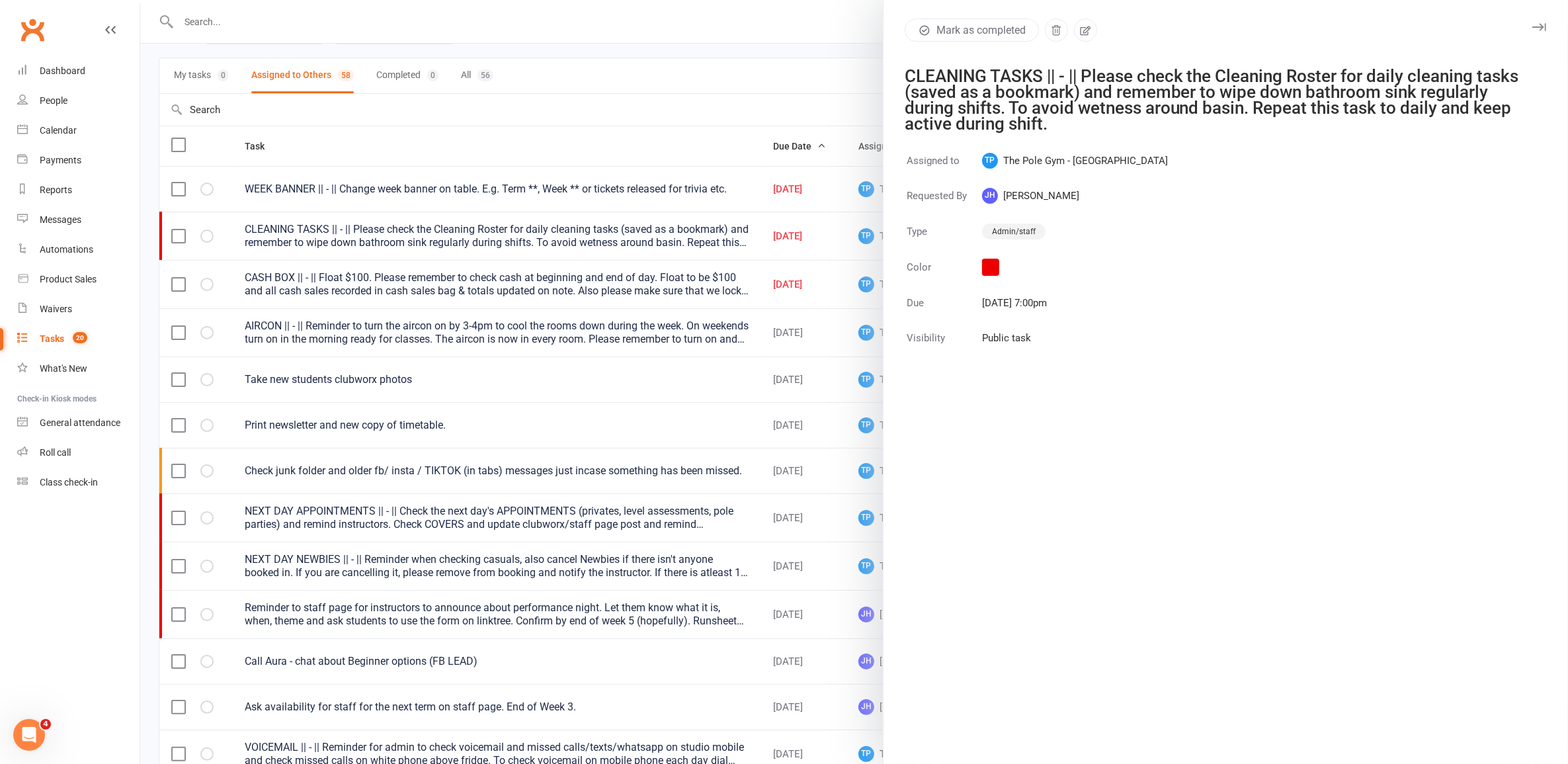
click at [438, 288] on div at bounding box center [854, 382] width 1428 height 764
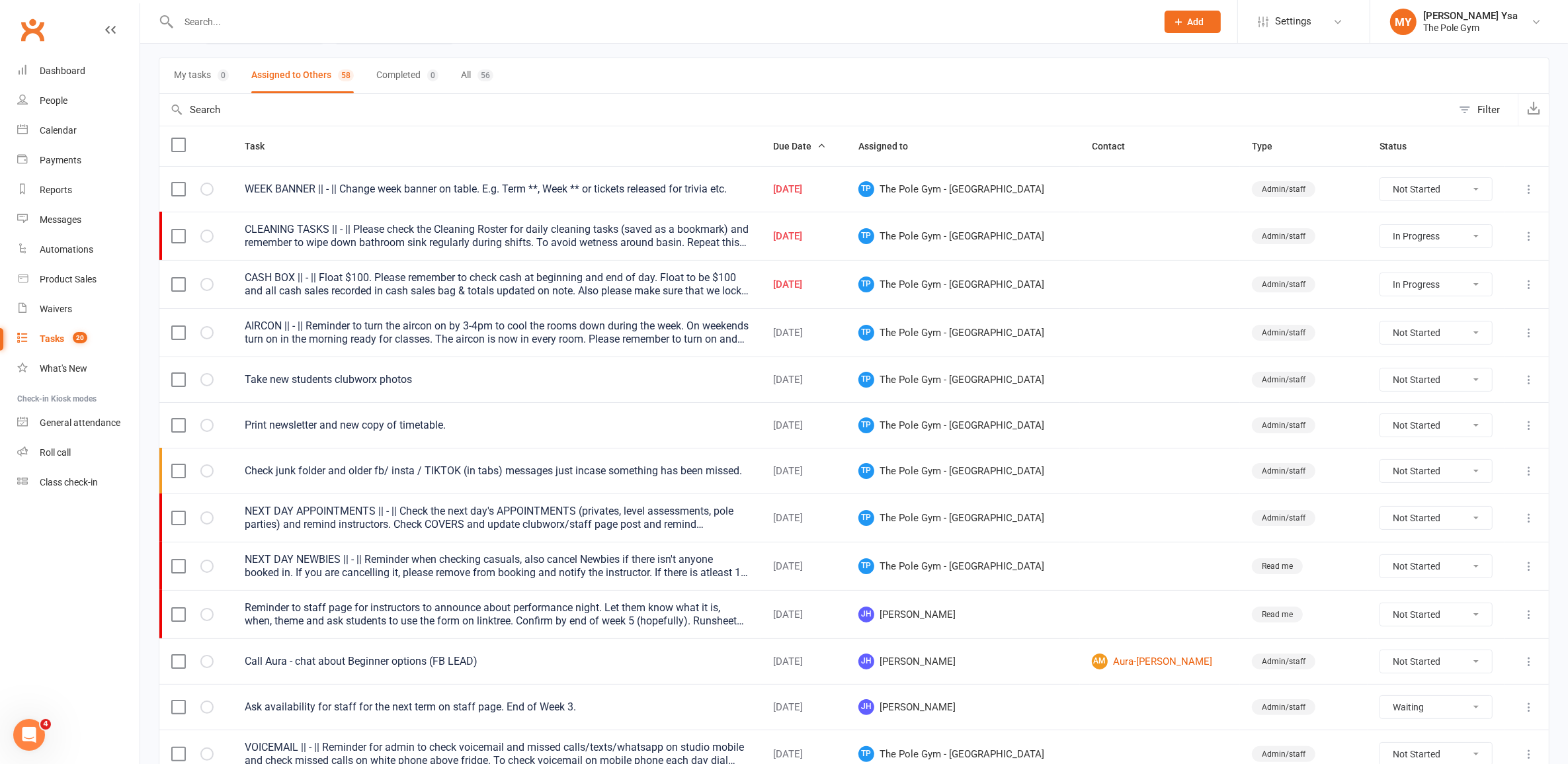
click at [461, 284] on div "CASH BOX || - || Float $100. Please remember to check cash at beginning and end…" at bounding box center [497, 284] width 504 height 27
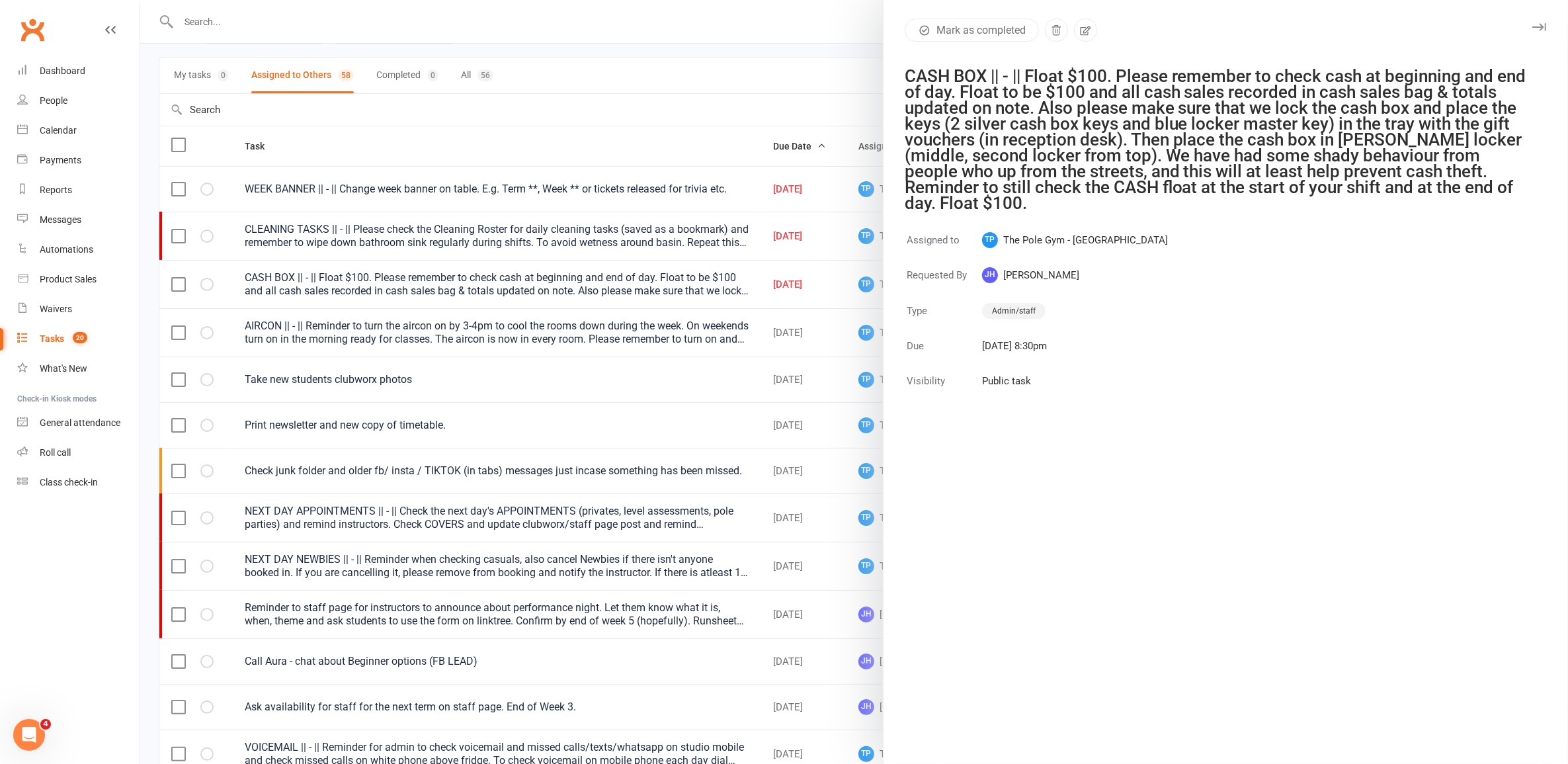
click at [253, 203] on div at bounding box center [854, 382] width 1428 height 764
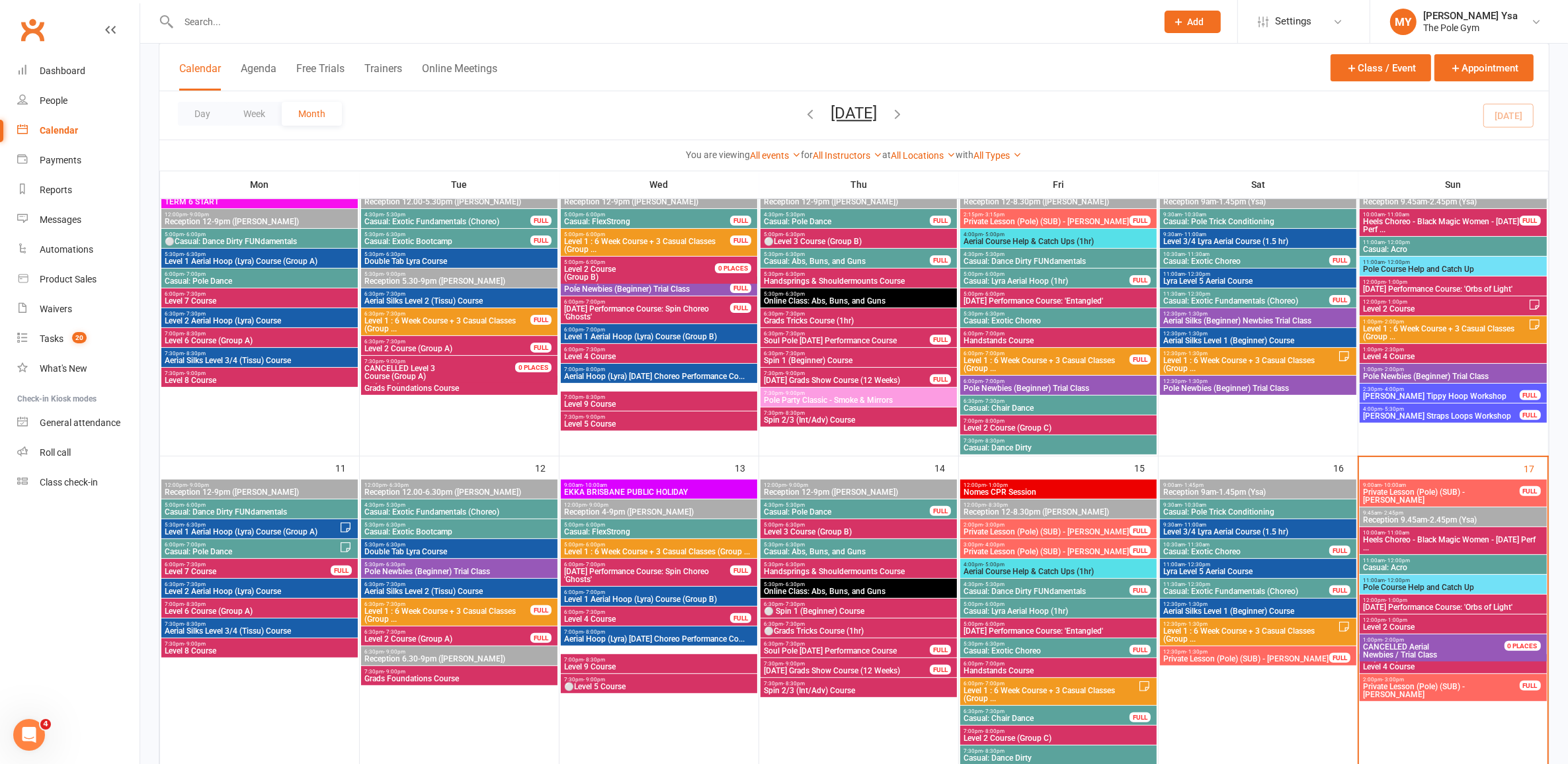
scroll to position [496, 0]
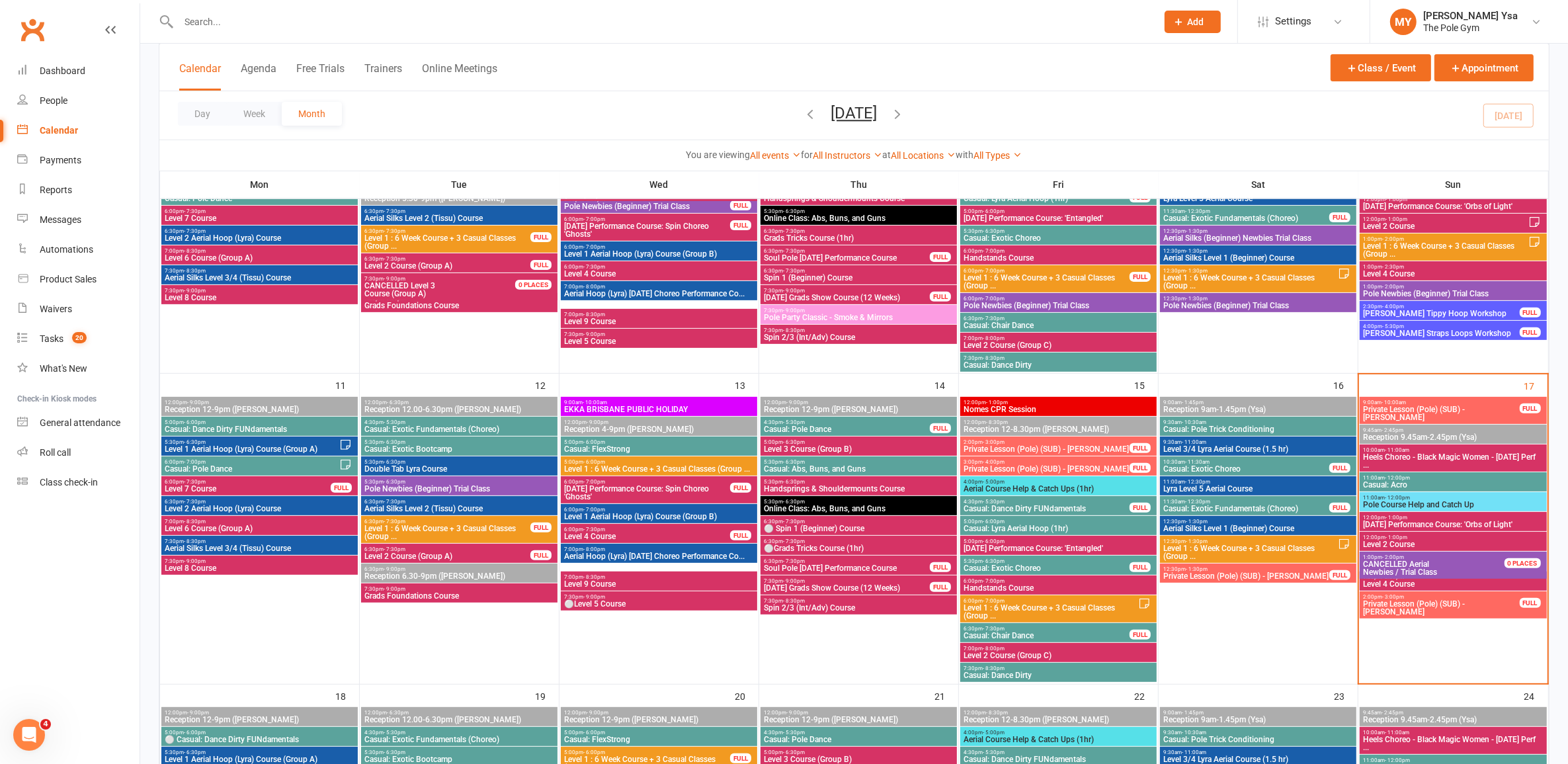
click at [1033, 651] on span "Level 2 Course (Group C)" at bounding box center [1058, 655] width 191 height 8
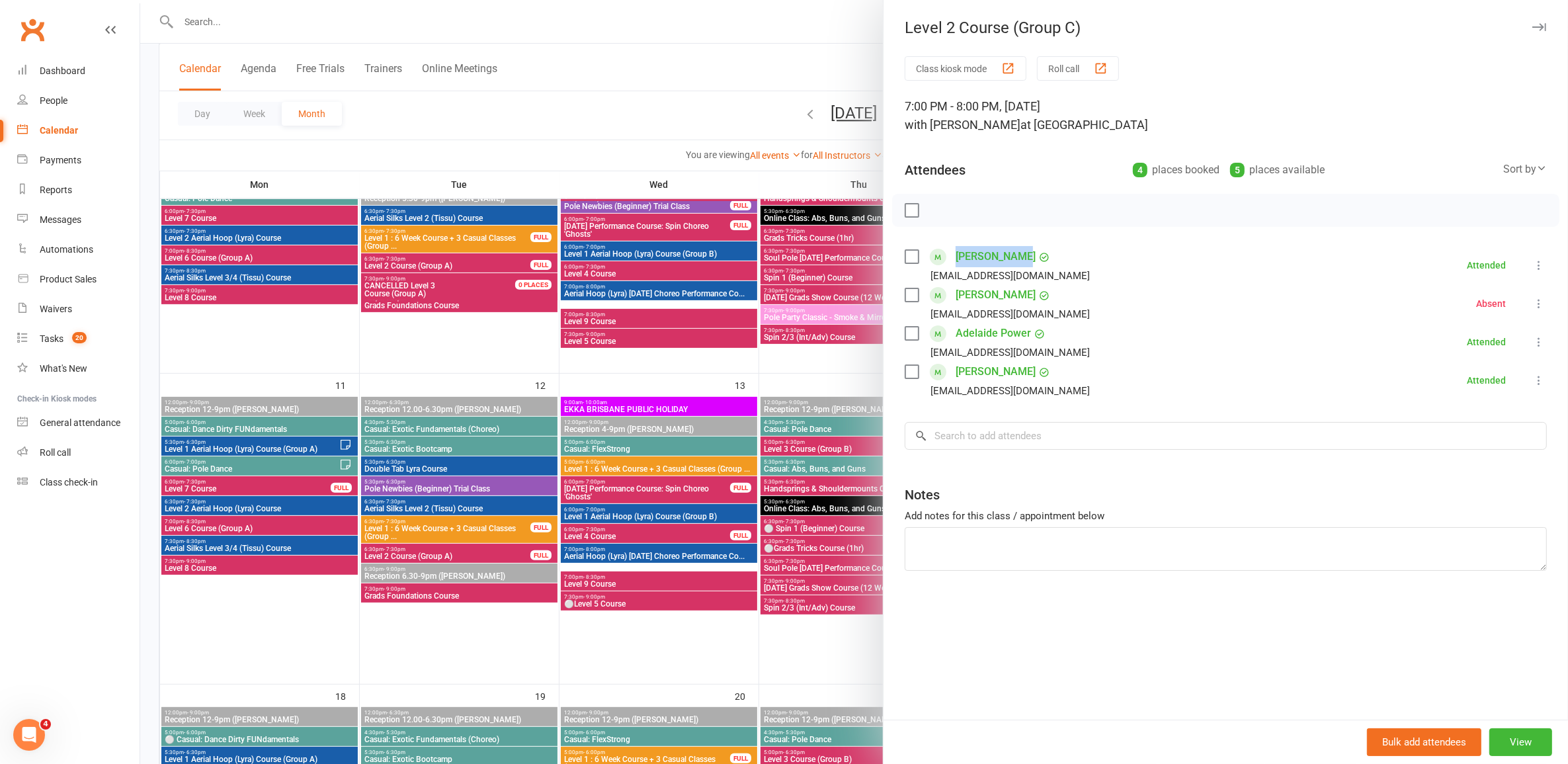
drag, startPoint x: 1062, startPoint y: 256, endPoint x: 951, endPoint y: 256, distance: 111.0
click at [951, 256] on li "[PERSON_NAME] [EMAIL_ADDRESS][DOMAIN_NAME] Attended More info Remove [PERSON_NA…" at bounding box center [1225, 265] width 642 height 38
copy link "[PERSON_NAME]"
click at [675, 316] on div at bounding box center [854, 382] width 1428 height 764
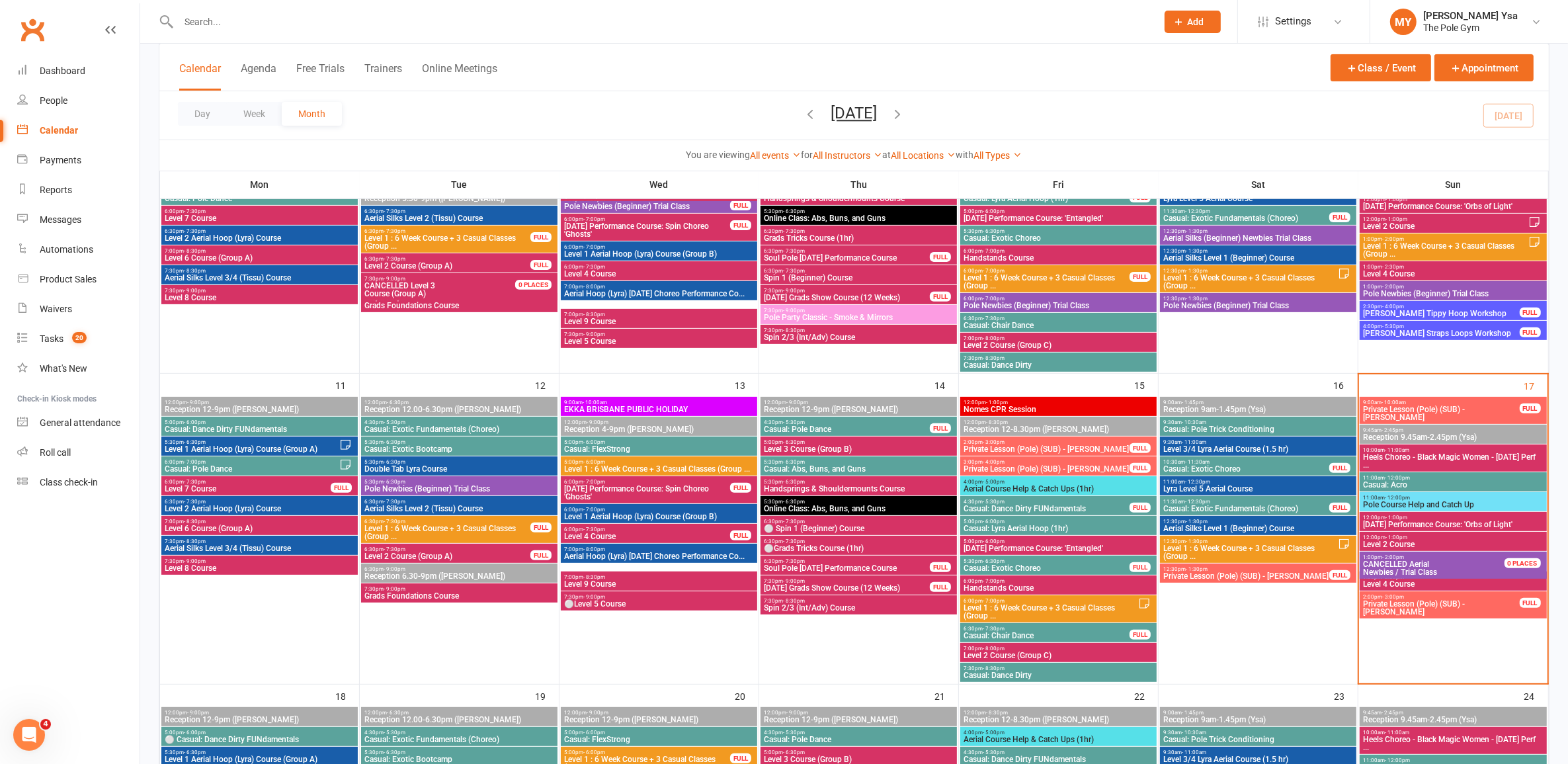
click at [1449, 543] on span "Level 2 Course" at bounding box center [1453, 544] width 181 height 8
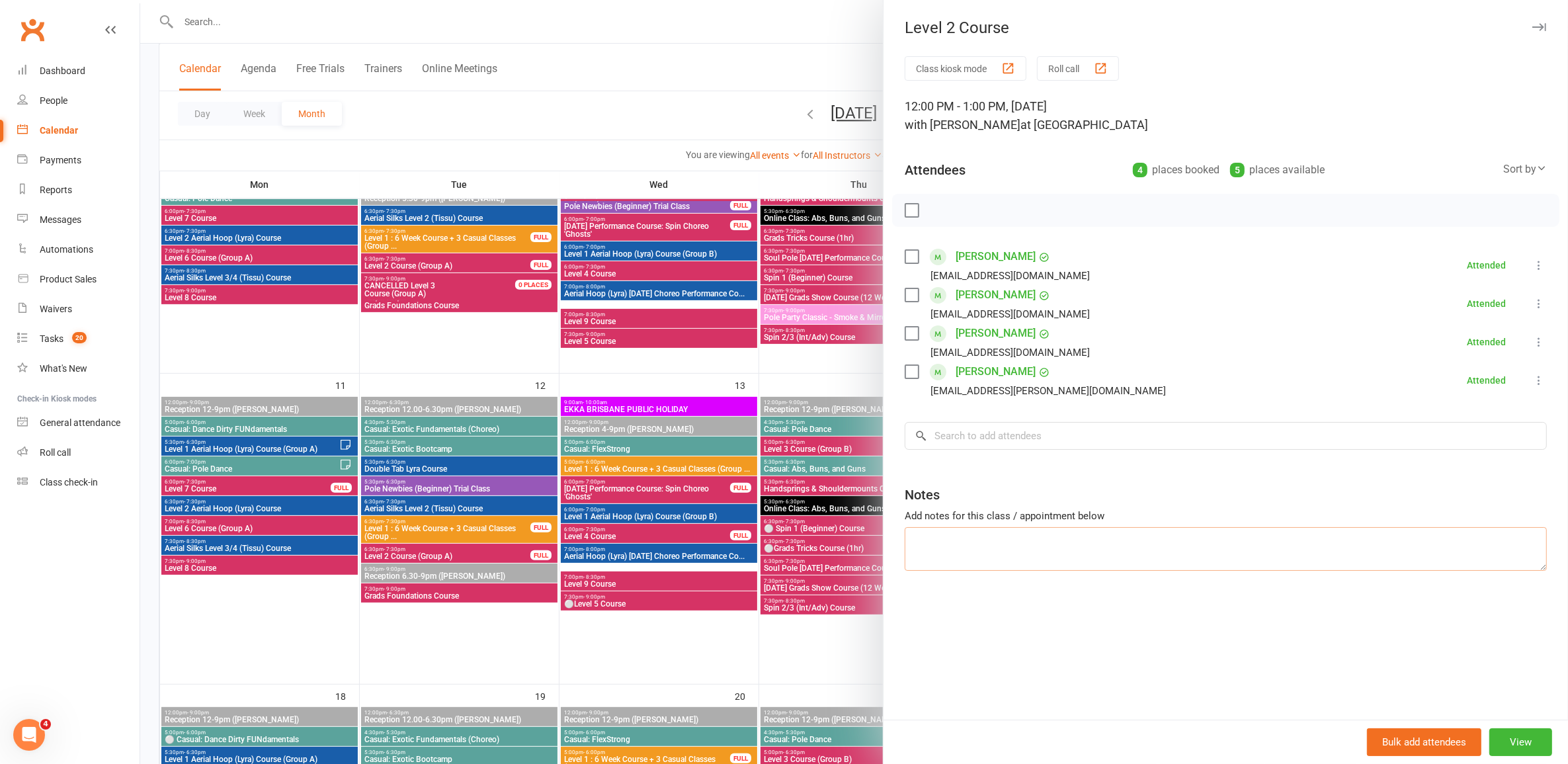
click at [1177, 539] on textarea at bounding box center [1225, 548] width 642 height 43
paste textarea "[PERSON_NAME]"
type textarea "1 [PERSON_NAME]"
click at [506, 483] on div at bounding box center [854, 382] width 1428 height 764
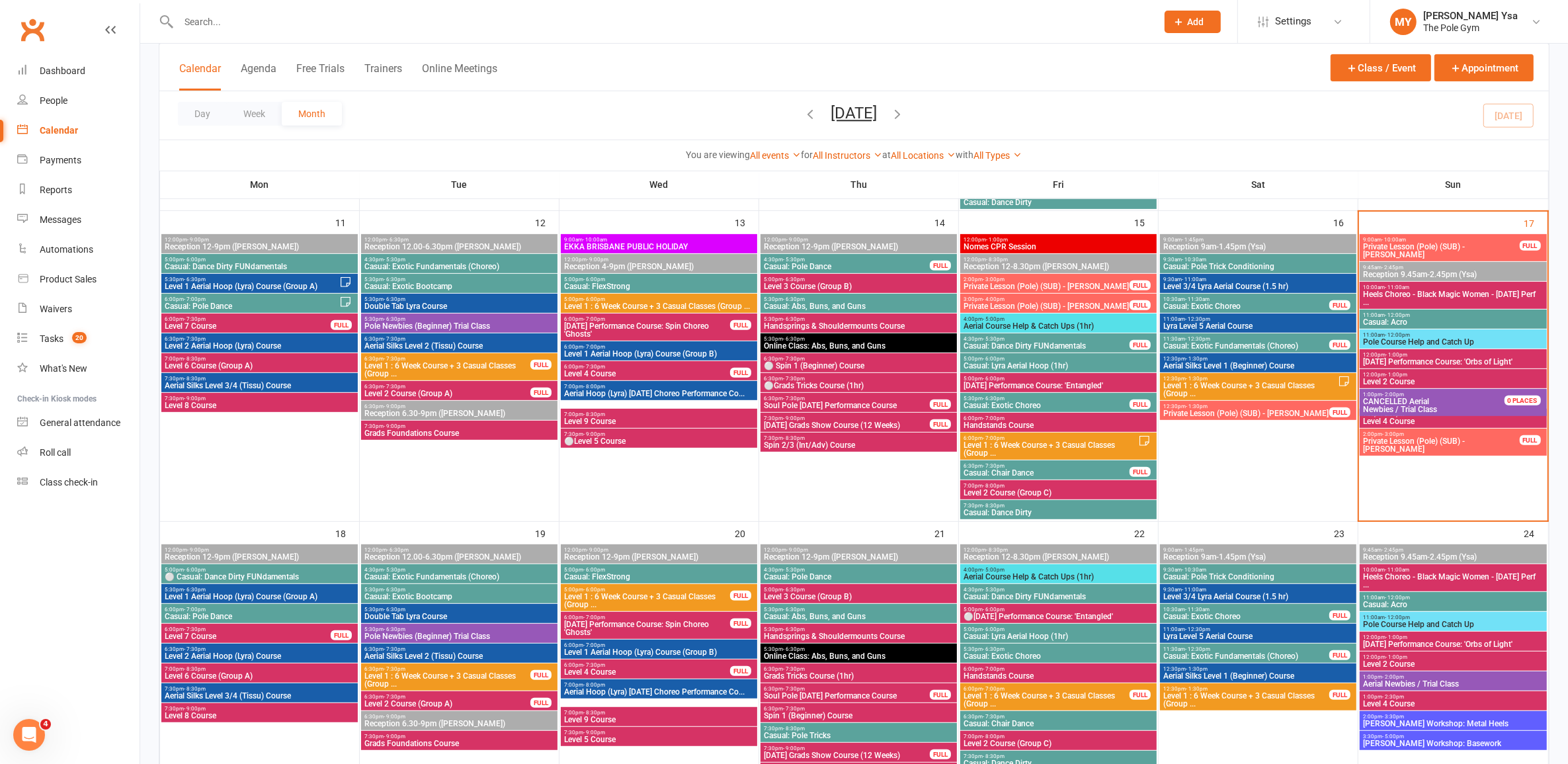
scroll to position [662, 0]
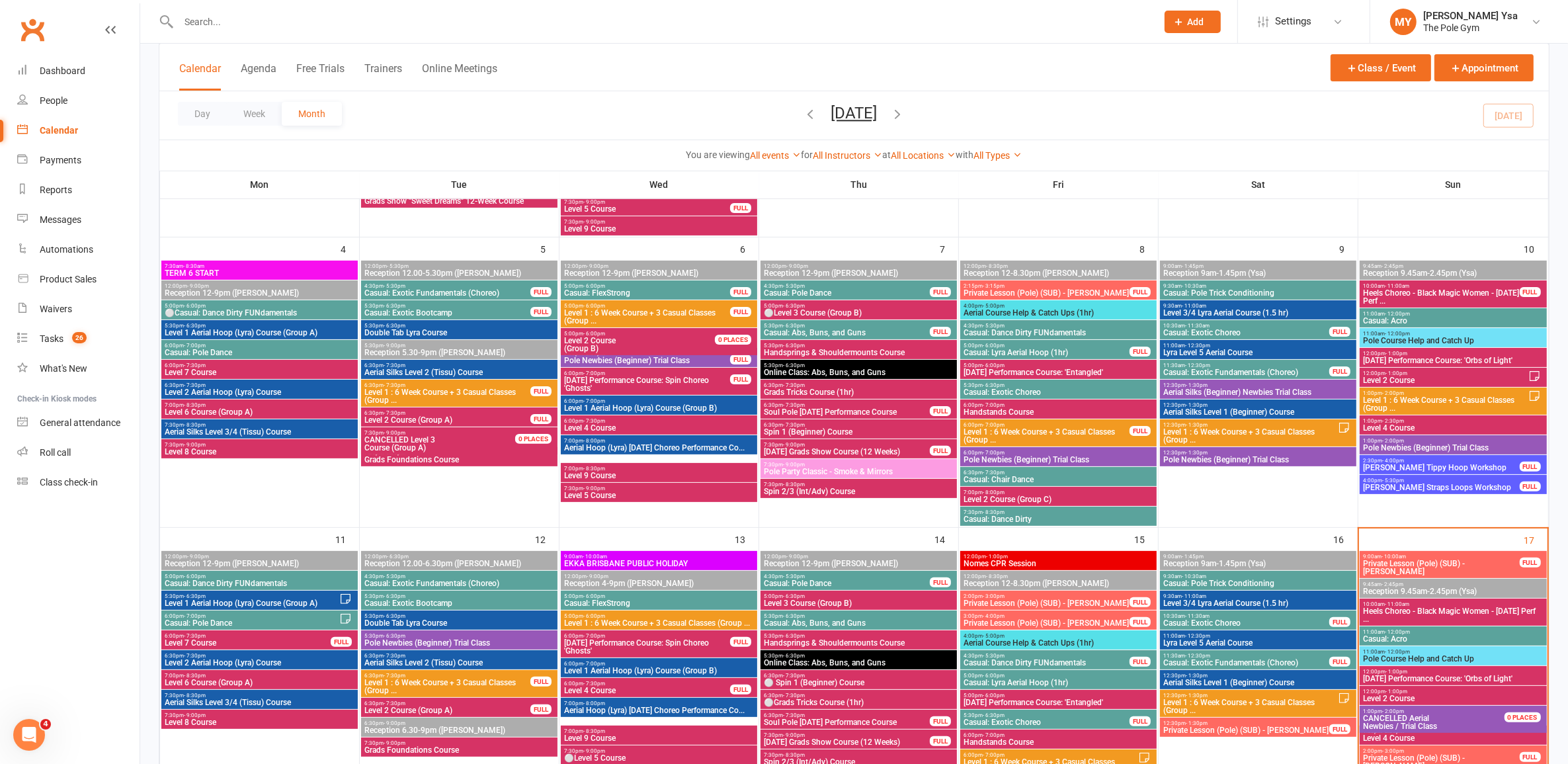
scroll to position [413, 0]
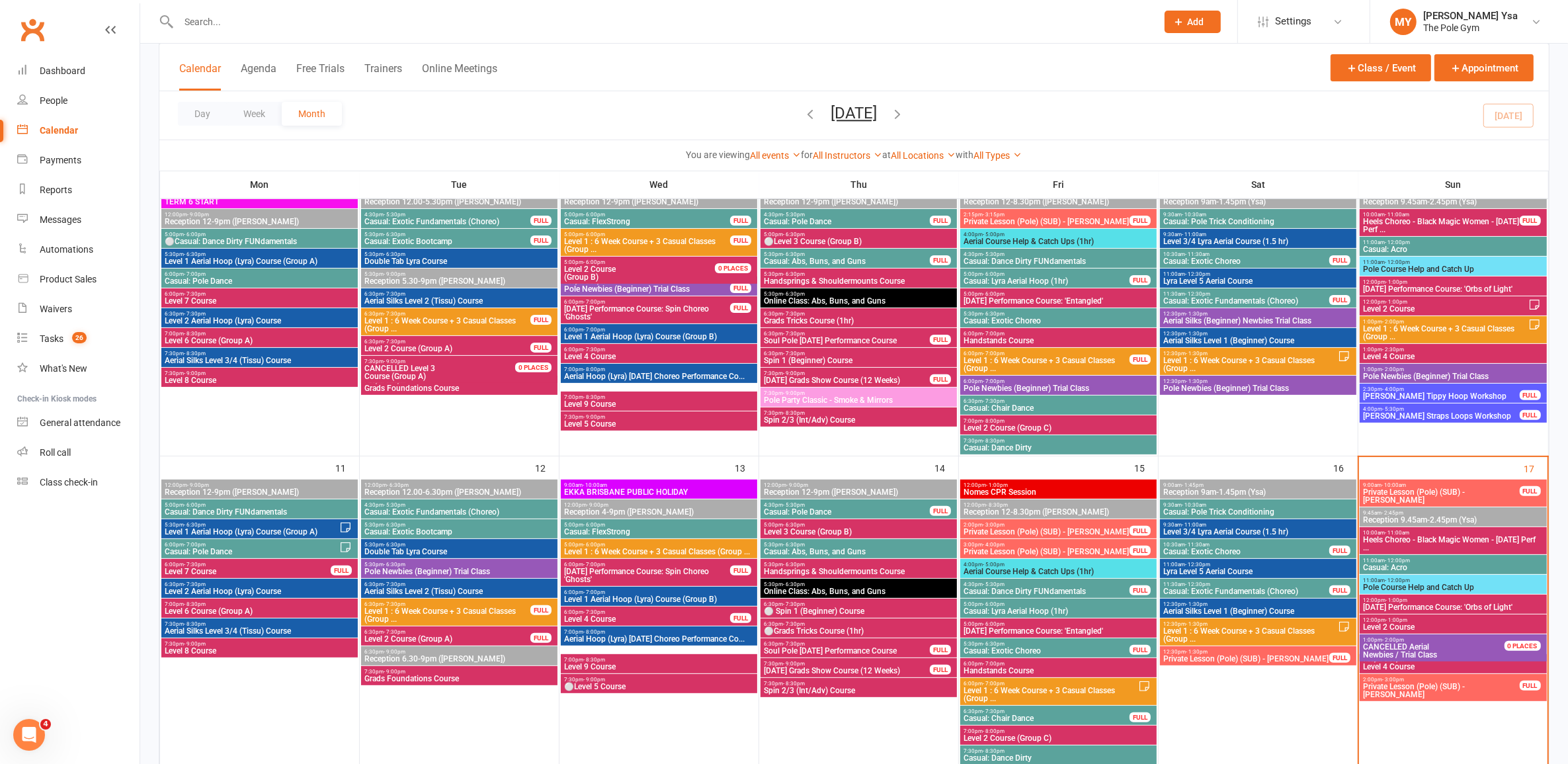
click at [613, 618] on span "Level 4 Course" at bounding box center [647, 619] width 167 height 8
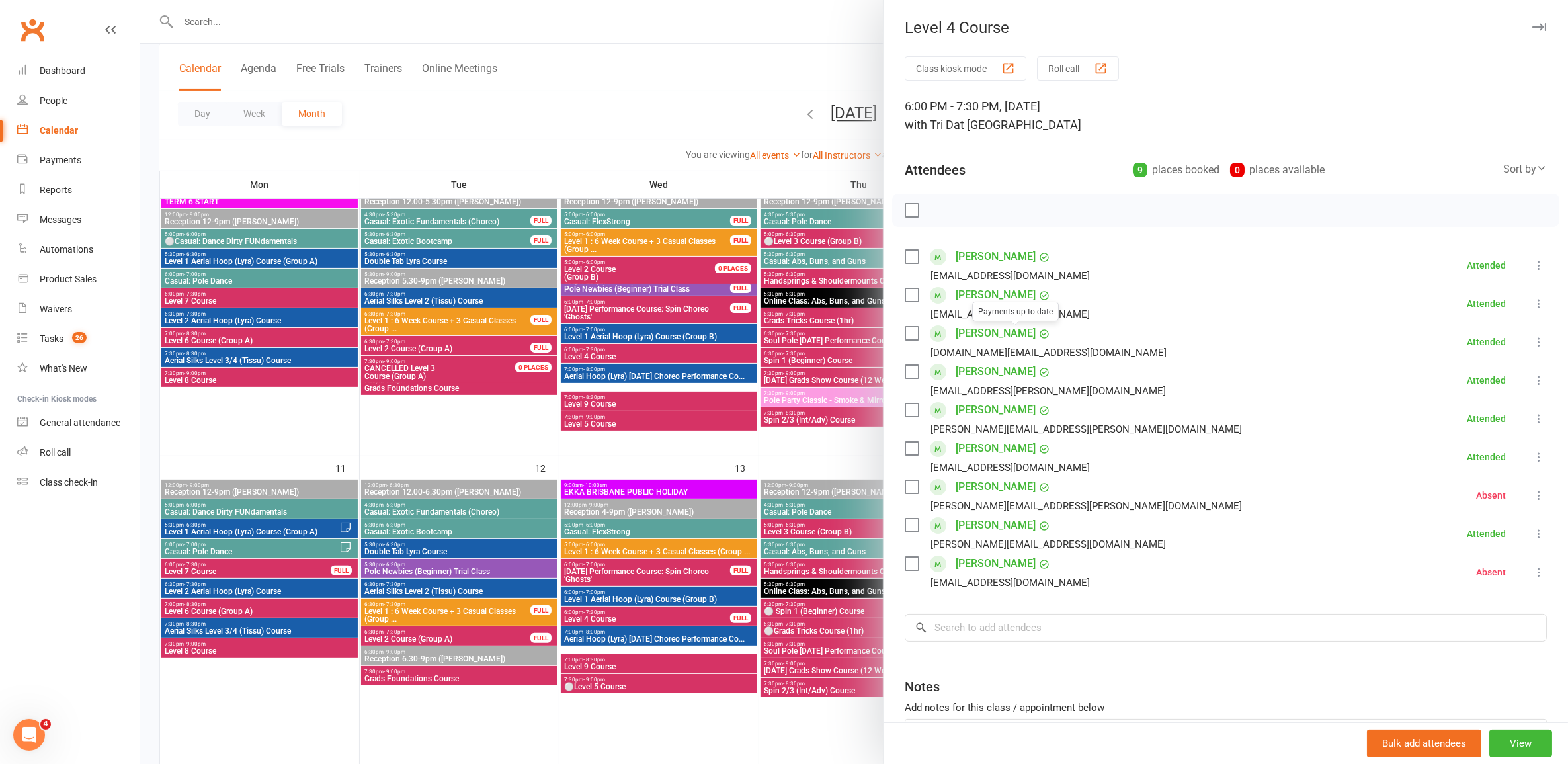
click at [655, 389] on div at bounding box center [854, 382] width 1428 height 764
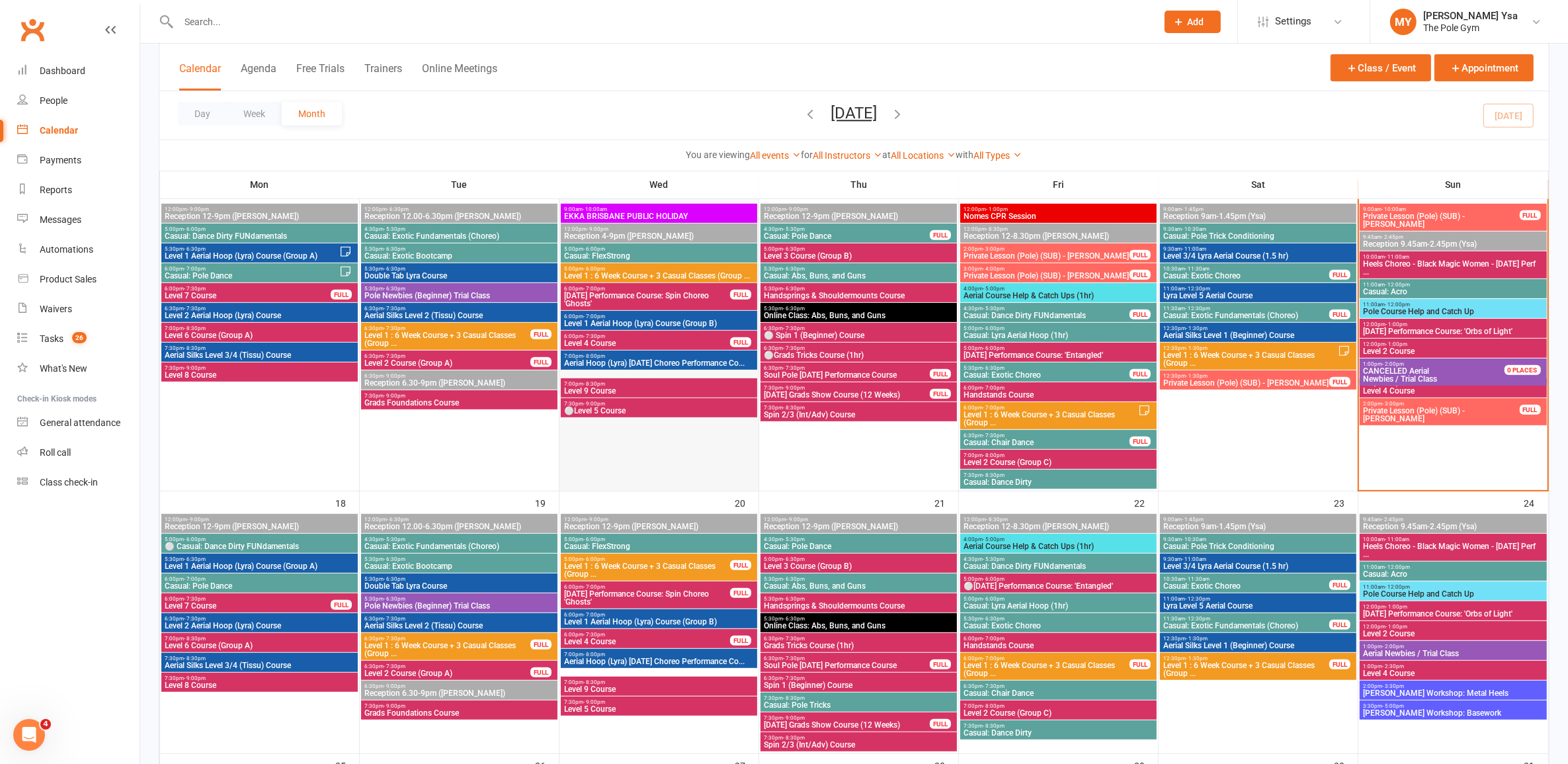
scroll to position [662, 0]
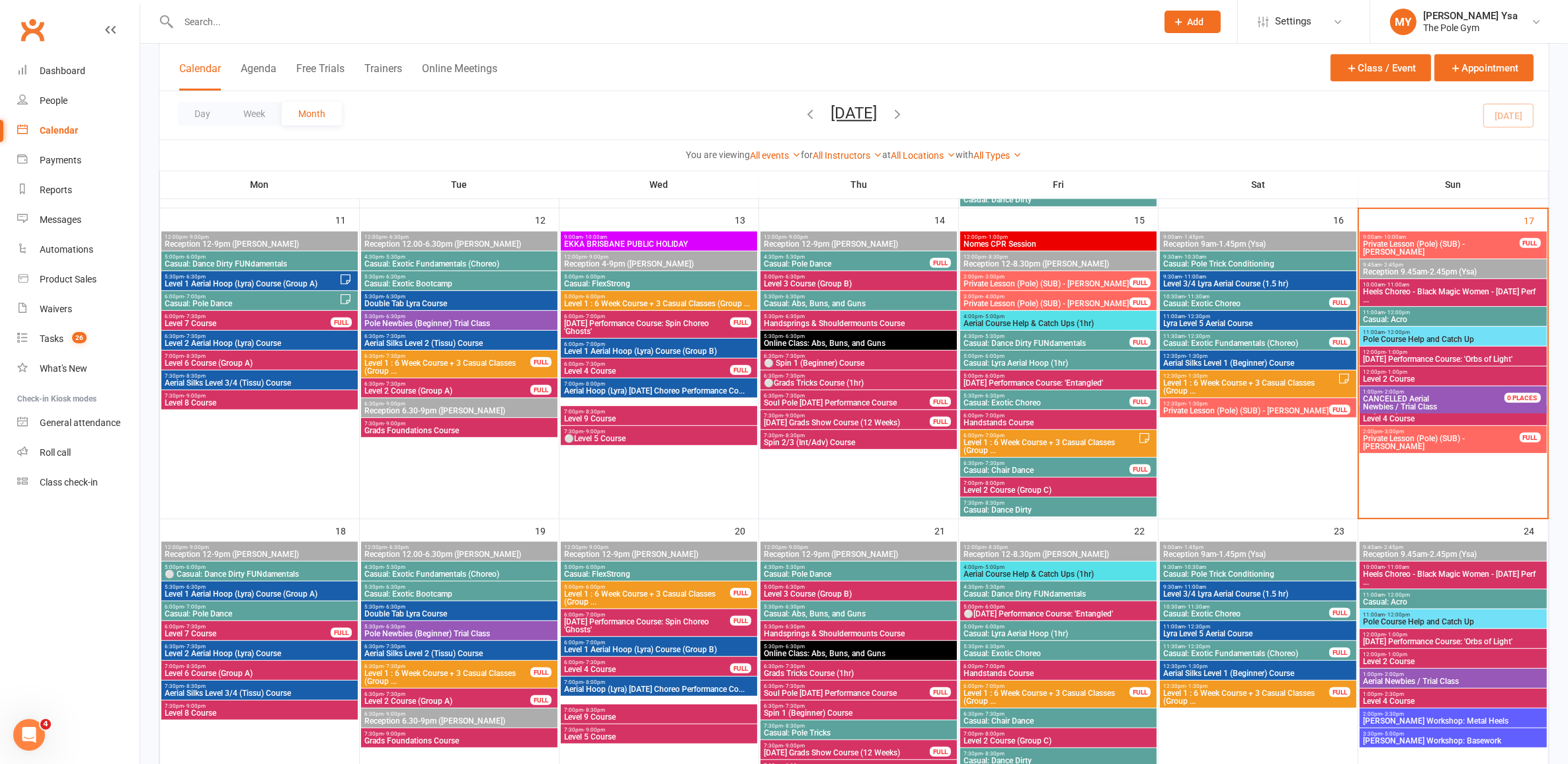
click at [634, 369] on span "Level 4 Course" at bounding box center [647, 371] width 167 height 8
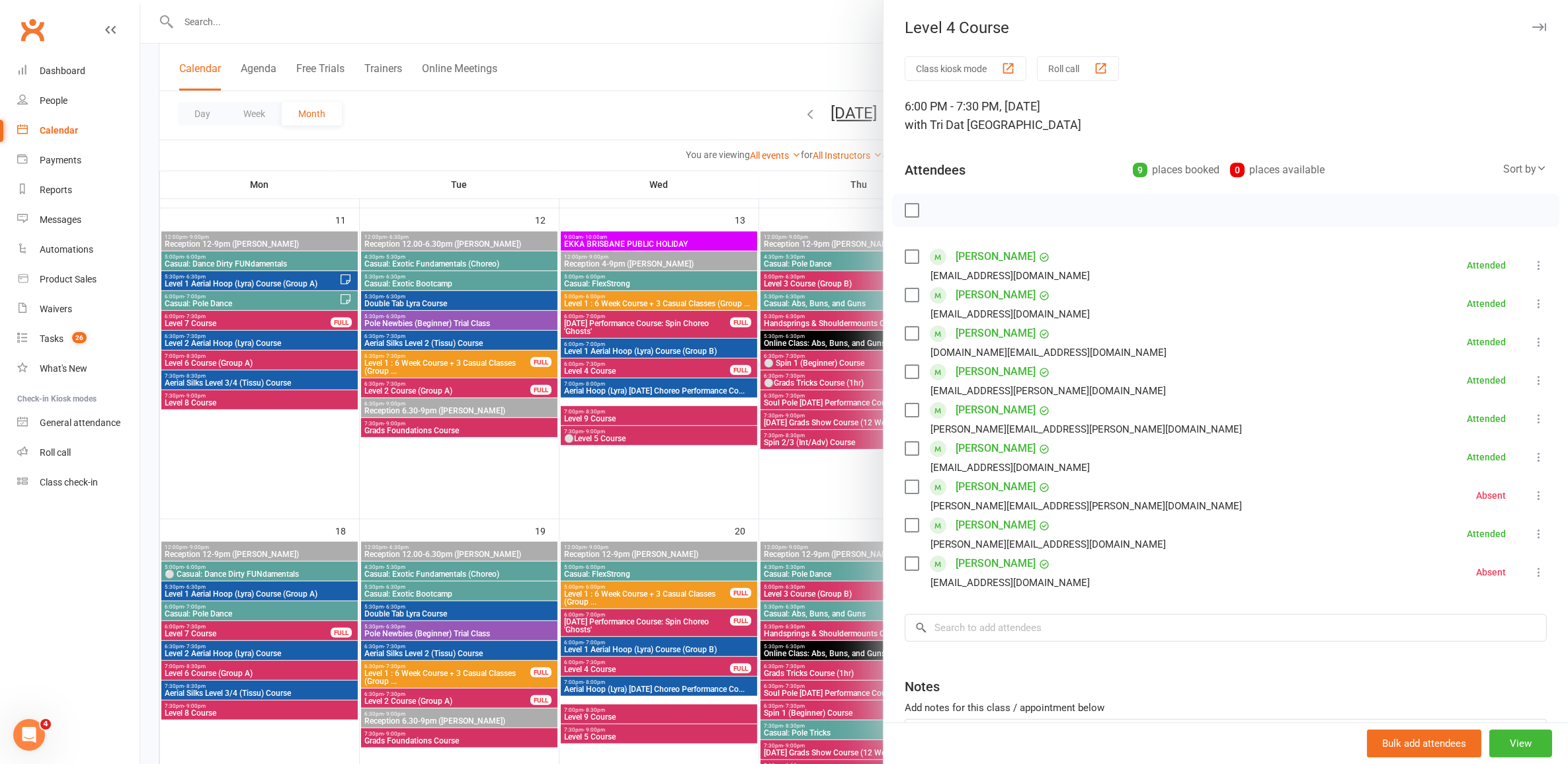
drag, startPoint x: 1060, startPoint y: 561, endPoint x: 949, endPoint y: 570, distance: 111.4
click at [949, 570] on li "[PERSON_NAME] [PERSON_NAME][EMAIL_ADDRESS][DOMAIN_NAME] Absent More info Remove…" at bounding box center [1225, 572] width 642 height 38
copy link "[PERSON_NAME]"
drag, startPoint x: 732, startPoint y: 480, endPoint x: 759, endPoint y: 480, distance: 27.0
click at [735, 480] on div at bounding box center [854, 382] width 1428 height 764
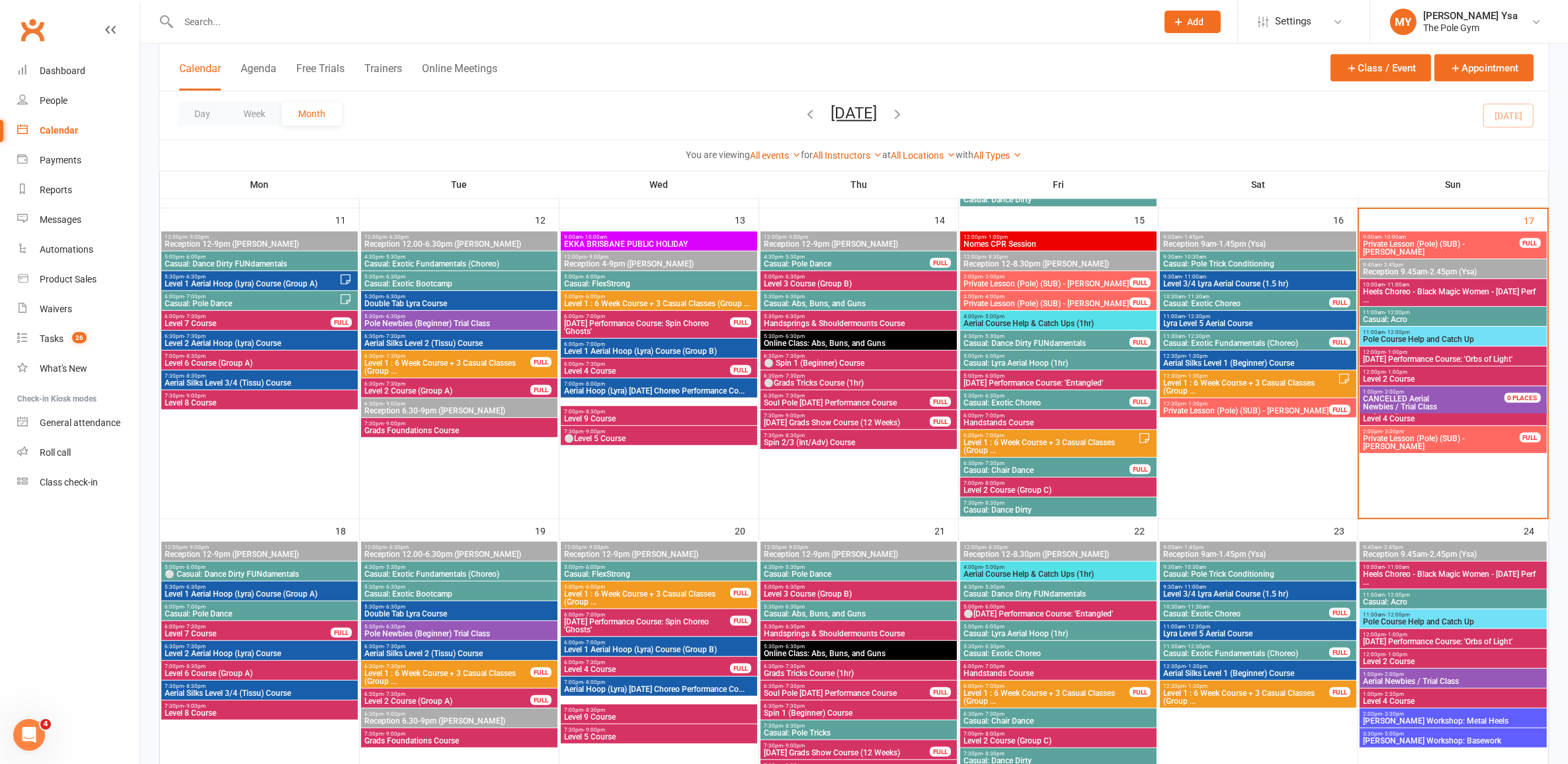
click at [1410, 417] on span "Level 4 Course" at bounding box center [1453, 418] width 181 height 8
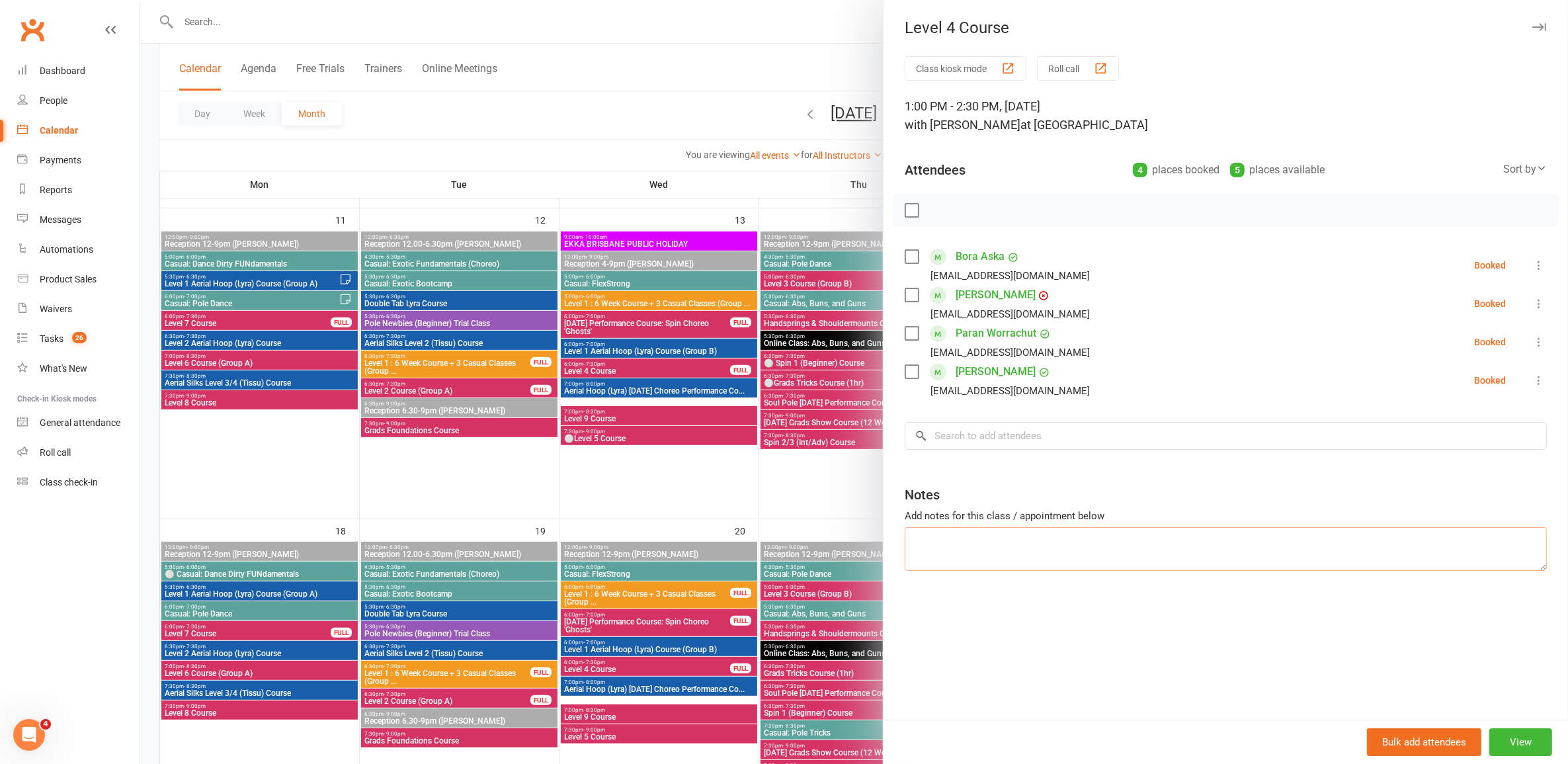
click at [1040, 544] on textarea at bounding box center [1225, 548] width 642 height 43
paste textarea "Chermayne Singh"
type textarea "1 [PERSON_NAME]"
click at [743, 483] on div at bounding box center [854, 382] width 1428 height 764
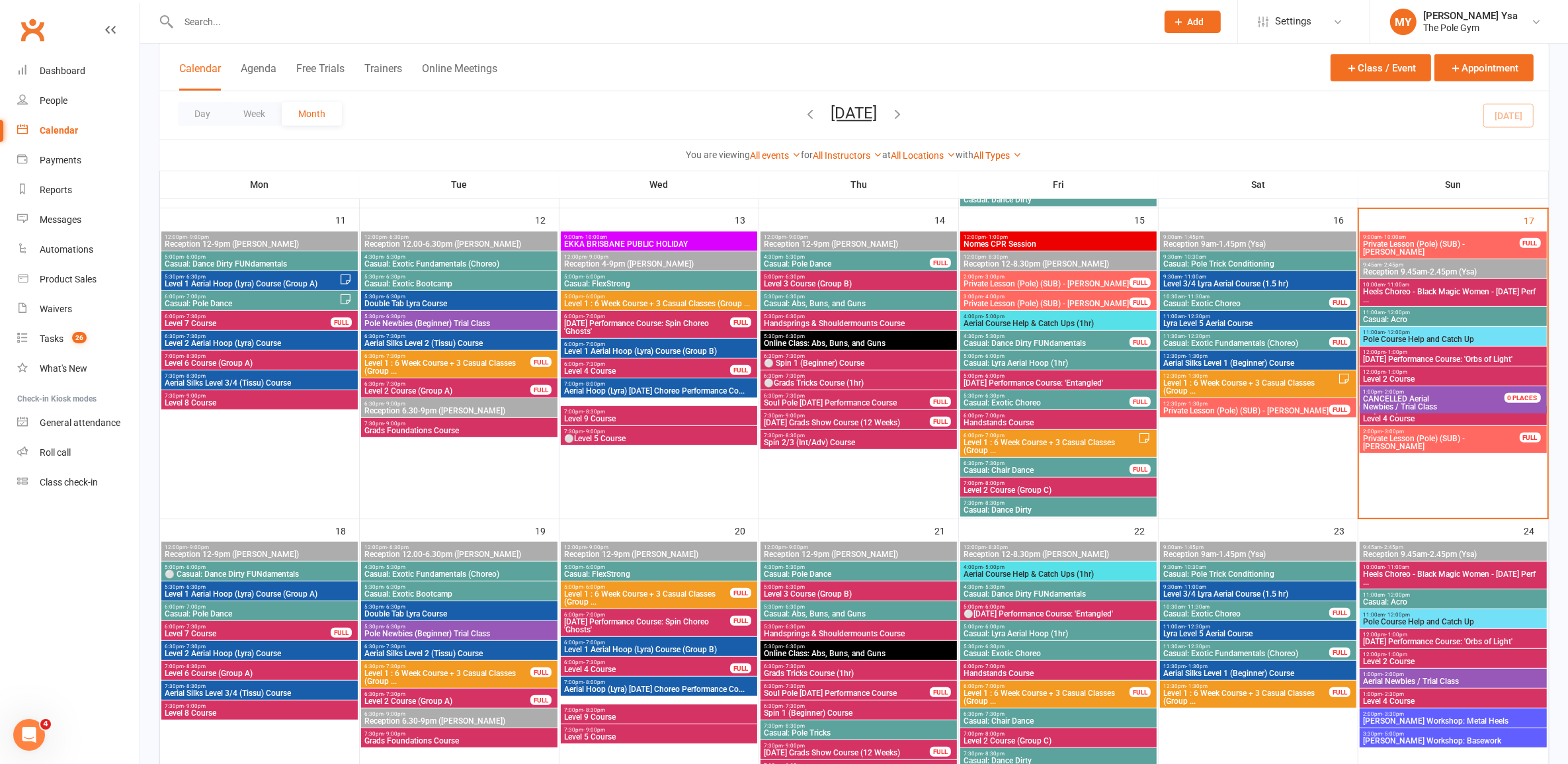
click at [654, 274] on span "5:00pm - 6:00pm" at bounding box center [659, 277] width 191 height 6
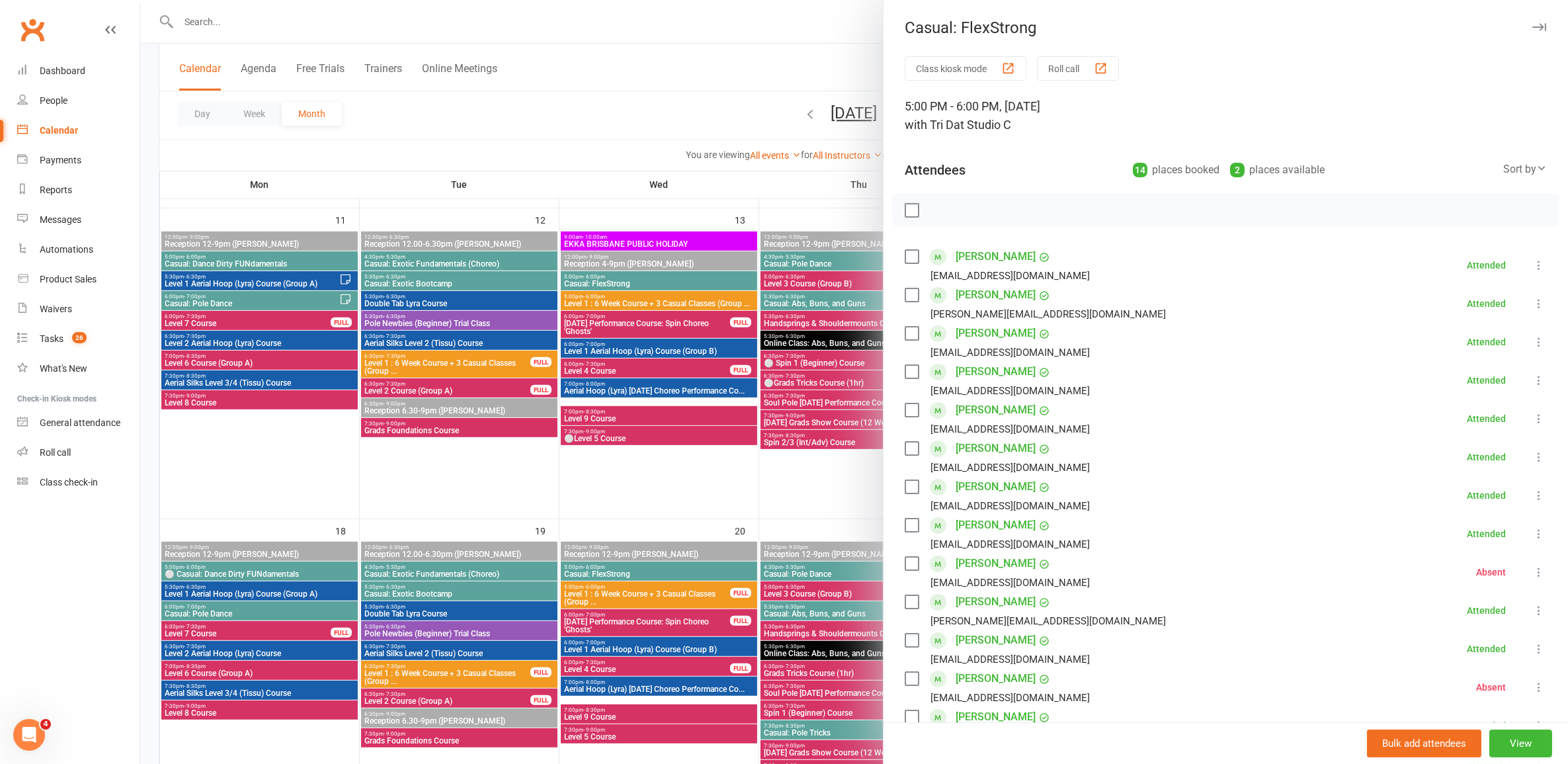
click at [654, 279] on div at bounding box center [854, 382] width 1428 height 764
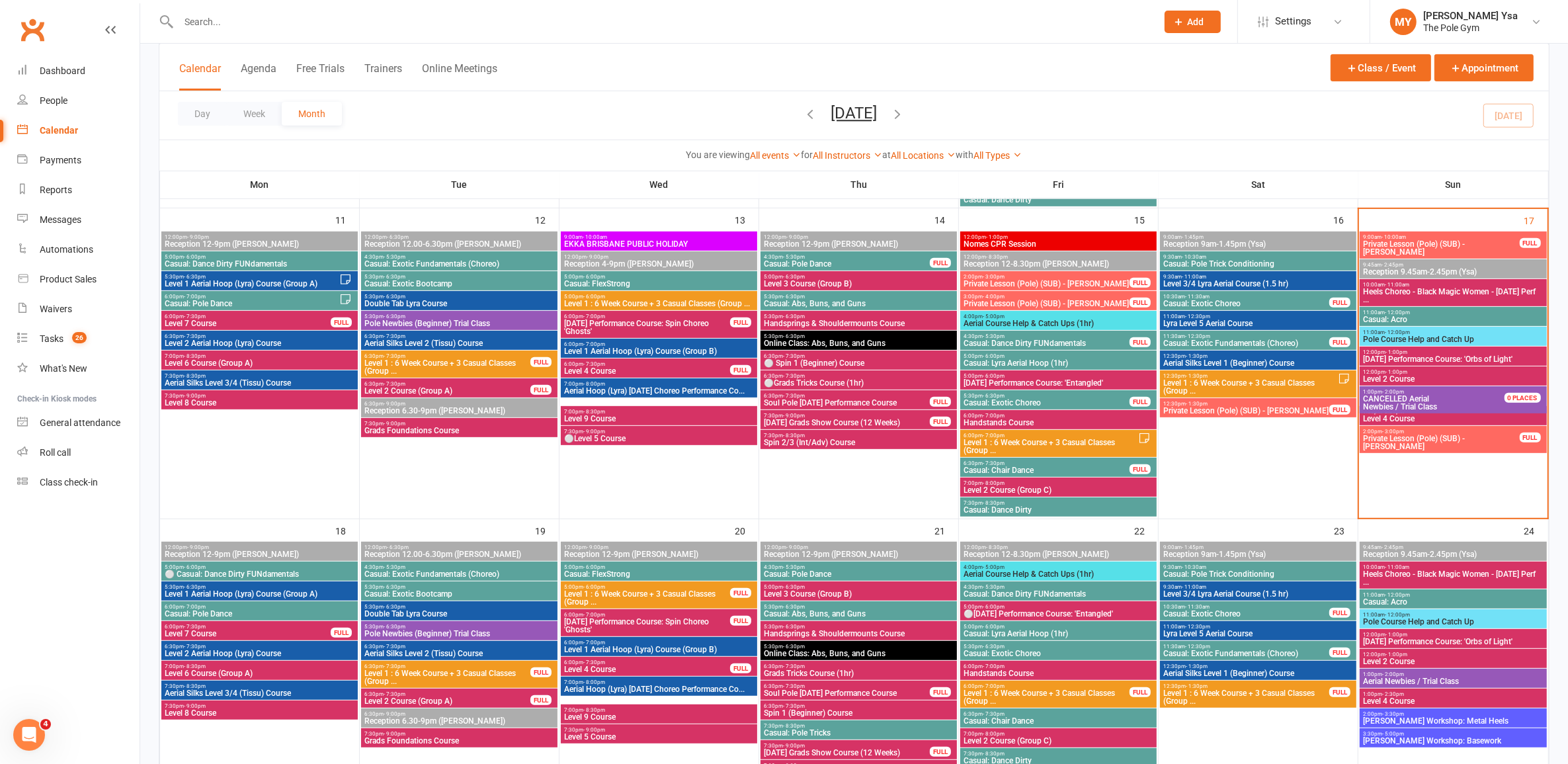
click at [660, 565] on span "5:00pm - 6:00pm" at bounding box center [659, 567] width 191 height 6
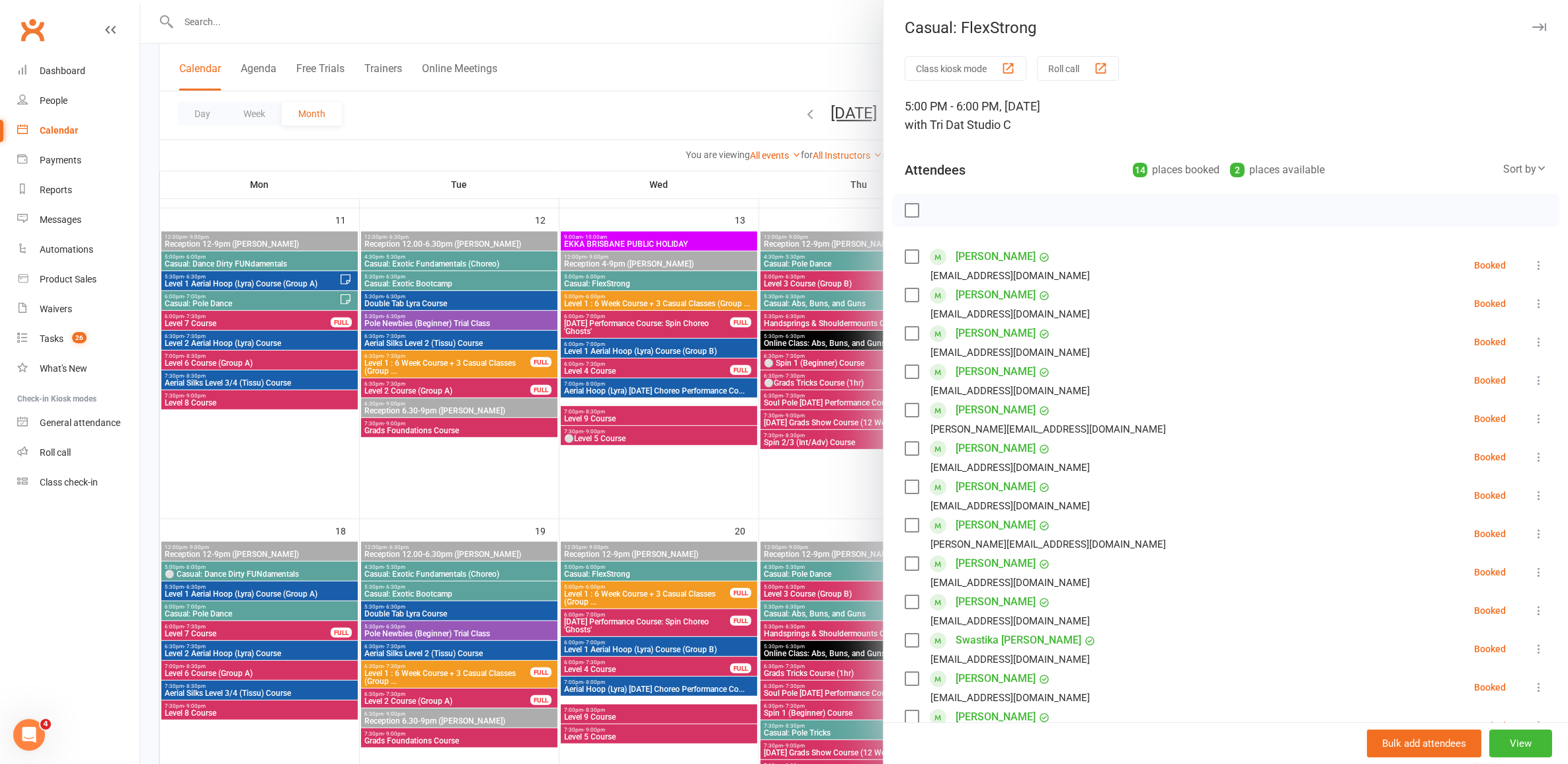
click at [660, 565] on div at bounding box center [854, 382] width 1428 height 764
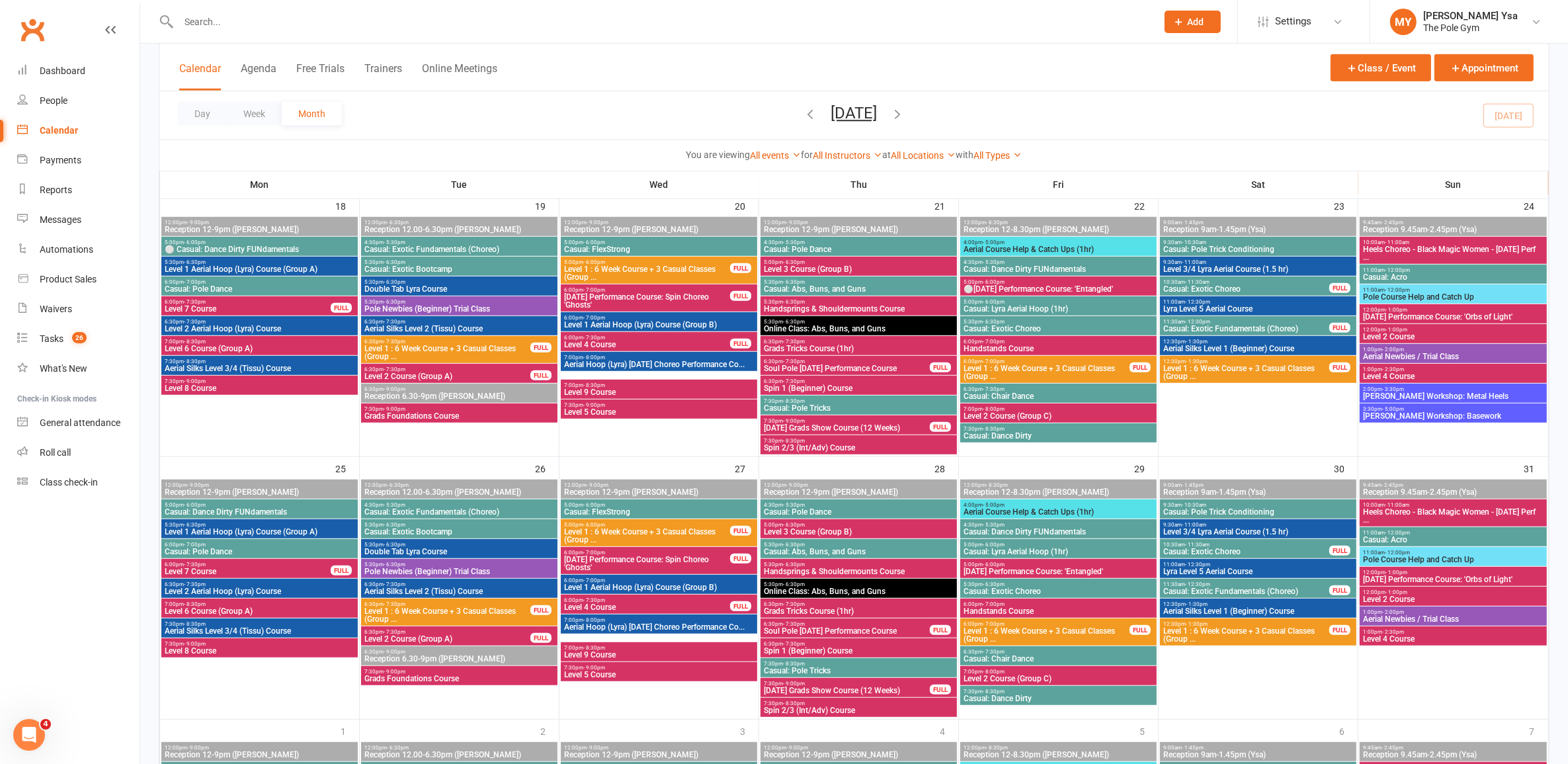
scroll to position [1074, 0]
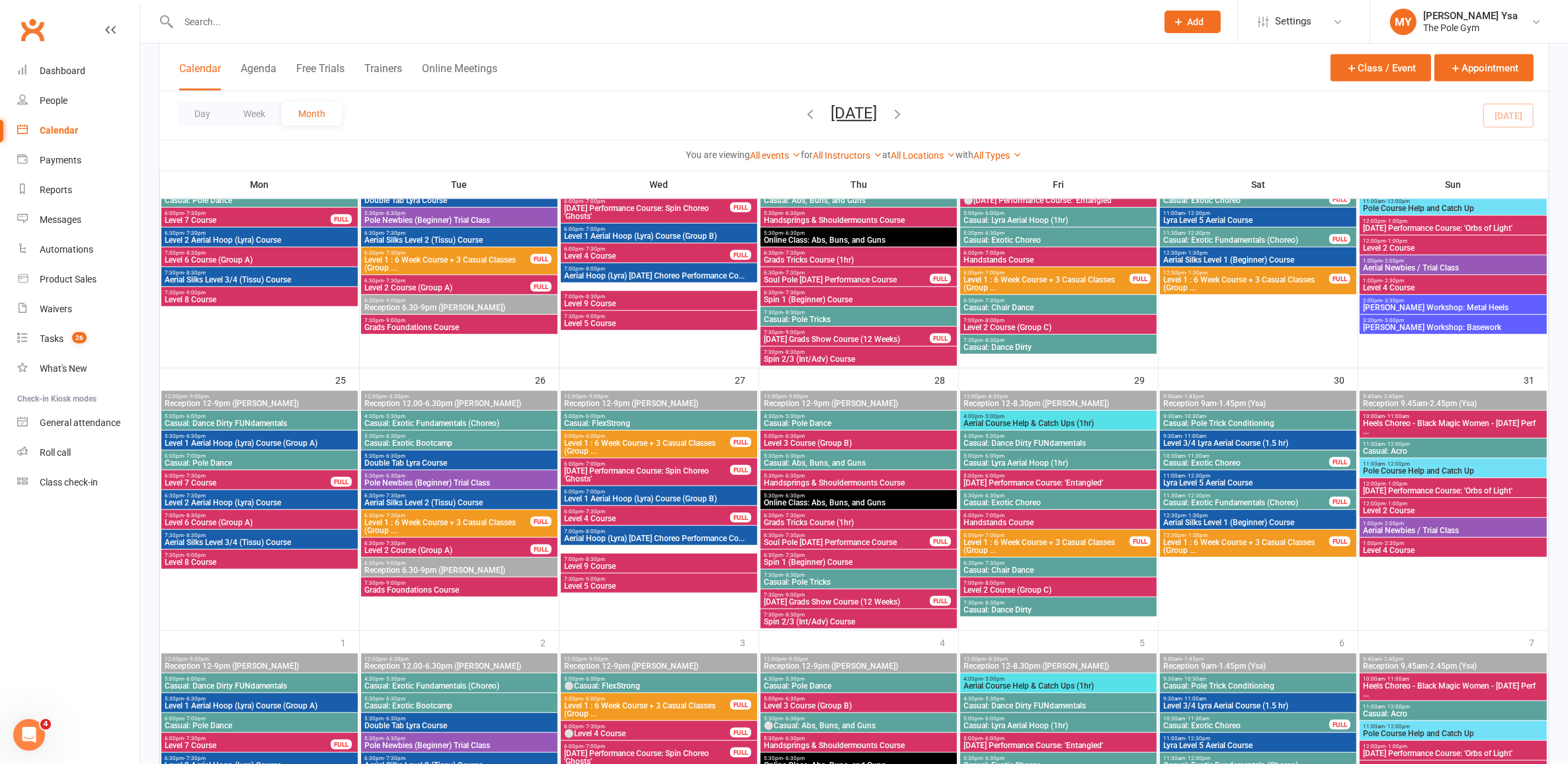
click at [666, 413] on span "5:00pm - 6:00pm" at bounding box center [659, 416] width 191 height 6
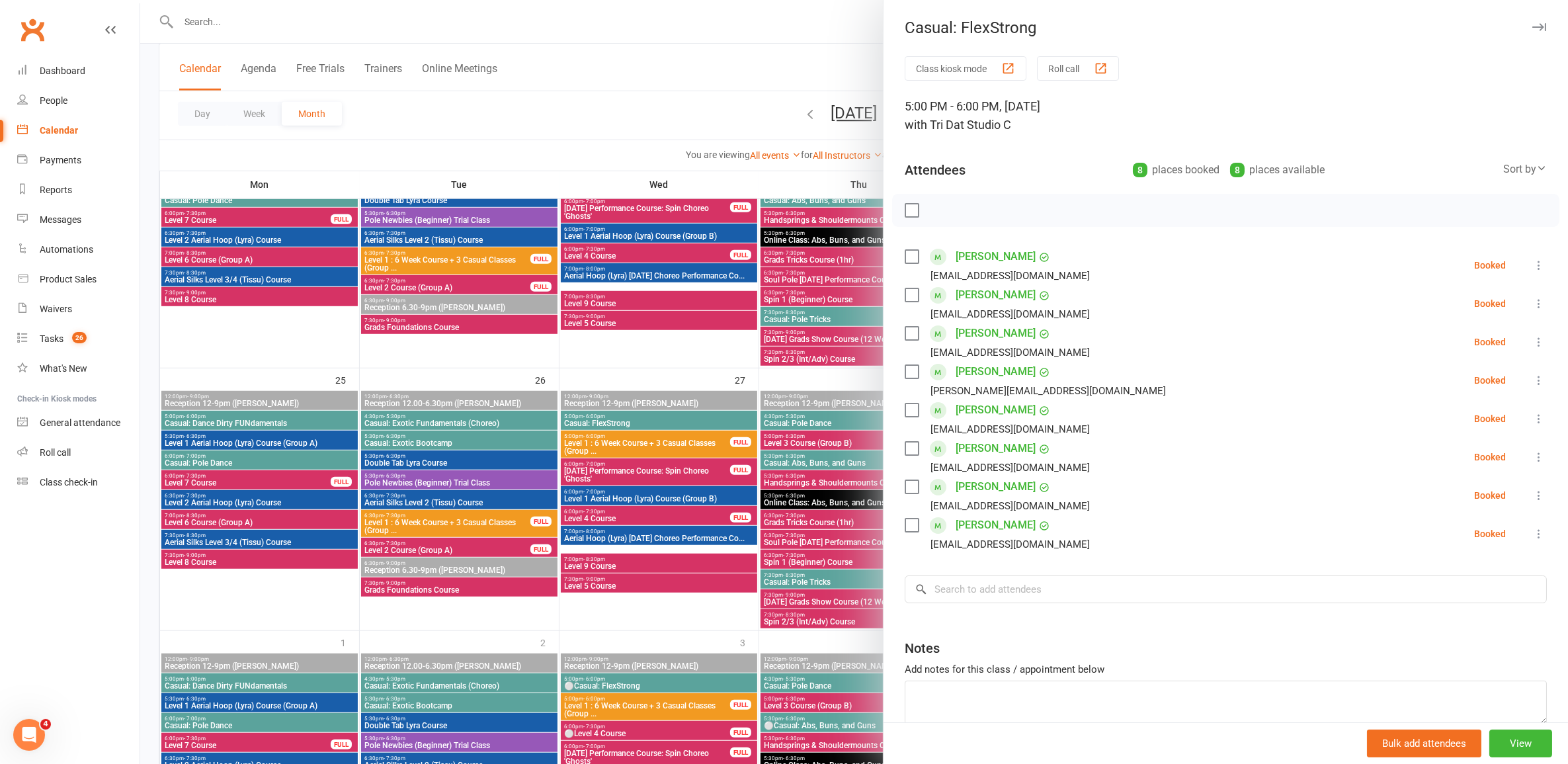
click at [666, 415] on div at bounding box center [854, 382] width 1428 height 764
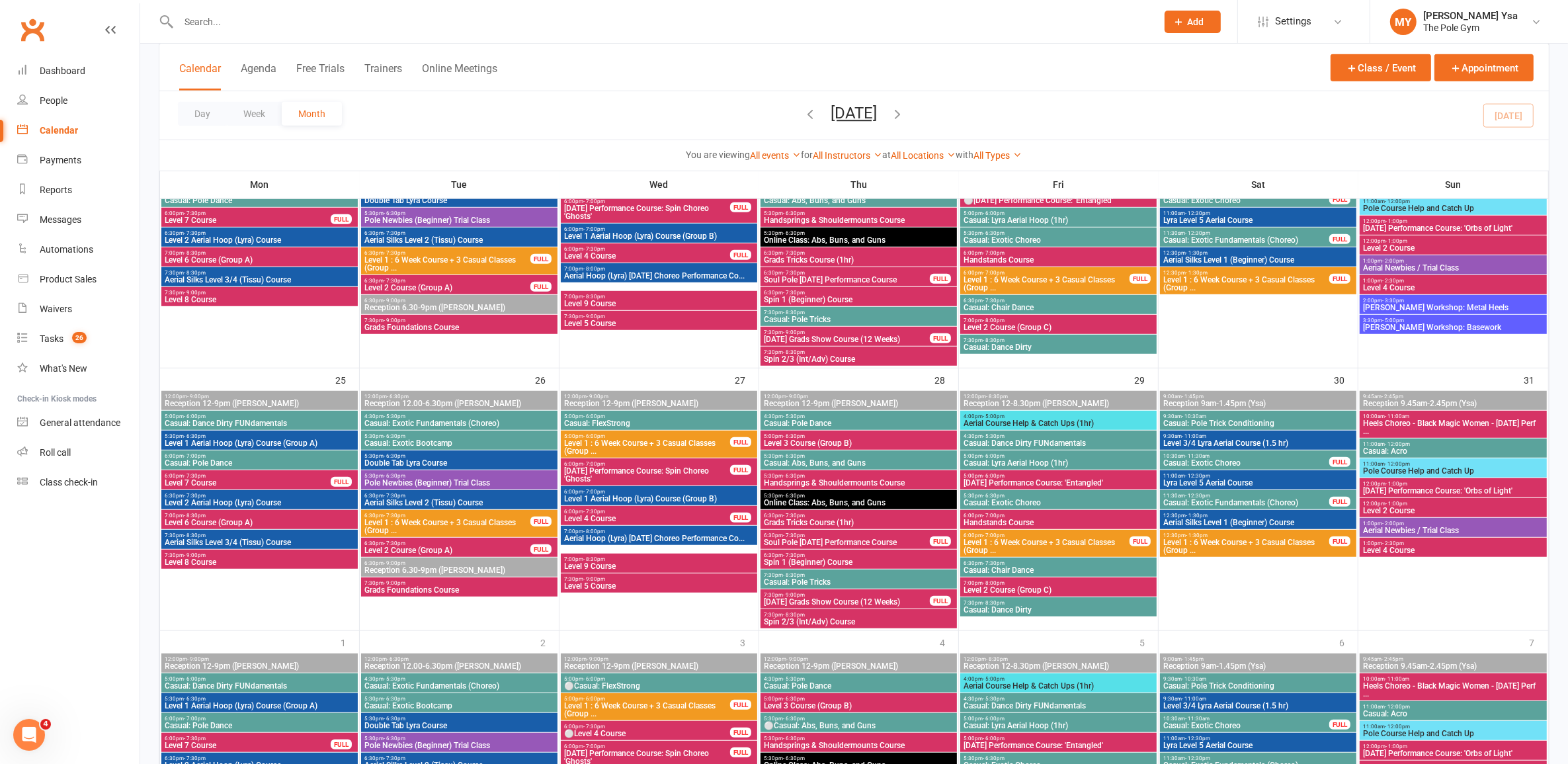
click at [666, 687] on span "⚪Casual: FlexStrong" at bounding box center [659, 685] width 191 height 8
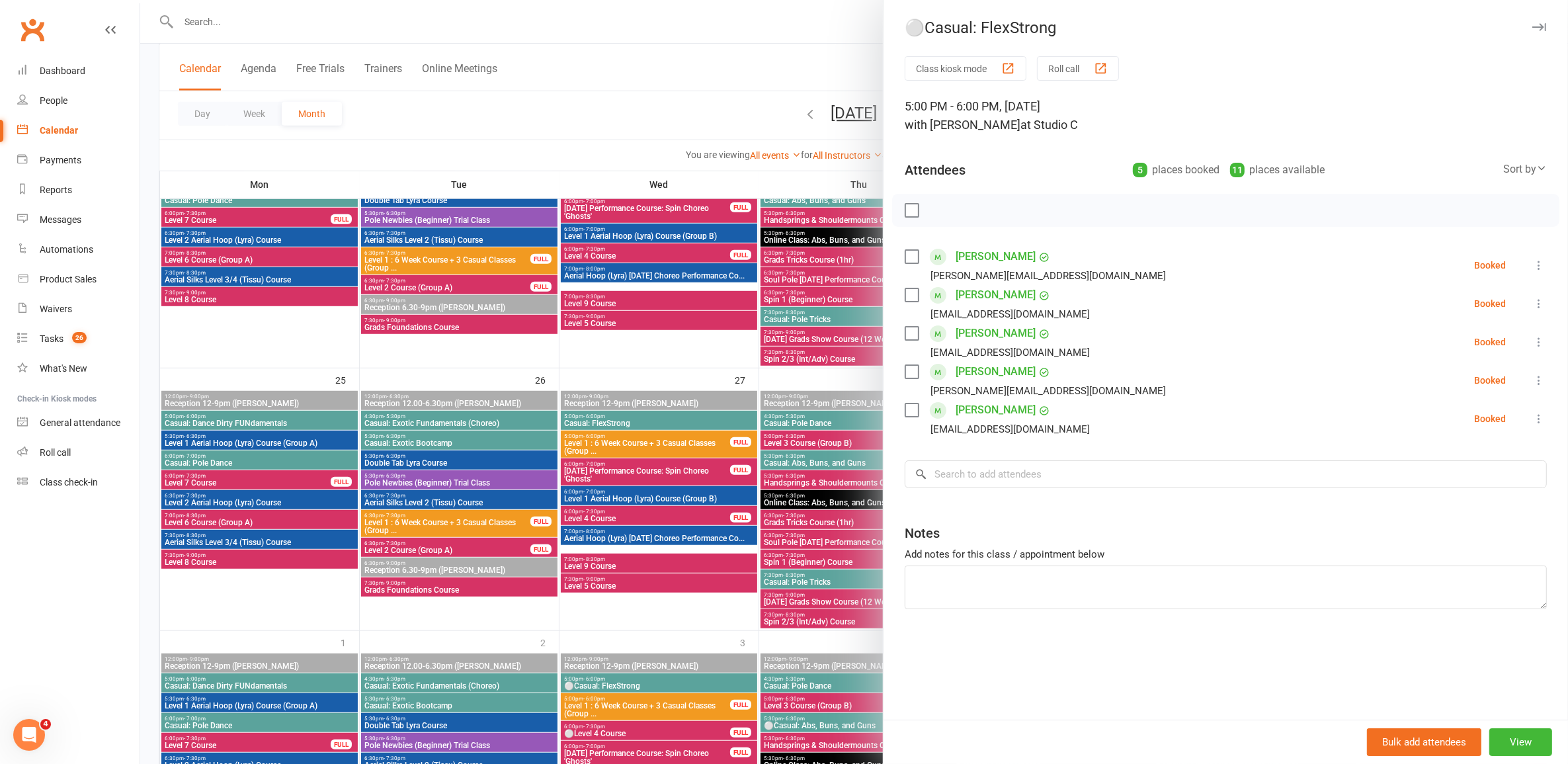
click at [667, 534] on div at bounding box center [854, 382] width 1428 height 764
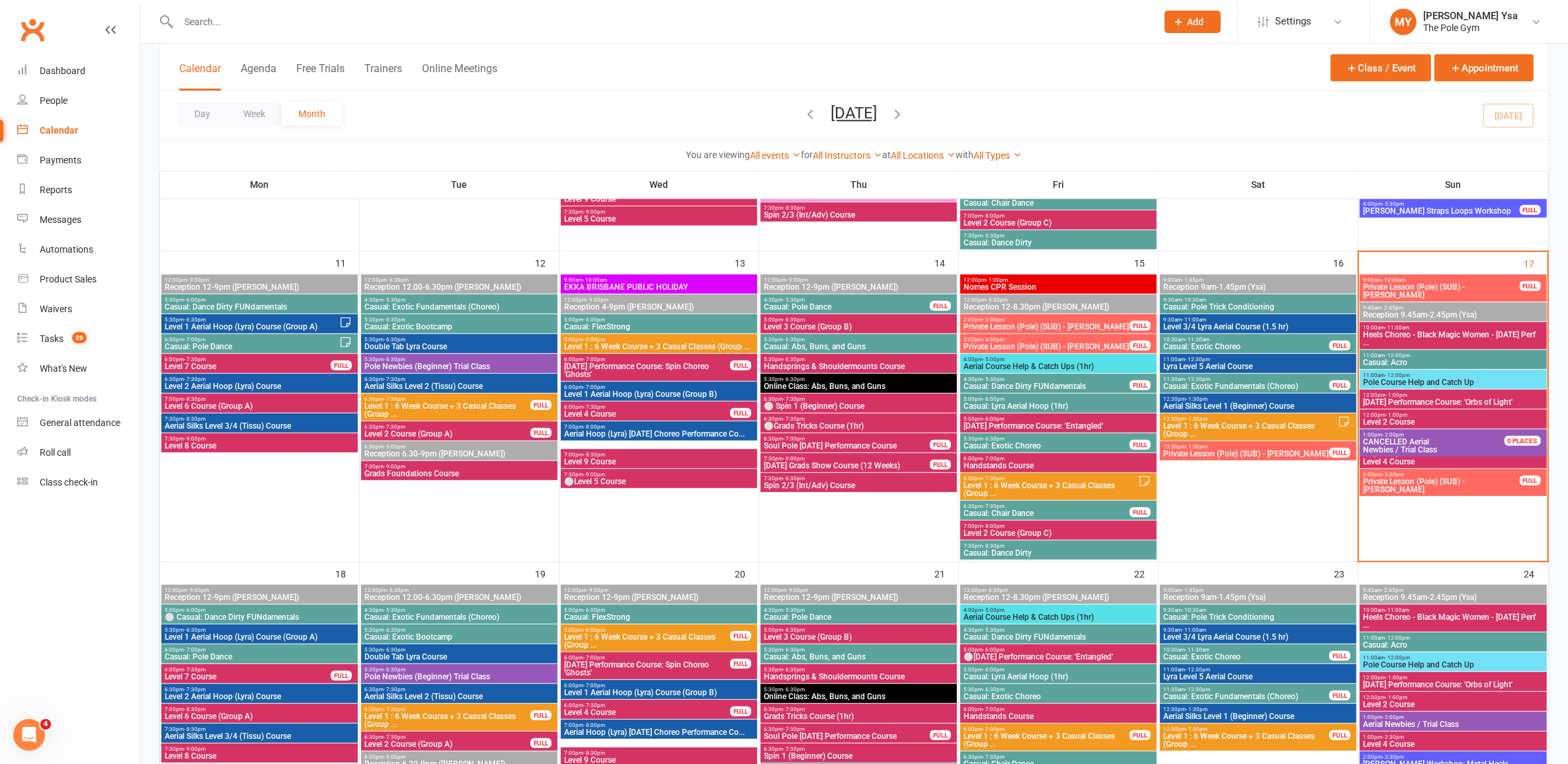
scroll to position [578, 0]
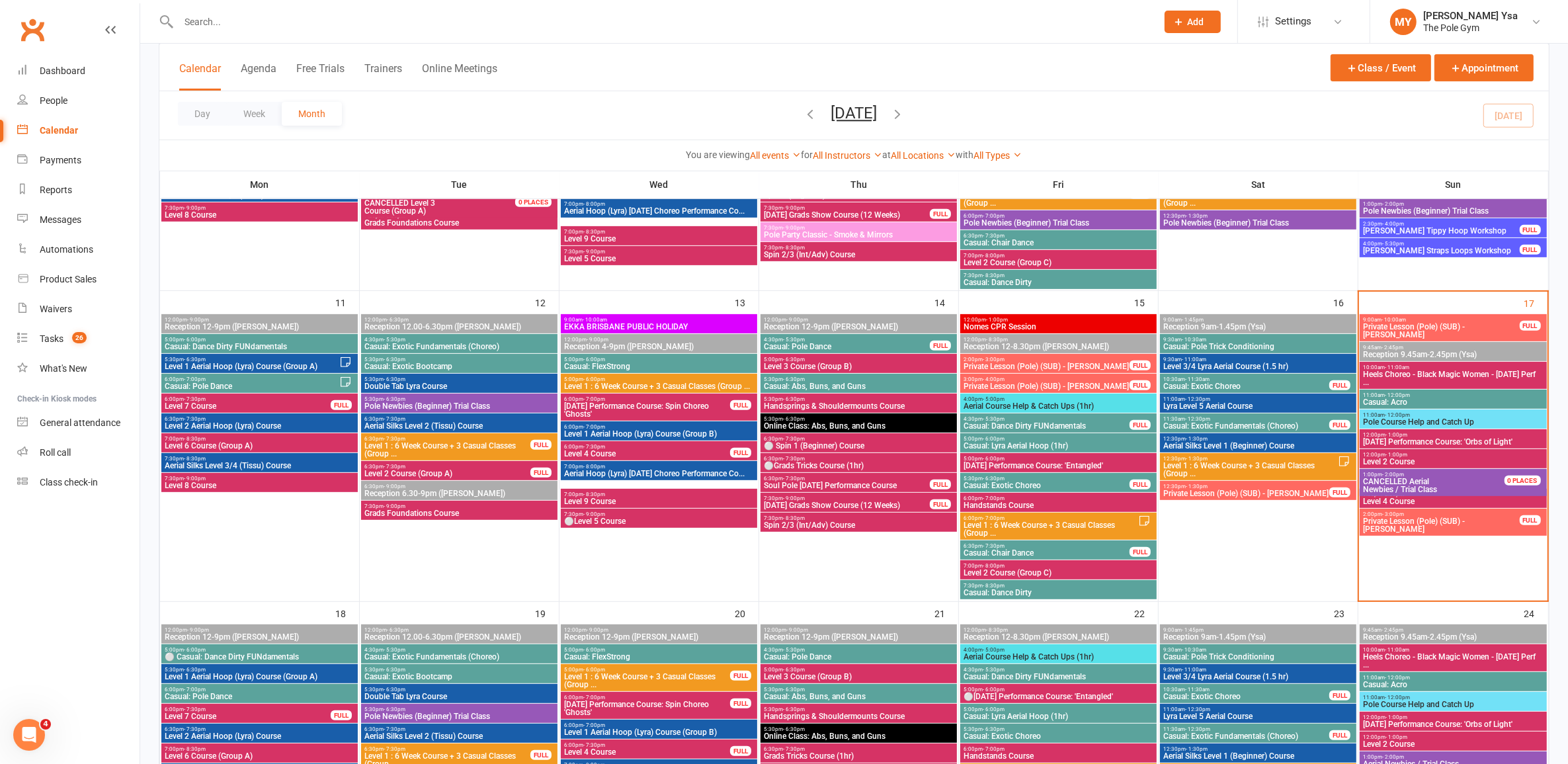
click at [1406, 500] on span "Level 4 Course" at bounding box center [1453, 501] width 181 height 8
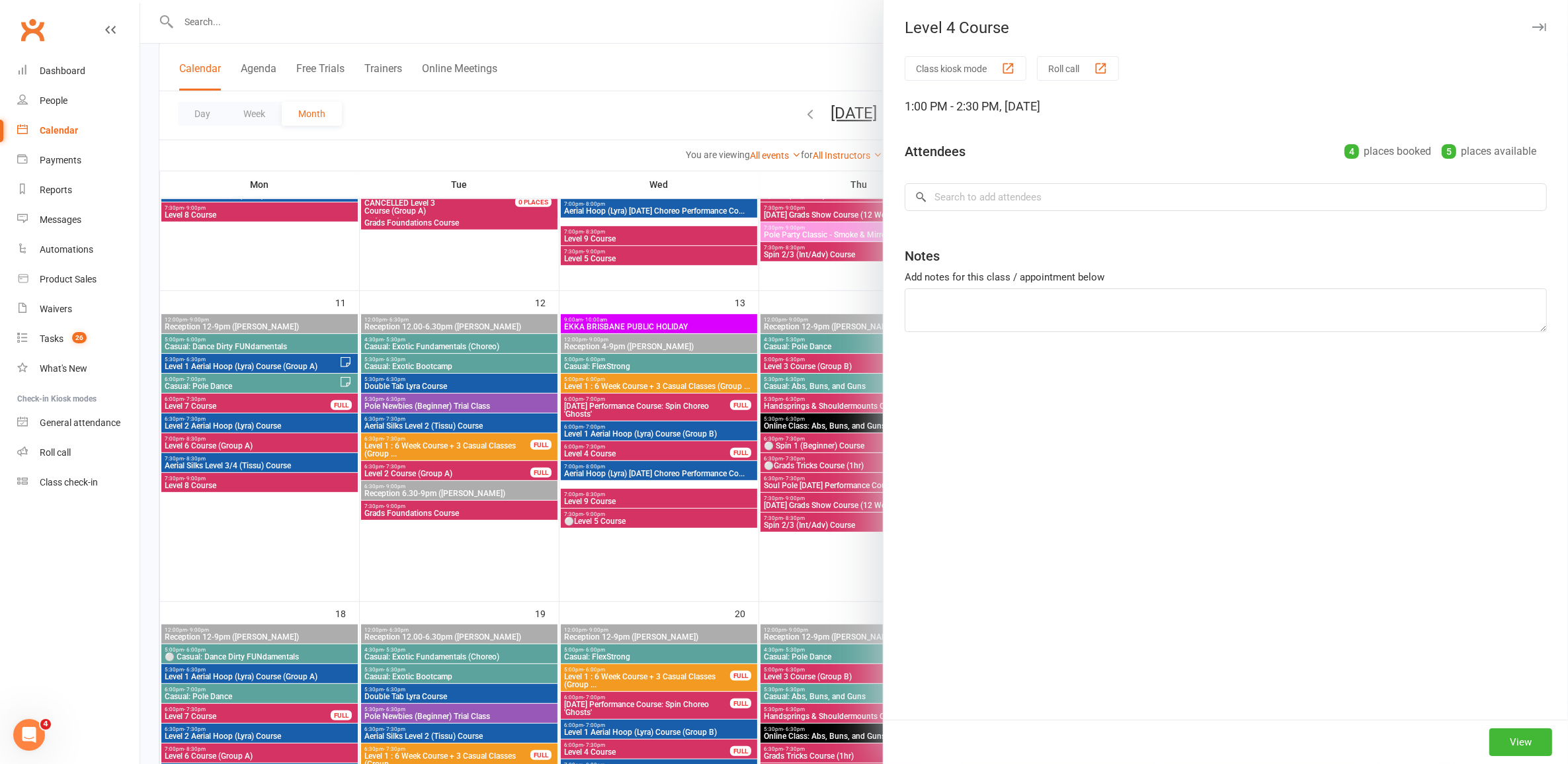
type textarea "1 Chermayne Singh"
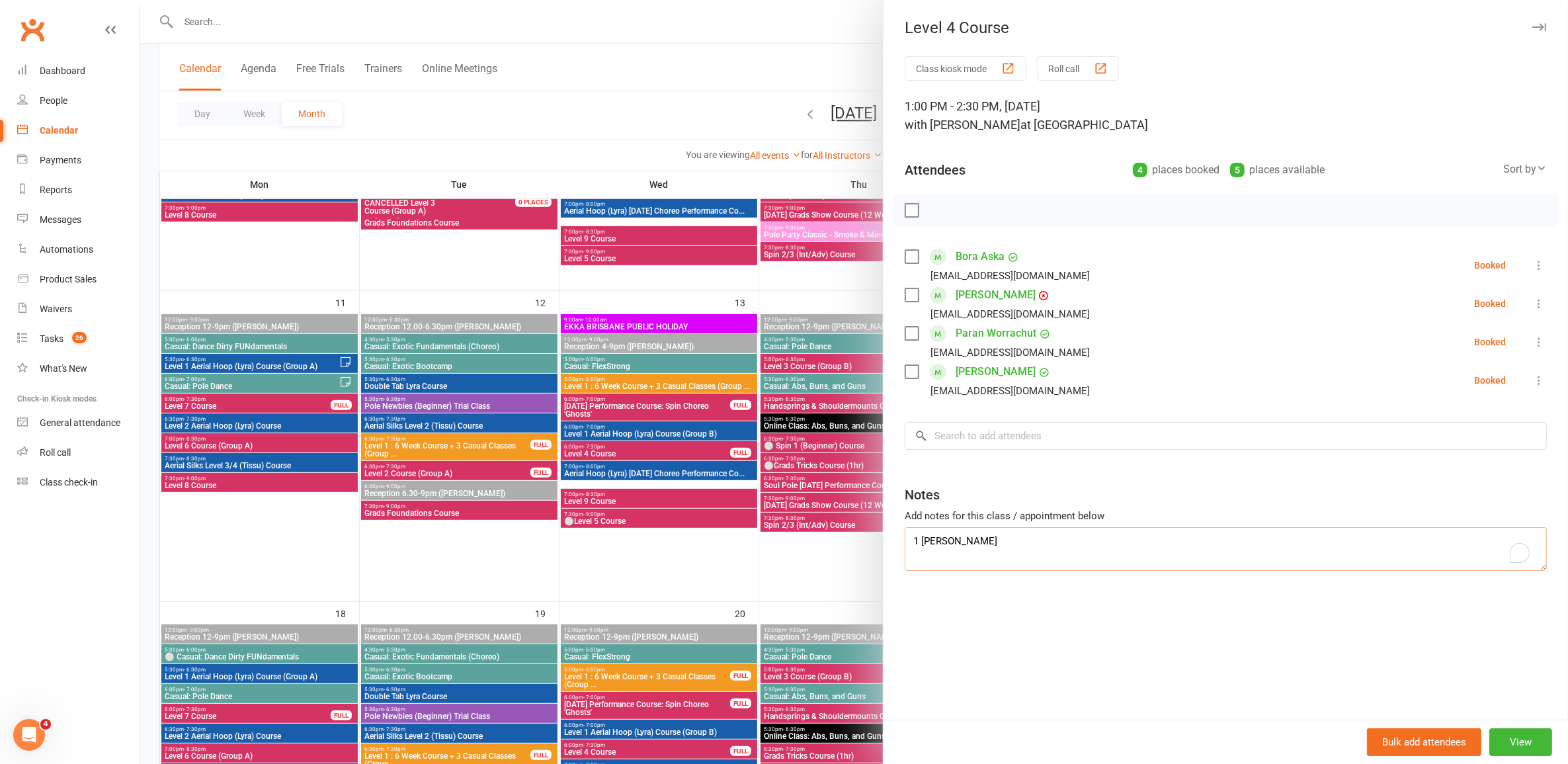
drag, startPoint x: 925, startPoint y: 533, endPoint x: 914, endPoint y: 533, distance: 11.0
click at [914, 533] on textarea "1 Chermayne Singh" at bounding box center [1225, 548] width 642 height 43
click at [629, 465] on div at bounding box center [854, 382] width 1428 height 764
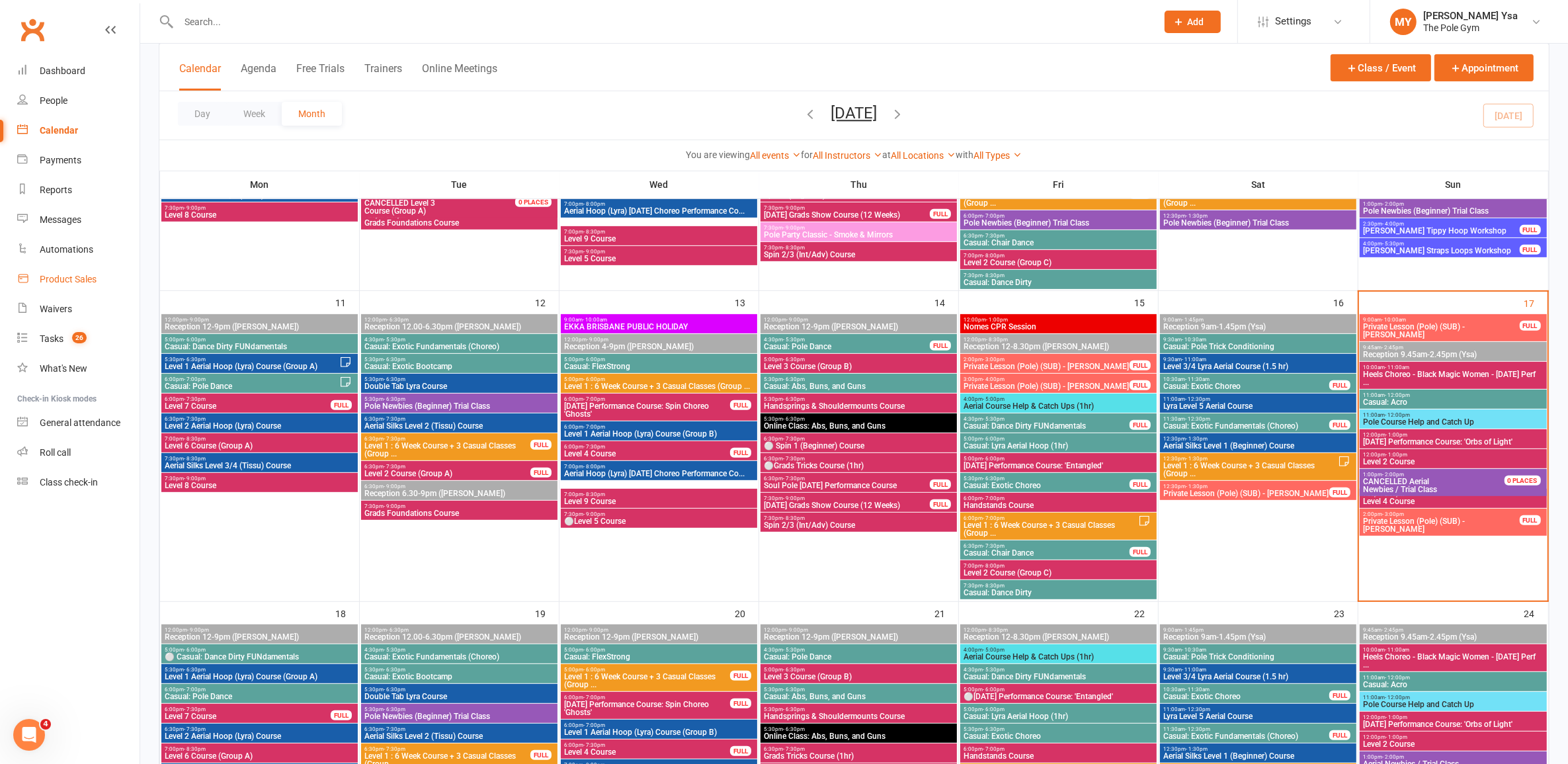
click at [74, 279] on div "Product Sales" at bounding box center [68, 279] width 57 height 10
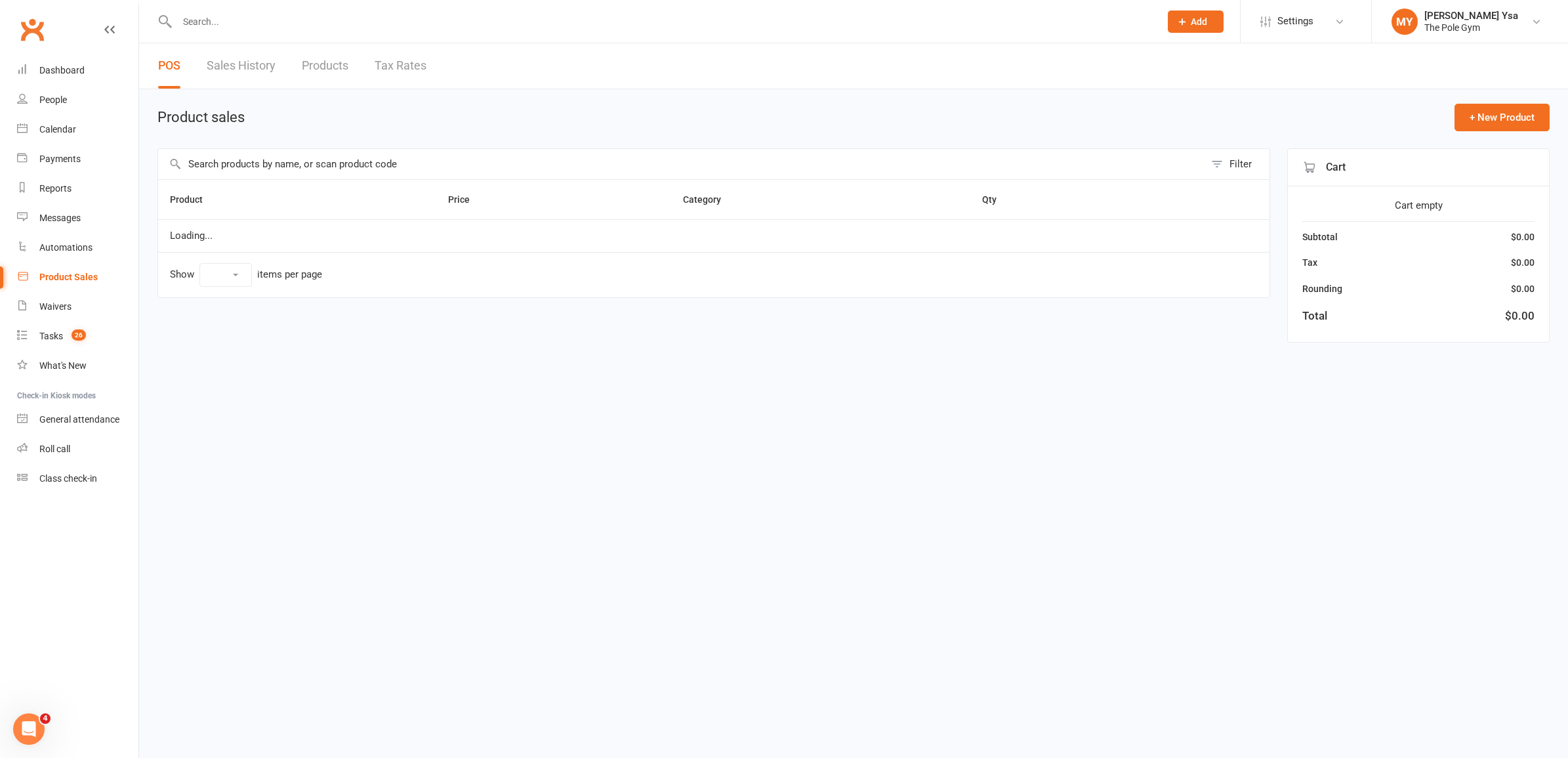
select select "25"
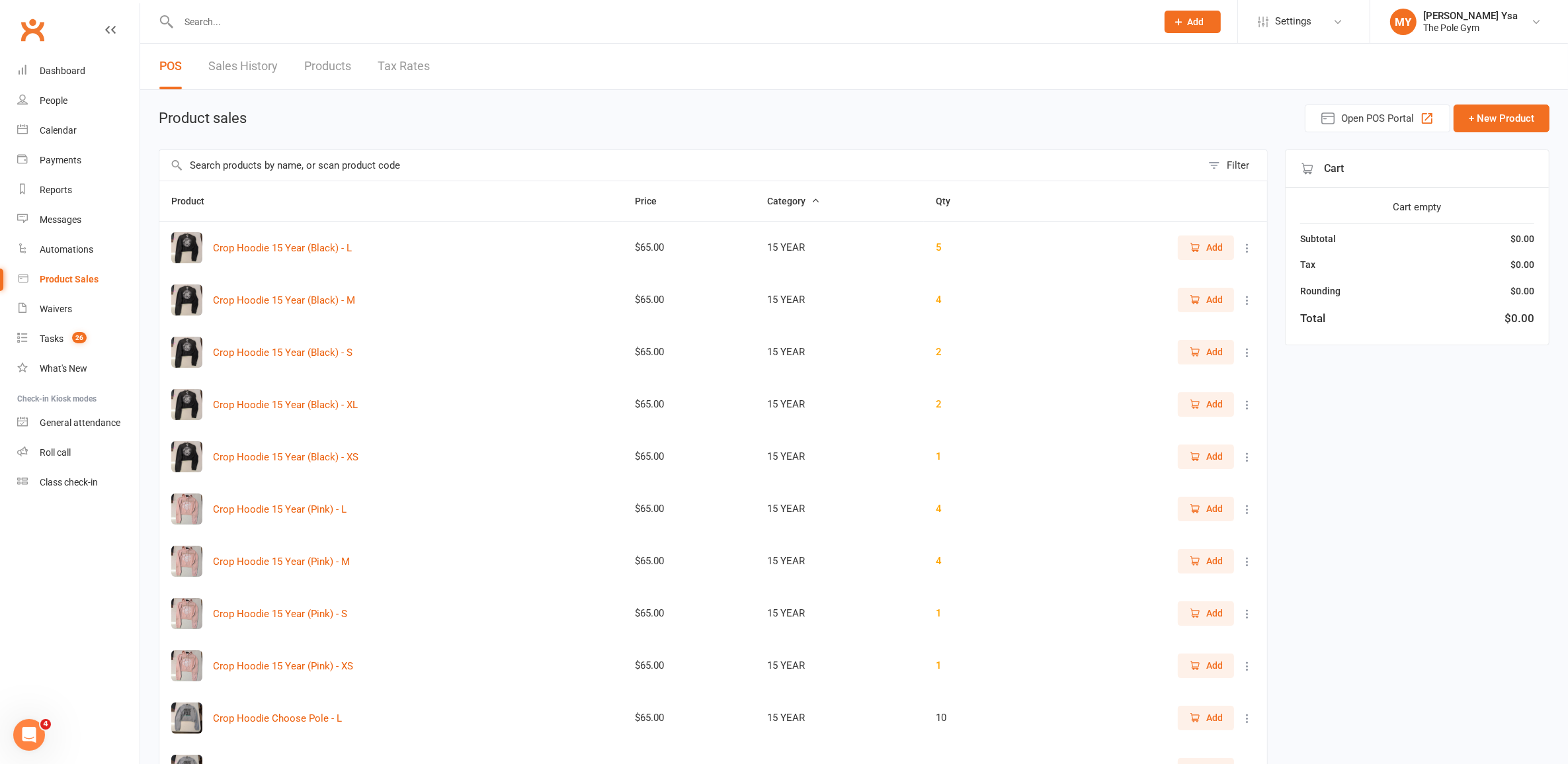
click at [457, 169] on input "text" at bounding box center [680, 165] width 1042 height 30
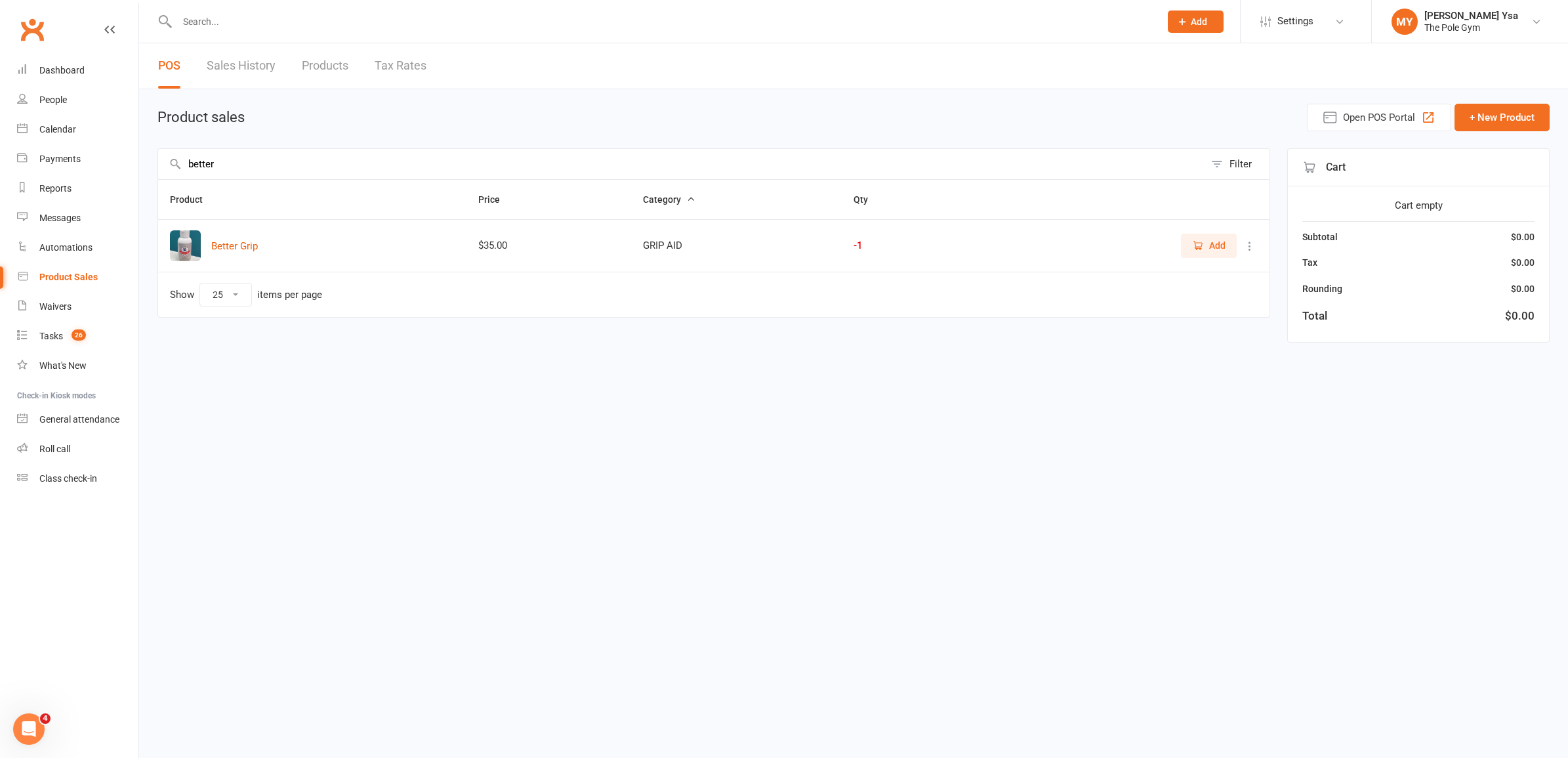
type input "better"
click at [1229, 244] on button "Add" at bounding box center [1209, 246] width 56 height 23
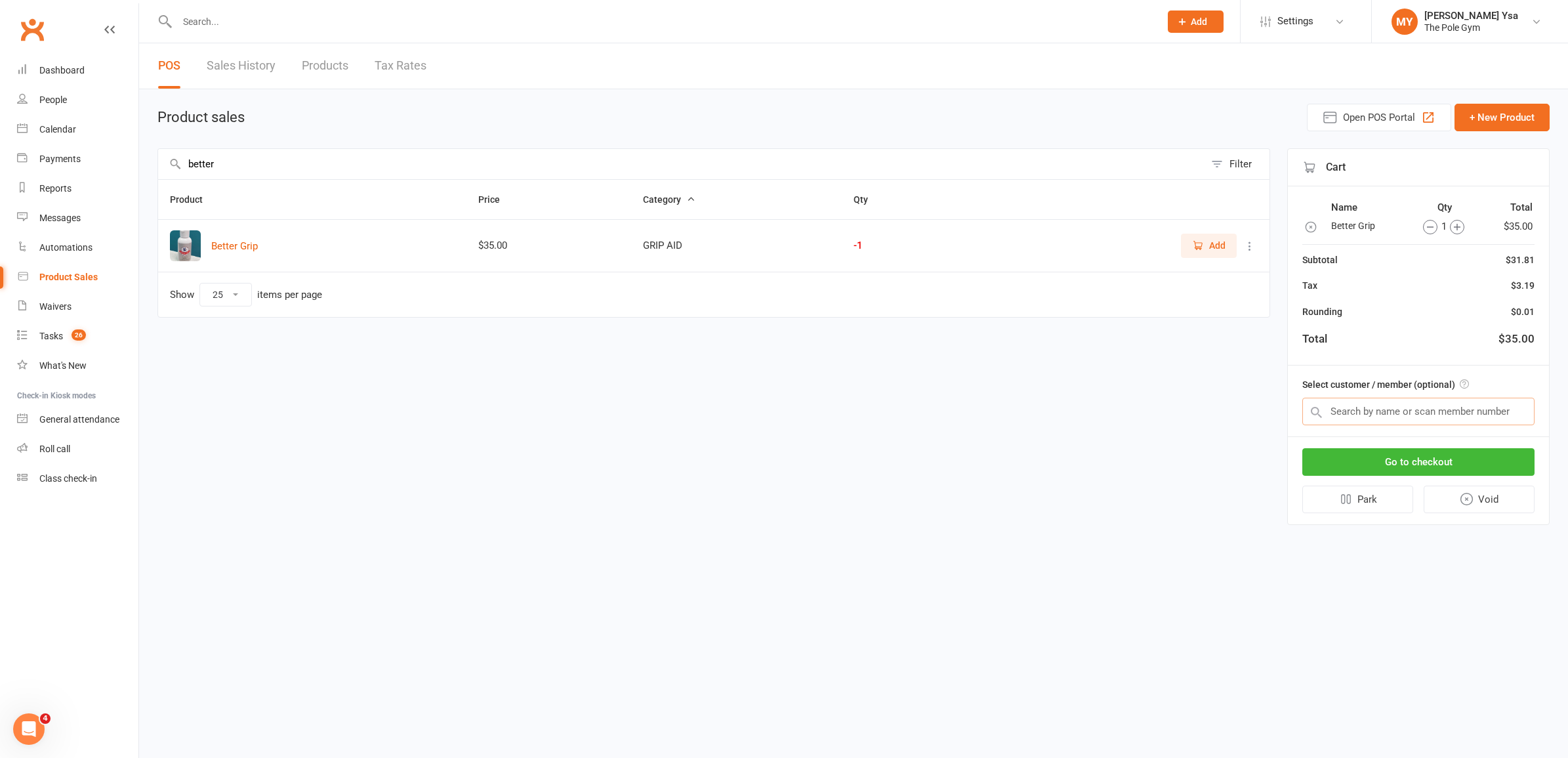
click at [1423, 411] on input "text" at bounding box center [1419, 412] width 232 height 28
paste input "[PERSON_NAME]"
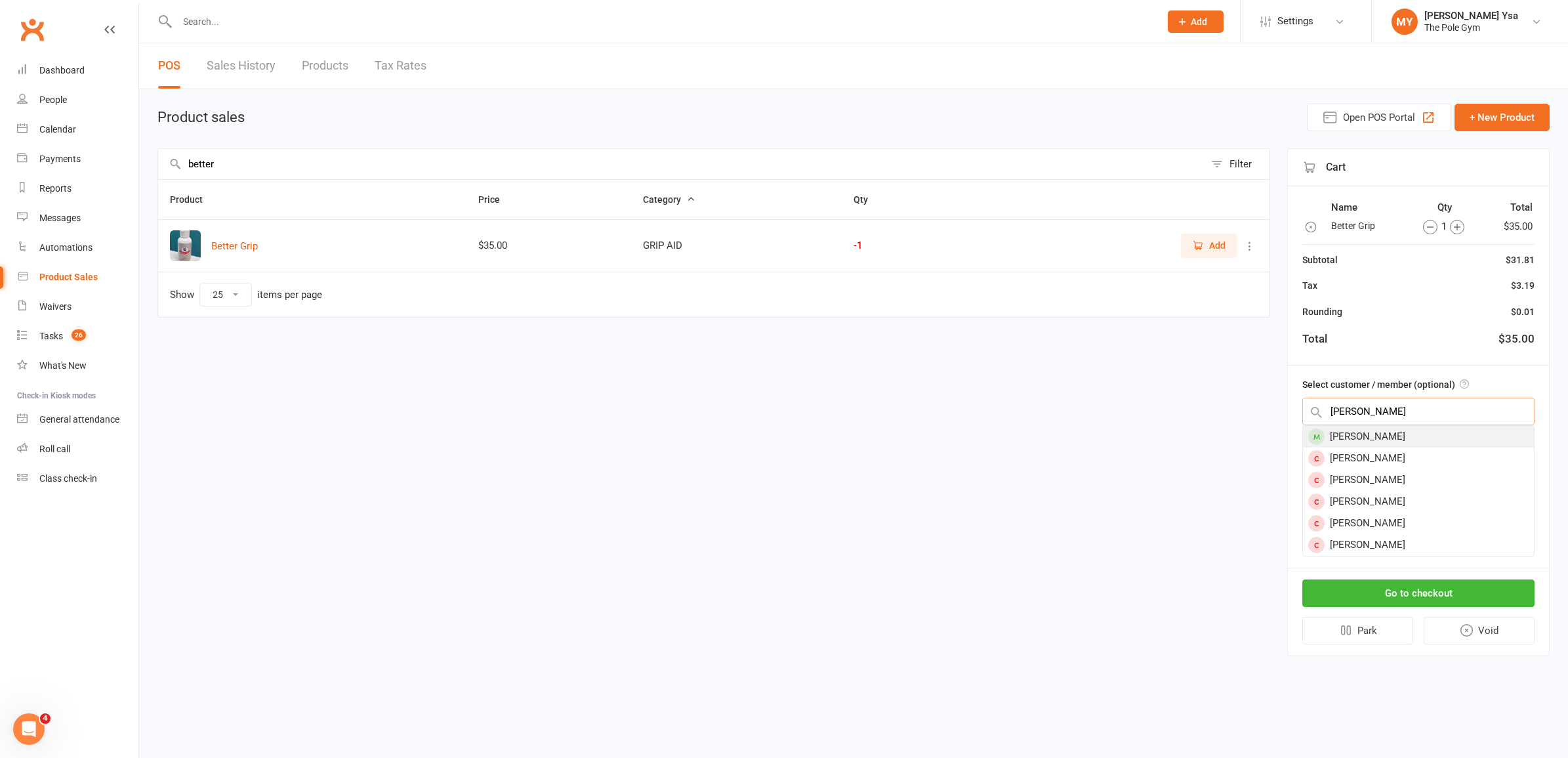
type input "[PERSON_NAME]"
click at [1392, 428] on div "[PERSON_NAME]" at bounding box center [1418, 436] width 231 height 22
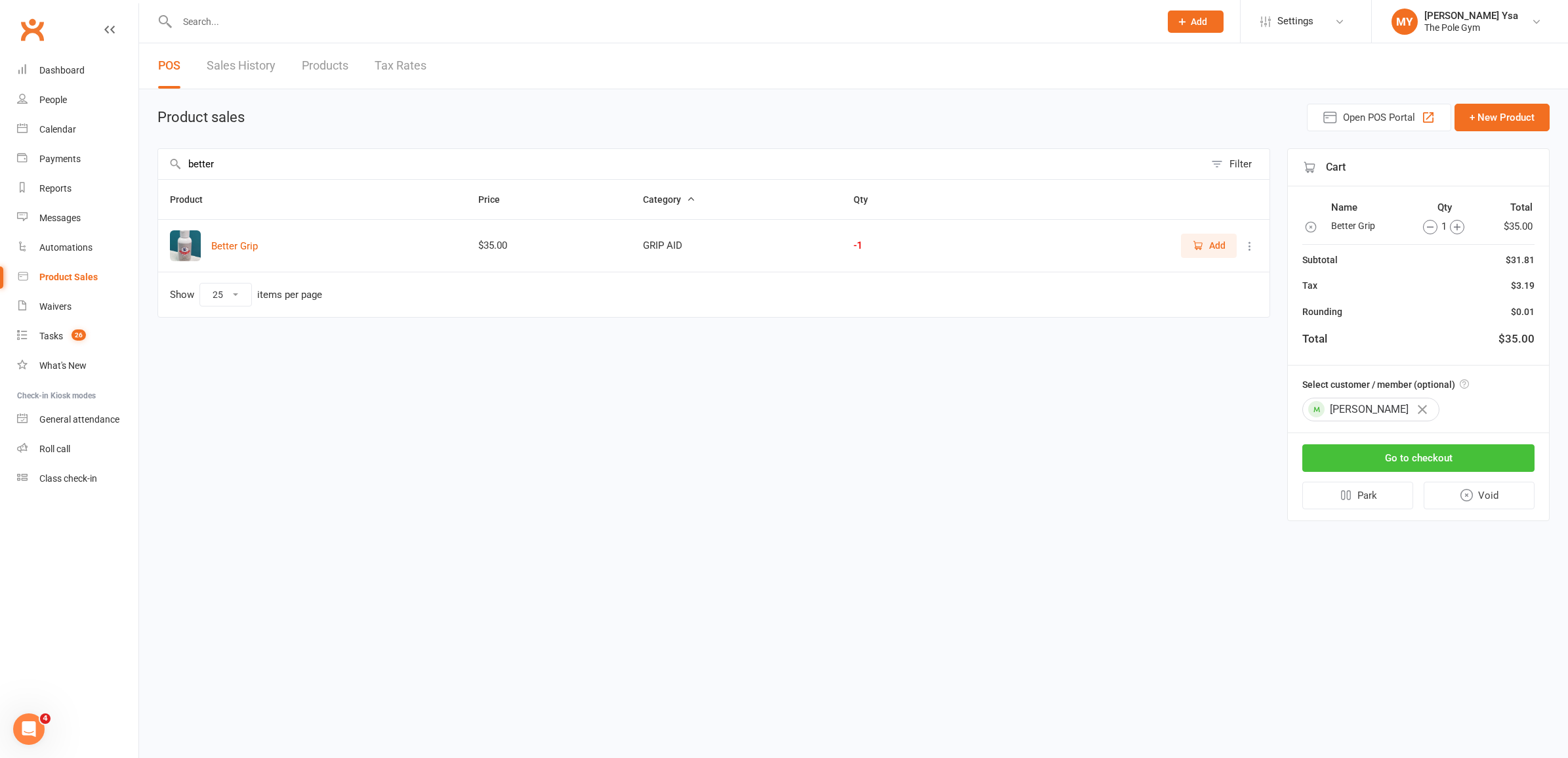
click at [1431, 452] on button "Go to checkout" at bounding box center [1419, 458] width 232 height 28
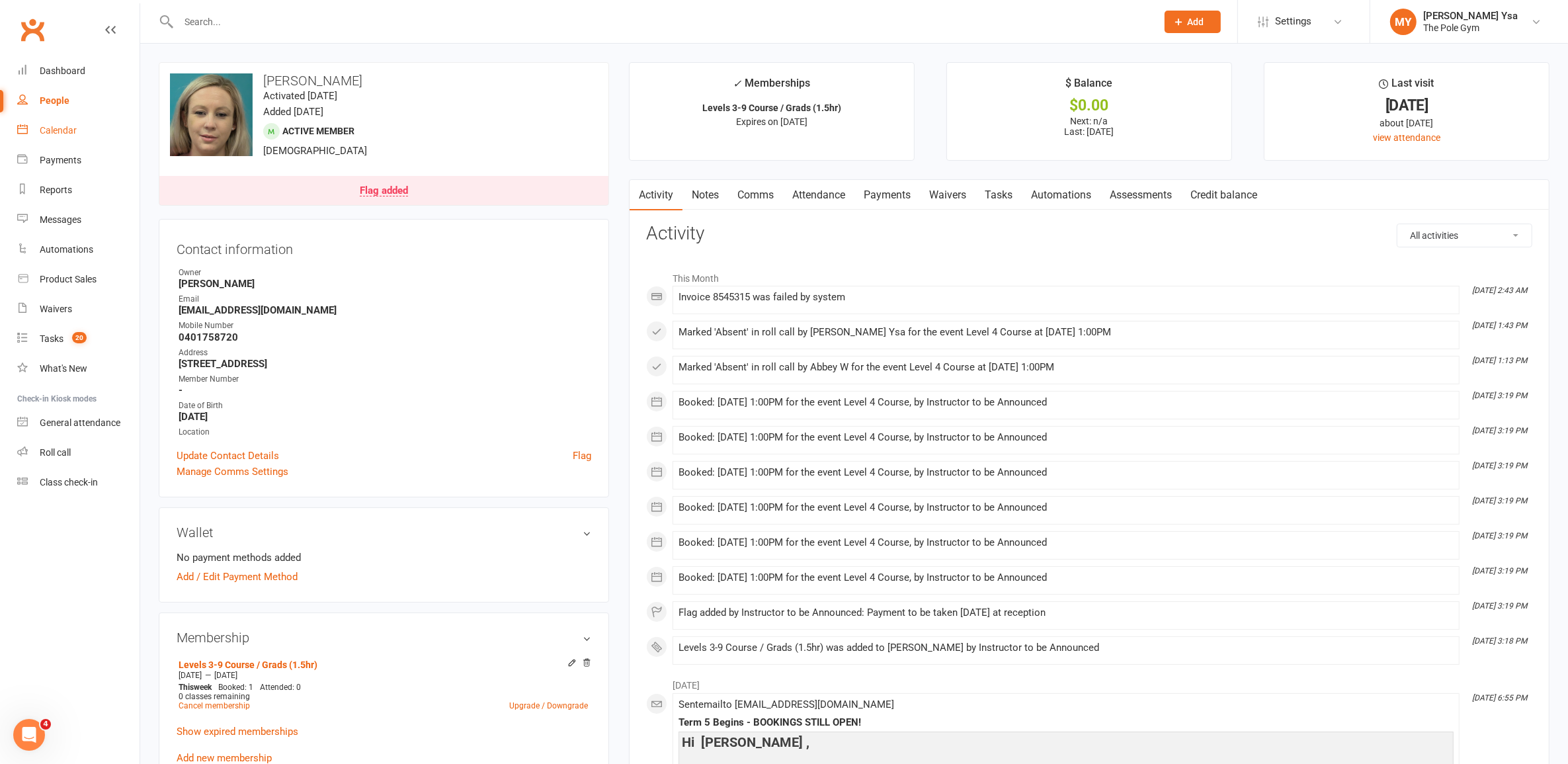
click at [45, 126] on div "Calendar" at bounding box center [58, 130] width 37 height 10
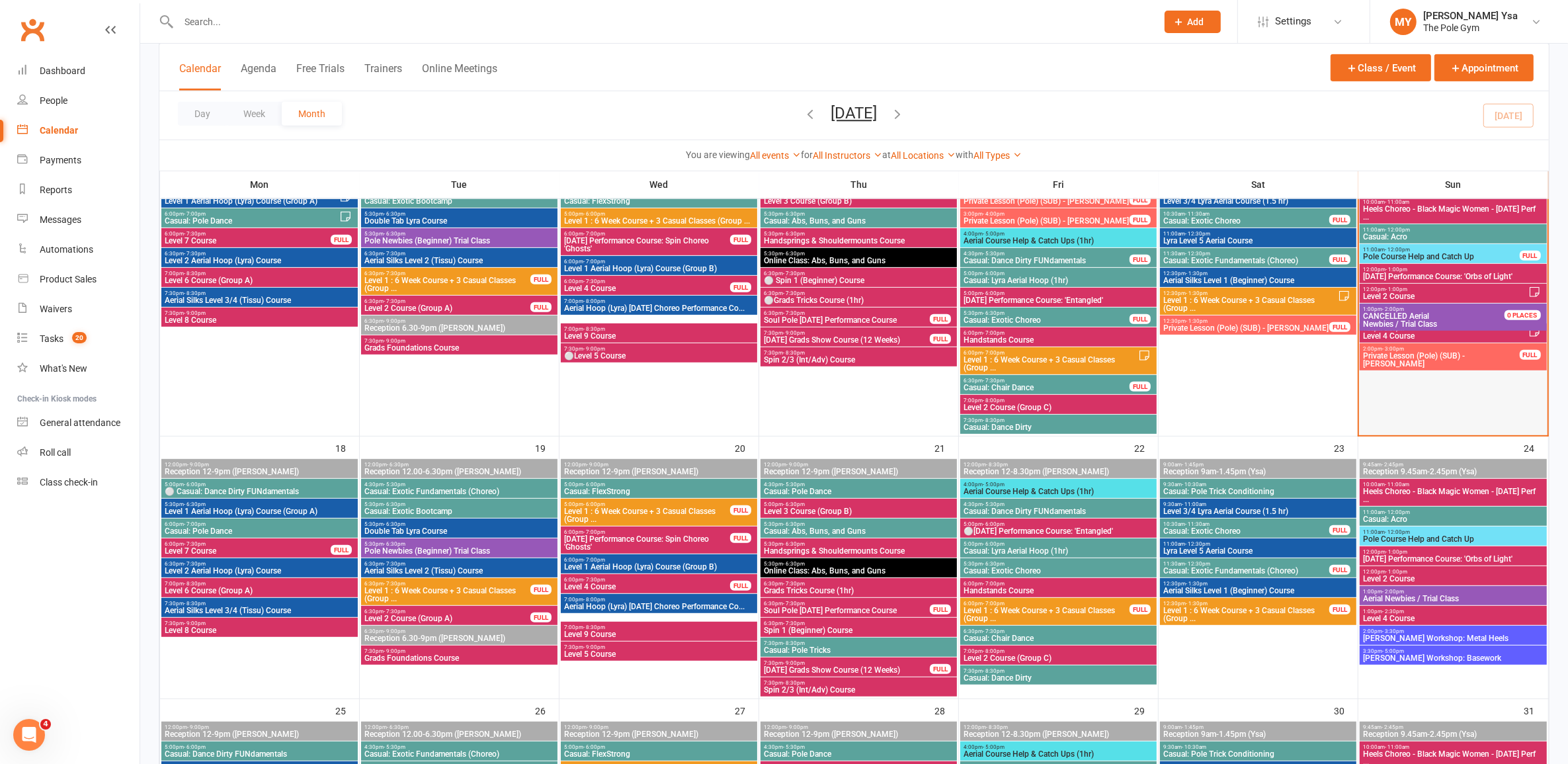
scroll to position [662, 0]
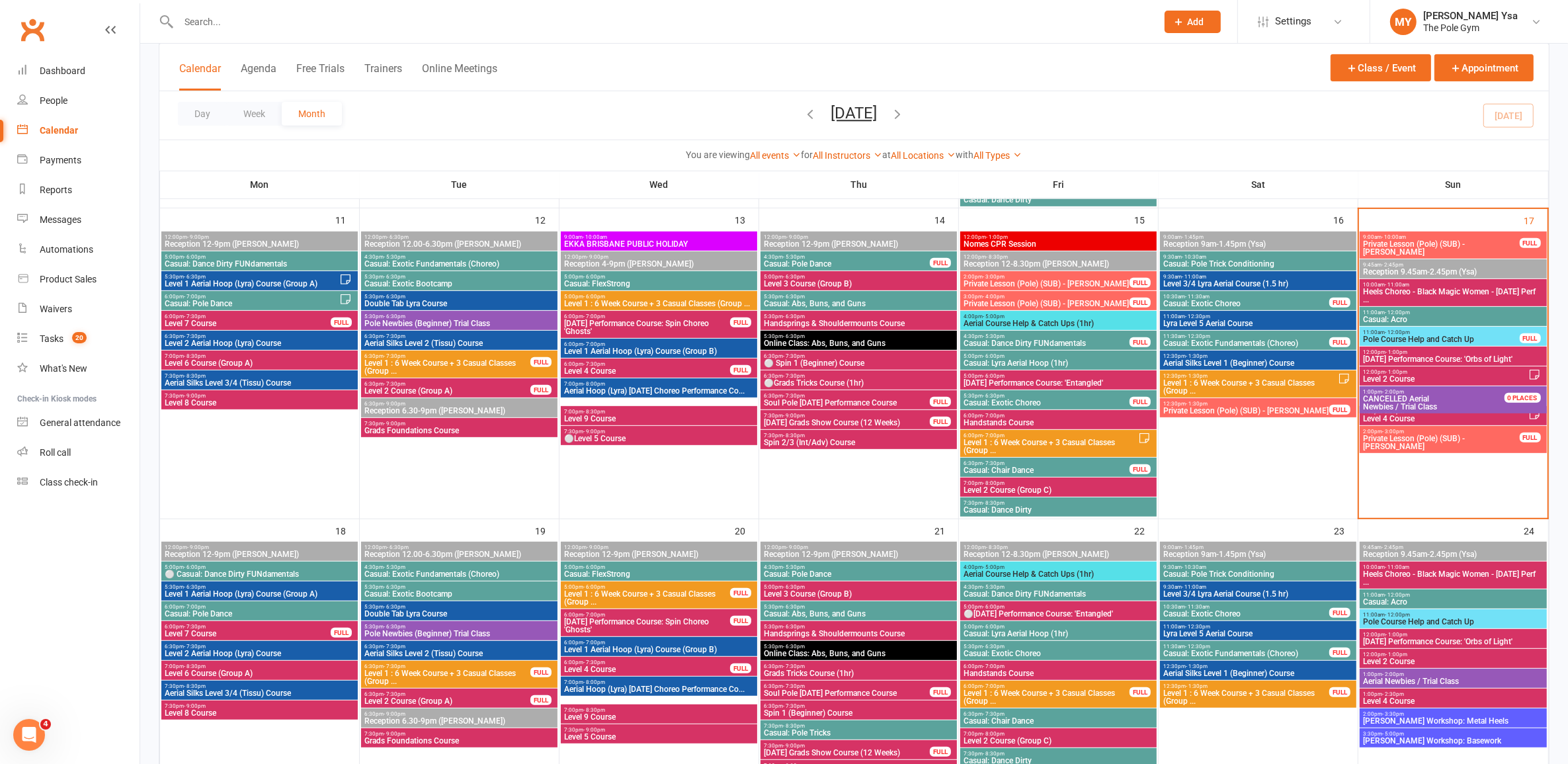
click at [823, 734] on span "Casual: Pole Tricks" at bounding box center [858, 732] width 191 height 8
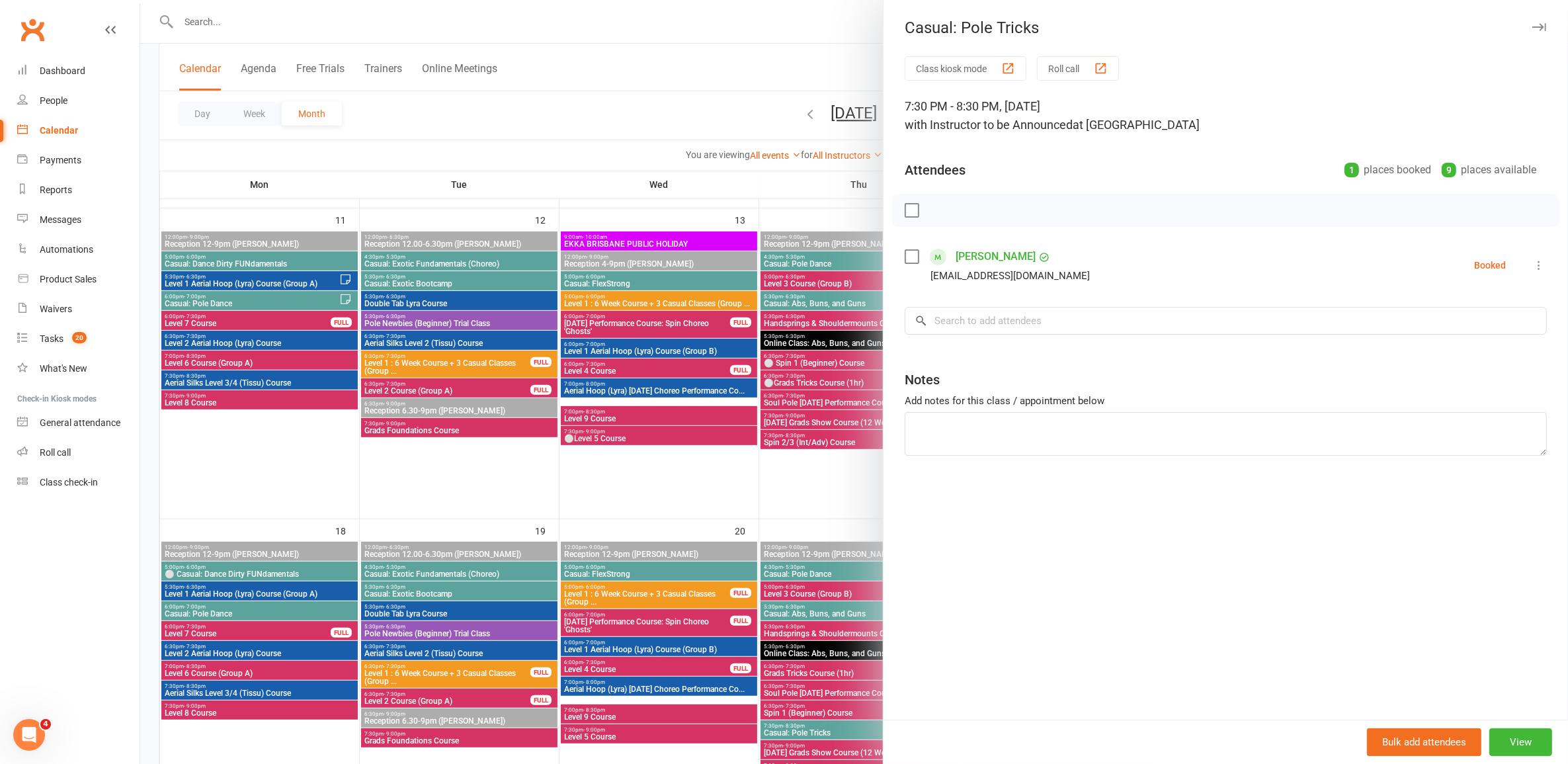
click at [743, 533] on div at bounding box center [854, 382] width 1428 height 764
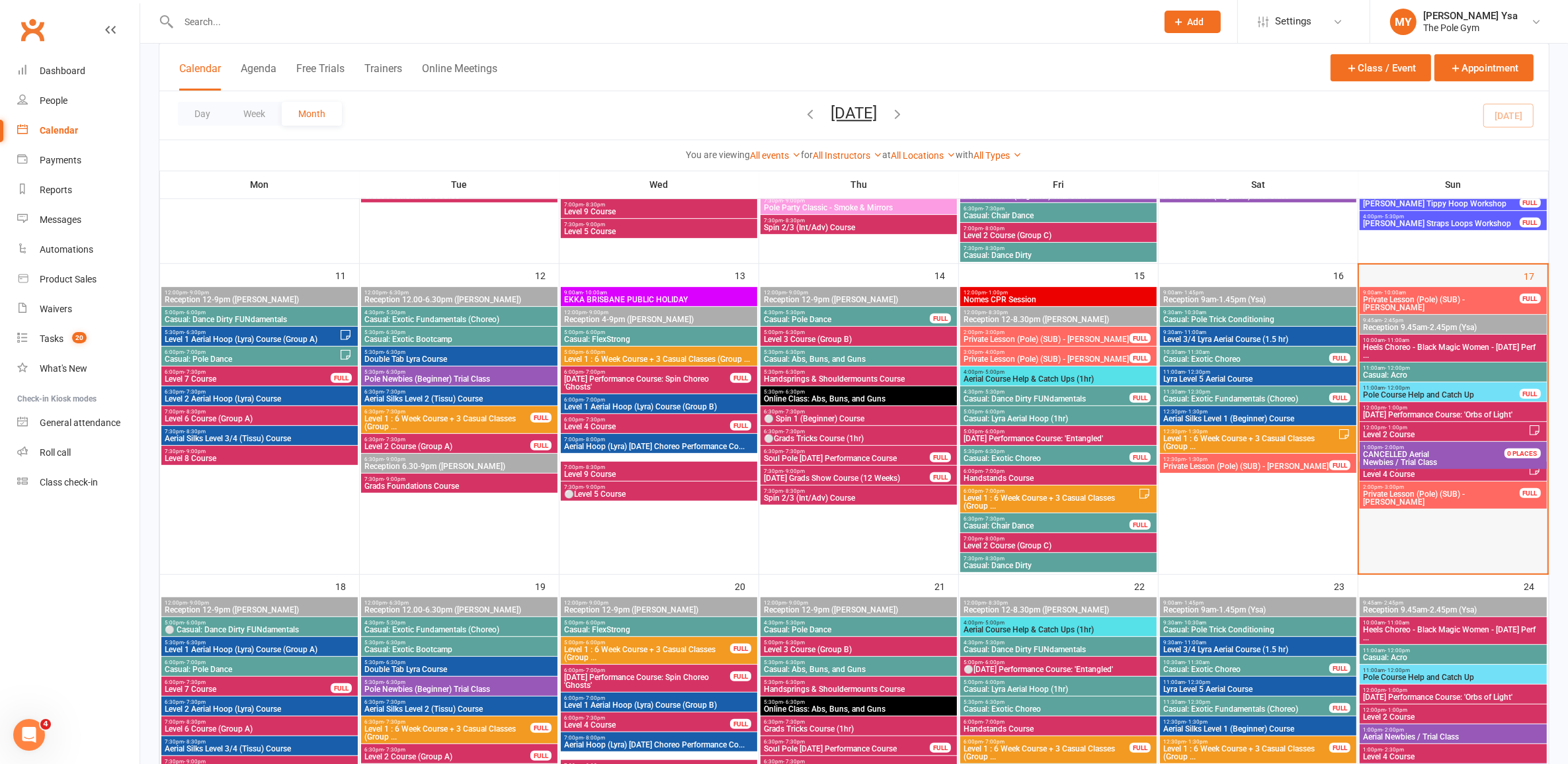
scroll to position [578, 0]
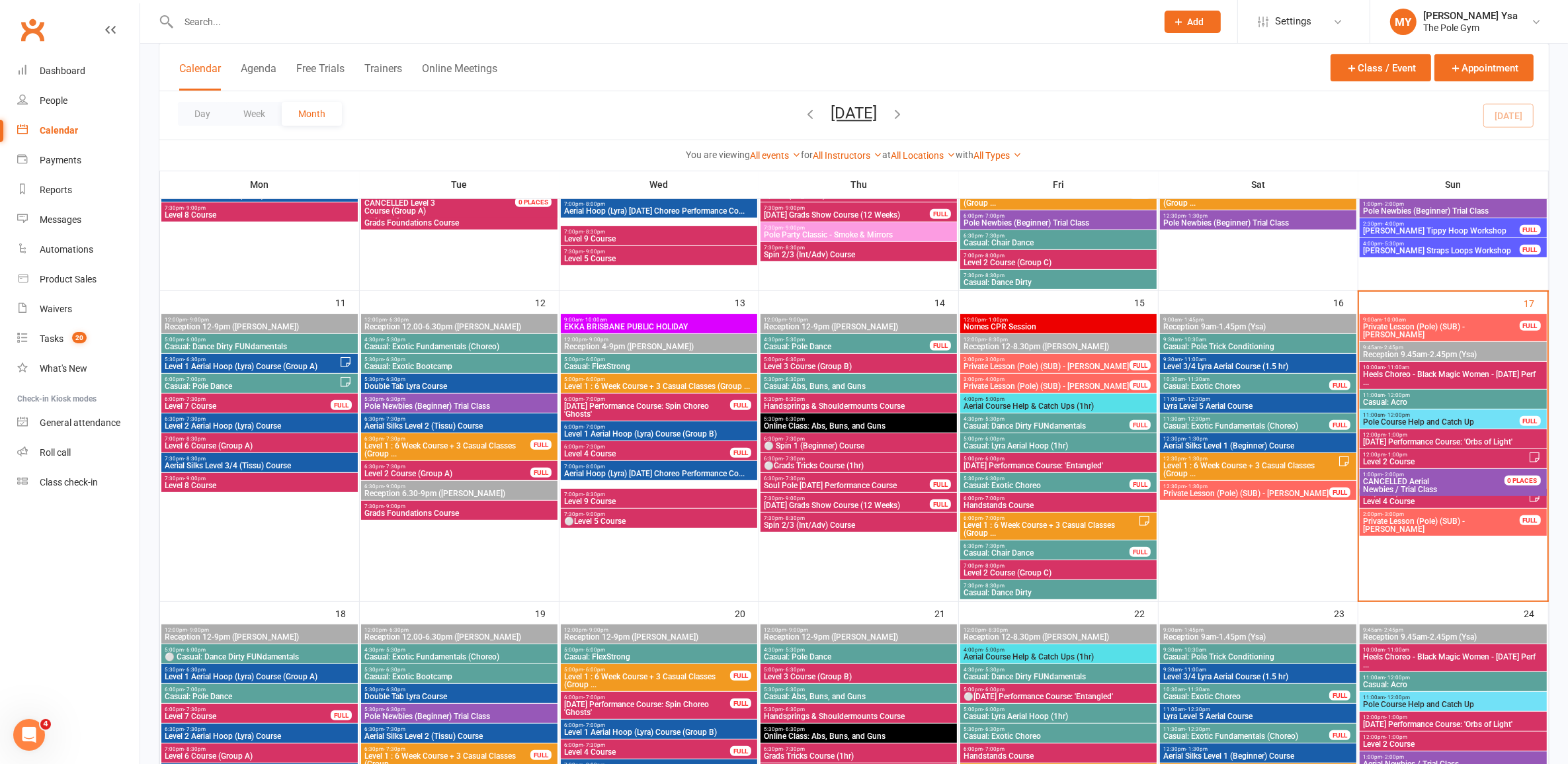
click at [1442, 500] on span "Level 4 Course" at bounding box center [1445, 501] width 165 height 8
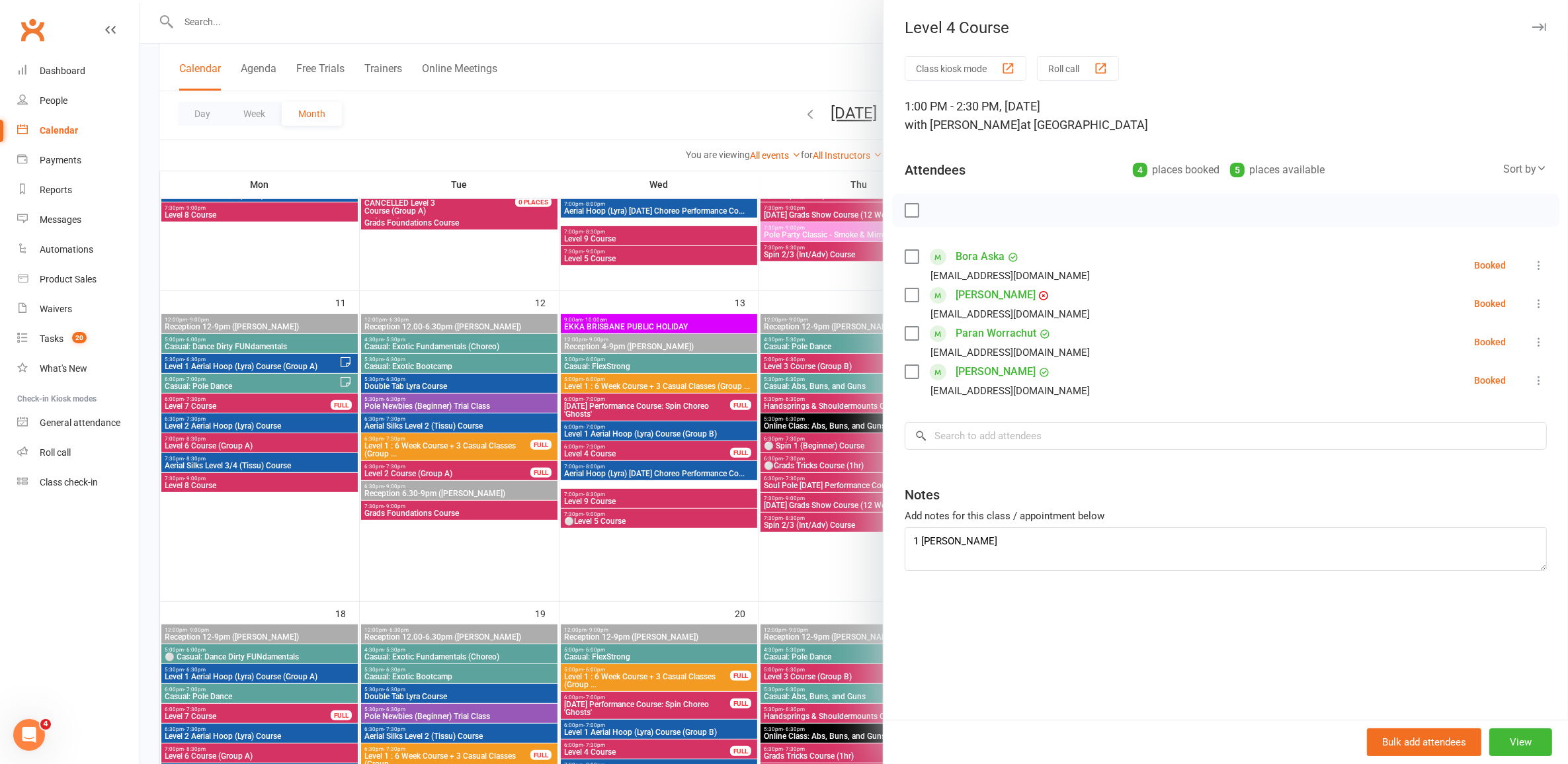
click at [526, 49] on div at bounding box center [854, 382] width 1428 height 764
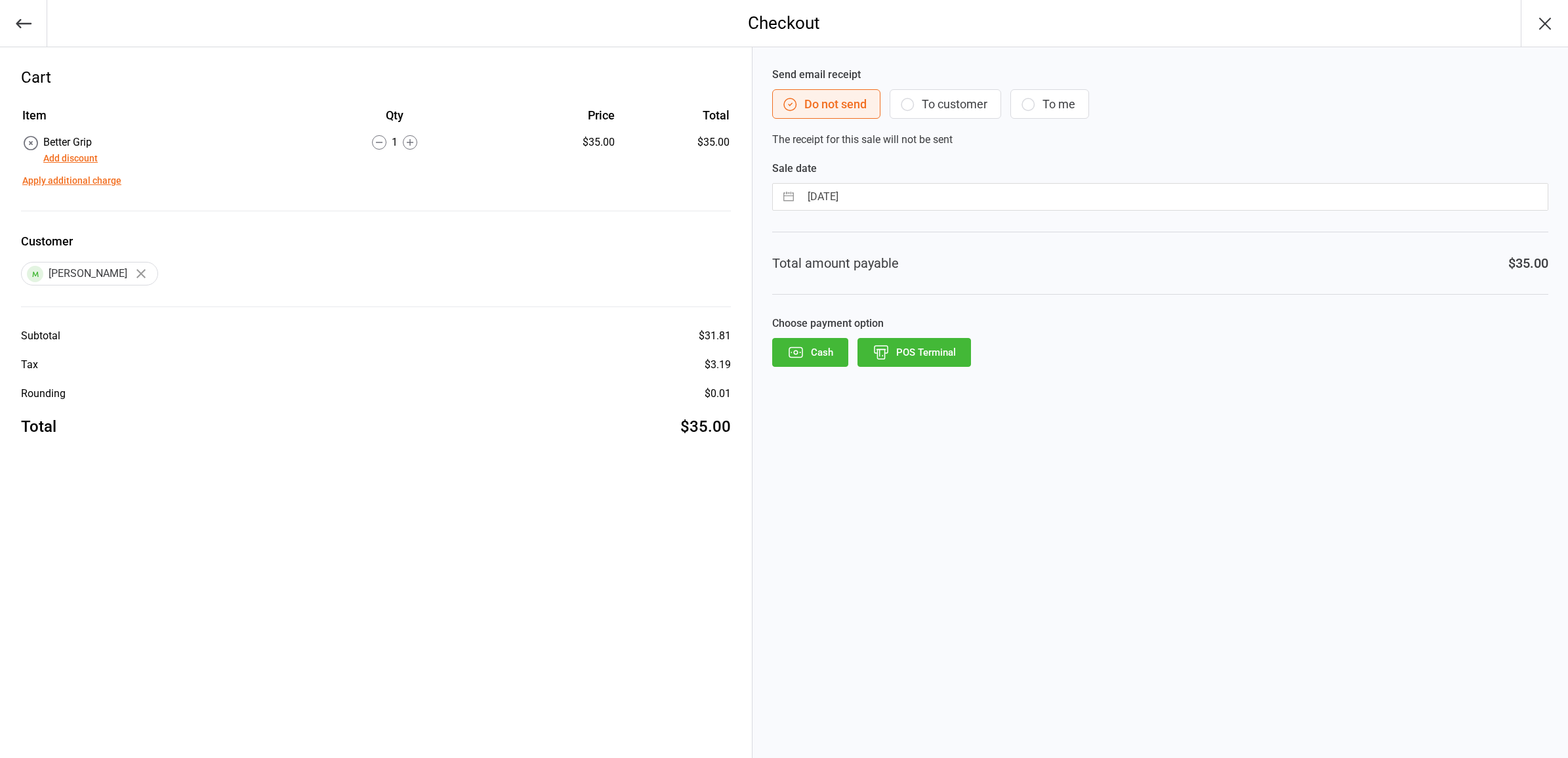
click at [917, 116] on button "To customer" at bounding box center [945, 104] width 112 height 29
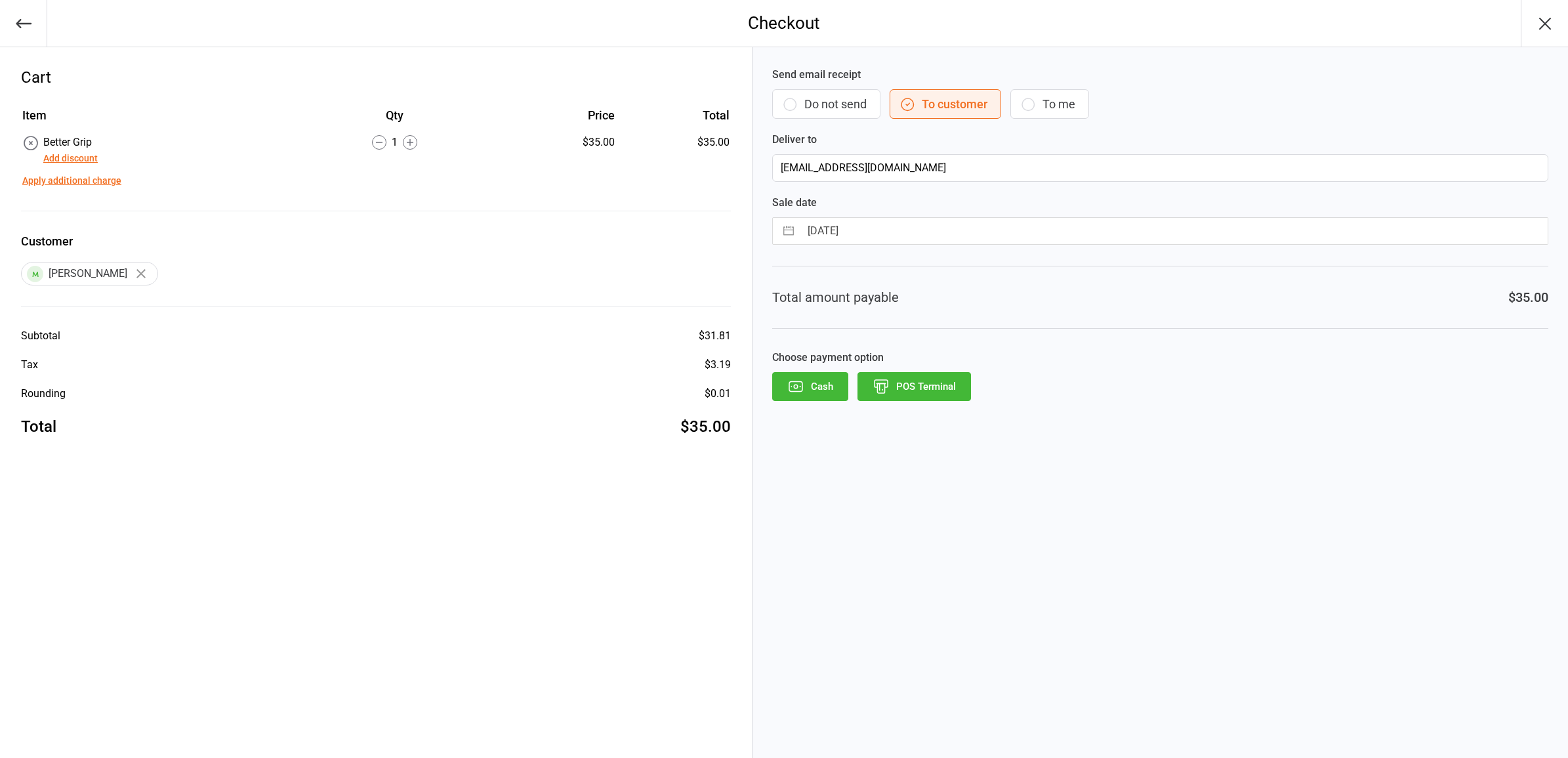
click at [882, 394] on icon "button" at bounding box center [881, 386] width 17 height 17
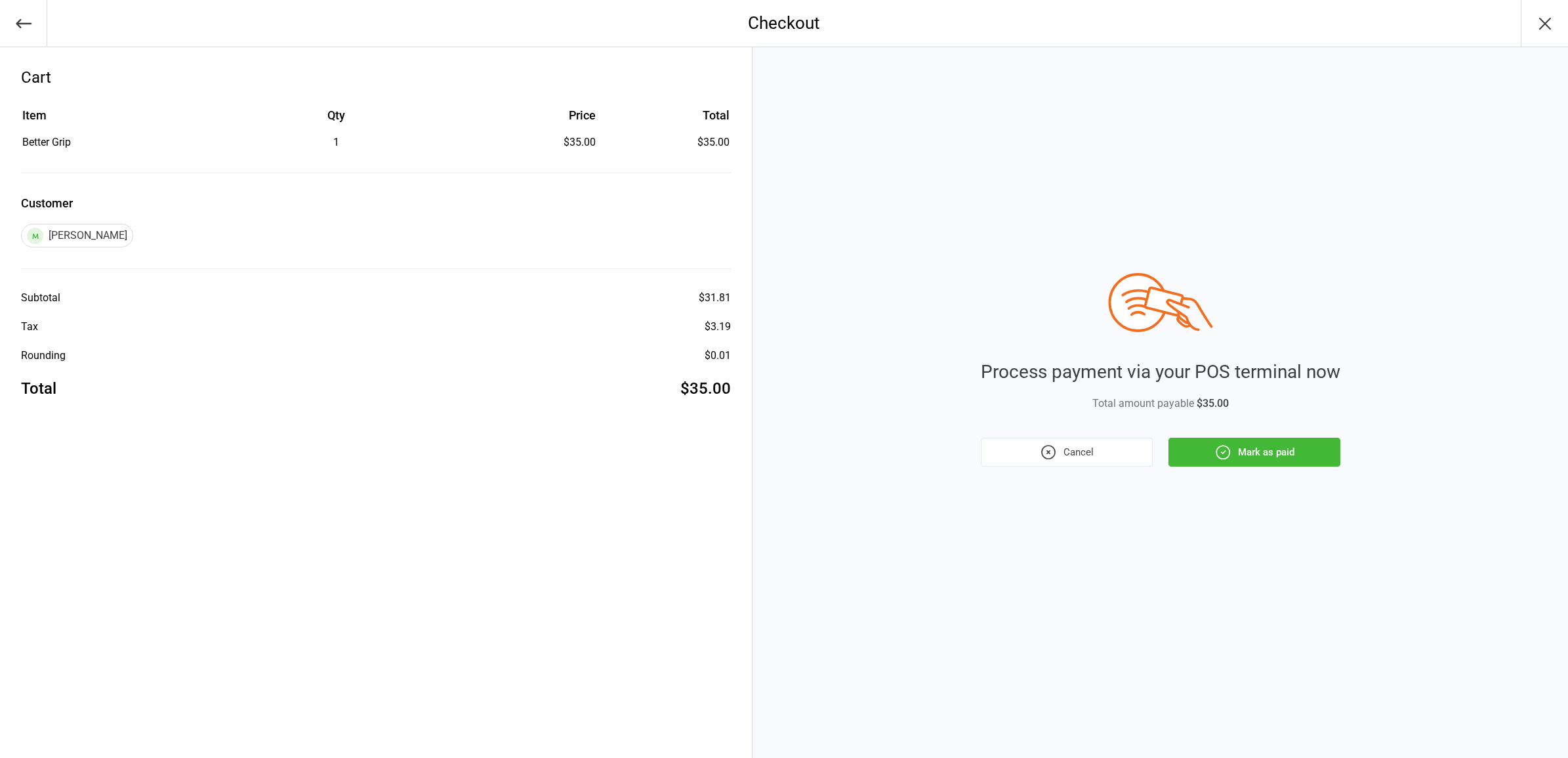
click at [1294, 459] on button "Mark as paid" at bounding box center [1254, 452] width 172 height 29
